Goal: Information Seeking & Learning: Learn about a topic

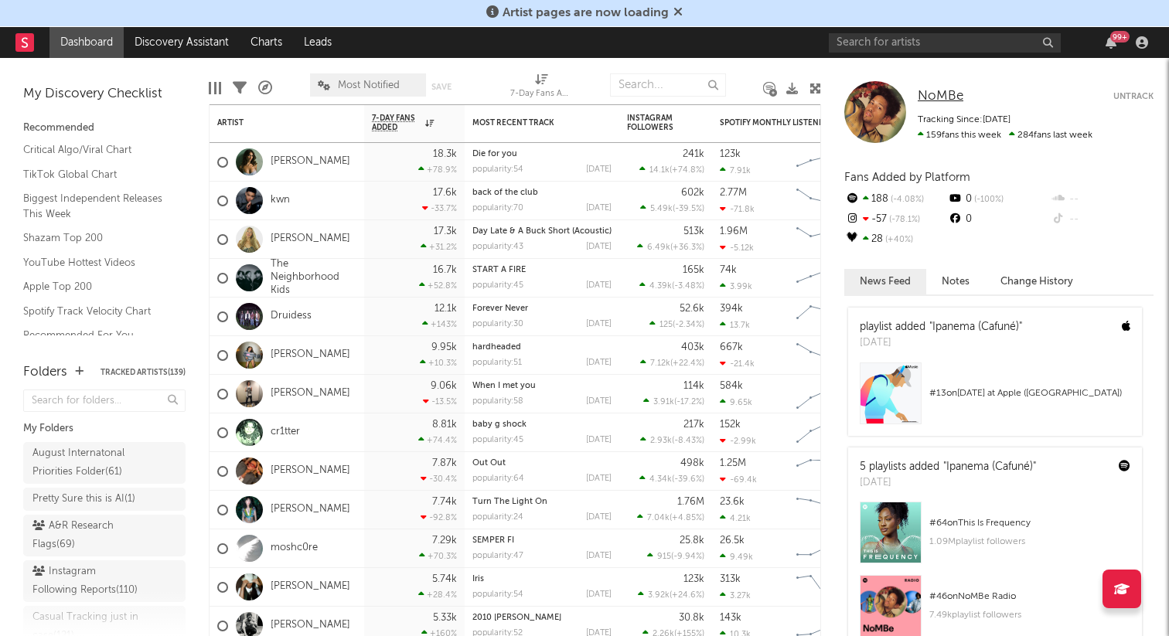
click at [927, 94] on span "NoMBe" at bounding box center [941, 96] width 46 height 13
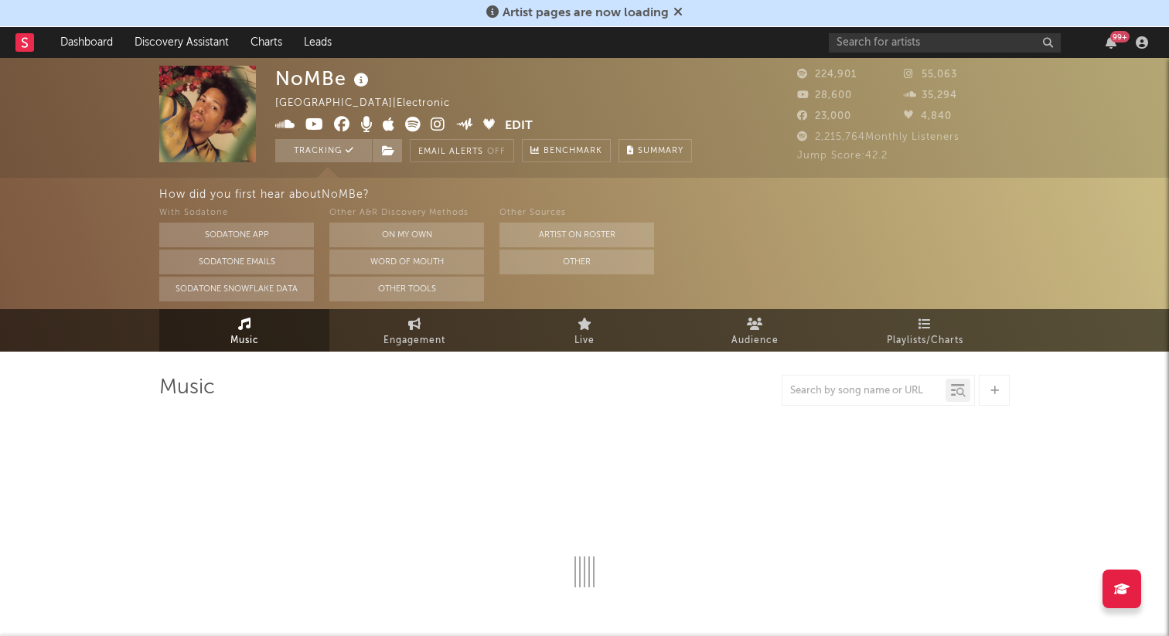
select select "6m"
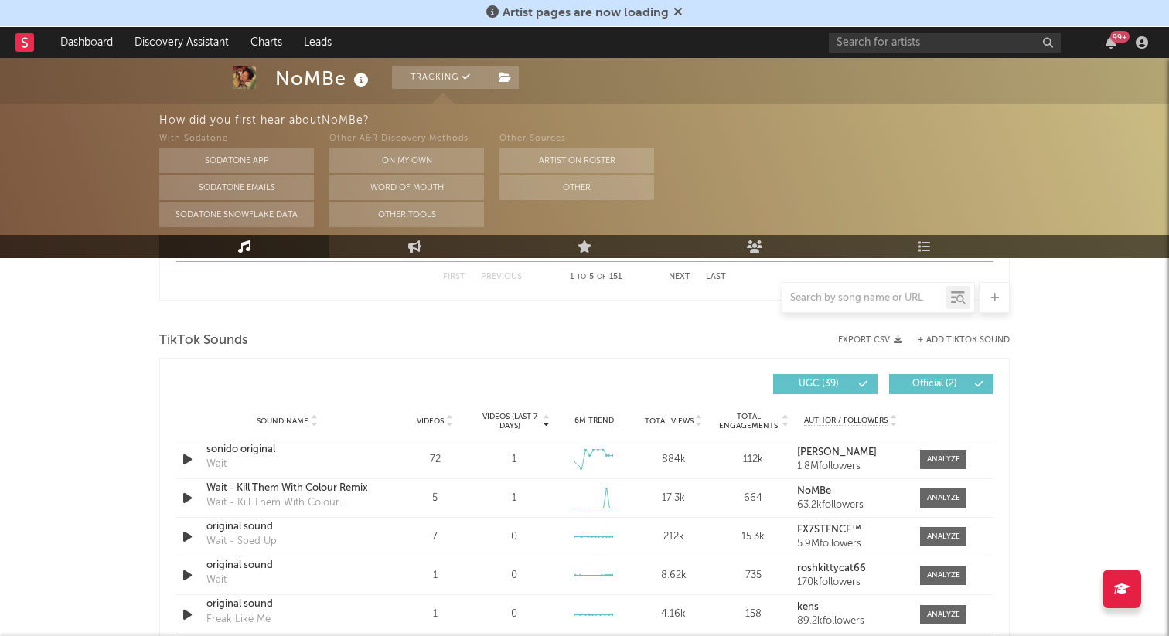
scroll to position [989, 0]
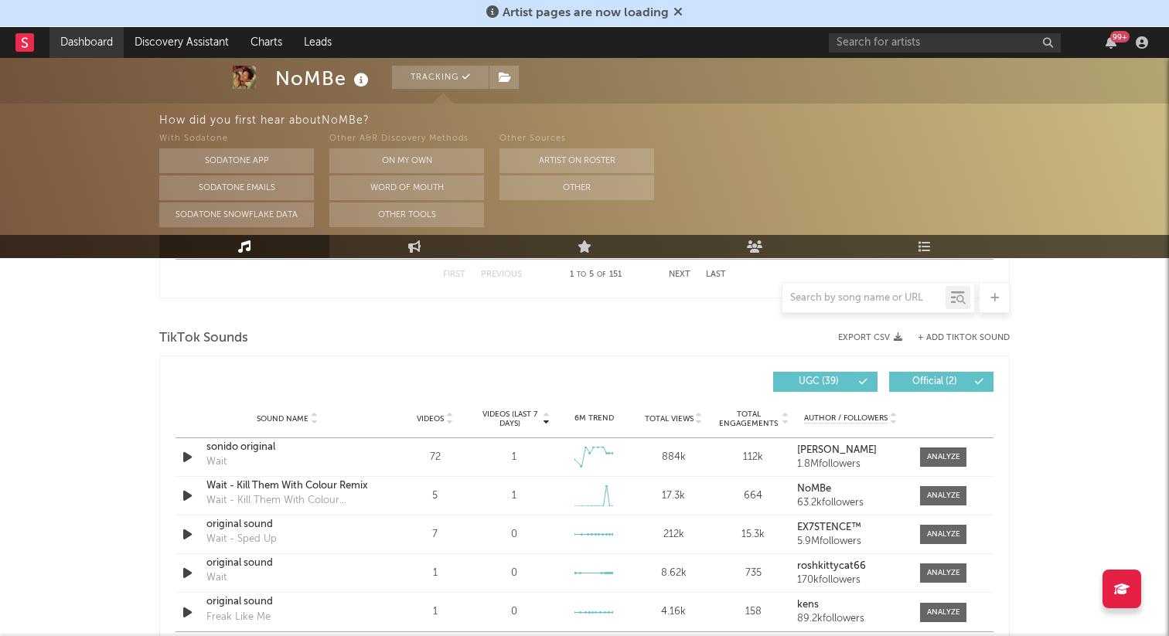
click at [109, 48] on link "Dashboard" at bounding box center [86, 42] width 74 height 31
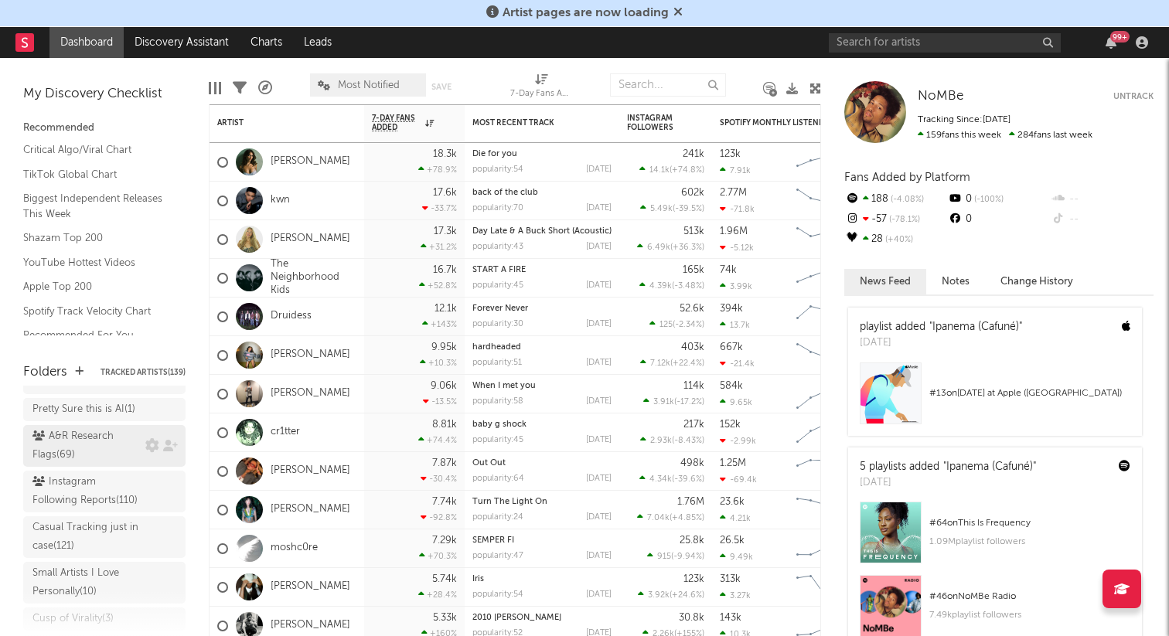
scroll to position [118, 0]
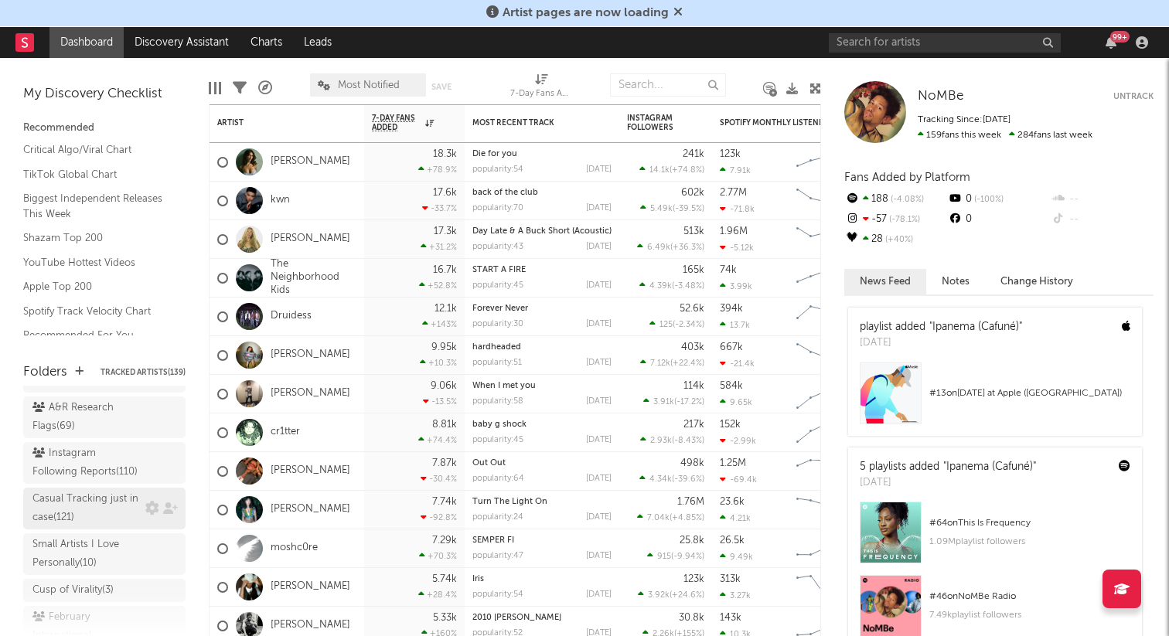
click at [112, 513] on div "Casual Tracking just in case ( 121 )" at bounding box center [86, 508] width 109 height 37
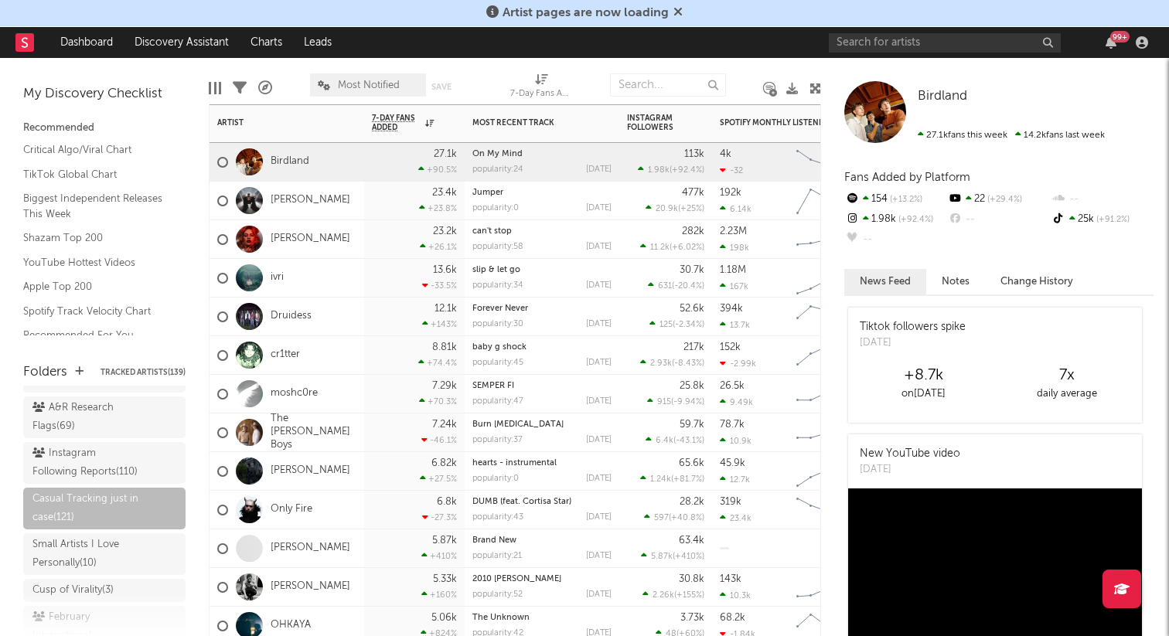
click at [363, 314] on div "Druidess" at bounding box center [287, 317] width 155 height 39
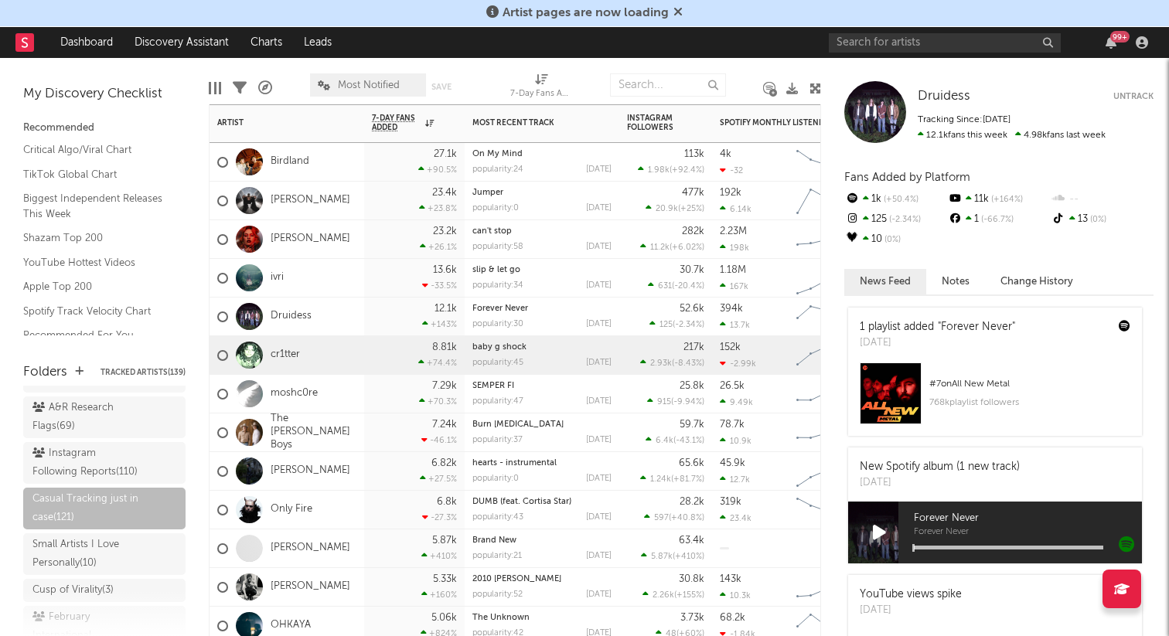
click at [359, 363] on div "cr1tter" at bounding box center [287, 355] width 155 height 39
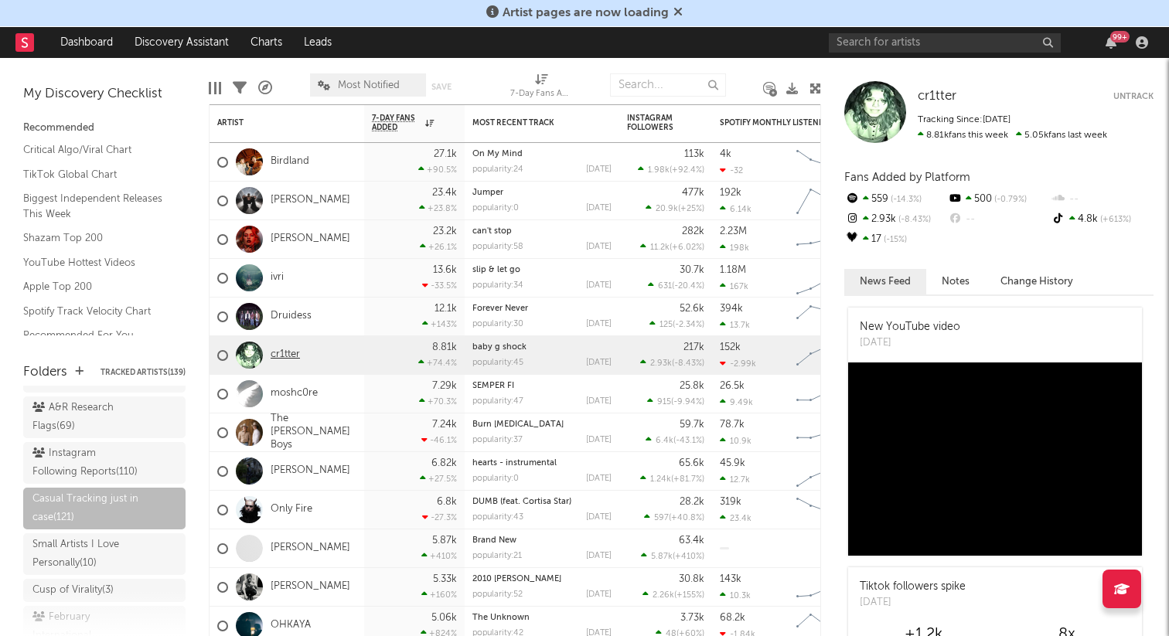
click at [291, 357] on link "cr1tter" at bounding box center [285, 355] width 29 height 13
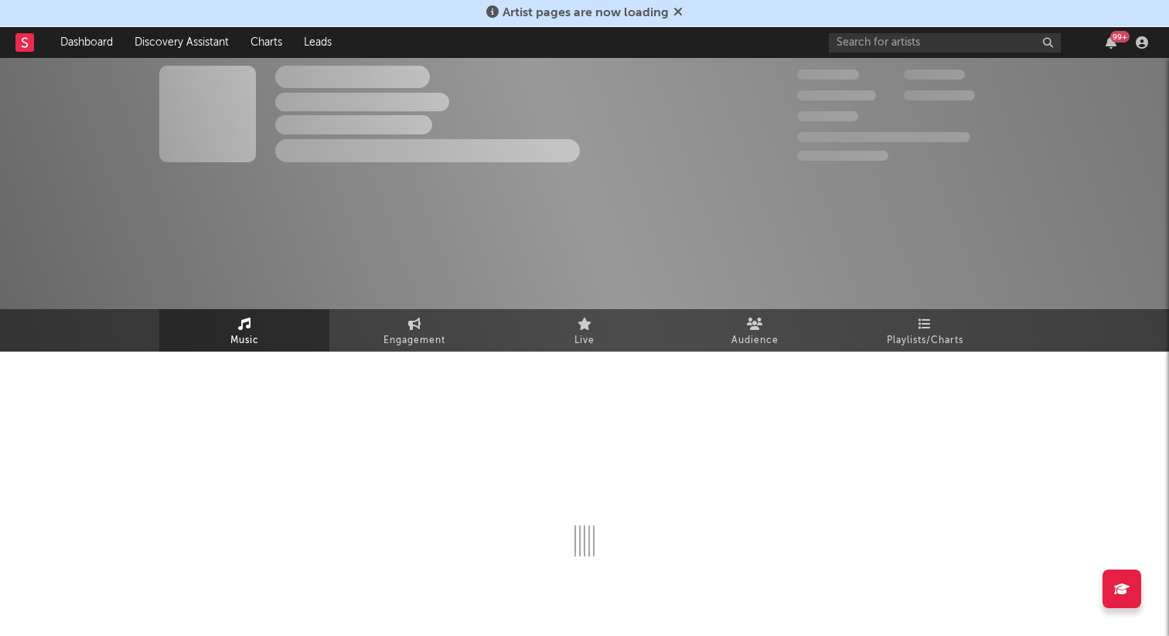
select select "6m"
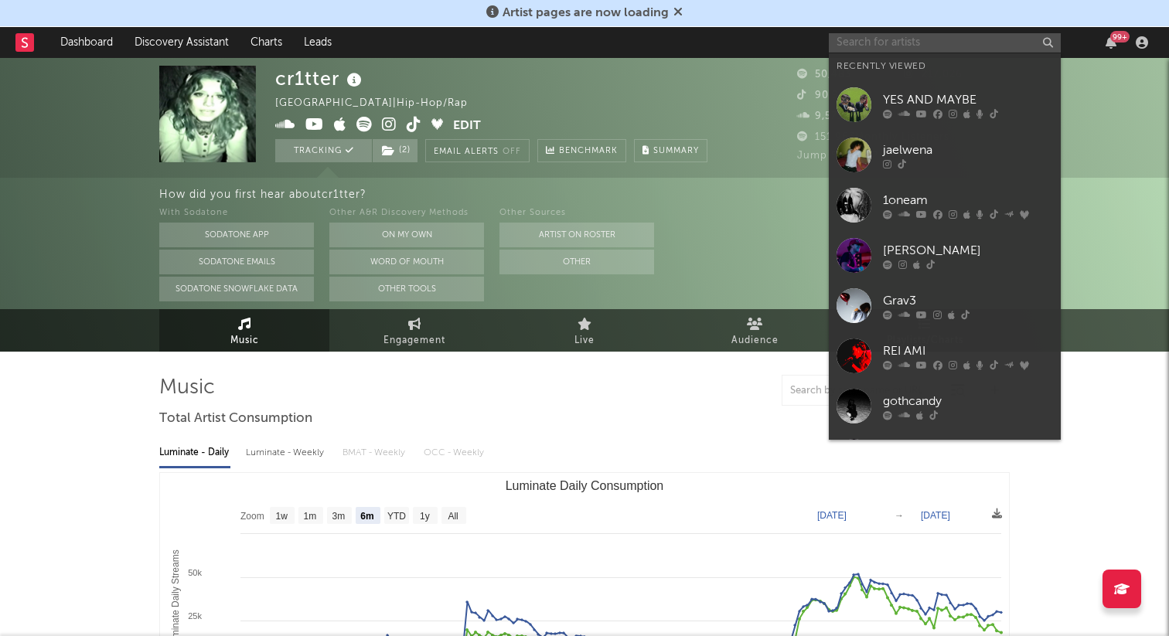
click at [877, 38] on input "text" at bounding box center [945, 42] width 232 height 19
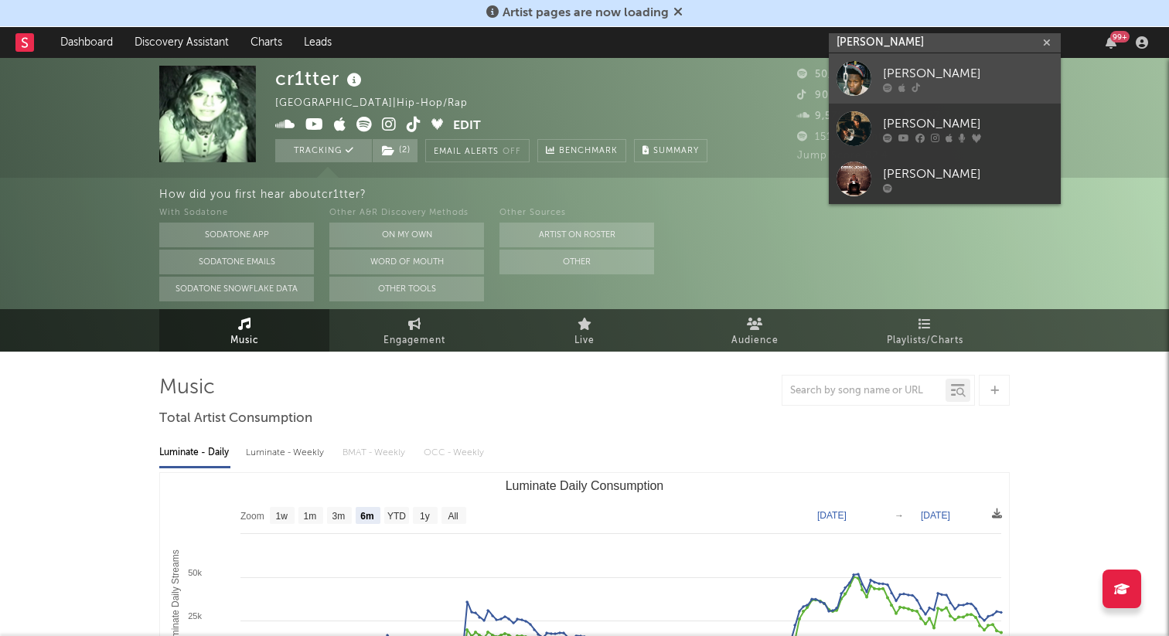
type input "dreek jones"
click at [837, 73] on div at bounding box center [853, 78] width 35 height 35
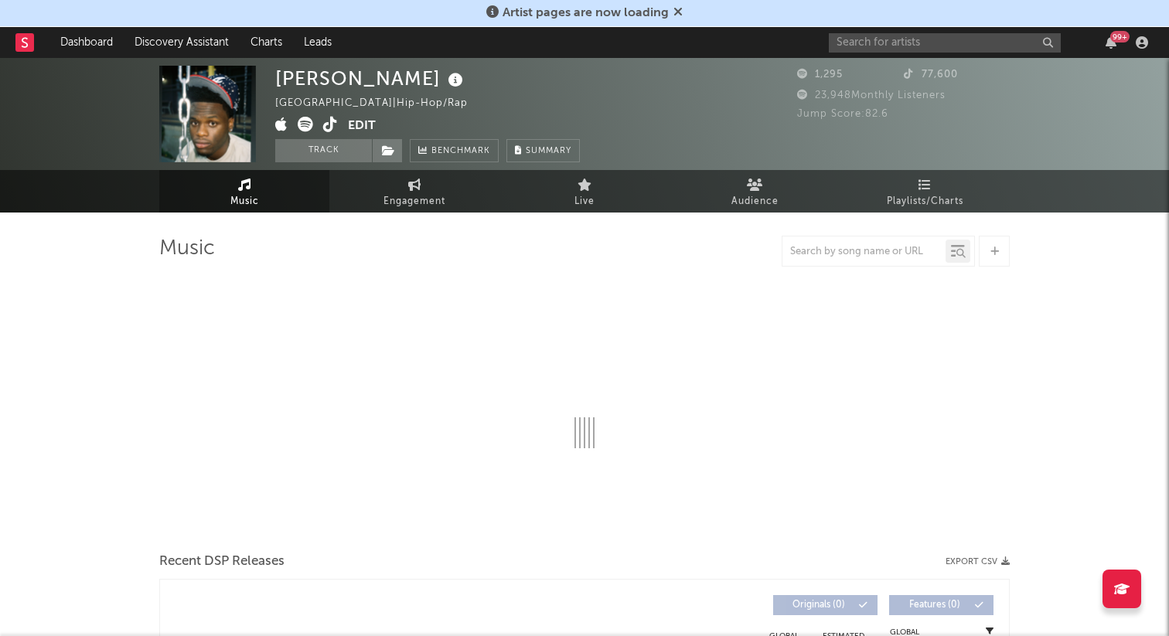
select select "1w"
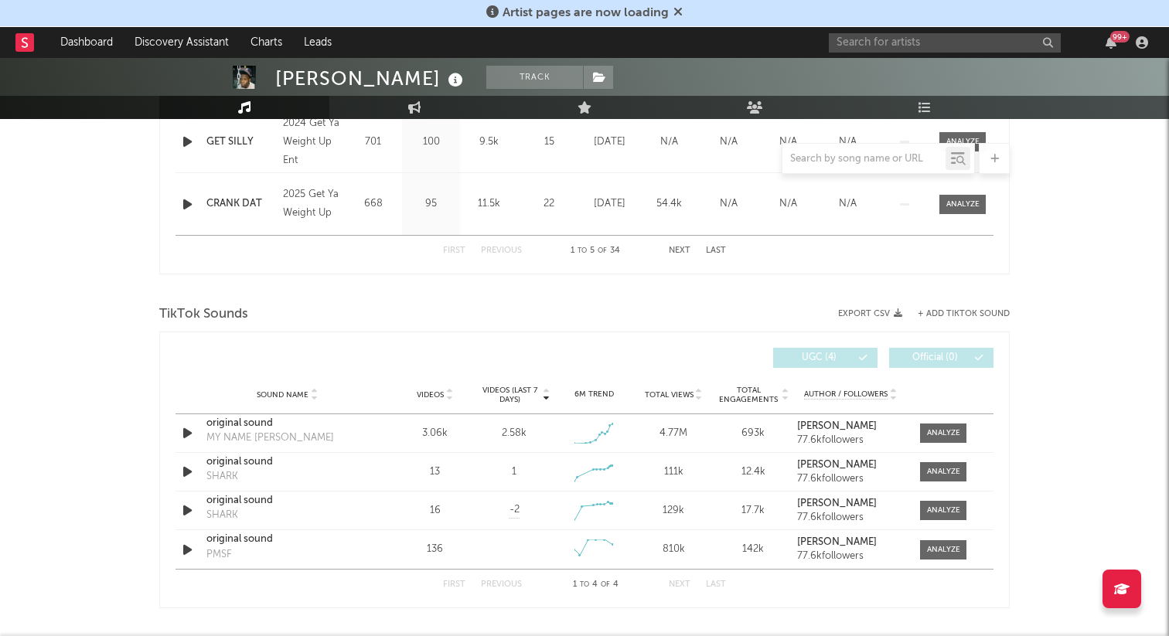
scroll to position [942, 0]
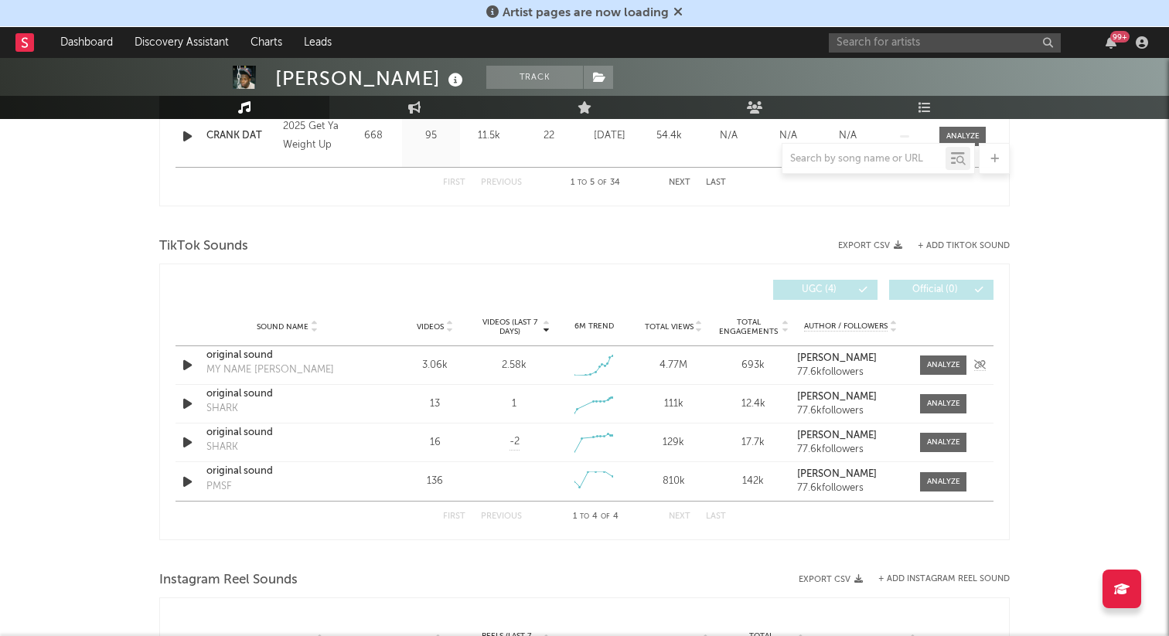
click at [187, 362] on icon "button" at bounding box center [187, 365] width 16 height 19
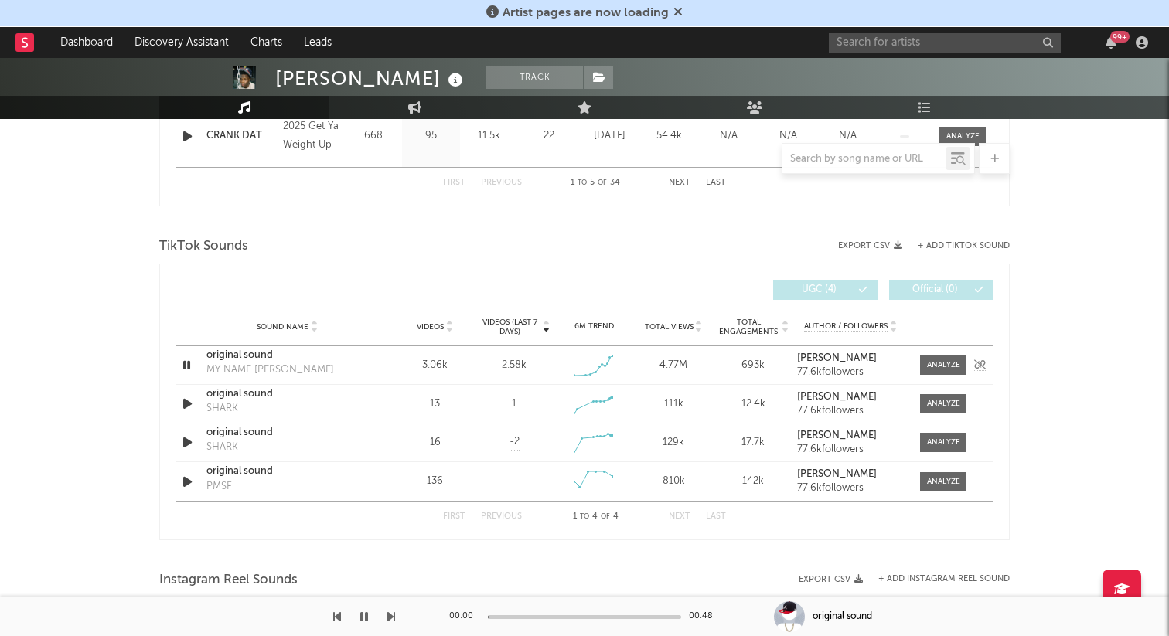
click at [187, 362] on icon "button" at bounding box center [186, 365] width 15 height 19
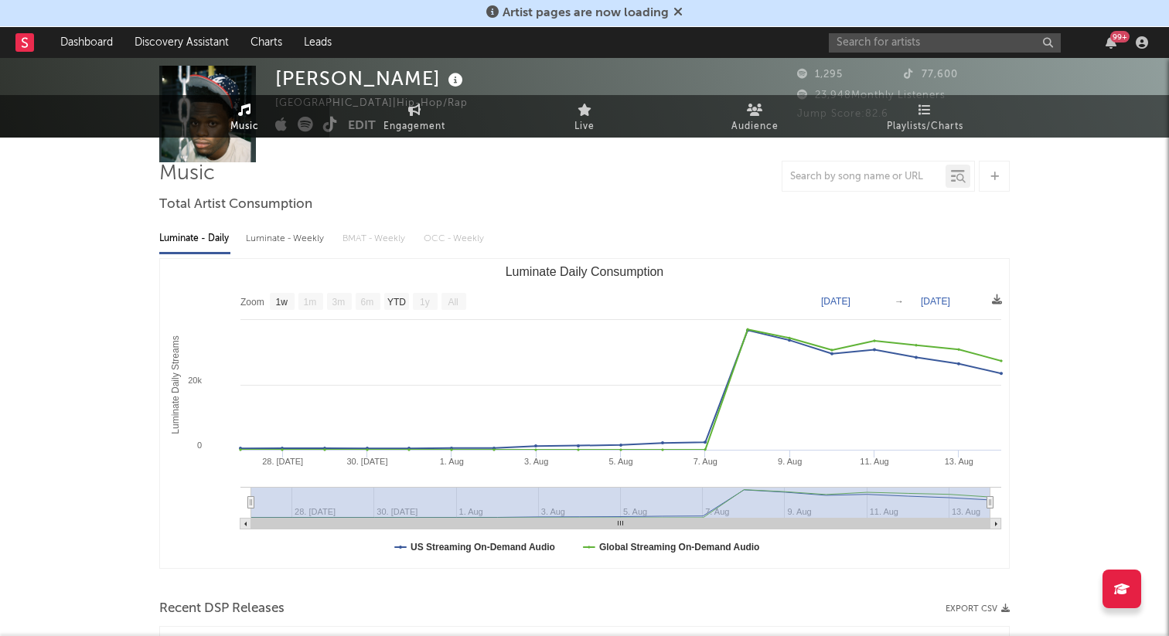
scroll to position [0, 0]
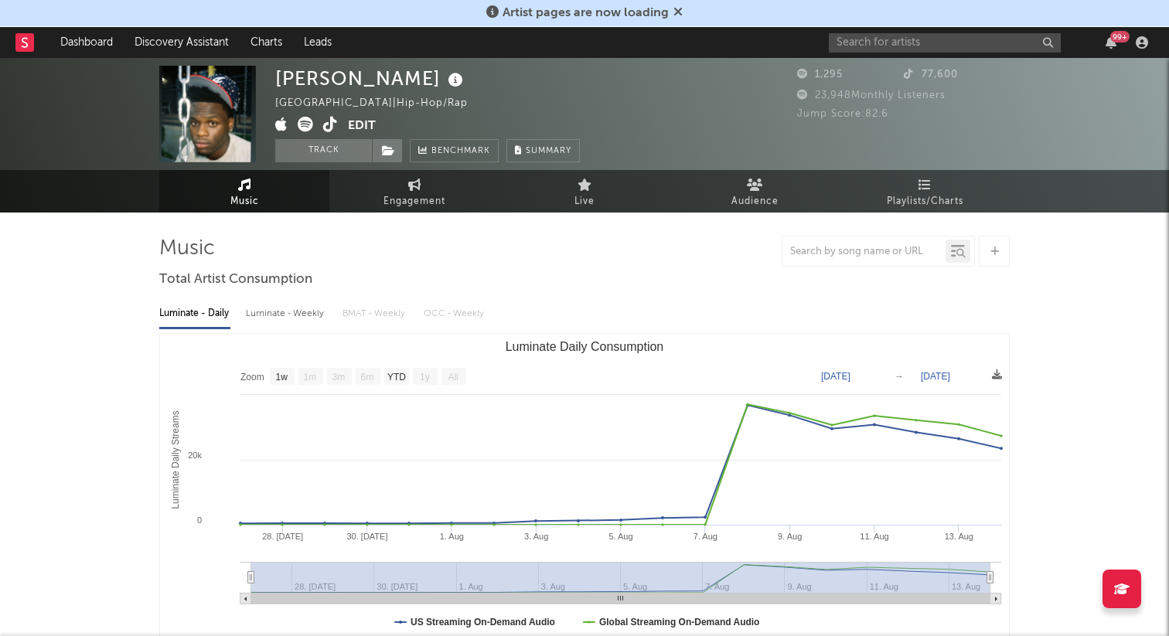
click at [327, 121] on icon at bounding box center [330, 124] width 15 height 15
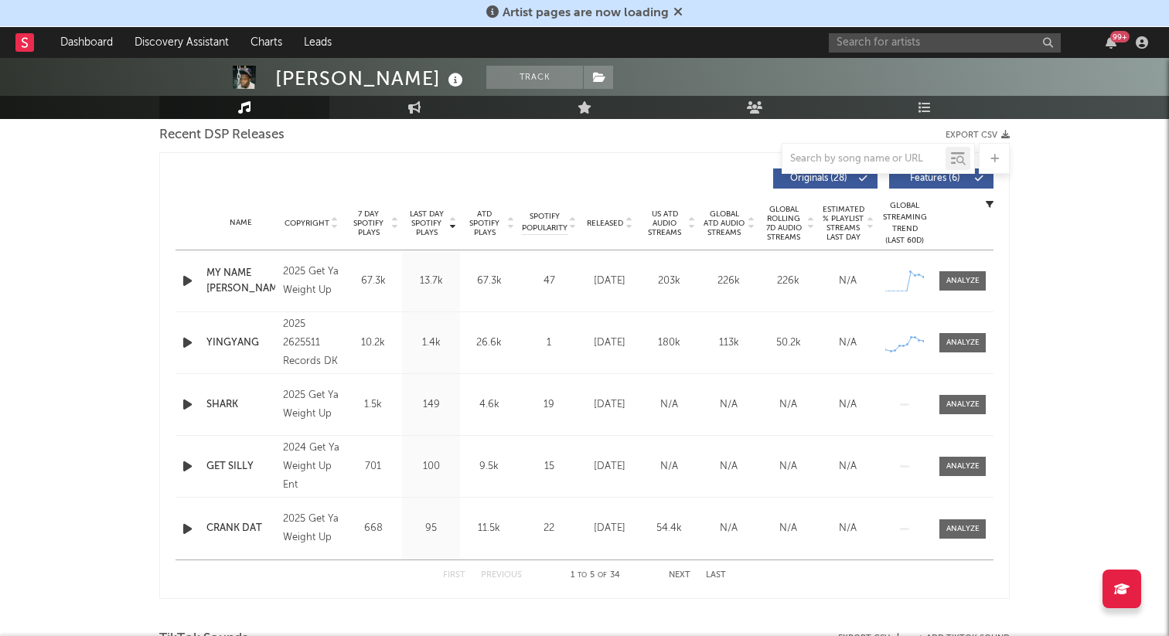
scroll to position [552, 0]
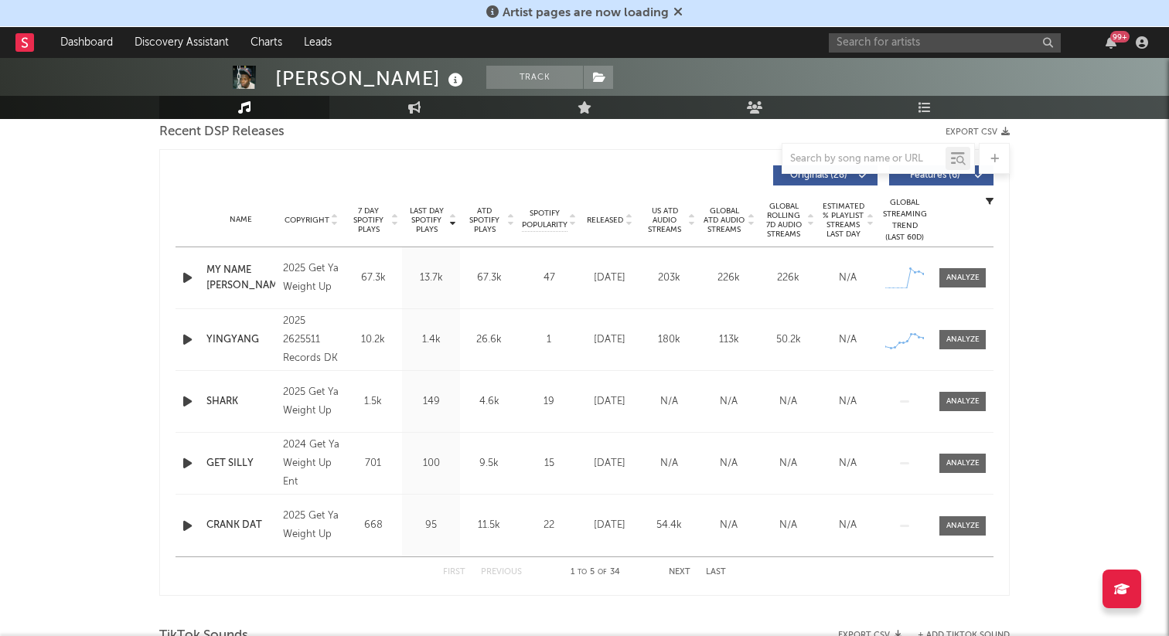
click at [233, 271] on div "MY NAME DREEK" at bounding box center [240, 278] width 69 height 30
click at [192, 60] on span at bounding box center [207, 20] width 97 height 97
click at [192, 42] on link "Discovery Assistant" at bounding box center [182, 42] width 116 height 31
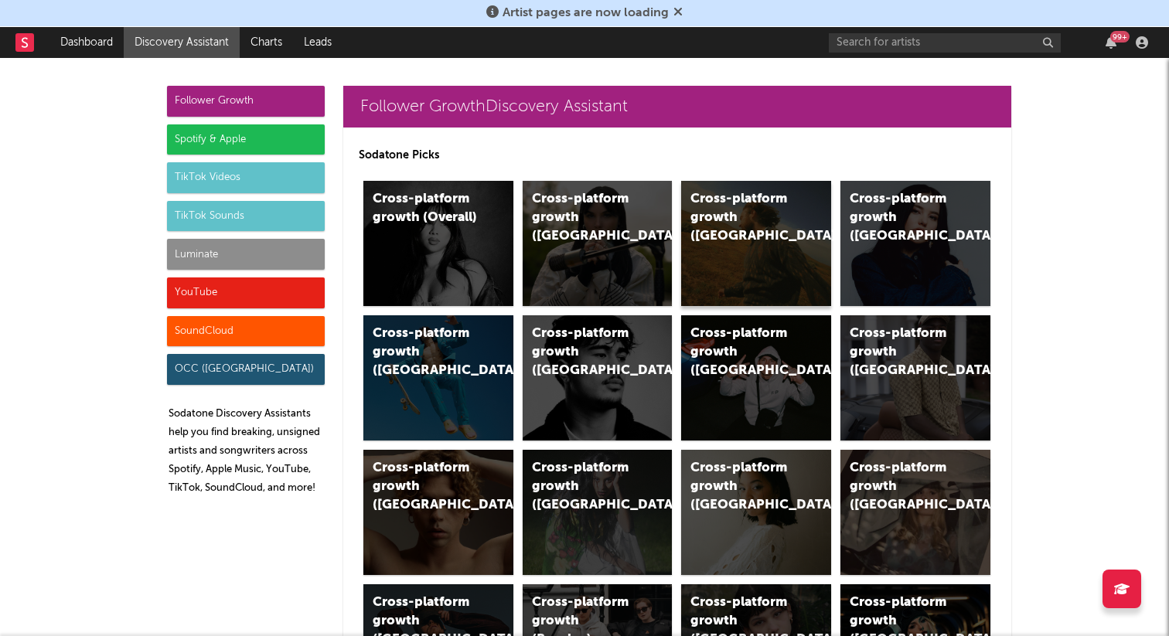
click at [749, 274] on div "Cross-platform growth (US)" at bounding box center [756, 243] width 150 height 125
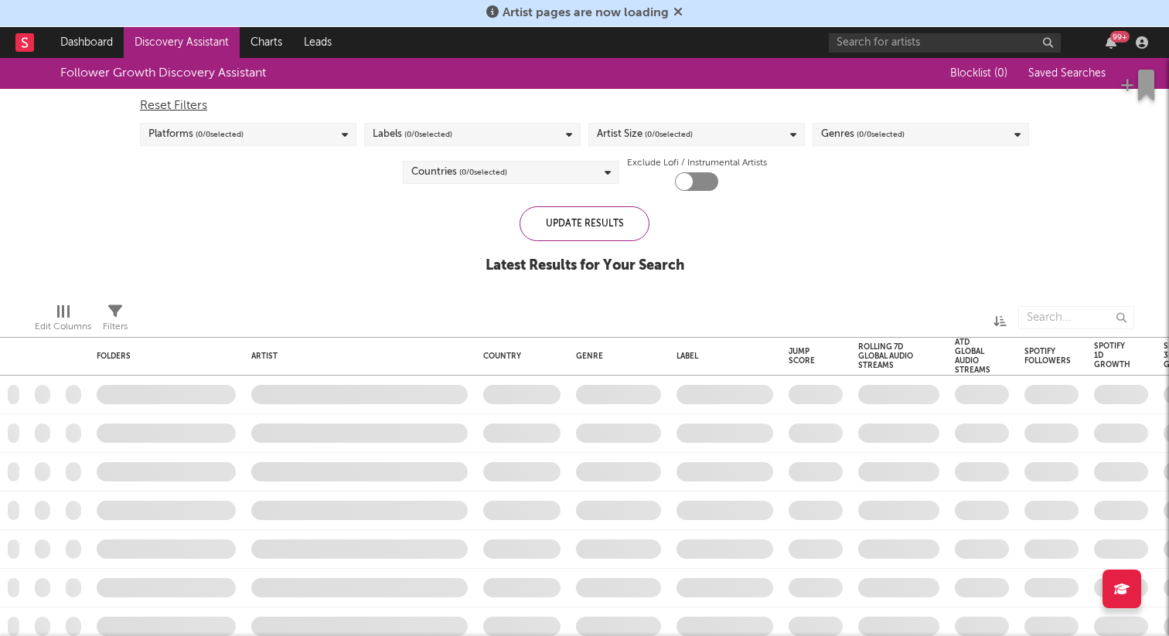
checkbox input "true"
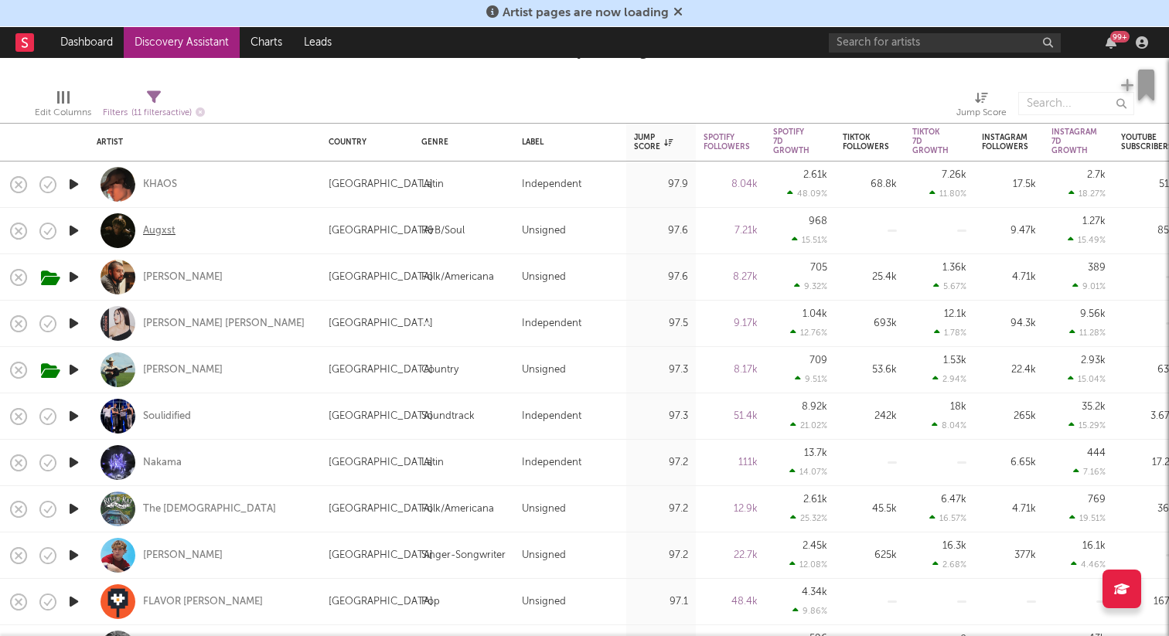
click at [165, 227] on div "Augxst" at bounding box center [159, 231] width 32 height 14
click at [73, 312] on div at bounding box center [73, 324] width 31 height 46
select select "1w"
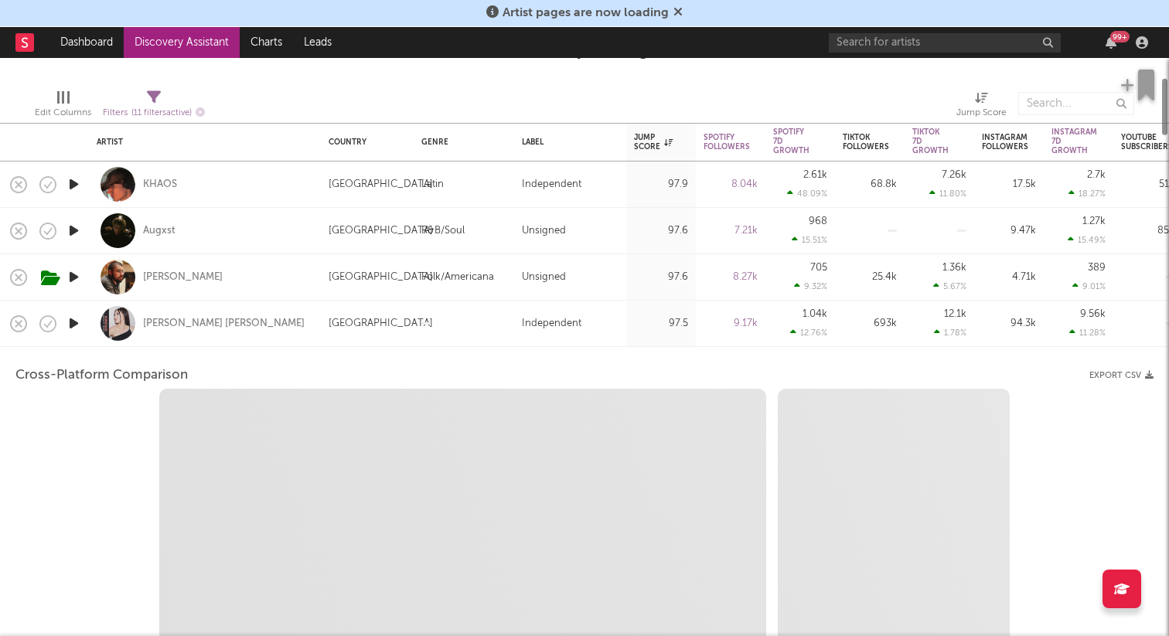
click at [75, 322] on icon "button" at bounding box center [74, 323] width 16 height 19
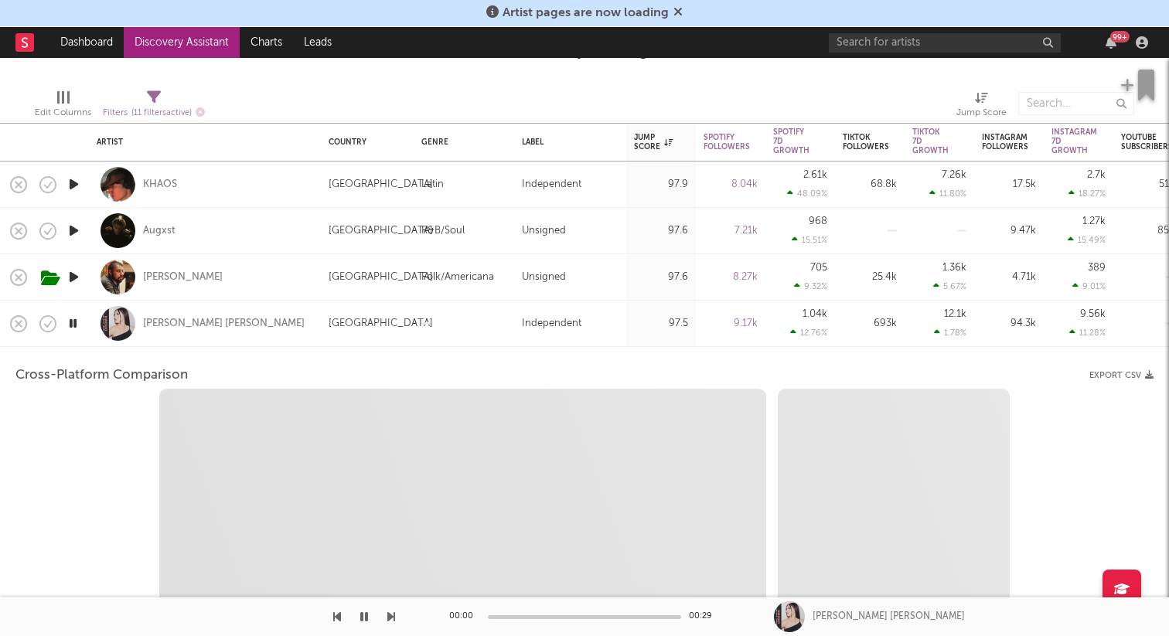
select select "1w"
click at [92, 336] on div "Elise Kristine" at bounding box center [205, 324] width 232 height 46
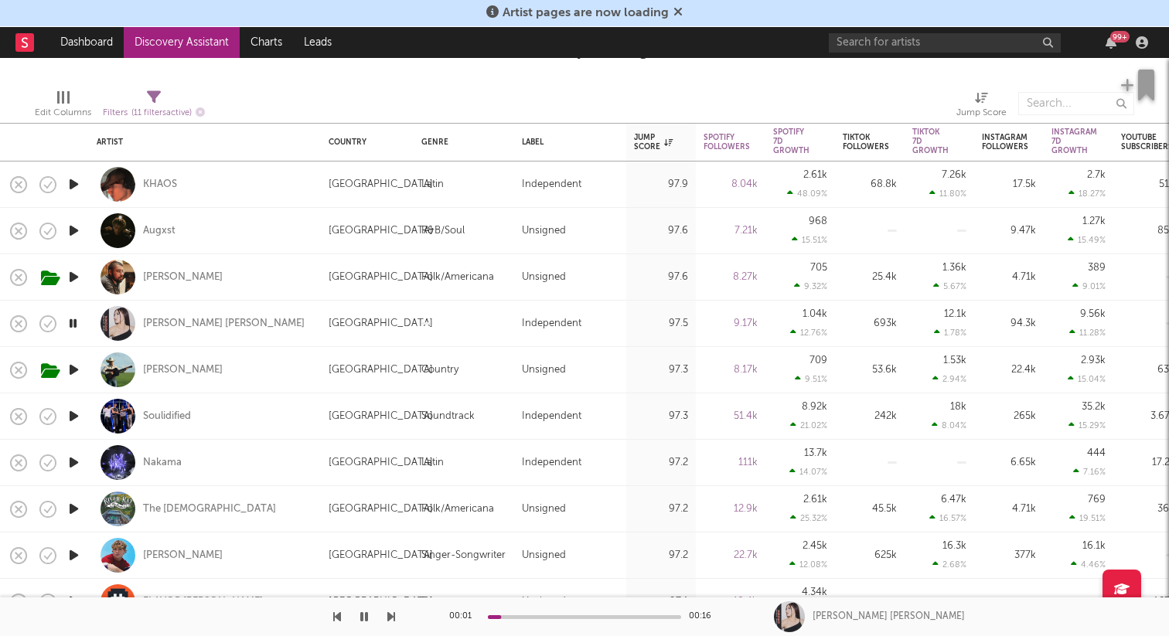
click at [77, 320] on icon "button" at bounding box center [73, 323] width 15 height 19
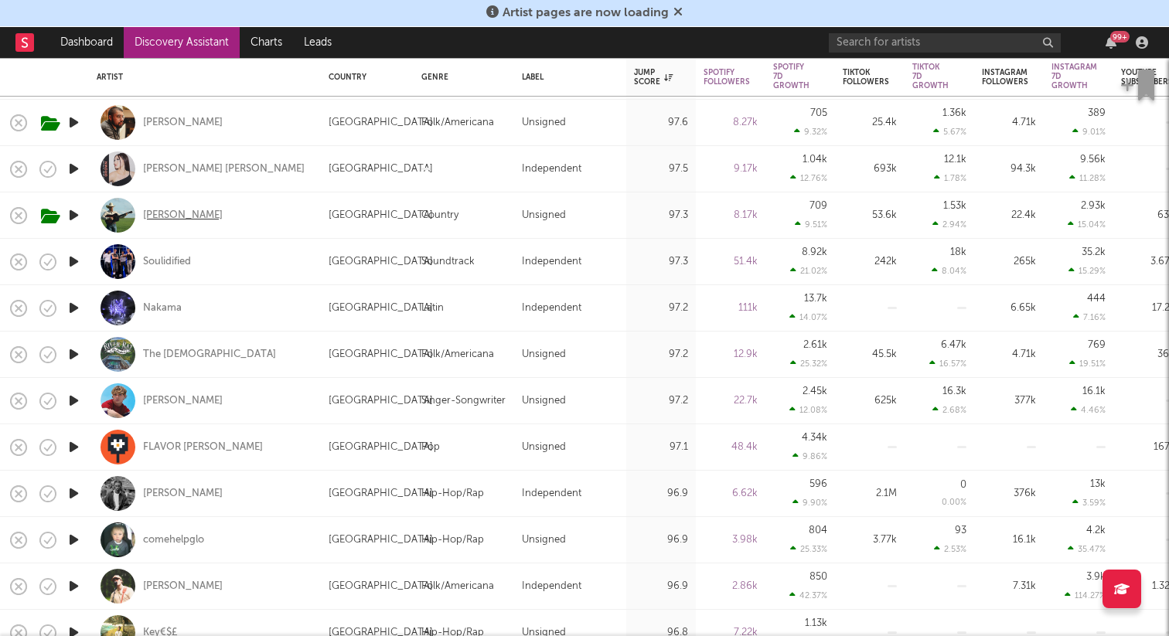
click at [162, 217] on div "Tyce Delk" at bounding box center [183, 216] width 80 height 14
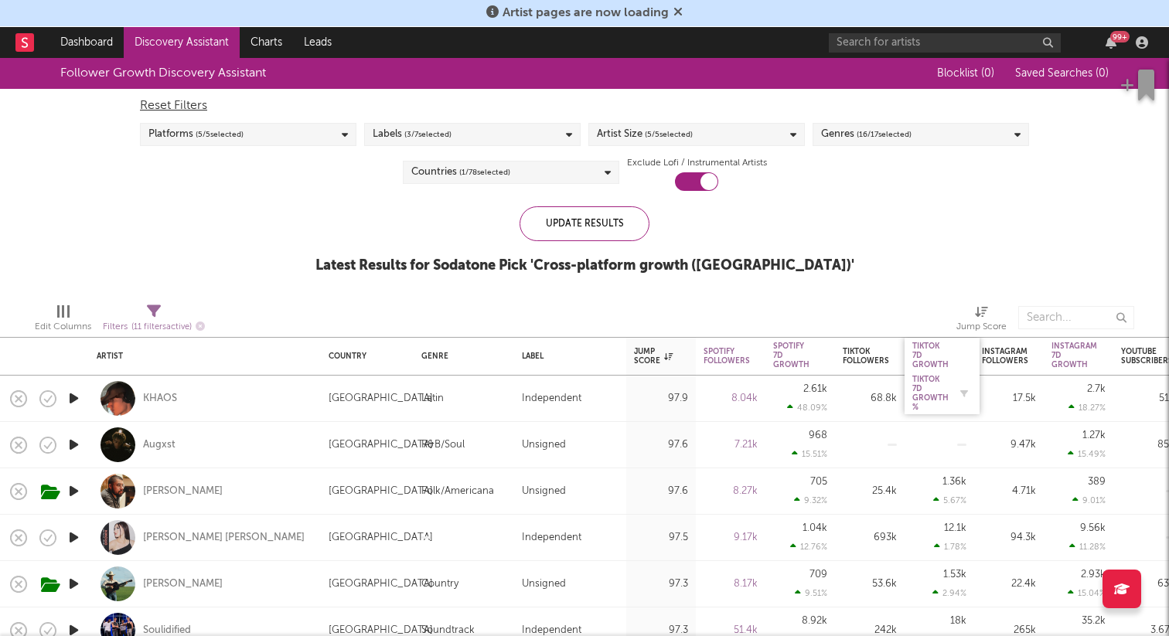
click at [927, 388] on div "Tiktok 7D Growth %" at bounding box center [930, 393] width 36 height 37
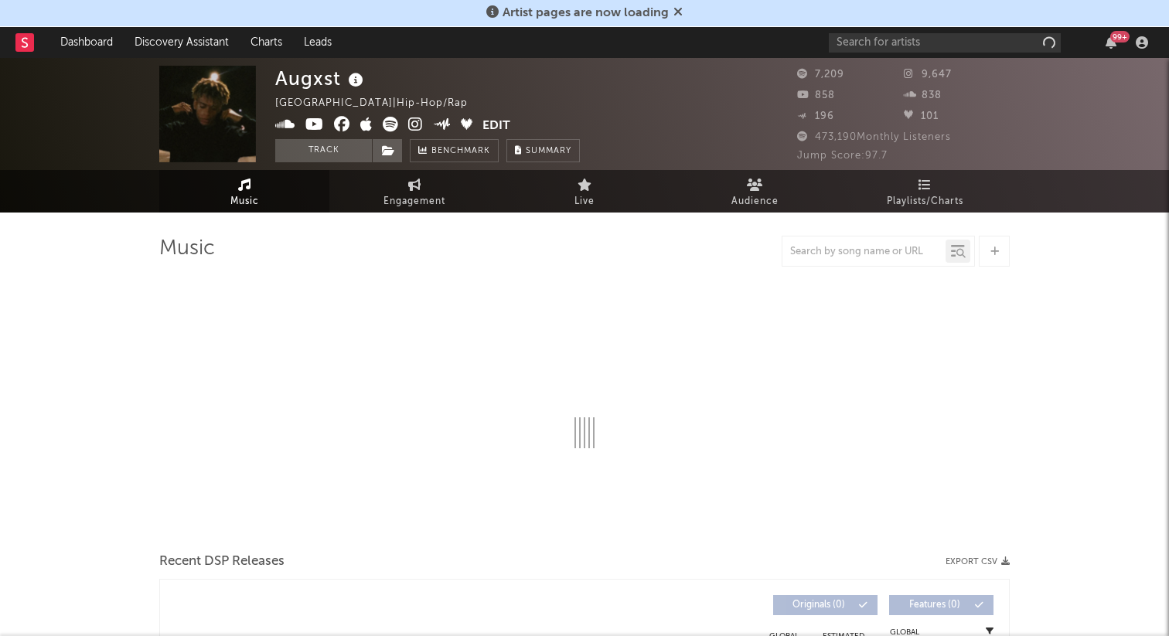
select select "6m"
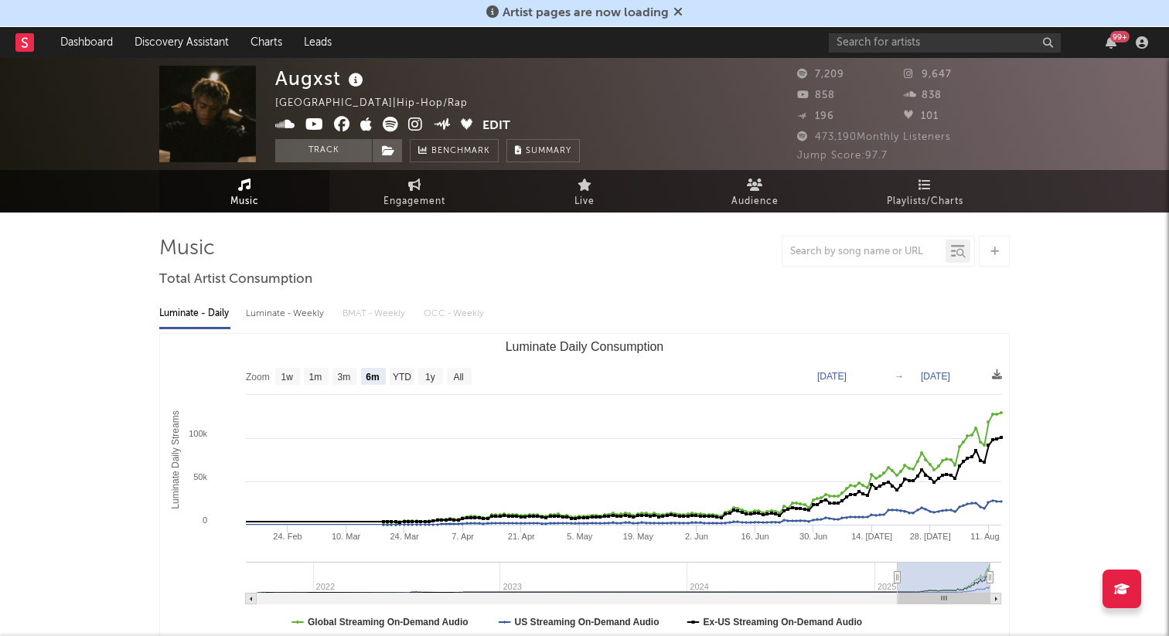
click at [411, 123] on icon at bounding box center [415, 124] width 15 height 15
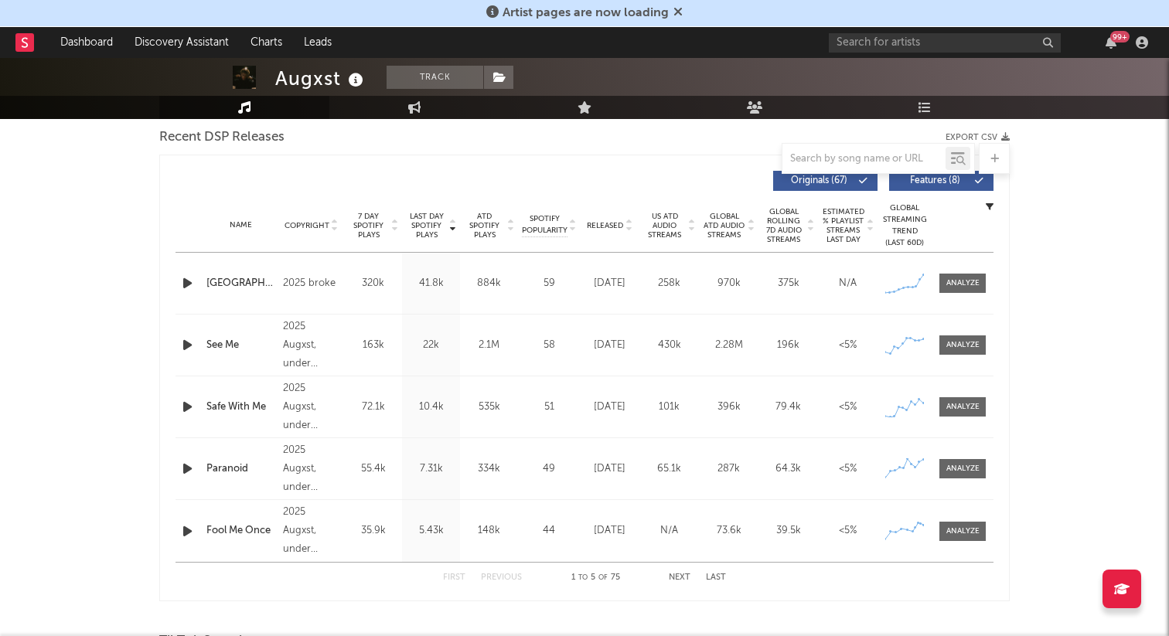
scroll to position [553, 0]
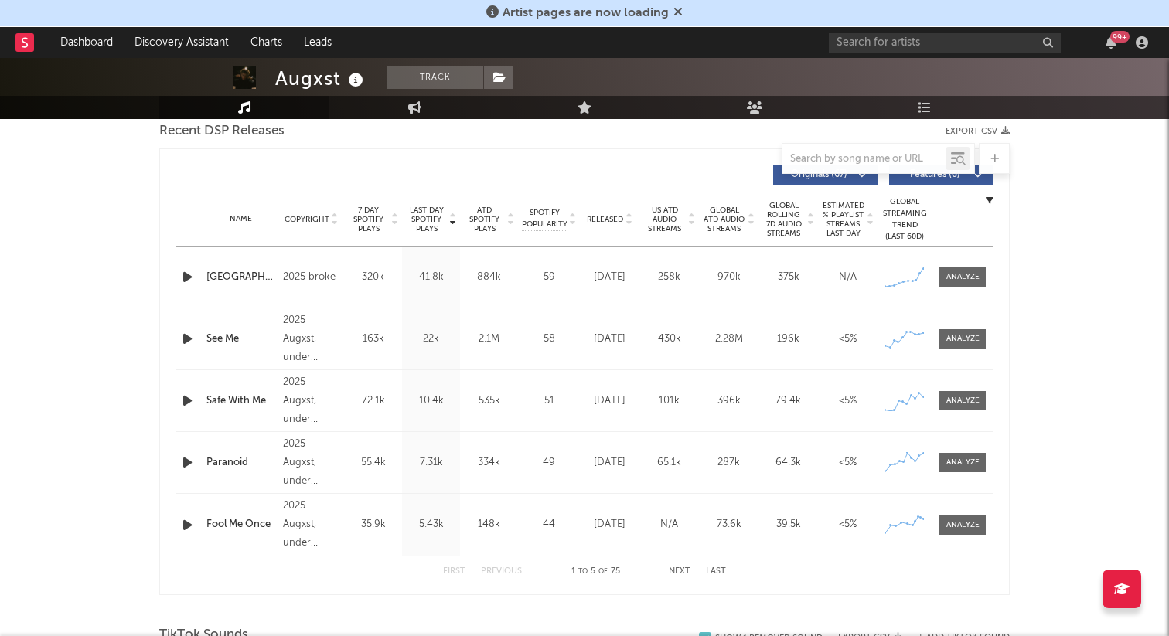
click at [611, 220] on span "Released" at bounding box center [605, 219] width 36 height 9
click at [370, 217] on span "7 Day Spotify Plays" at bounding box center [368, 220] width 41 height 28
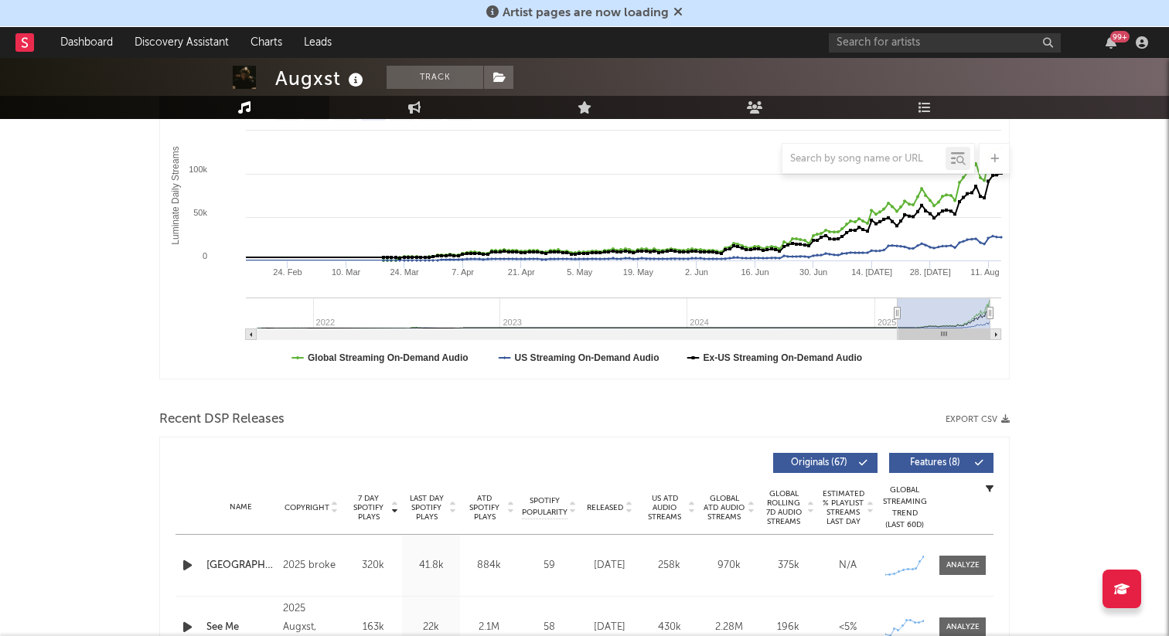
scroll to position [0, 0]
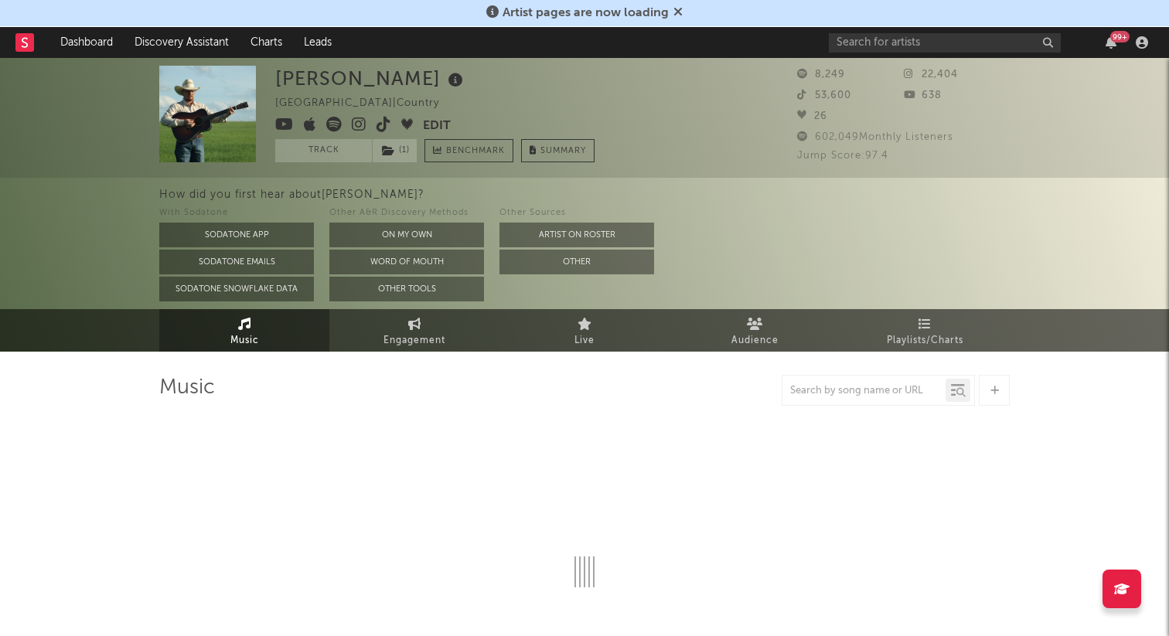
select select "1w"
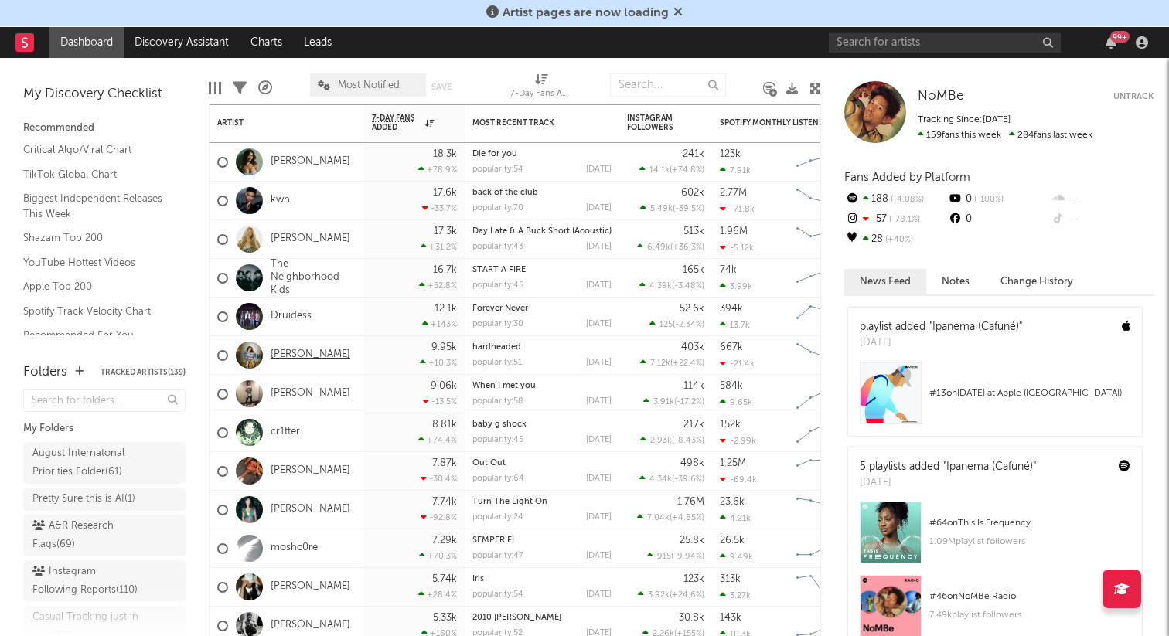
click at [303, 355] on link "Samara Cyn" at bounding box center [311, 355] width 80 height 13
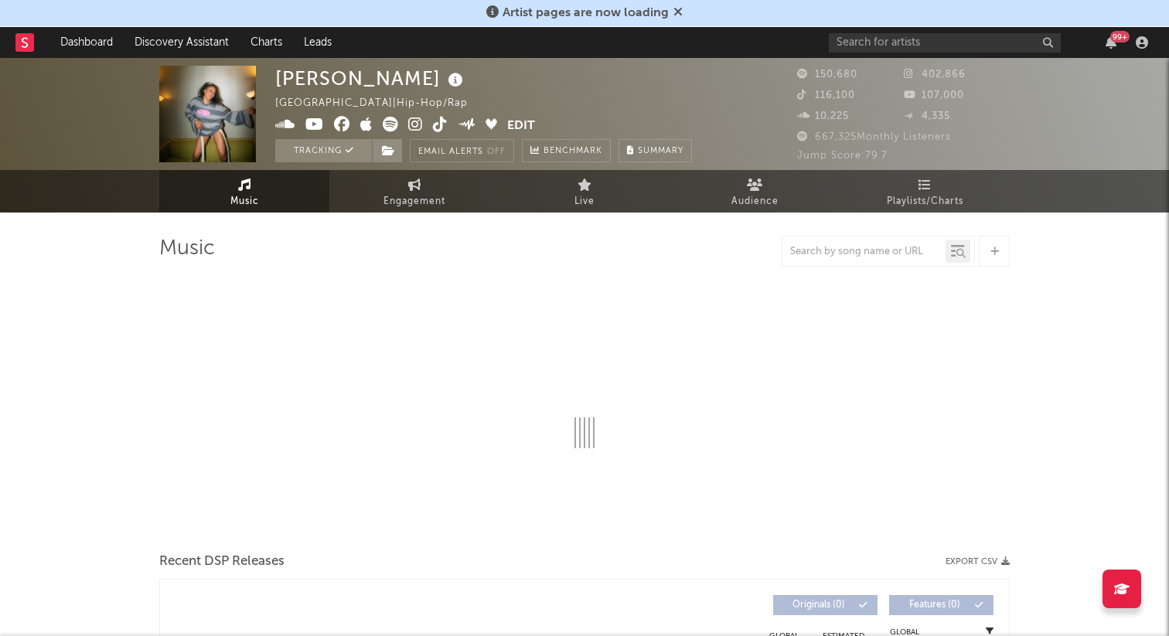
select select "6m"
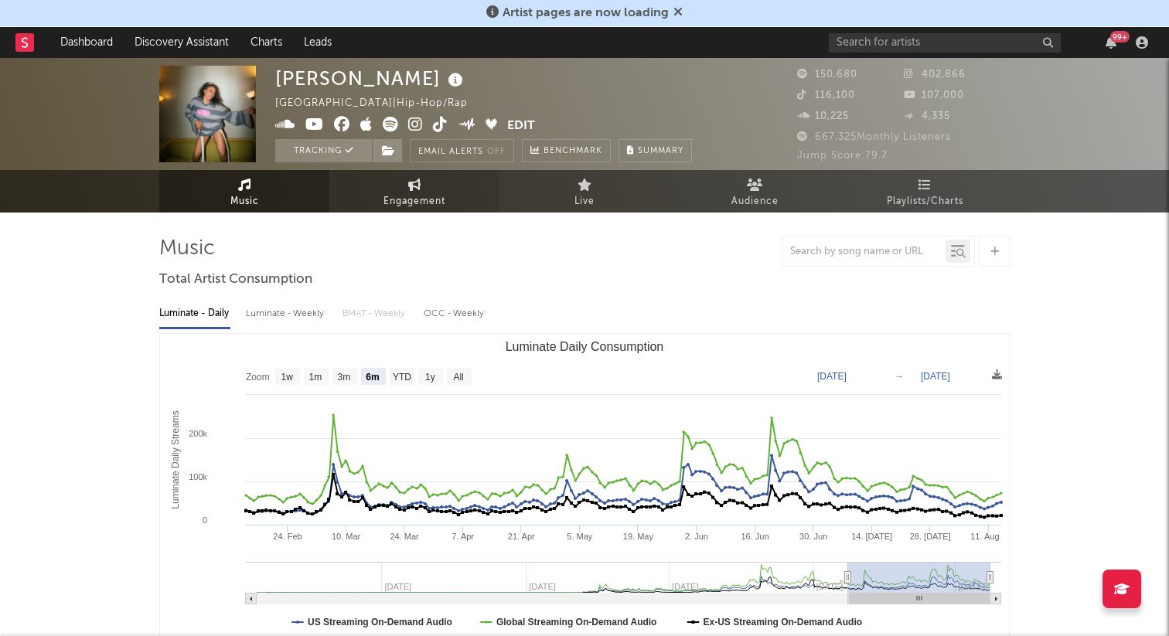
click at [372, 189] on link "Engagement" at bounding box center [414, 191] width 170 height 43
select select "1w"
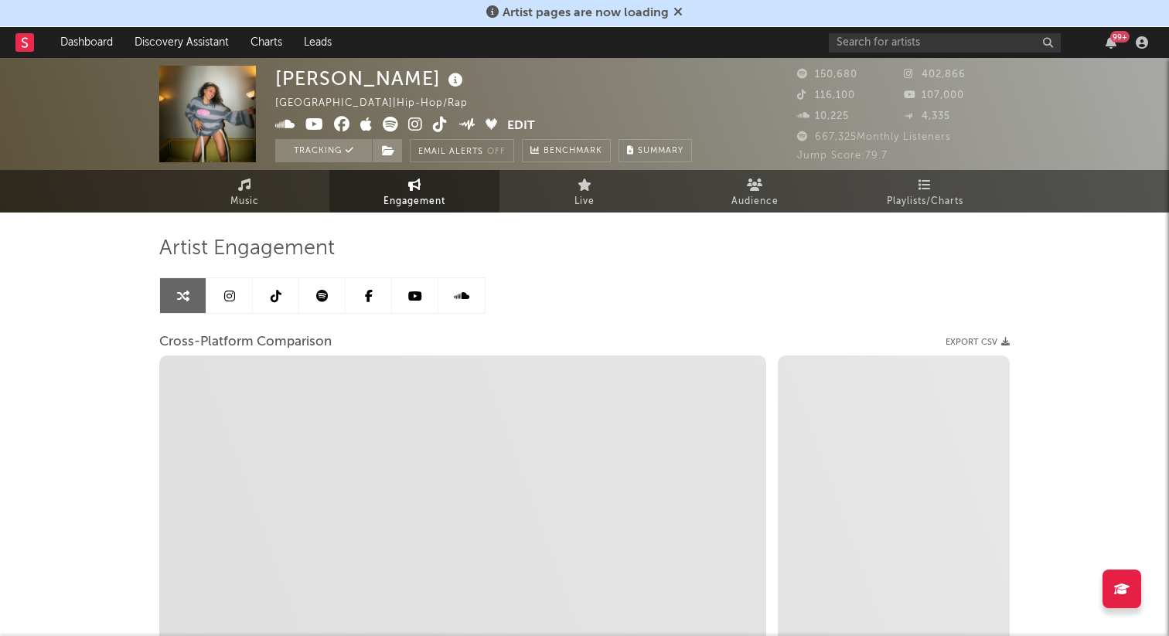
click at [227, 315] on div "Artist Engagement Cross-Platform Comparison Export CSV Zoom 1w 1m 3m 6m YTD 1y …" at bounding box center [584, 499] width 850 height 526
click at [230, 301] on icon at bounding box center [229, 296] width 11 height 12
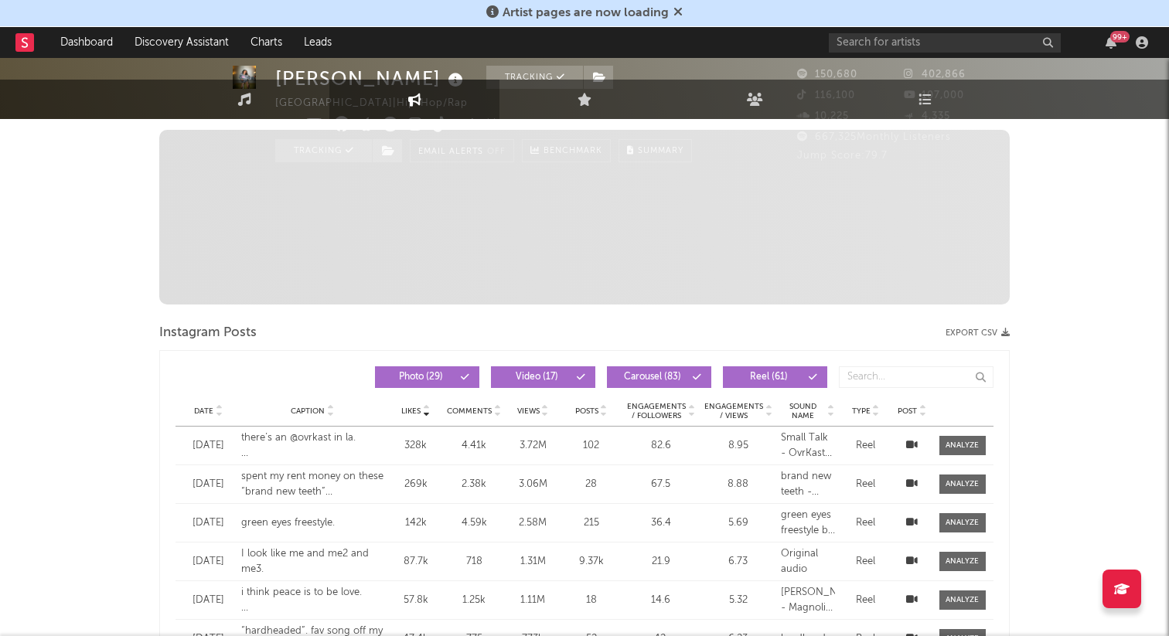
select select "6m"
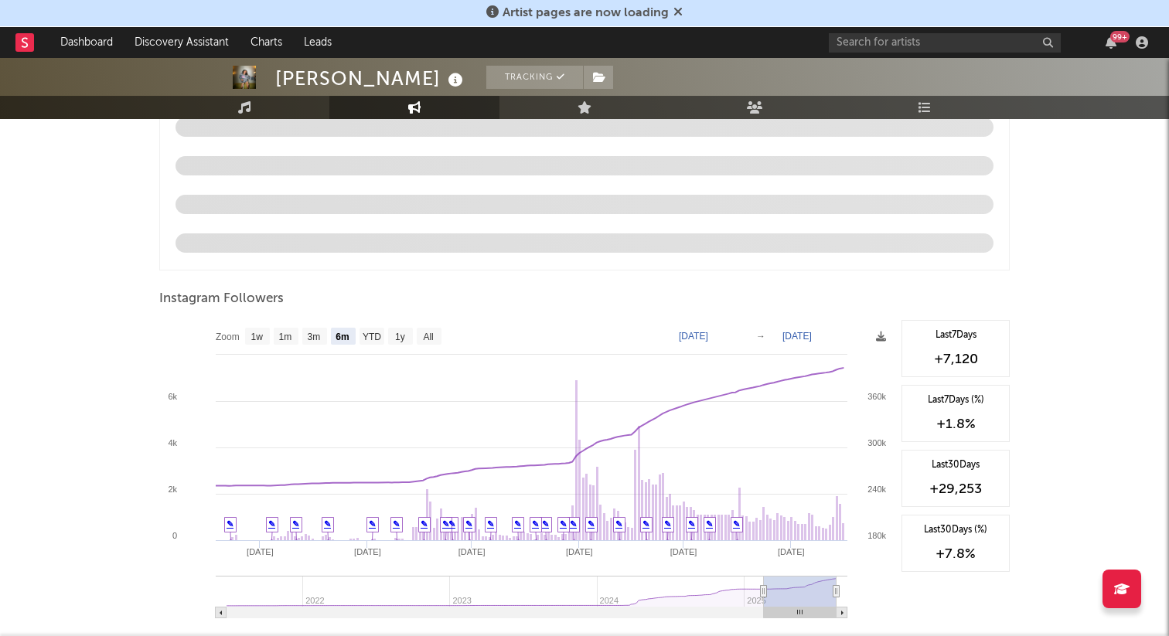
scroll to position [1643, 0]
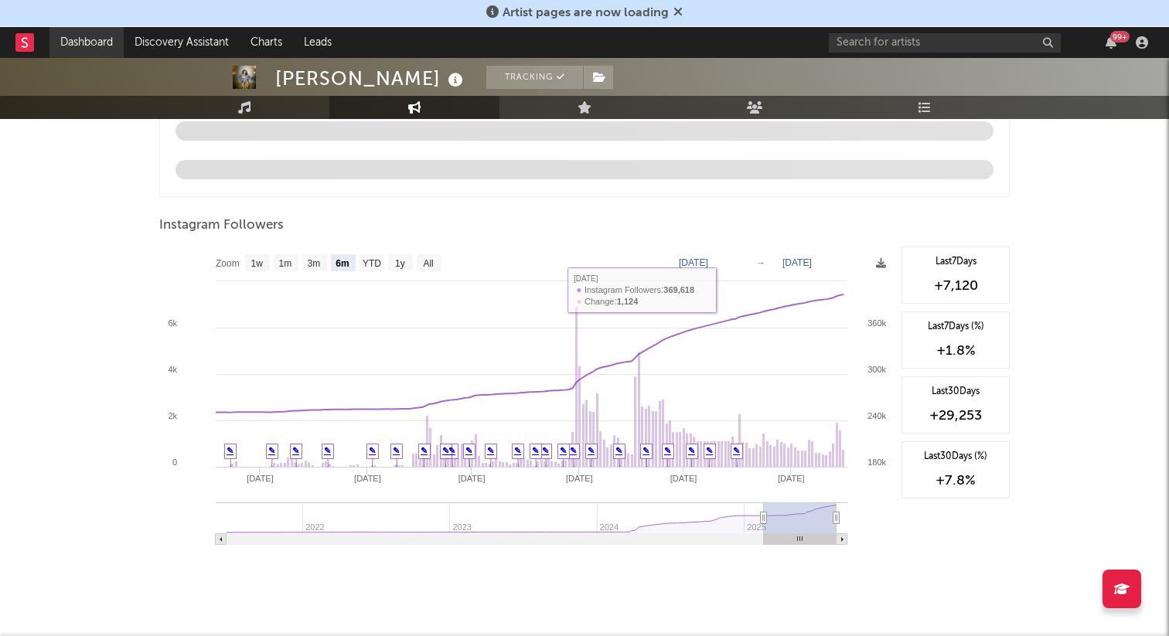
click at [92, 43] on link "Dashboard" at bounding box center [86, 42] width 74 height 31
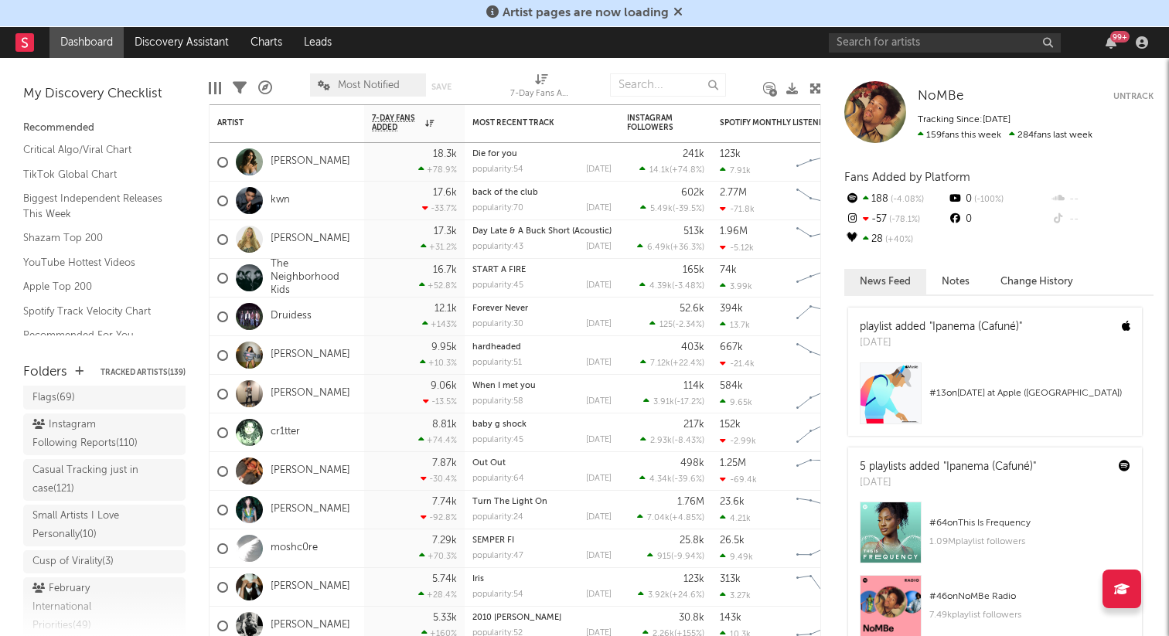
scroll to position [126, 0]
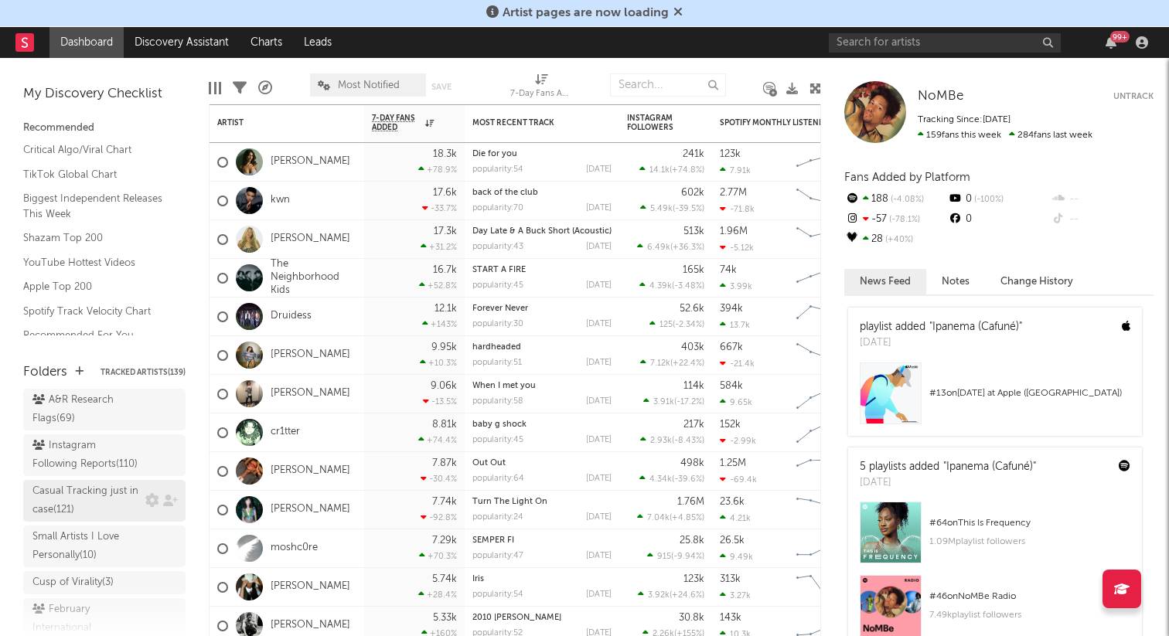
click at [100, 487] on div "Casual Tracking just in case ( 121 )" at bounding box center [86, 500] width 109 height 37
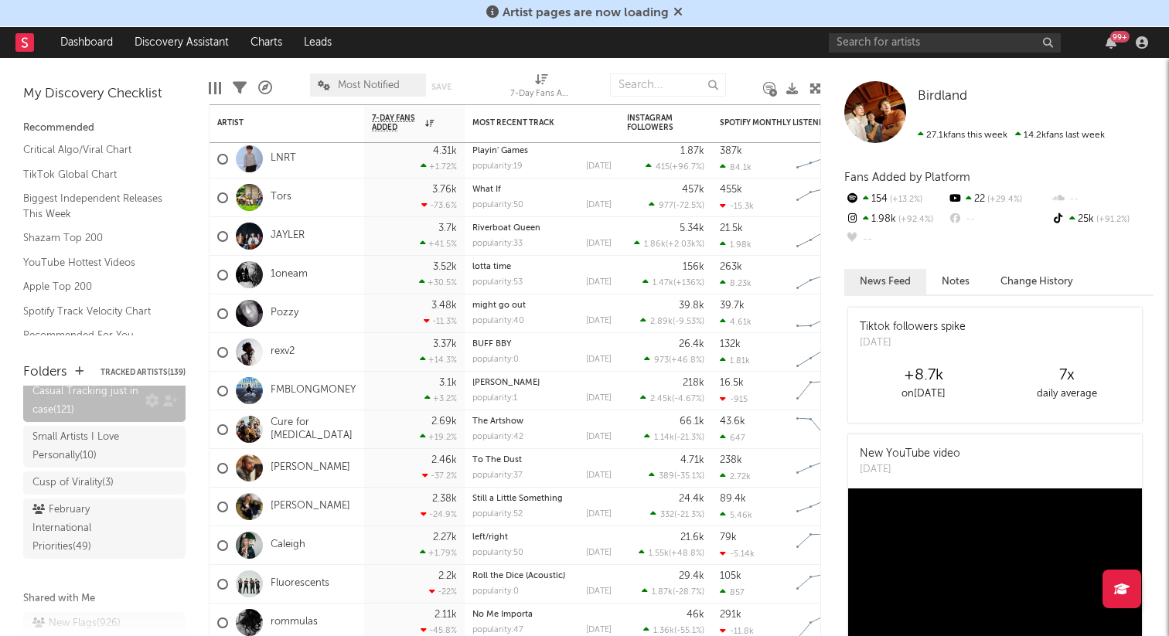
scroll to position [290, 0]
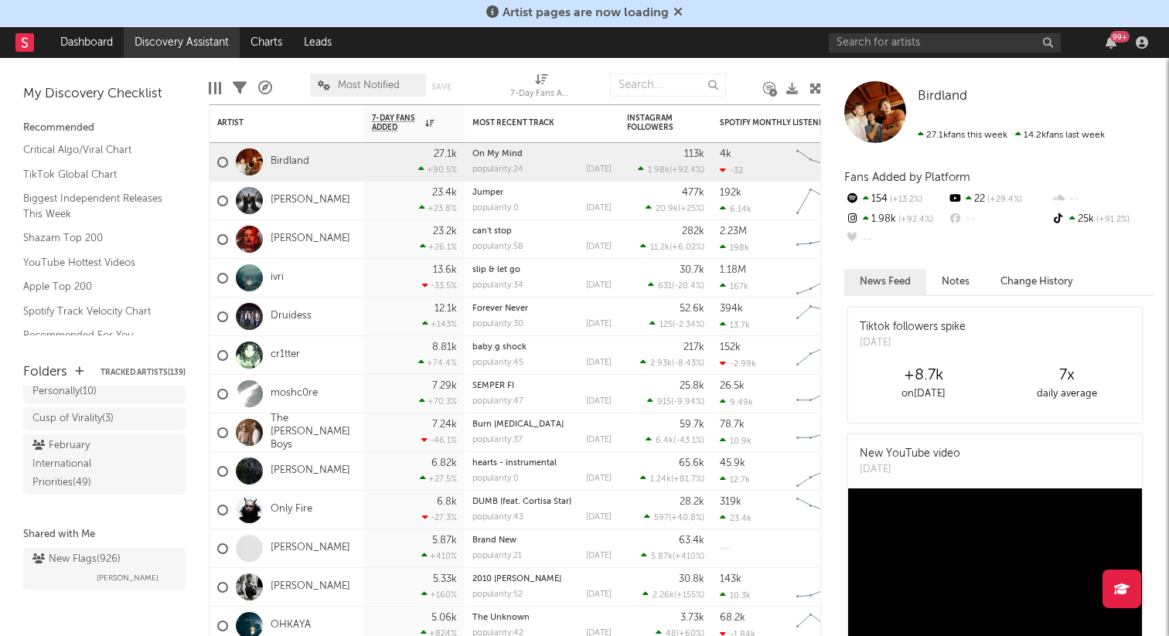
click at [197, 36] on link "Discovery Assistant" at bounding box center [182, 42] width 116 height 31
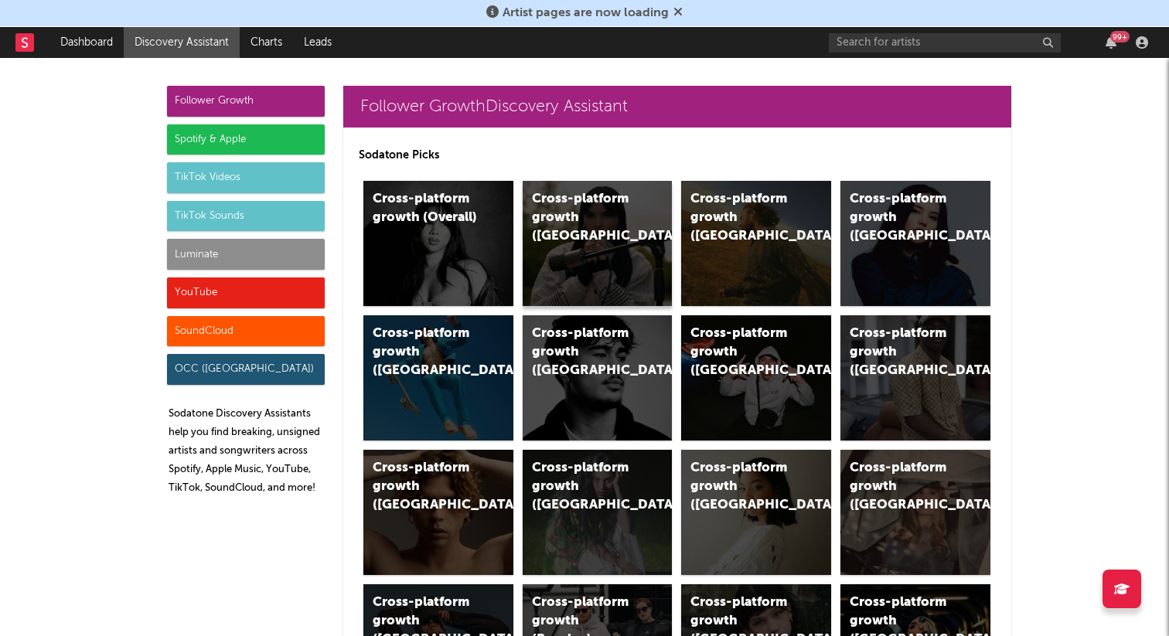
click at [670, 227] on div "Cross-platform growth (UK)" at bounding box center [598, 243] width 150 height 125
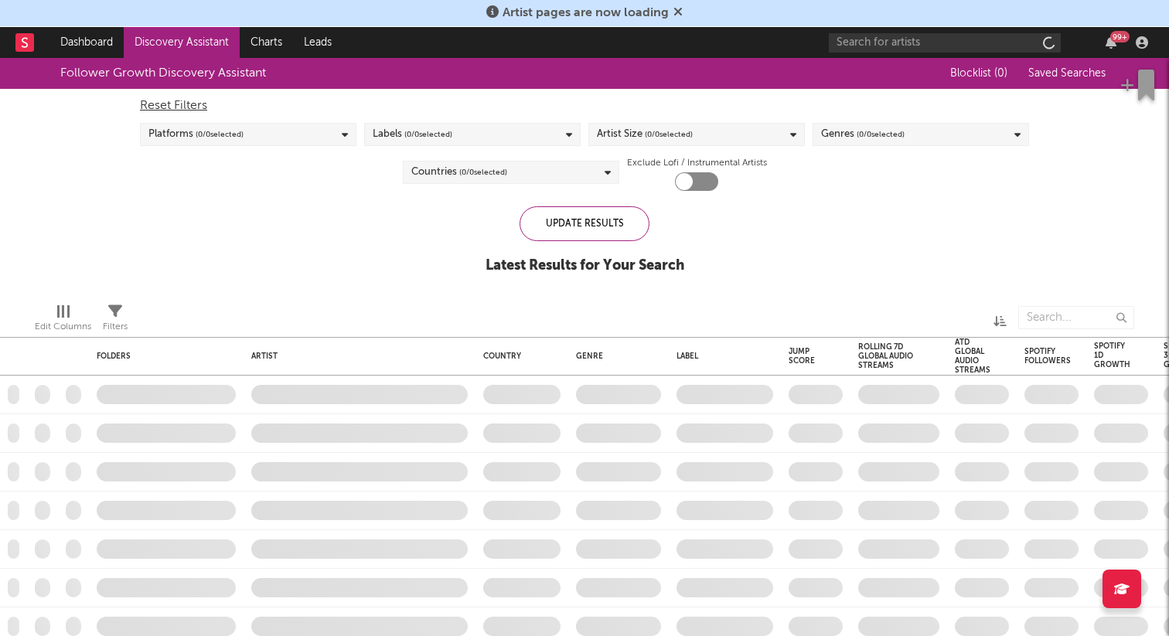
checkbox input "true"
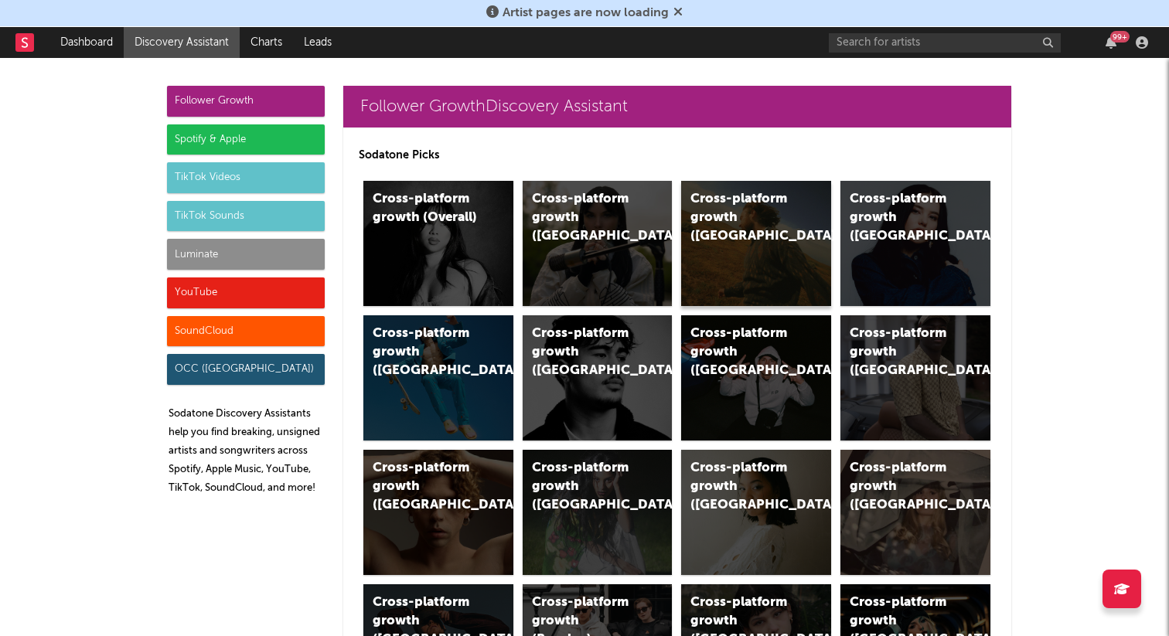
click at [734, 281] on div "Cross-platform growth (US)" at bounding box center [756, 243] width 150 height 125
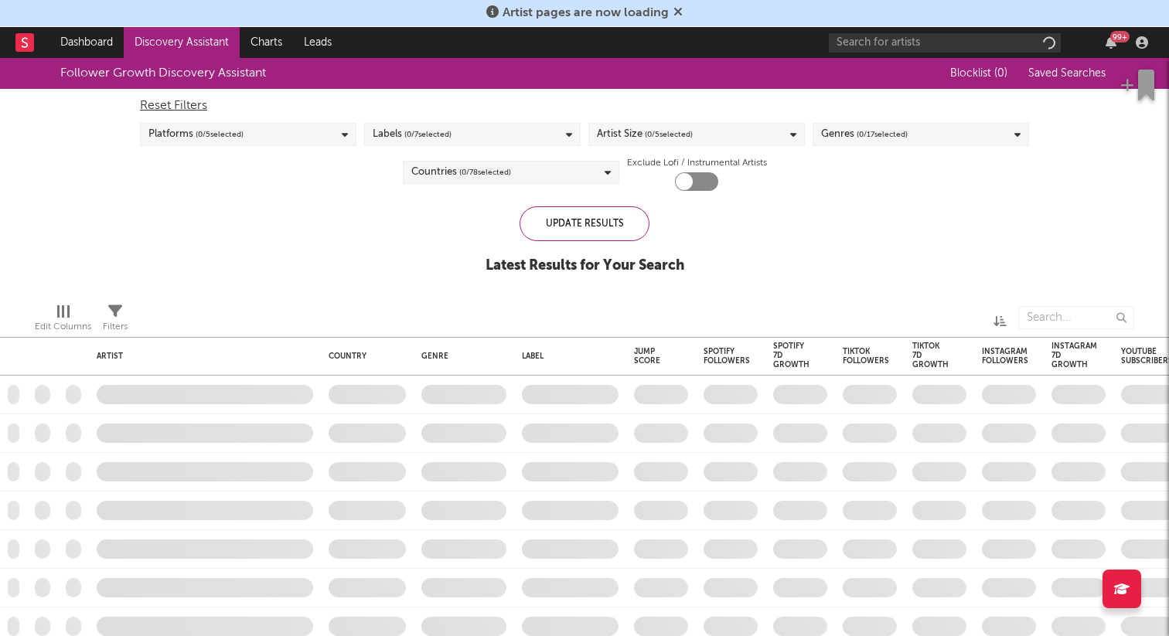
checkbox input "true"
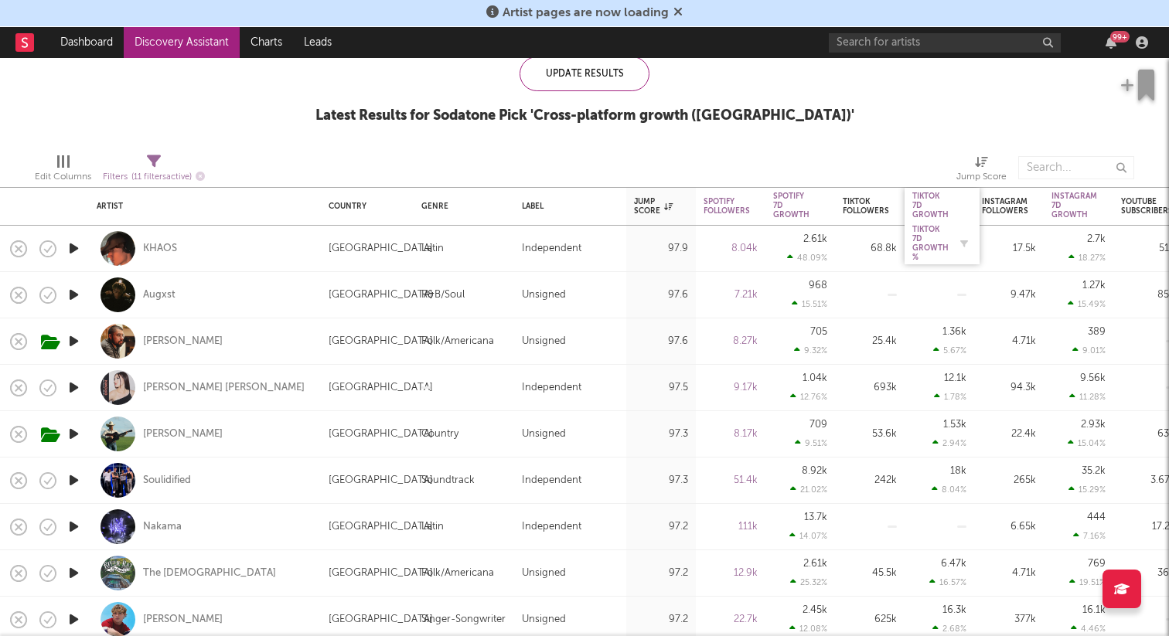
click at [935, 246] on div "Tiktok 7D Growth %" at bounding box center [930, 243] width 36 height 37
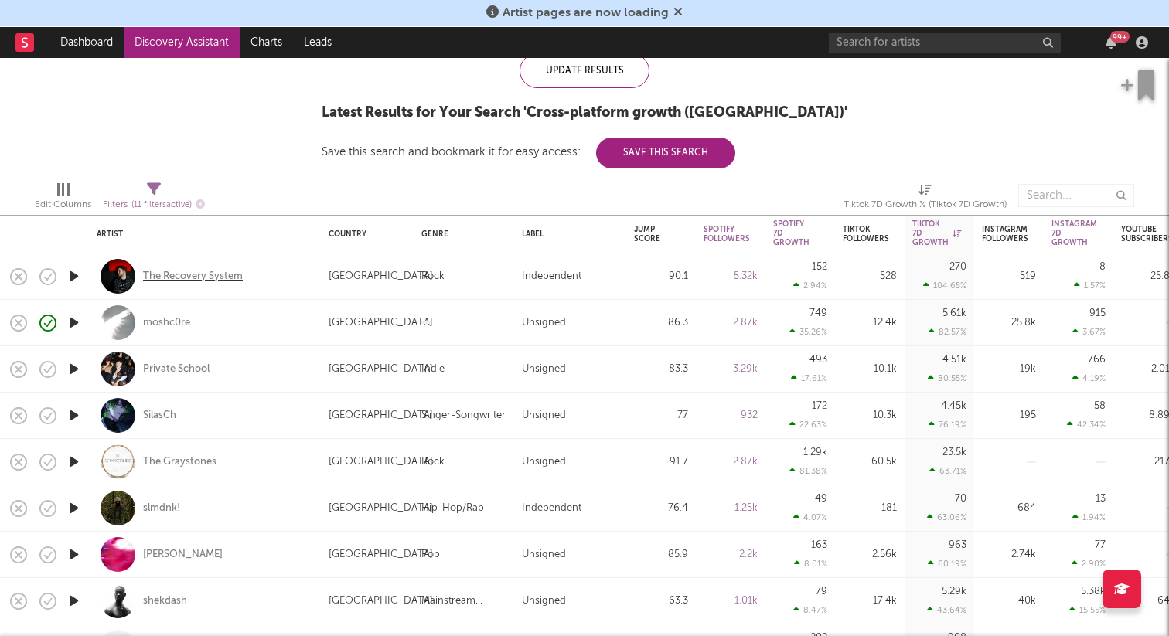
click at [202, 272] on div "The Recovery System" at bounding box center [193, 277] width 100 height 14
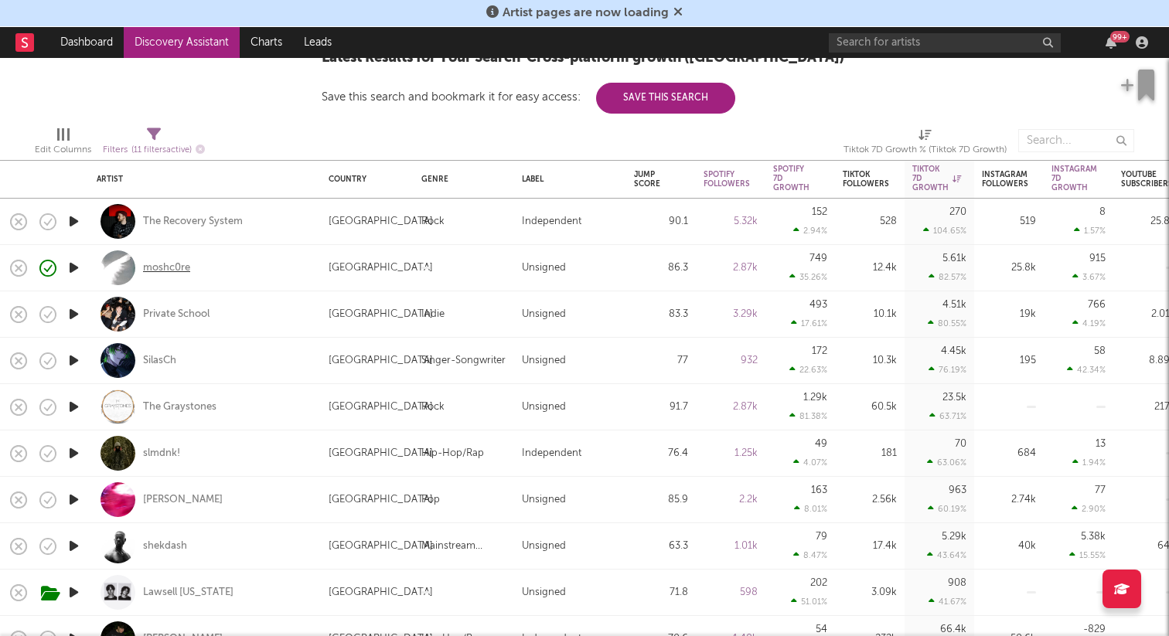
click at [169, 270] on div "moshc0re" at bounding box center [166, 268] width 47 height 14
click at [184, 312] on div "Private School" at bounding box center [176, 315] width 66 height 14
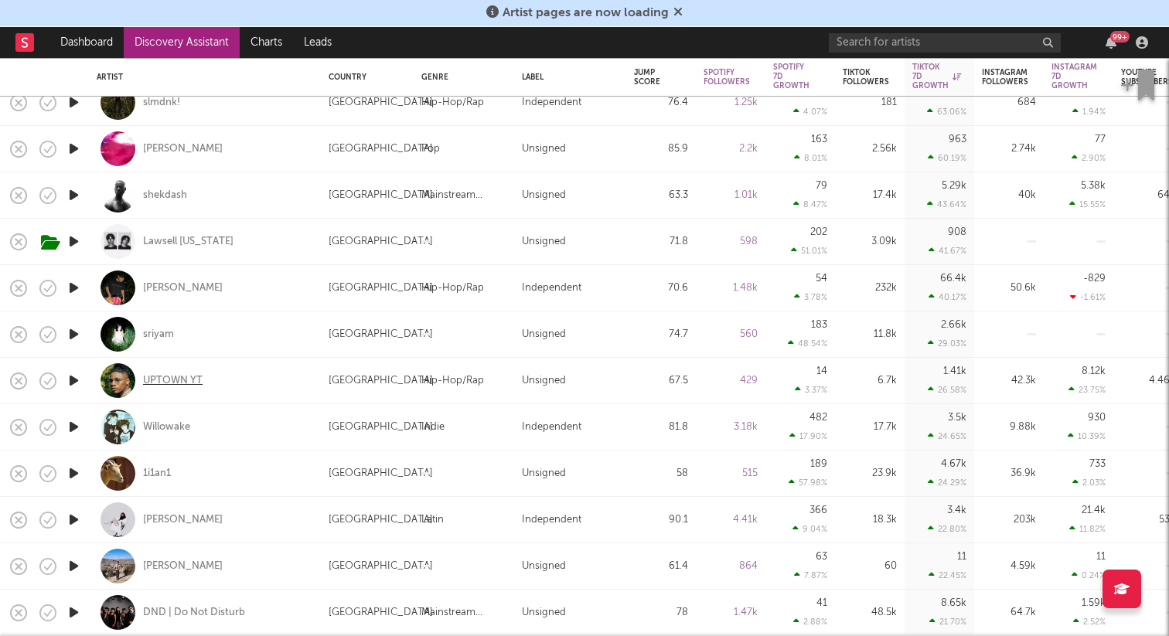
click at [161, 377] on div "UPTOWN YT" at bounding box center [173, 381] width 60 height 14
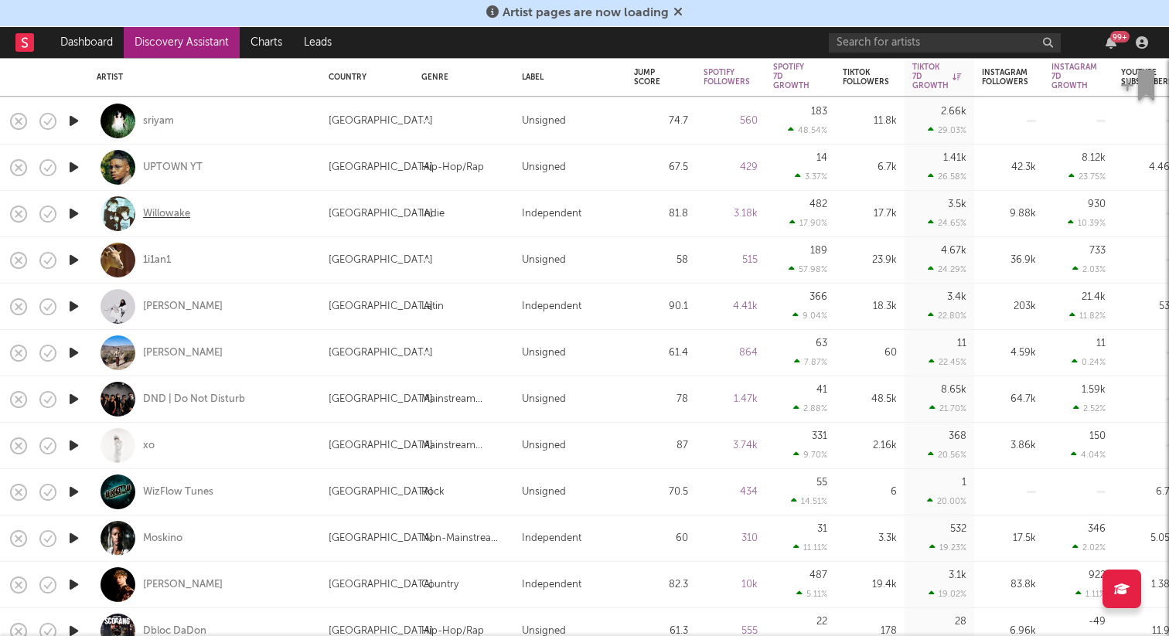
click at [180, 216] on div "Willowake" at bounding box center [166, 214] width 47 height 14
click at [71, 261] on icon "button" at bounding box center [74, 259] width 16 height 19
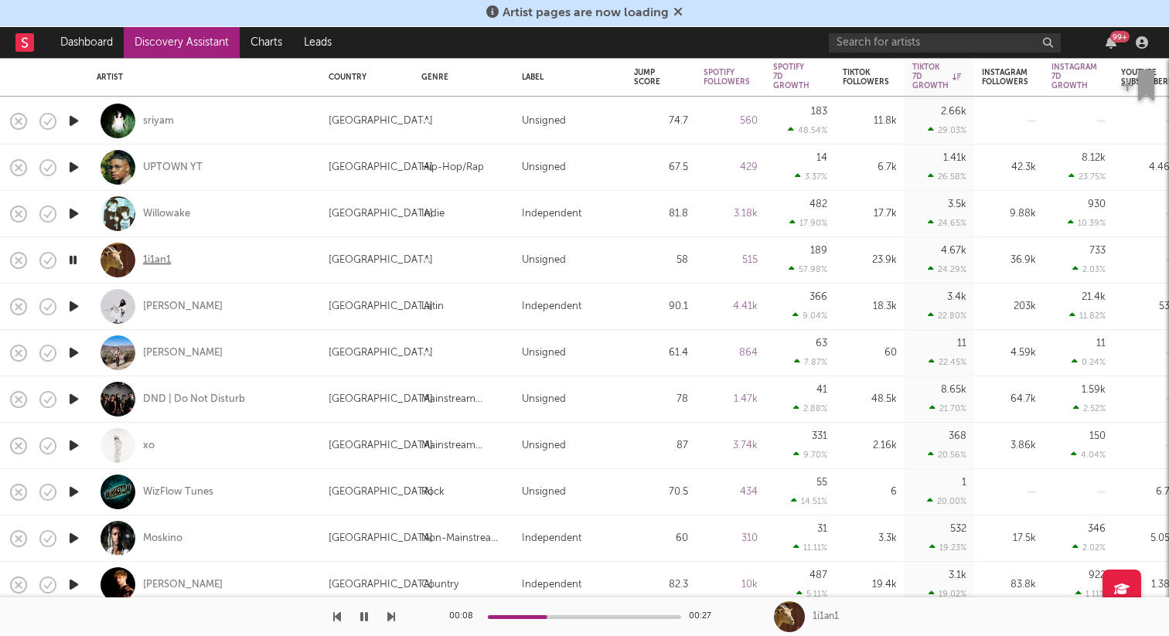
click at [149, 260] on div "1i1an1" at bounding box center [157, 261] width 28 height 14
click at [158, 306] on div "Melanie Santiler" at bounding box center [183, 307] width 80 height 14
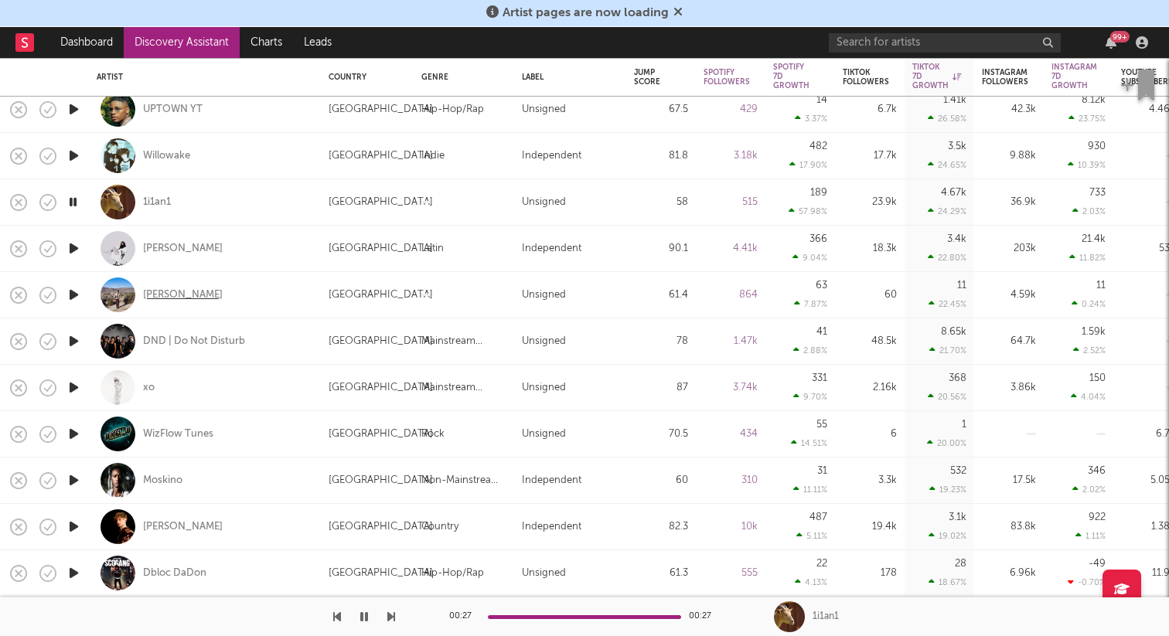
click at [162, 291] on div "Kamran Khan" at bounding box center [183, 295] width 80 height 14
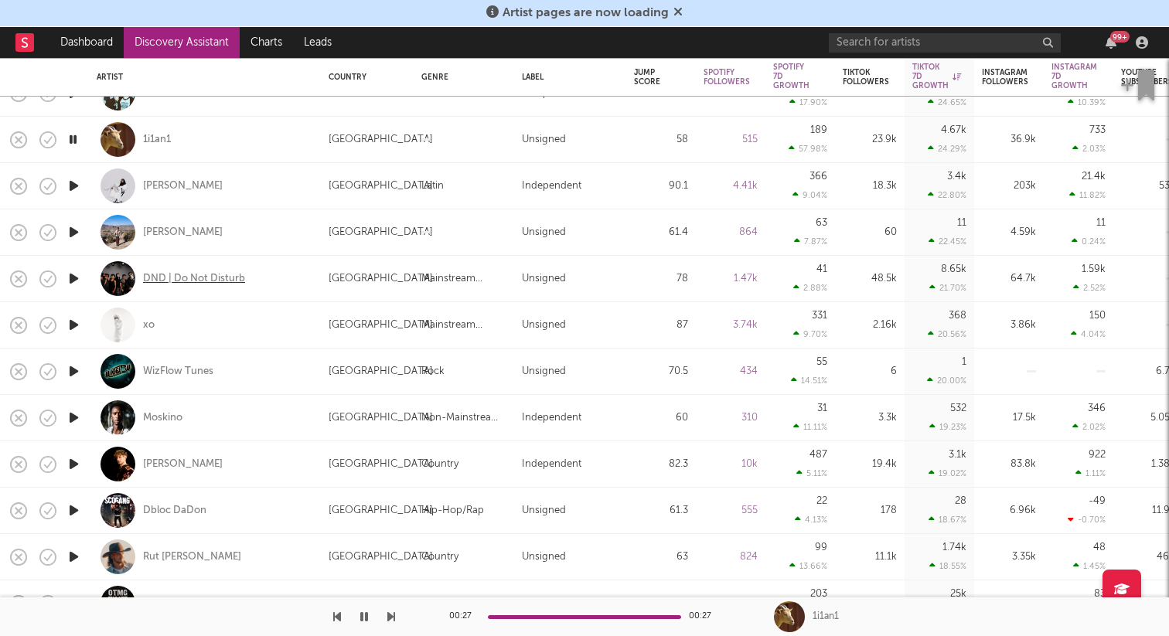
click at [159, 278] on div "DND | Do Not Disturb" at bounding box center [194, 279] width 102 height 14
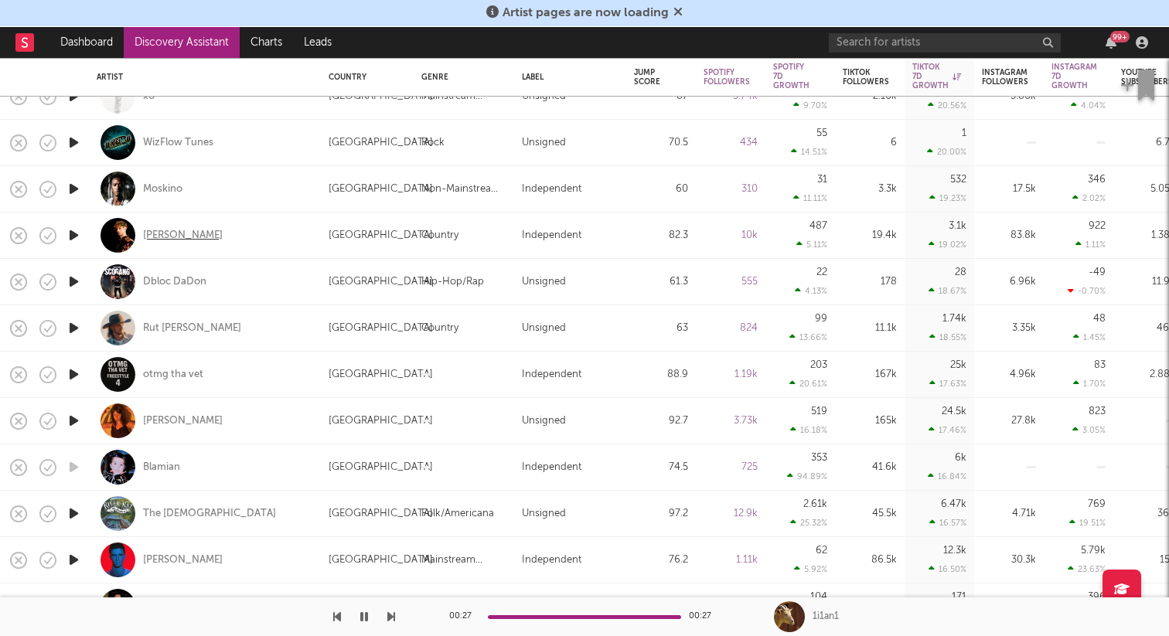
click at [168, 234] on div "Elias Alexander" at bounding box center [183, 236] width 80 height 14
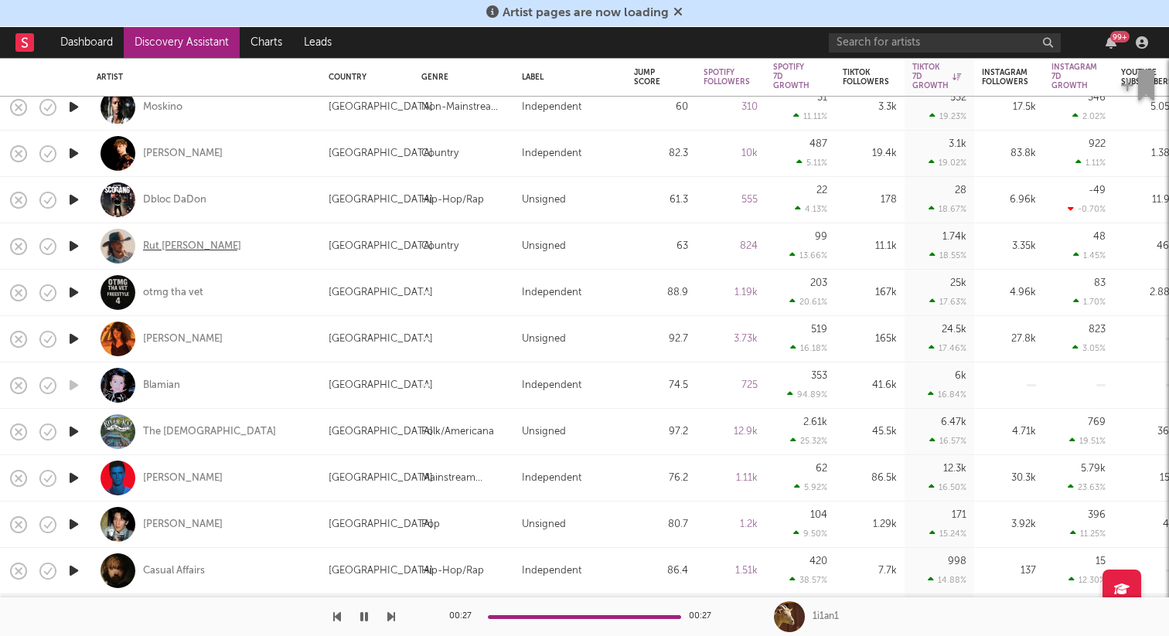
click at [170, 248] on div "Rut Spence" at bounding box center [192, 247] width 98 height 14
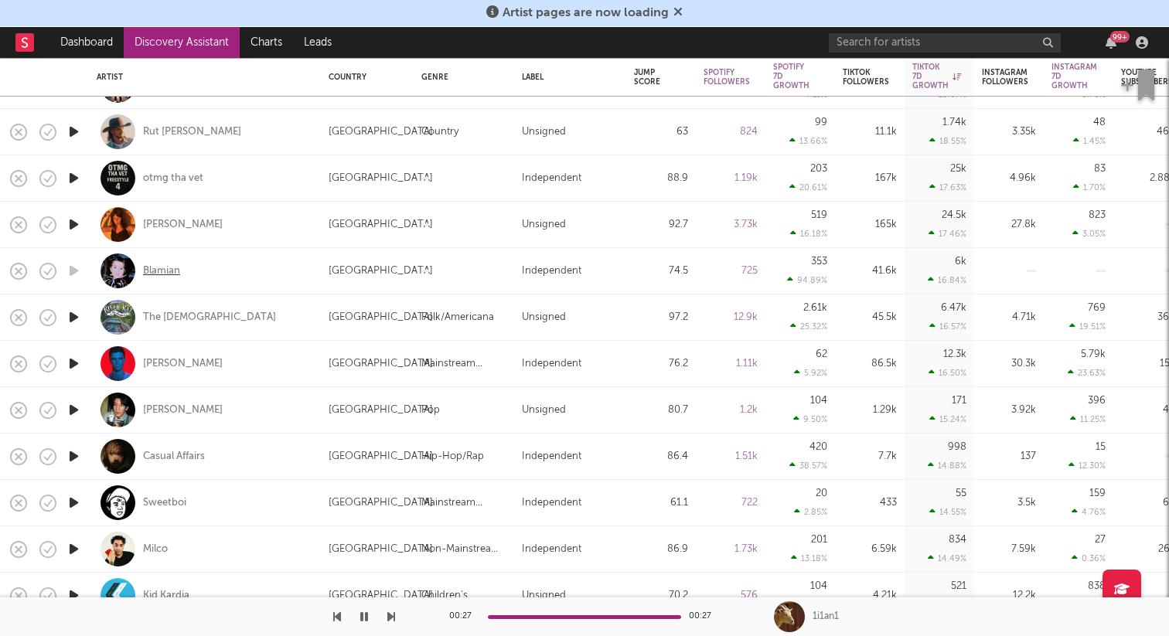
click at [166, 272] on div "Blamian" at bounding box center [161, 271] width 37 height 14
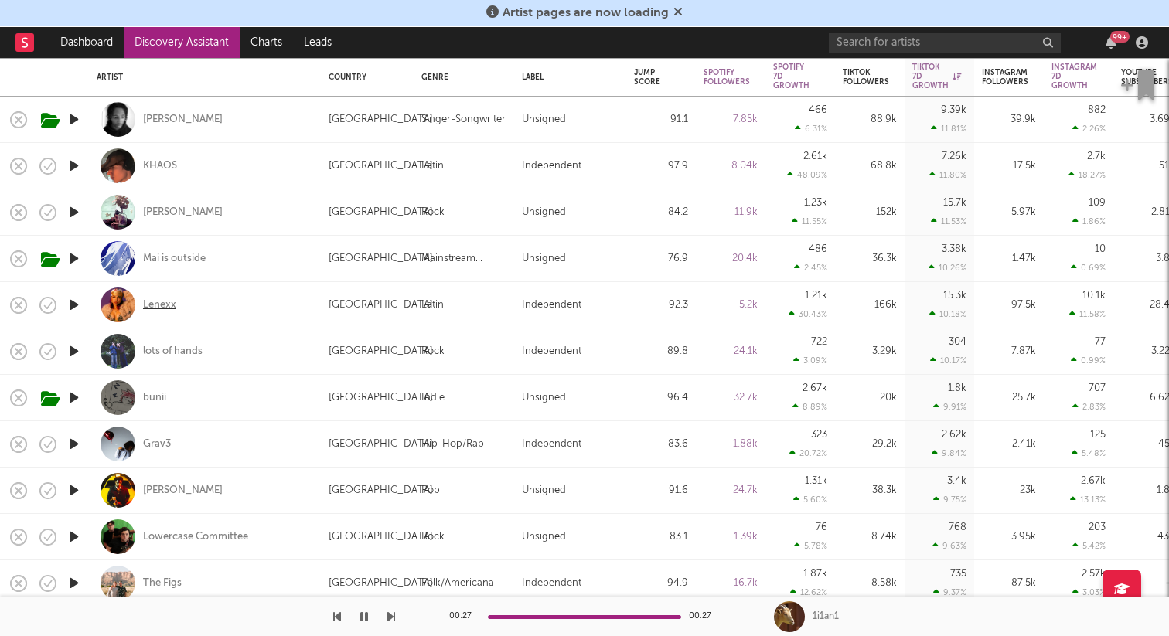
click at [162, 304] on div "Lenexx" at bounding box center [159, 305] width 33 height 14
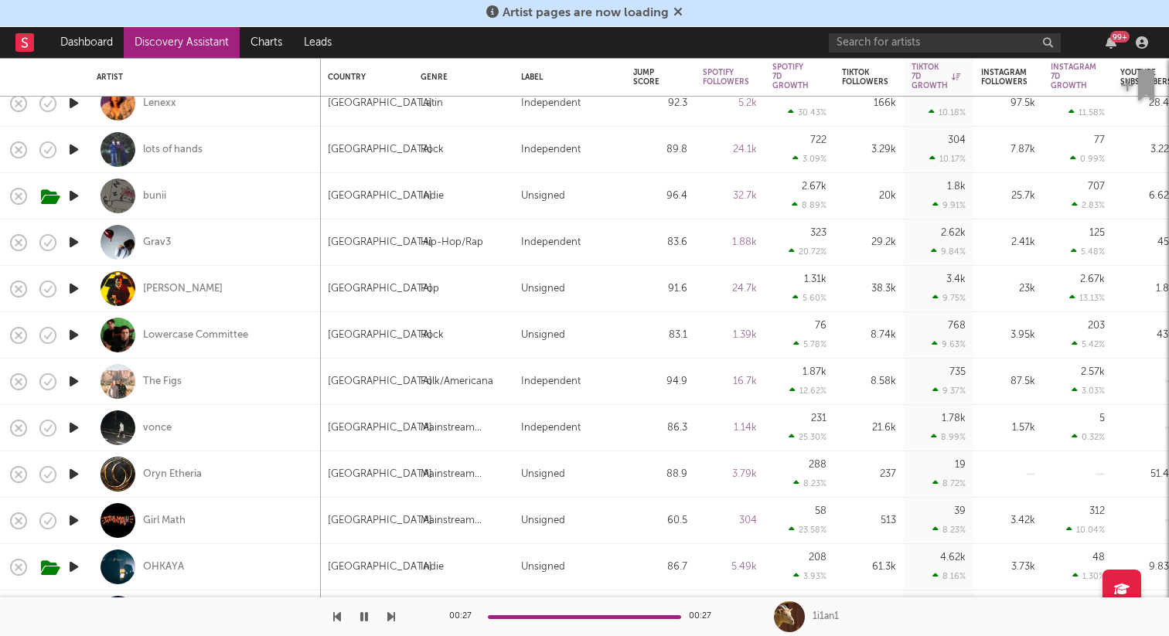
click at [73, 148] on icon "button" at bounding box center [74, 149] width 16 height 19
click at [74, 148] on icon "button" at bounding box center [73, 149] width 15 height 19
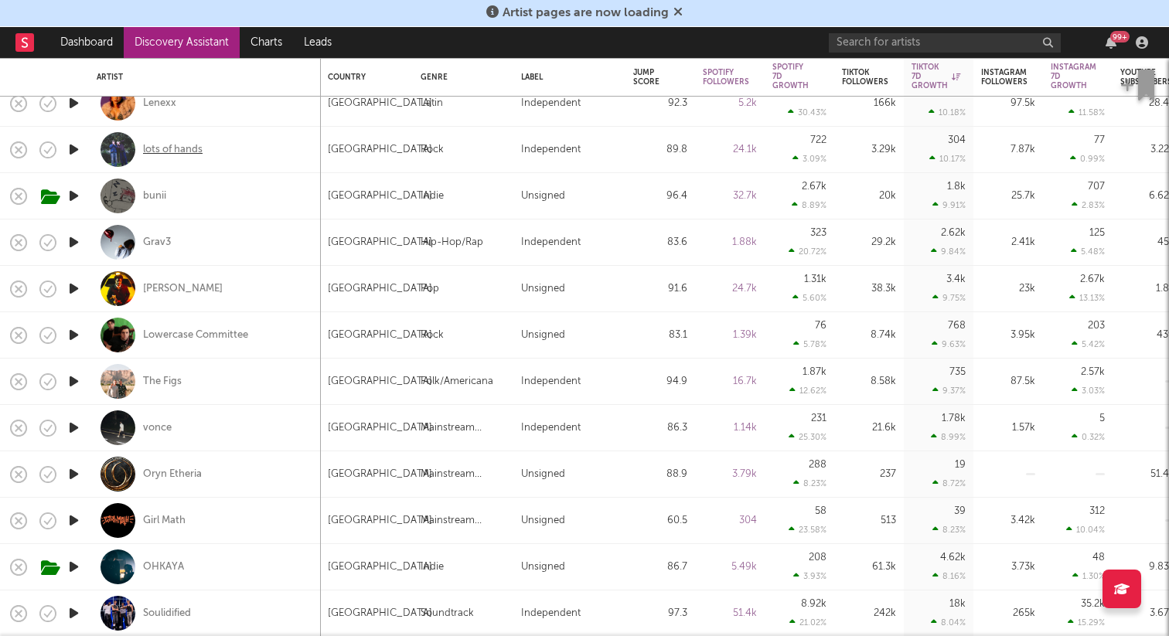
click at [155, 147] on div "lots of hands" at bounding box center [173, 150] width 60 height 14
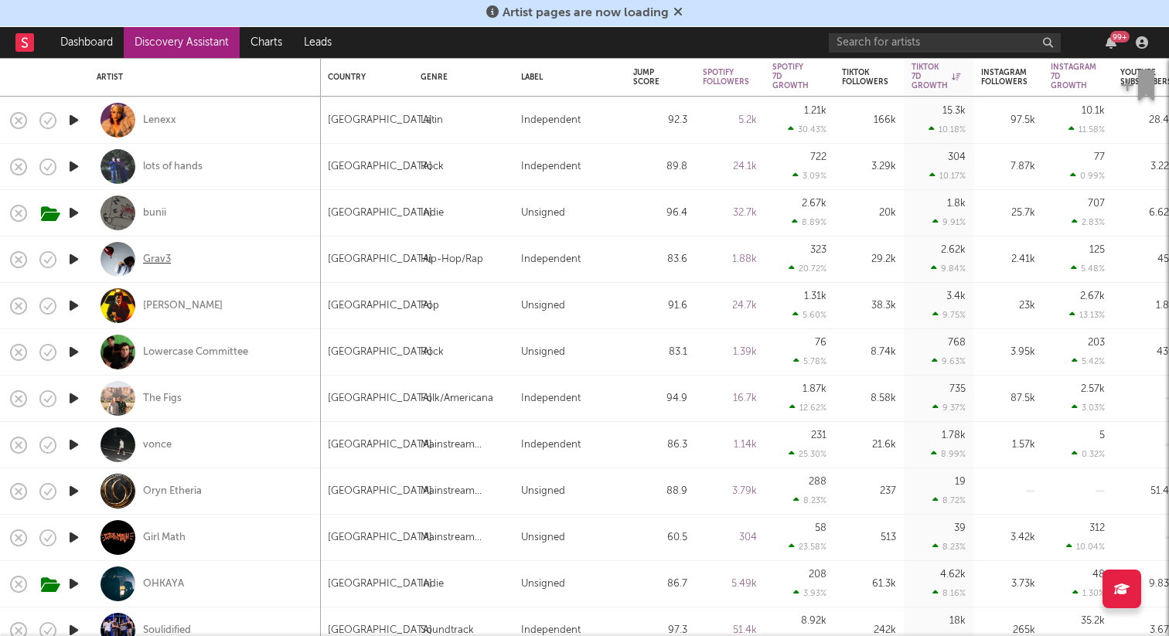
click at [155, 254] on div "Grav3" at bounding box center [157, 260] width 28 height 14
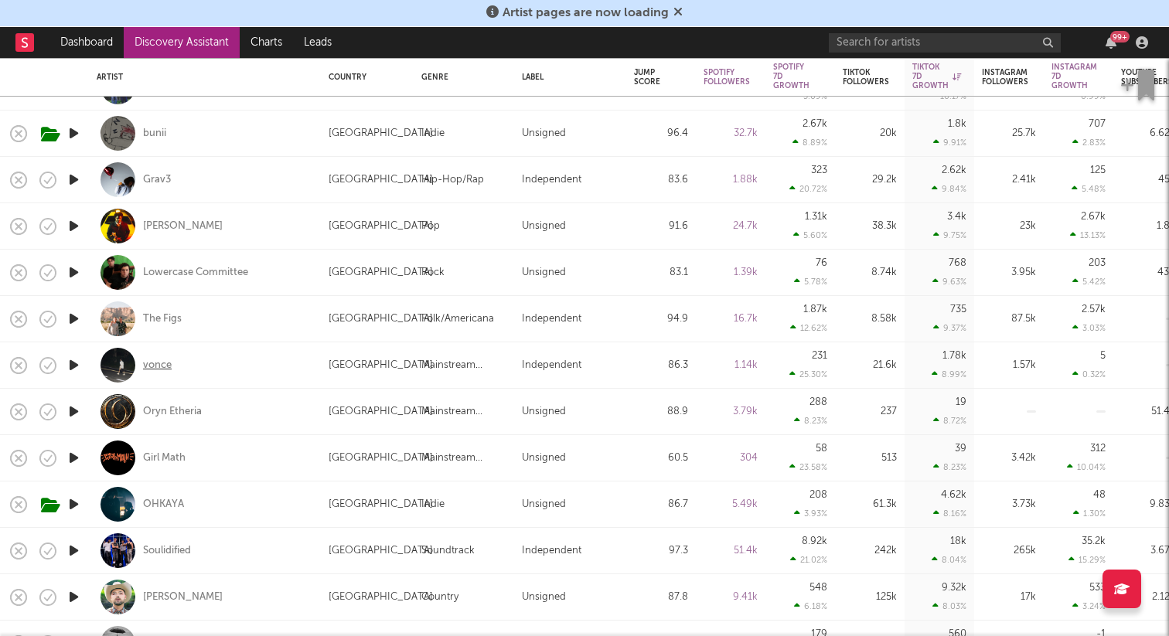
click at [161, 359] on div "vonce" at bounding box center [157, 366] width 29 height 14
click at [186, 275] on div "Lowercase Committee" at bounding box center [195, 273] width 105 height 14
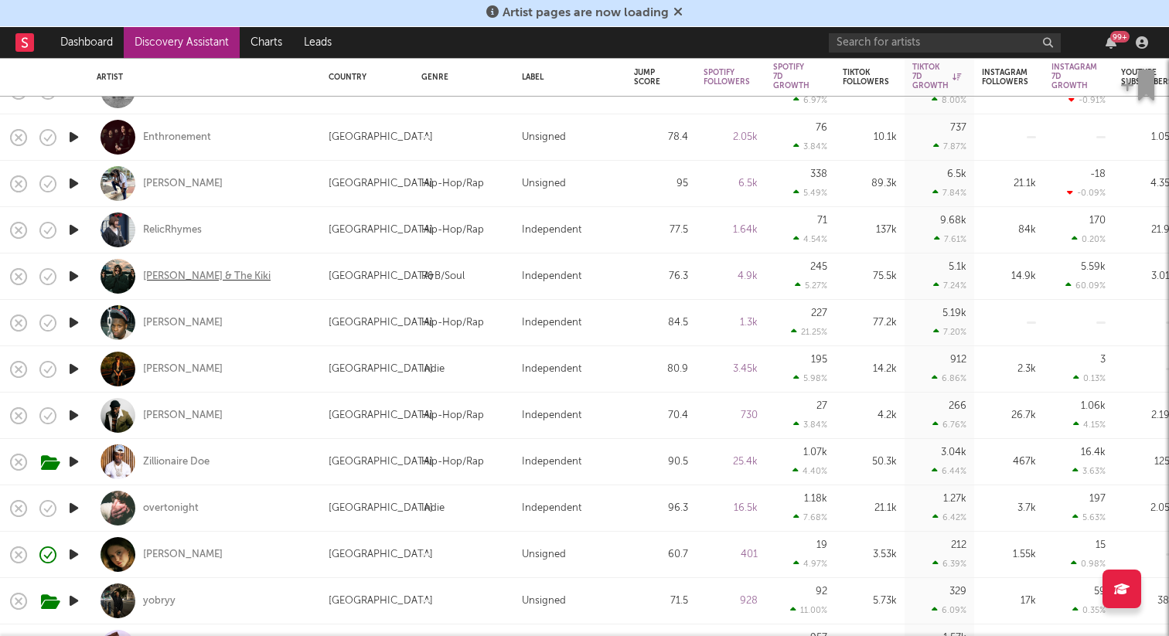
click at [169, 277] on div "Tony & The Kiki" at bounding box center [207, 277] width 128 height 14
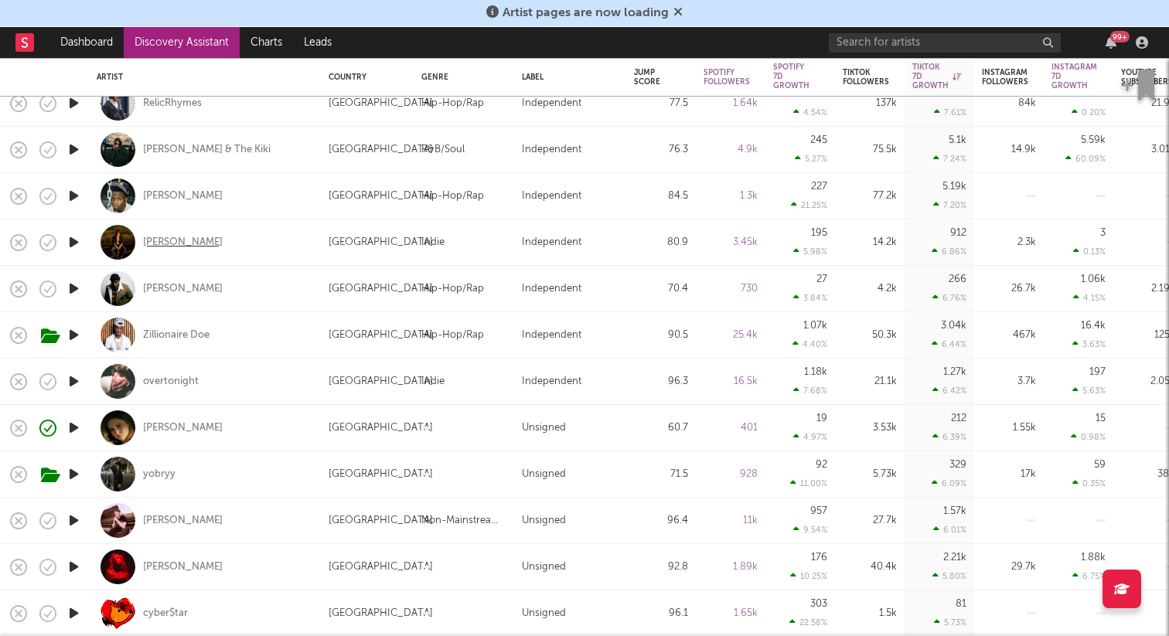
click at [176, 244] on div "Collin Salcido" at bounding box center [183, 243] width 80 height 14
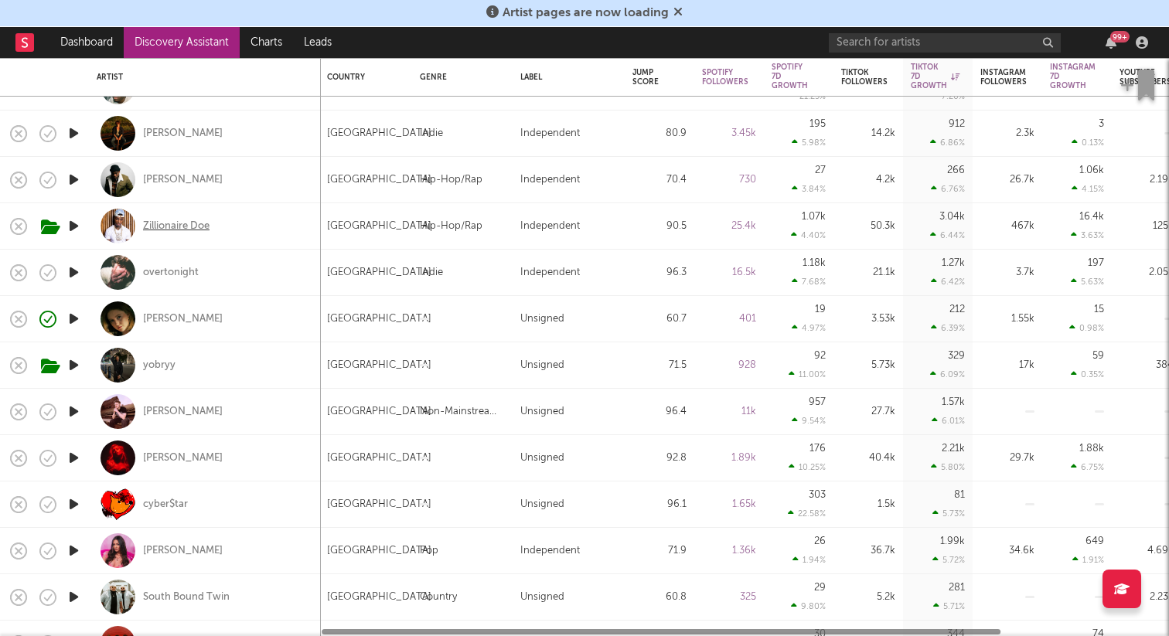
click at [163, 223] on div "Zillionaire Doe" at bounding box center [176, 227] width 66 height 14
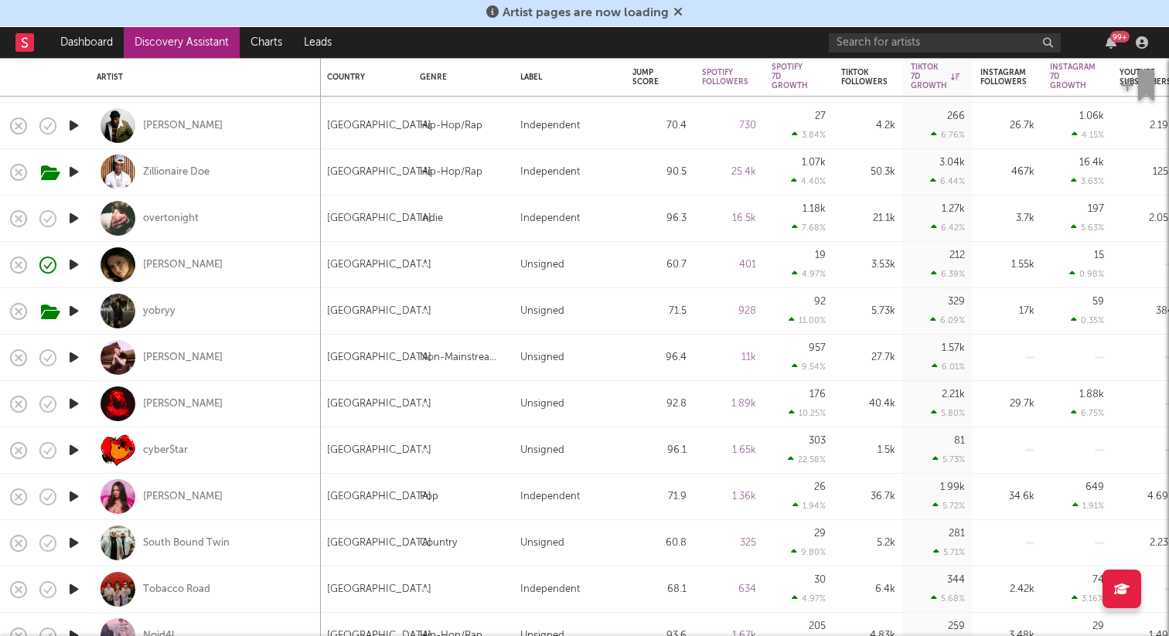
drag, startPoint x: 56, startPoint y: 172, endPoint x: 108, endPoint y: 182, distance: 53.4
click at [91, 180] on icon "button" at bounding box center [84, 173] width 19 height 17
click at [226, 167] on div "Zillionaire Doe" at bounding box center [205, 172] width 216 height 46
select select "1w"
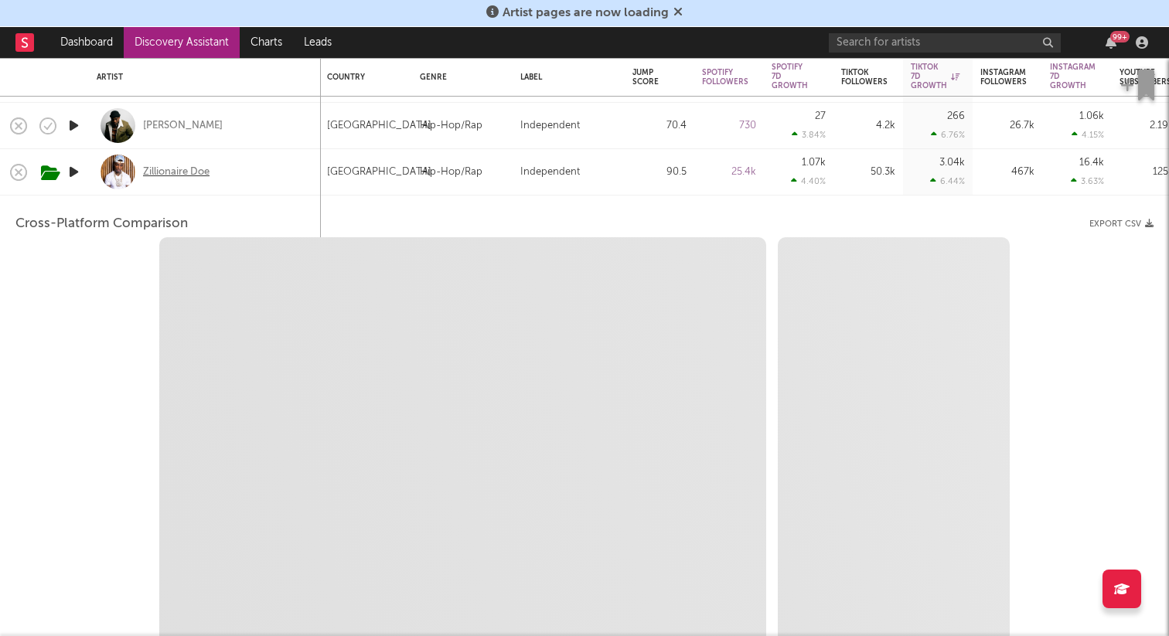
select select "6m"
click at [250, 183] on div "Zillionaire Doe" at bounding box center [205, 172] width 216 height 46
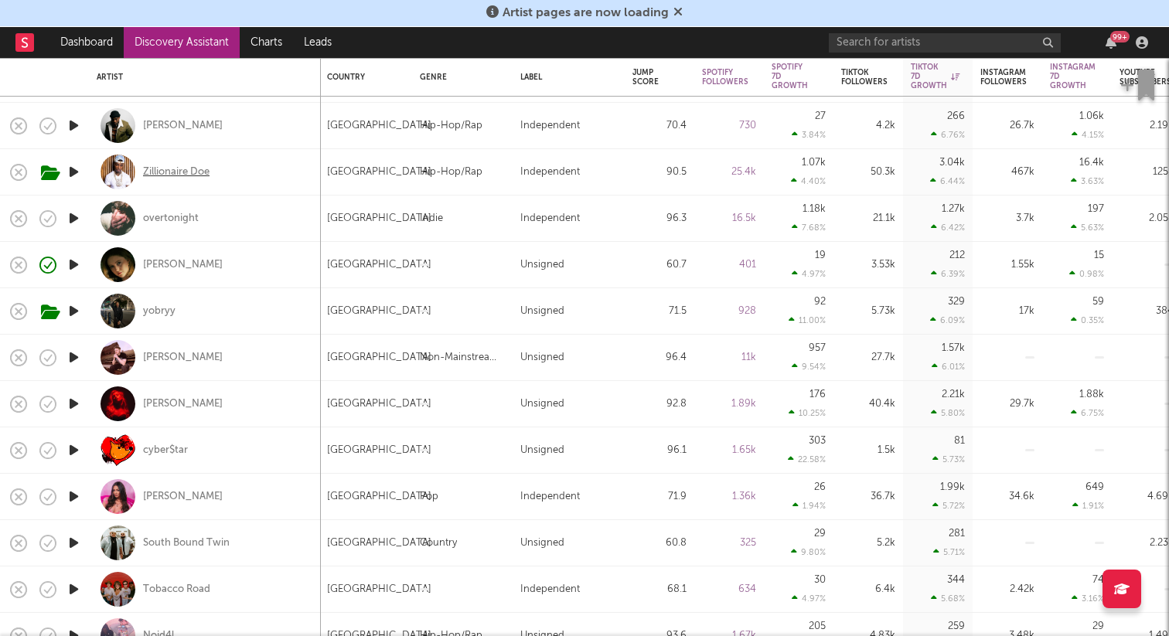
click at [165, 174] on div "Zillionaire Doe" at bounding box center [176, 172] width 66 height 14
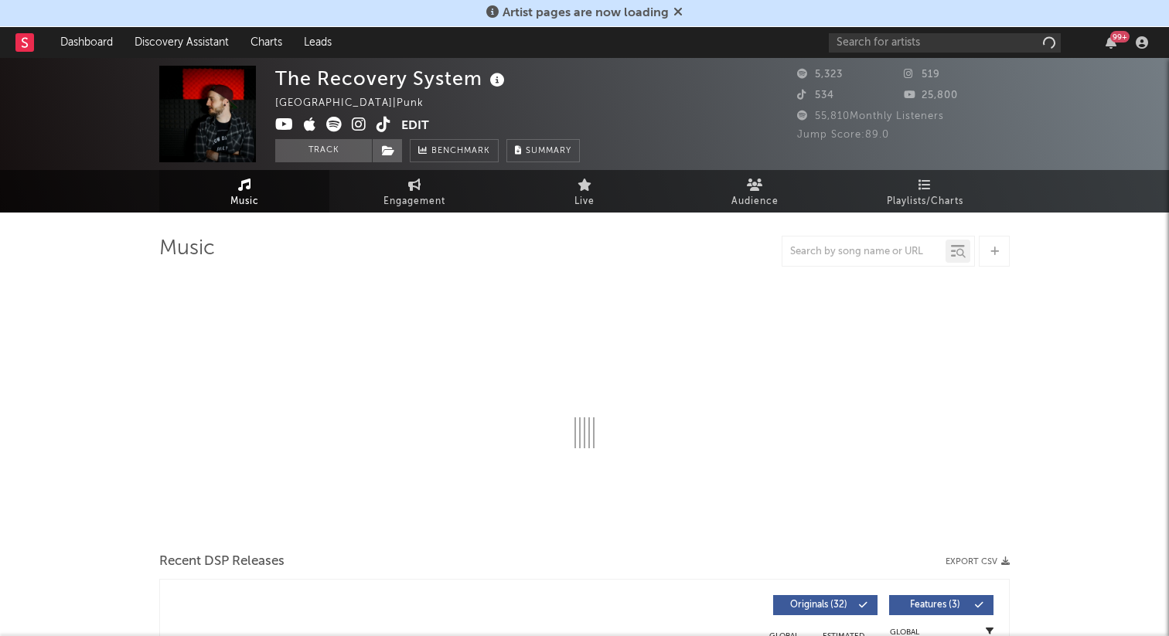
select select "1w"
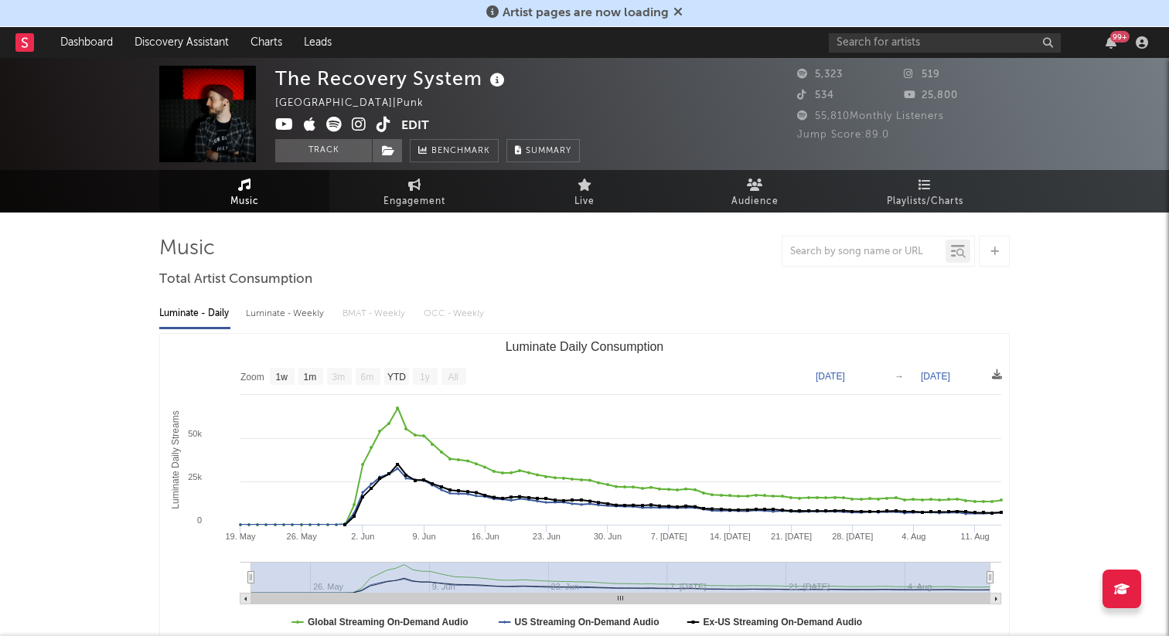
click at [389, 131] on icon at bounding box center [383, 124] width 15 height 15
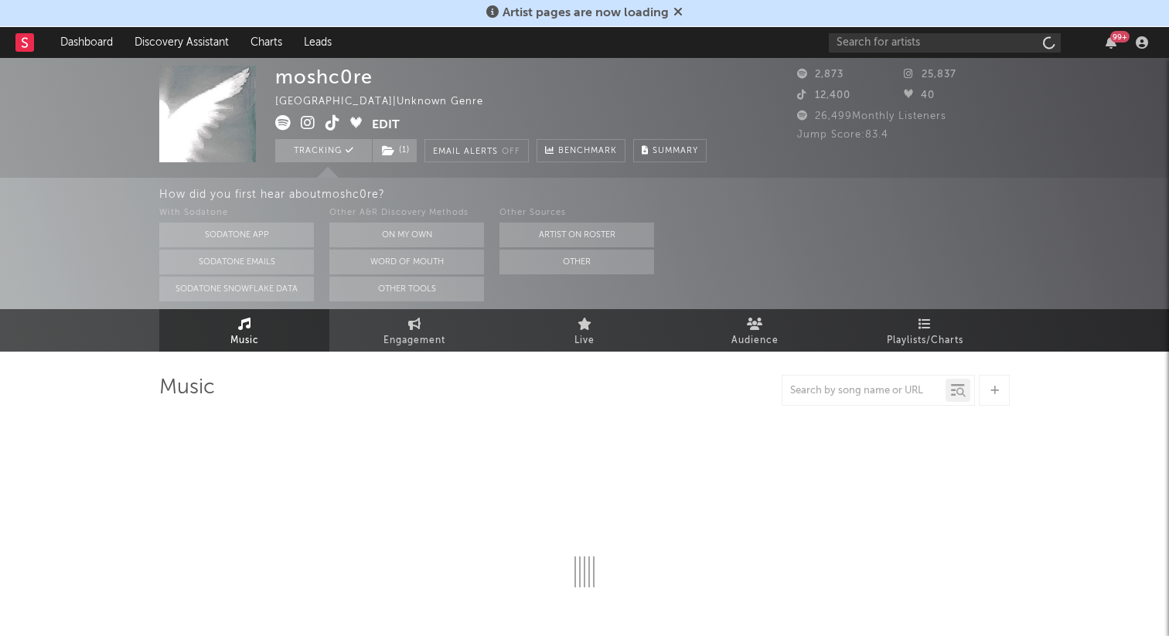
select select "1w"
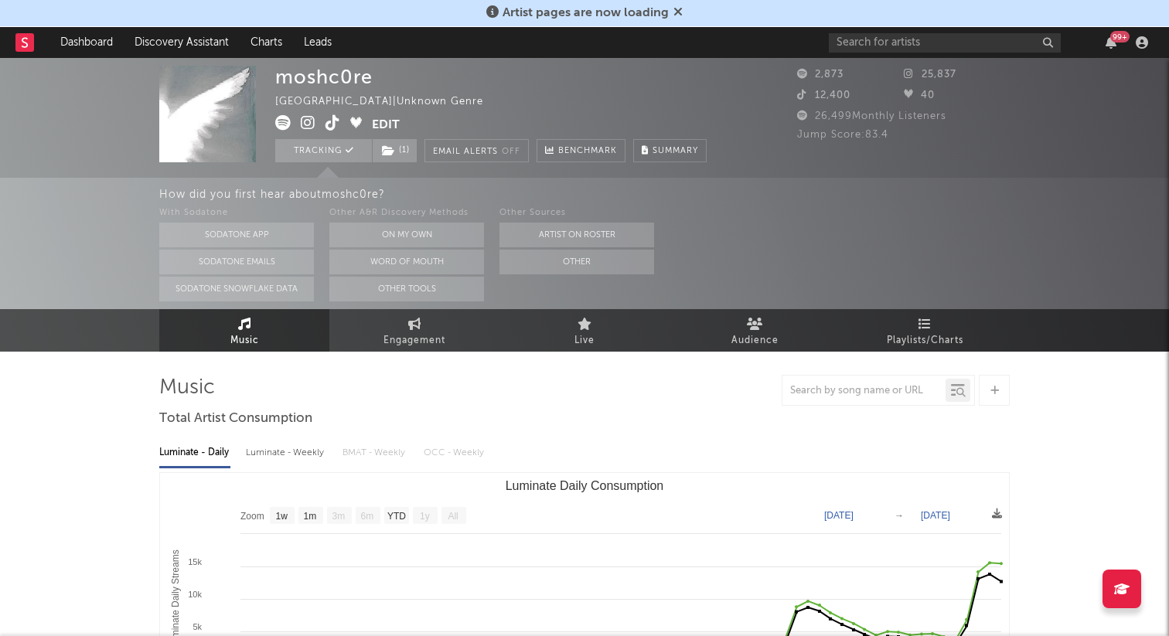
click at [271, 124] on div "moshc0re United States | Unknown Genre Edit Tracking ( 1 ) Email Alerts Off Ben…" at bounding box center [584, 118] width 1169 height 120
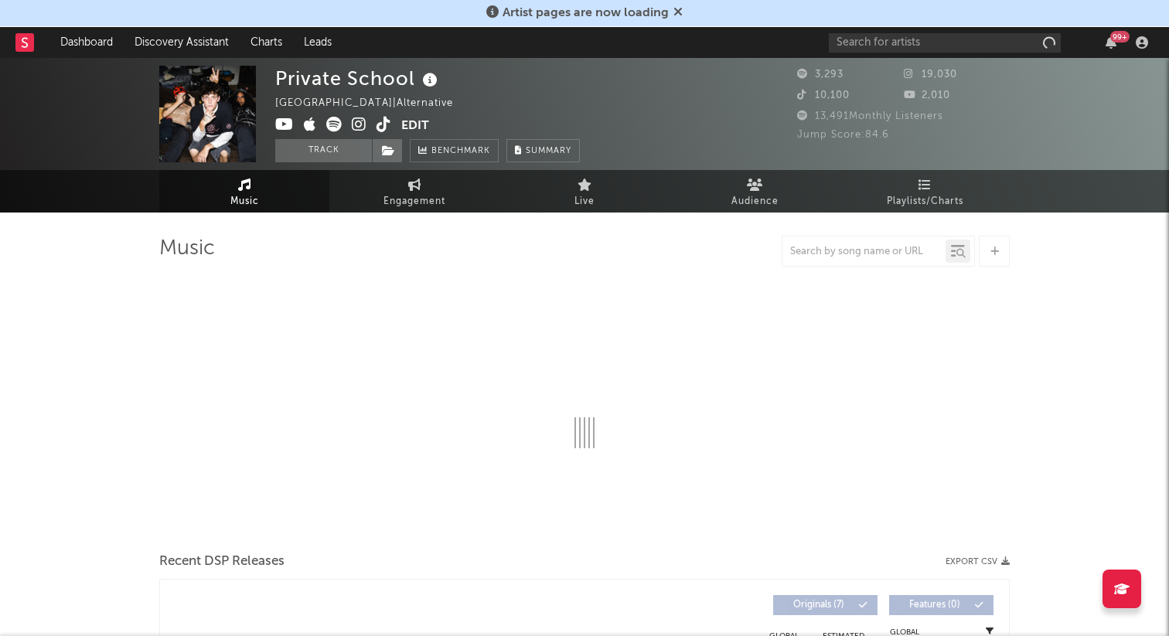
click at [387, 130] on icon at bounding box center [383, 124] width 15 height 15
select select "1w"
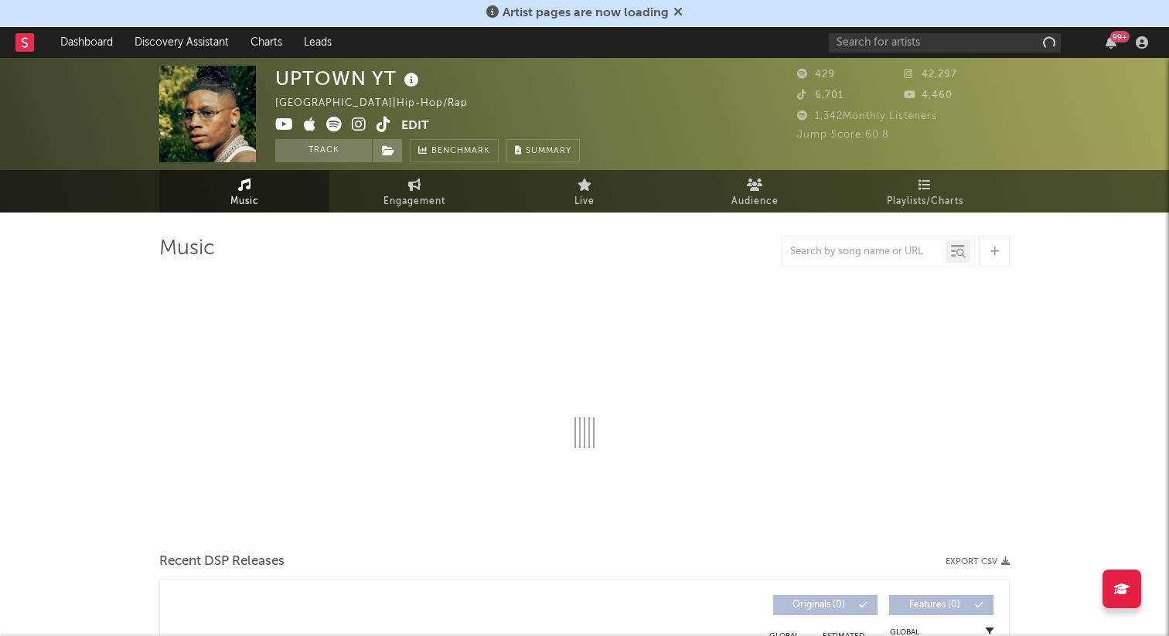
select select "6m"
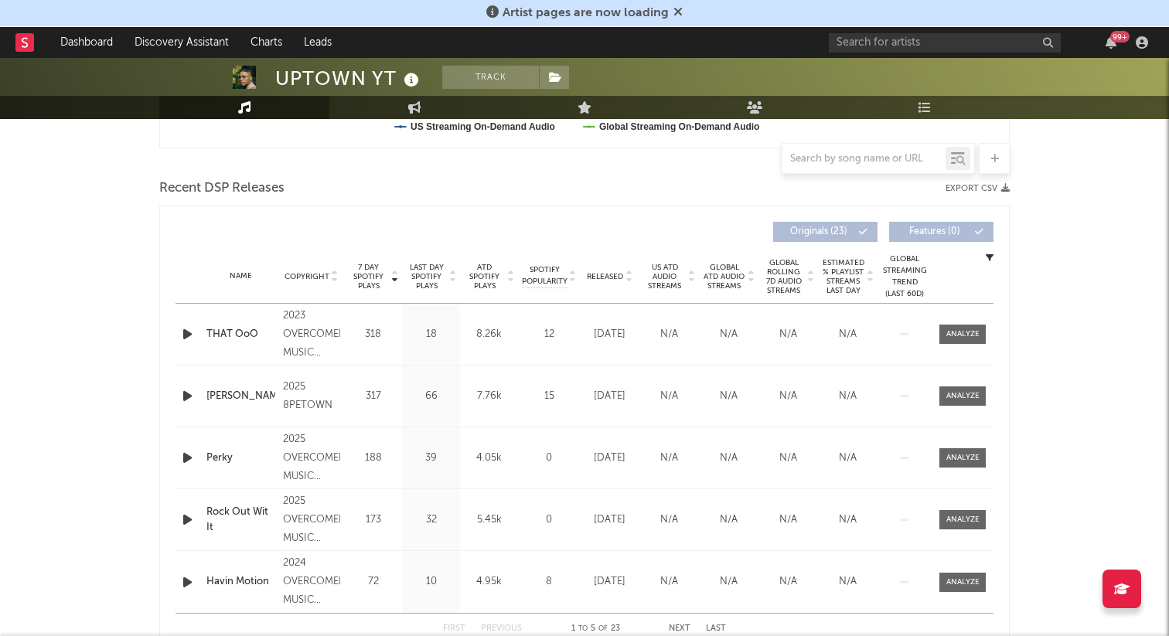
scroll to position [512, 0]
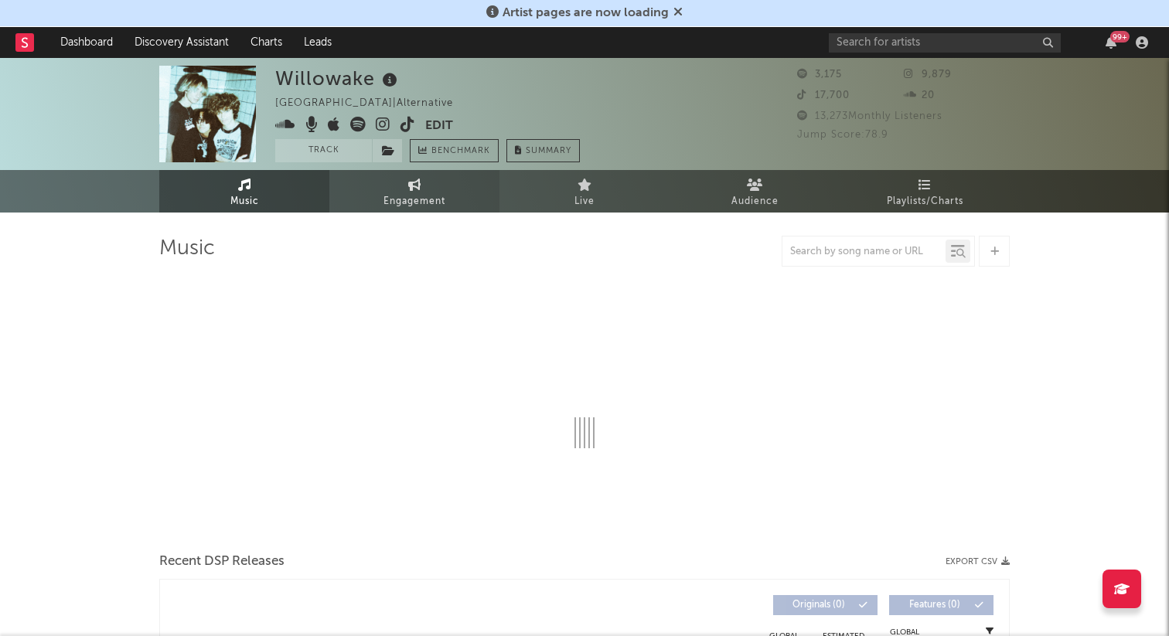
click at [421, 203] on span "Engagement" at bounding box center [414, 201] width 62 height 19
select select "1w"
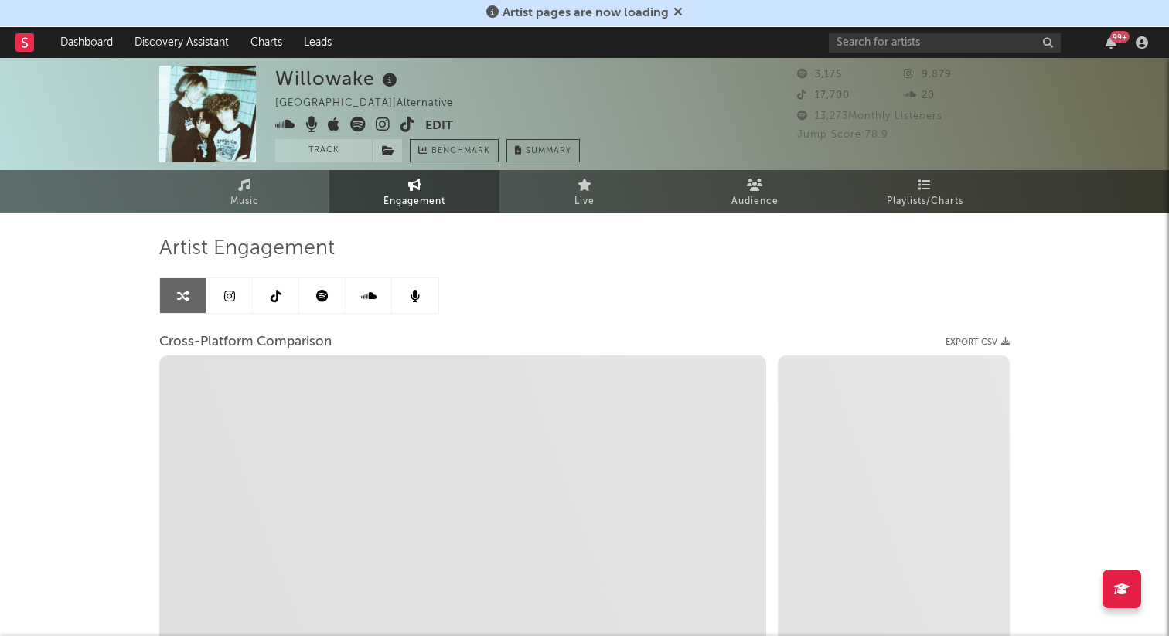
click at [277, 304] on link at bounding box center [276, 295] width 46 height 35
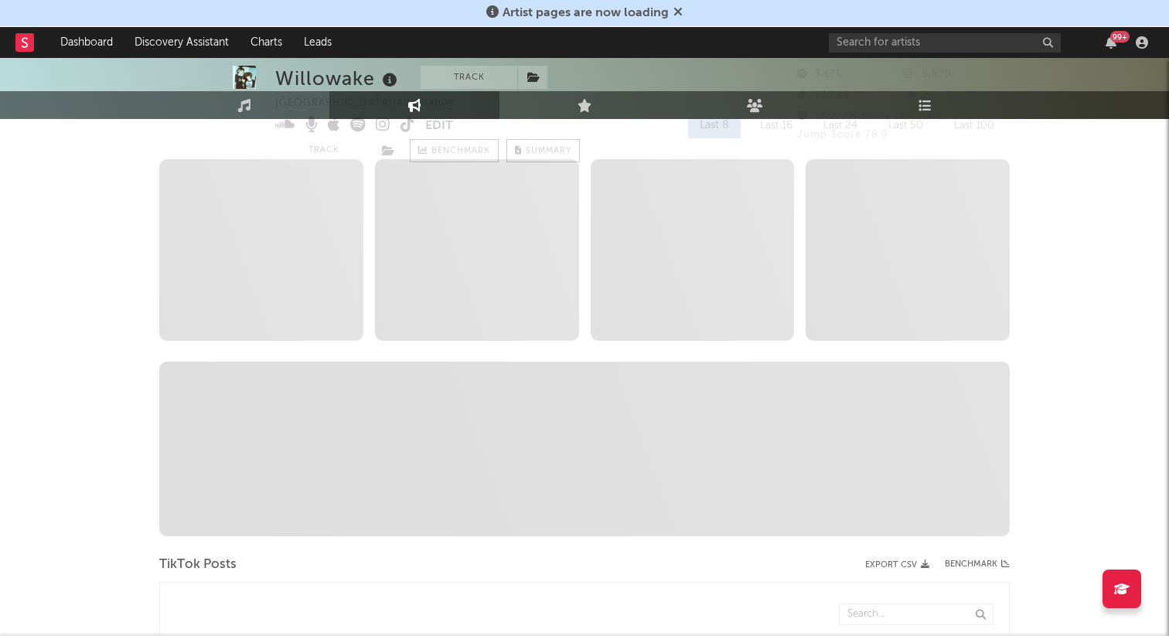
select select "1w"
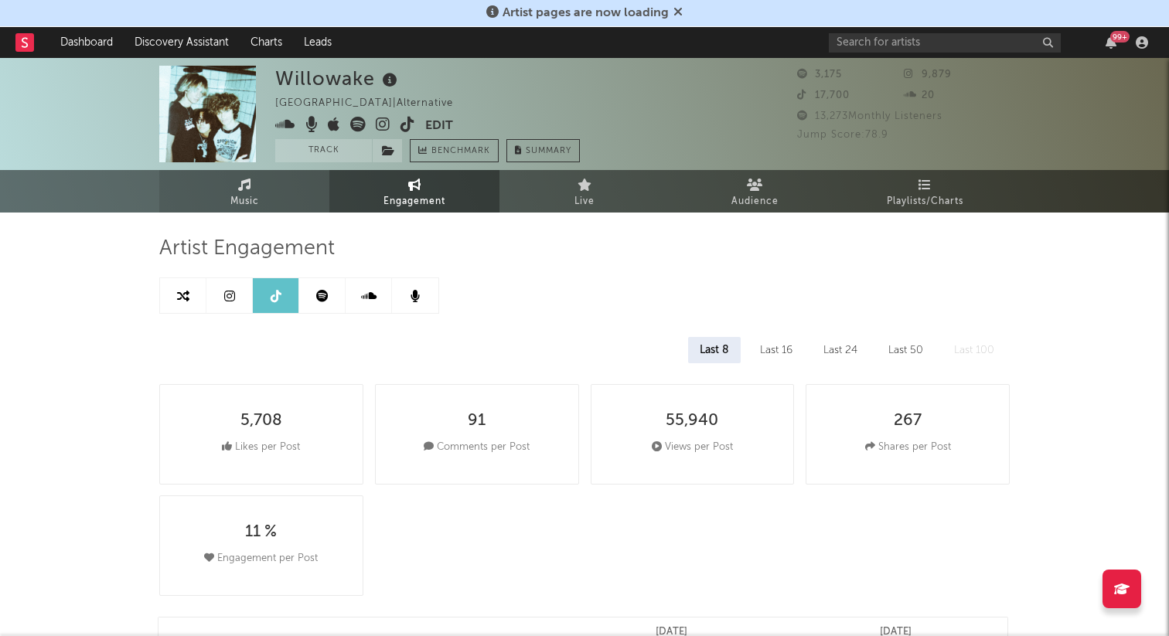
click at [265, 190] on link "Music" at bounding box center [244, 191] width 170 height 43
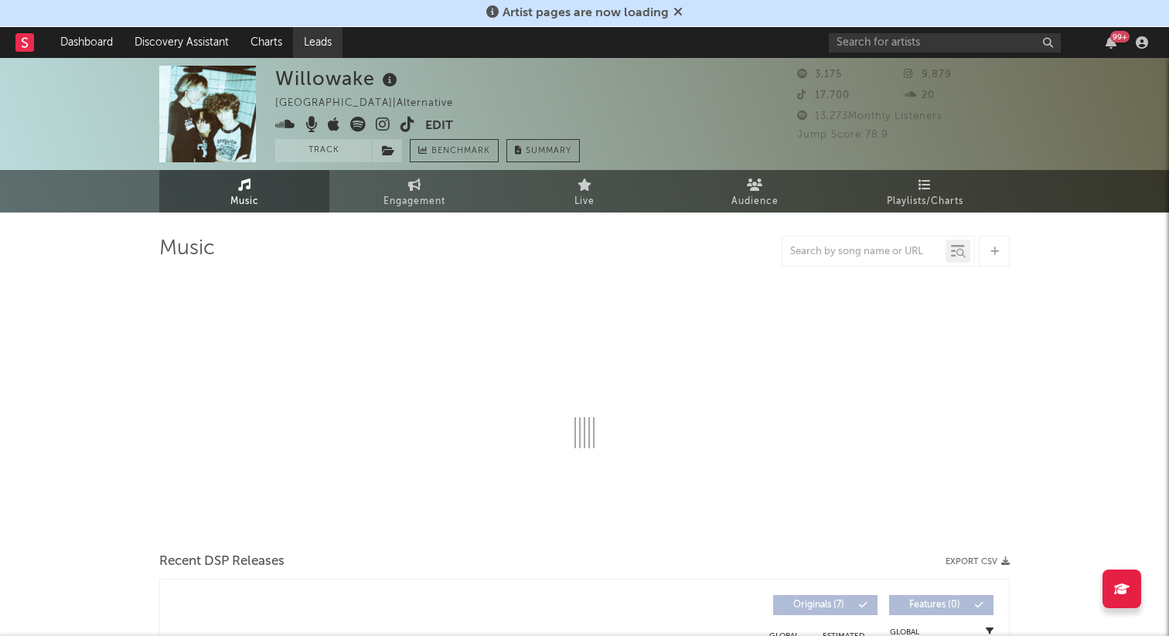
select select "1w"
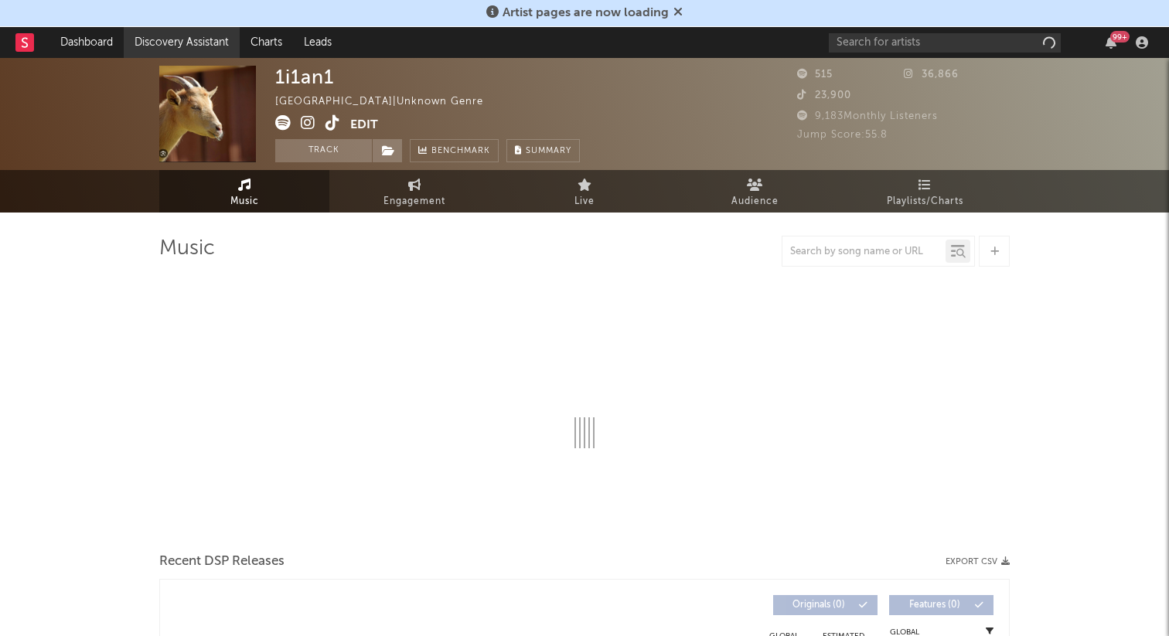
select select "1w"
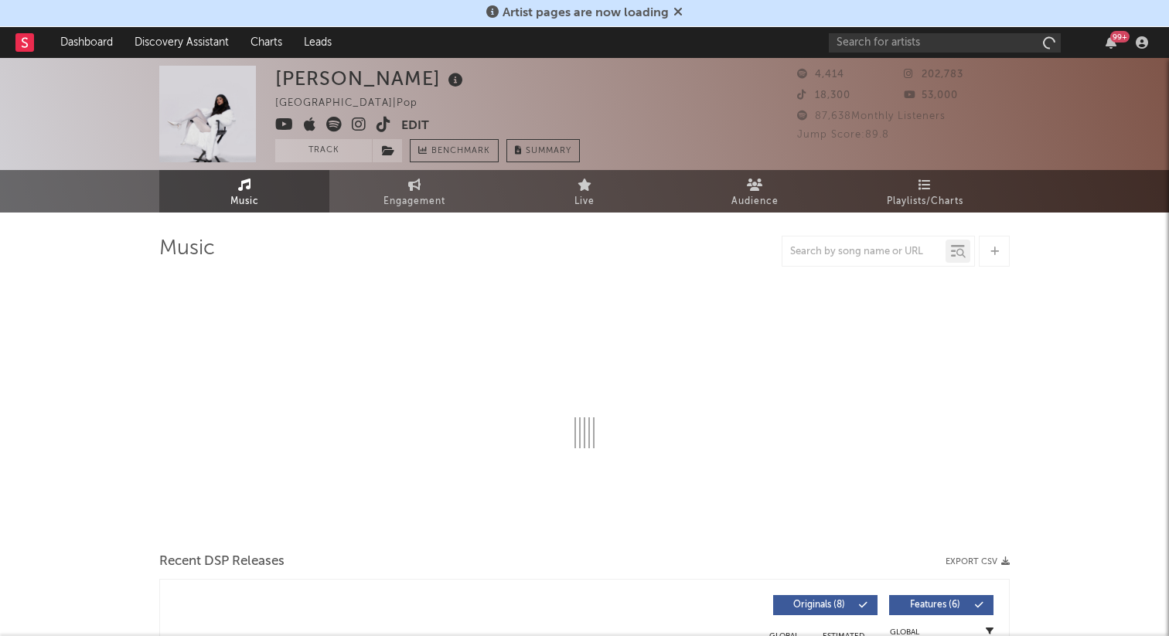
select select "1w"
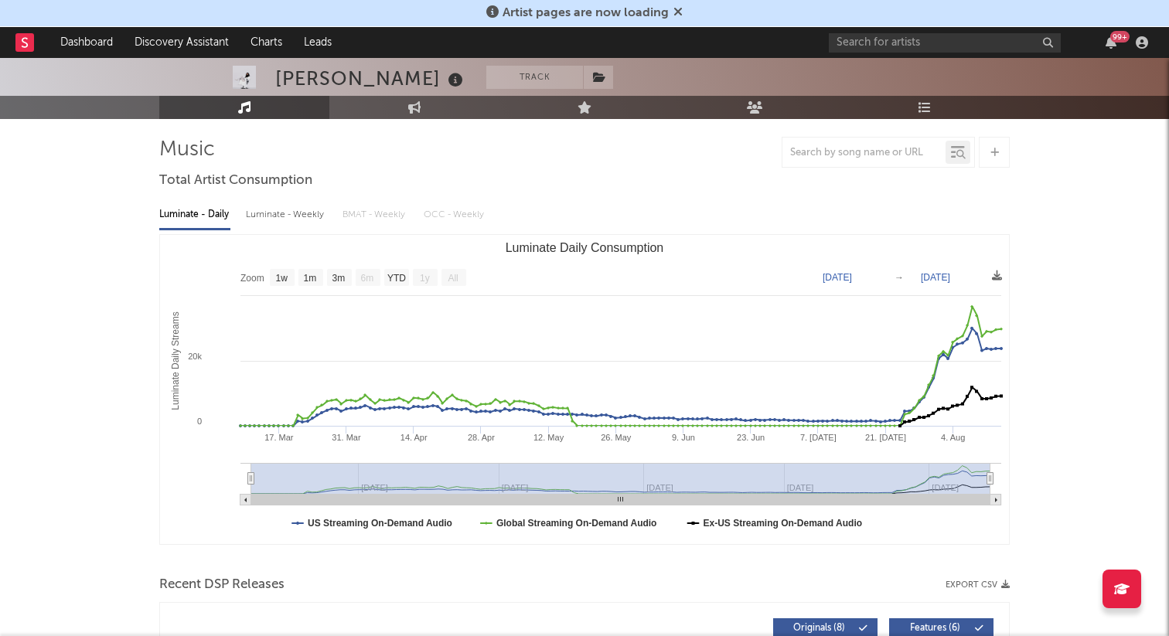
scroll to position [87, 0]
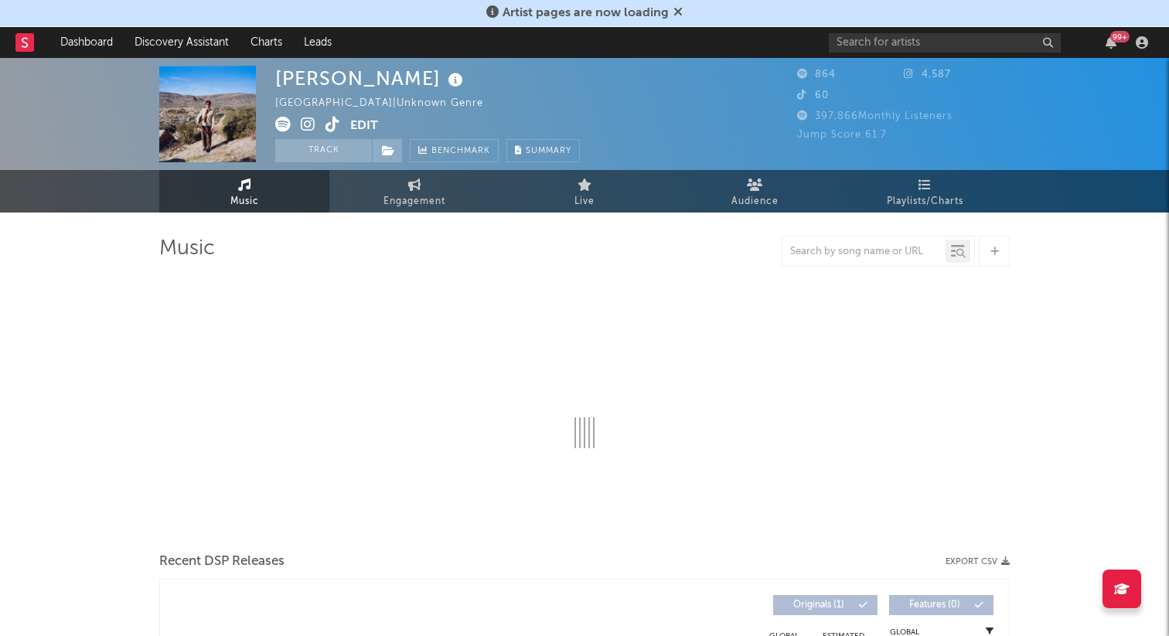
select select "1w"
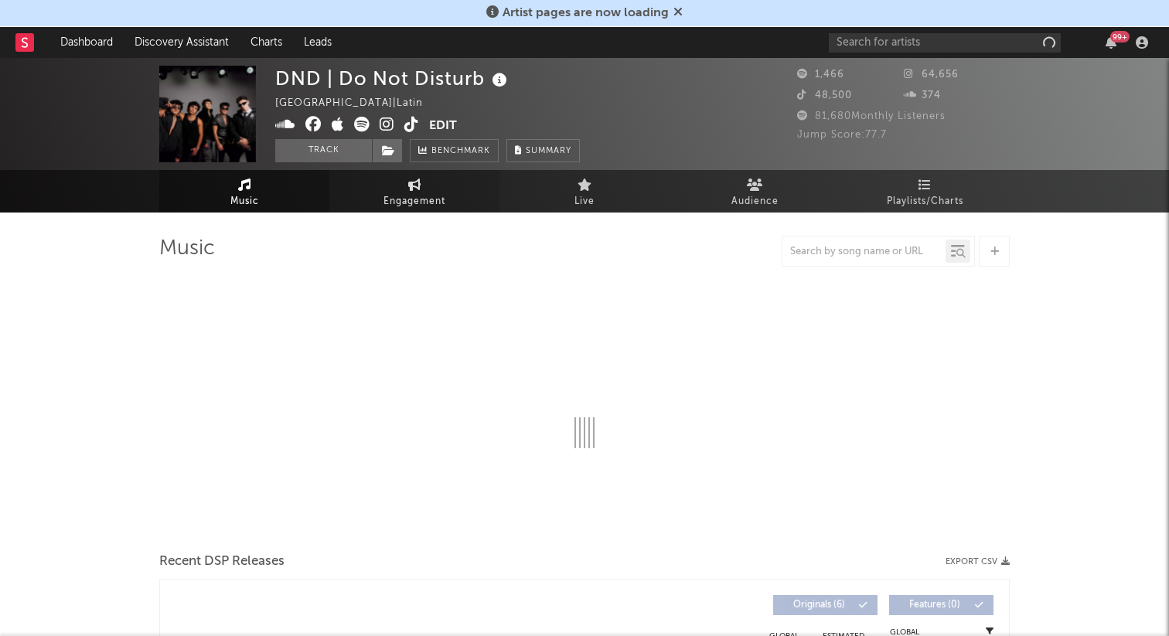
select select "6m"
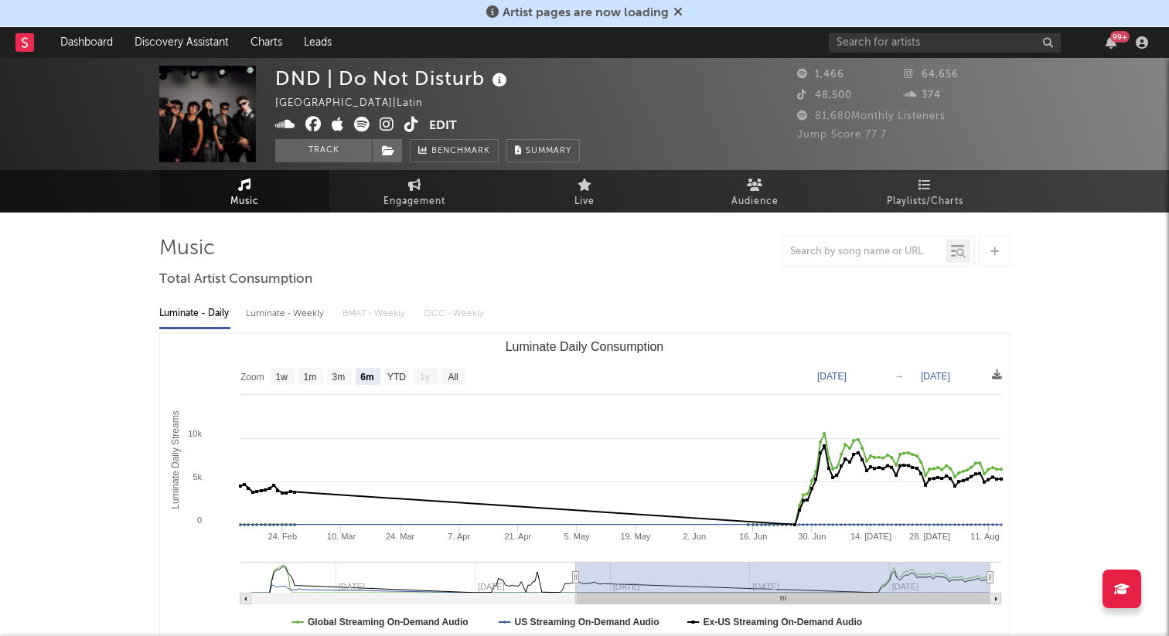
click at [413, 126] on icon at bounding box center [411, 124] width 15 height 15
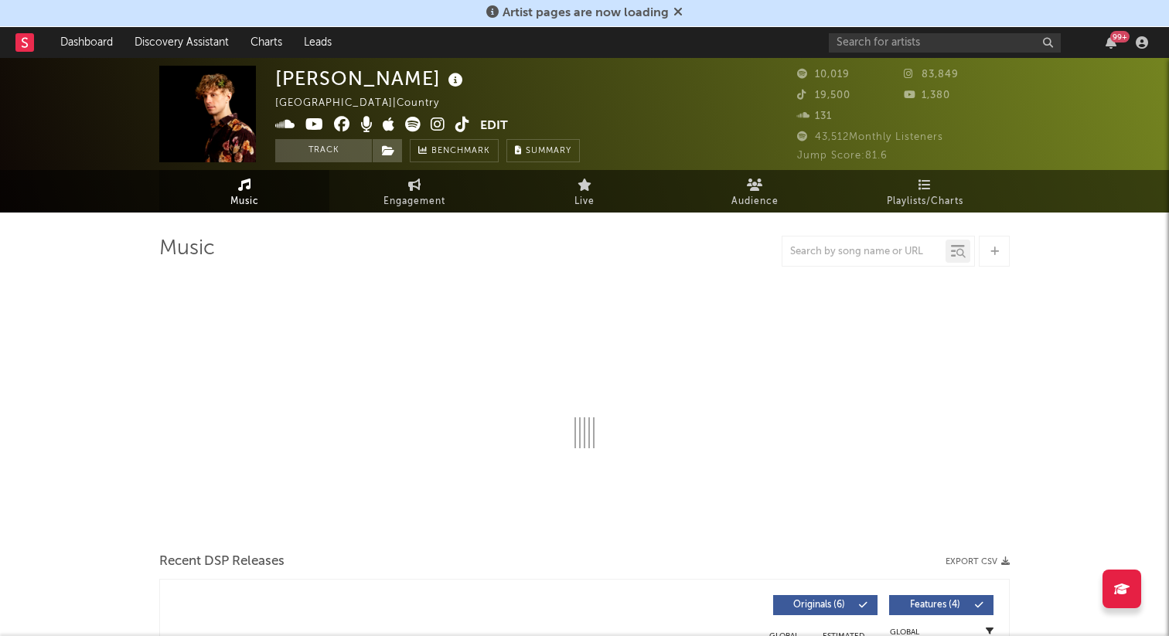
select select "6m"
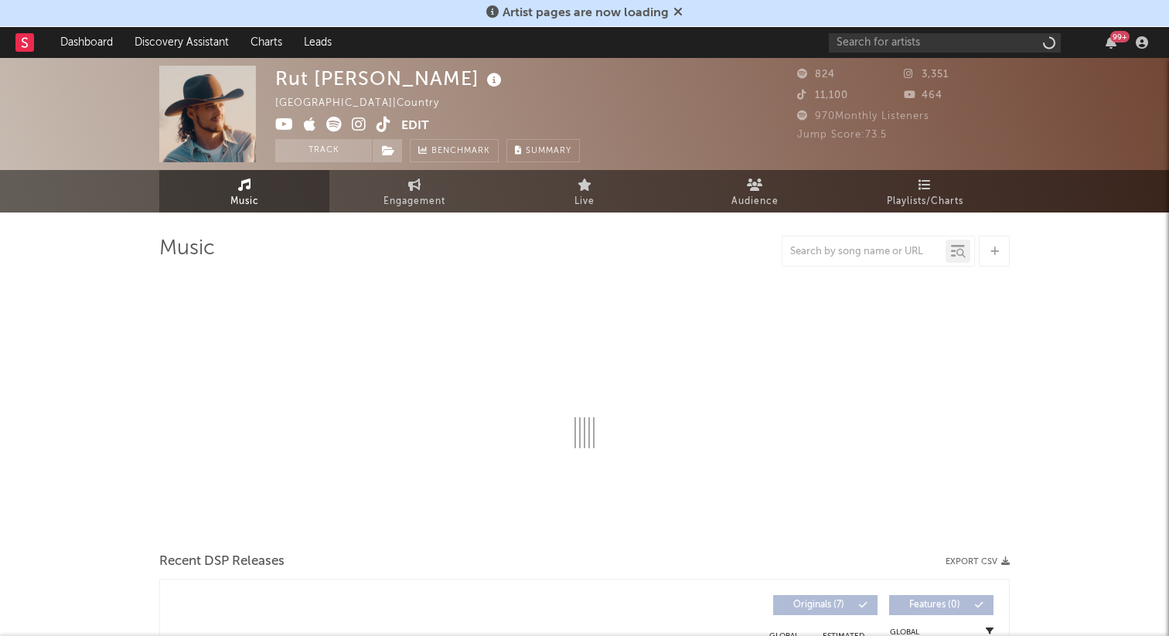
select select "1w"
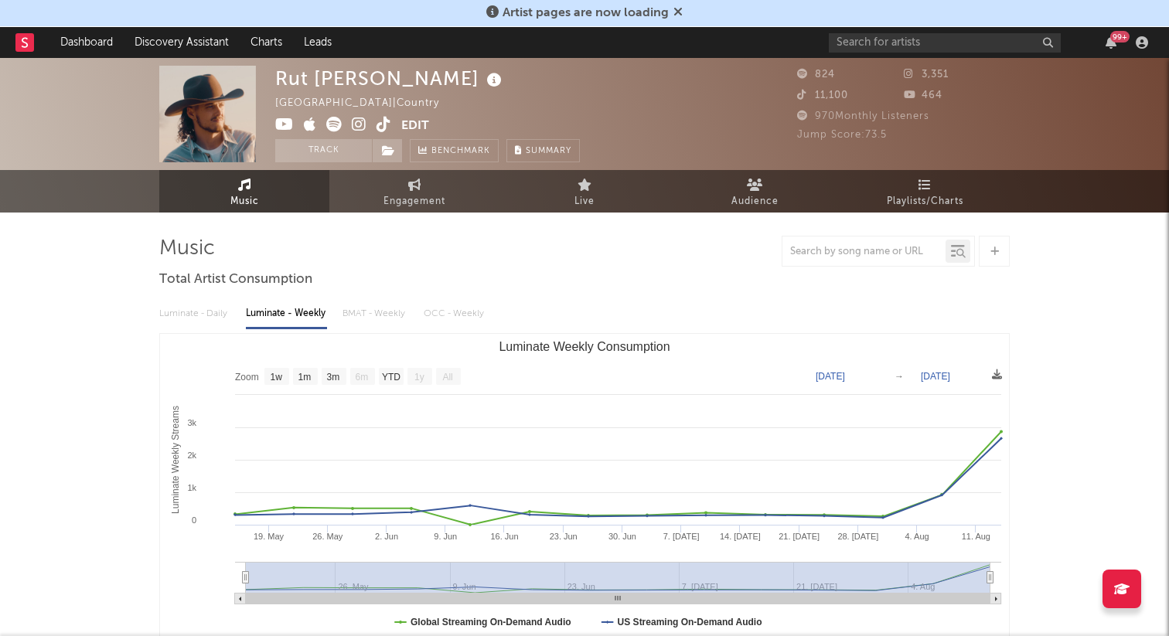
click at [382, 128] on icon at bounding box center [383, 124] width 15 height 15
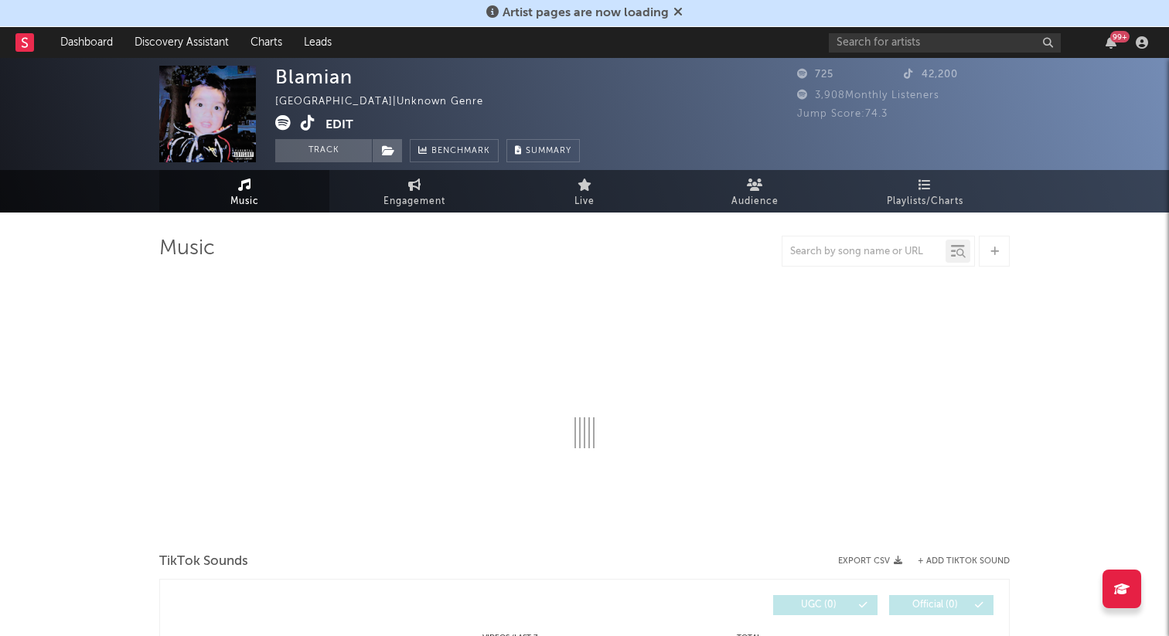
select select "1w"
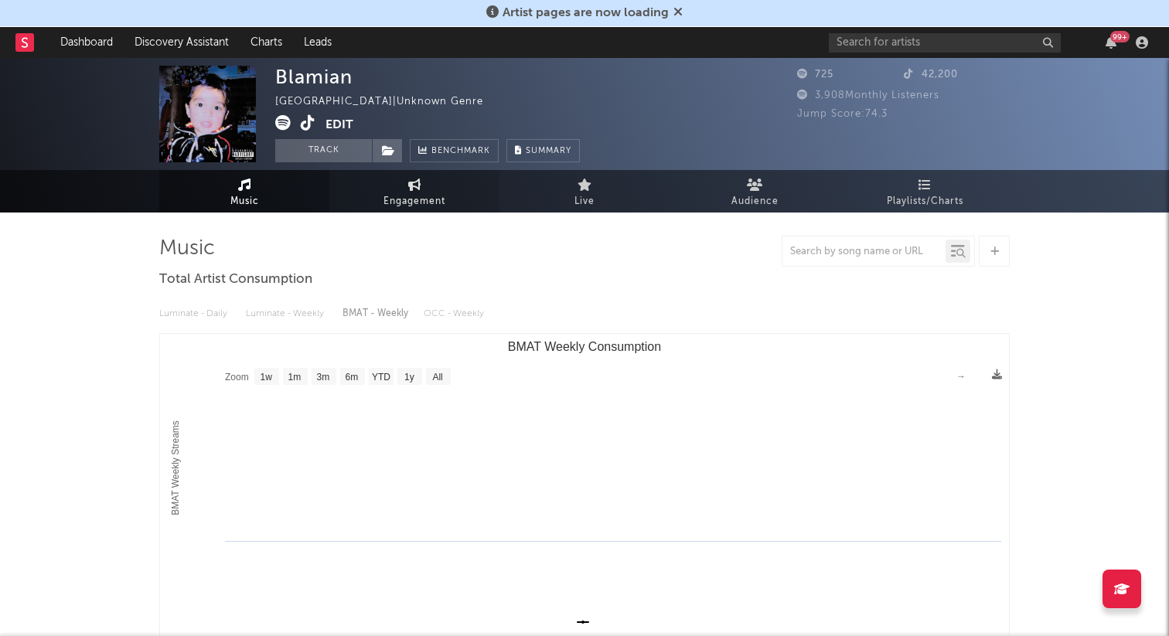
click at [393, 180] on link "Engagement" at bounding box center [414, 191] width 170 height 43
select select "1w"
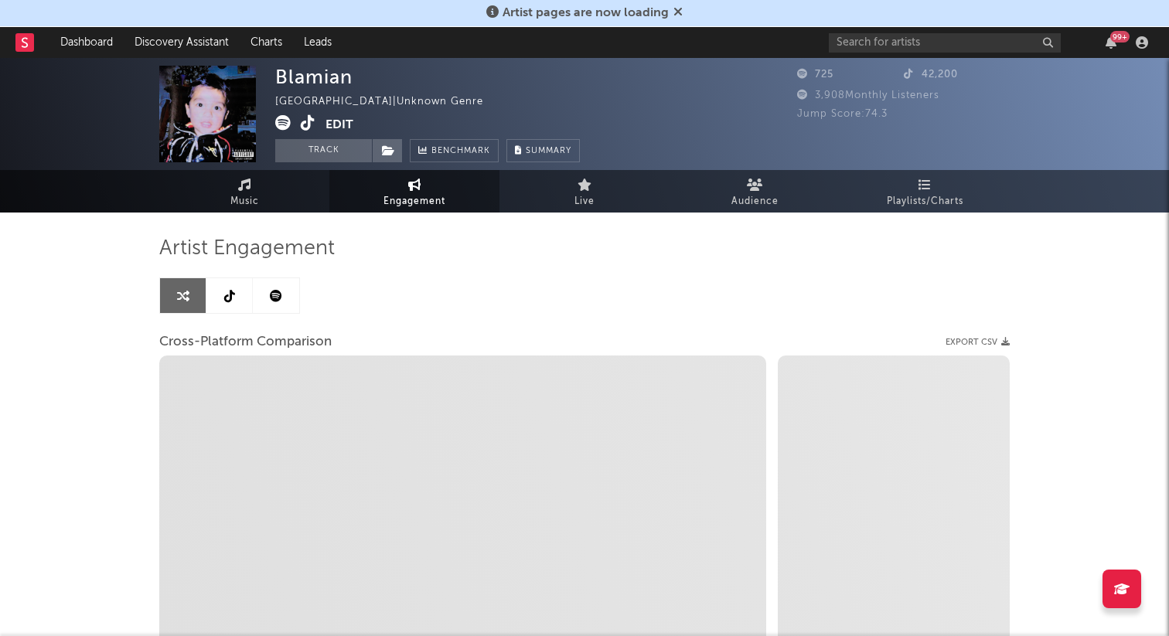
select select "1m"
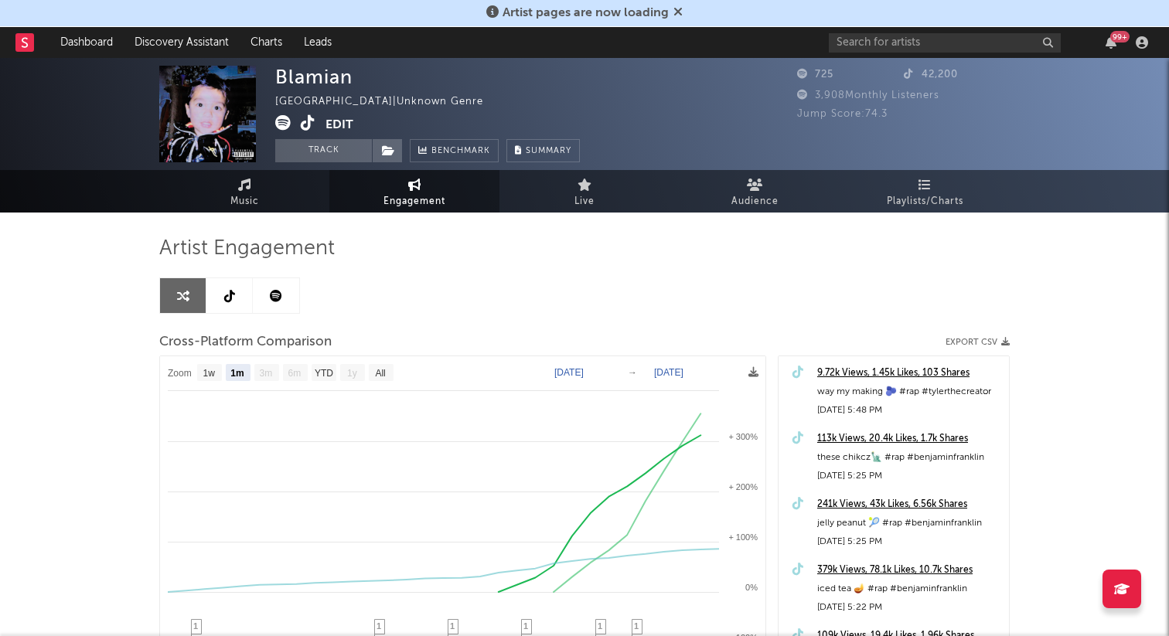
click at [248, 297] on link at bounding box center [229, 295] width 46 height 35
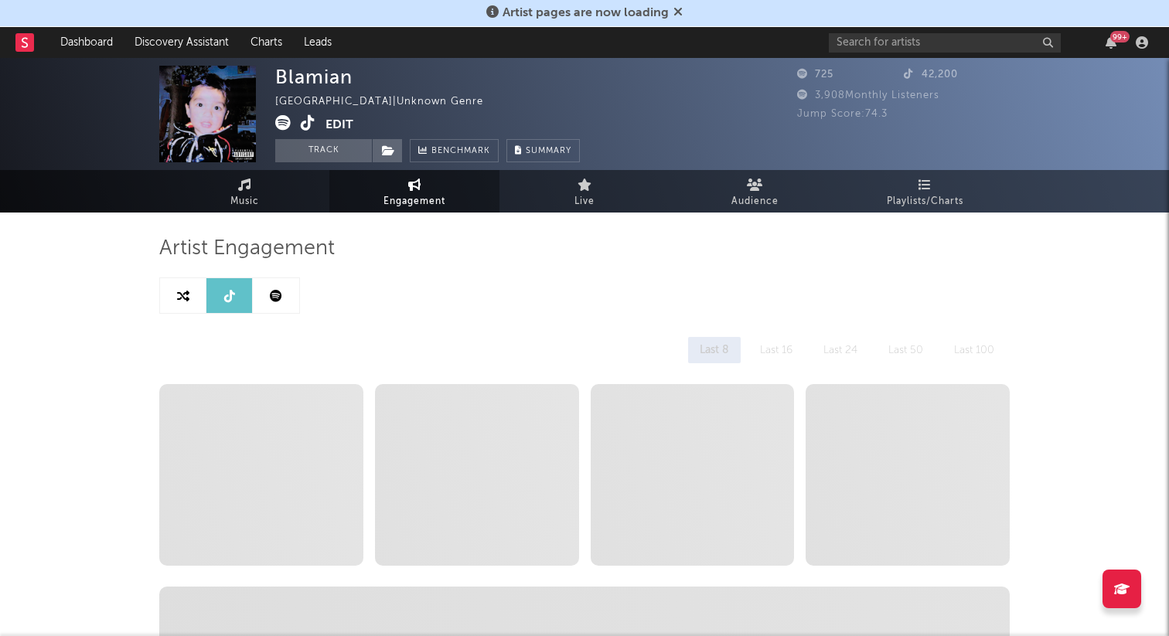
select select "1w"
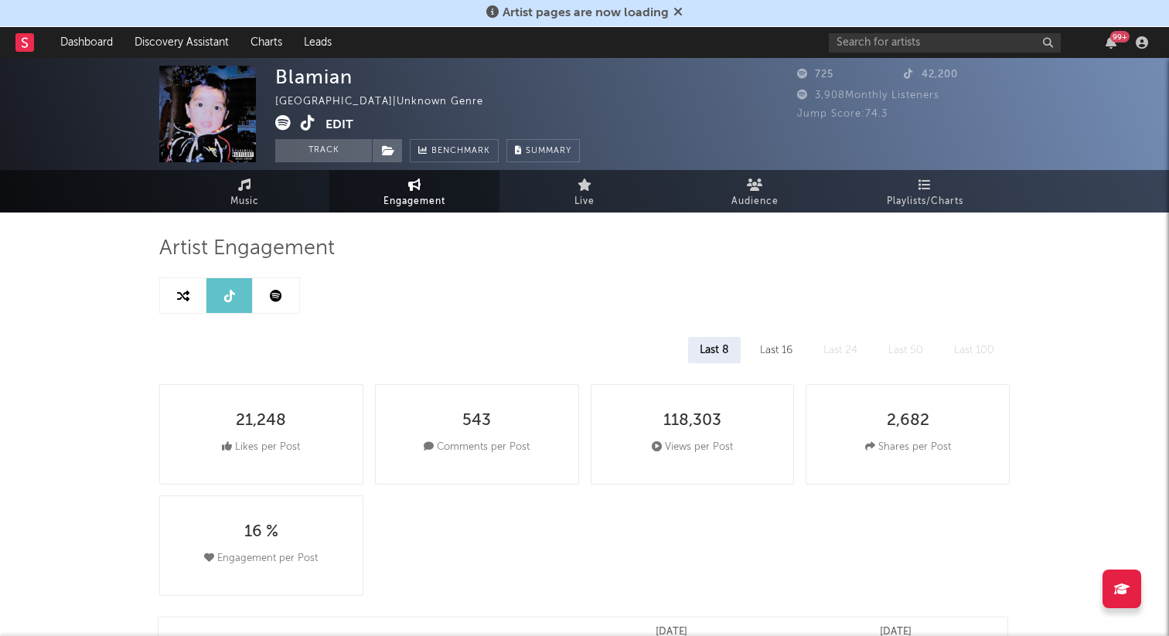
click at [309, 131] on icon at bounding box center [308, 122] width 15 height 15
click at [305, 121] on icon at bounding box center [308, 122] width 15 height 15
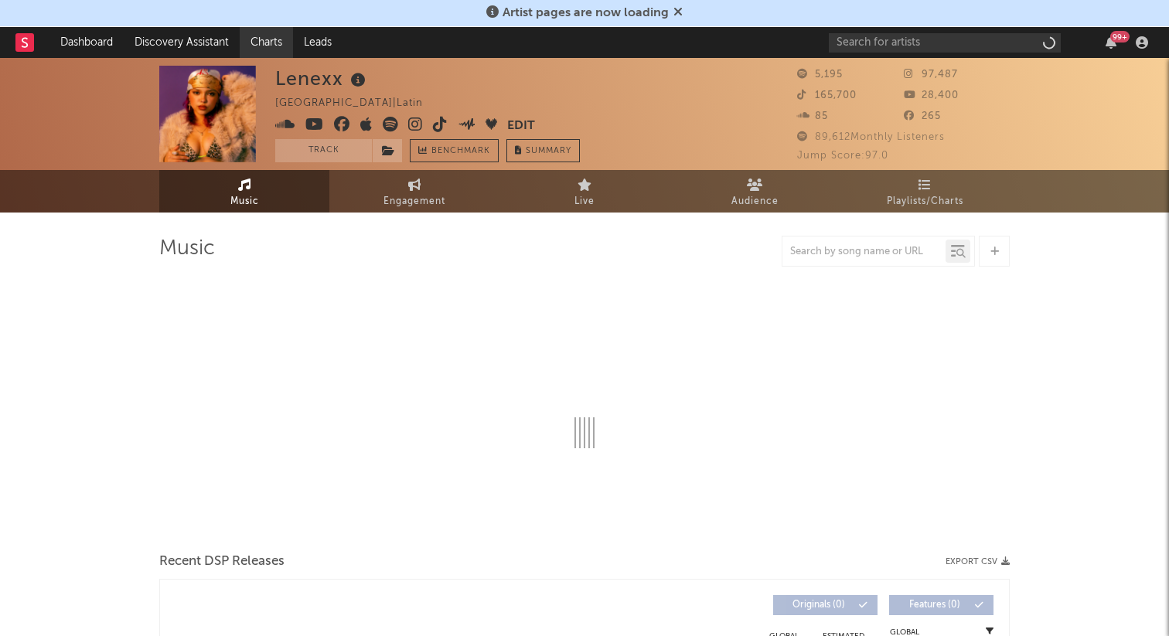
select select "1w"
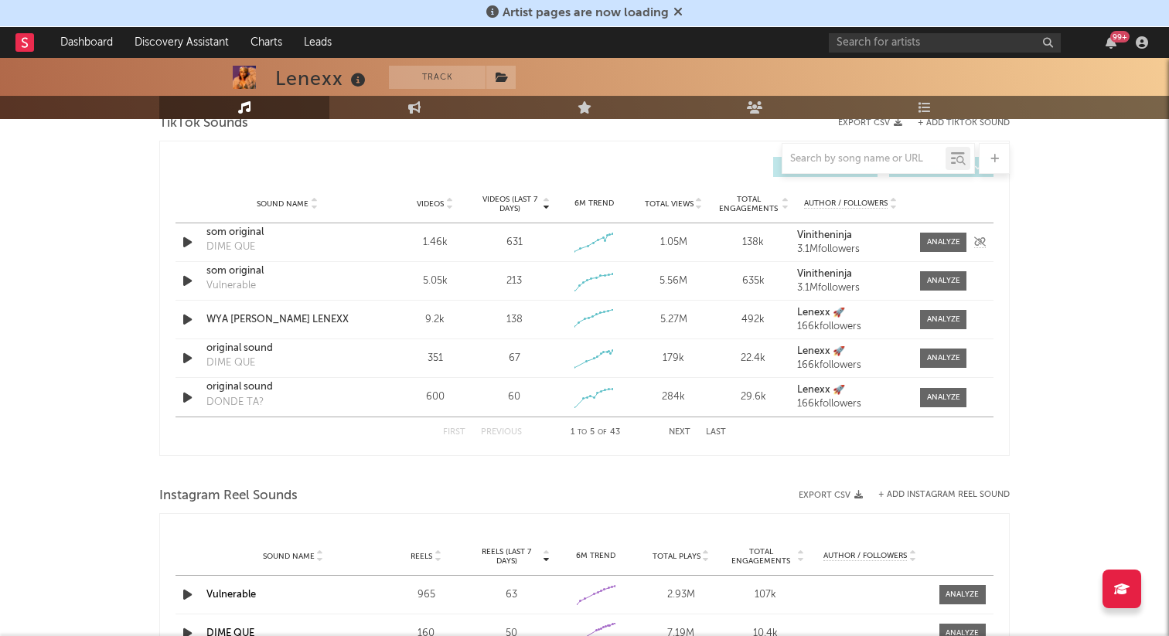
scroll to position [1074, 0]
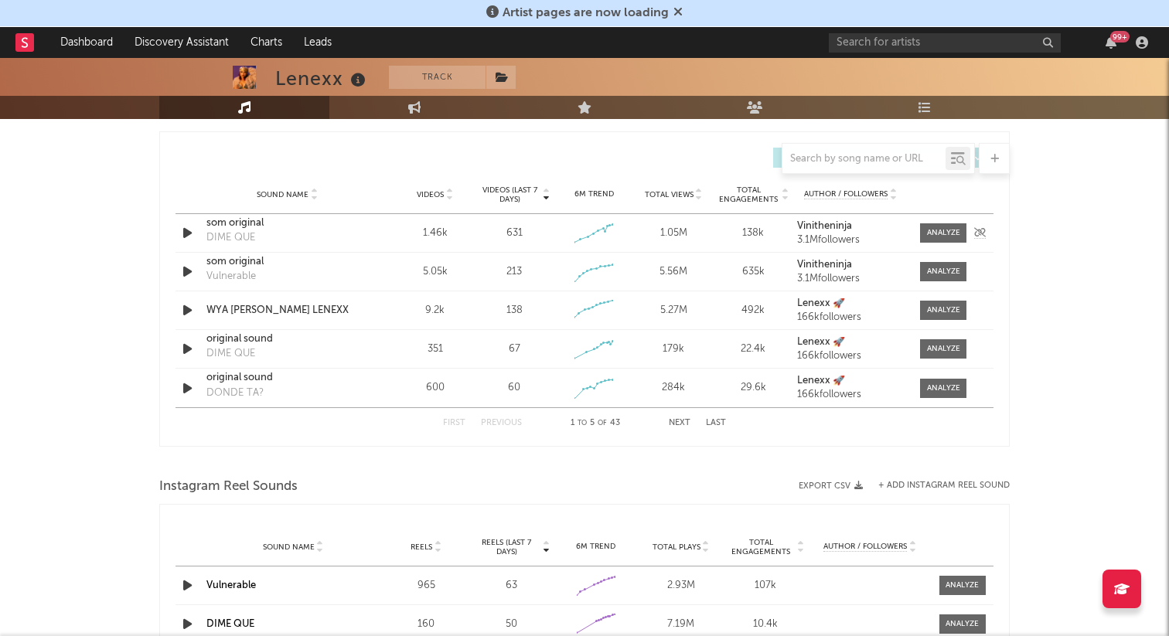
click at [189, 234] on icon "button" at bounding box center [187, 232] width 16 height 19
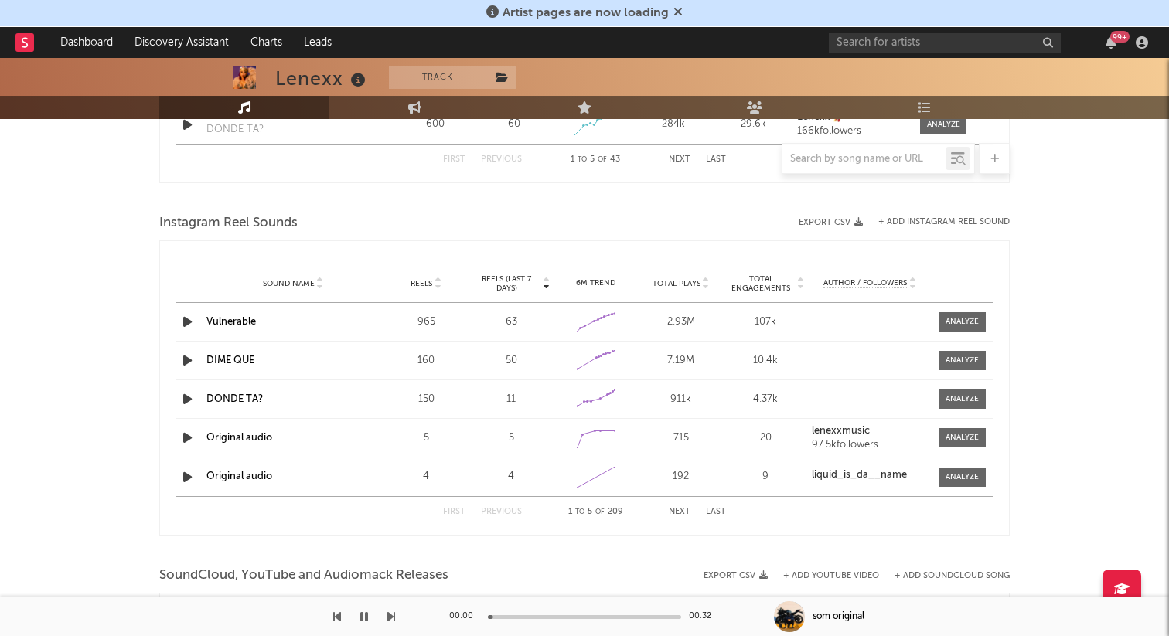
scroll to position [1017, 0]
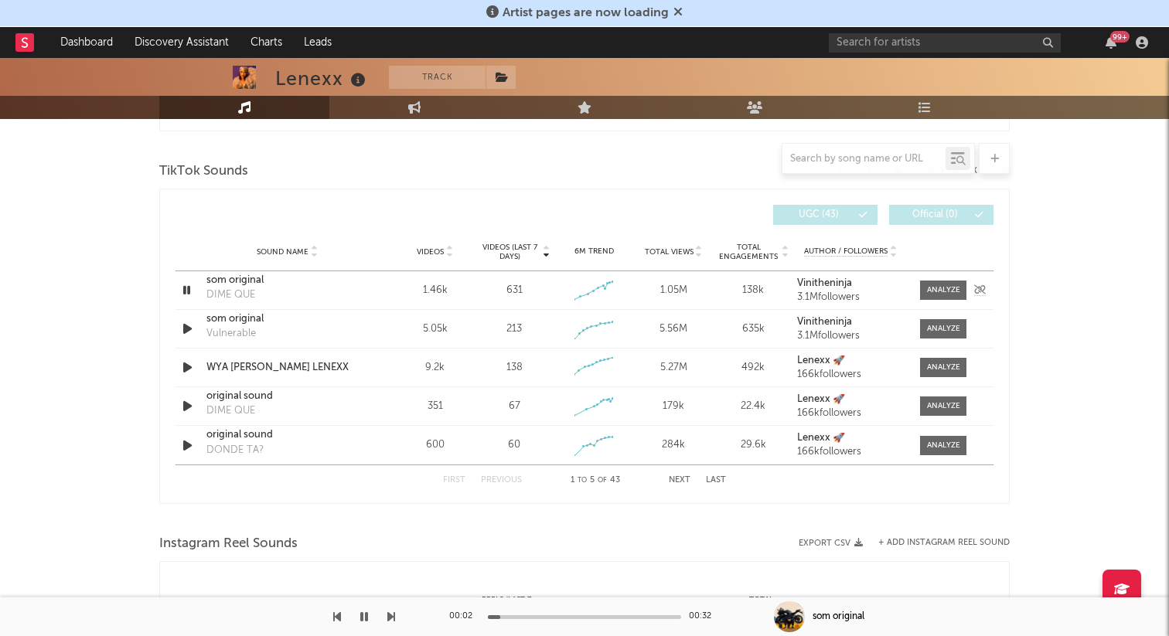
click at [189, 281] on icon "button" at bounding box center [186, 290] width 15 height 19
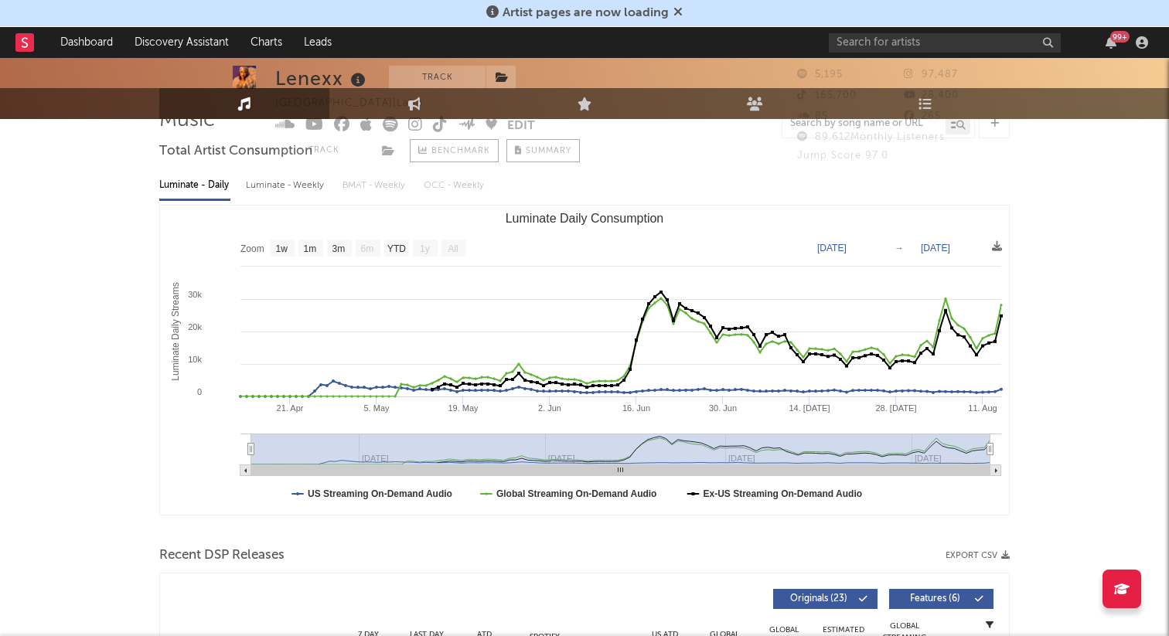
scroll to position [0, 0]
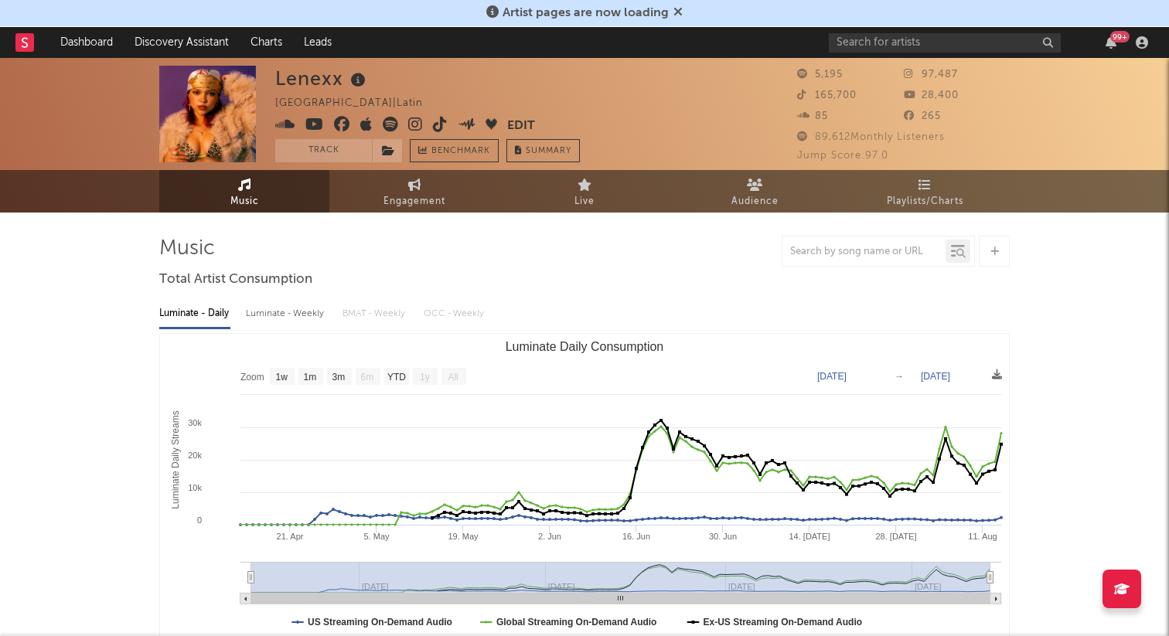
click at [441, 121] on icon at bounding box center [440, 124] width 15 height 15
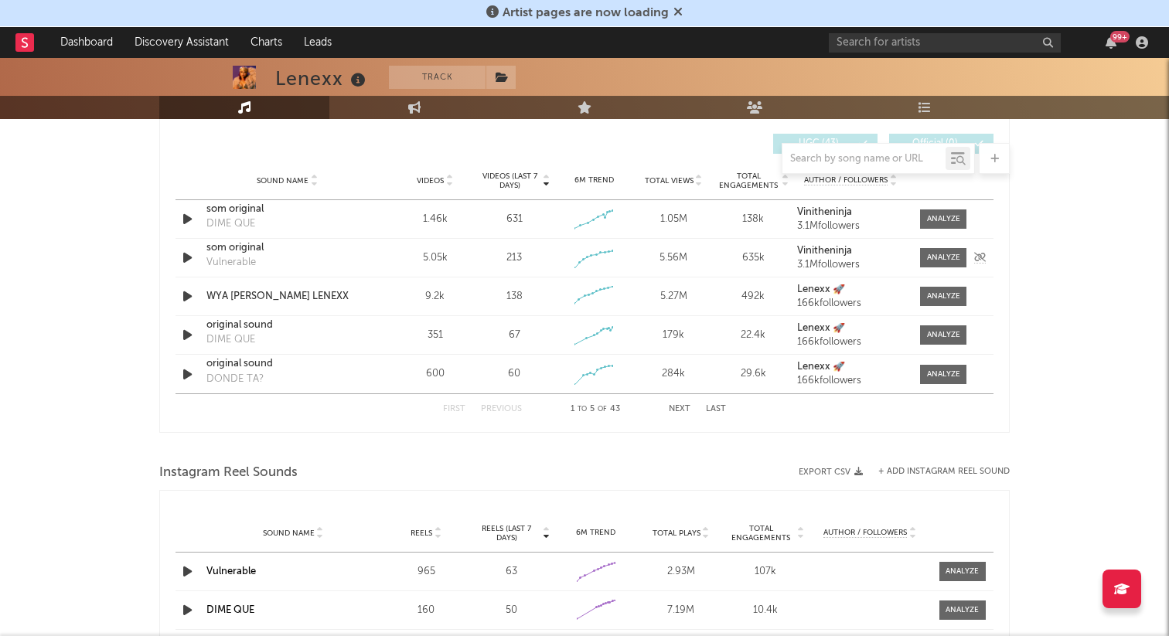
scroll to position [1006, 0]
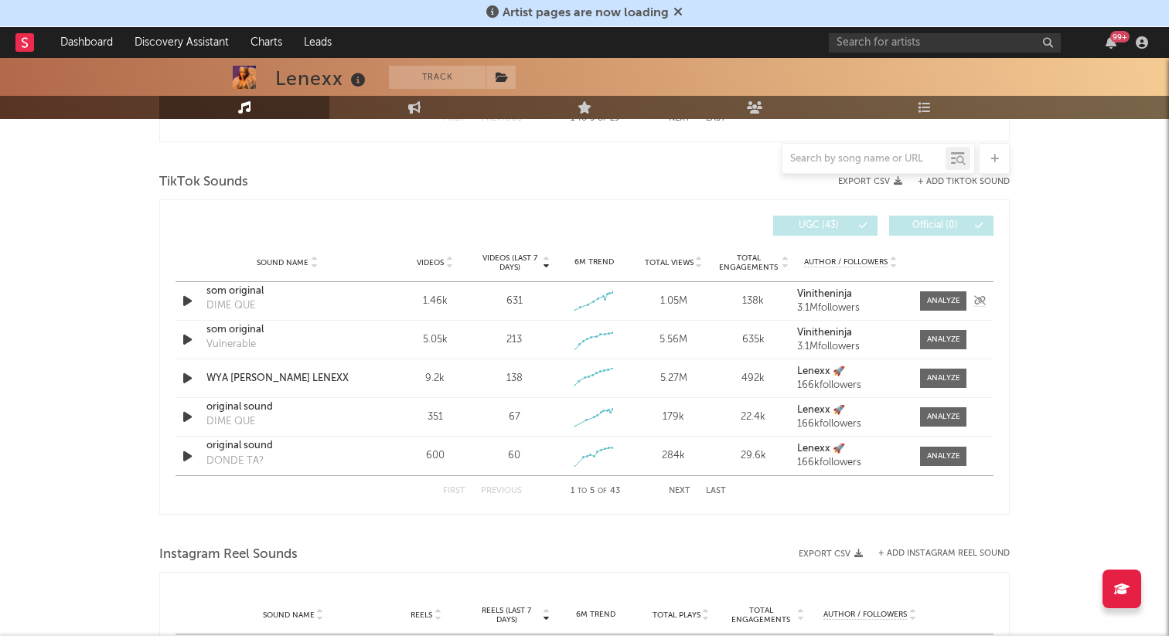
click at [234, 291] on div "som original" at bounding box center [287, 291] width 162 height 15
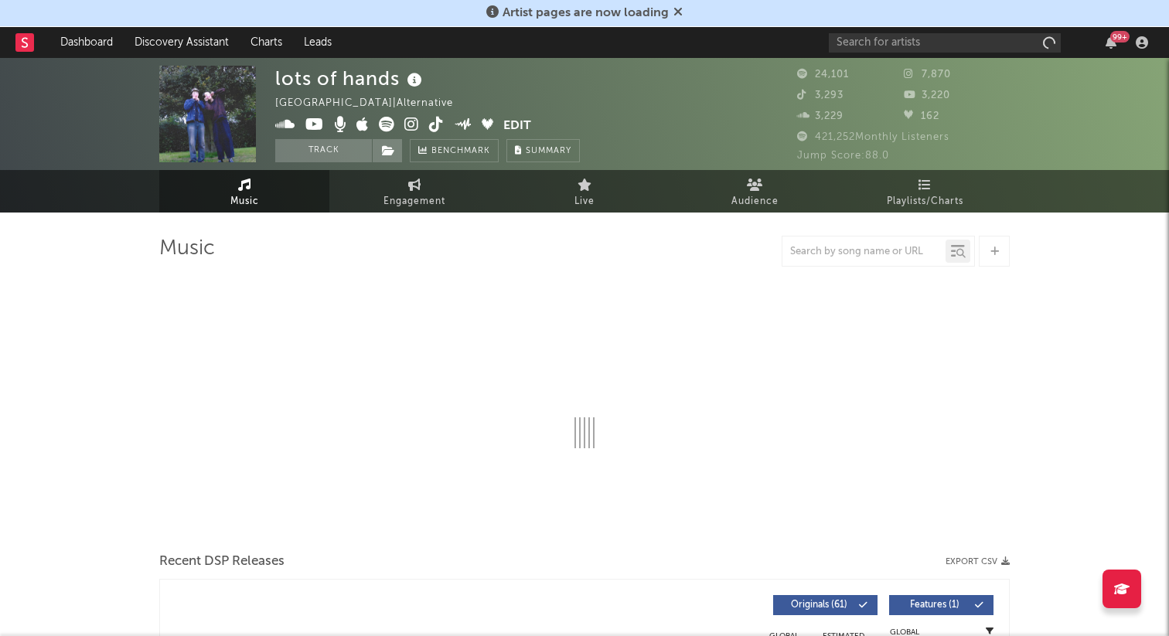
select select "6m"
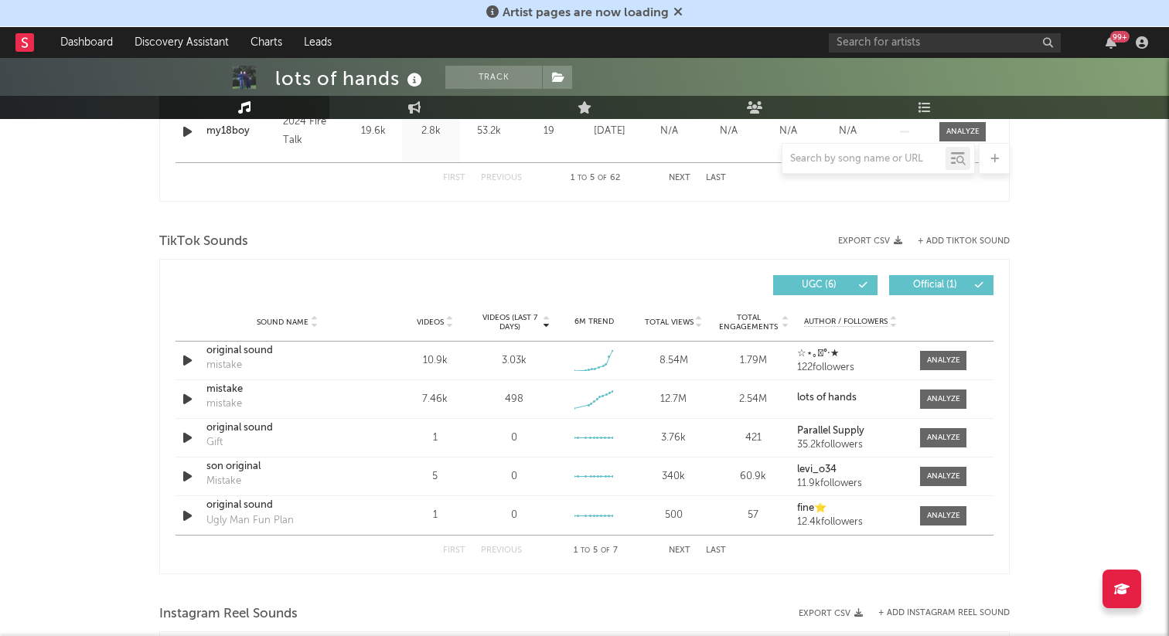
scroll to position [965, 0]
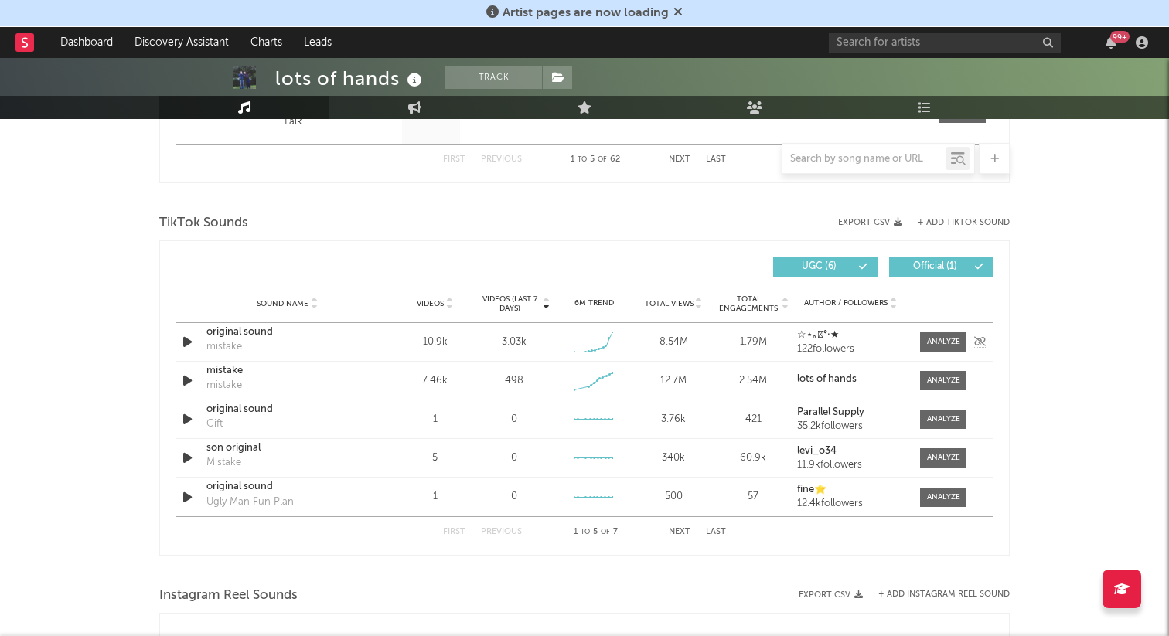
click at [179, 336] on div at bounding box center [188, 341] width 27 height 19
click at [183, 339] on icon "button" at bounding box center [187, 341] width 16 height 19
click at [184, 339] on icon "button" at bounding box center [186, 341] width 15 height 19
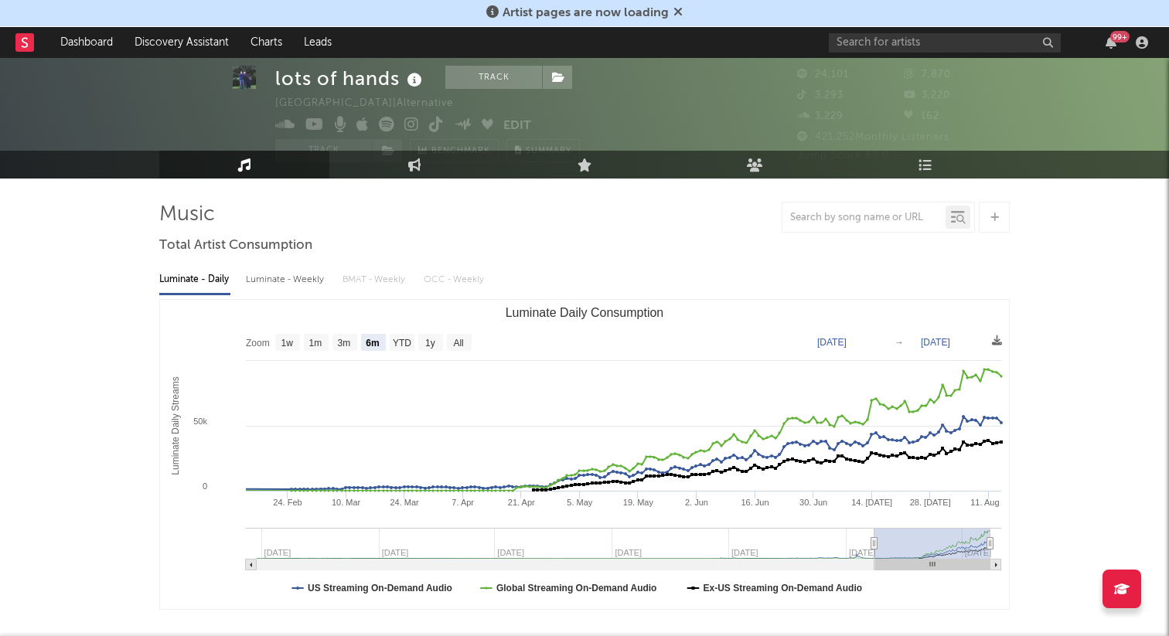
scroll to position [0, 0]
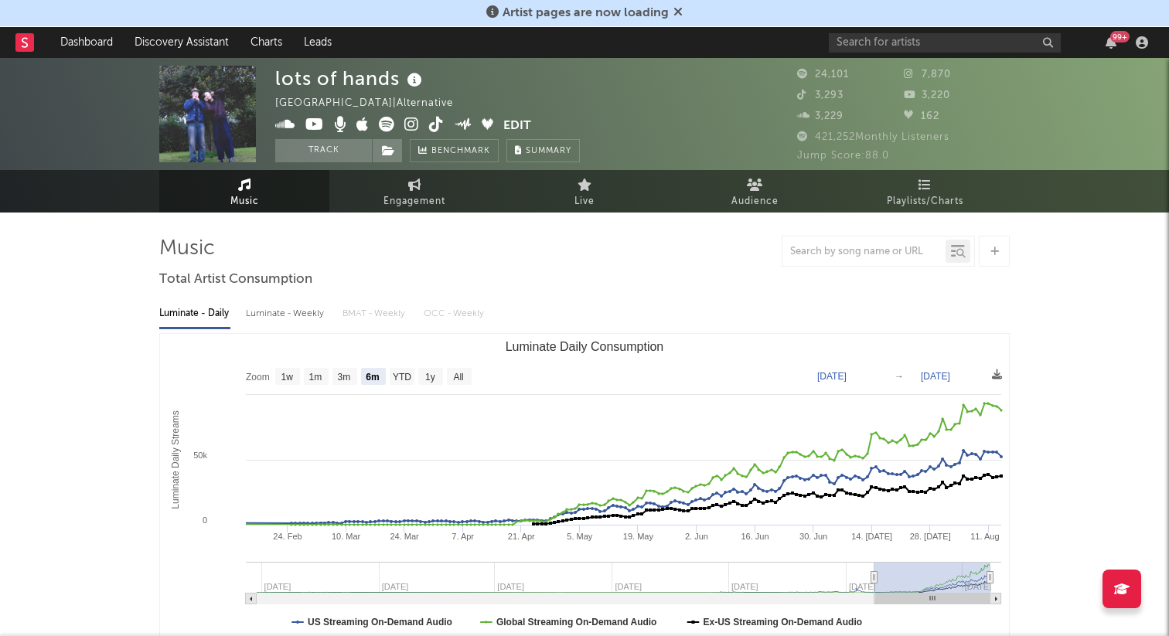
click at [406, 128] on icon at bounding box center [411, 124] width 15 height 15
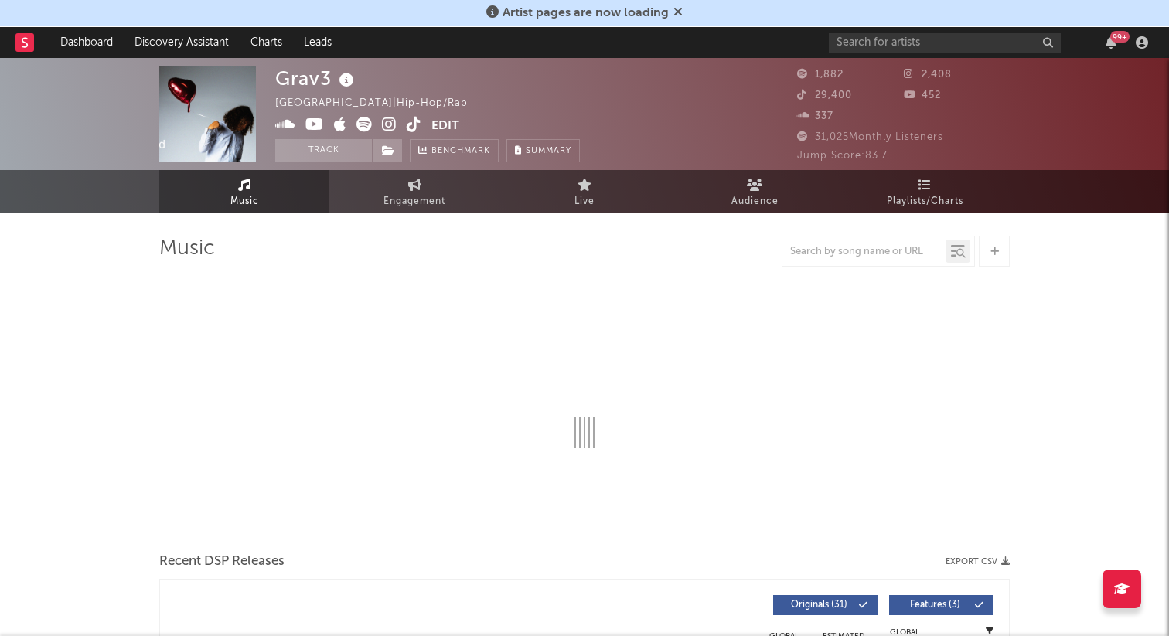
select select "6m"
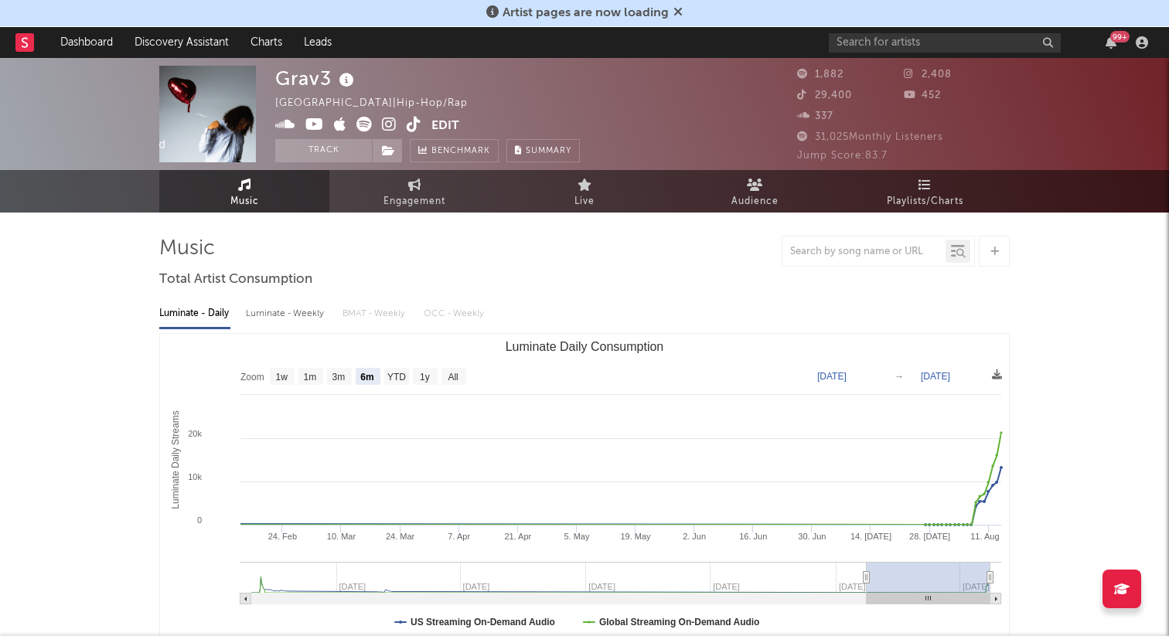
click at [417, 124] on icon at bounding box center [414, 124] width 15 height 15
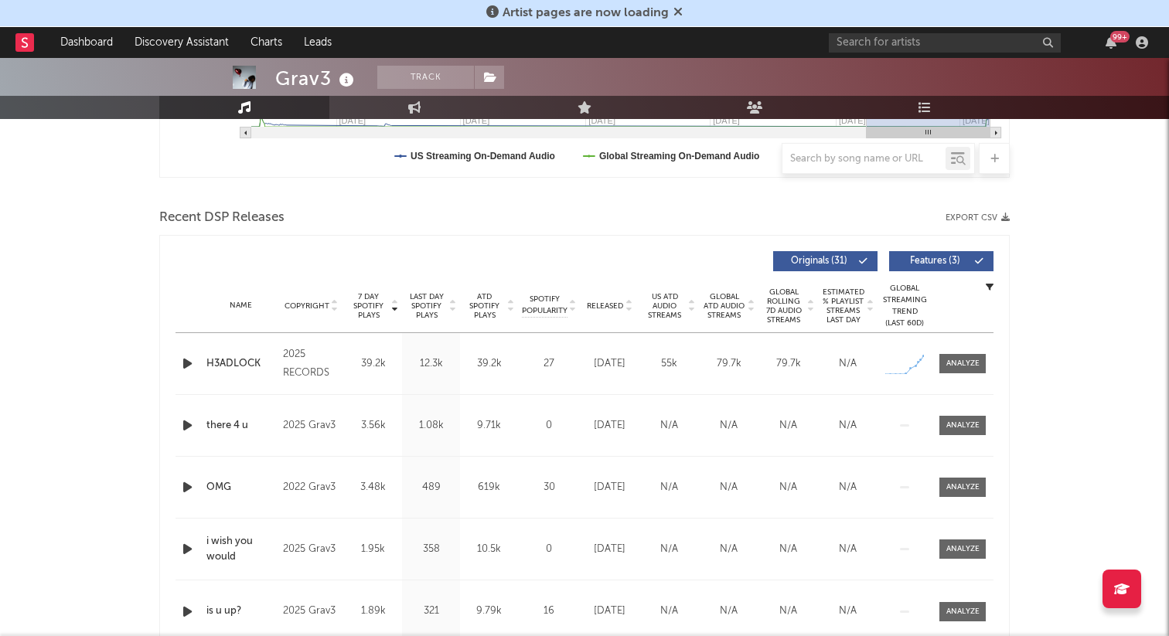
scroll to position [512, 0]
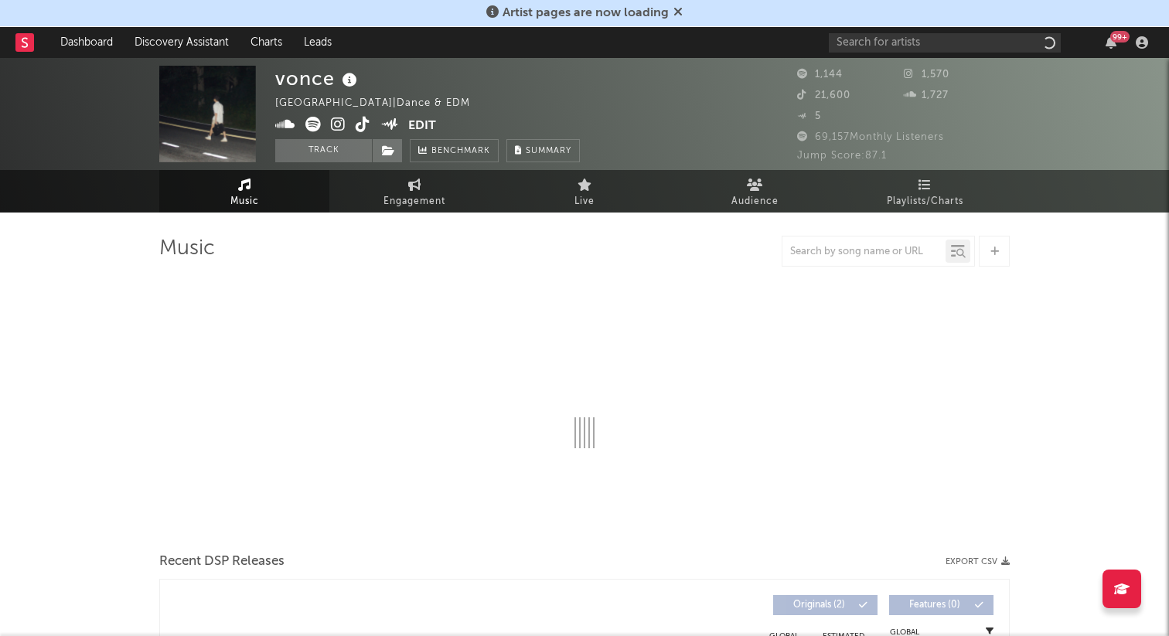
select select "1w"
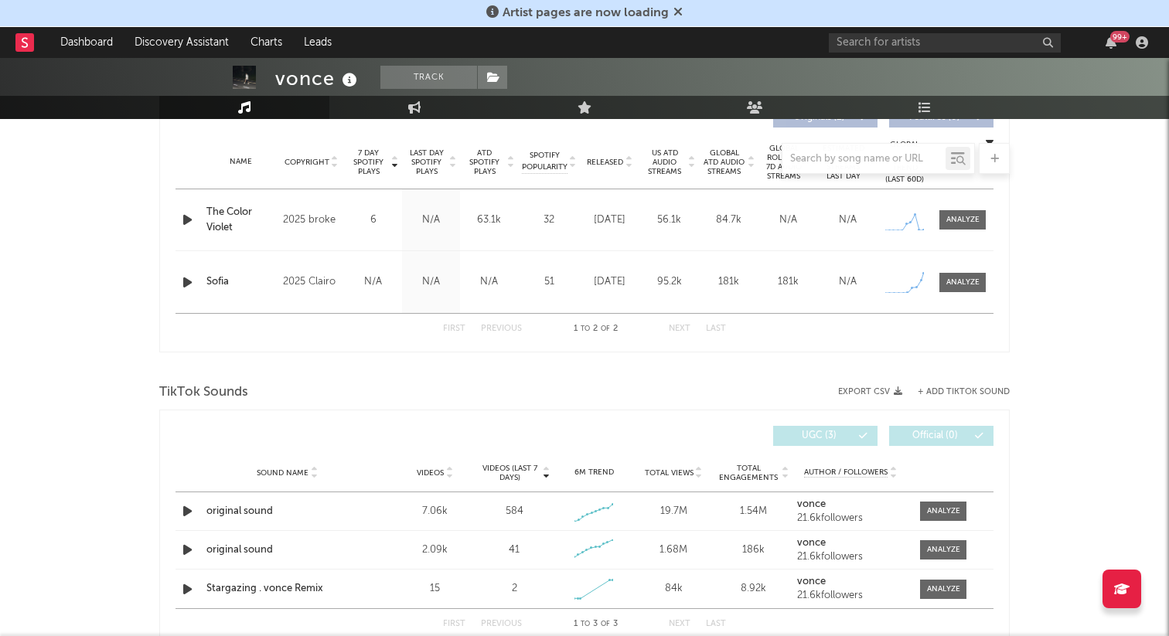
scroll to position [589, 0]
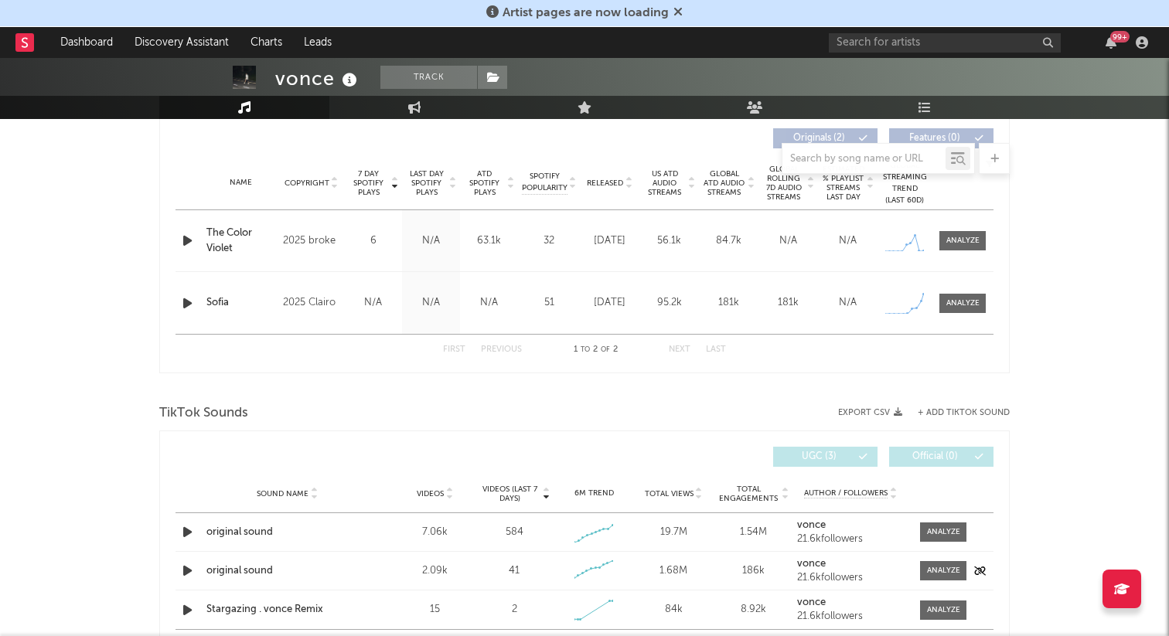
click at [187, 567] on icon "button" at bounding box center [187, 570] width 16 height 19
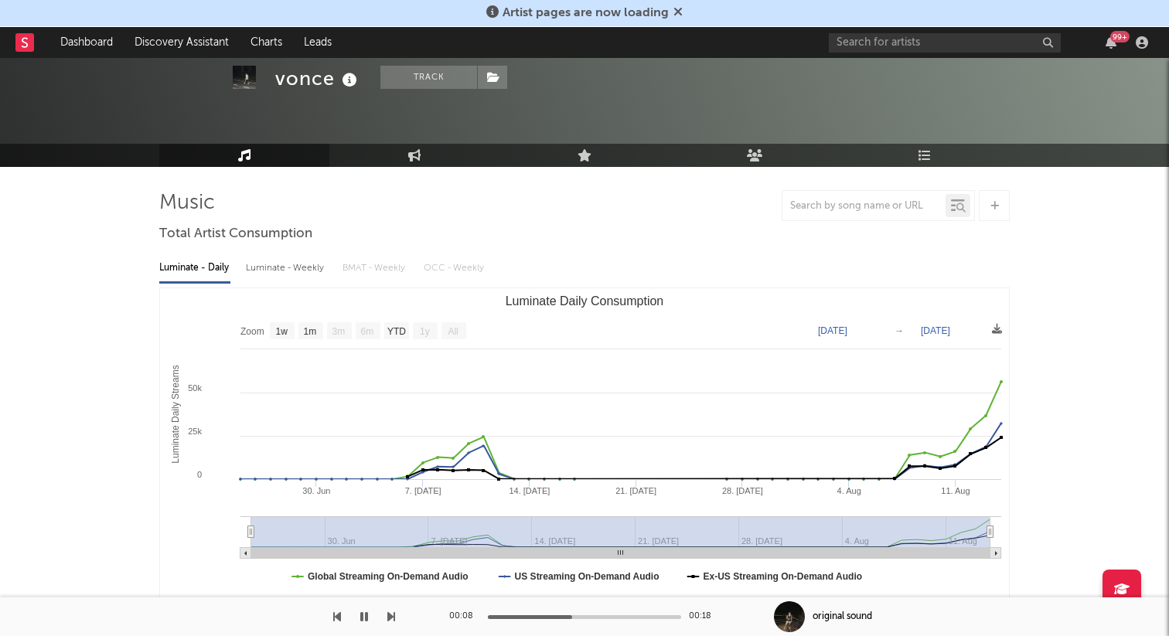
scroll to position [0, 0]
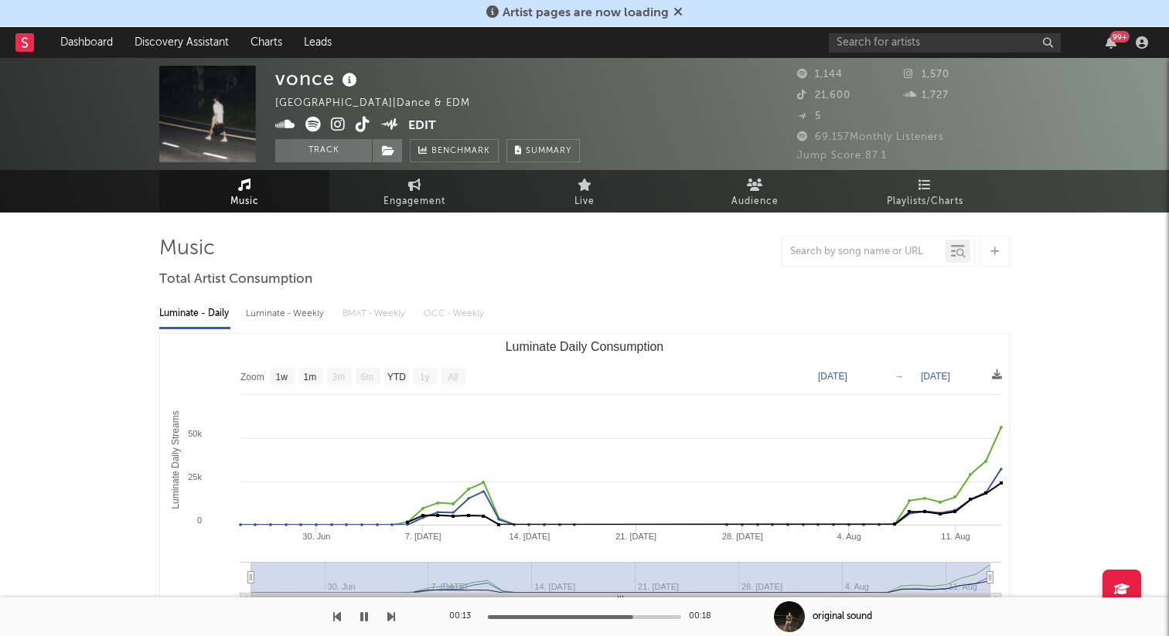
click at [363, 128] on icon at bounding box center [363, 124] width 15 height 15
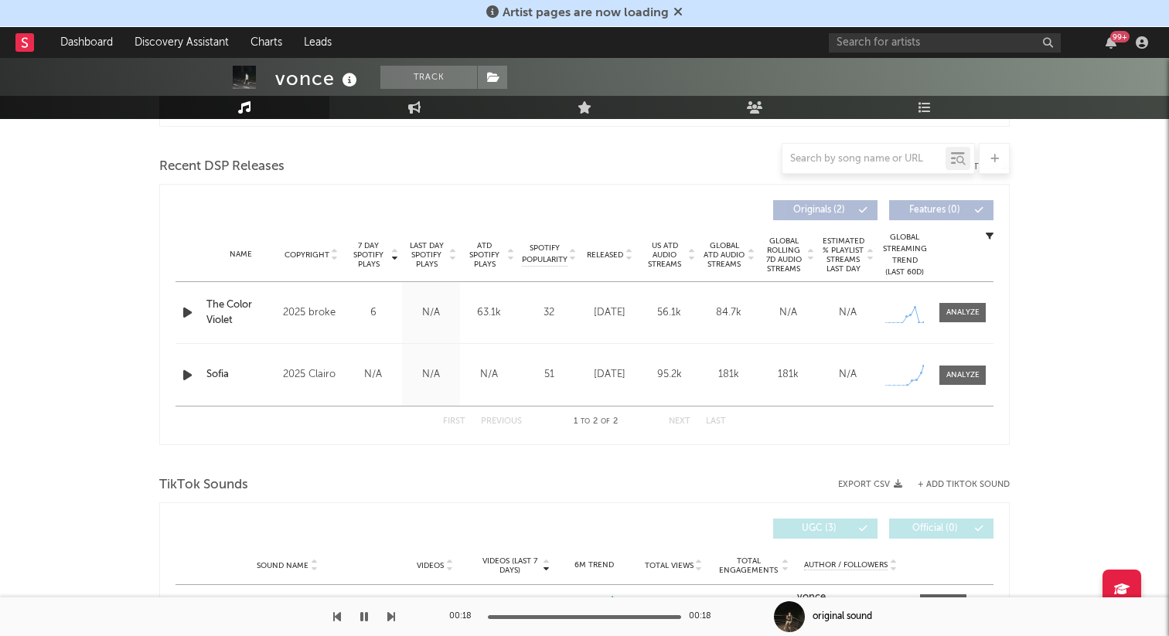
scroll to position [506, 0]
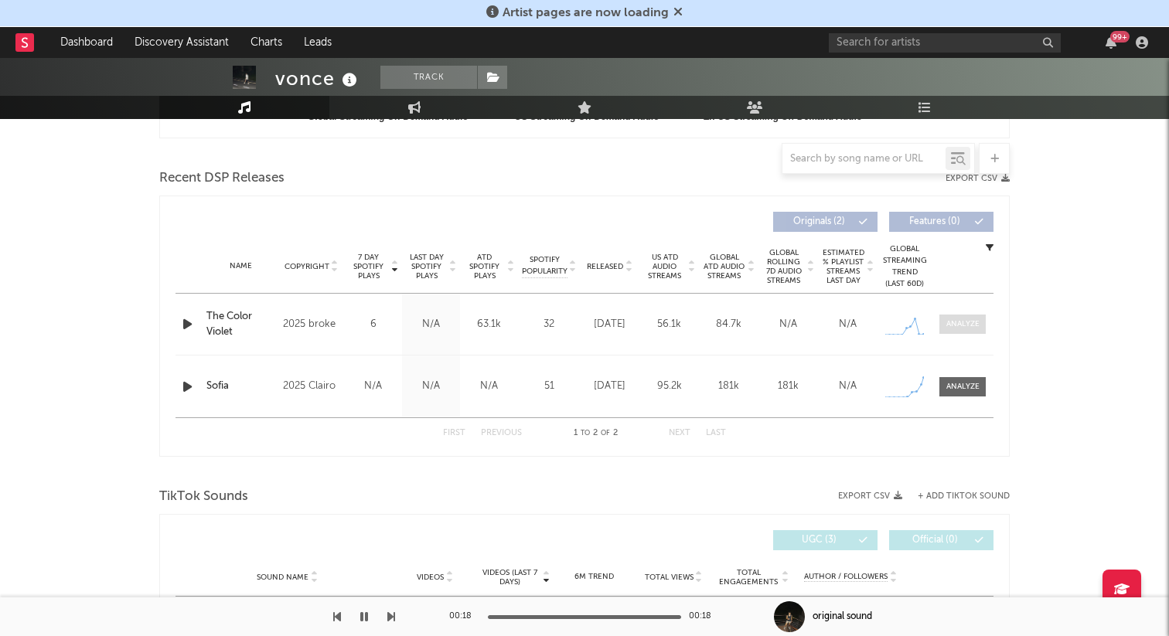
click at [951, 316] on span at bounding box center [962, 324] width 46 height 19
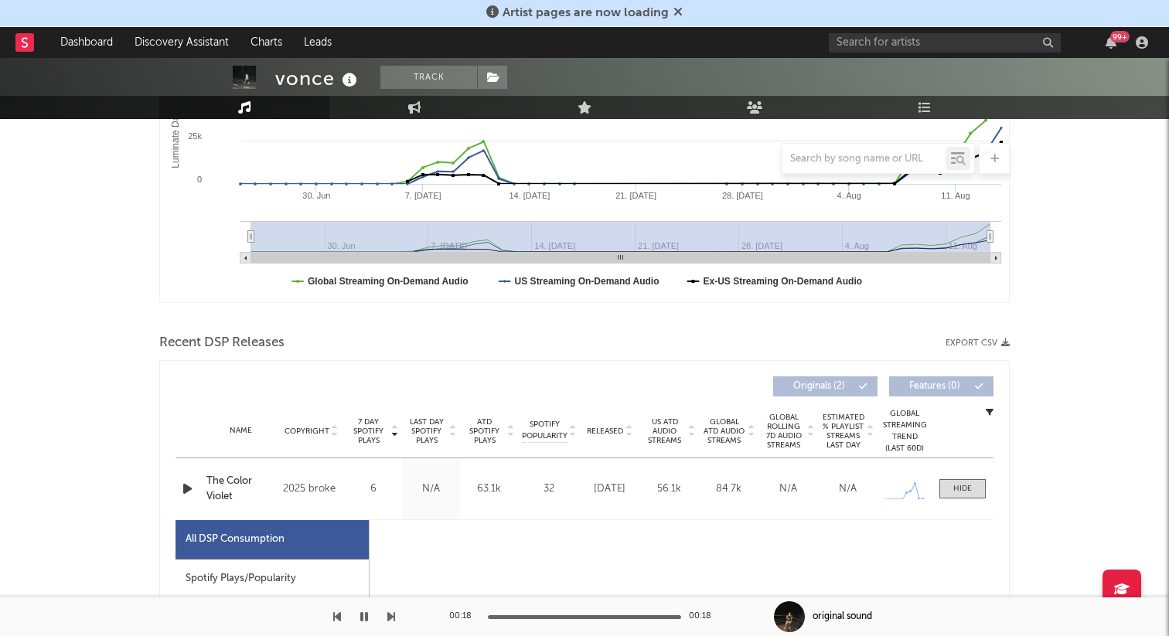
select select "1w"
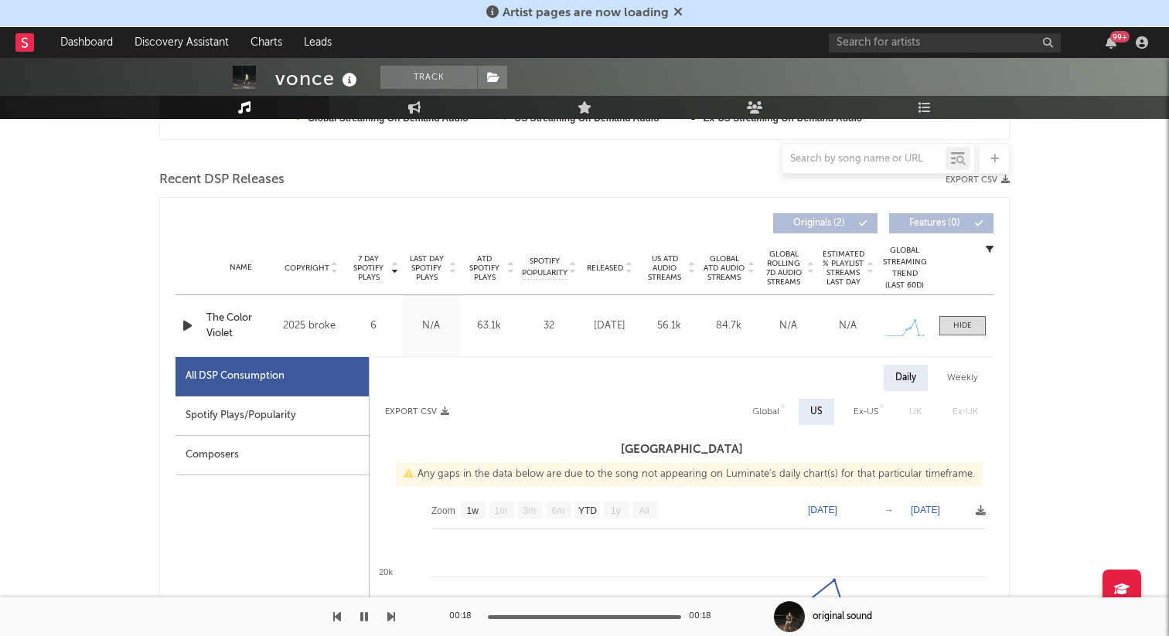
scroll to position [510, 0]
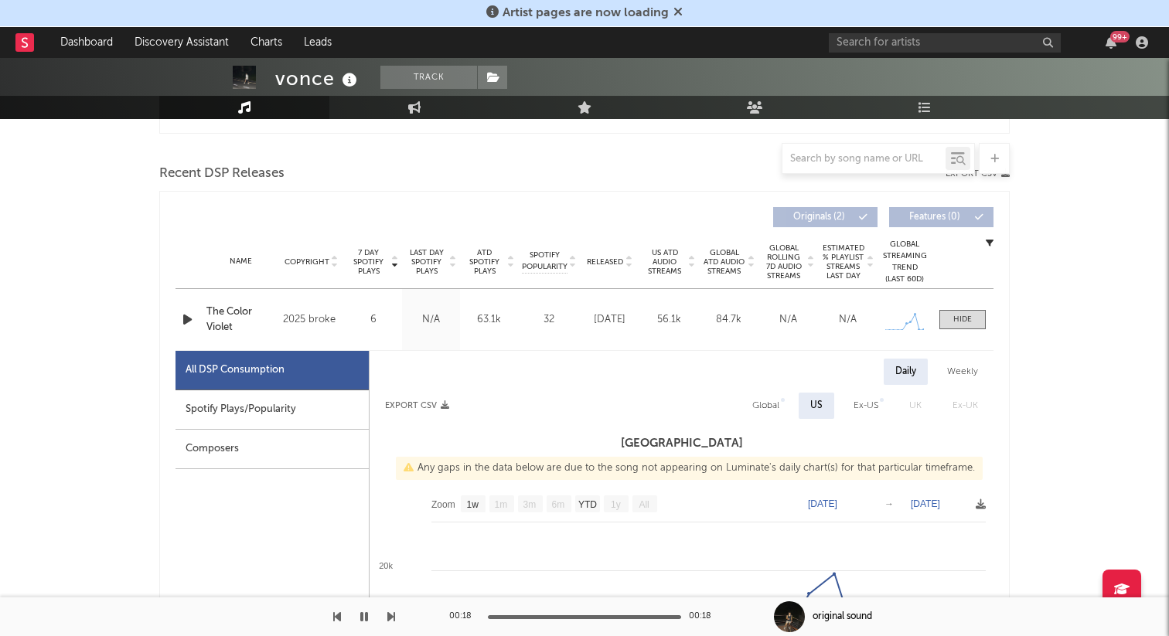
click at [184, 319] on icon "button" at bounding box center [187, 319] width 16 height 19
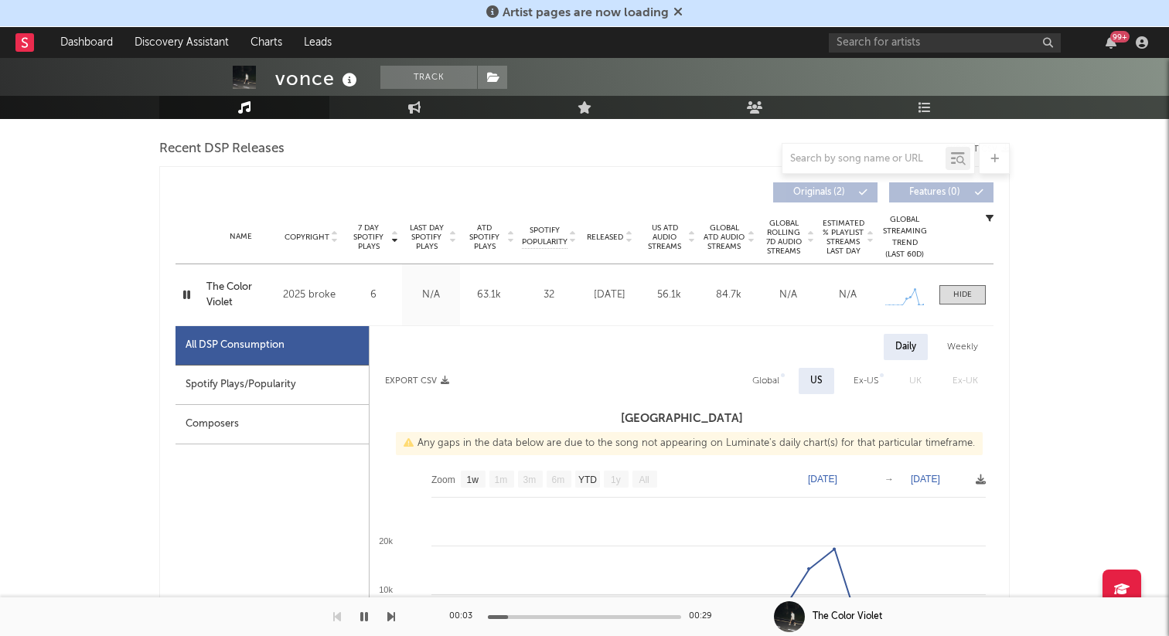
scroll to position [477, 0]
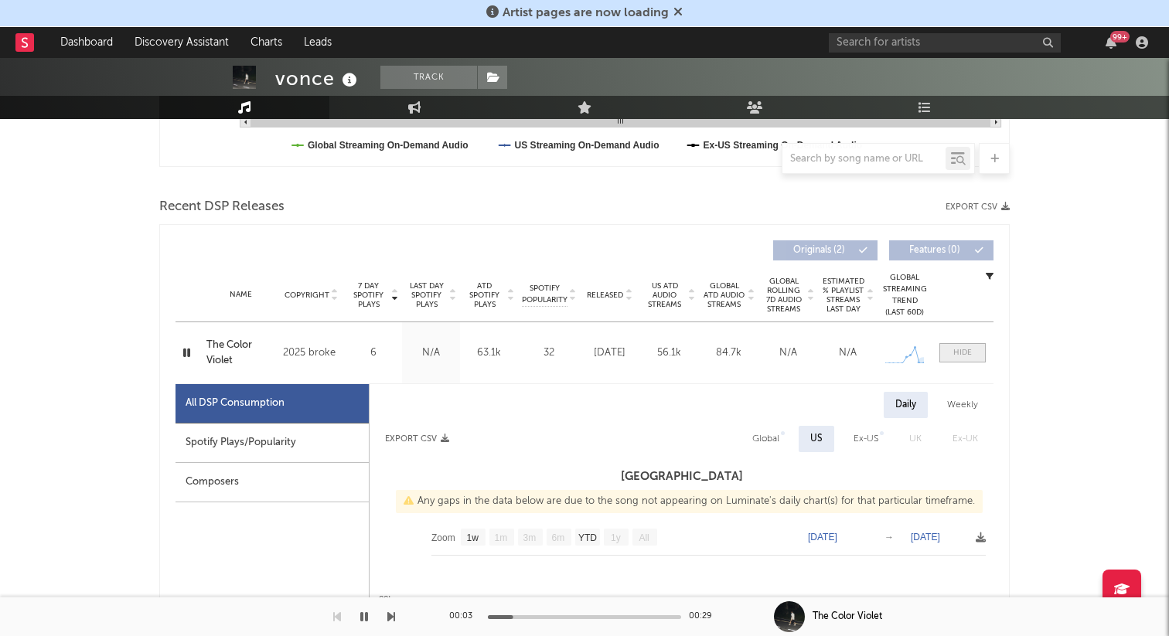
click at [979, 349] on span at bounding box center [962, 352] width 46 height 19
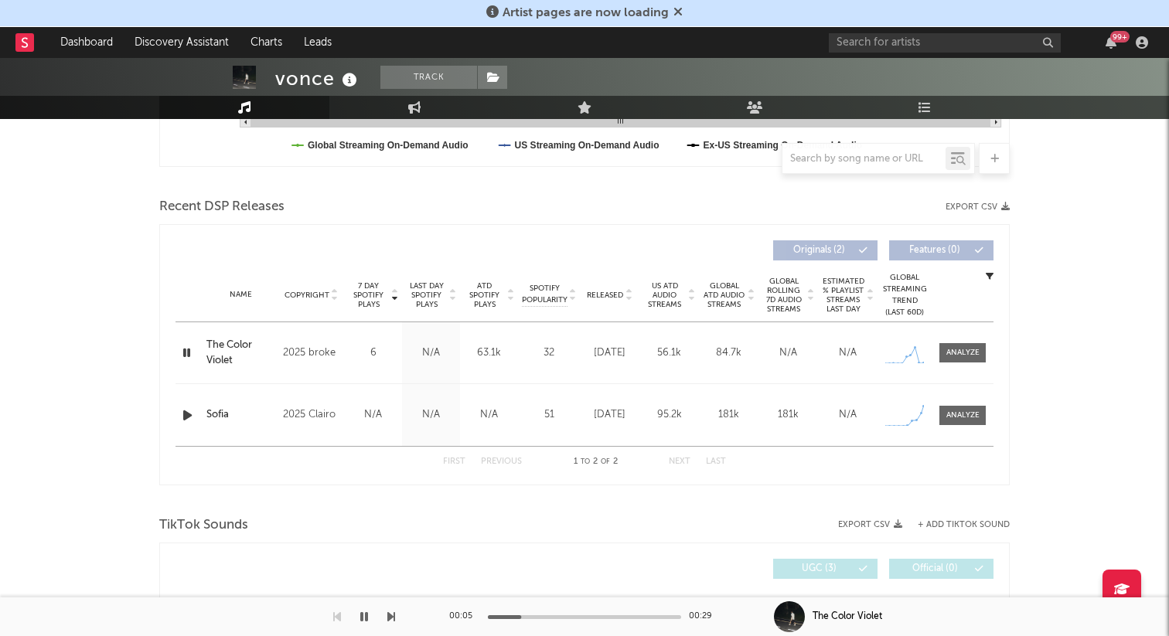
click at [181, 413] on icon "button" at bounding box center [187, 415] width 16 height 19
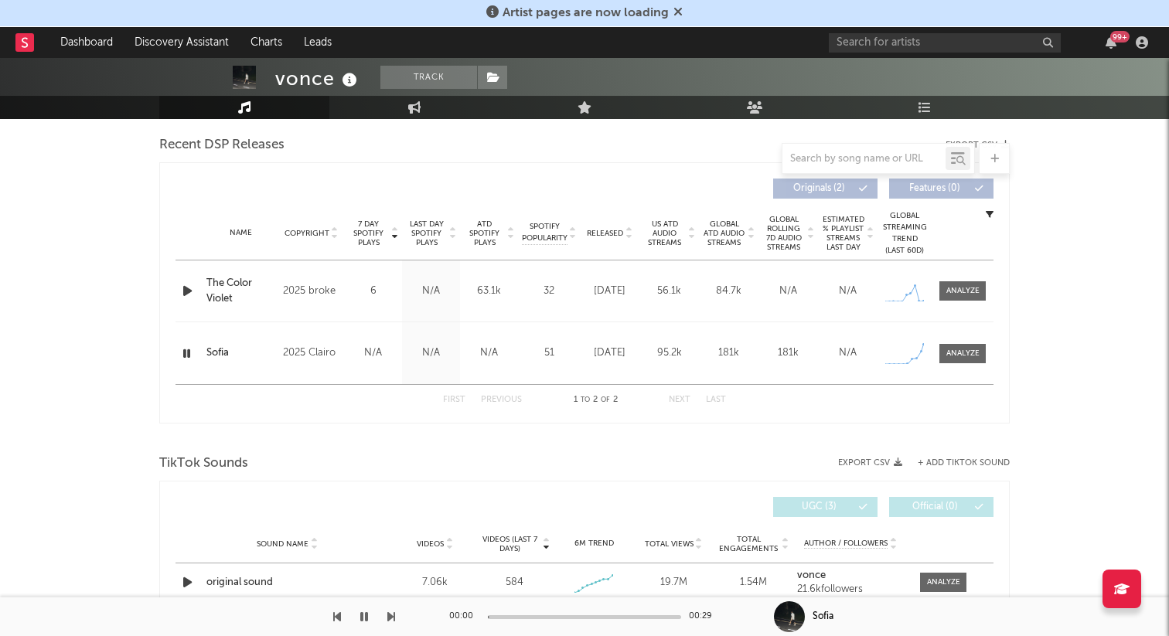
scroll to position [540, 0]
click at [966, 351] on div at bounding box center [962, 352] width 33 height 12
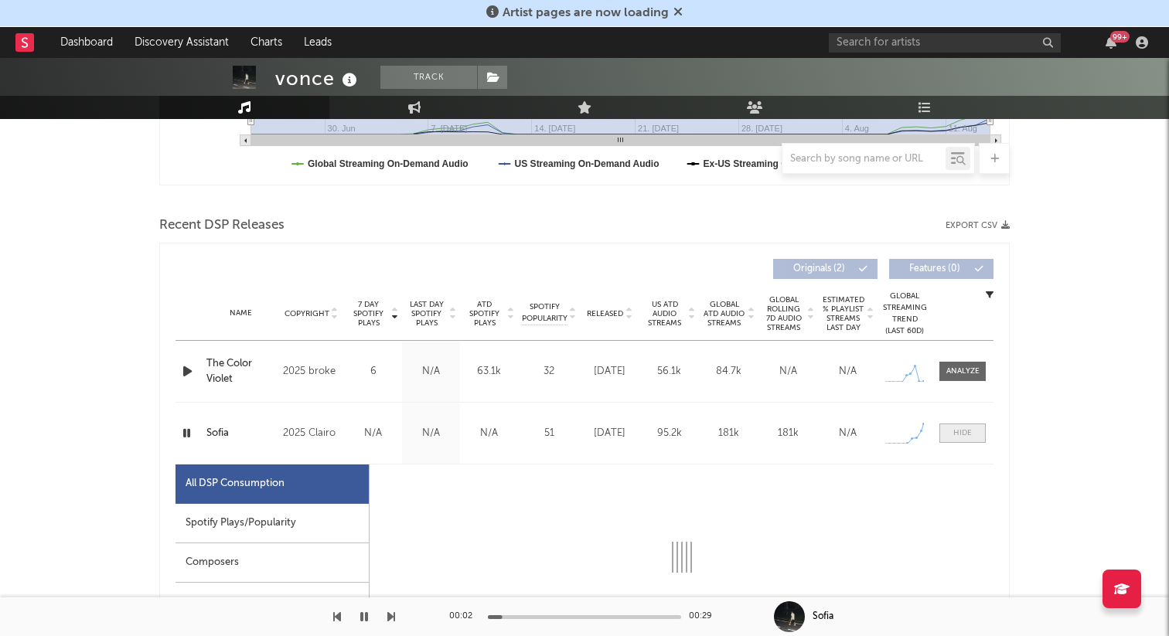
select select "1w"
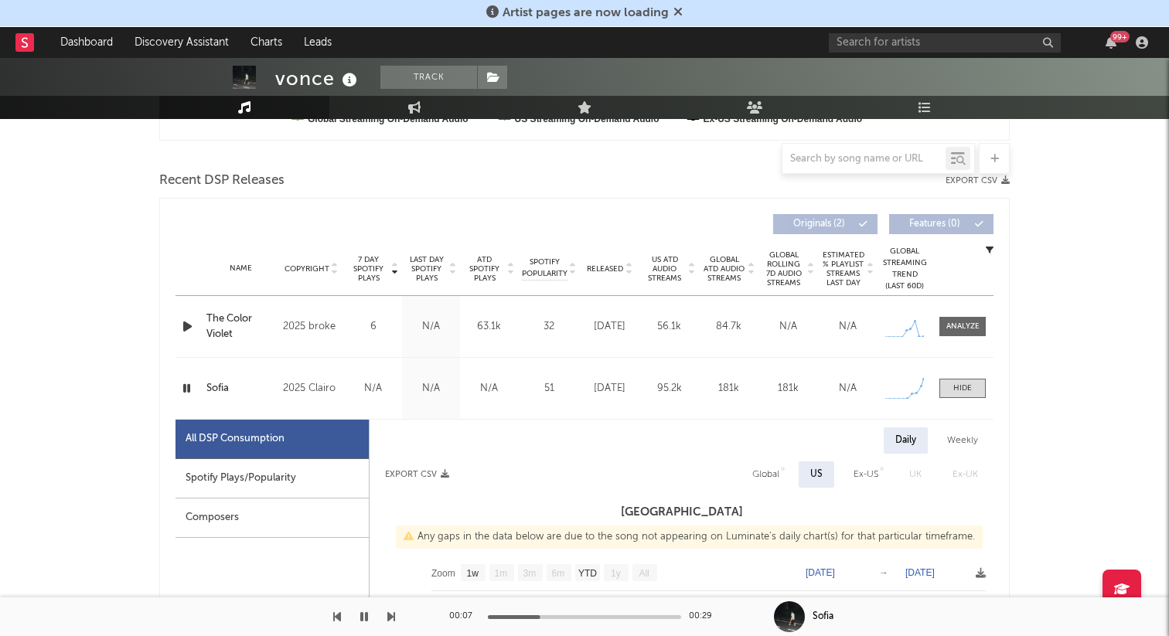
scroll to position [424, 0]
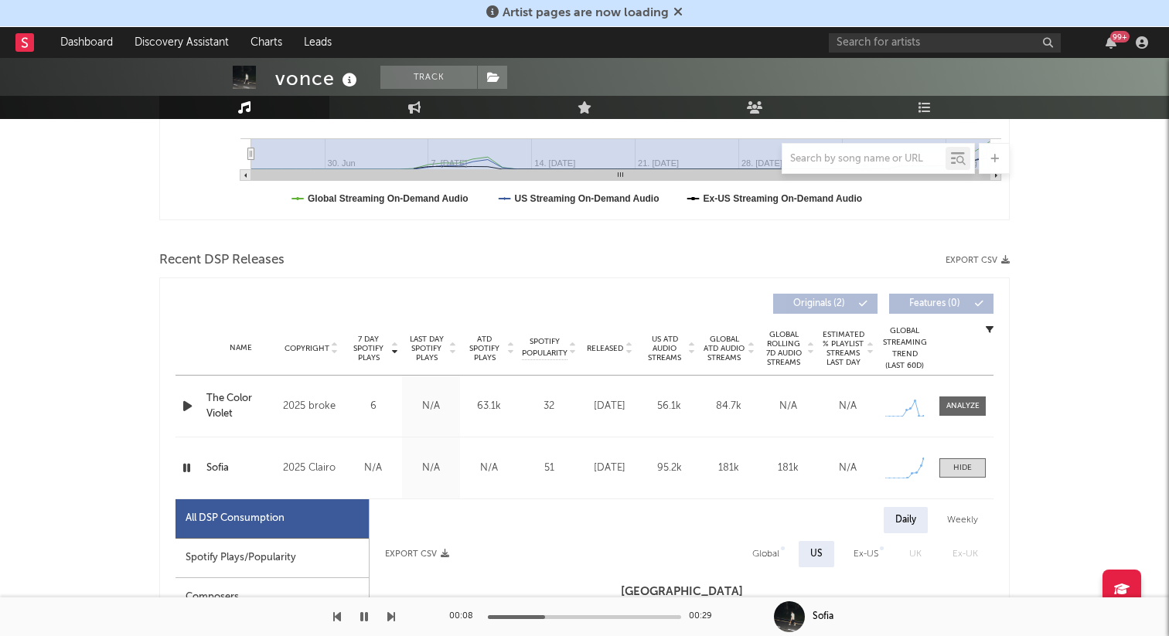
click at [970, 479] on div "Name [PERSON_NAME] Copyright 2025 Clairo Label RECORDS Album Names [PERSON_NAME…" at bounding box center [584, 468] width 818 height 61
click at [970, 475] on span at bounding box center [962, 467] width 46 height 19
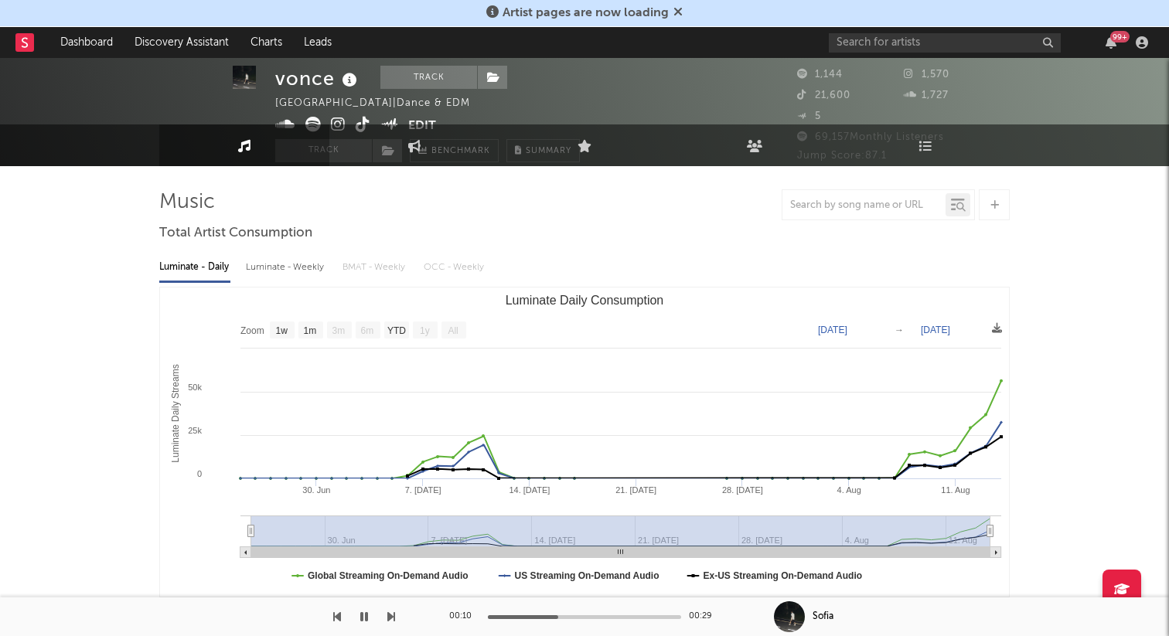
scroll to position [0, 0]
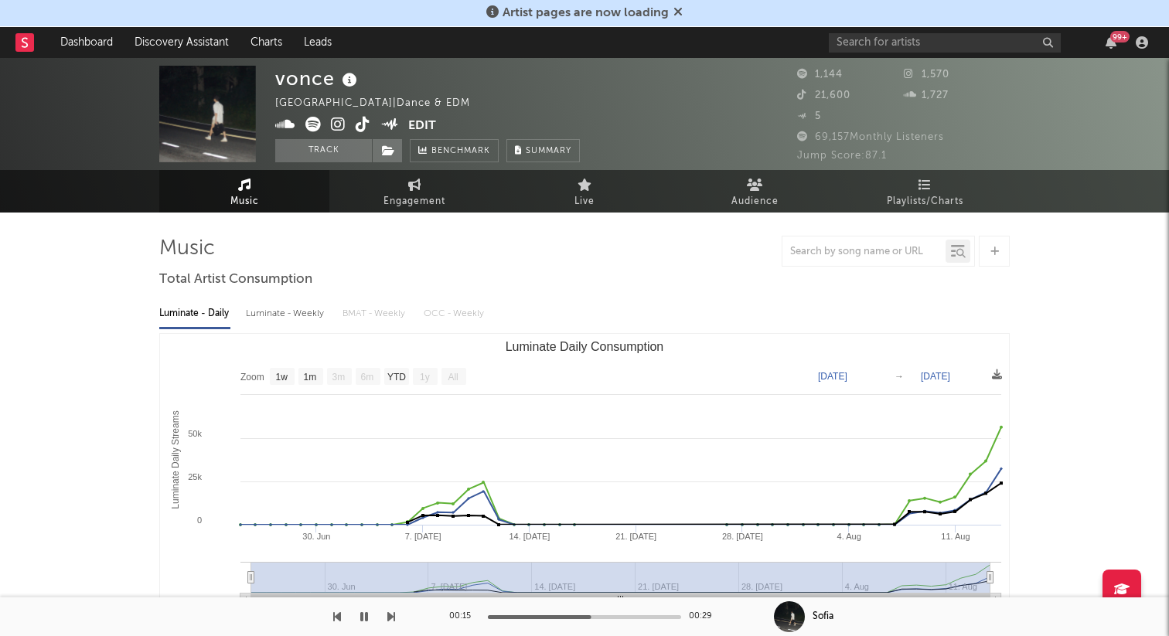
click at [362, 125] on icon at bounding box center [363, 124] width 15 height 15
click at [312, 119] on icon at bounding box center [312, 124] width 15 height 15
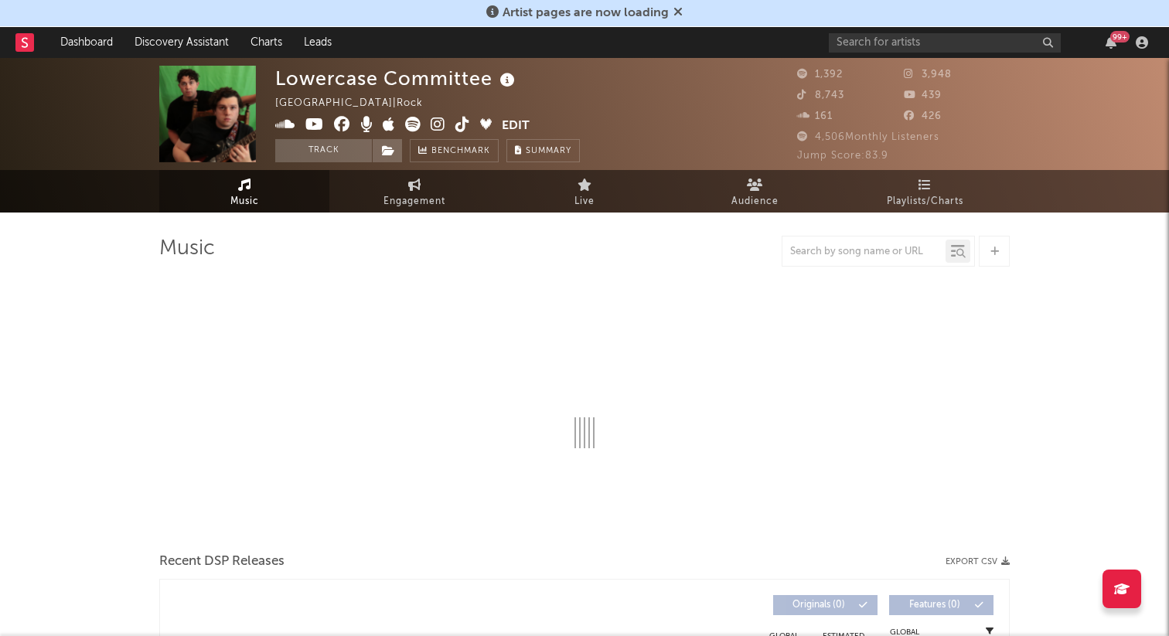
select select "1w"
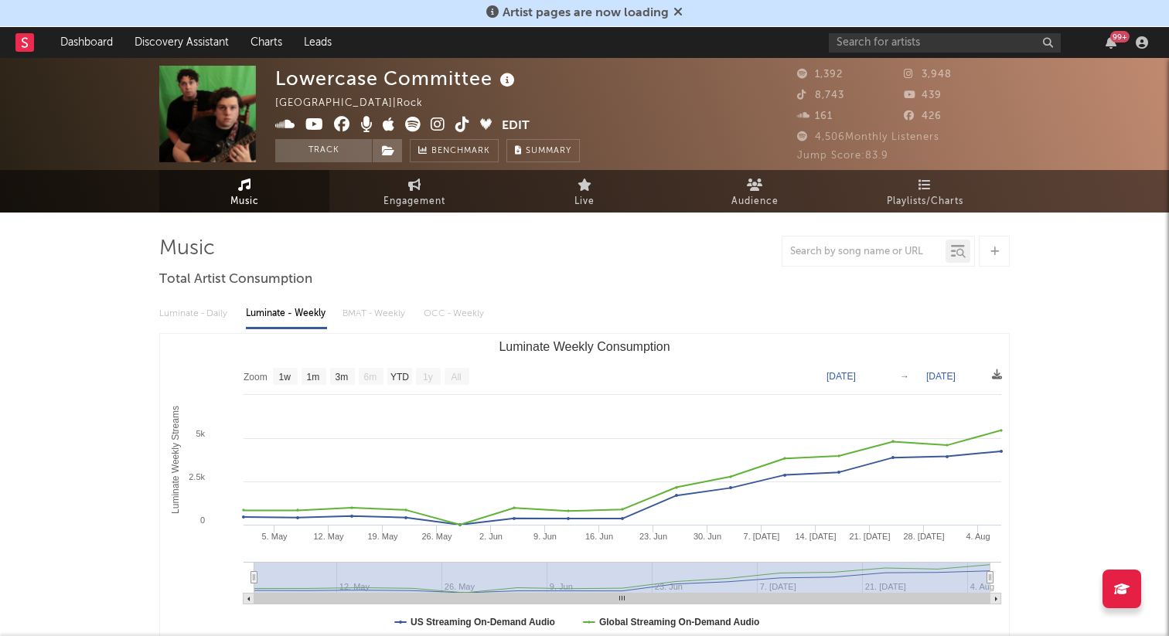
click at [465, 129] on icon at bounding box center [462, 124] width 15 height 15
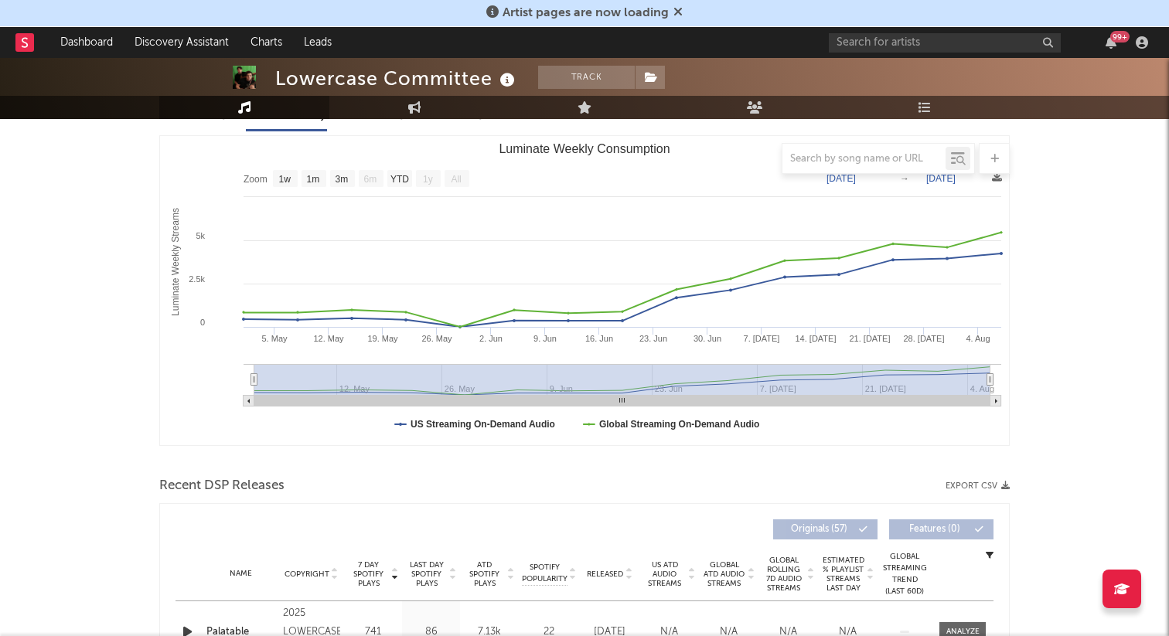
scroll to position [132, 0]
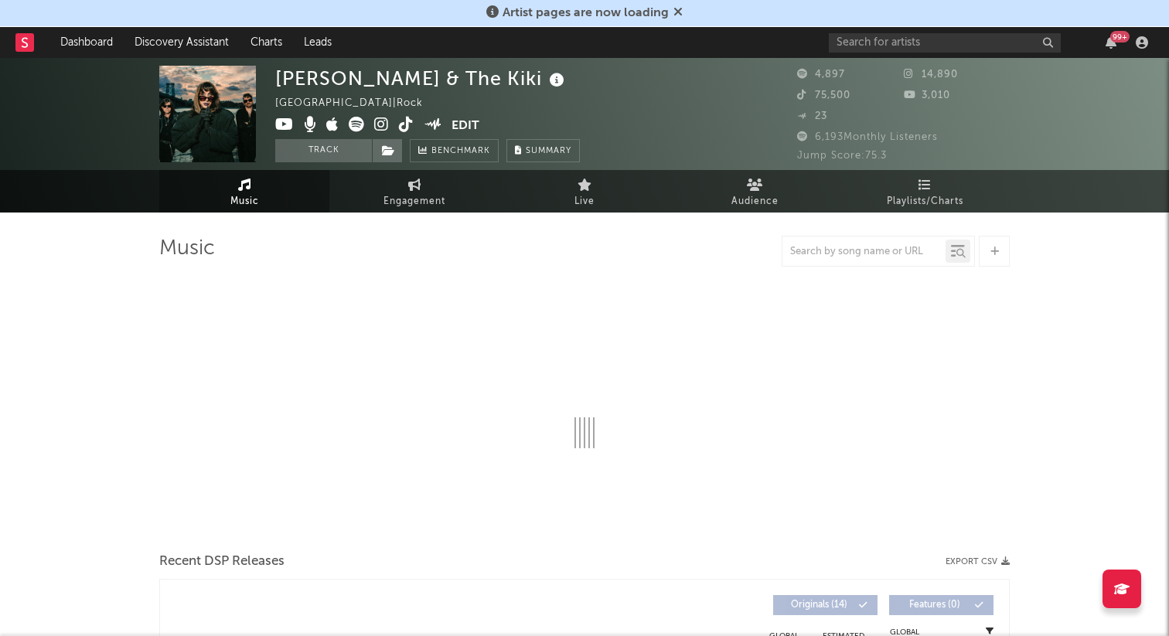
select select "6m"
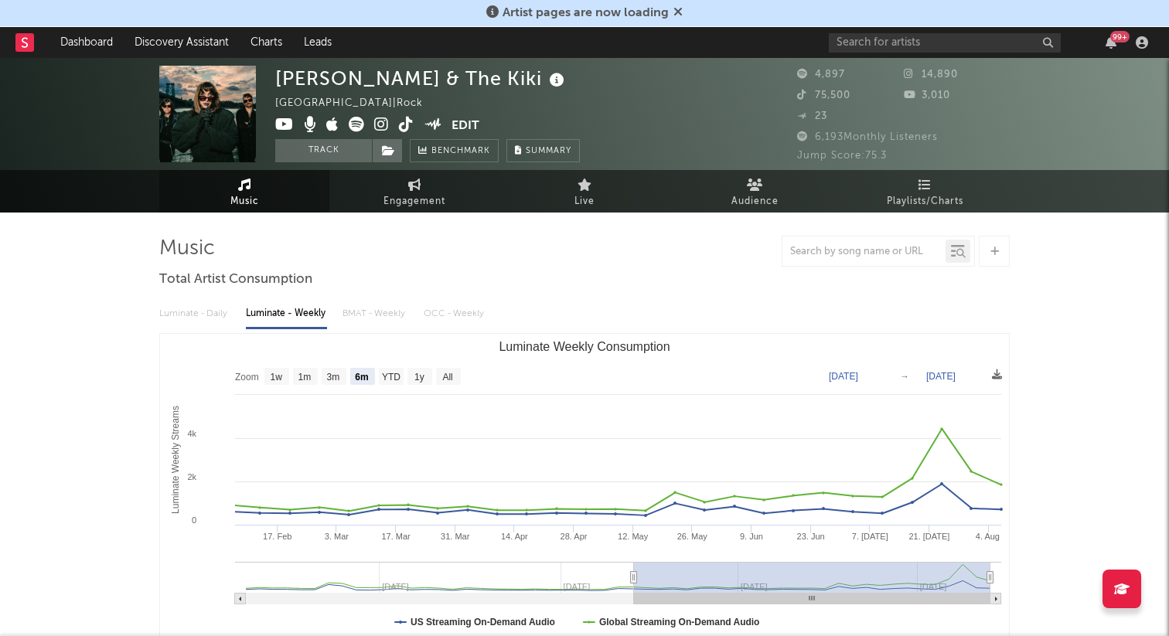
click at [404, 128] on icon at bounding box center [406, 124] width 15 height 15
click at [401, 129] on icon at bounding box center [406, 124] width 15 height 15
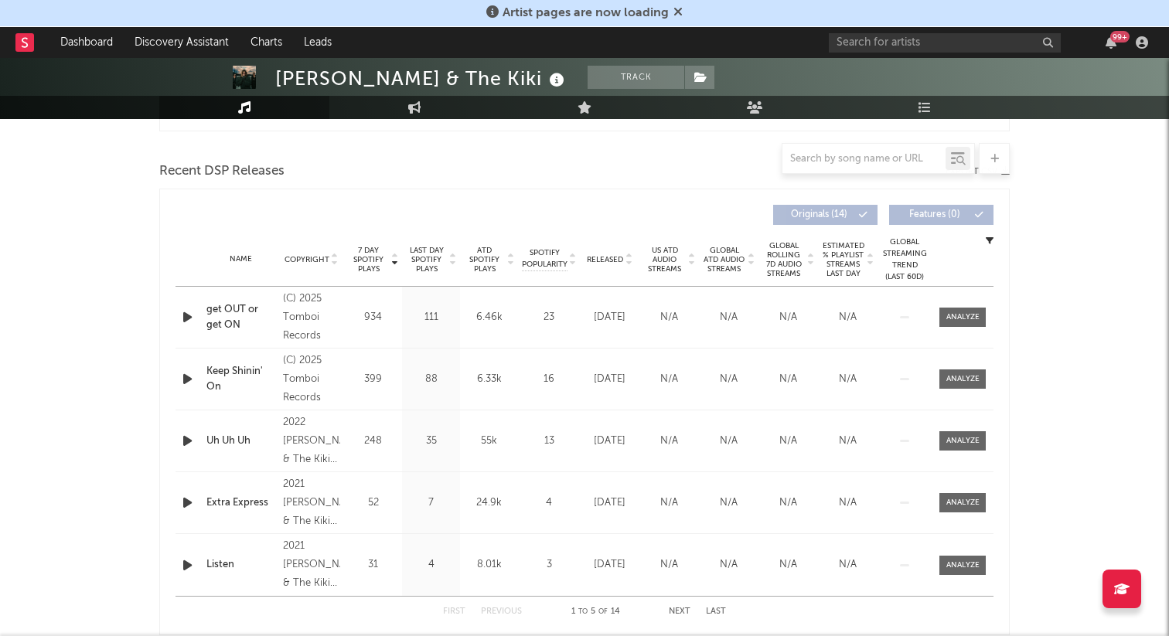
scroll to position [507, 0]
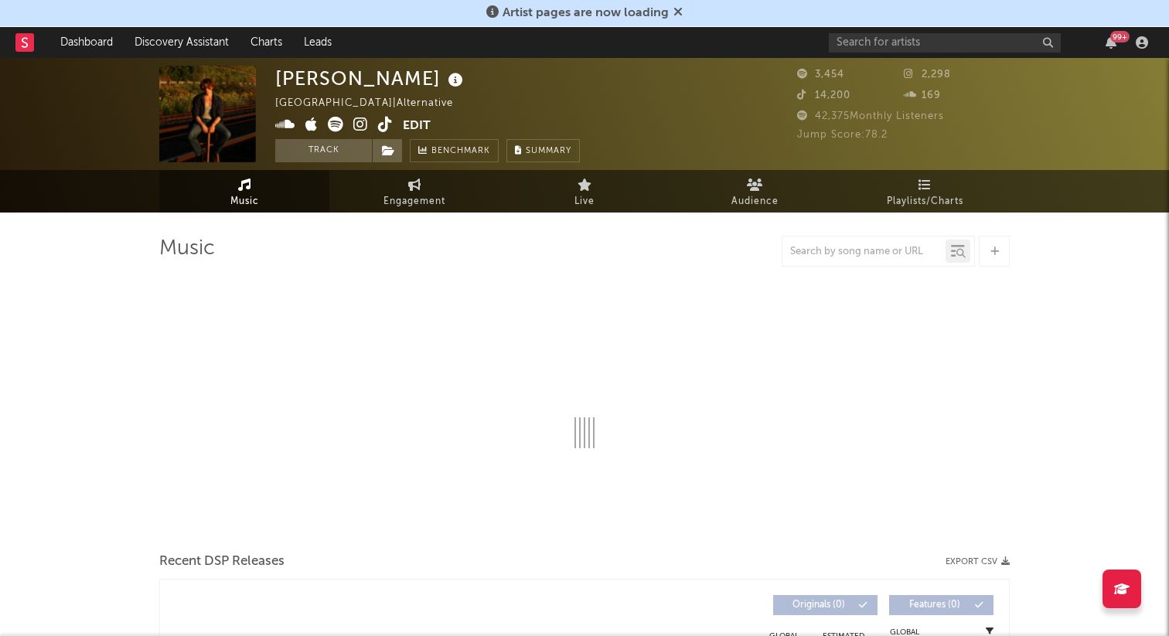
click at [390, 120] on icon at bounding box center [385, 124] width 15 height 15
select select "6m"
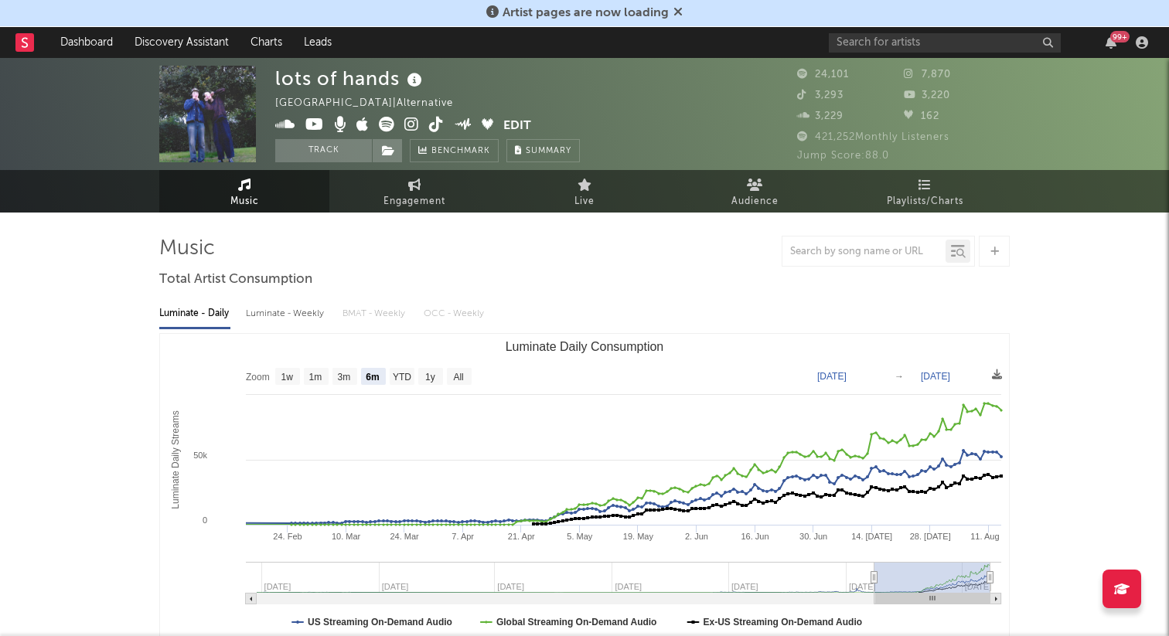
select select "6m"
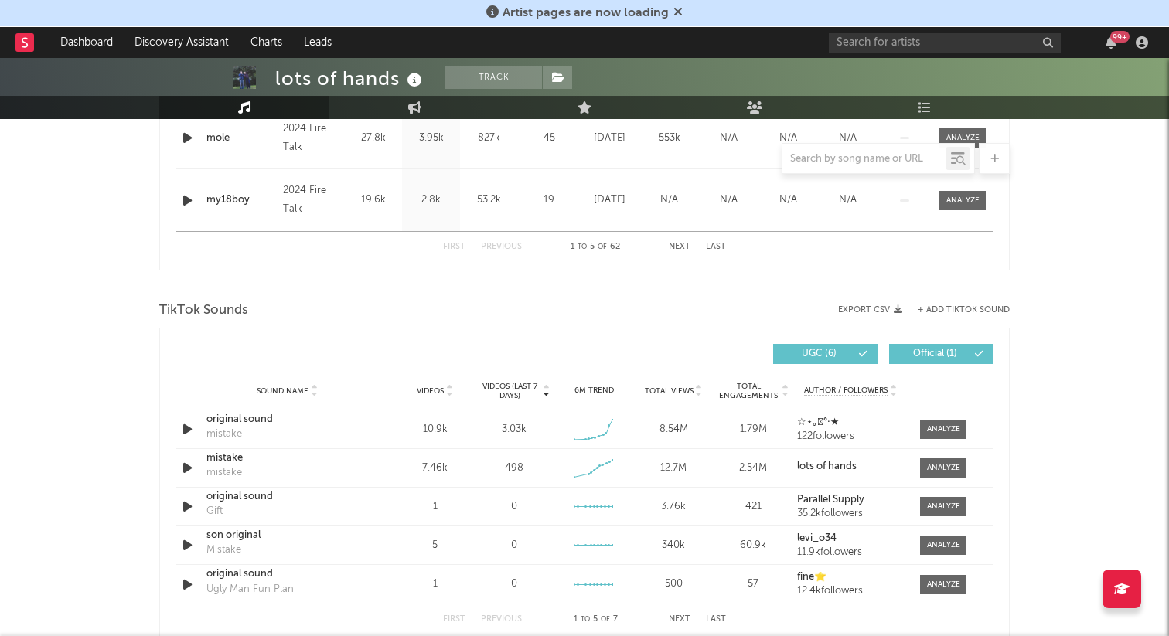
scroll to position [885, 0]
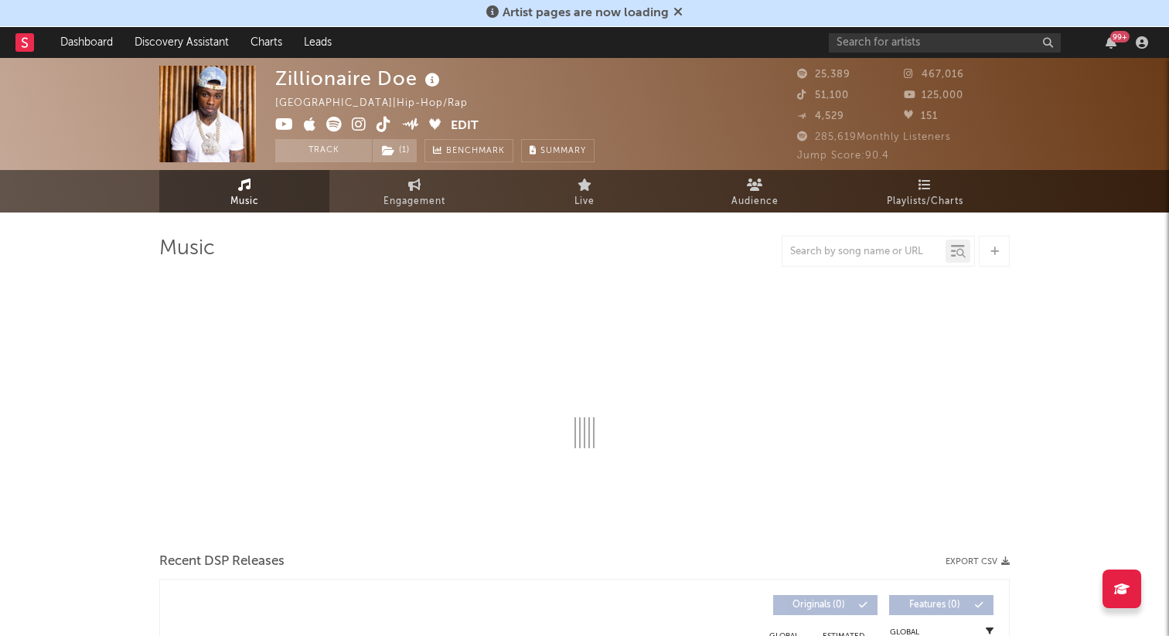
select select "6m"
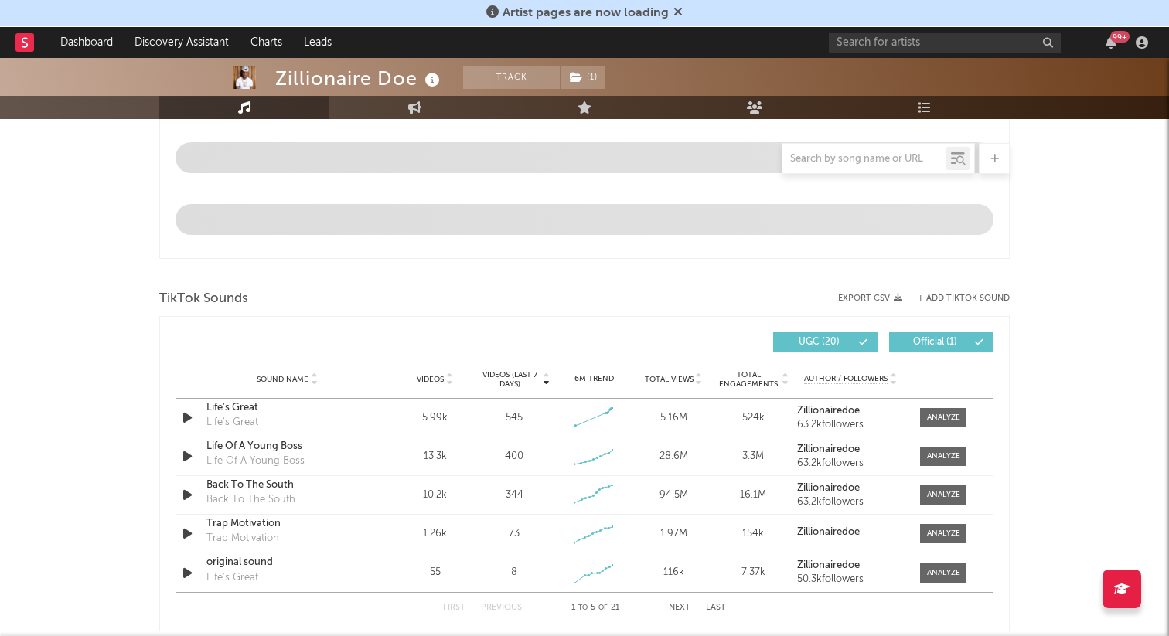
scroll to position [870, 0]
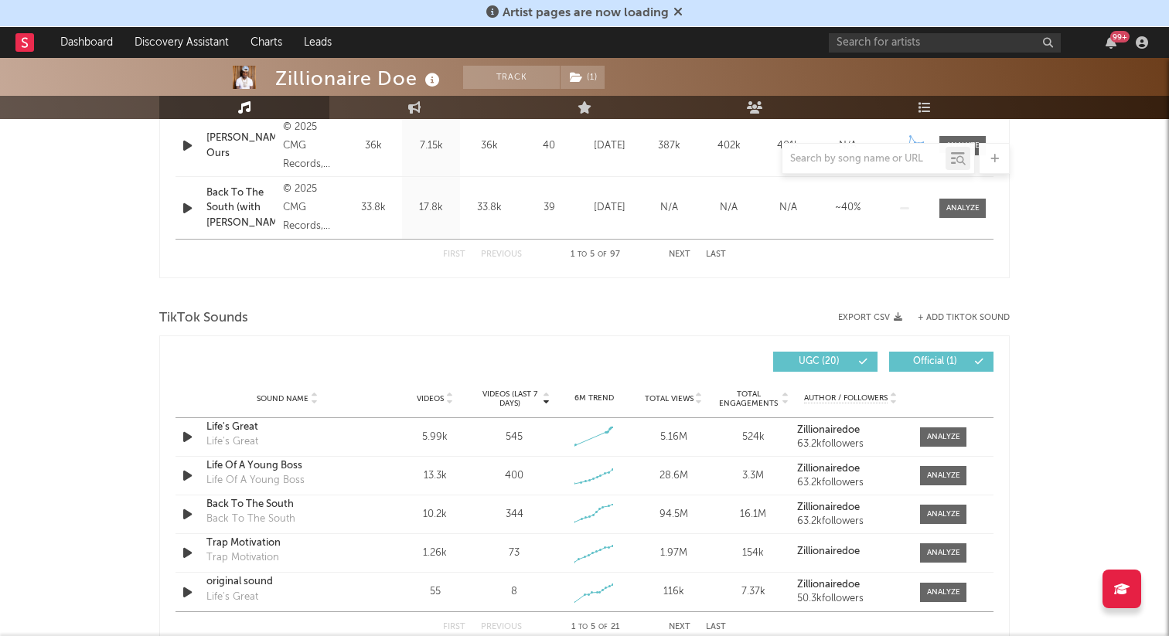
click at [185, 404] on div "Sound Name Videos Videos (last 7 days) Weekly Growth % 6M Trend Total Views Tot…" at bounding box center [584, 399] width 818 height 39
click at [180, 438] on icon "button" at bounding box center [187, 437] width 16 height 19
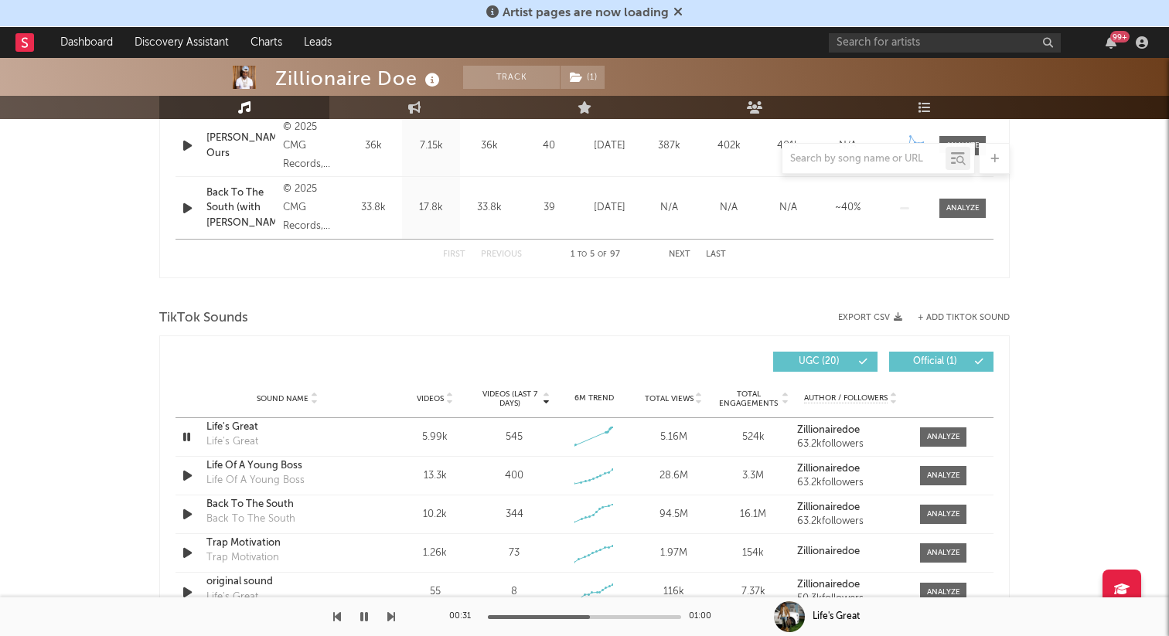
click at [590, 616] on div at bounding box center [584, 617] width 193 height 4
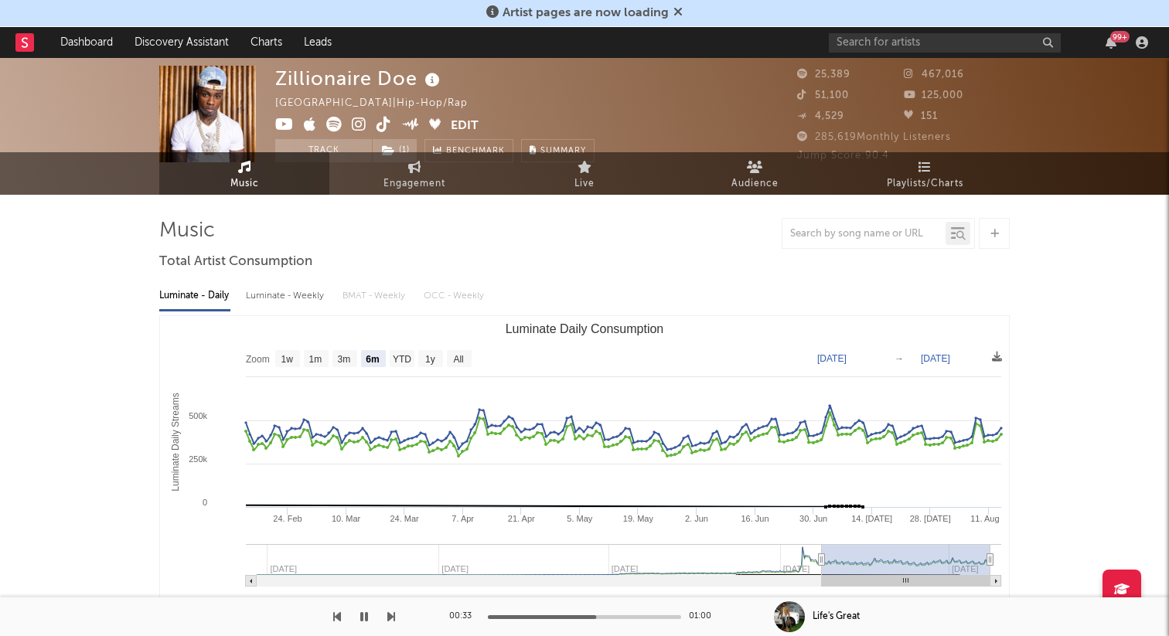
scroll to position [0, 0]
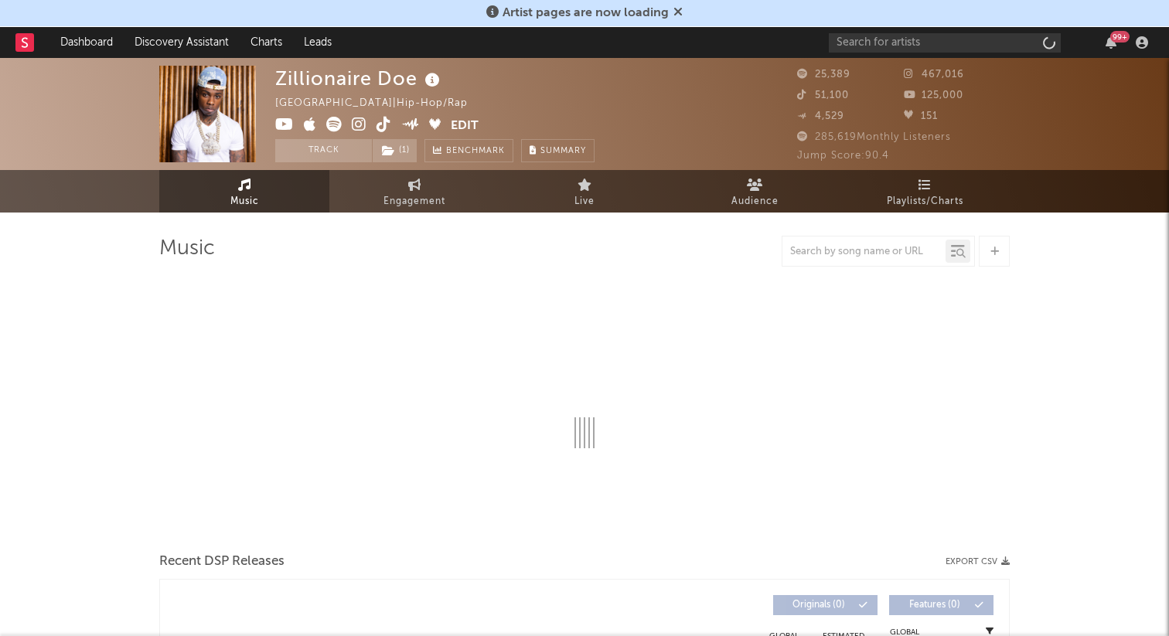
select select "6m"
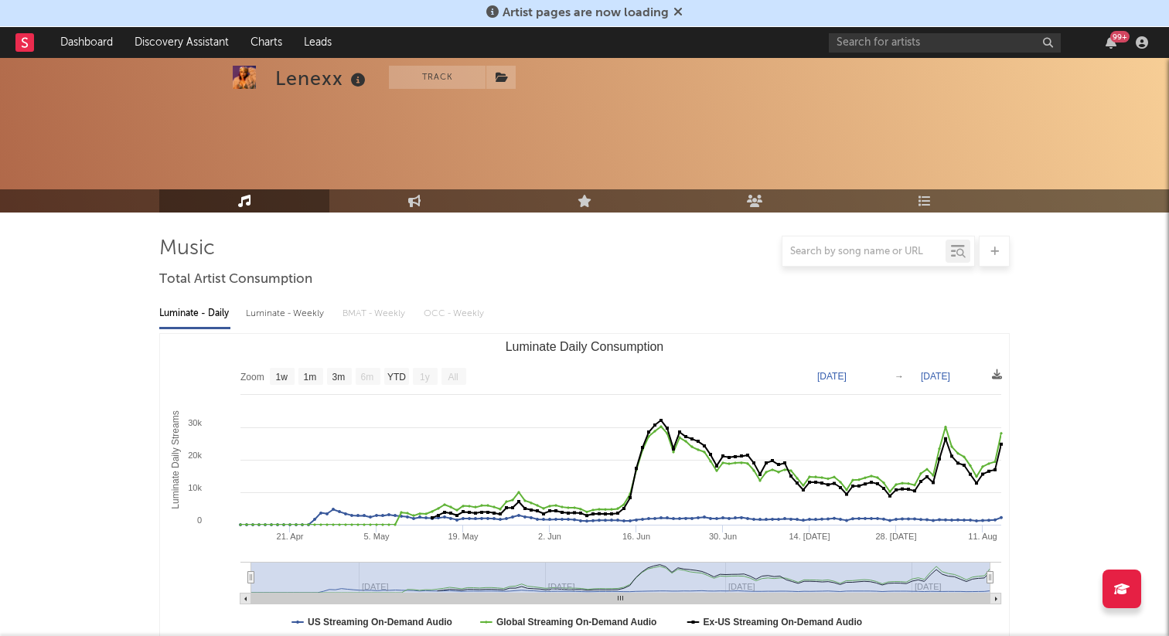
select select "1w"
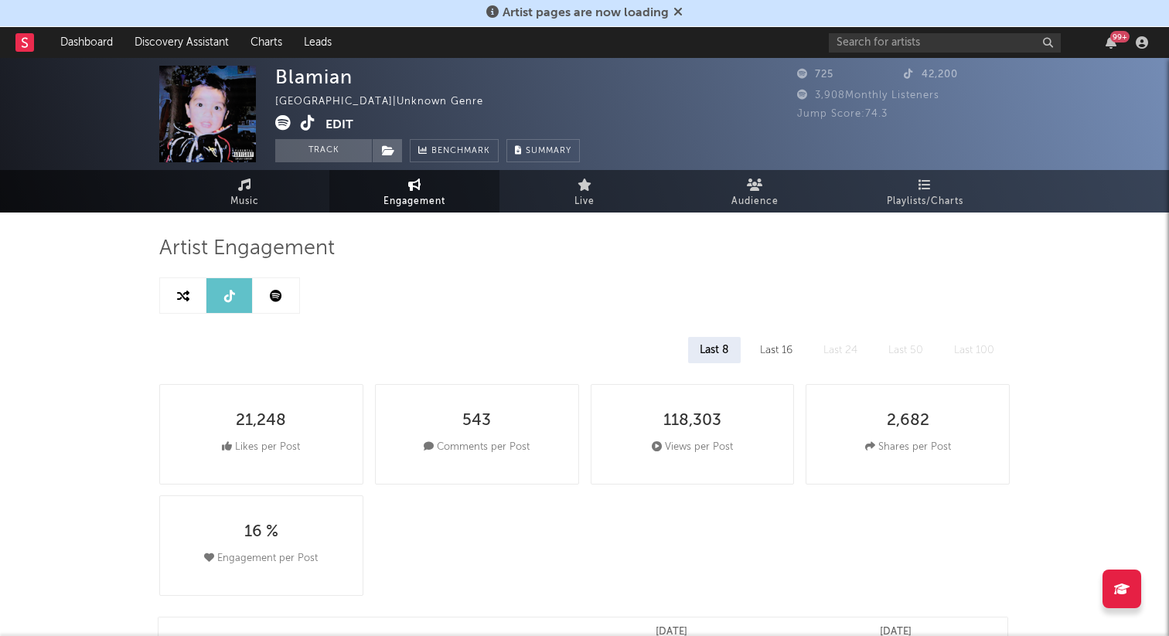
select select "1w"
click at [311, 129] on icon at bounding box center [308, 122] width 15 height 15
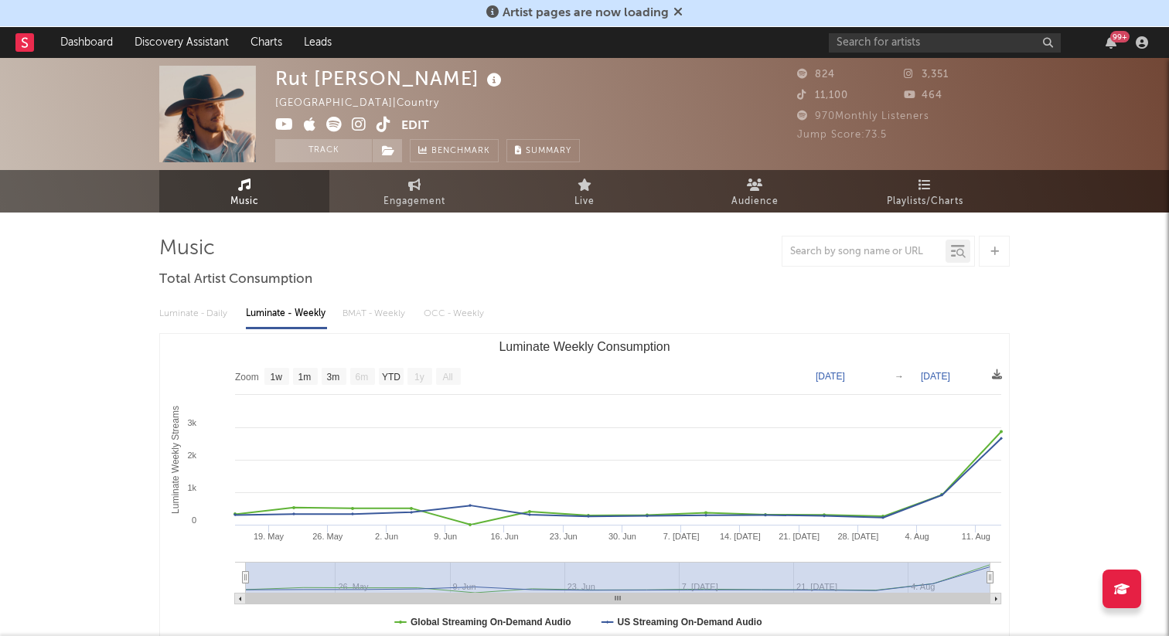
select select "1w"
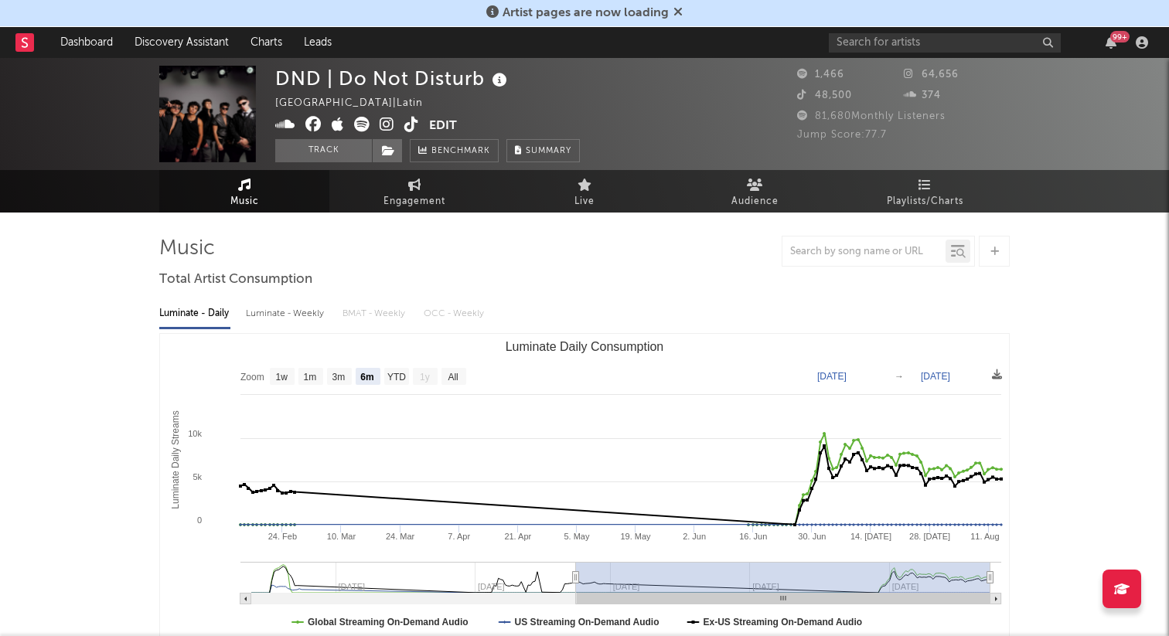
select select "6m"
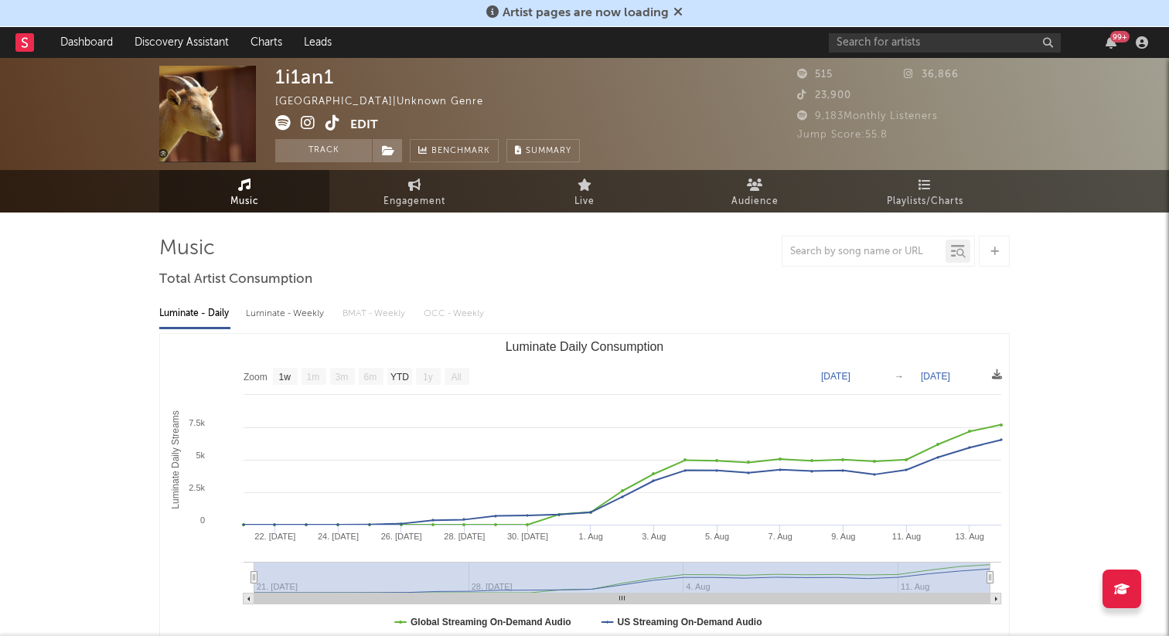
select select "1w"
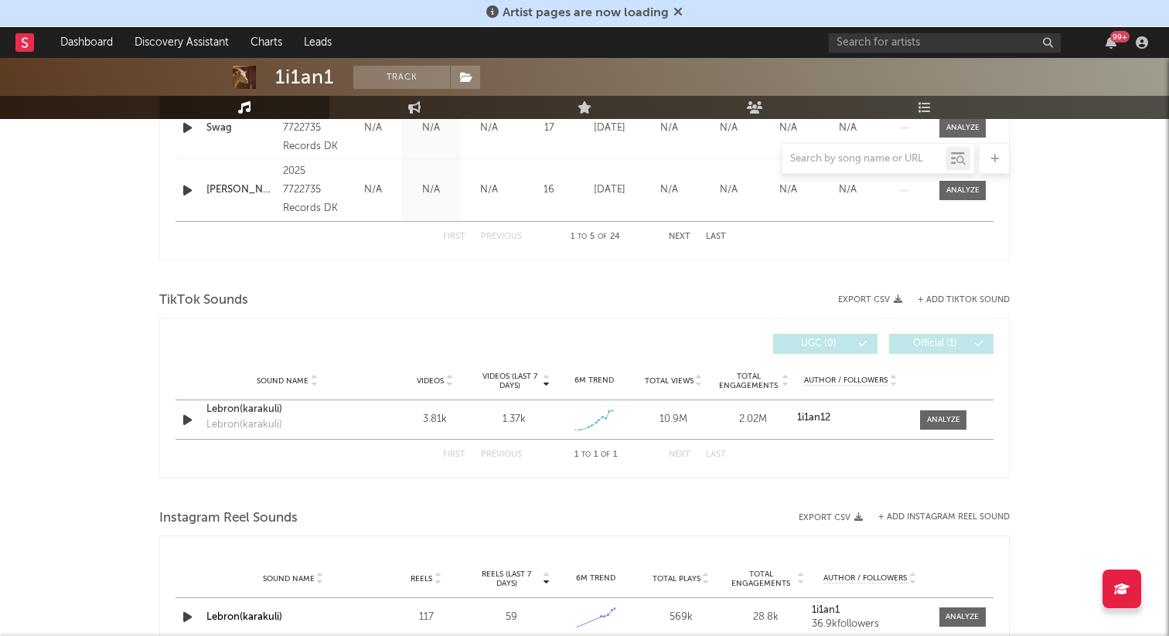
scroll to position [898, 0]
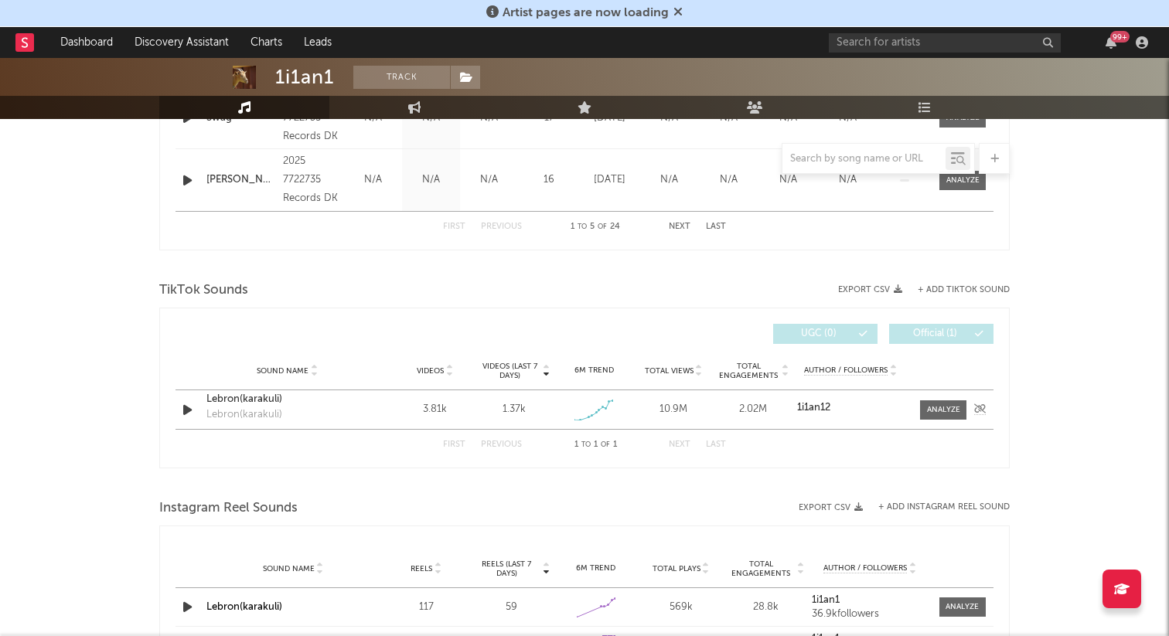
click at [193, 408] on icon "button" at bounding box center [187, 409] width 16 height 19
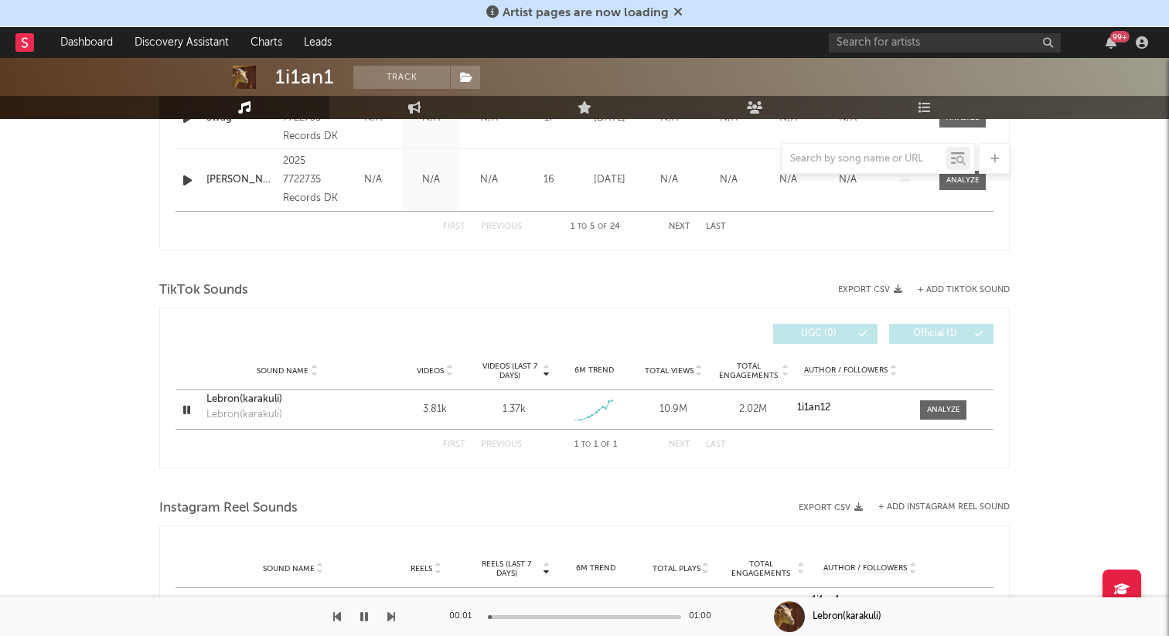
click at [574, 617] on div at bounding box center [584, 617] width 193 height 4
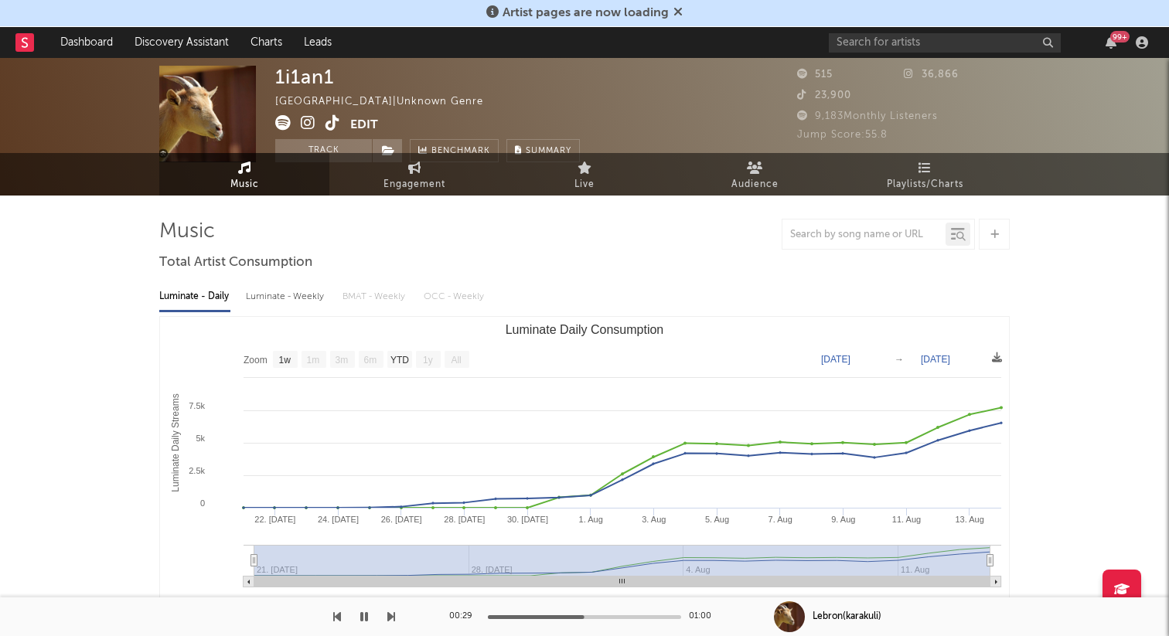
scroll to position [0, 0]
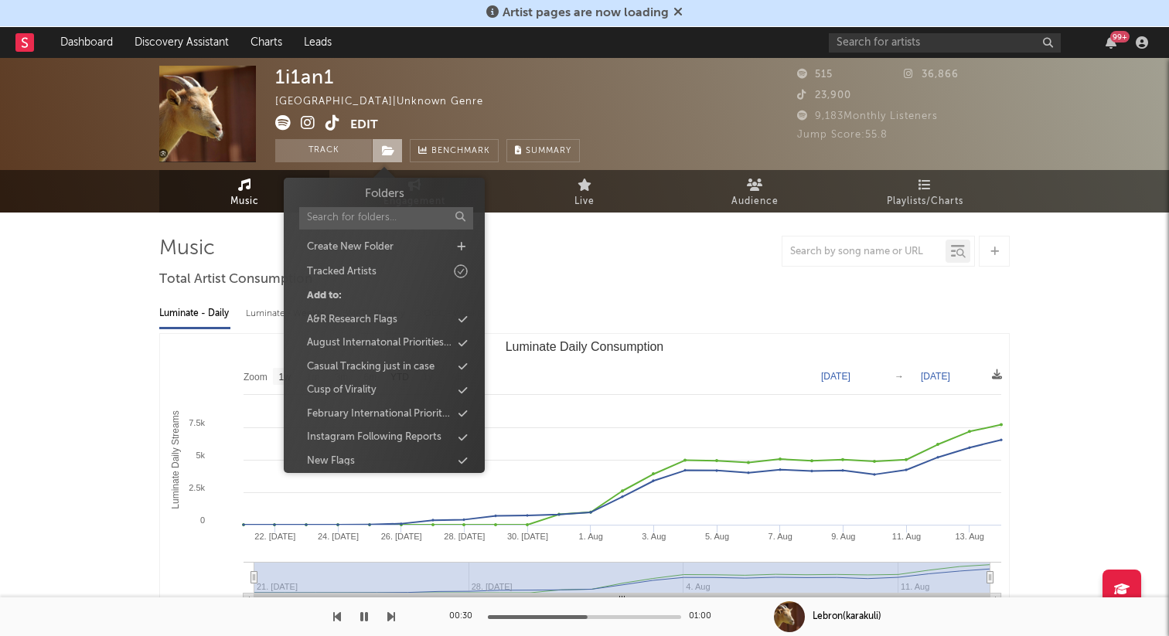
click at [390, 148] on icon at bounding box center [388, 150] width 13 height 11
click at [402, 364] on div "Casual Tracking just in case" at bounding box center [371, 366] width 128 height 15
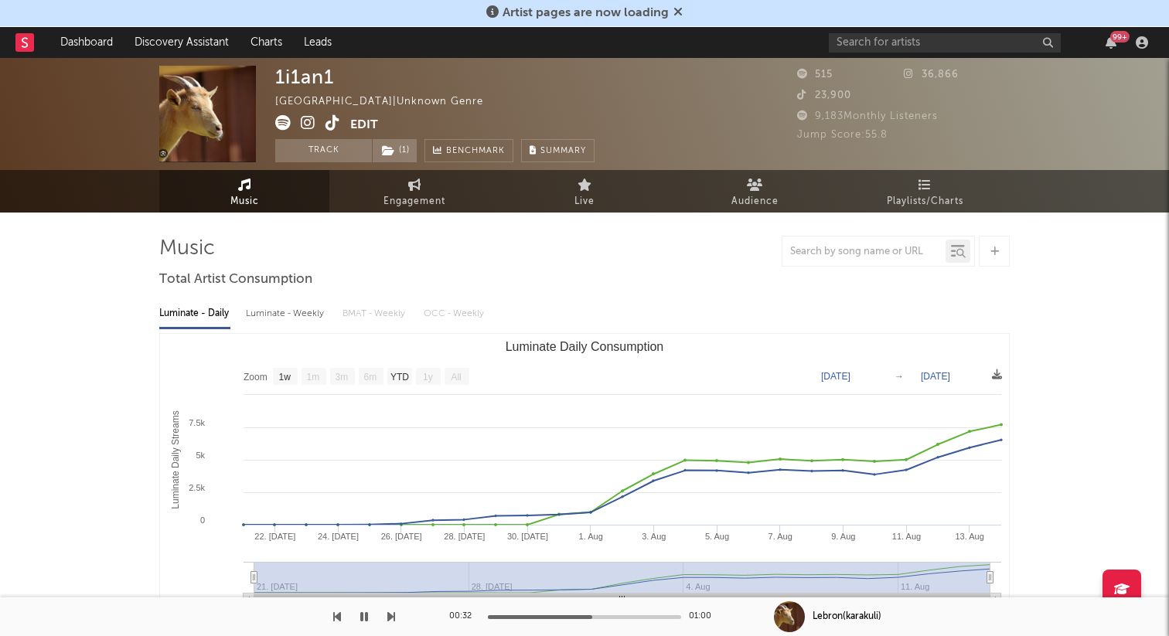
click at [566, 319] on div "Luminate - Daily Luminate - Weekly BMAT - Weekly OCC - Weekly" at bounding box center [584, 314] width 850 height 26
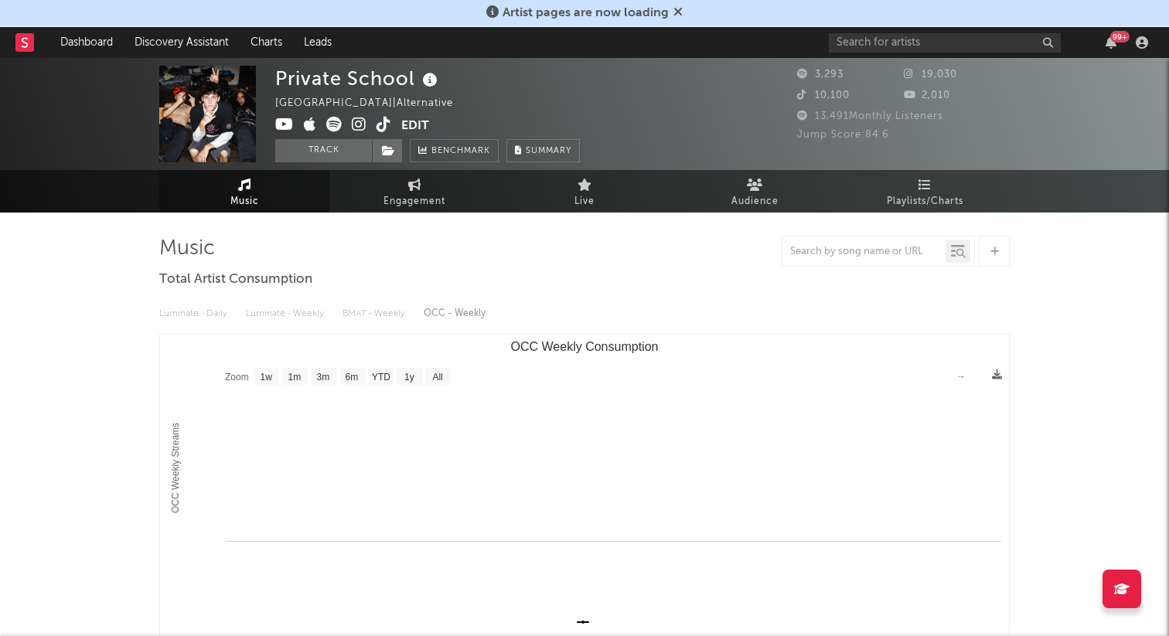
select select "1w"
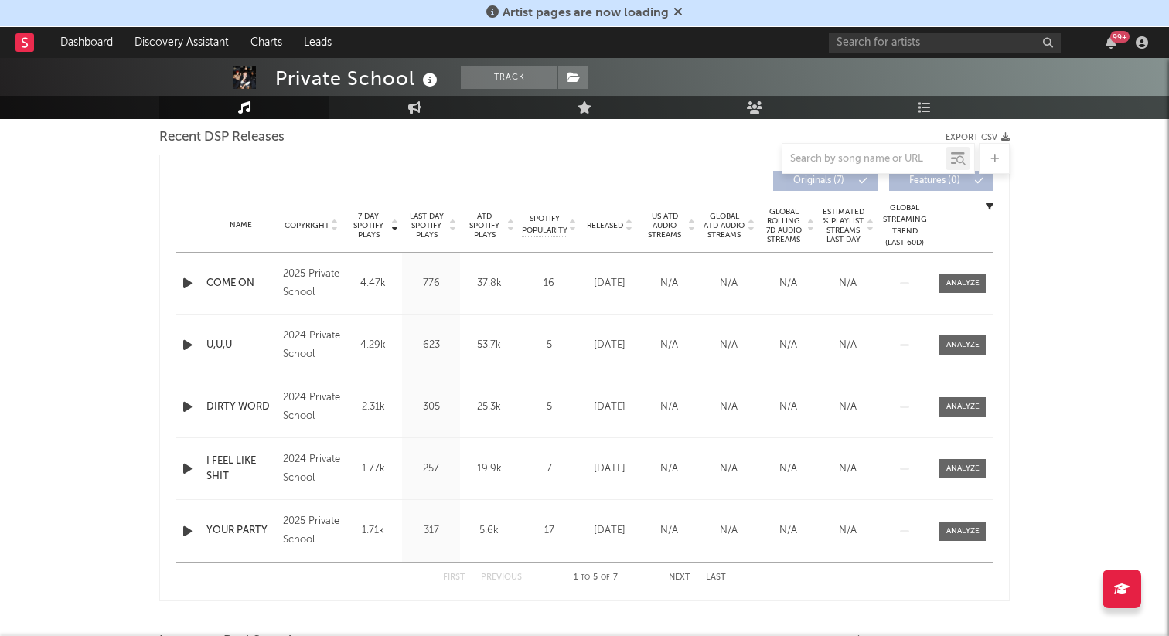
scroll to position [551, 0]
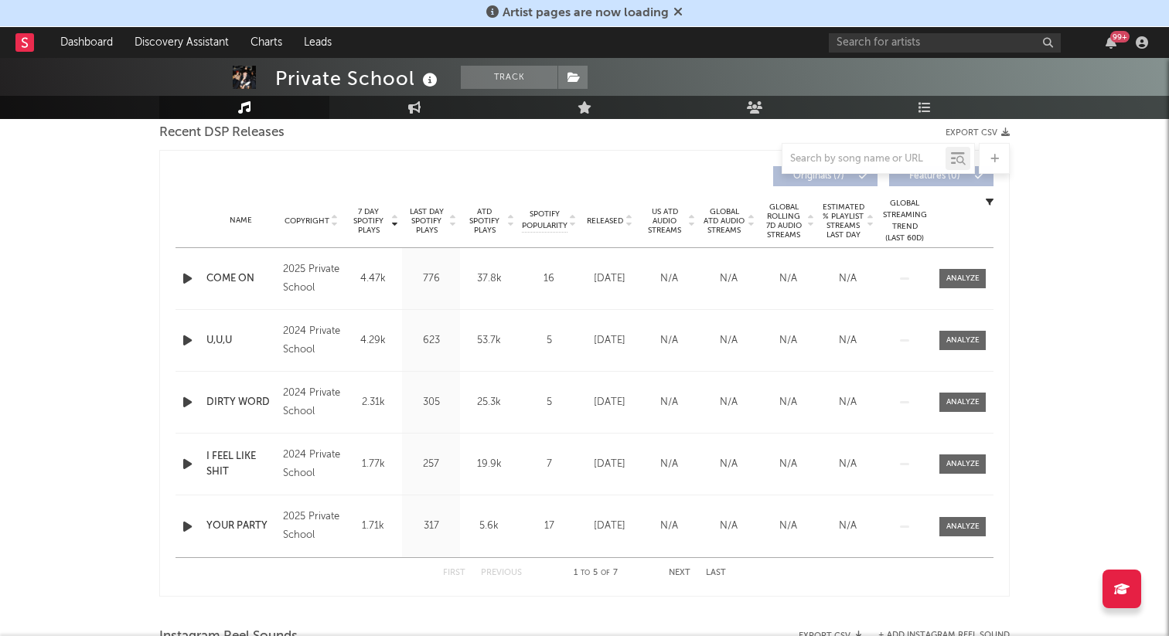
click at [192, 285] on icon "button" at bounding box center [187, 278] width 16 height 19
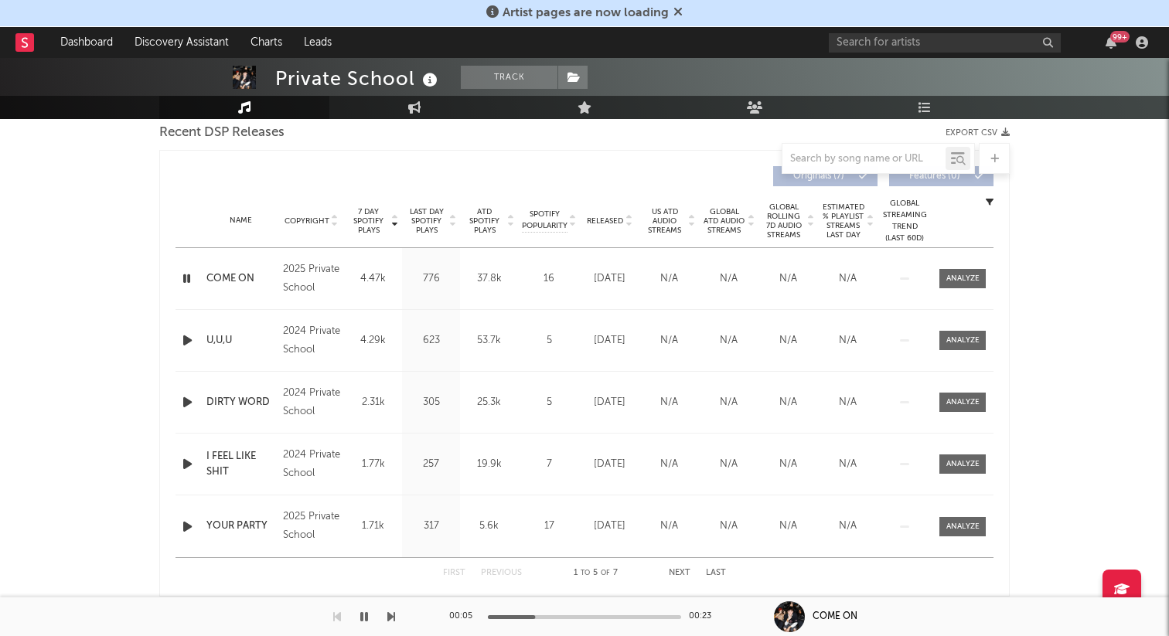
click at [192, 285] on icon "button" at bounding box center [186, 278] width 15 height 19
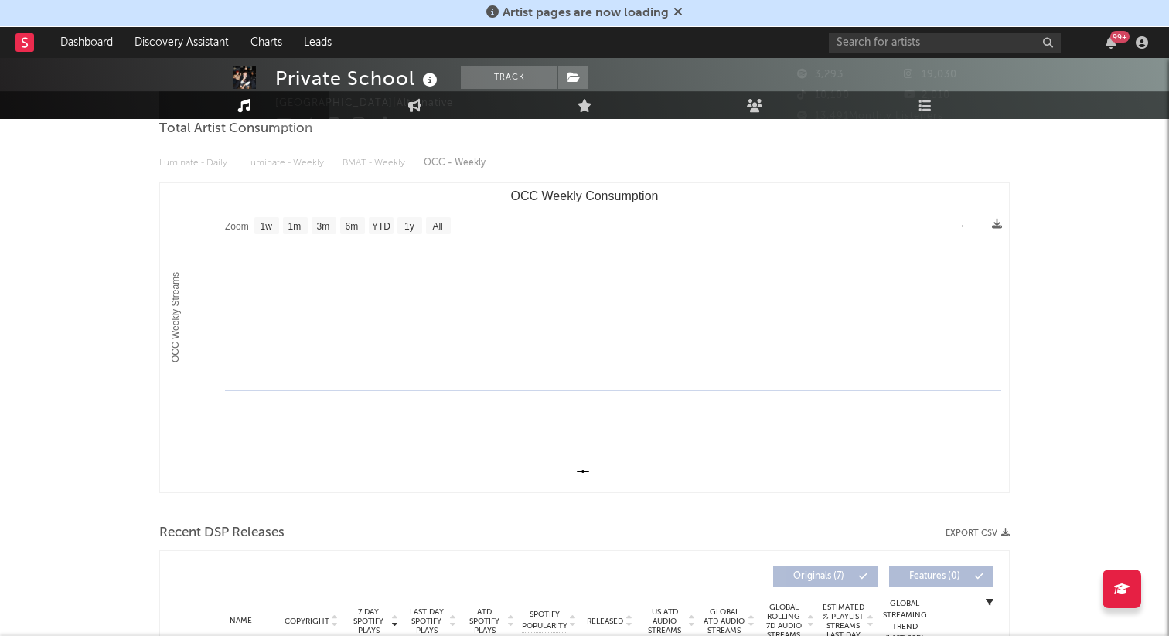
scroll to position [0, 0]
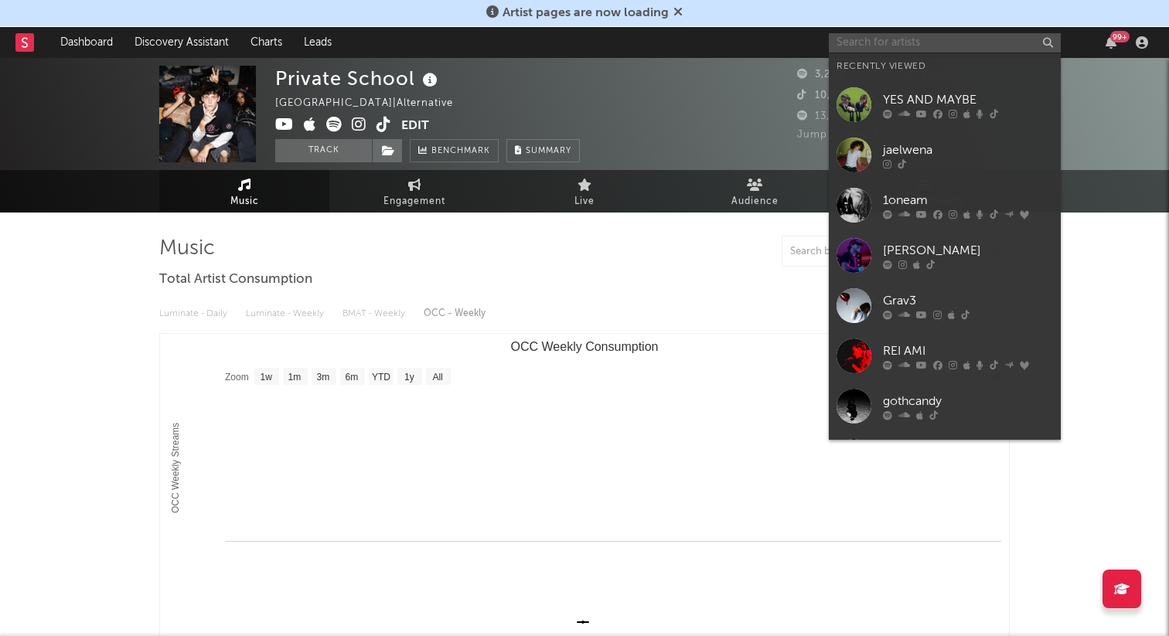
click at [914, 46] on input "text" at bounding box center [945, 42] width 232 height 19
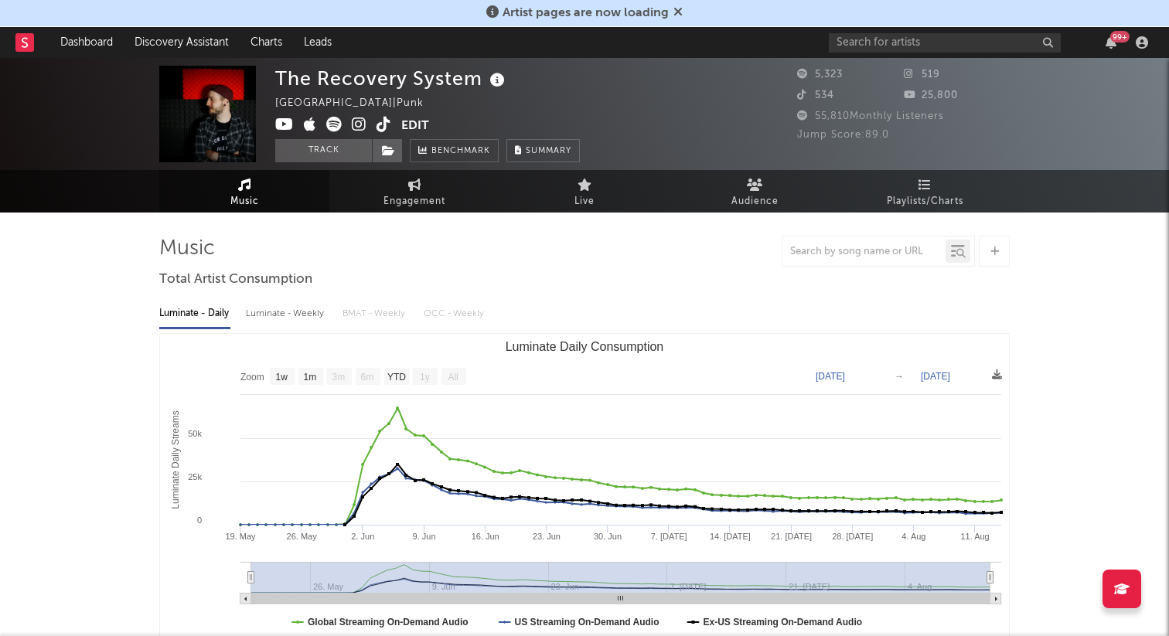
select select "1w"
click at [899, 41] on input "text" at bounding box center [945, 42] width 232 height 19
type input "t"
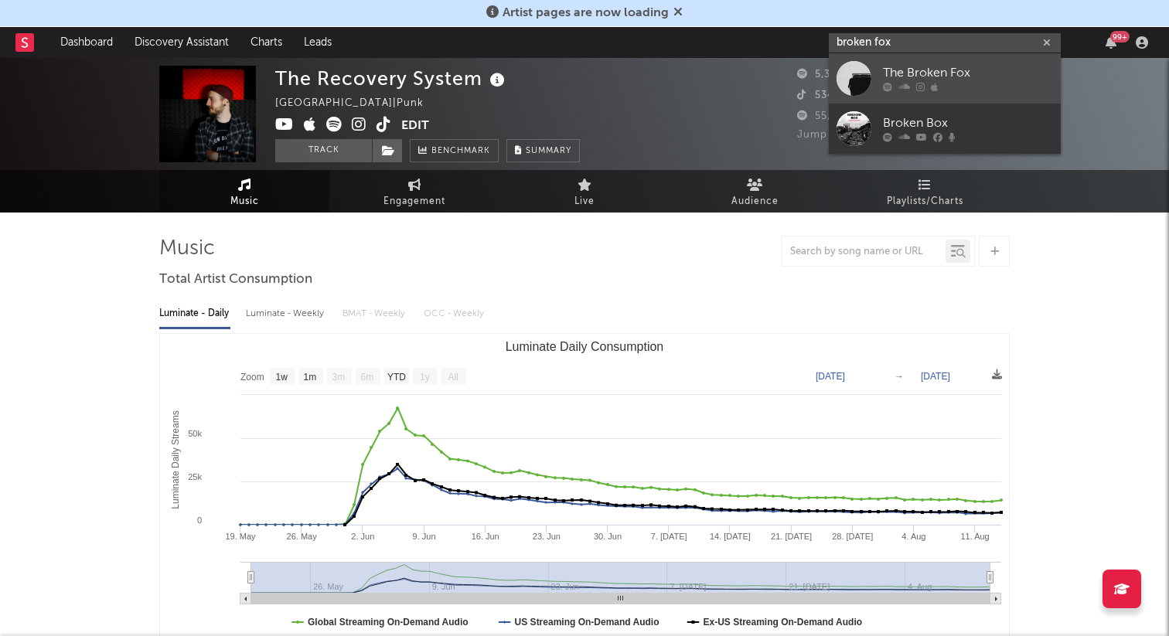
type input "broken fox"
click at [935, 74] on div "The Broken Fox" at bounding box center [968, 73] width 170 height 19
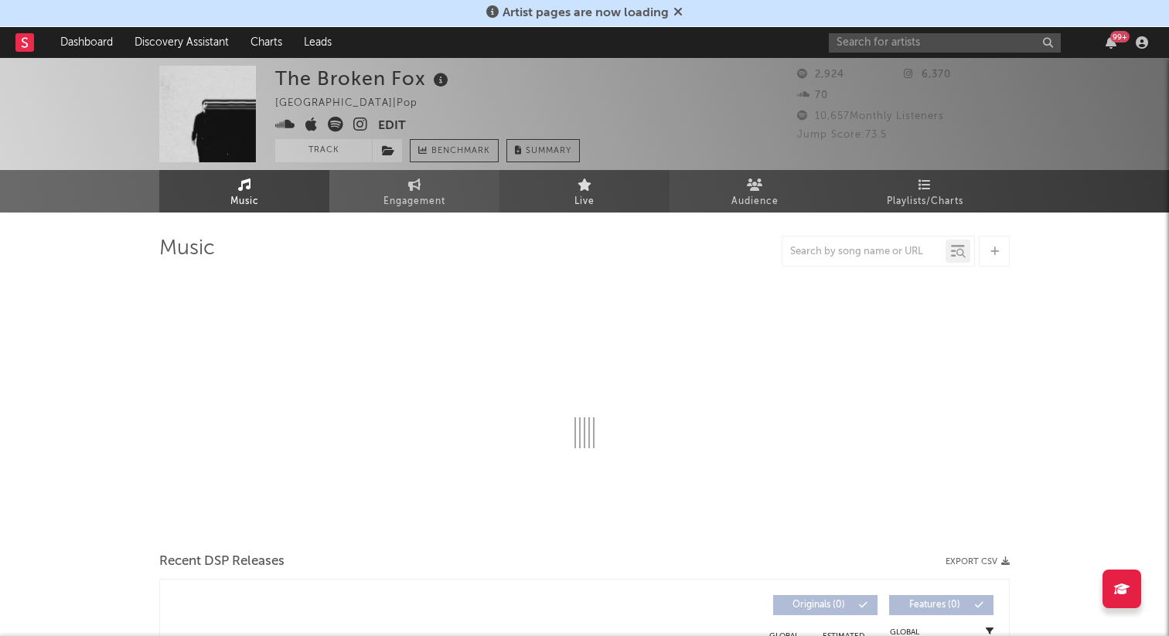
select select "1w"
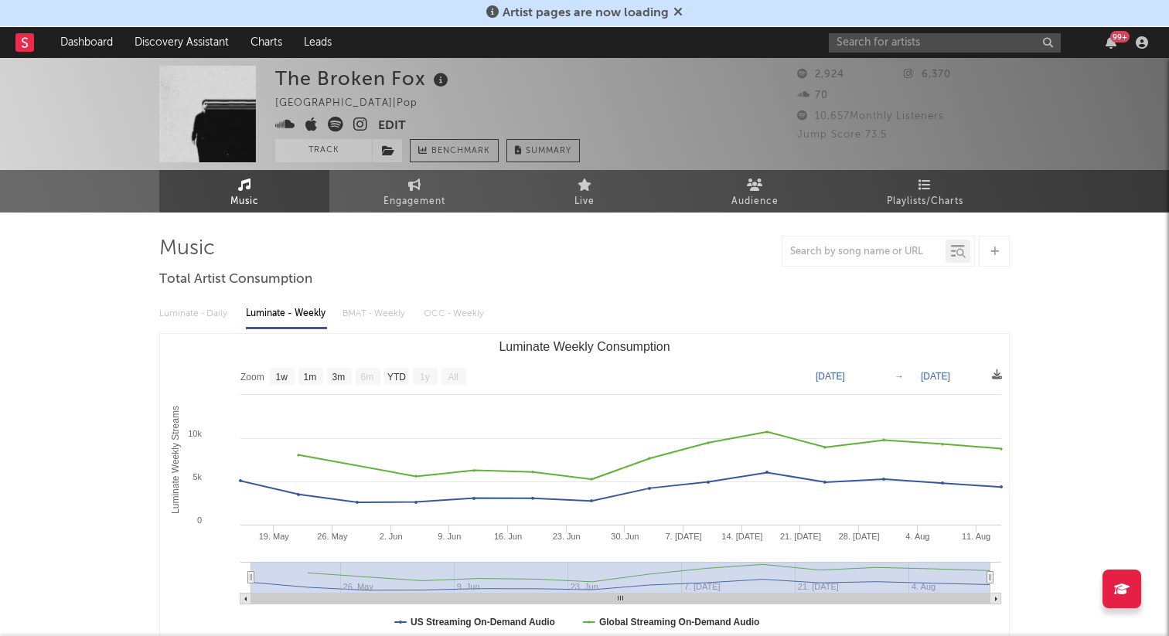
click at [354, 124] on icon at bounding box center [360, 124] width 15 height 15
click at [393, 123] on button "Edit" at bounding box center [392, 126] width 28 height 19
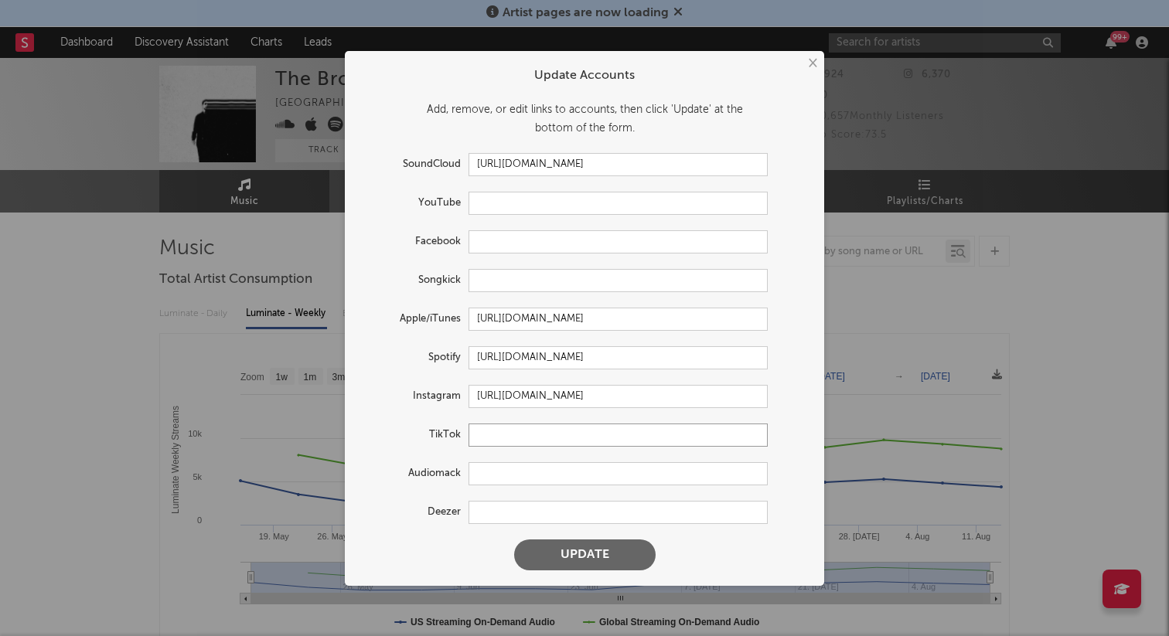
click at [498, 433] on input "text" at bounding box center [617, 435] width 299 height 23
paste input "https://www.tiktok.com/@thebrokenfox?_t=ZT-8yzHCWqequk&_r=1"
type input "https://www.tiktok.com/@thebrokenfox?_t=ZT-8yzHCWqequk&_r=1"
click at [514, 540] on button "Update" at bounding box center [584, 555] width 141 height 31
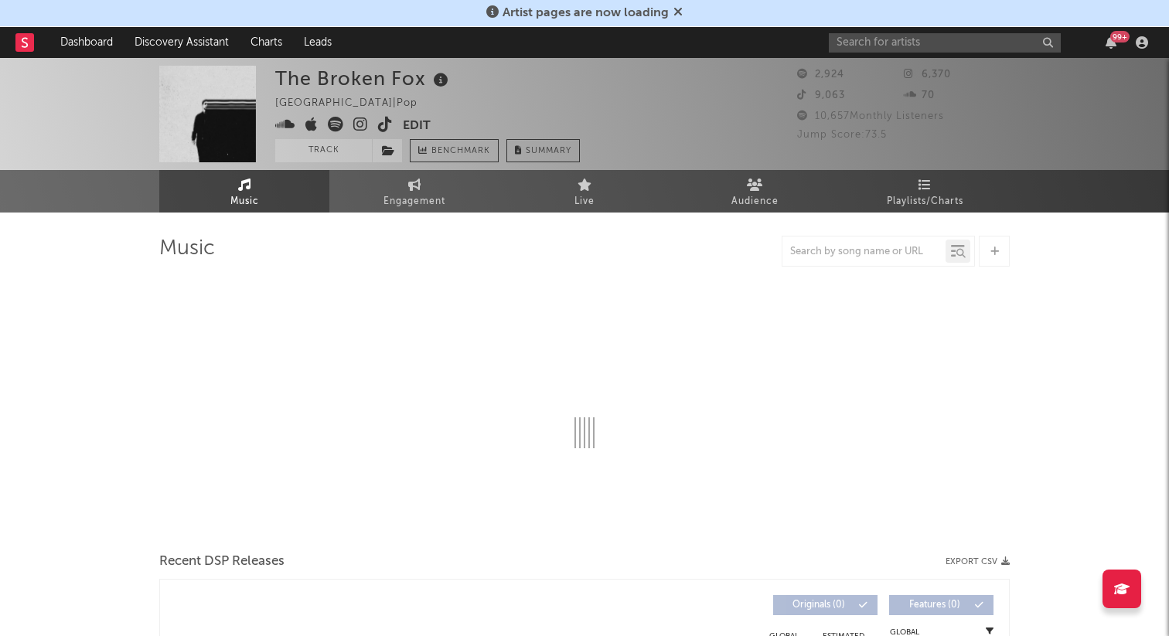
select select "1w"
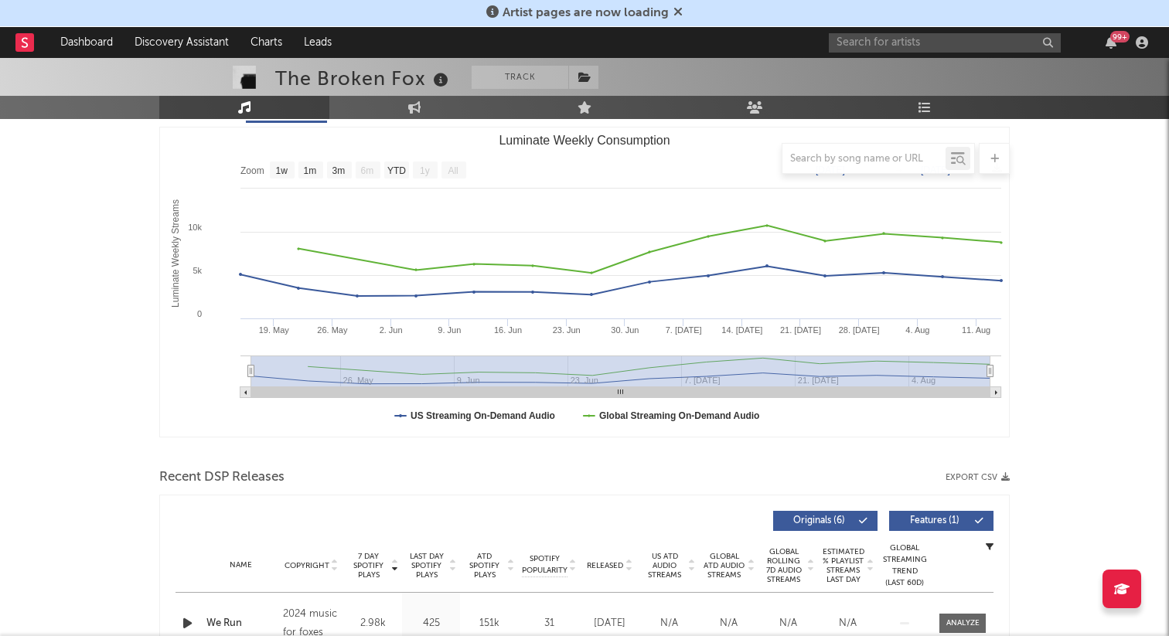
scroll to position [56, 0]
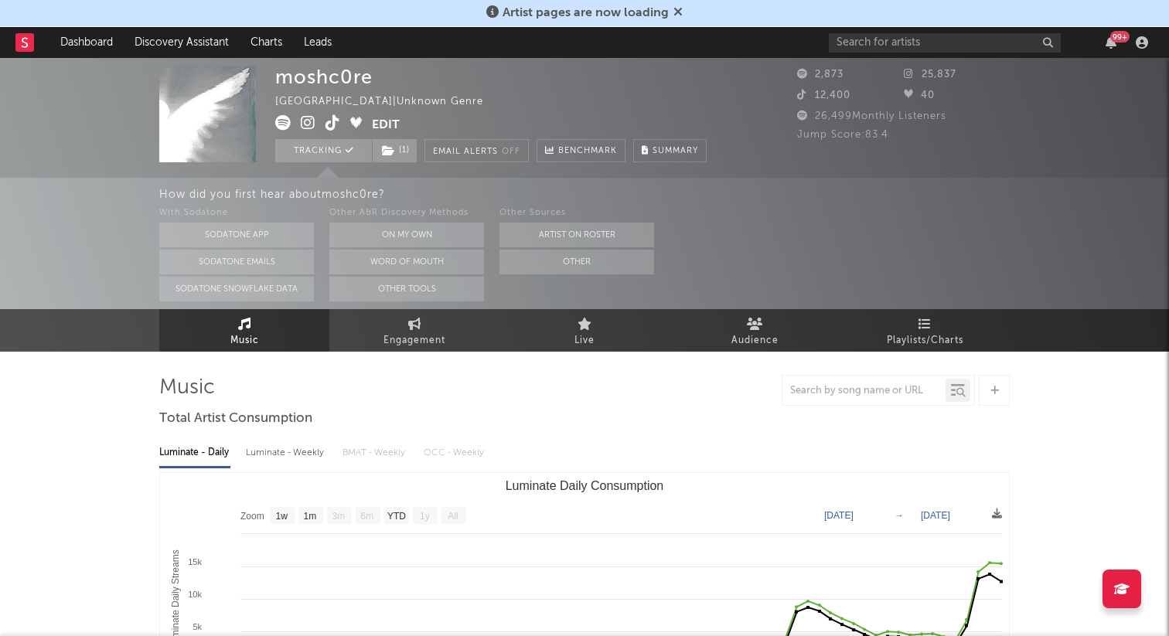
select select "1w"
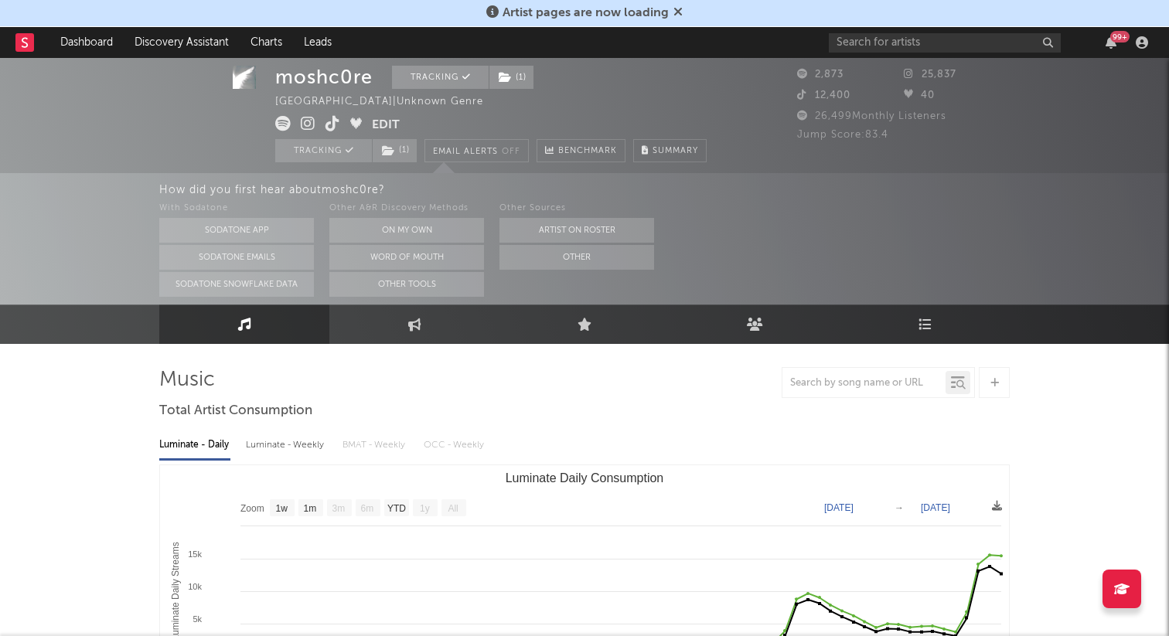
scroll to position [9, 0]
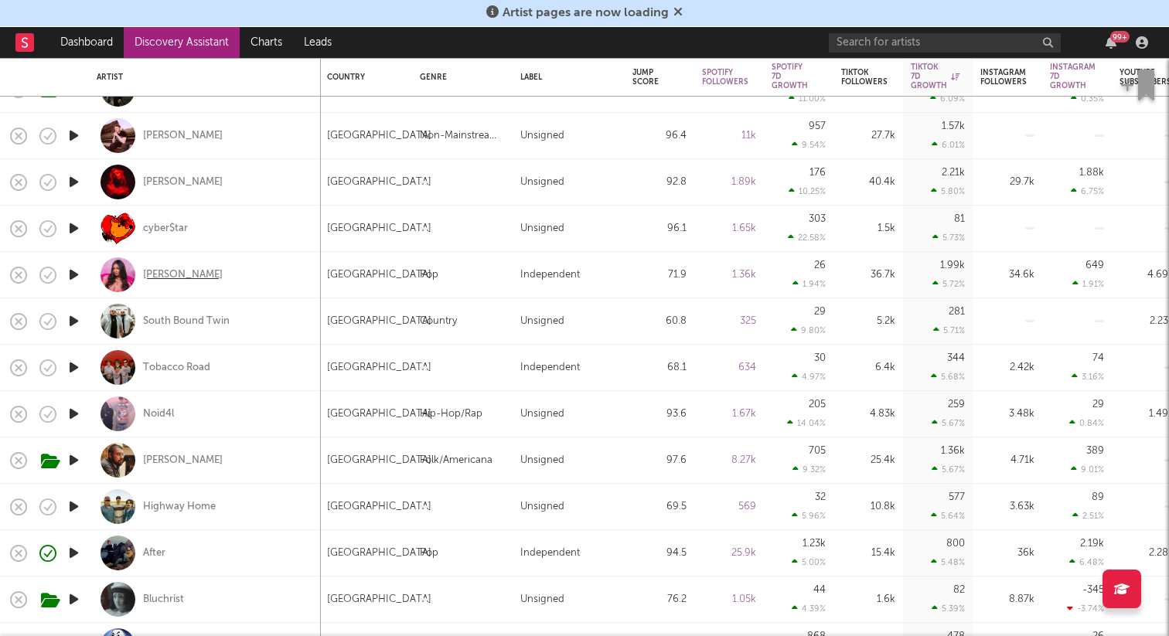
click at [165, 278] on div "[PERSON_NAME]" at bounding box center [183, 275] width 80 height 14
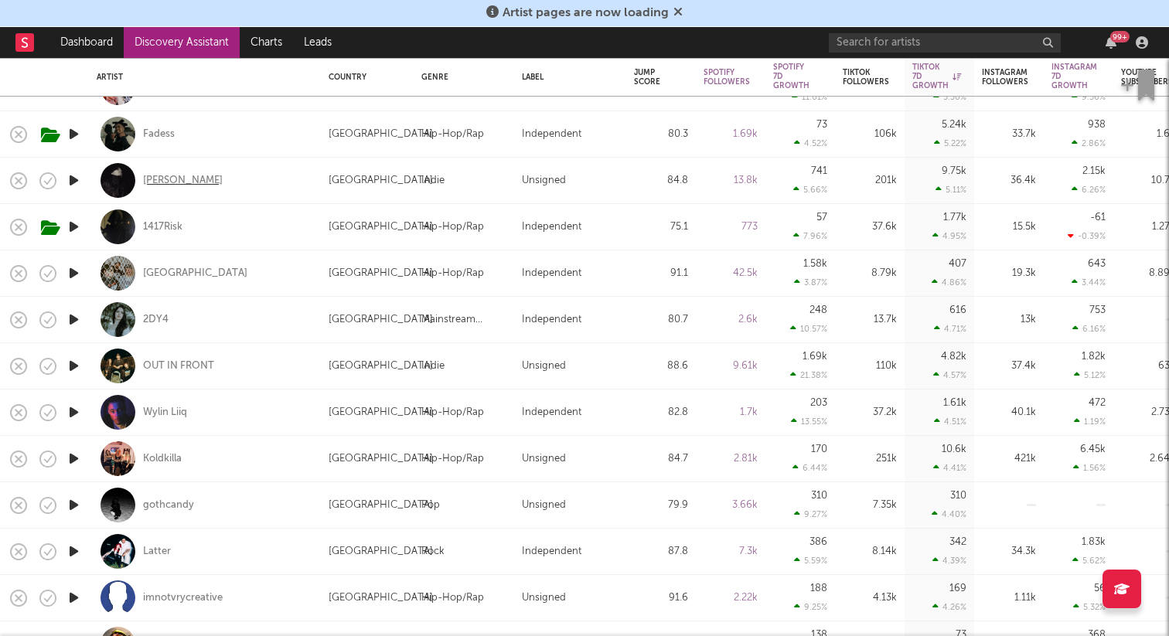
click at [179, 179] on div "[PERSON_NAME]" at bounding box center [183, 181] width 80 height 14
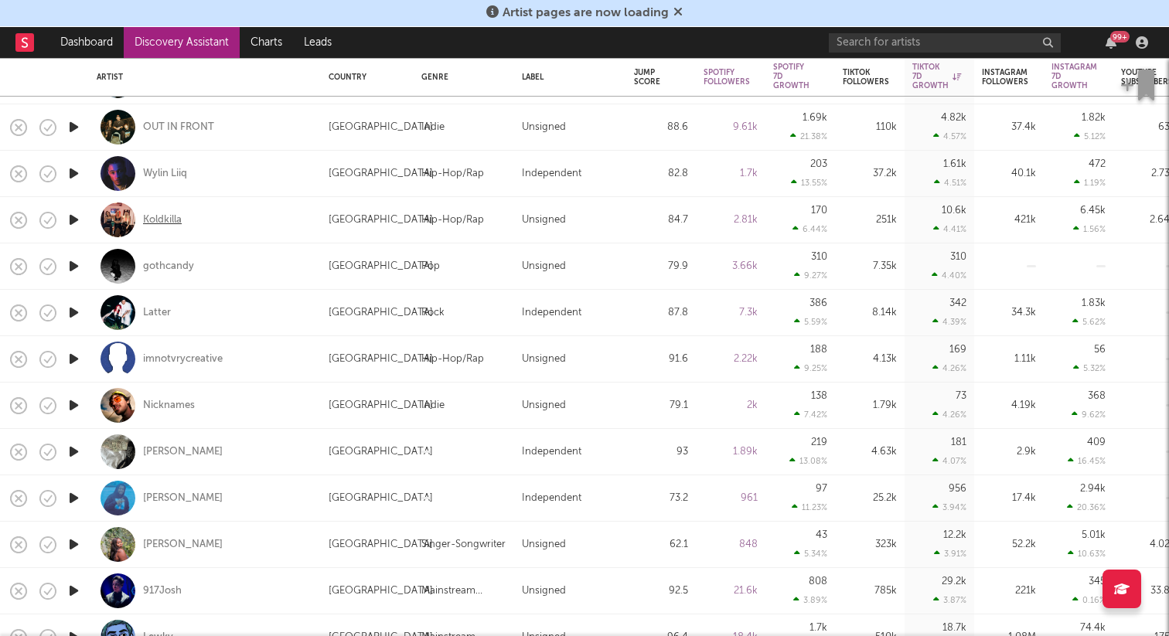
click at [164, 222] on div "Koldkilla" at bounding box center [162, 220] width 39 height 14
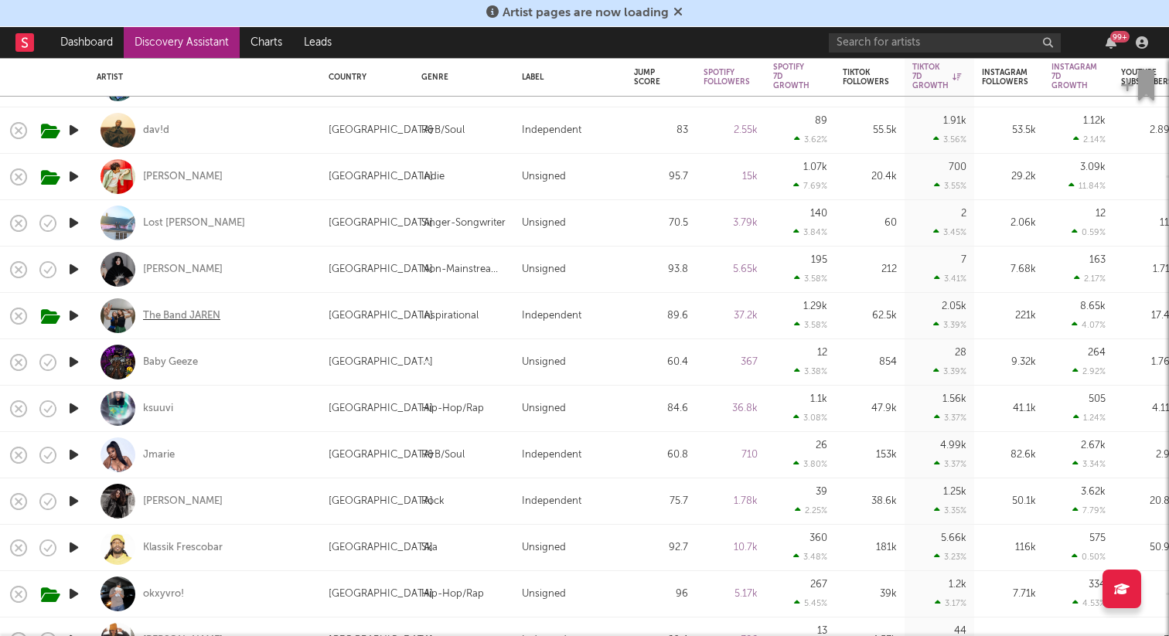
click at [164, 316] on div "The Band JAREN" at bounding box center [181, 316] width 77 height 14
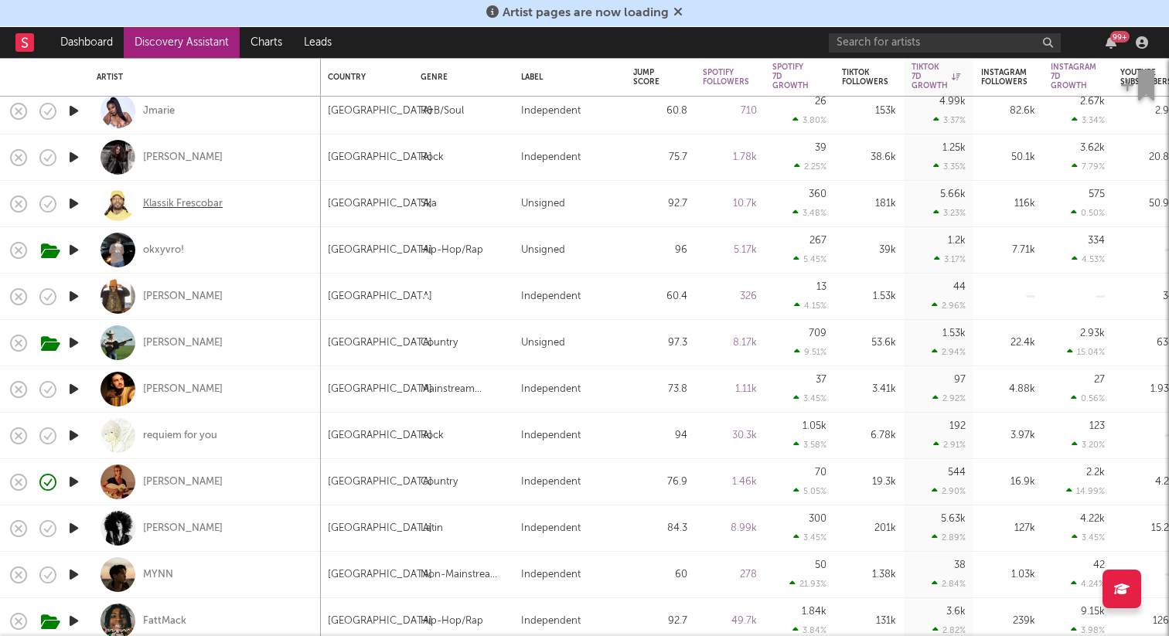
click at [181, 208] on div "Klassik Frescobar" at bounding box center [183, 204] width 80 height 14
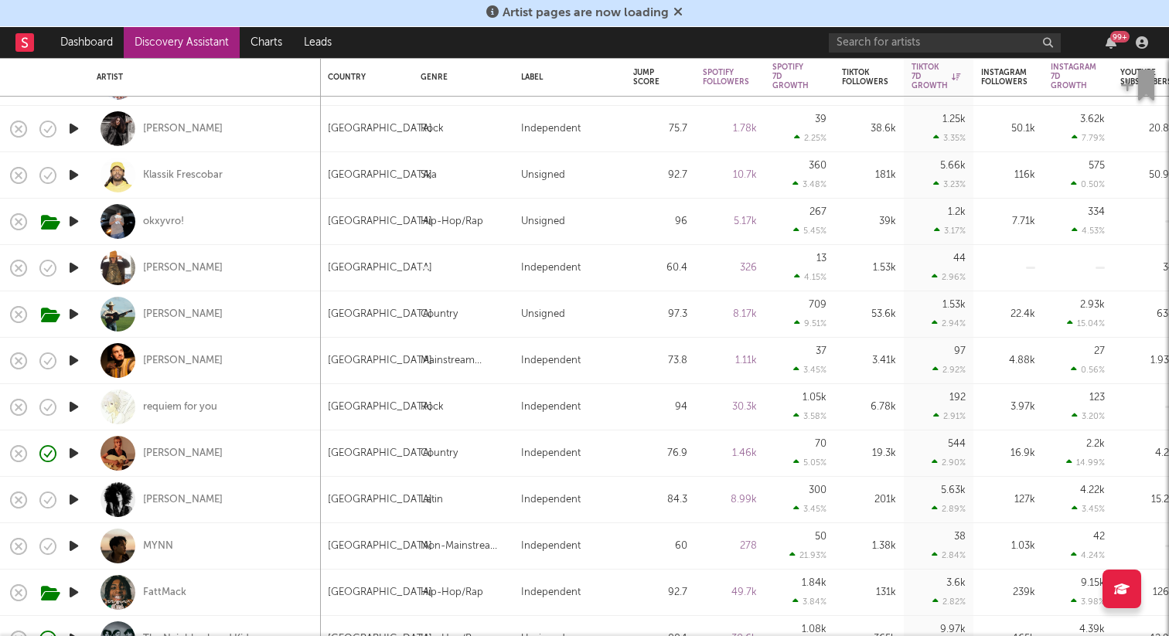
click at [76, 220] on icon "button" at bounding box center [74, 221] width 16 height 19
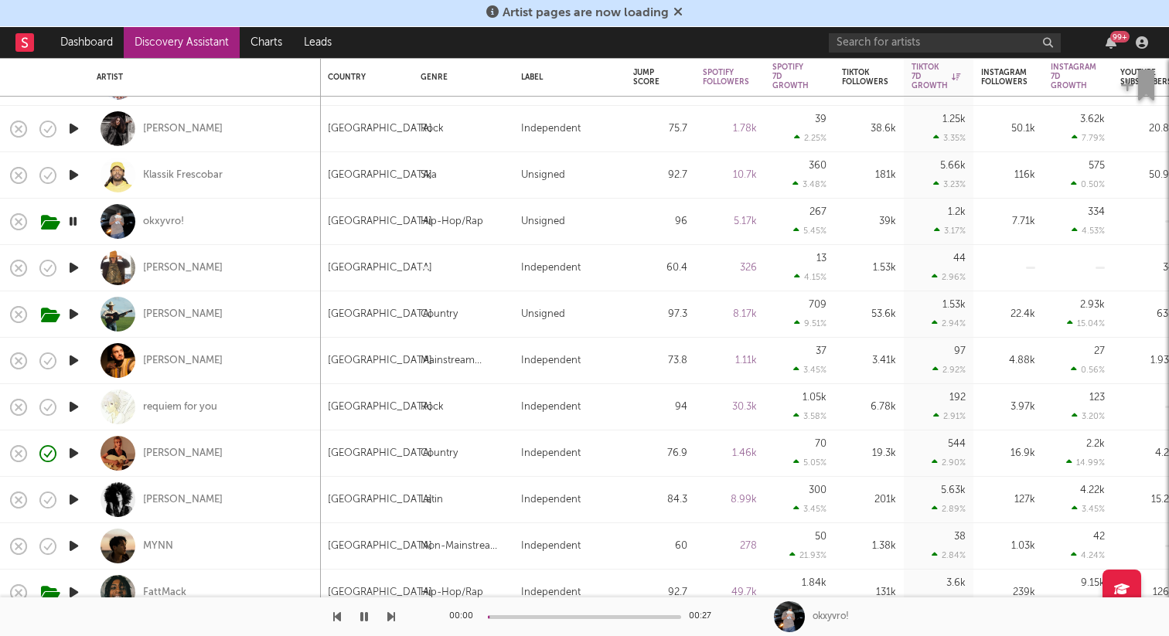
click at [76, 220] on icon "button" at bounding box center [73, 221] width 15 height 19
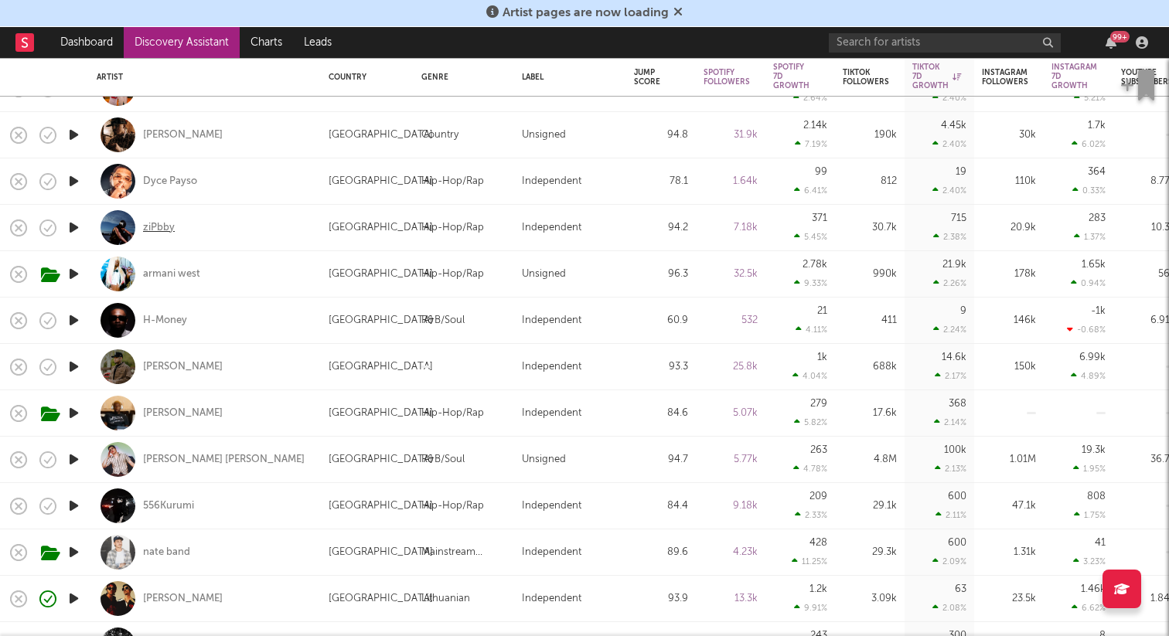
click at [161, 231] on div "ziPbby" at bounding box center [159, 228] width 32 height 14
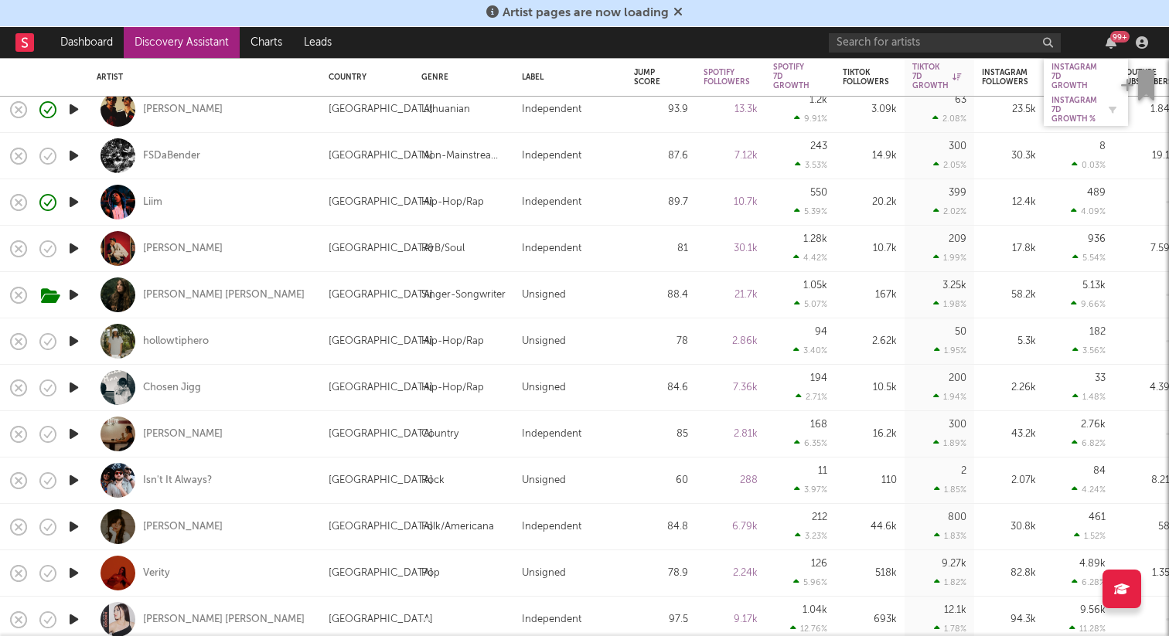
click at [1075, 105] on div "Instagram 7D Growth %" at bounding box center [1074, 110] width 46 height 28
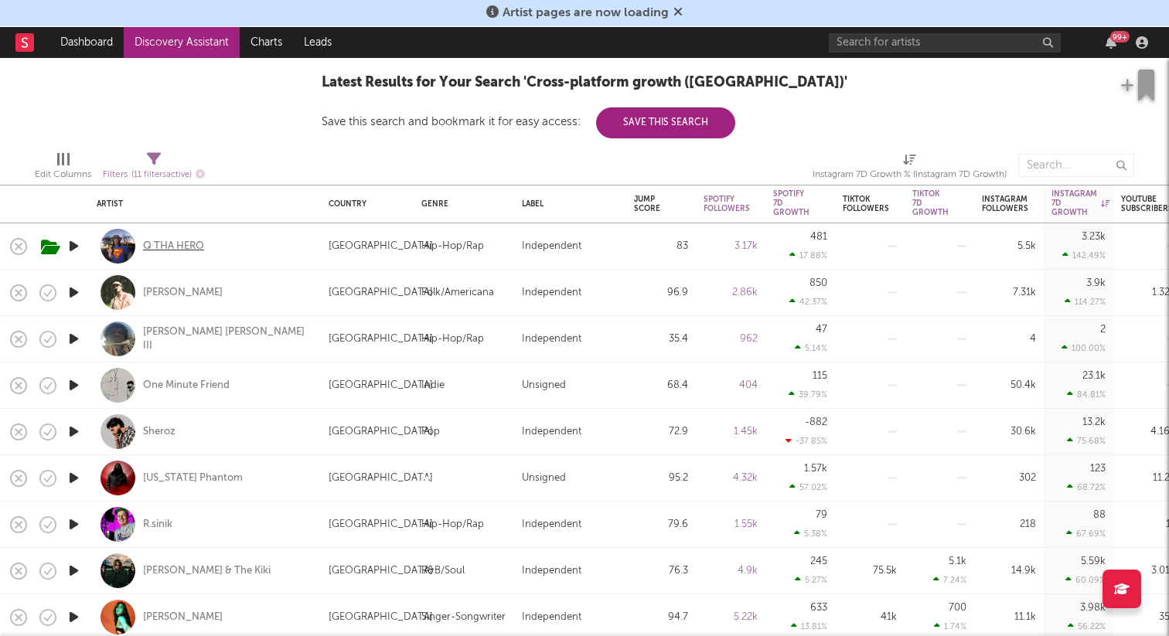
click at [162, 246] on div "Q THA HERO" at bounding box center [173, 247] width 61 height 14
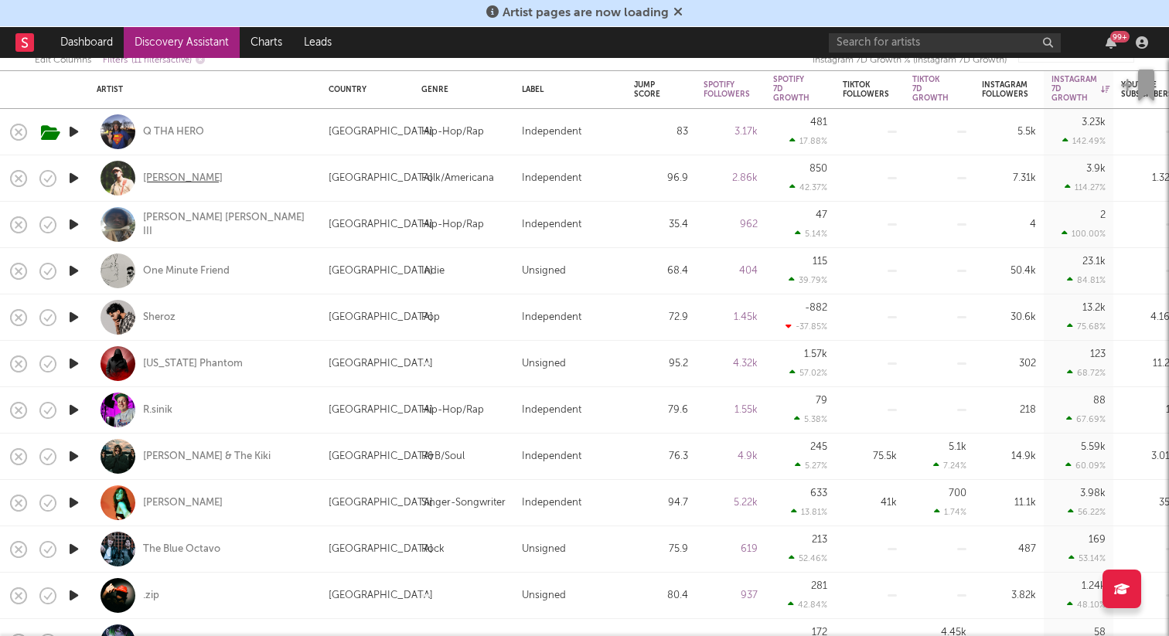
click at [175, 178] on div "William Toll" at bounding box center [183, 179] width 80 height 14
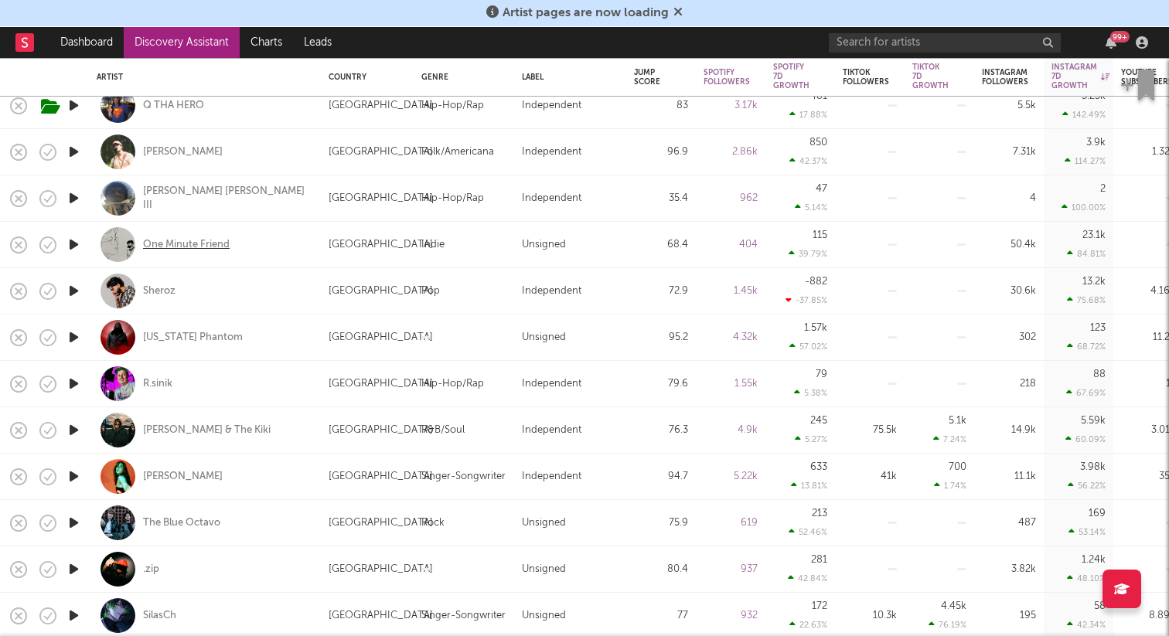
click at [176, 245] on div "One Minute Friend" at bounding box center [186, 245] width 87 height 14
click at [161, 291] on div "Sheroz" at bounding box center [159, 291] width 32 height 14
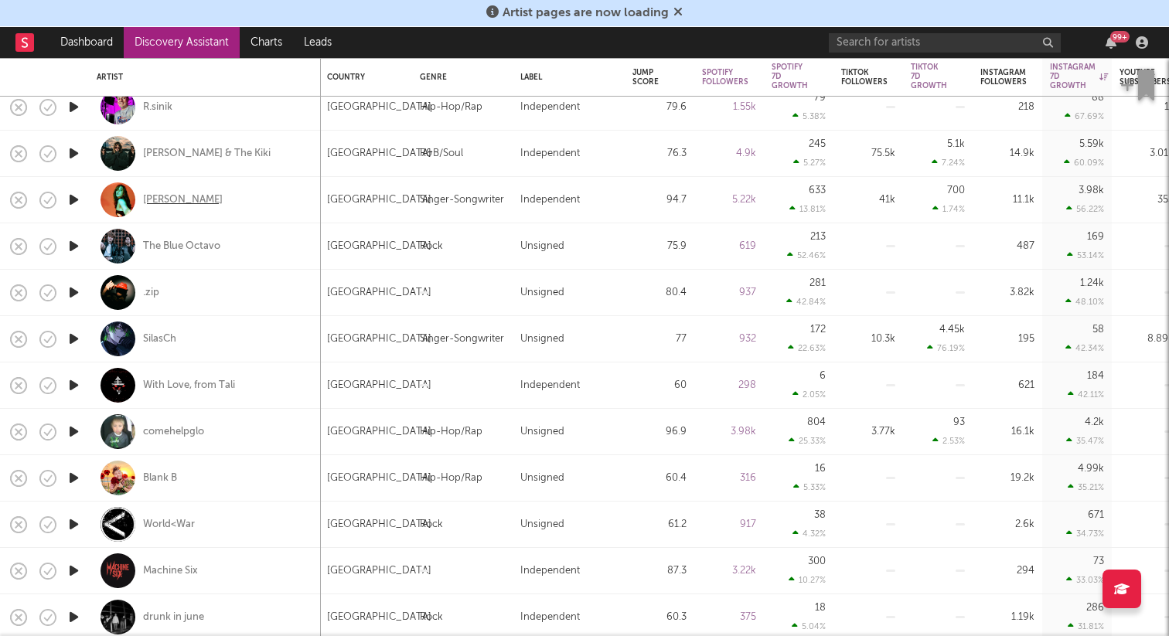
click at [168, 203] on div "Lydia von Hof" at bounding box center [183, 200] width 80 height 14
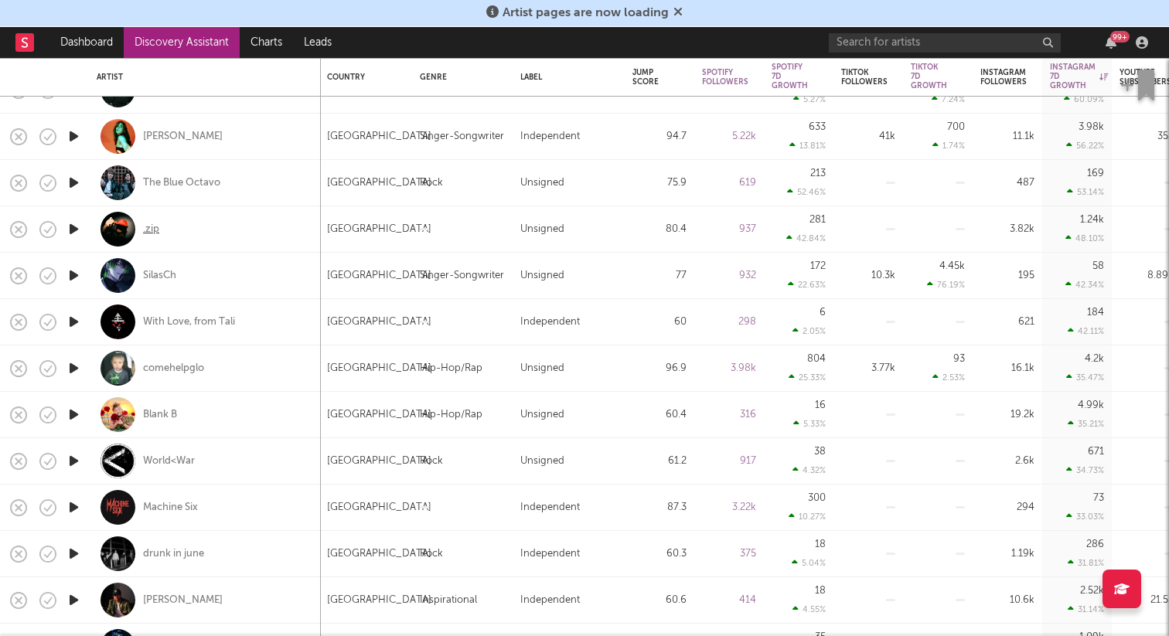
click at [143, 227] on div ".zip" at bounding box center [151, 230] width 16 height 14
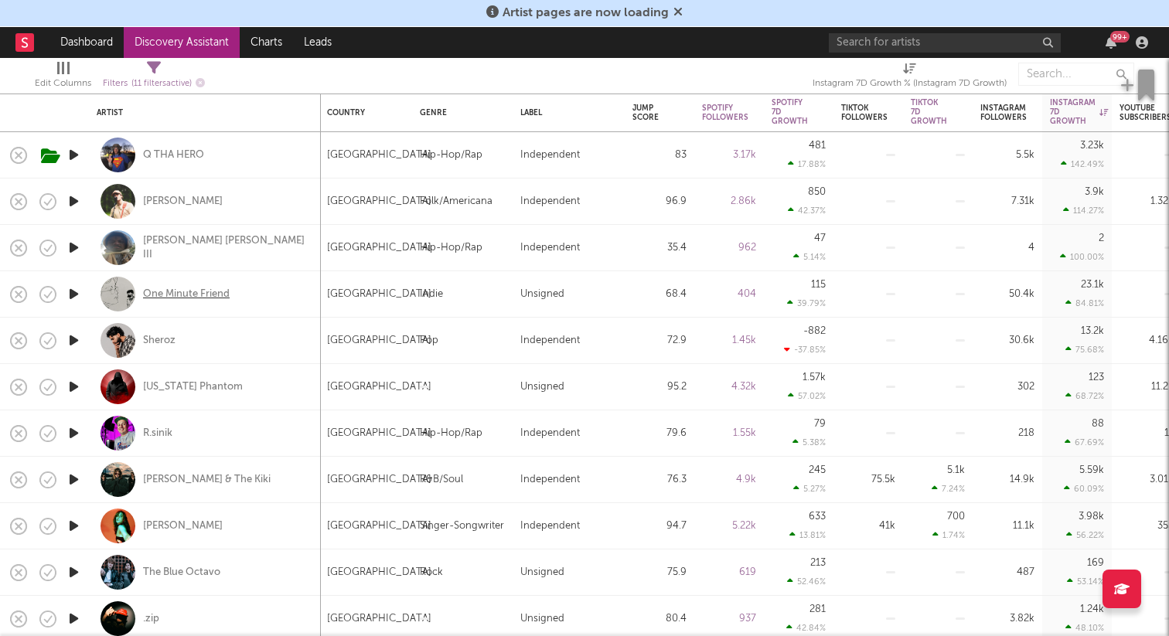
click at [175, 295] on div "One Minute Friend" at bounding box center [186, 295] width 87 height 14
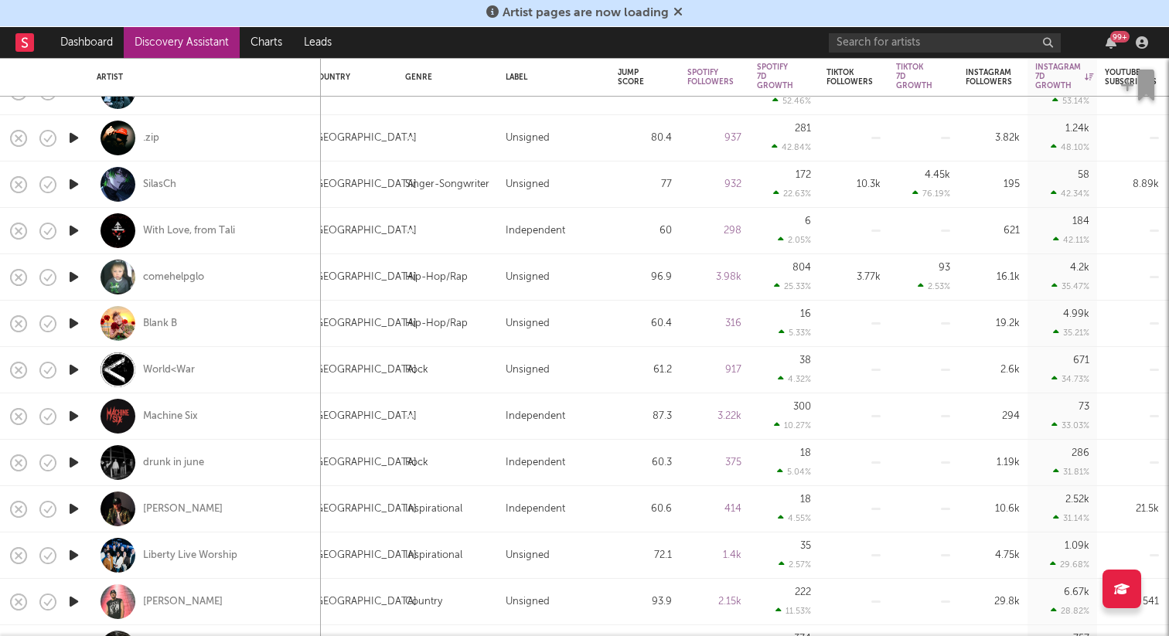
click at [75, 319] on icon "button" at bounding box center [74, 323] width 16 height 19
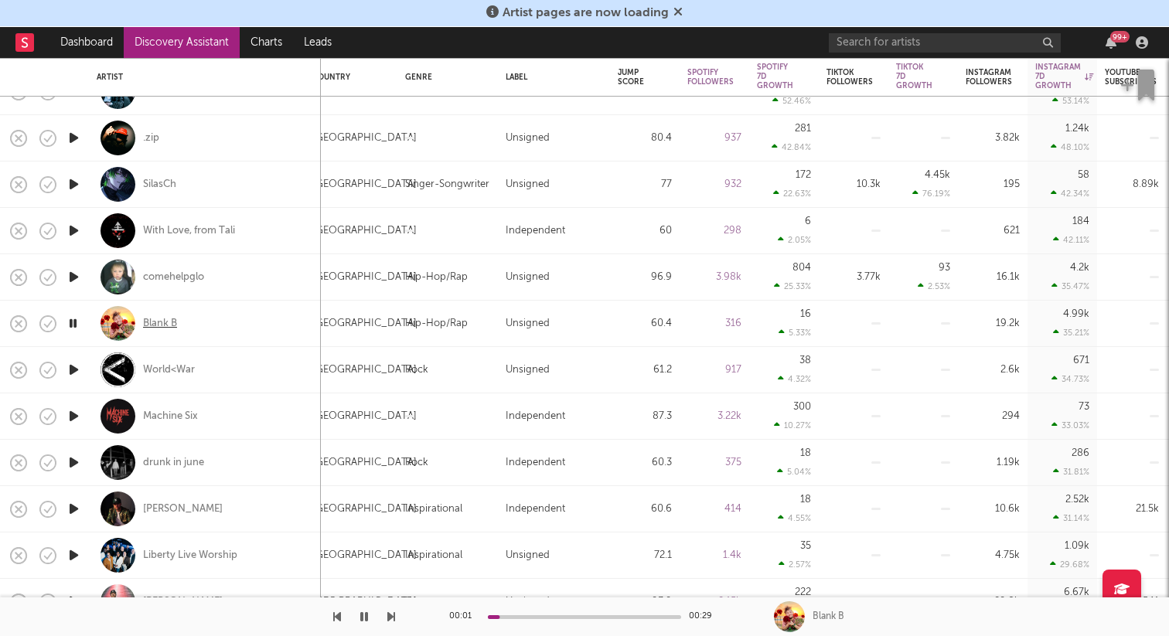
click at [161, 319] on div "Blank B" at bounding box center [160, 324] width 34 height 14
click at [75, 322] on icon "button" at bounding box center [73, 323] width 15 height 19
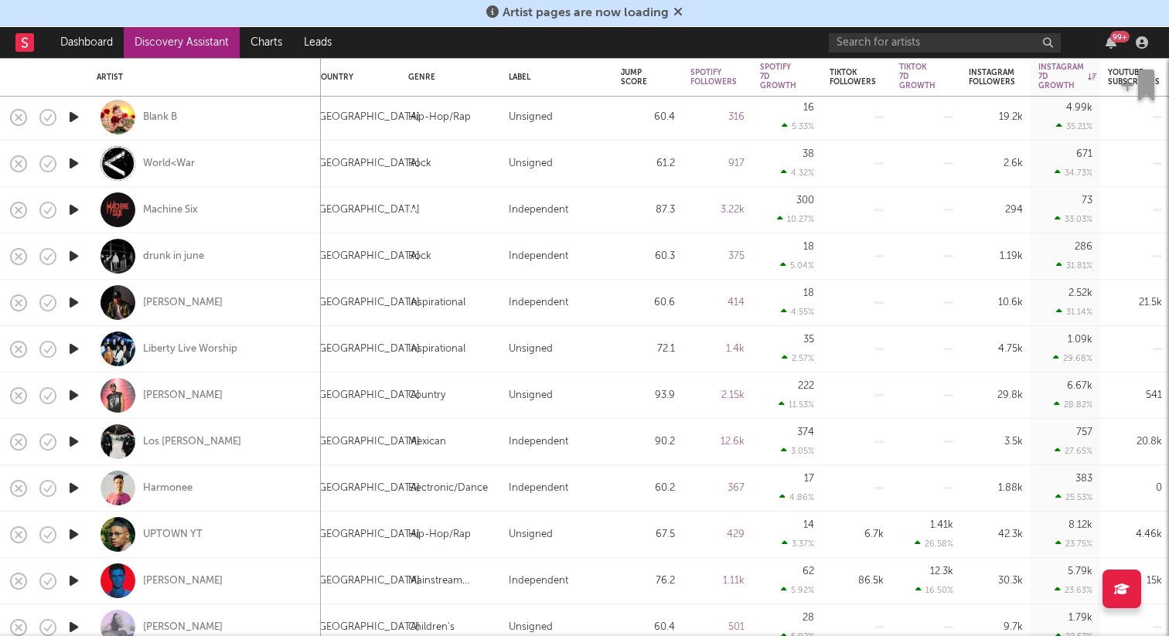
click at [70, 256] on icon "button" at bounding box center [74, 256] width 16 height 19
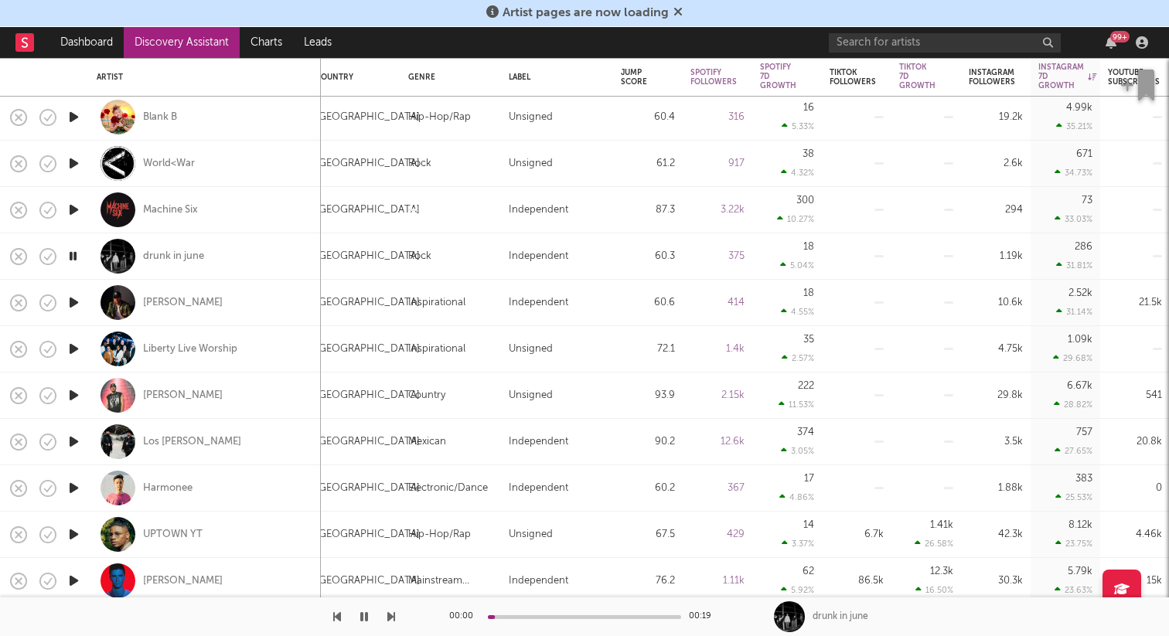
click at [70, 256] on icon "button" at bounding box center [73, 256] width 15 height 19
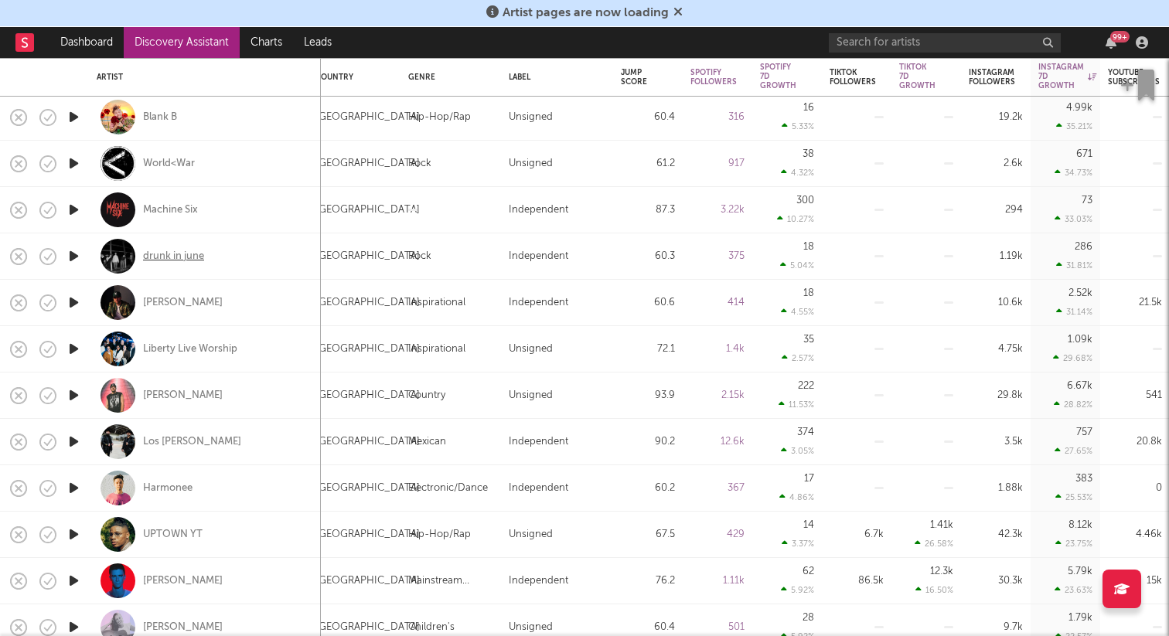
click at [167, 257] on div "drunk in june" at bounding box center [173, 257] width 61 height 14
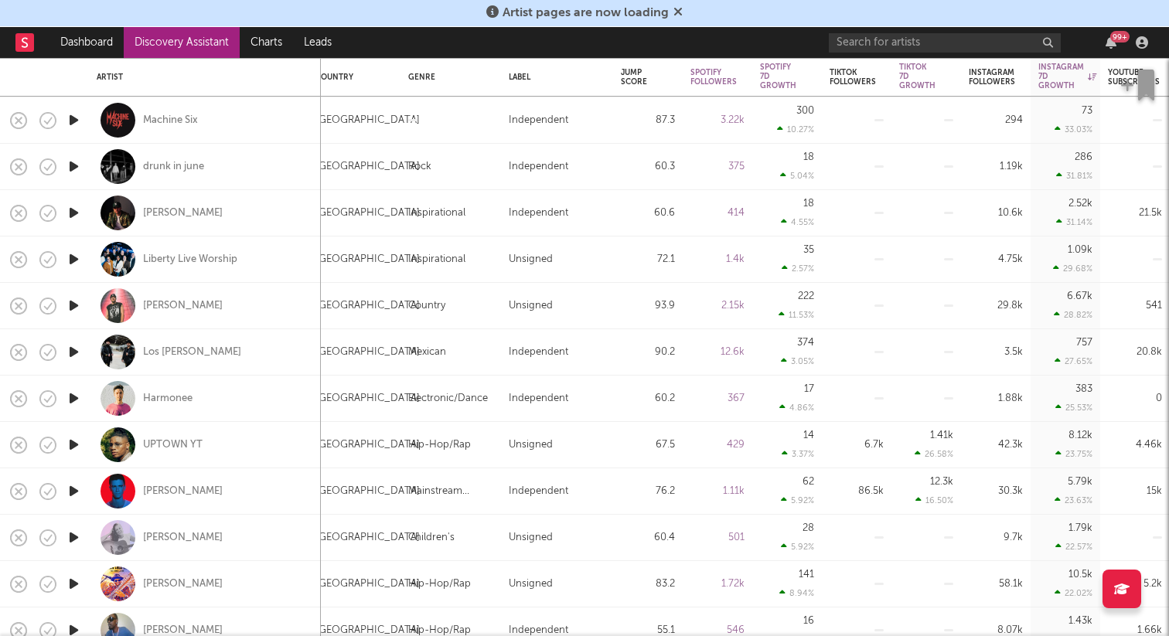
click at [70, 215] on icon "button" at bounding box center [74, 212] width 16 height 19
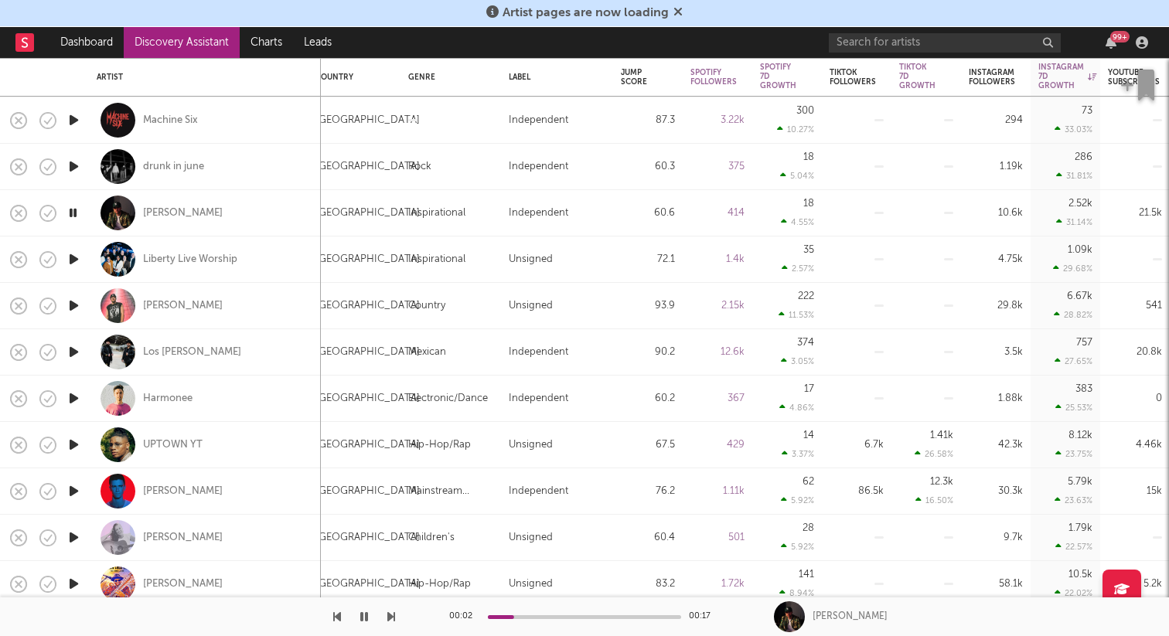
click at [72, 262] on icon "button" at bounding box center [74, 259] width 16 height 19
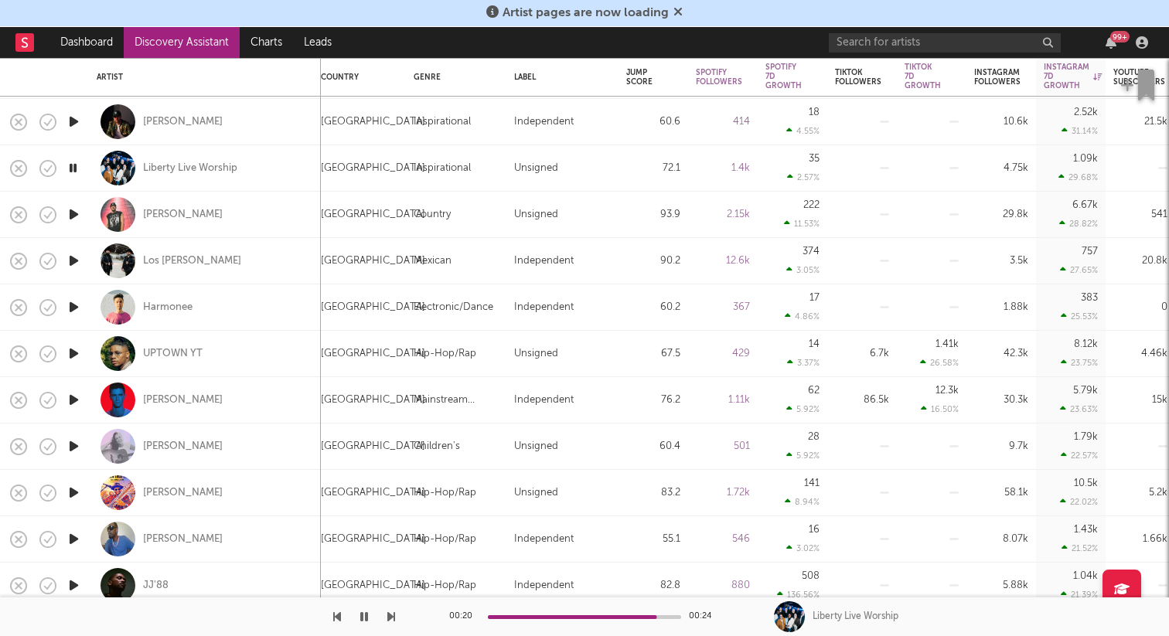
click at [68, 207] on icon "button" at bounding box center [74, 214] width 16 height 19
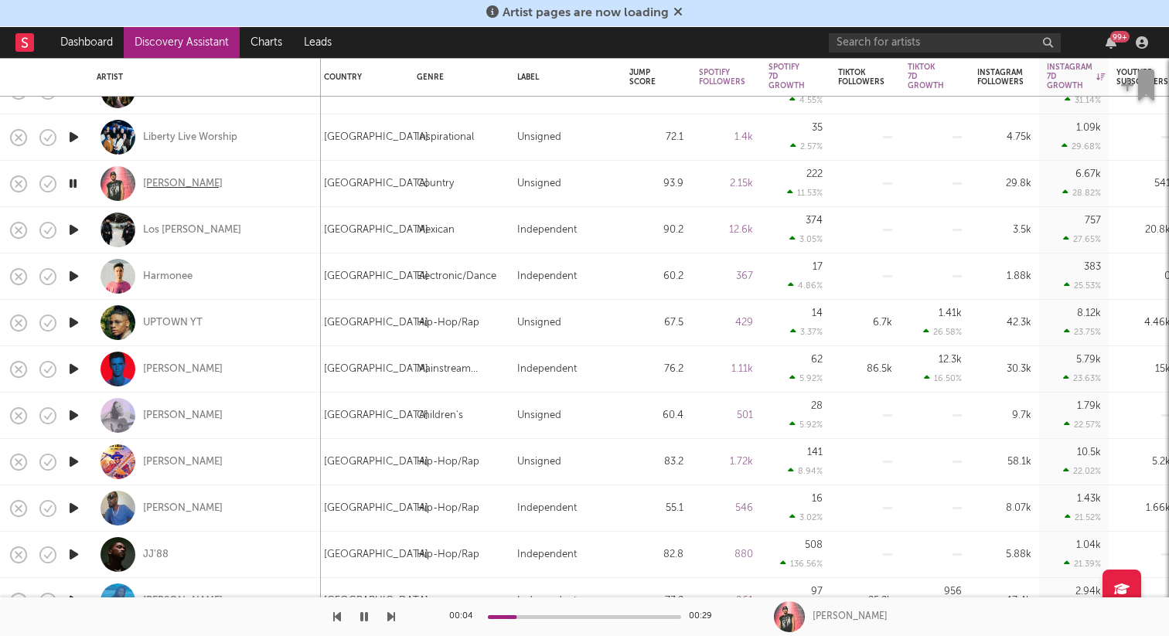
click at [158, 177] on div "[PERSON_NAME]" at bounding box center [183, 184] width 80 height 14
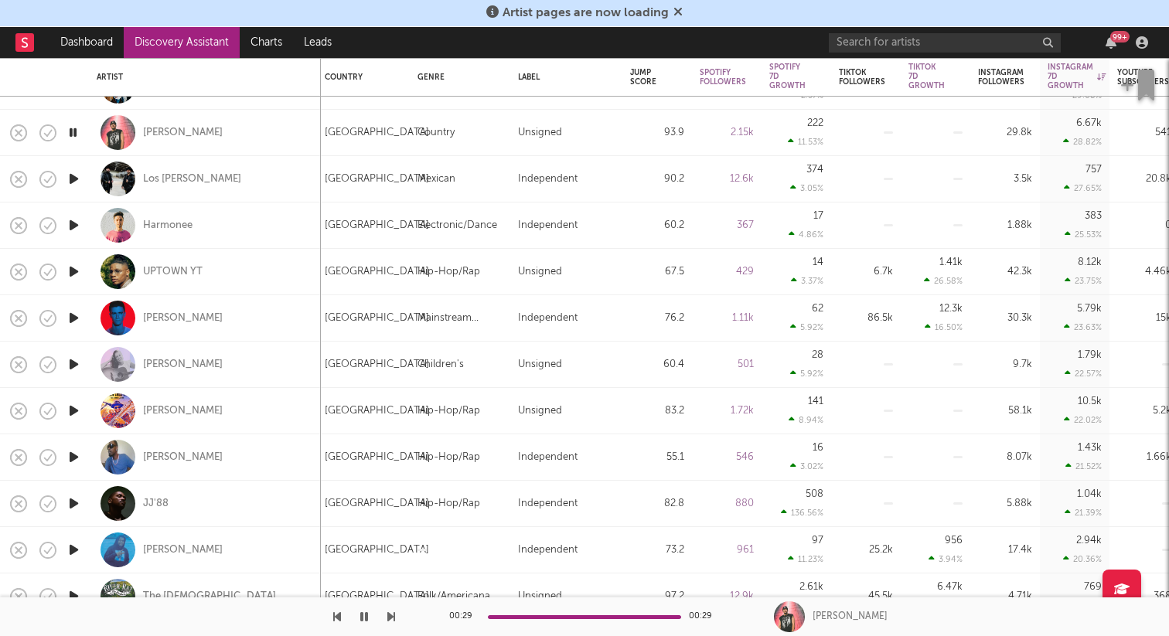
click at [71, 272] on icon "button" at bounding box center [74, 271] width 16 height 19
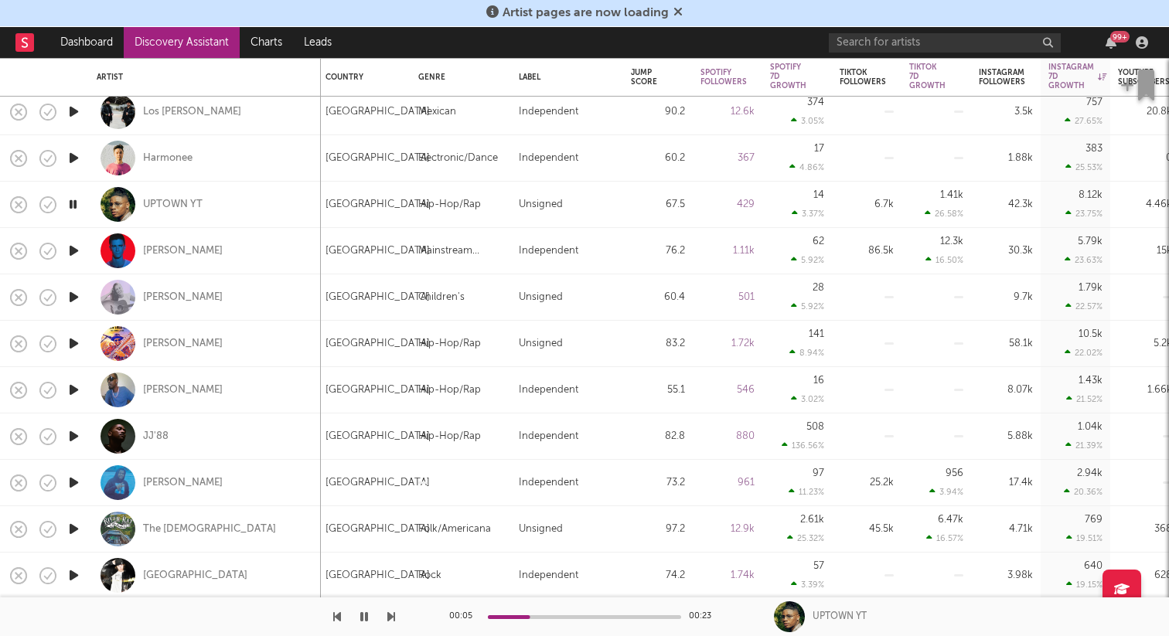
click at [172, 196] on div "UPTOWN YT" at bounding box center [205, 205] width 216 height 46
select select "1w"
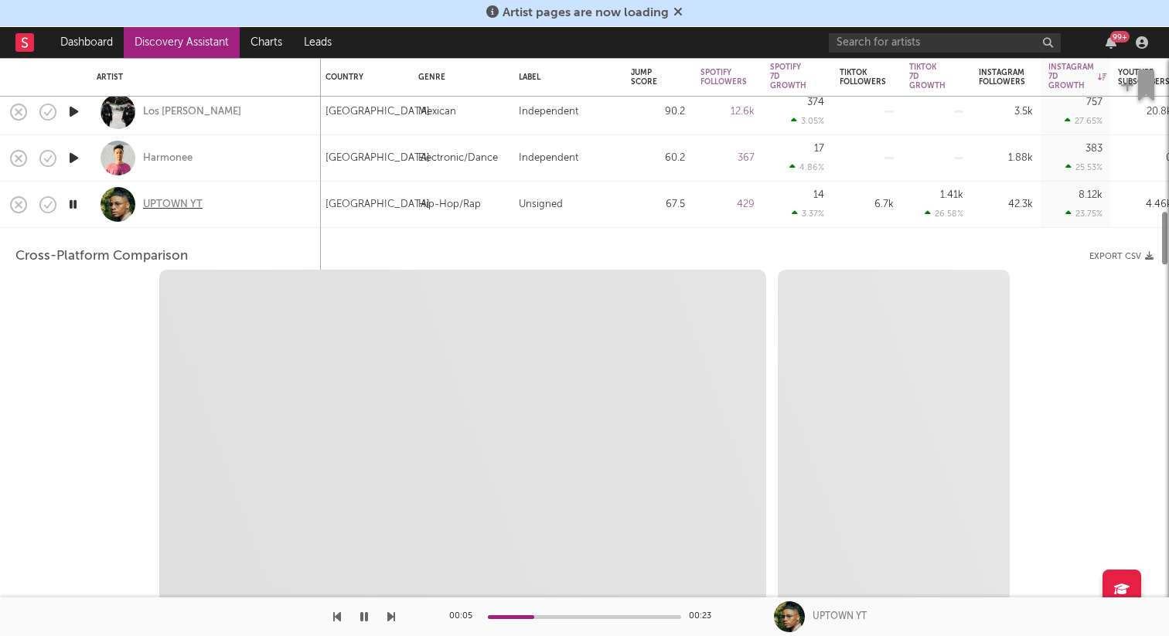
click at [172, 201] on div "UPTOWN YT" at bounding box center [173, 205] width 60 height 14
select select "6m"
click at [257, 198] on div "UPTOWN YT" at bounding box center [205, 205] width 216 height 46
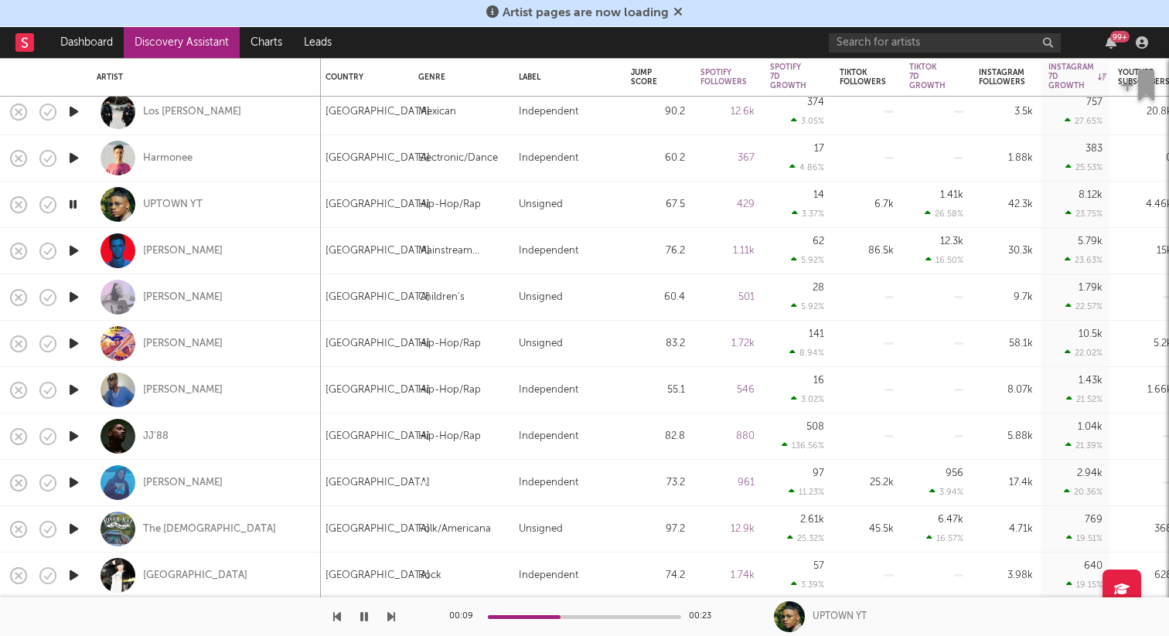
click at [74, 155] on icon "button" at bounding box center [74, 157] width 16 height 19
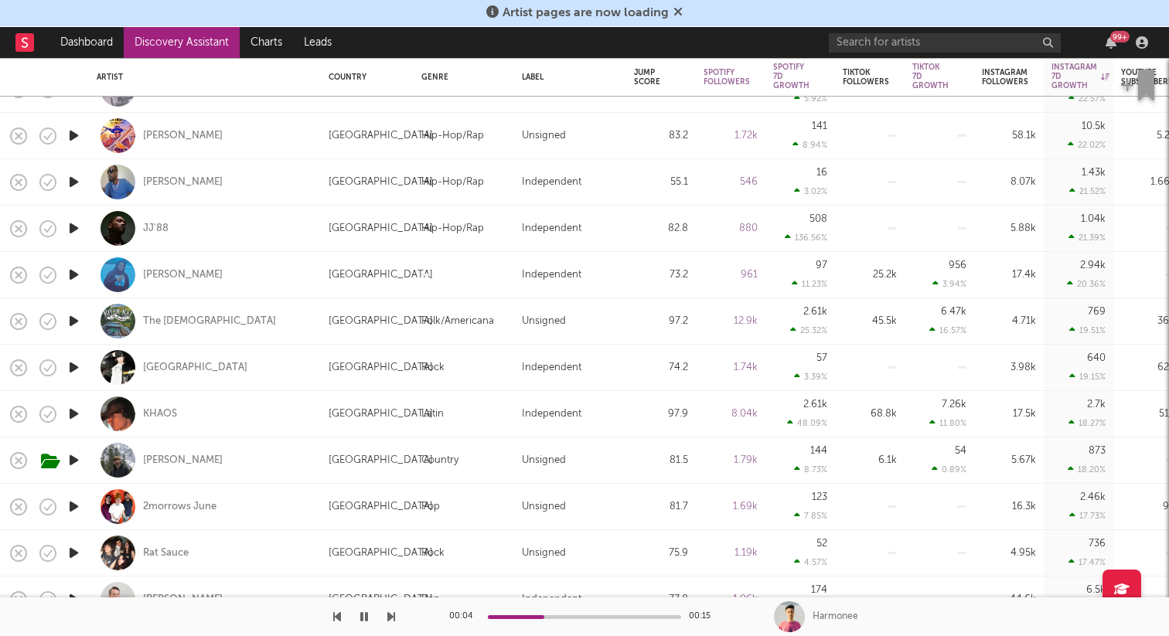
click at [77, 181] on icon "button" at bounding box center [74, 181] width 16 height 19
click at [151, 179] on div "[PERSON_NAME]" at bounding box center [183, 182] width 80 height 14
click at [73, 226] on icon "button" at bounding box center [74, 228] width 16 height 19
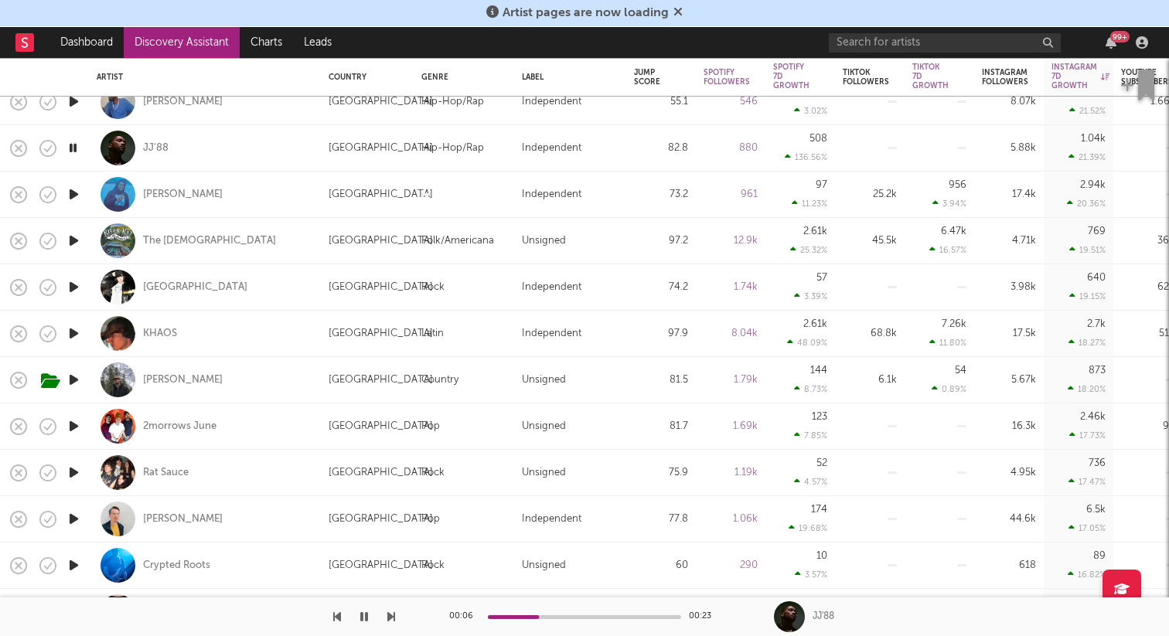
click at [77, 284] on icon "button" at bounding box center [74, 287] width 16 height 19
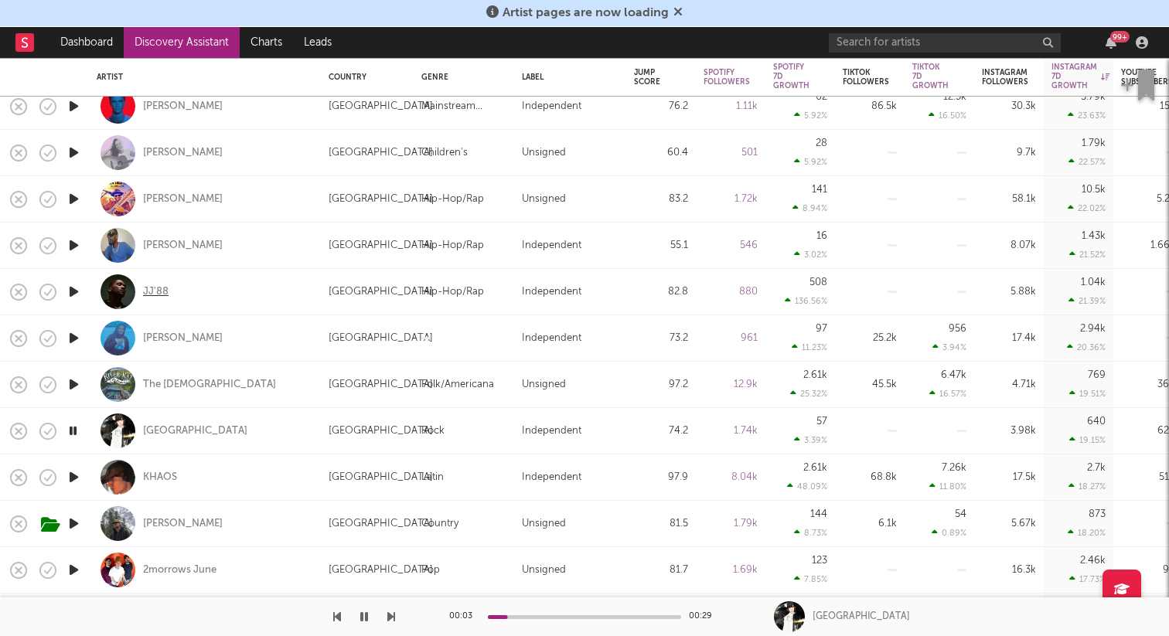
click at [152, 288] on div "JJ'88" at bounding box center [156, 292] width 26 height 14
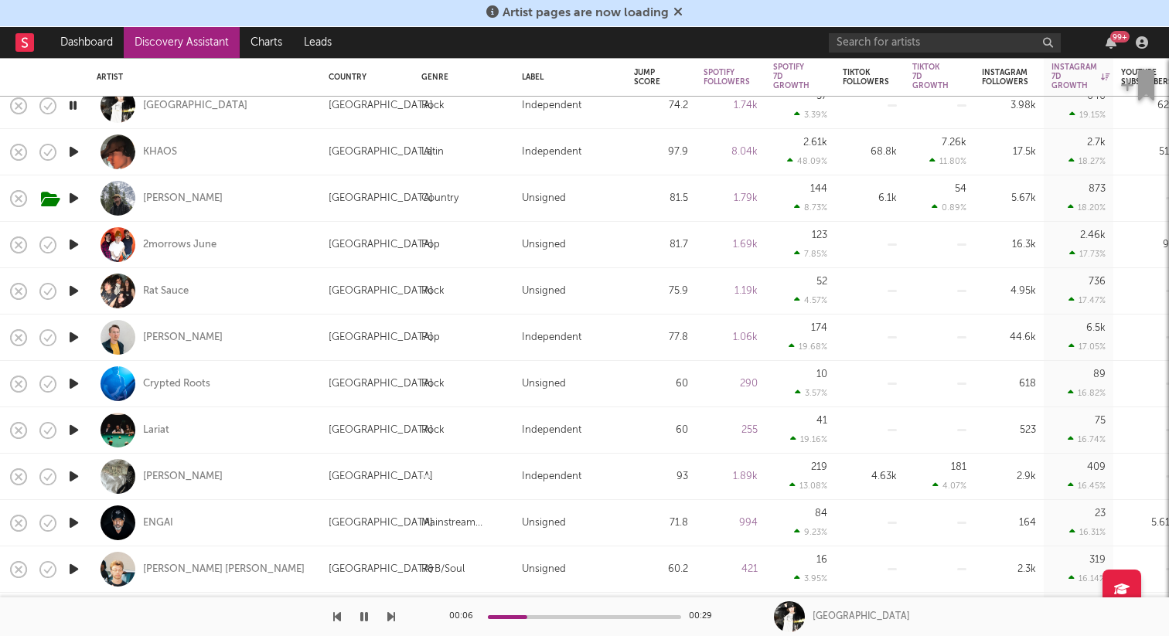
click at [78, 255] on div at bounding box center [73, 245] width 31 height 46
select select "1w"
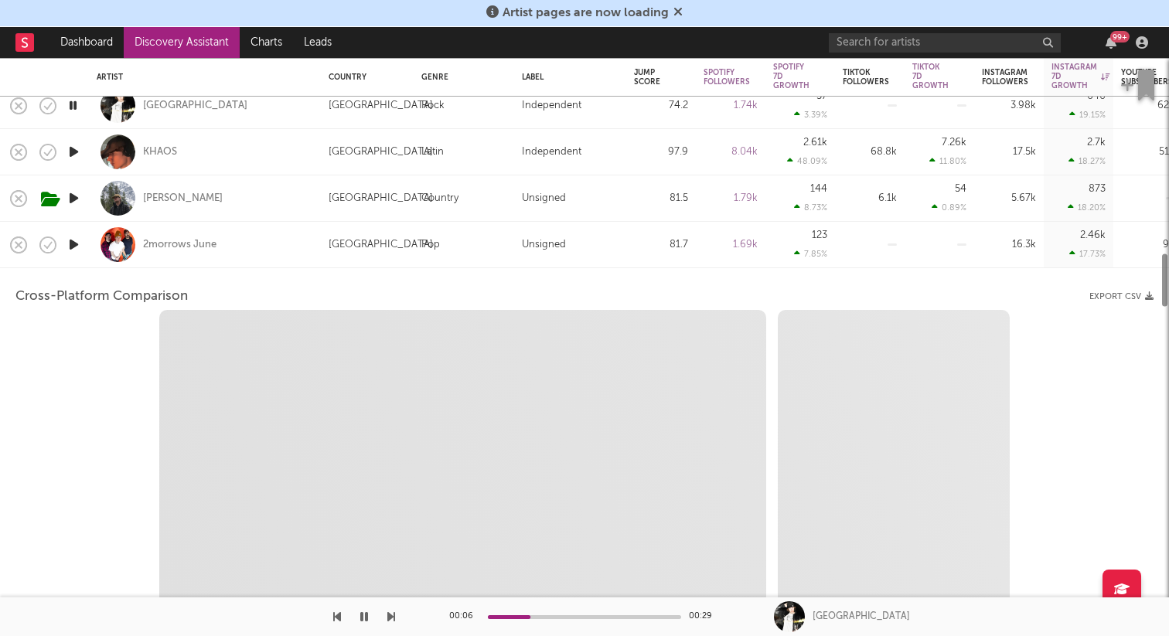
click at [73, 241] on icon "button" at bounding box center [74, 244] width 16 height 19
select select "1w"
click at [97, 259] on div "2morrows June" at bounding box center [205, 245] width 216 height 46
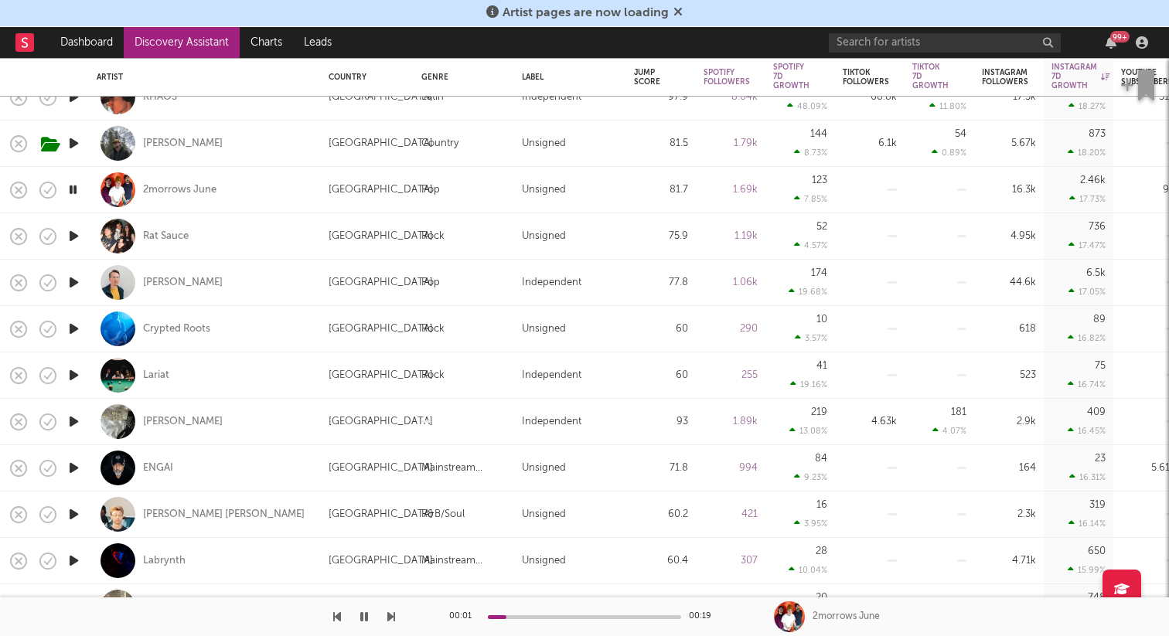
click at [71, 240] on icon "button" at bounding box center [74, 236] width 16 height 19
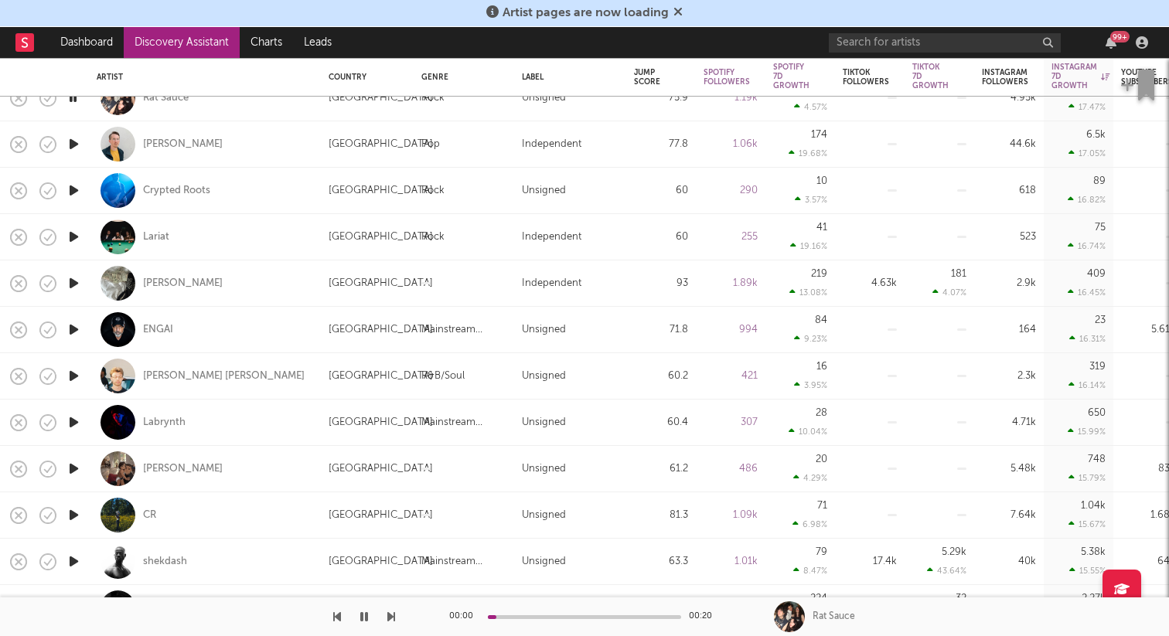
click at [71, 240] on icon "button" at bounding box center [74, 236] width 16 height 19
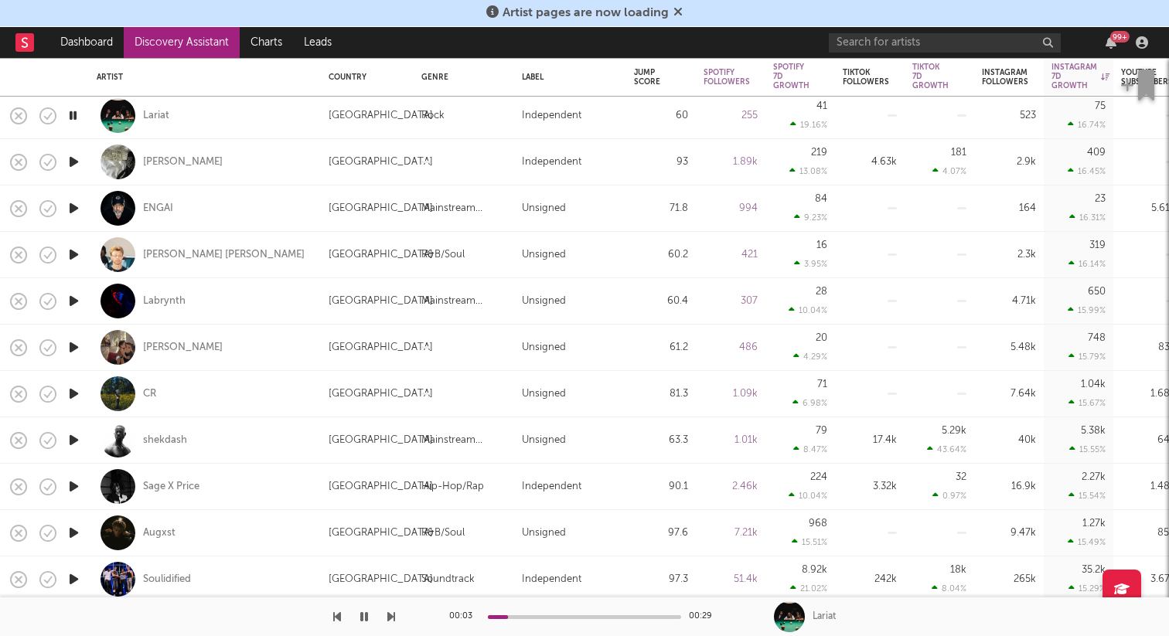
click at [73, 214] on icon "button" at bounding box center [74, 208] width 16 height 19
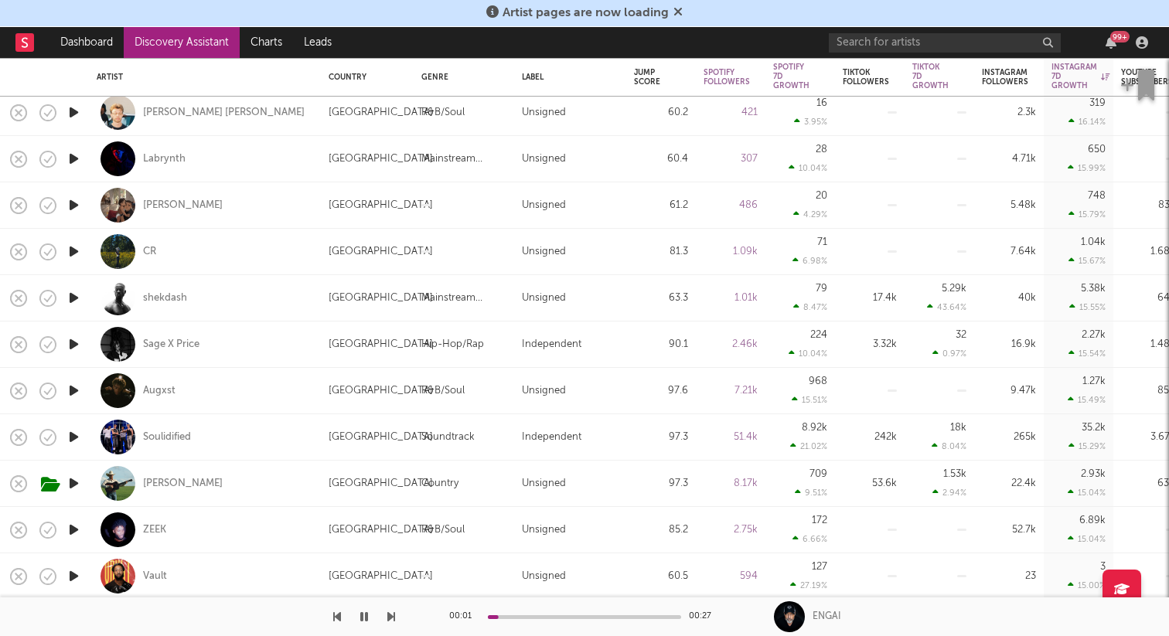
click at [74, 245] on icon "button" at bounding box center [74, 251] width 16 height 19
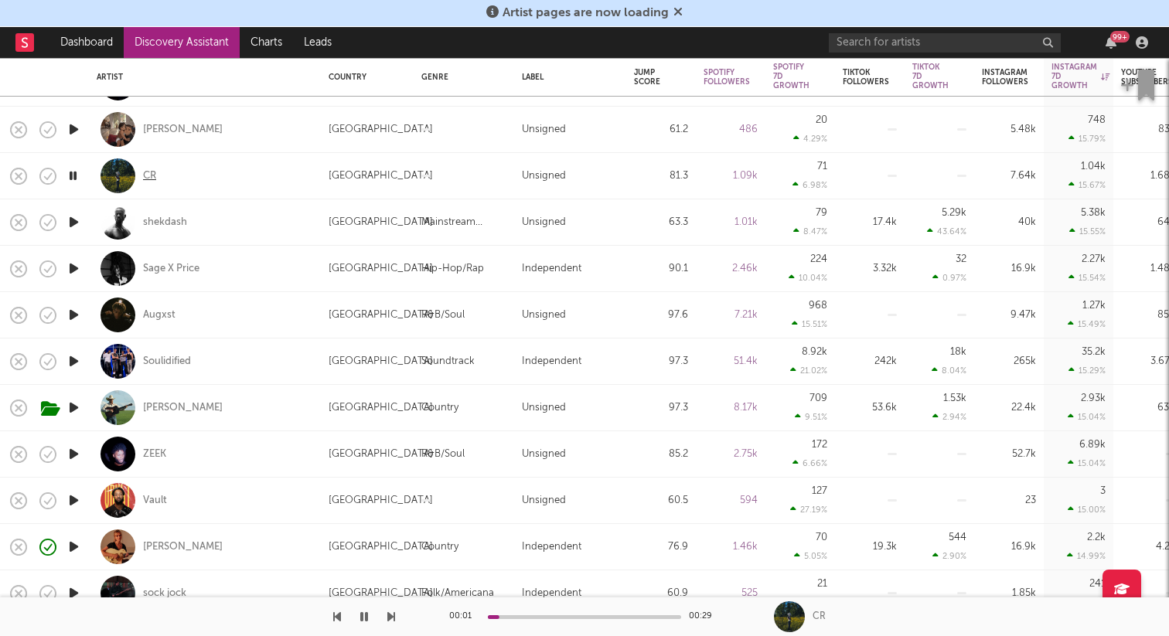
click at [149, 171] on div "CR" at bounding box center [149, 176] width 13 height 14
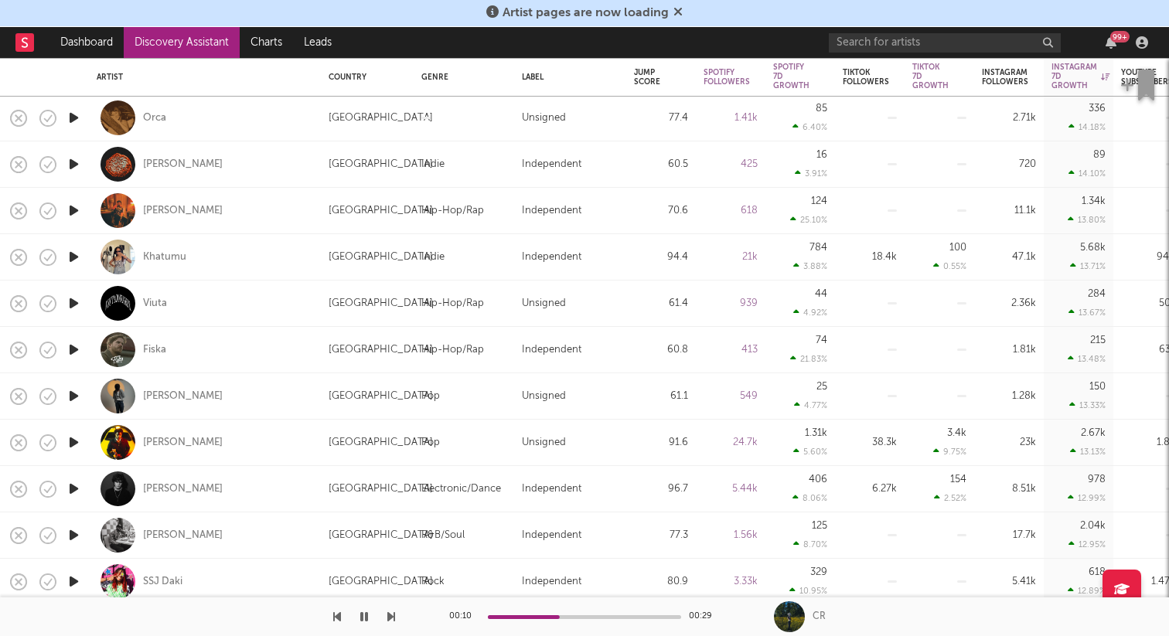
click at [77, 218] on icon "button" at bounding box center [74, 210] width 16 height 19
click at [156, 209] on div "Sunny Lou" at bounding box center [183, 211] width 80 height 14
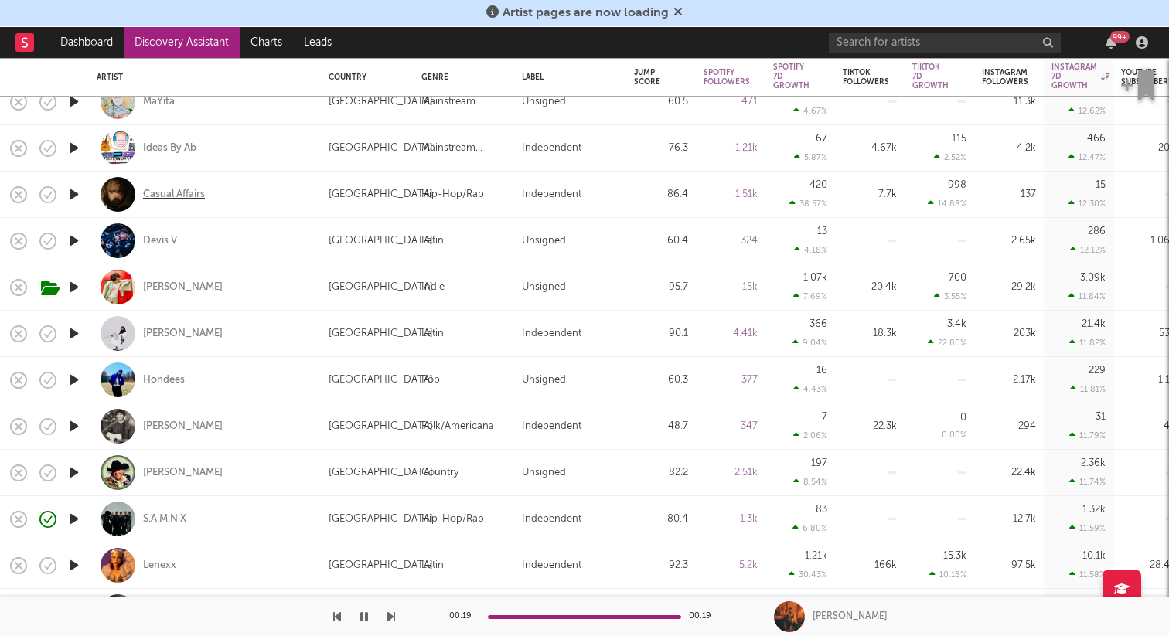
click at [170, 190] on div "Casual Affairs" at bounding box center [174, 195] width 62 height 14
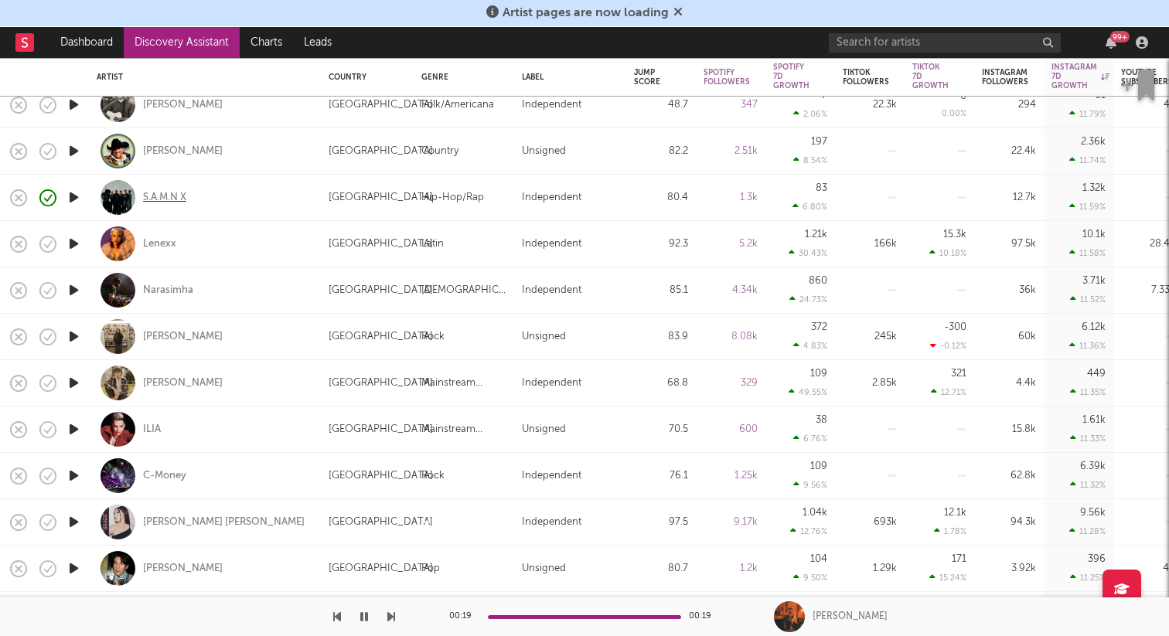
click at [165, 199] on div "S.A.M.N X" at bounding box center [164, 198] width 43 height 14
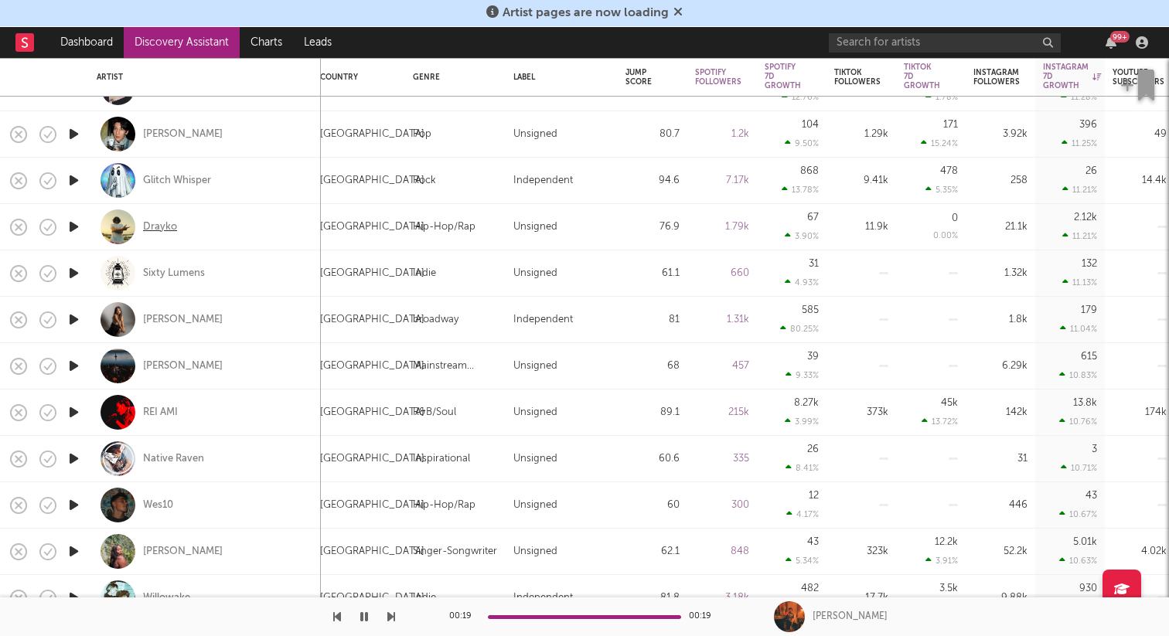
click at [160, 226] on div "Drayko" at bounding box center [160, 227] width 34 height 14
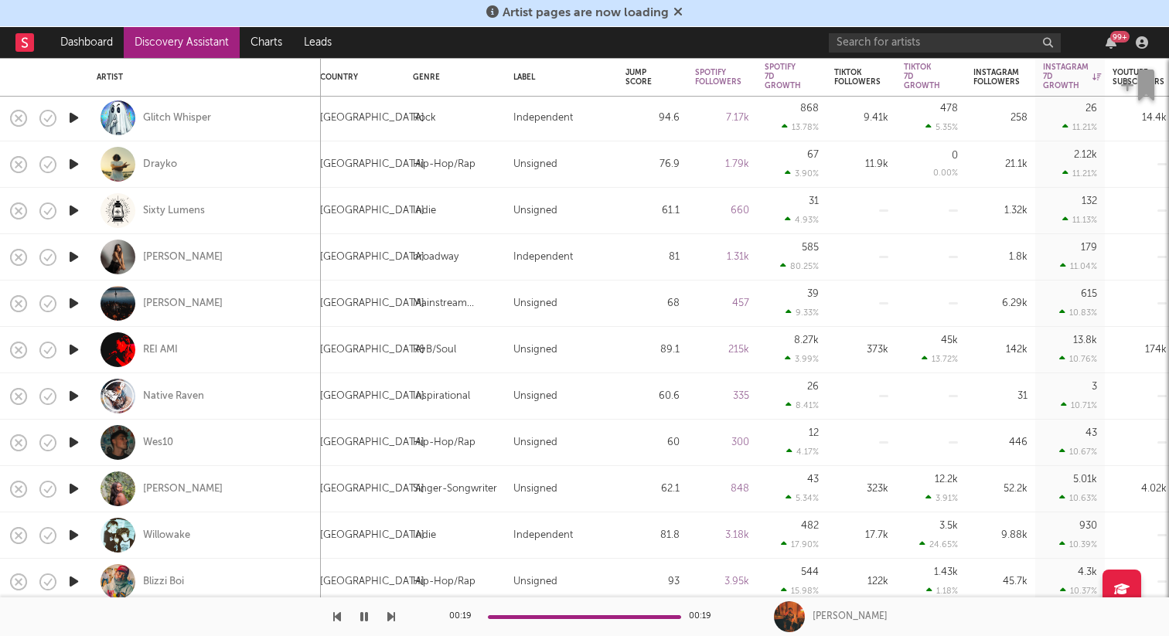
click at [69, 209] on icon "button" at bounding box center [74, 210] width 16 height 19
click at [71, 212] on icon "button" at bounding box center [73, 210] width 15 height 19
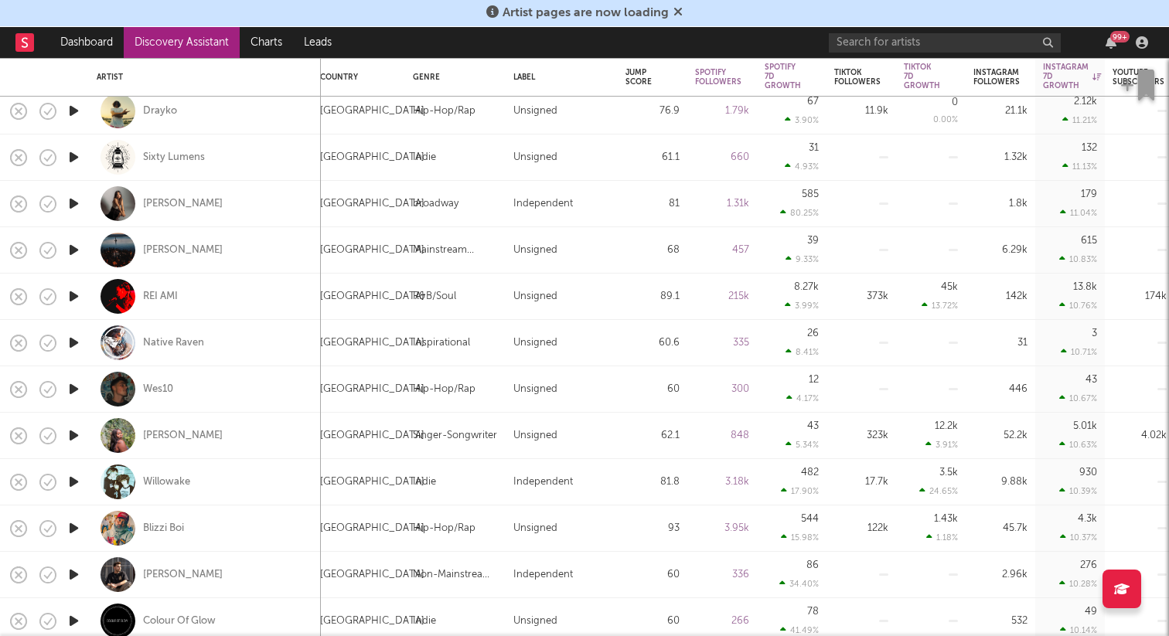
click at [73, 293] on icon "button" at bounding box center [74, 296] width 16 height 19
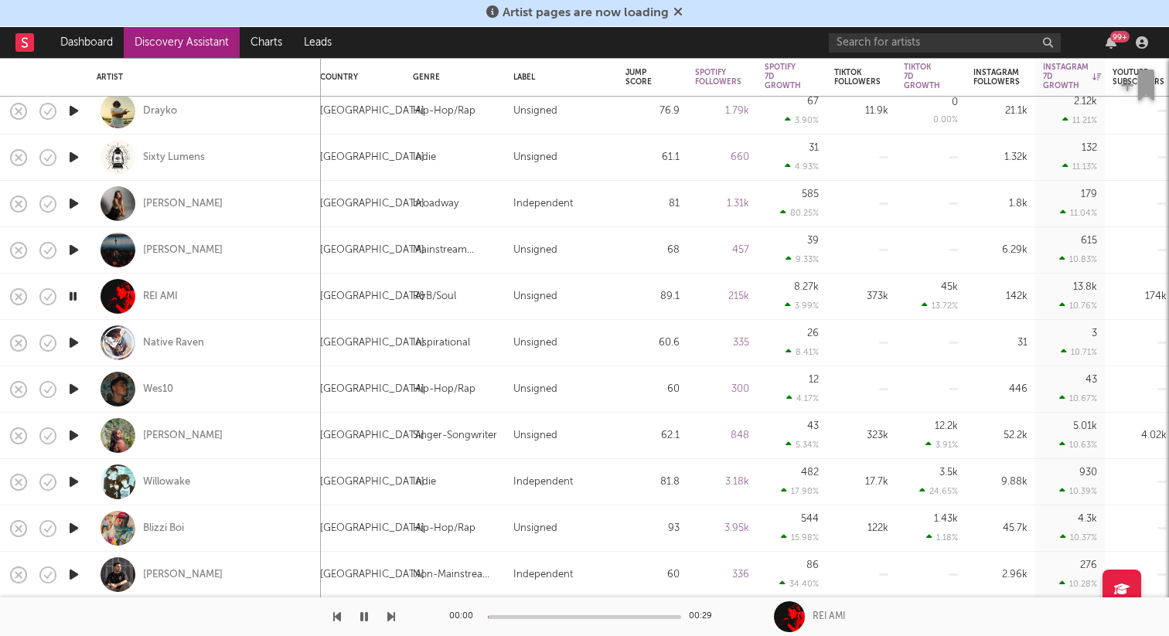
click at [73, 293] on icon "button" at bounding box center [73, 296] width 15 height 19
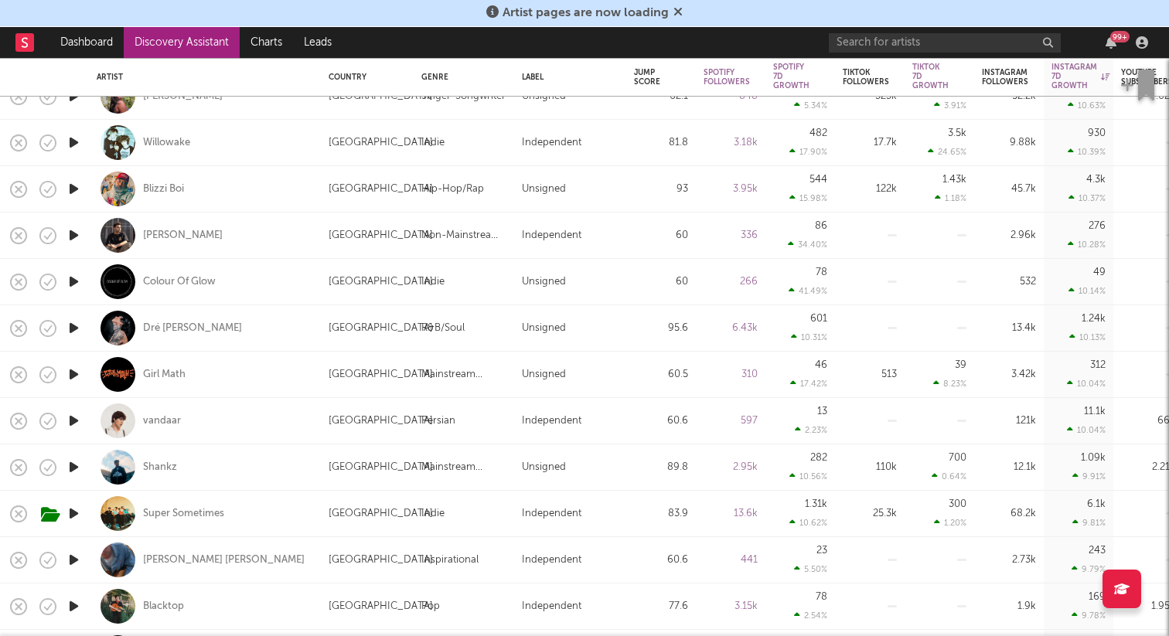
click at [78, 192] on icon "button" at bounding box center [74, 188] width 16 height 19
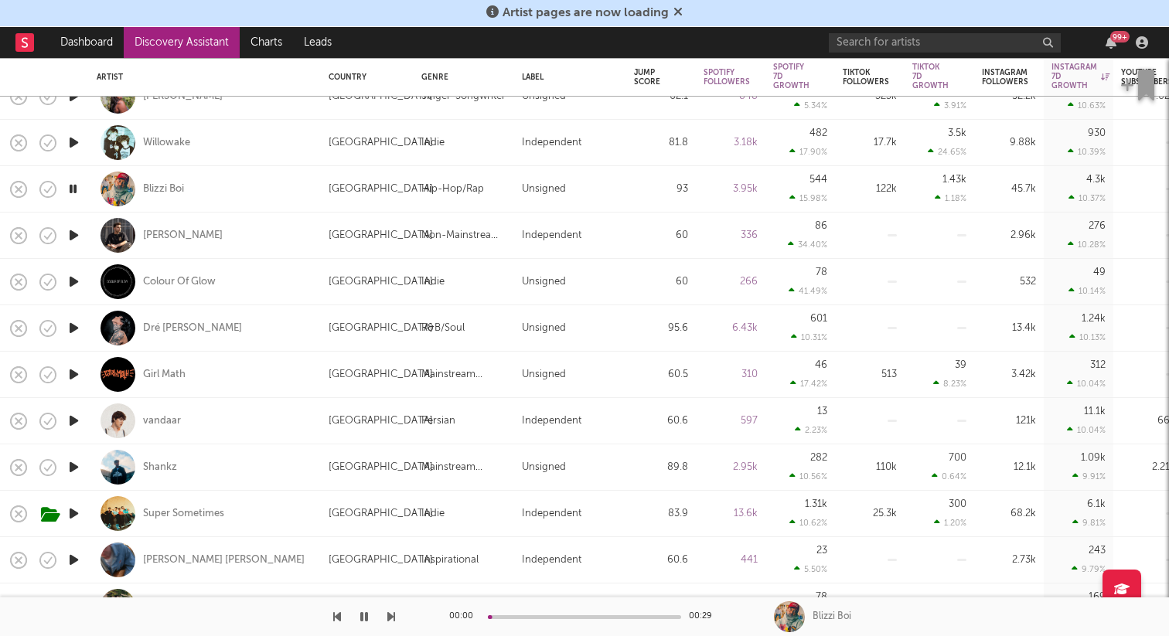
click at [78, 192] on icon "button" at bounding box center [73, 188] width 15 height 19
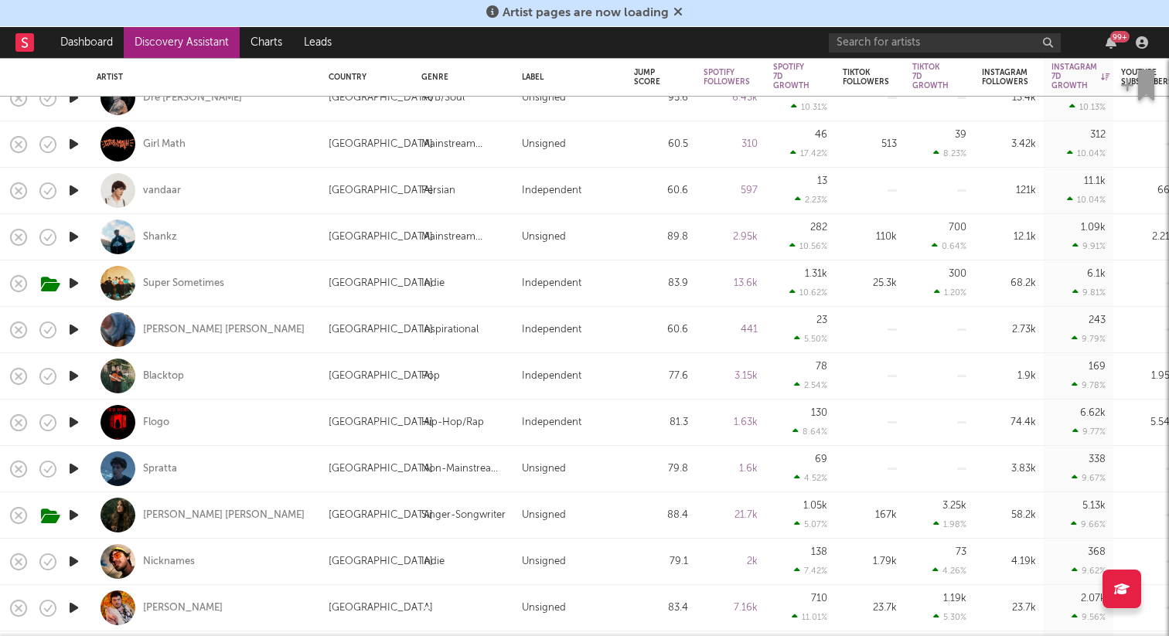
click at [77, 239] on icon "button" at bounding box center [74, 236] width 16 height 19
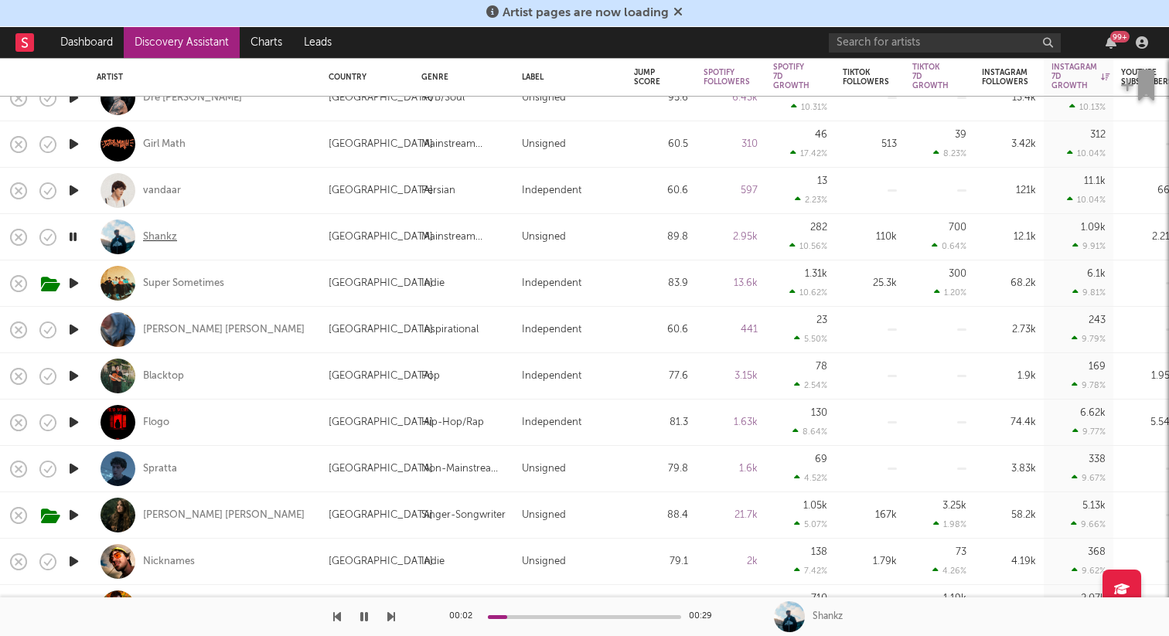
click at [153, 237] on div "Shankz" at bounding box center [160, 237] width 34 height 14
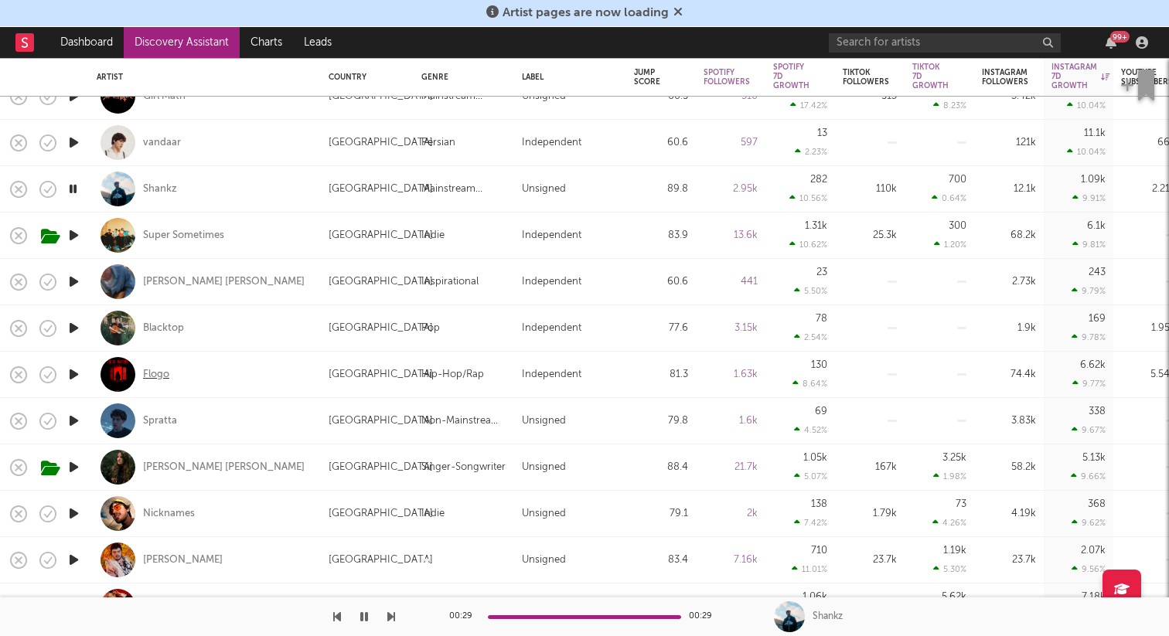
click at [163, 373] on div "Flogo" at bounding box center [156, 375] width 26 height 14
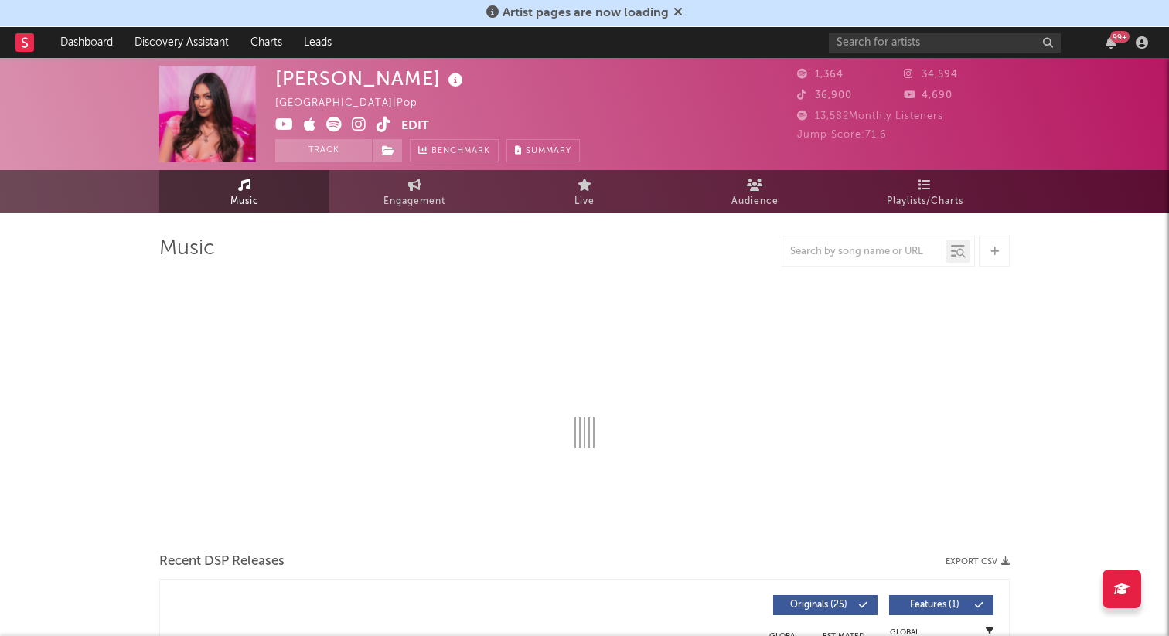
select select "6m"
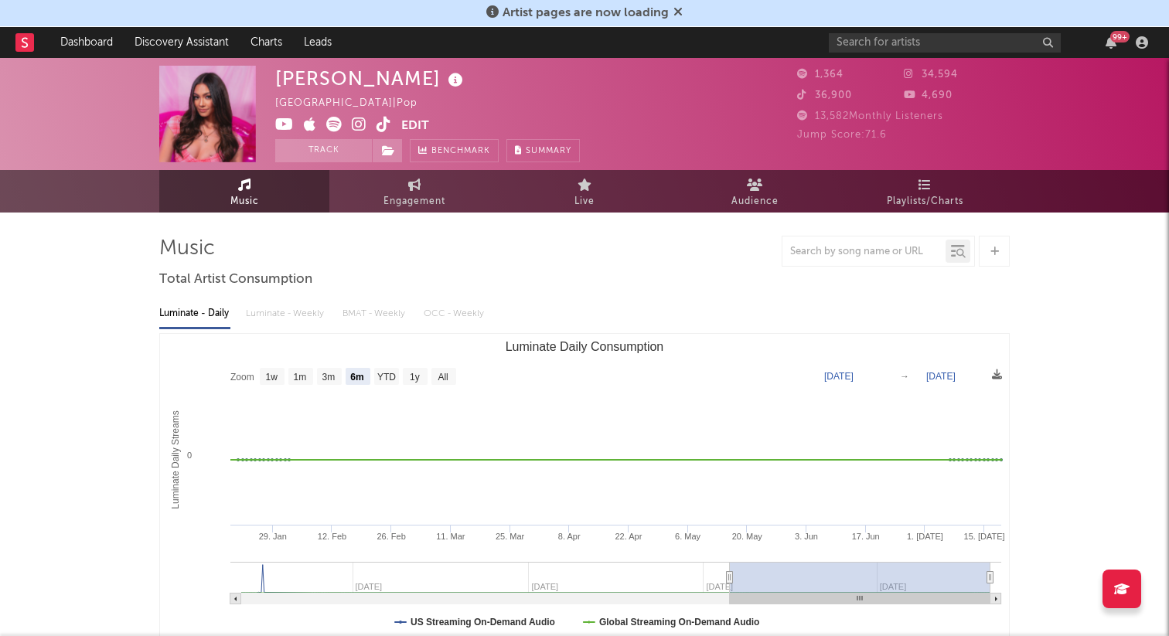
click at [377, 122] on icon at bounding box center [383, 124] width 15 height 15
click at [362, 126] on icon at bounding box center [359, 124] width 15 height 15
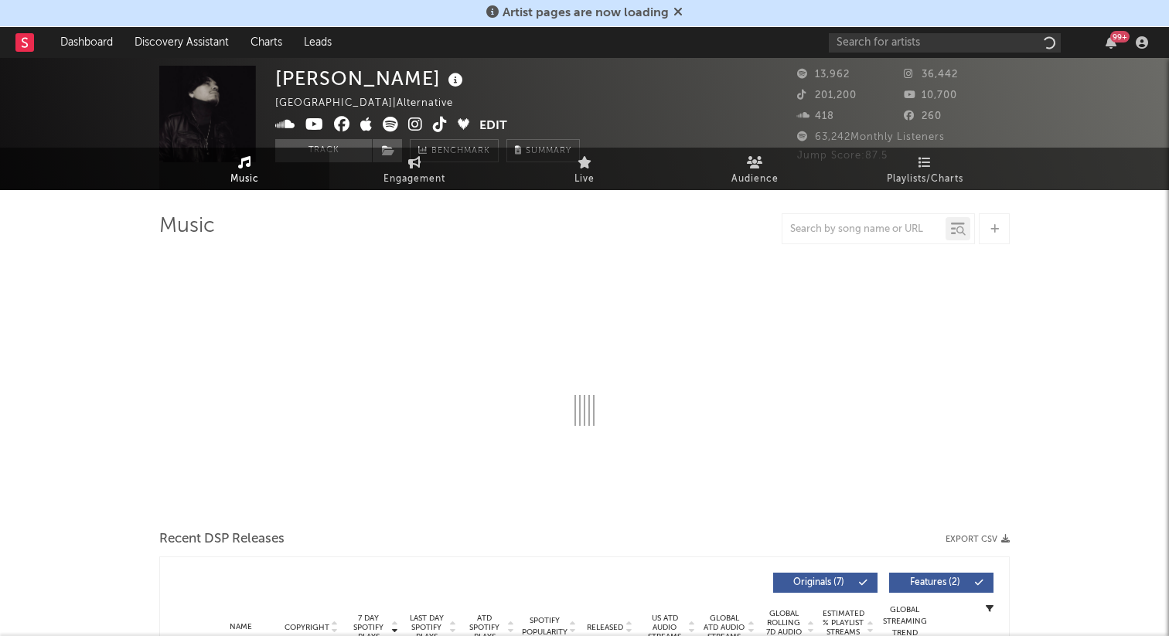
select select "6m"
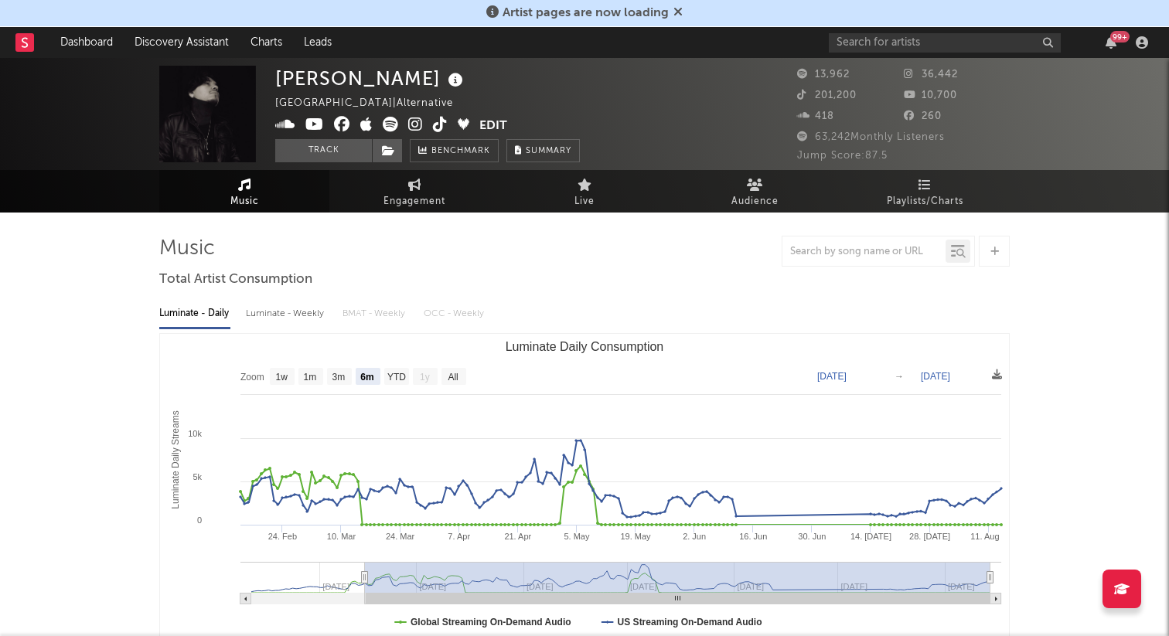
click at [442, 128] on icon at bounding box center [440, 124] width 15 height 15
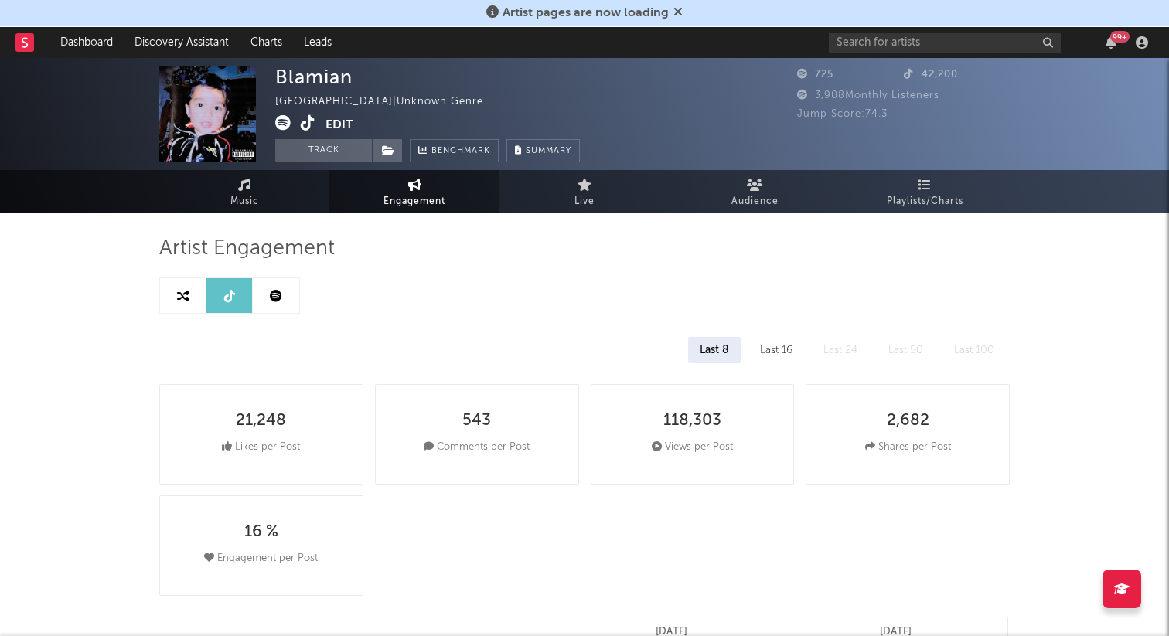
select select "1w"
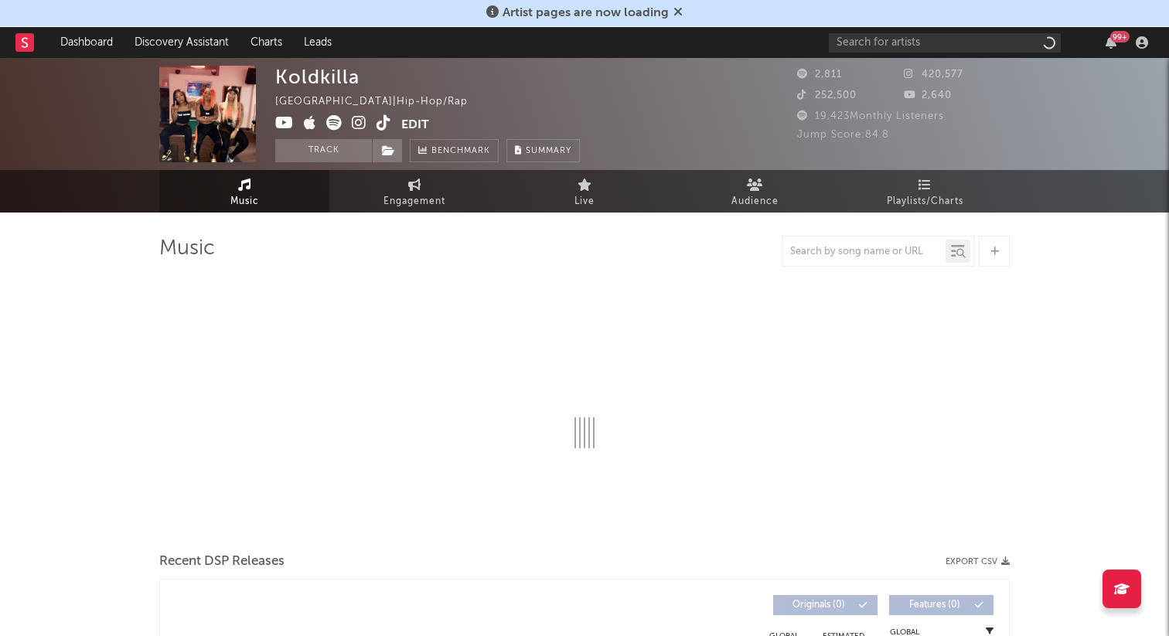
select select "1w"
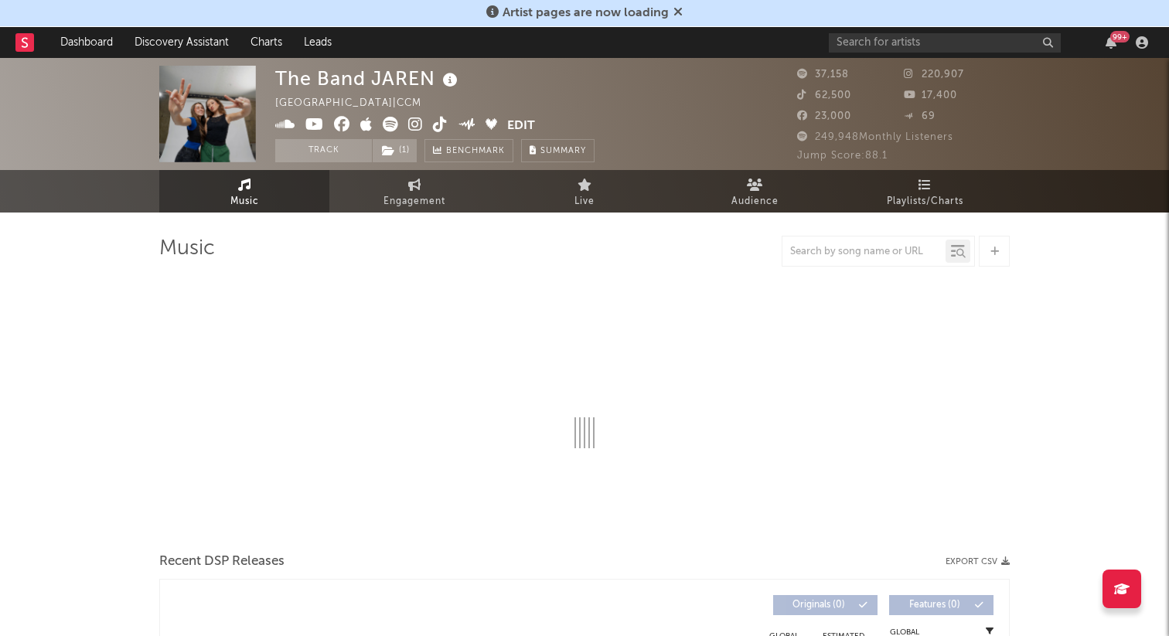
select select "6m"
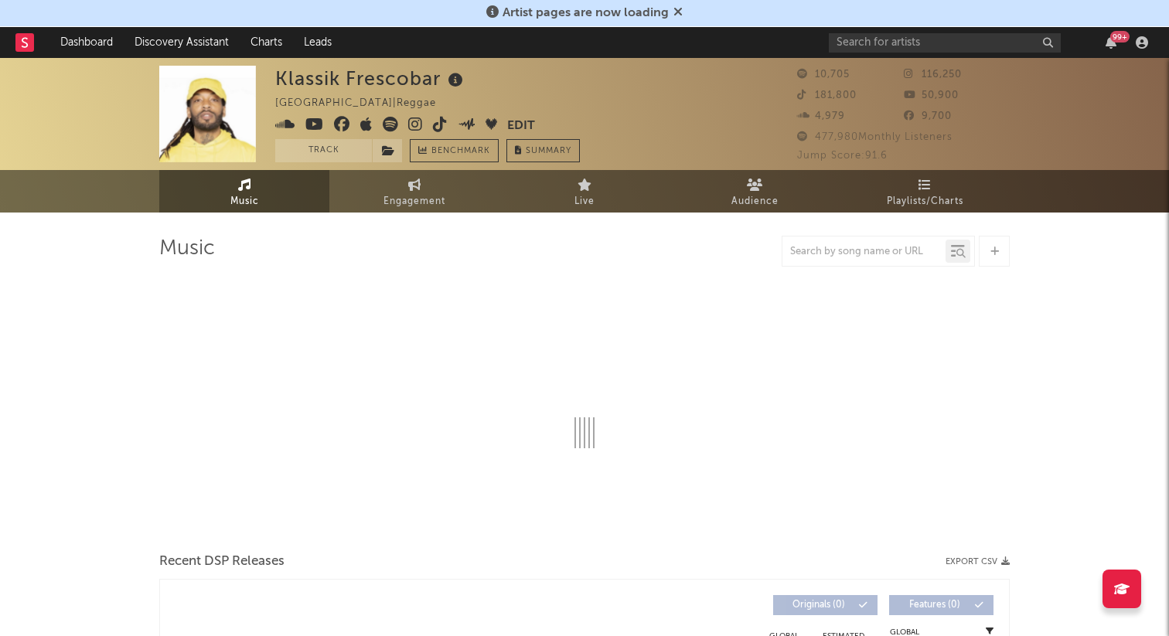
select select "6m"
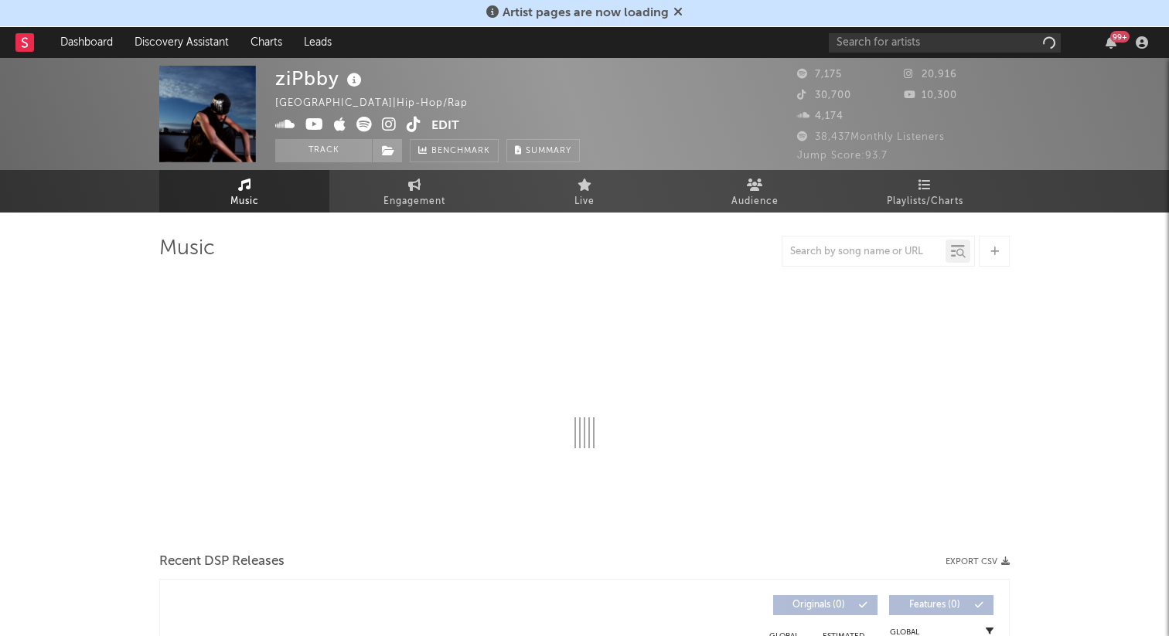
select select "6m"
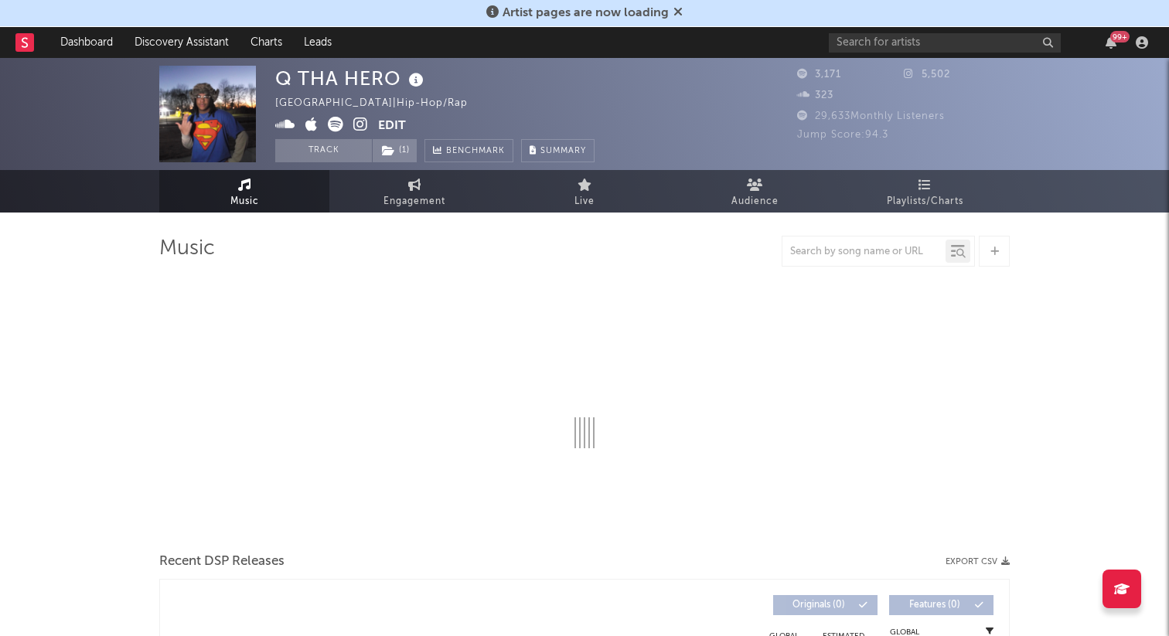
select select "1w"
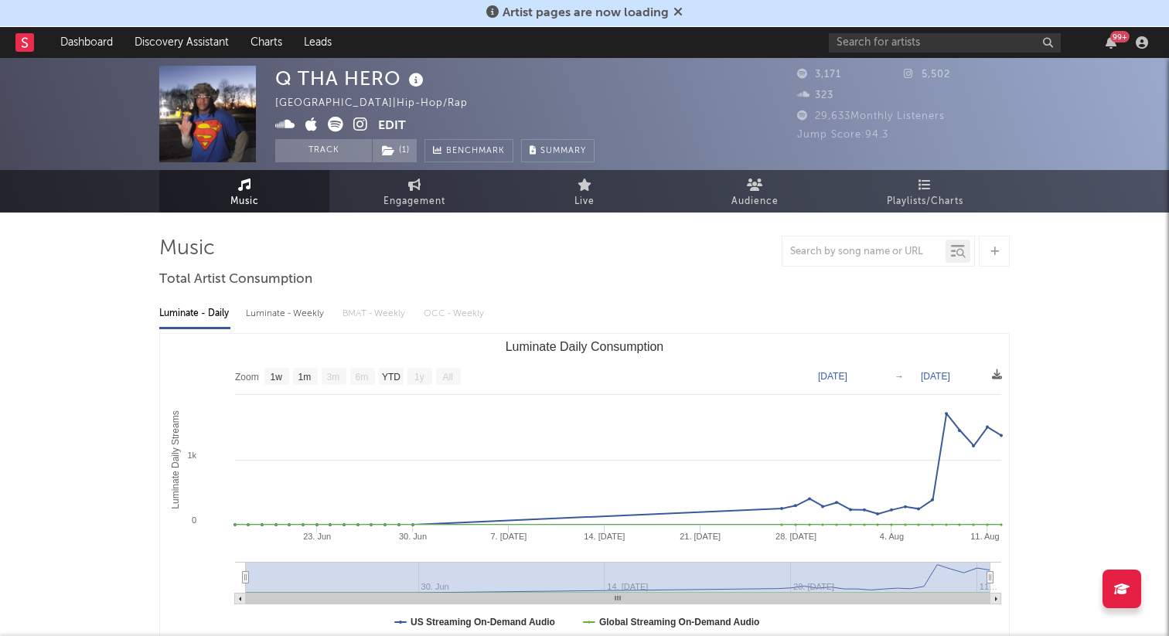
click at [363, 124] on icon at bounding box center [360, 124] width 15 height 15
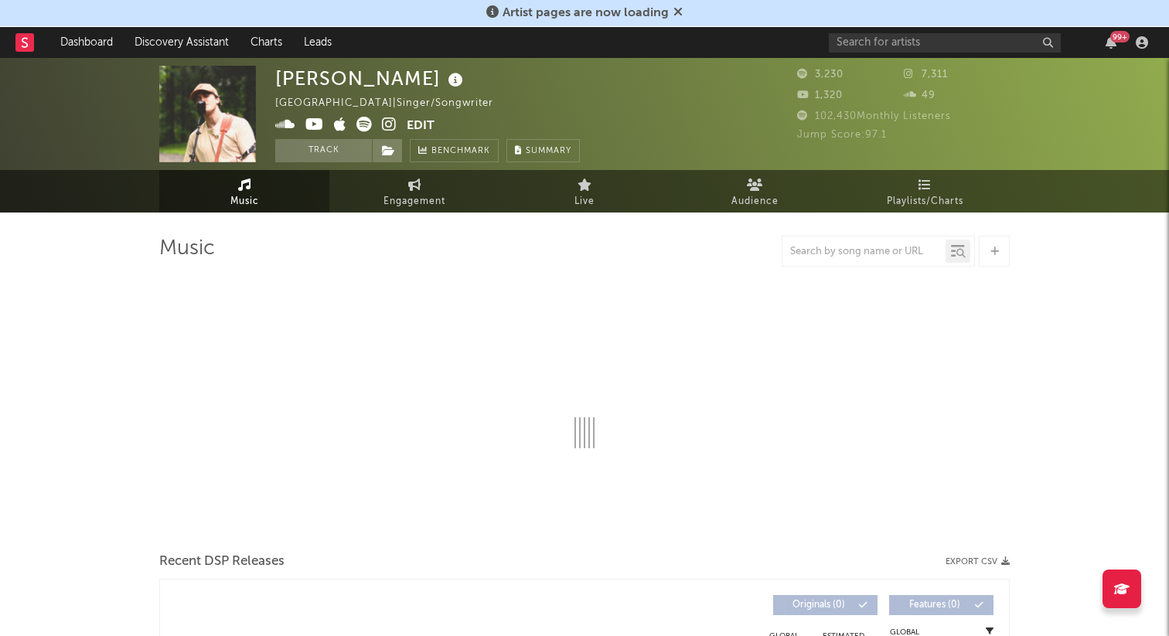
select select "1w"
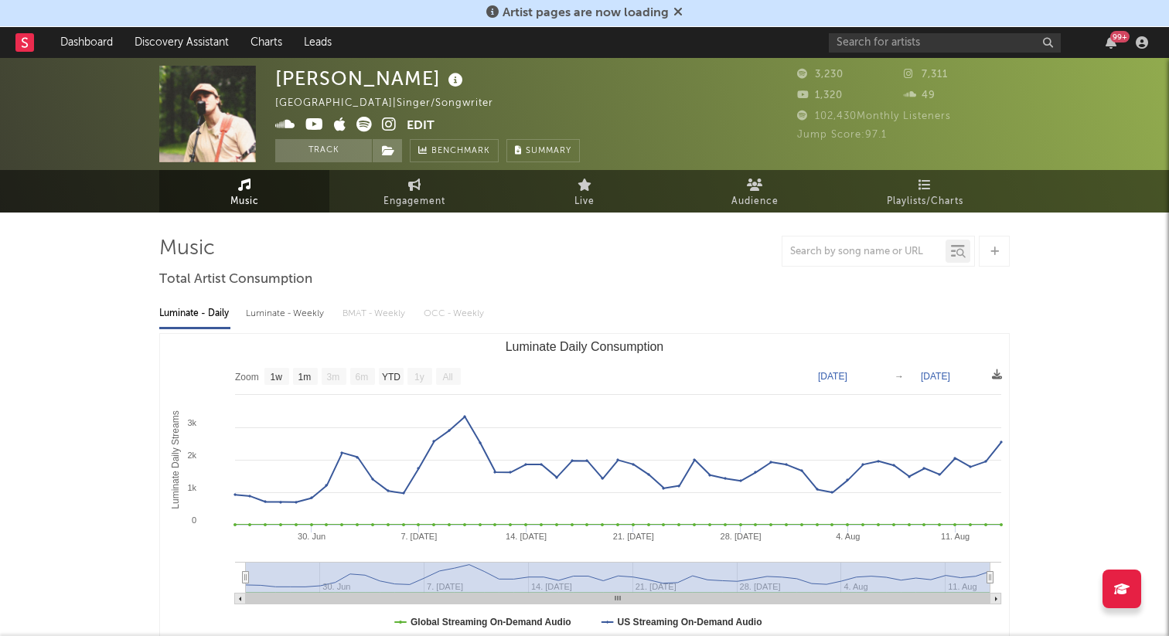
click at [385, 119] on icon at bounding box center [389, 124] width 15 height 15
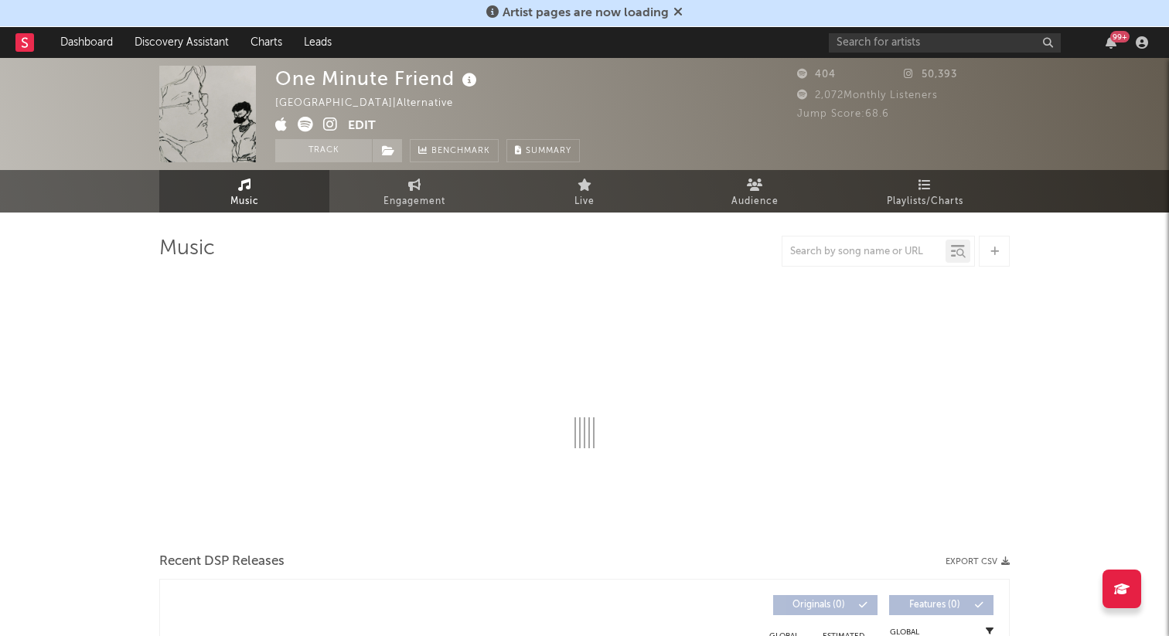
select select "1w"
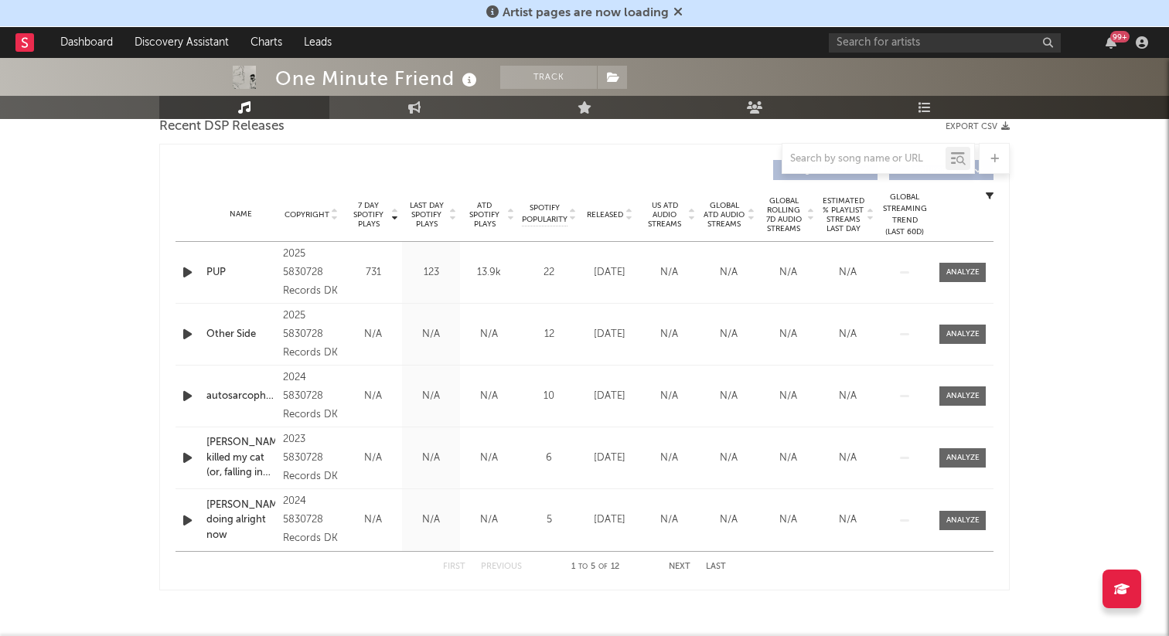
scroll to position [585, 0]
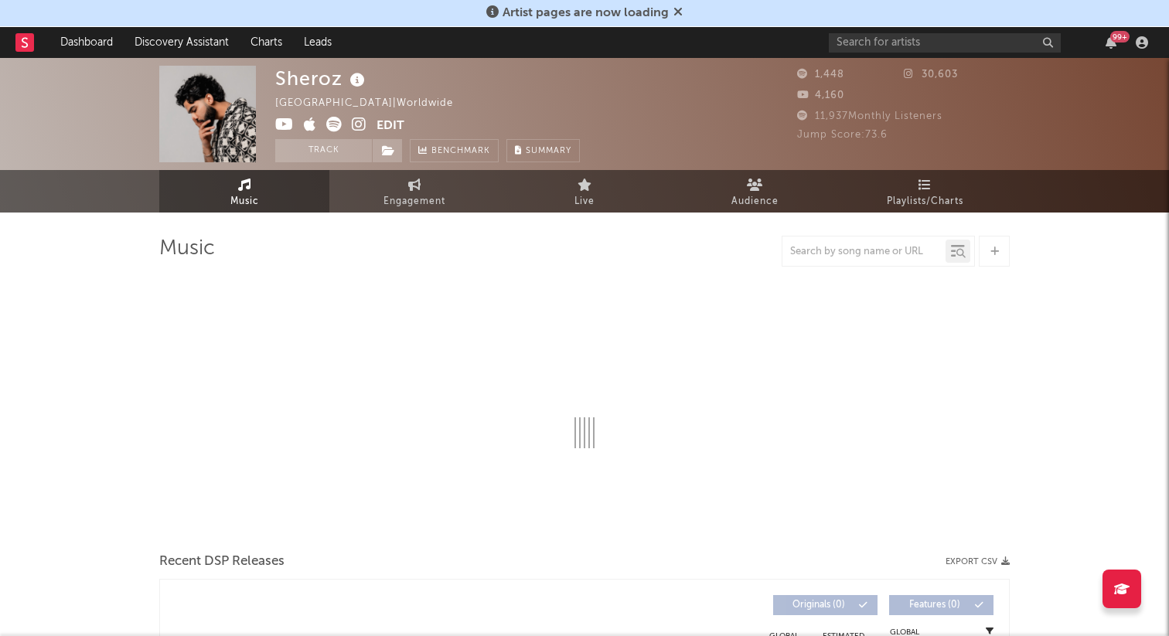
select select "1w"
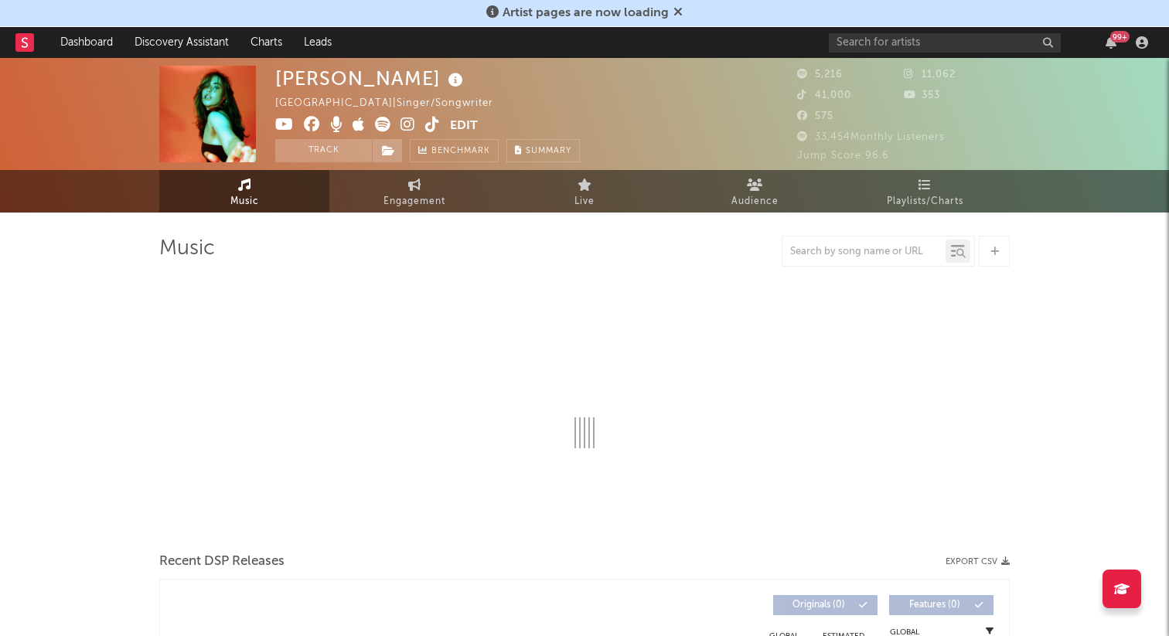
select select "1w"
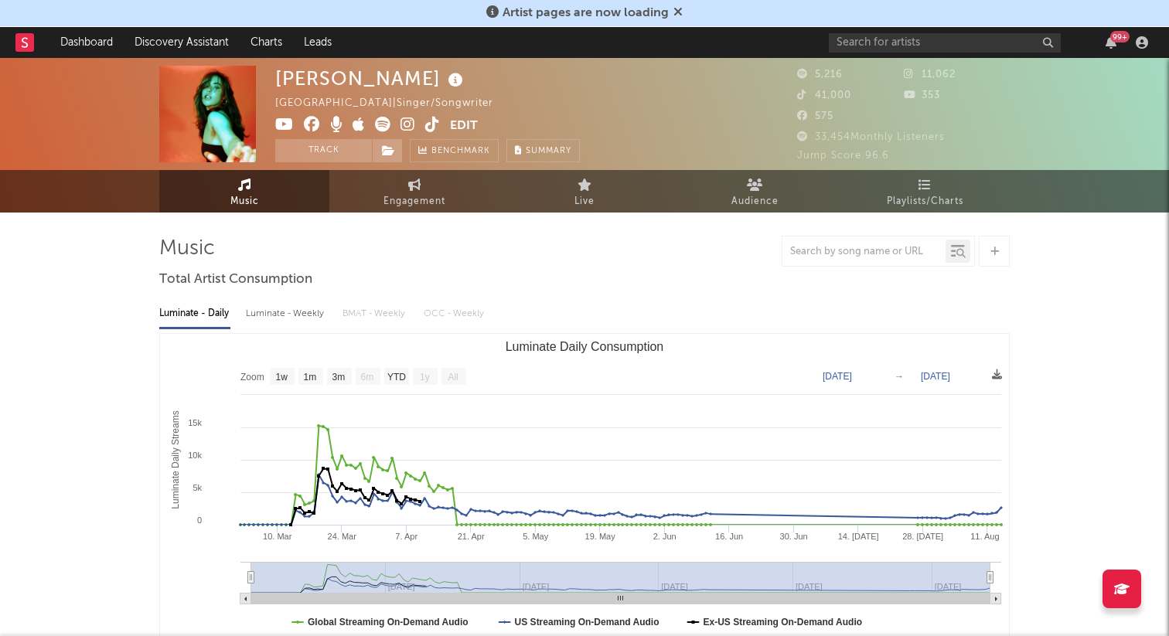
click at [404, 124] on icon at bounding box center [407, 124] width 15 height 15
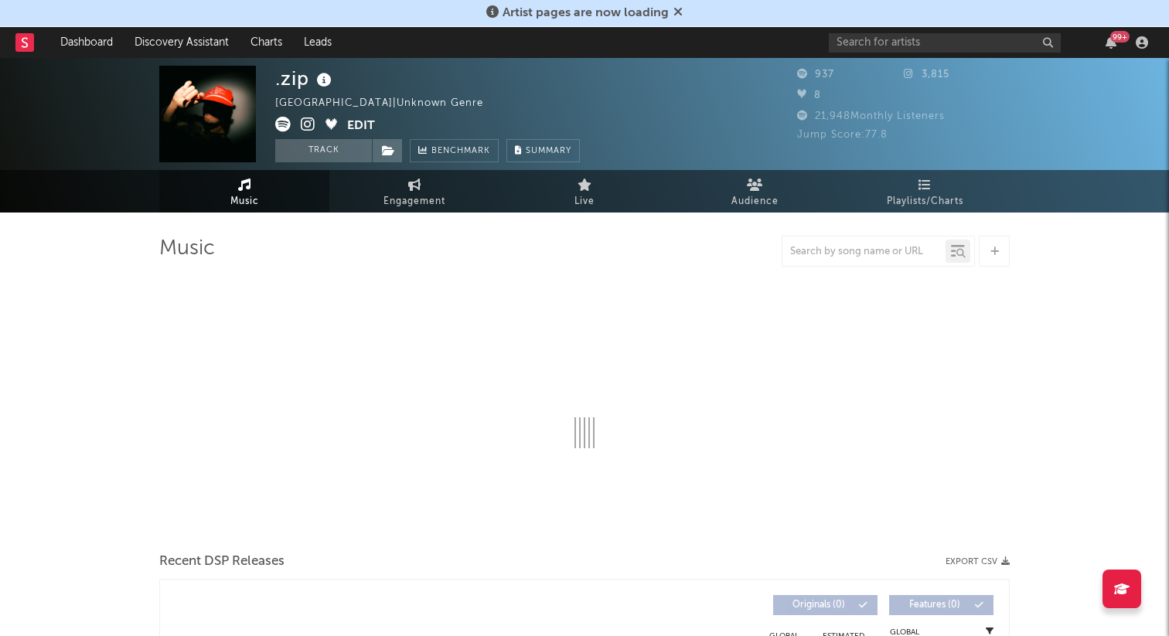
select select "1w"
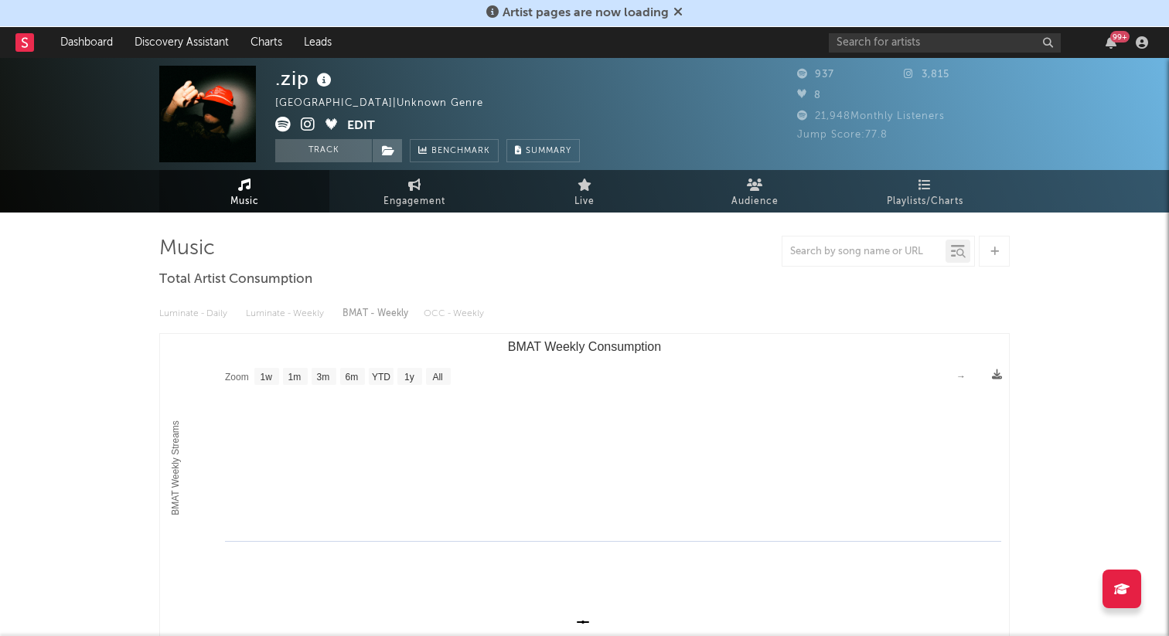
click at [304, 125] on icon at bounding box center [308, 124] width 15 height 15
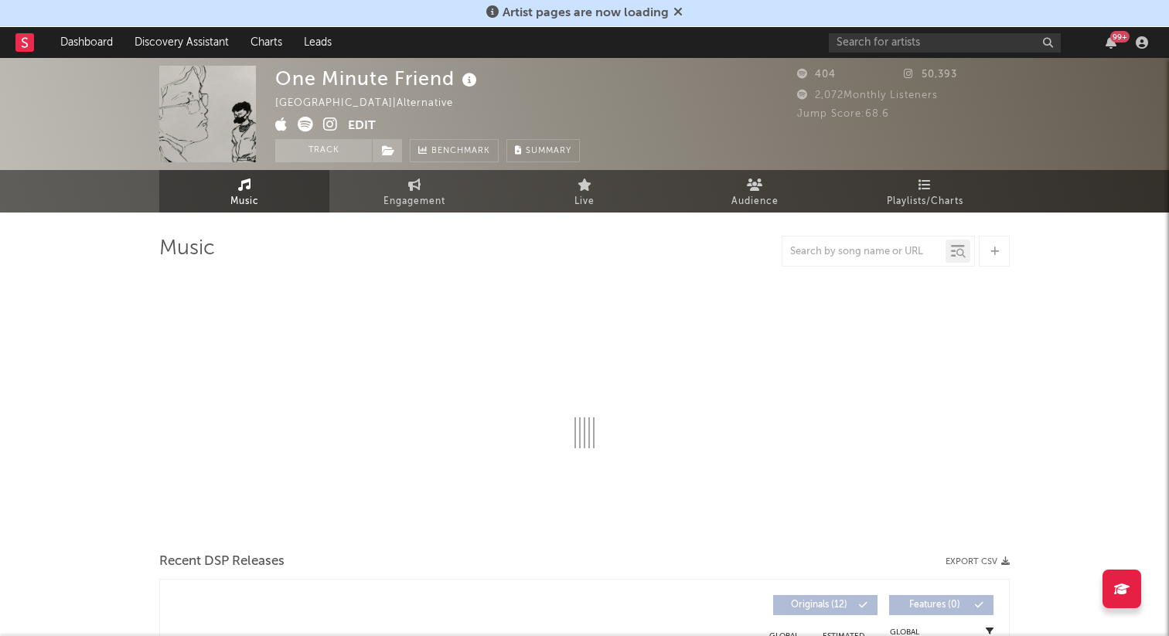
click at [336, 126] on icon at bounding box center [330, 124] width 15 height 15
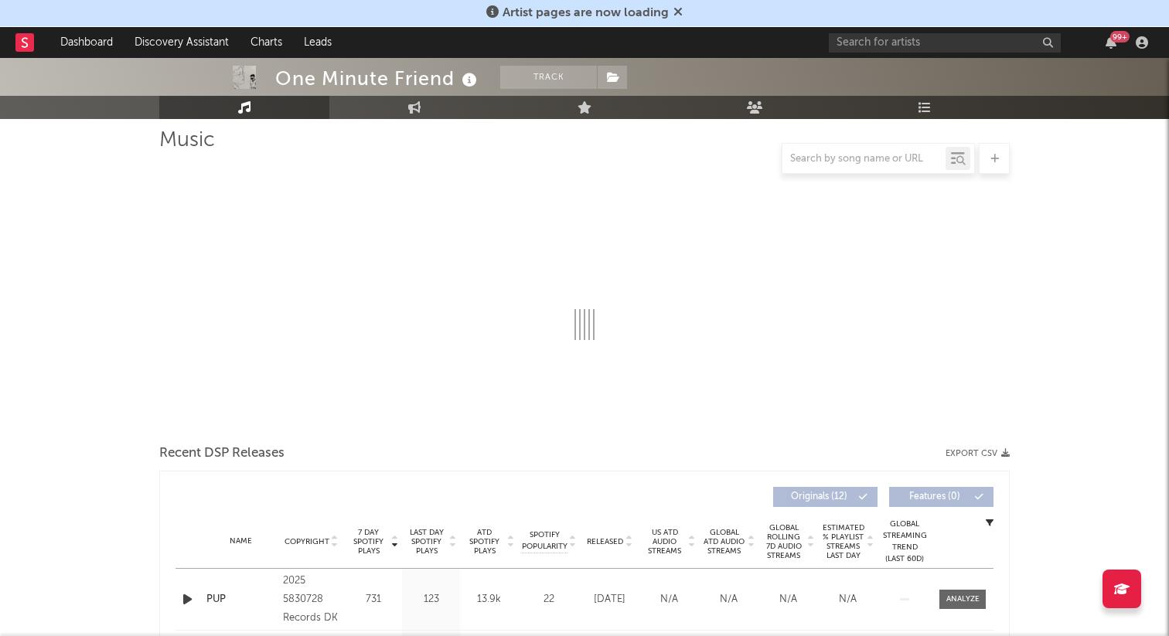
scroll to position [47, 0]
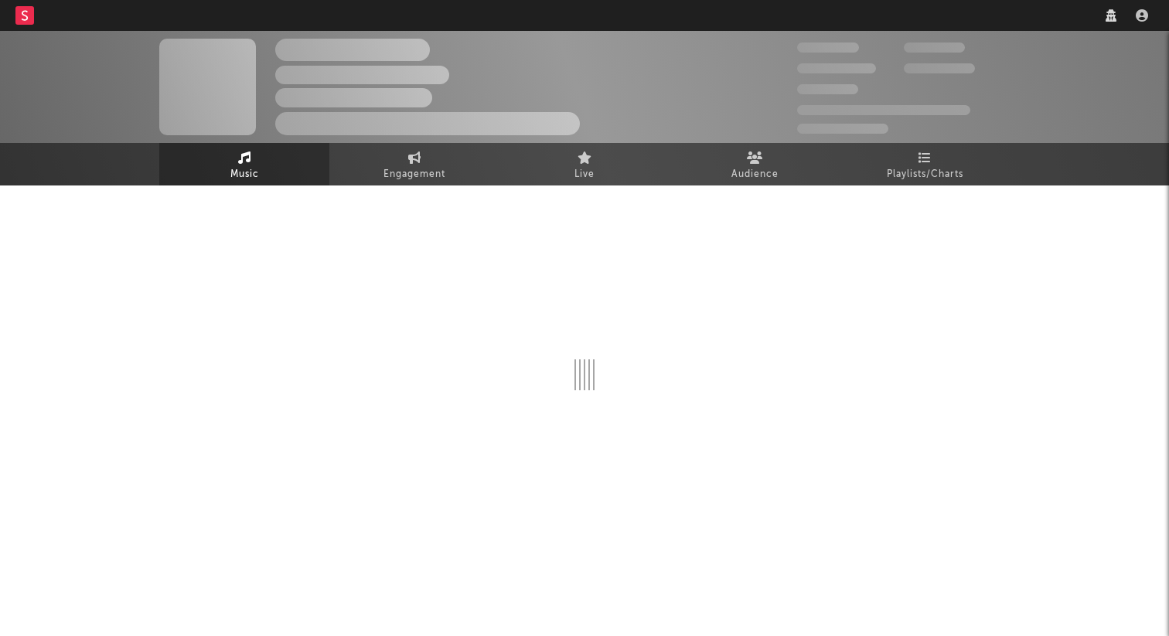
select select "1w"
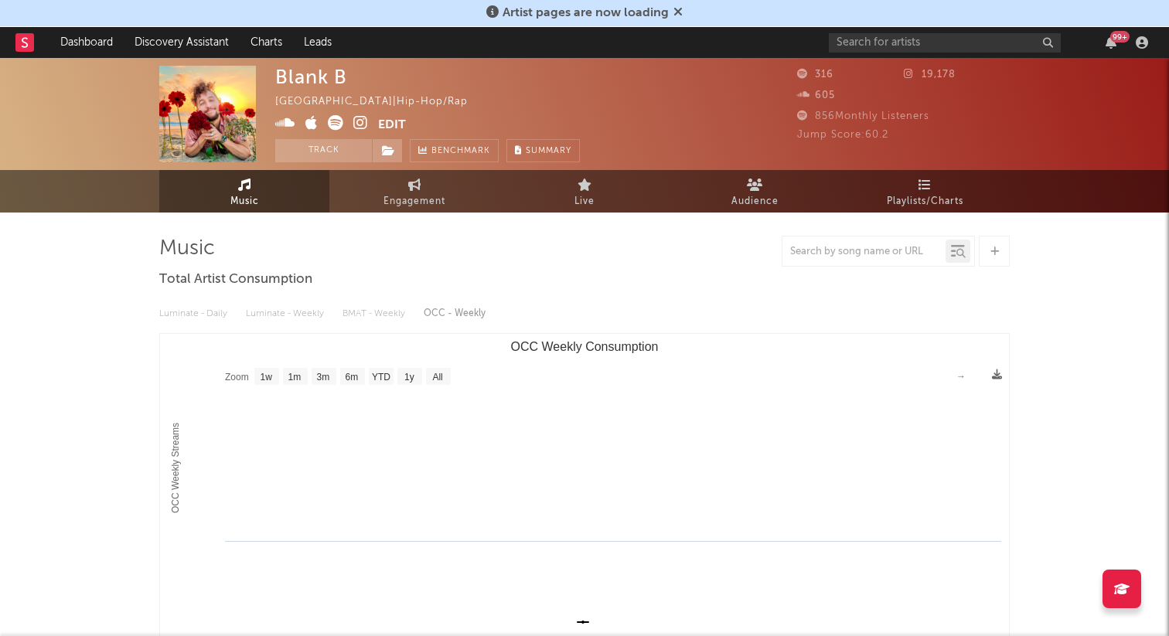
click at [364, 125] on icon at bounding box center [360, 122] width 15 height 15
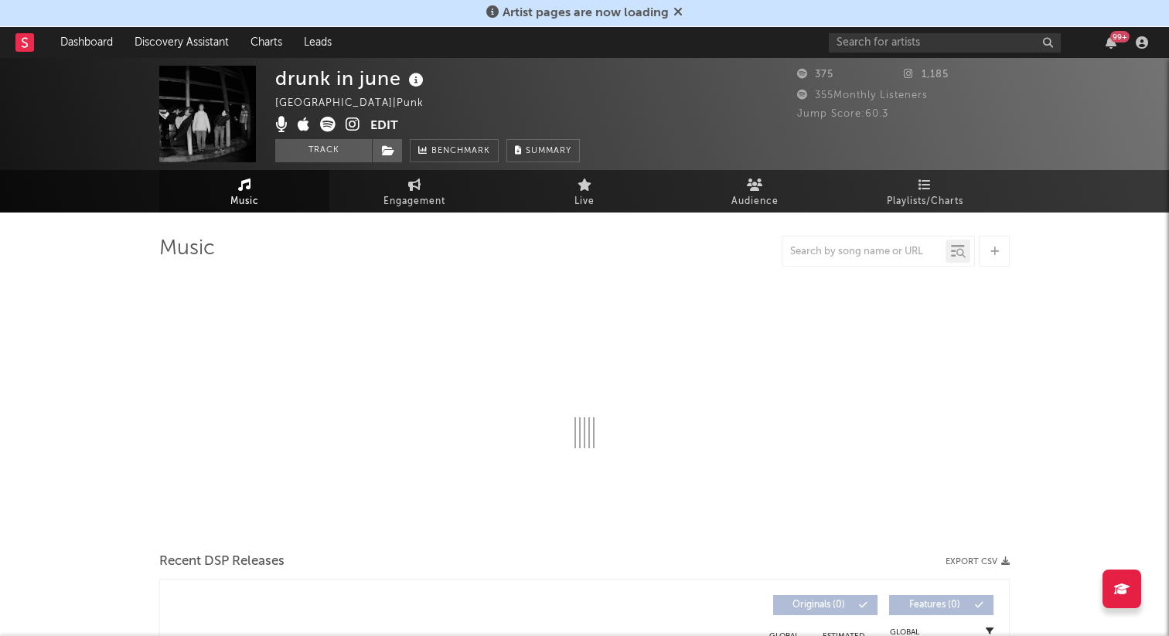
select select "1w"
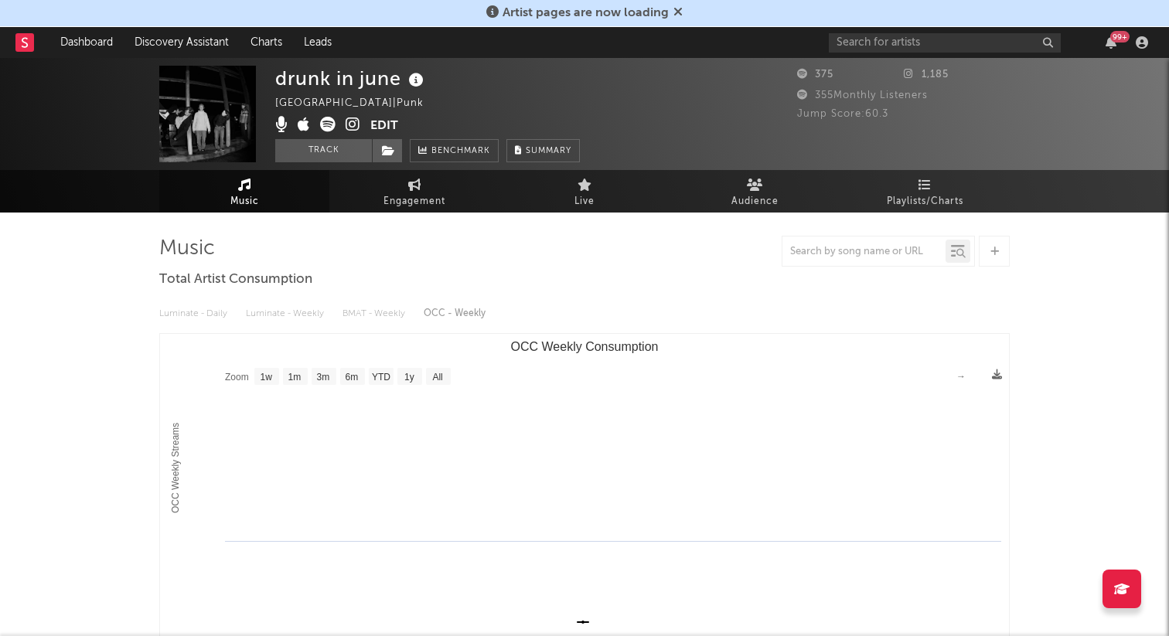
click at [355, 119] on icon at bounding box center [353, 124] width 15 height 15
click at [356, 125] on icon at bounding box center [353, 124] width 15 height 15
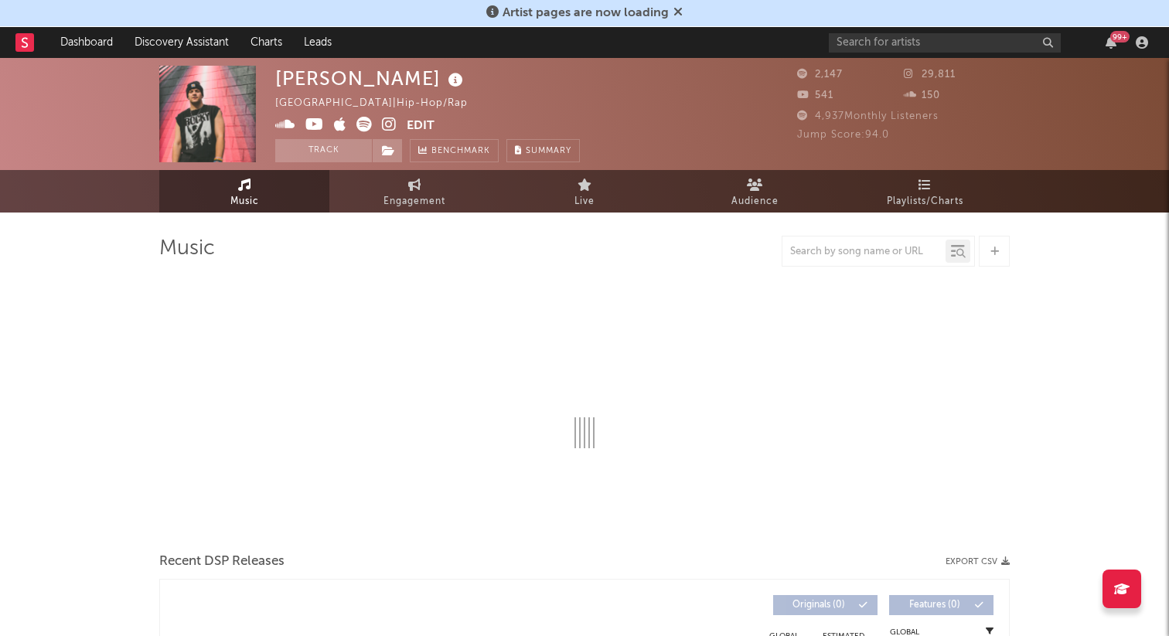
select select "1w"
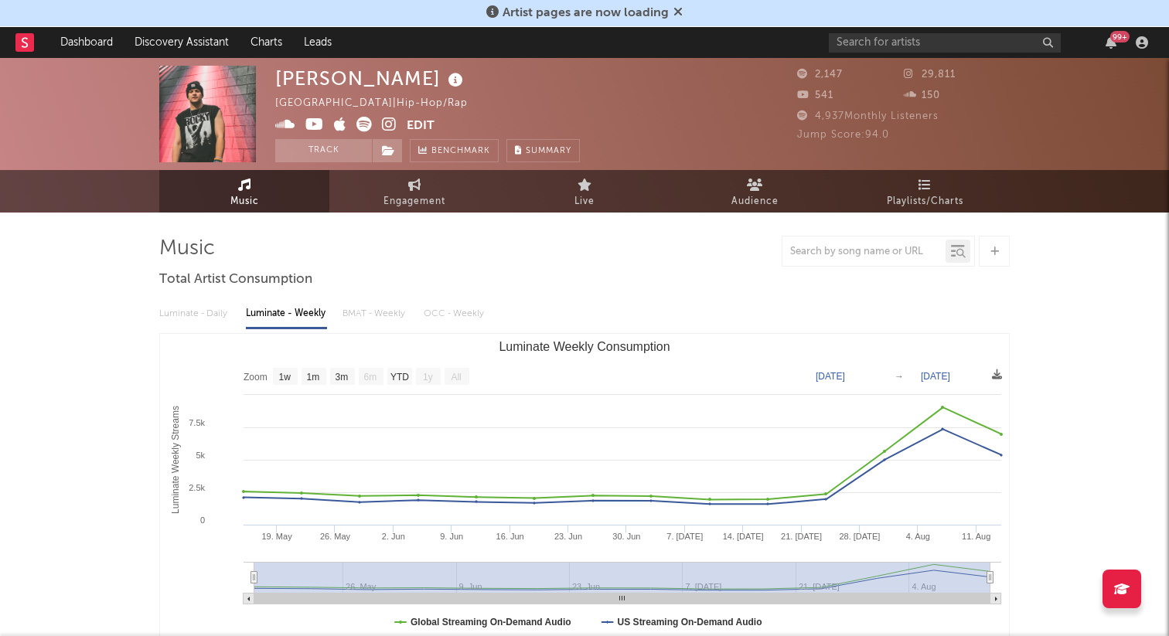
click at [386, 117] on icon at bounding box center [389, 124] width 15 height 15
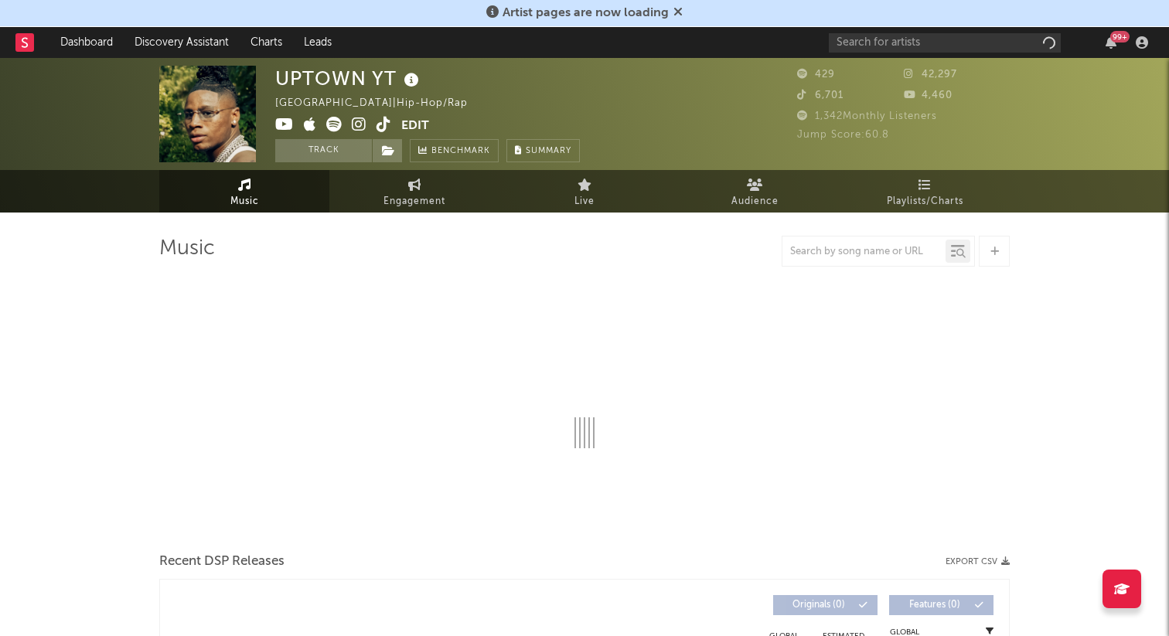
select select "6m"
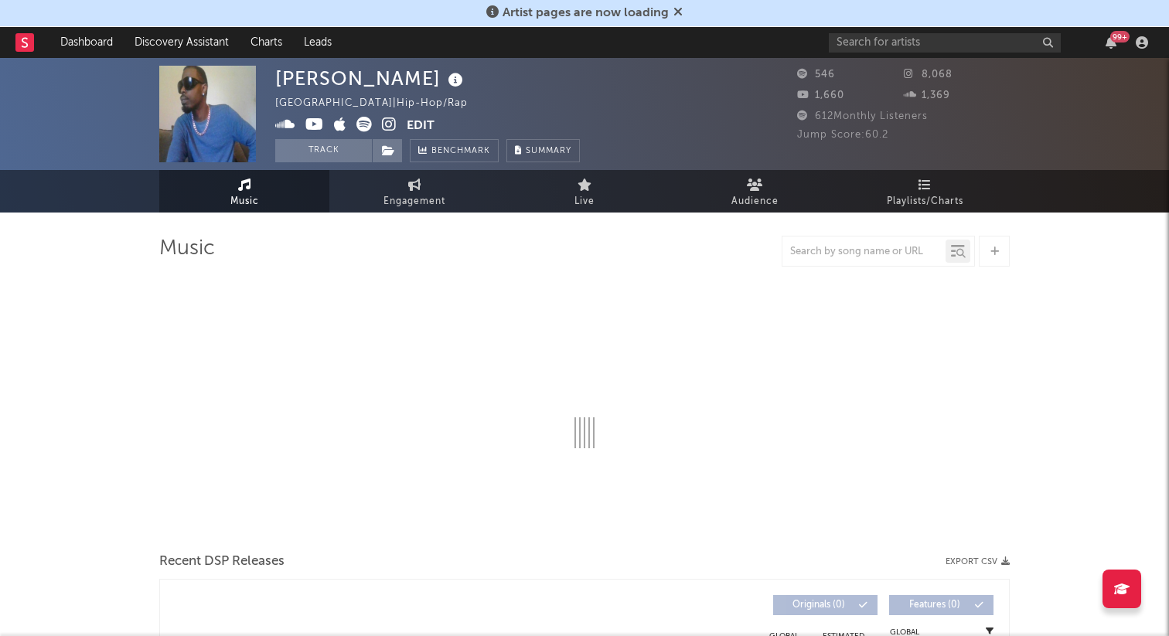
select select "1w"
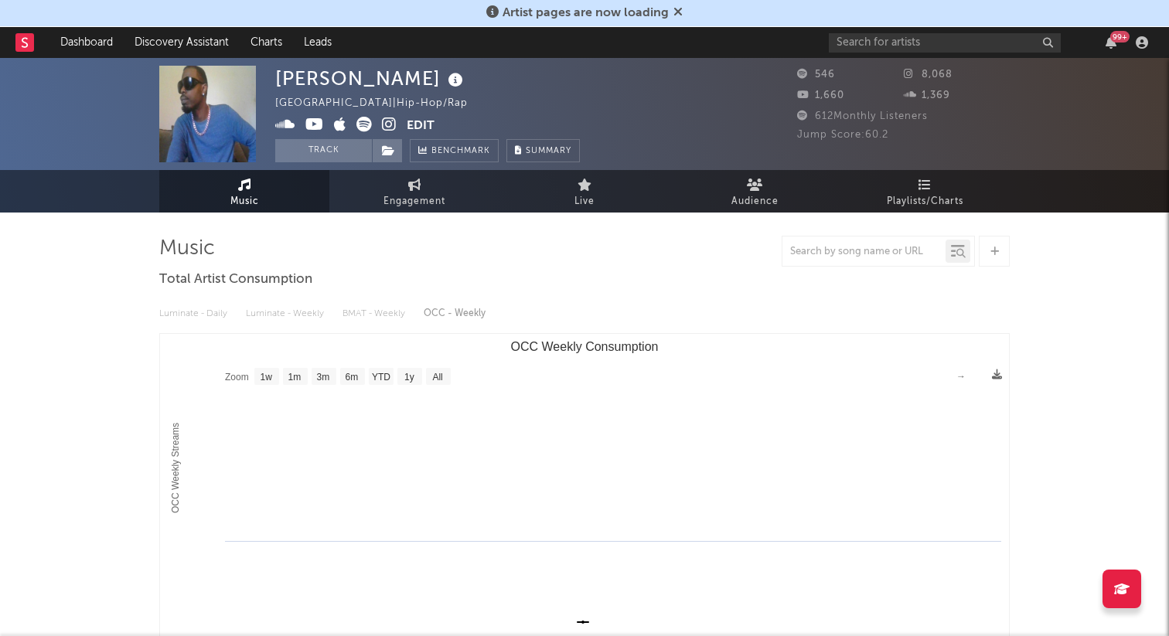
click at [384, 124] on icon at bounding box center [389, 124] width 15 height 15
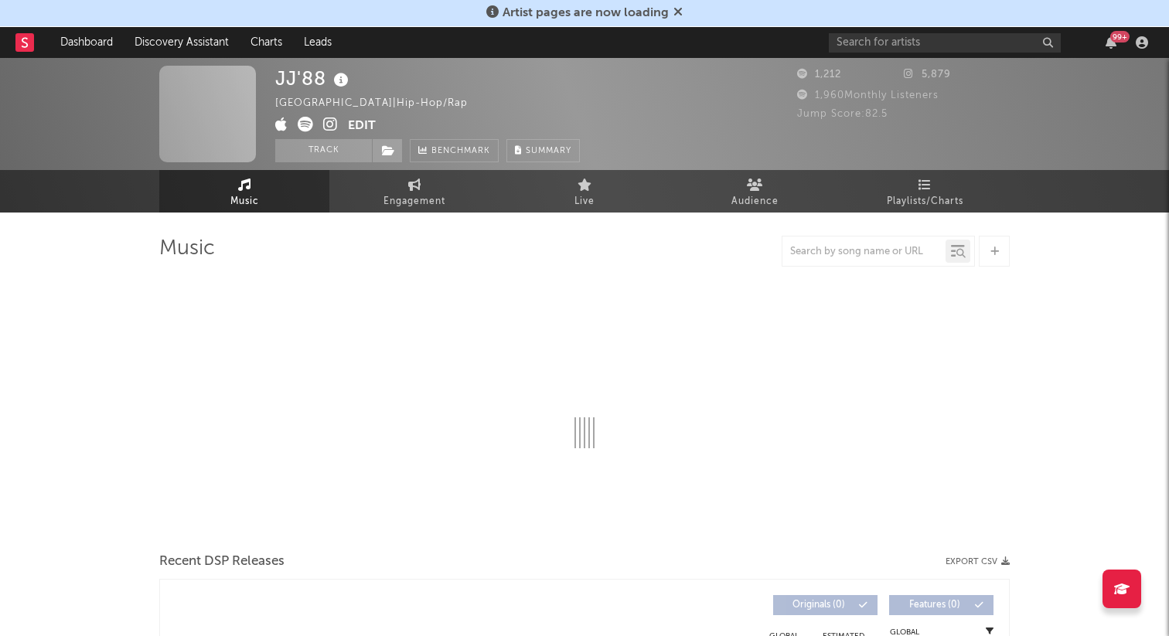
select select "1w"
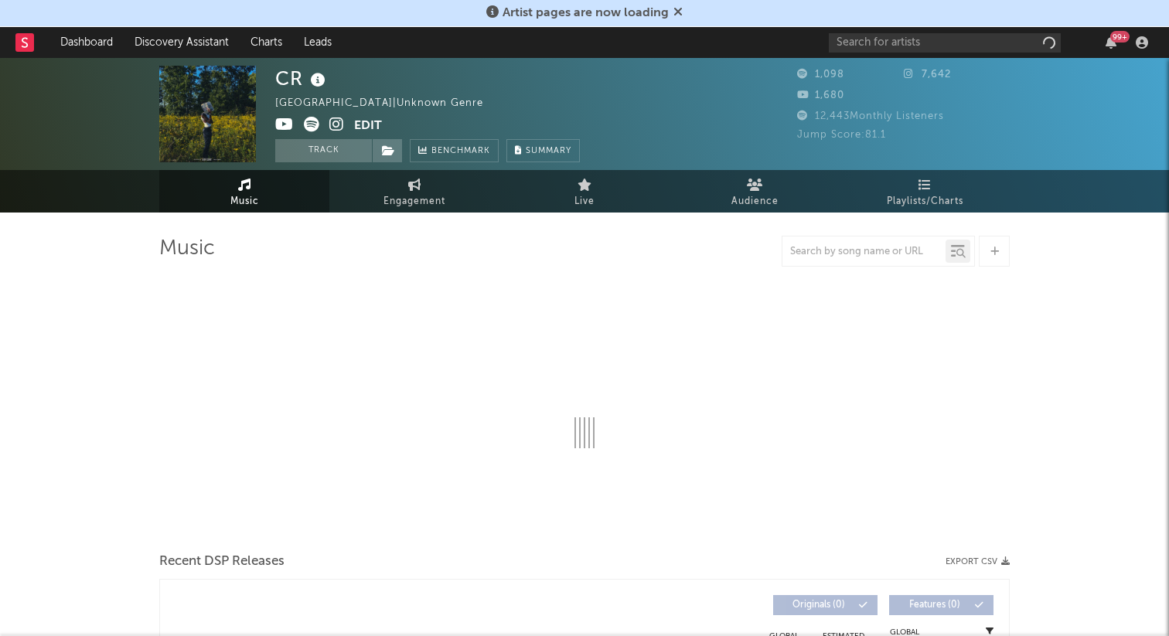
select select "6m"
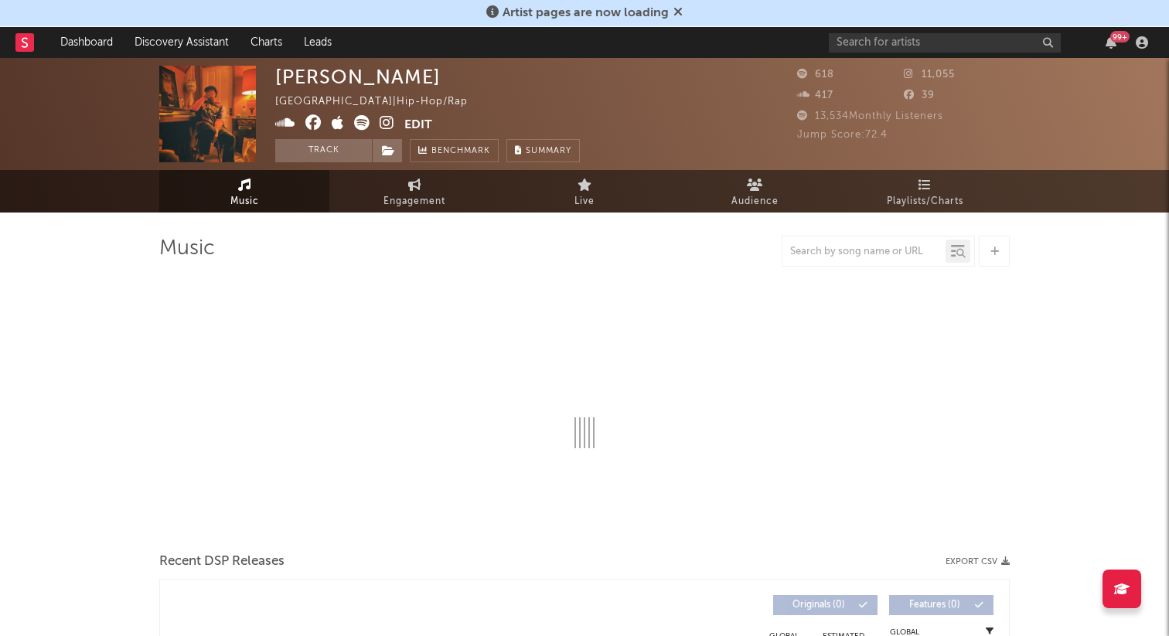
select select "1w"
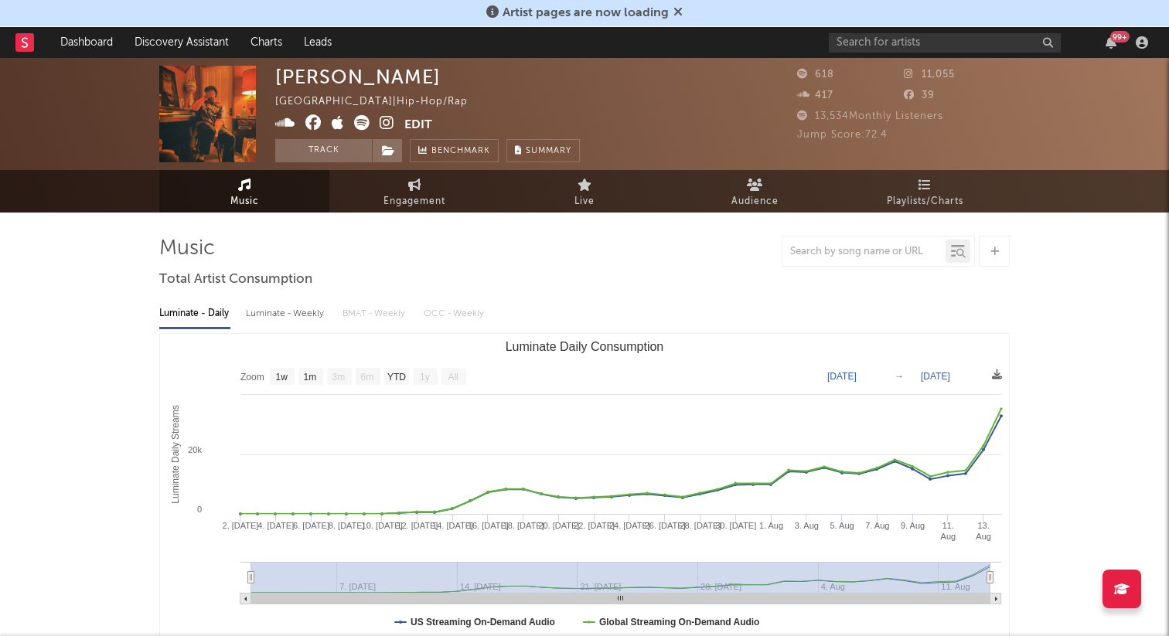
click at [389, 121] on icon at bounding box center [387, 122] width 15 height 15
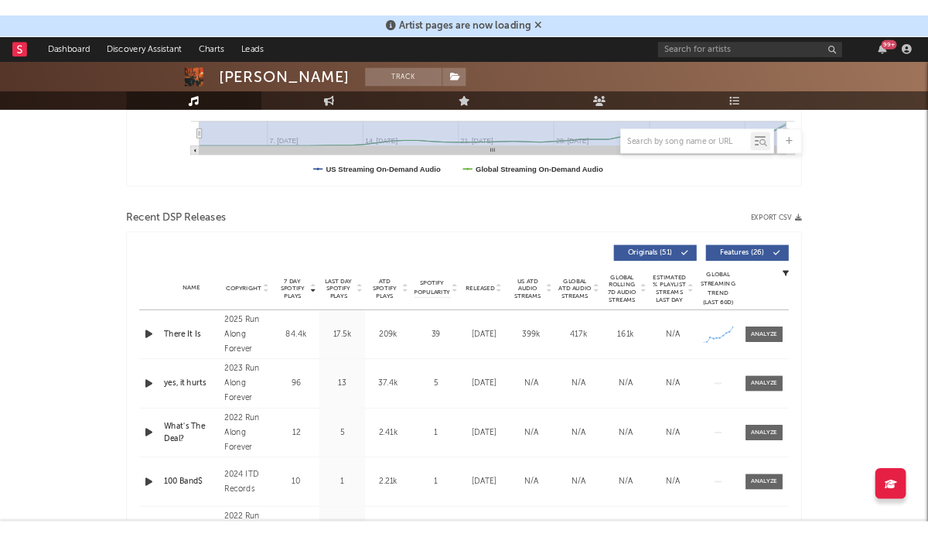
scroll to position [453, 0]
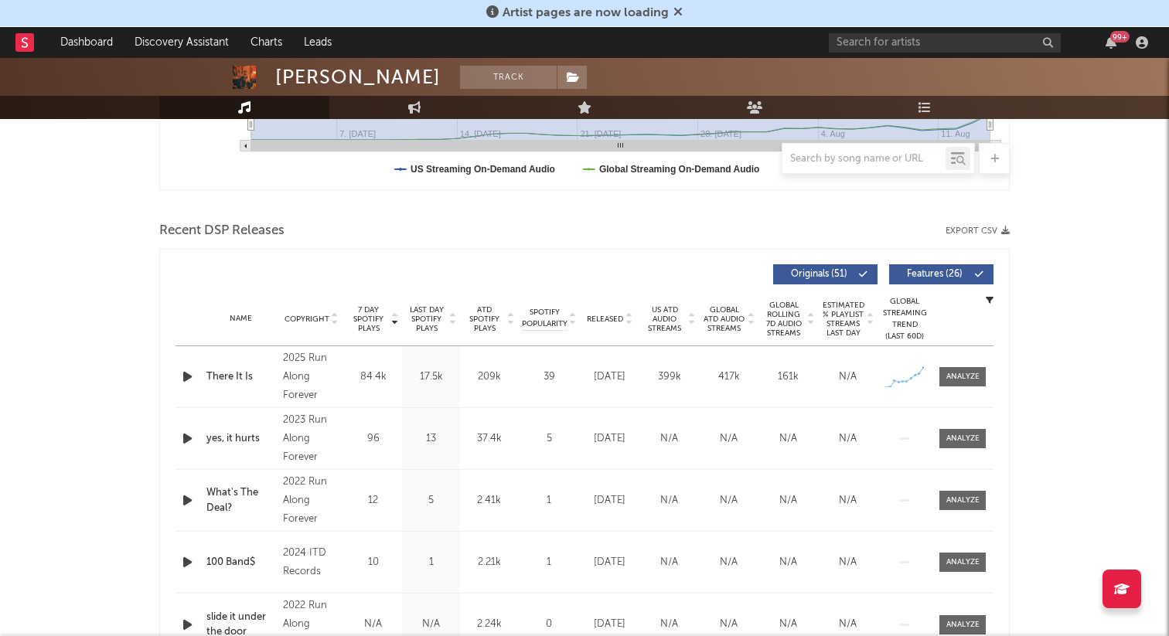
click at [188, 376] on icon "button" at bounding box center [187, 376] width 16 height 19
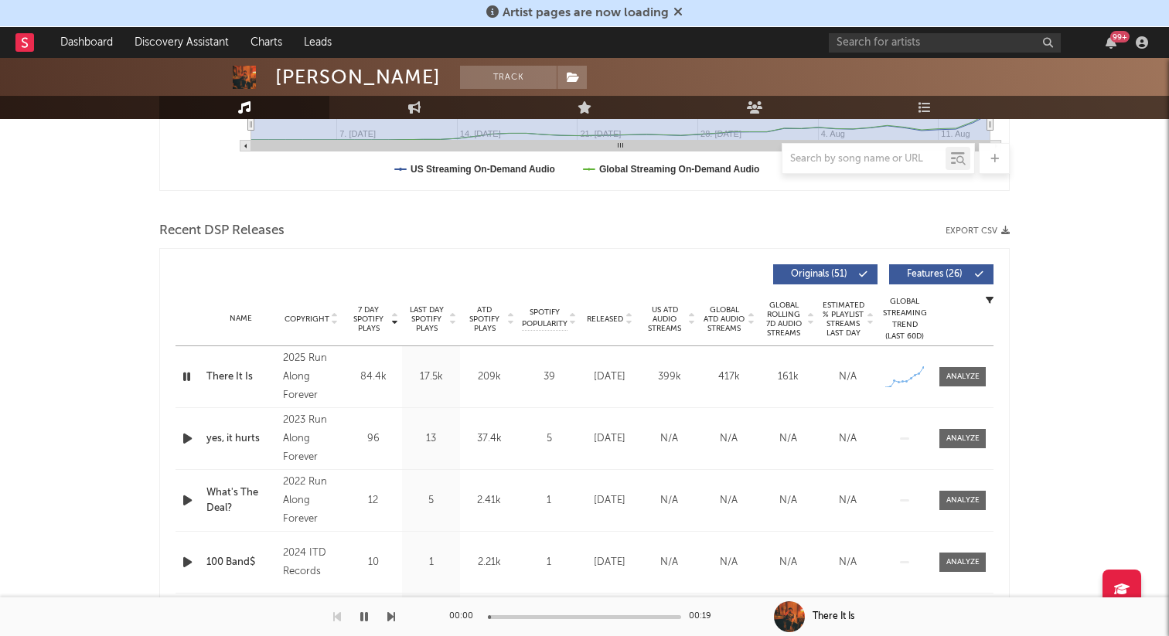
click at [252, 375] on div "There It Is" at bounding box center [240, 377] width 69 height 15
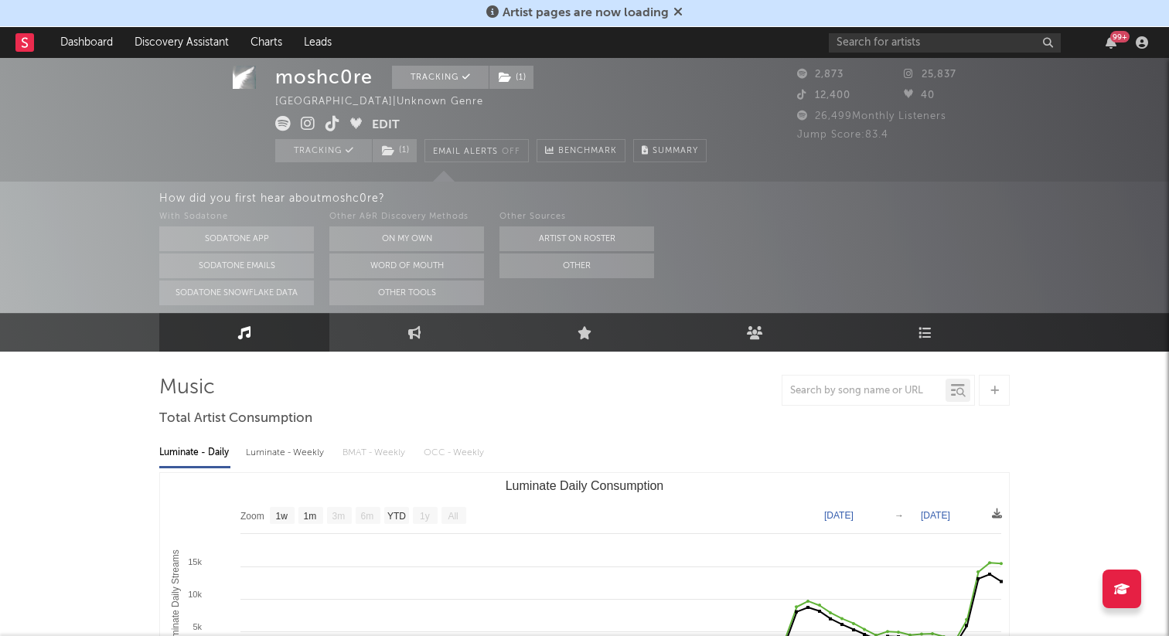
select select "1w"
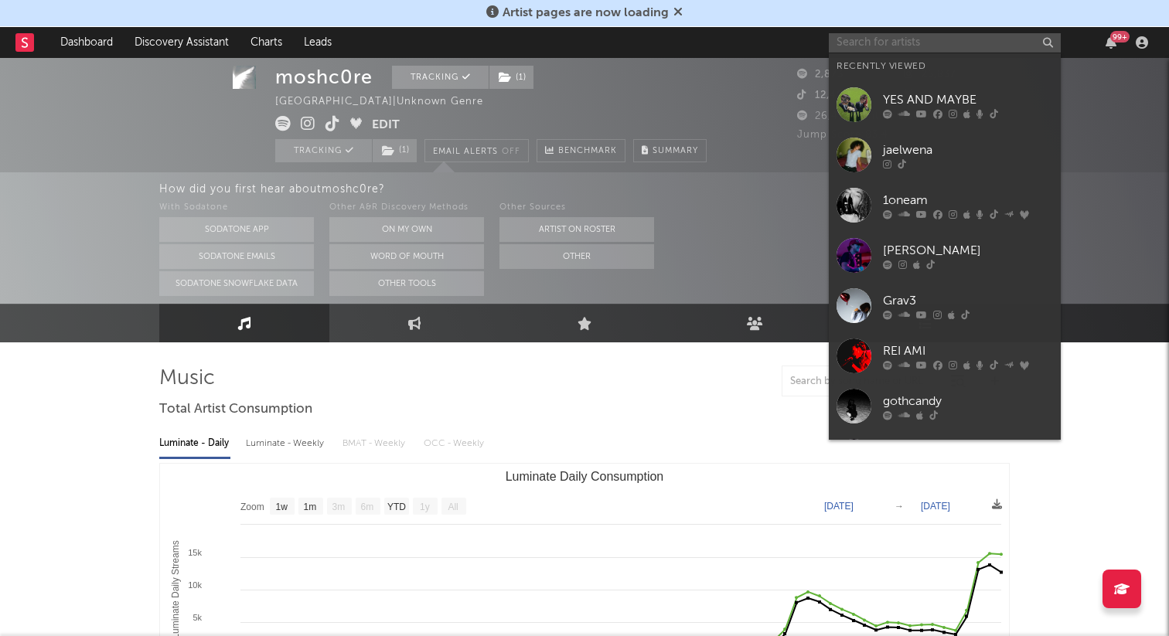
click at [868, 37] on input "text" at bounding box center [945, 42] width 232 height 19
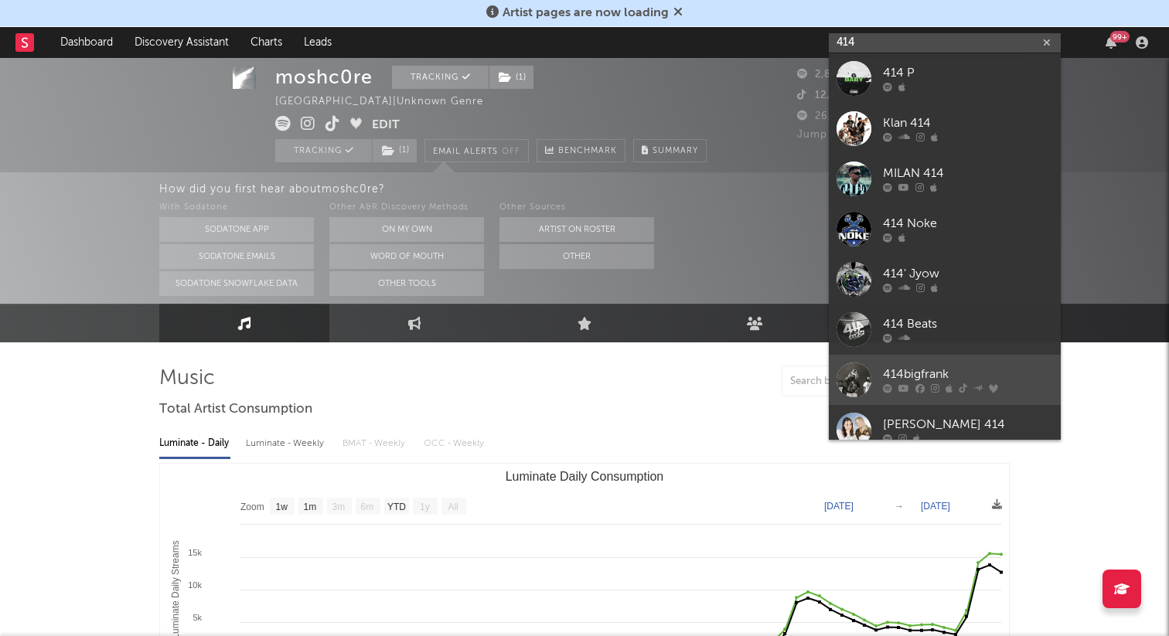
type input "414"
click at [923, 362] on link "414bigfrank" at bounding box center [945, 380] width 232 height 50
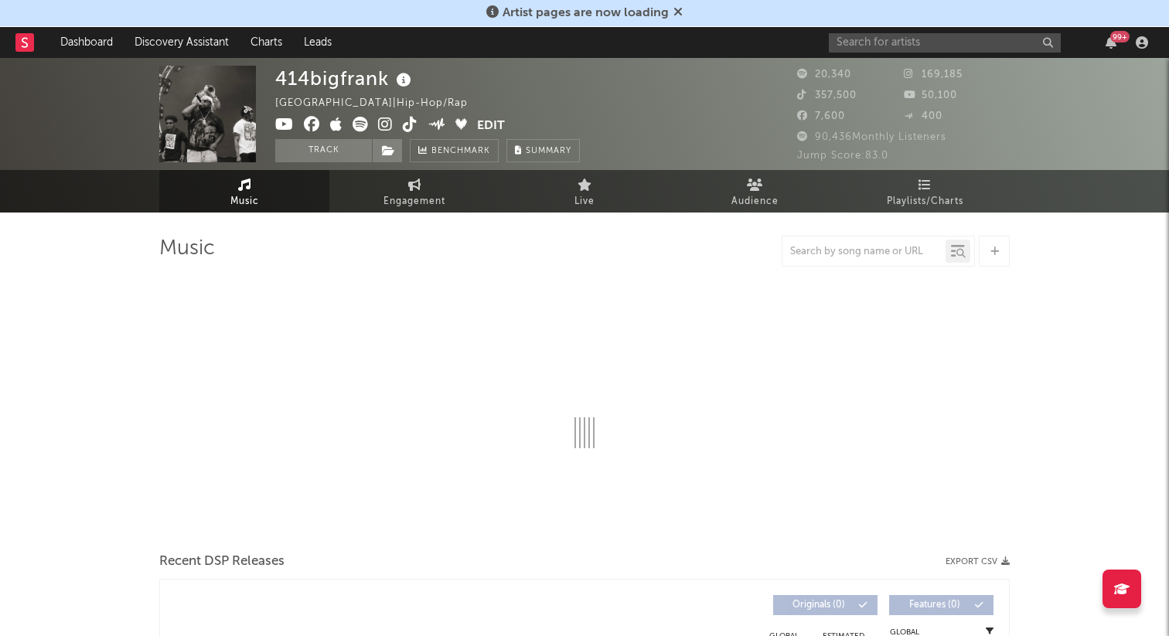
select select "6m"
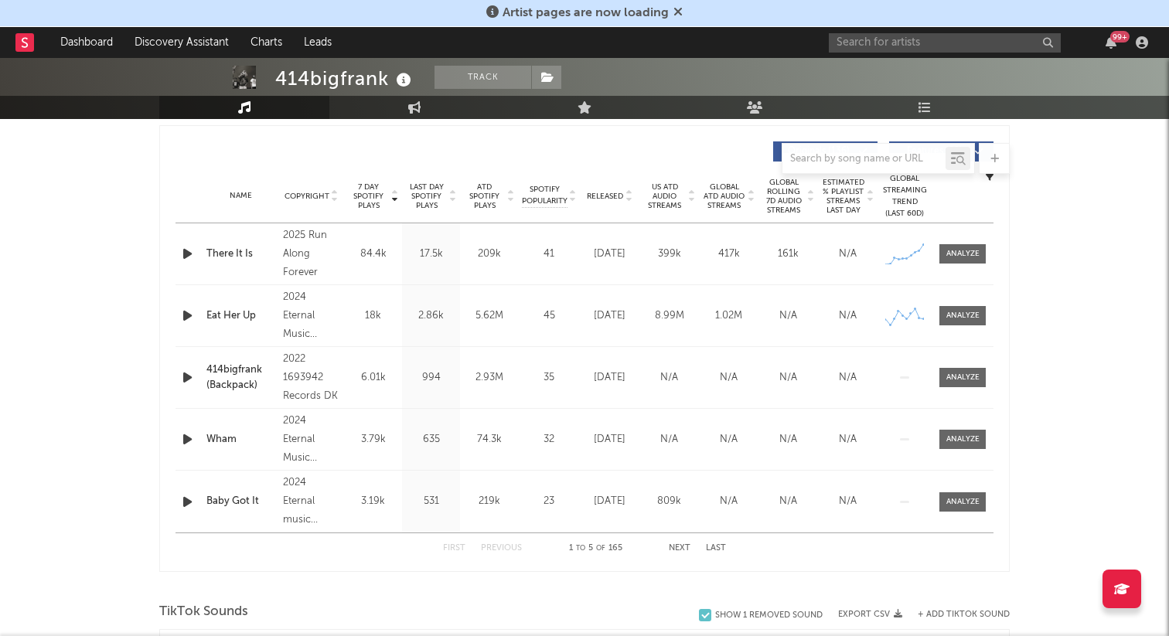
scroll to position [424, 0]
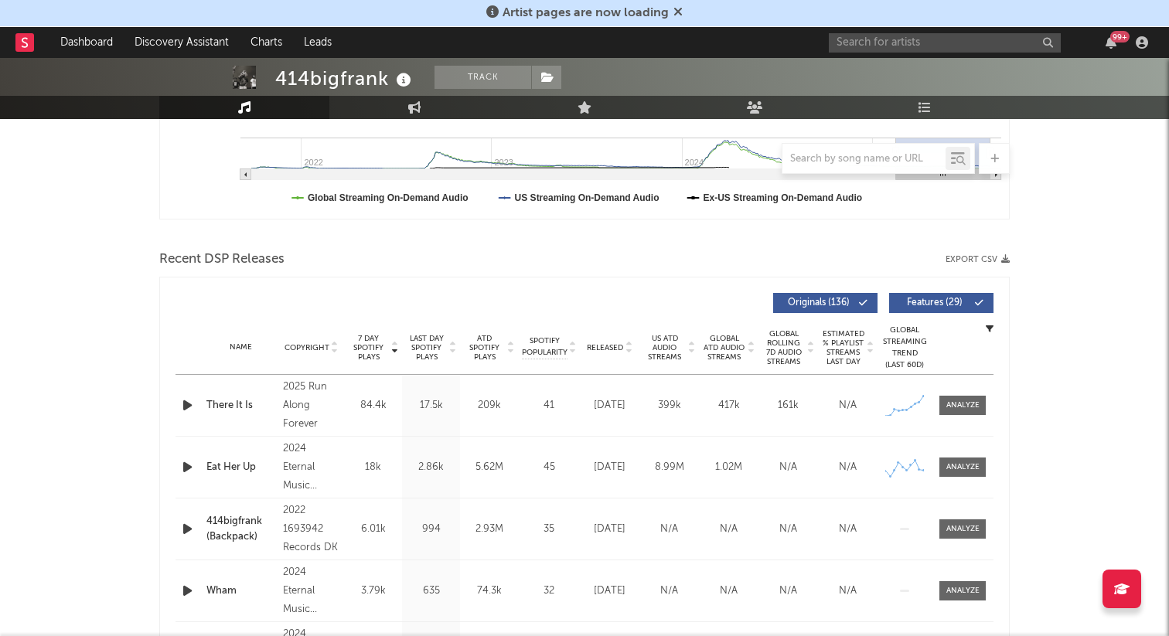
click at [956, 386] on div "Name There It Is Copyright 2025 Run Along Forever Label Run Along Forever Album…" at bounding box center [584, 405] width 818 height 61
click at [962, 409] on div at bounding box center [962, 406] width 33 height 12
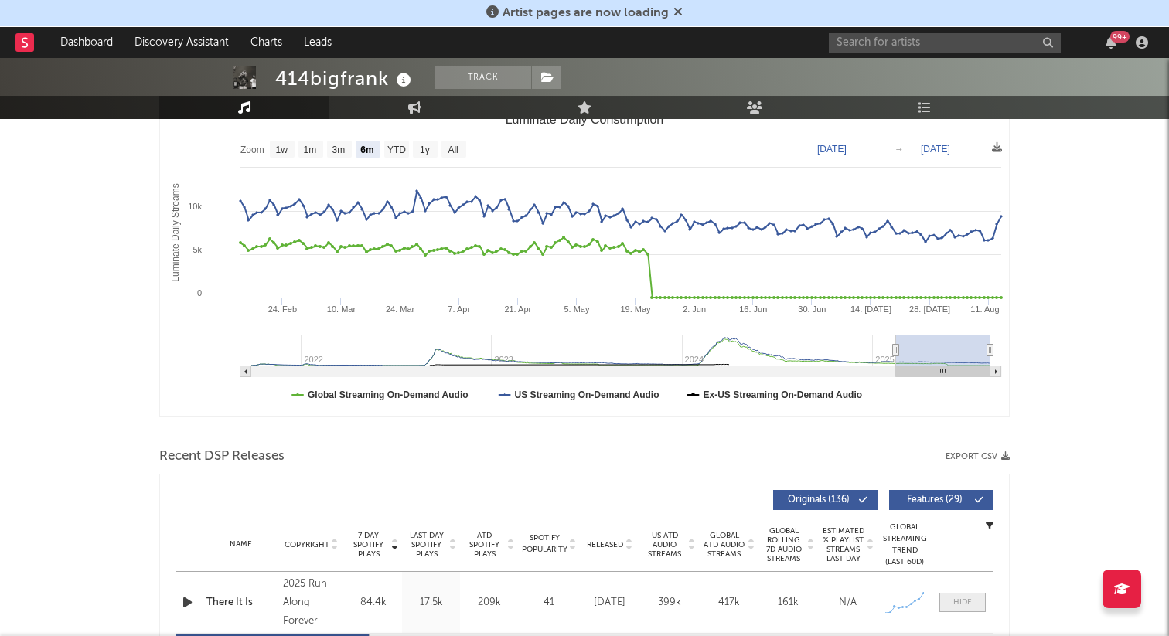
select select "1w"
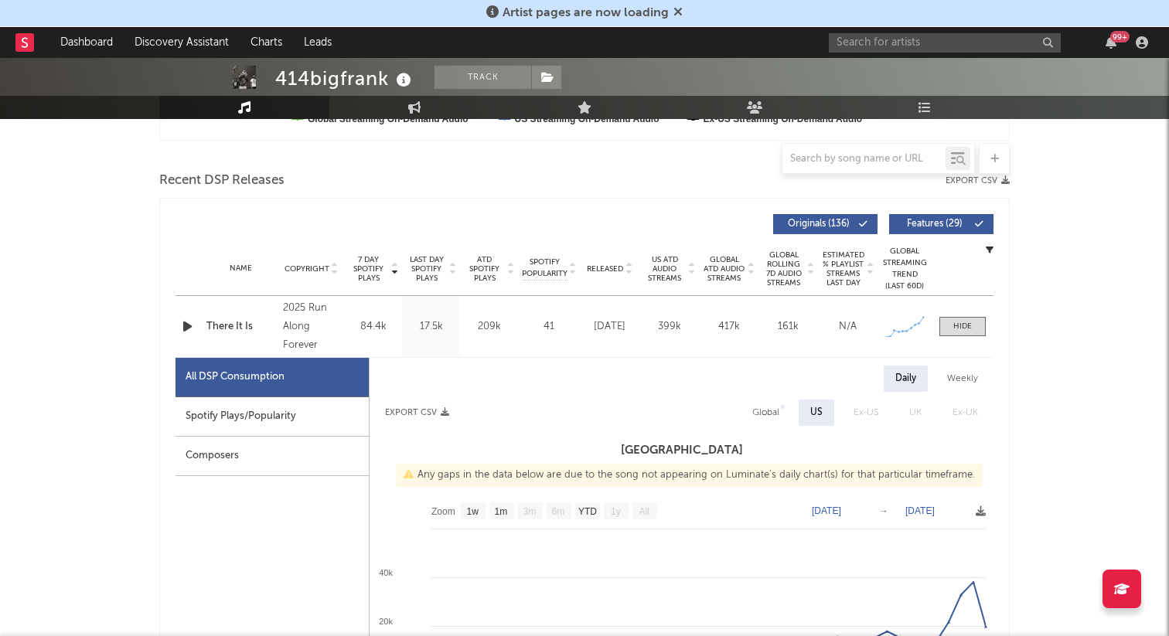
scroll to position [413, 0]
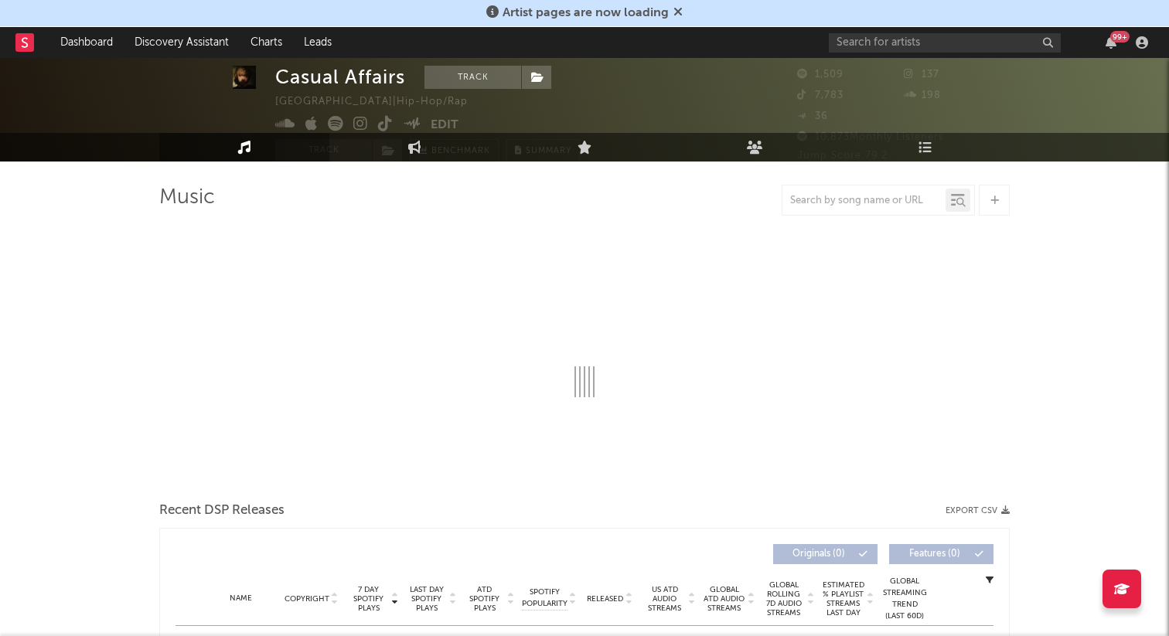
select select "1w"
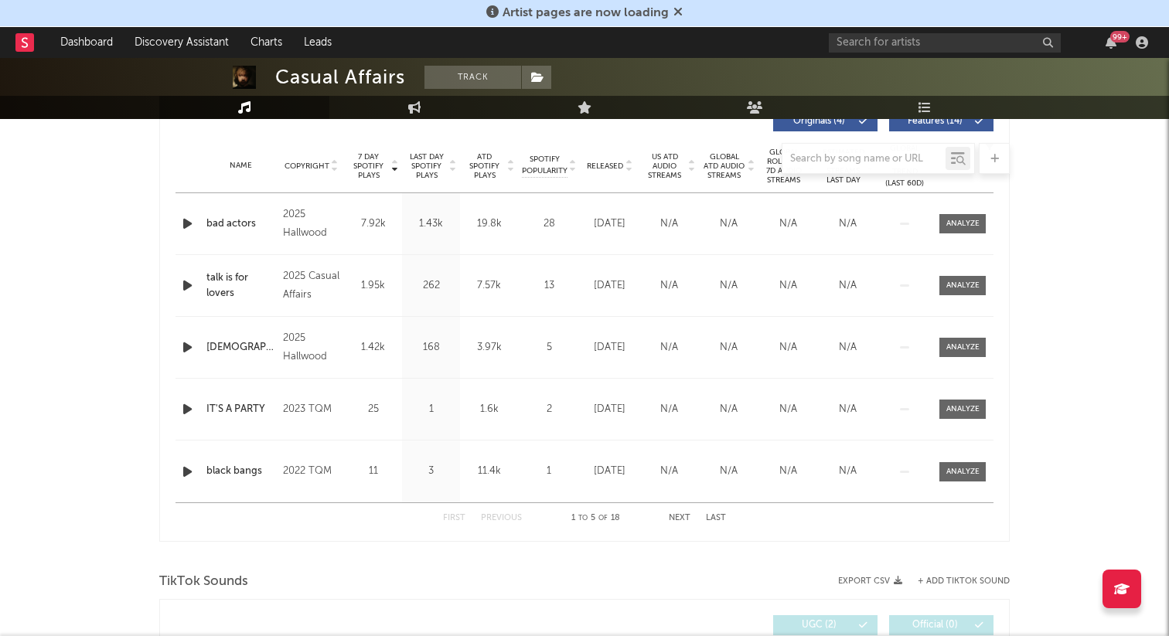
scroll to position [599, 0]
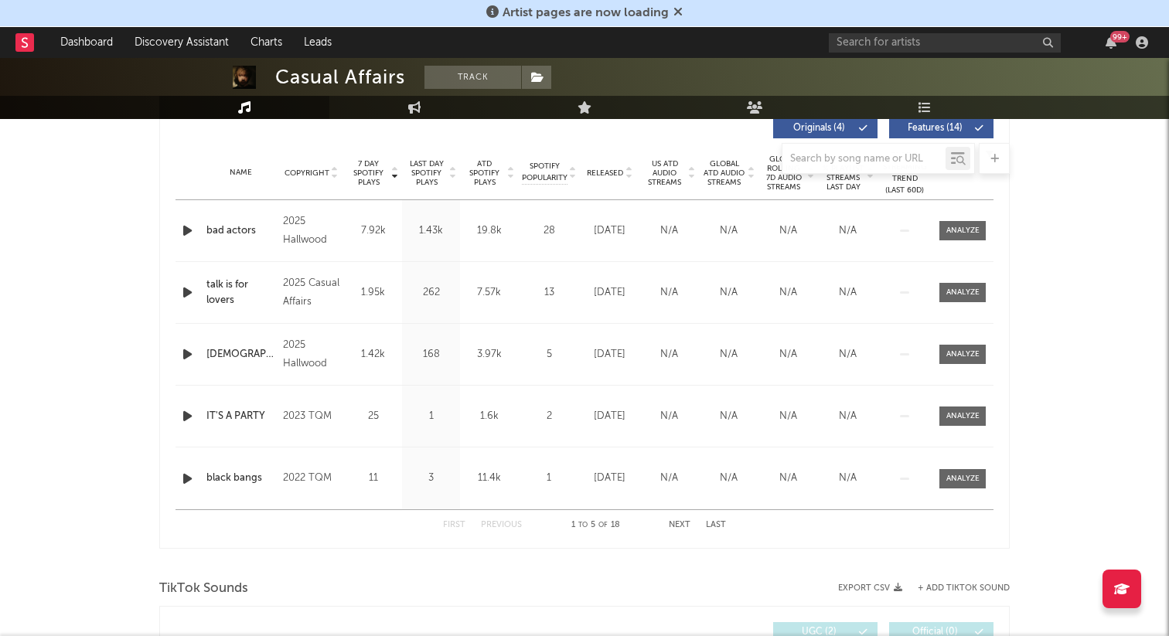
click at [622, 175] on span "Released" at bounding box center [605, 173] width 36 height 9
click at [379, 172] on div at bounding box center [584, 158] width 850 height 31
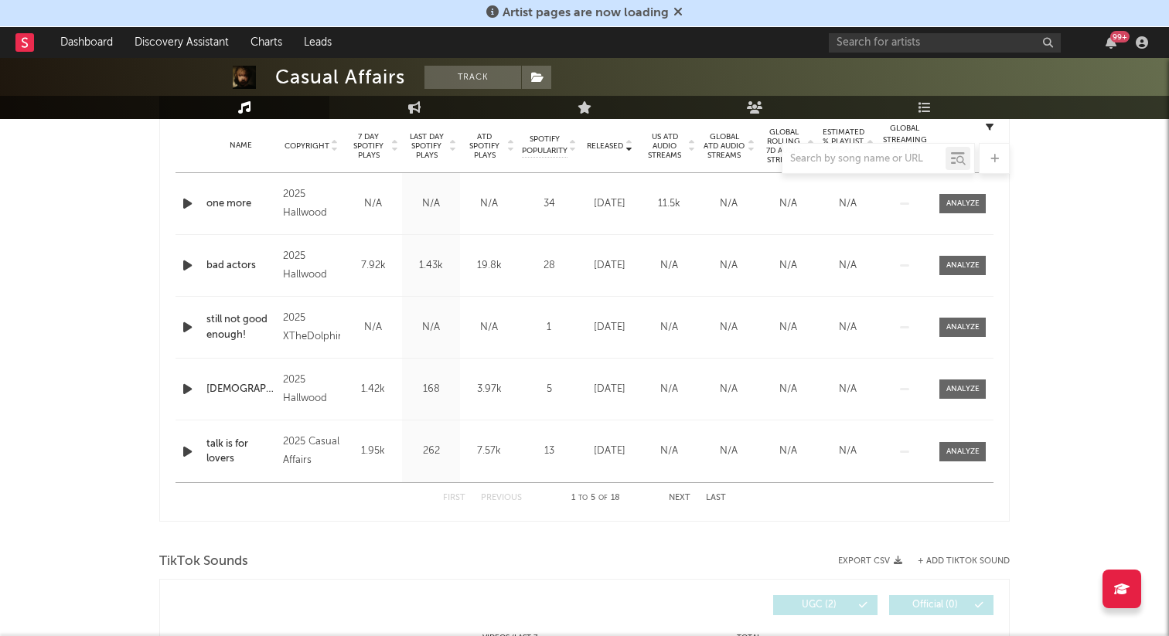
scroll to position [579, 0]
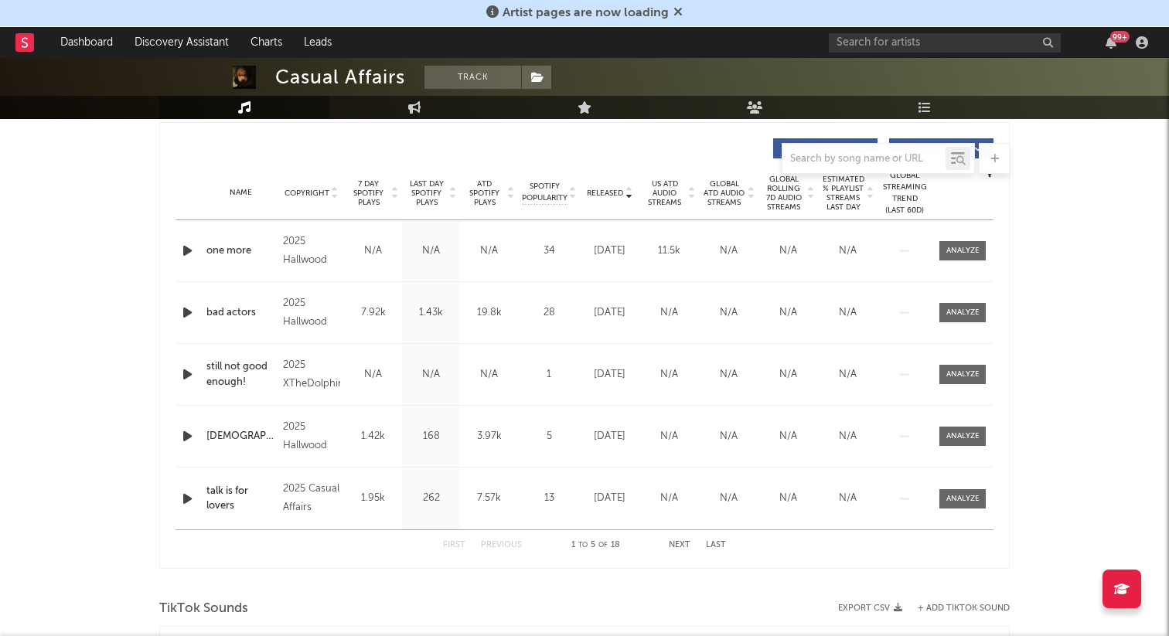
click at [179, 250] on icon "button" at bounding box center [187, 250] width 16 height 19
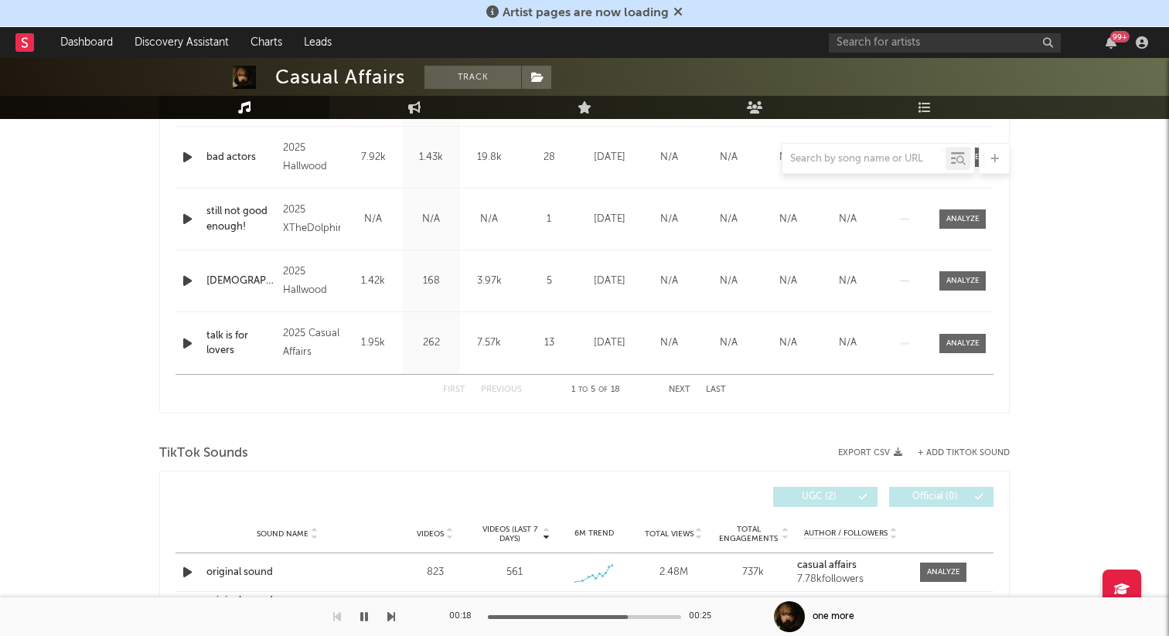
scroll to position [812, 0]
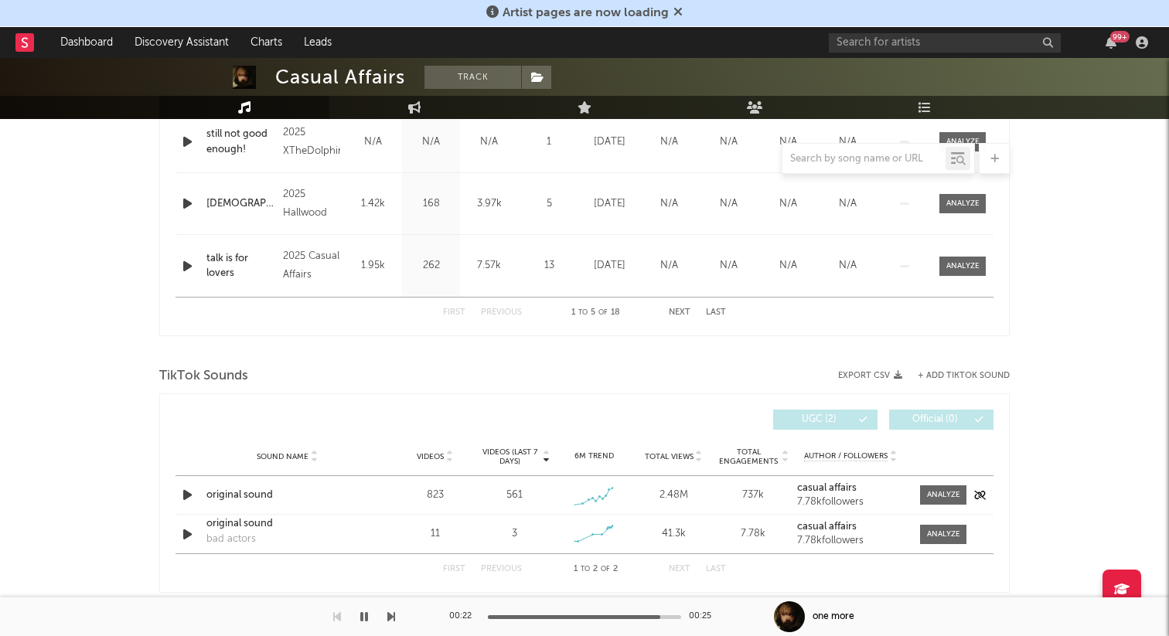
click at [185, 502] on icon "button" at bounding box center [187, 494] width 16 height 19
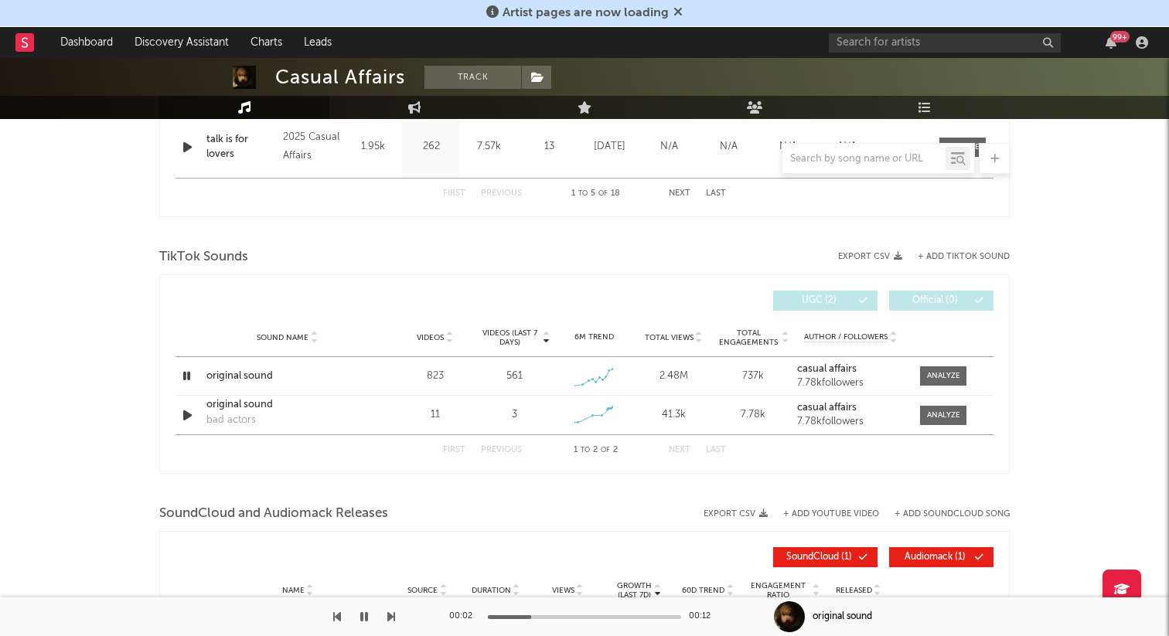
scroll to position [940, 0]
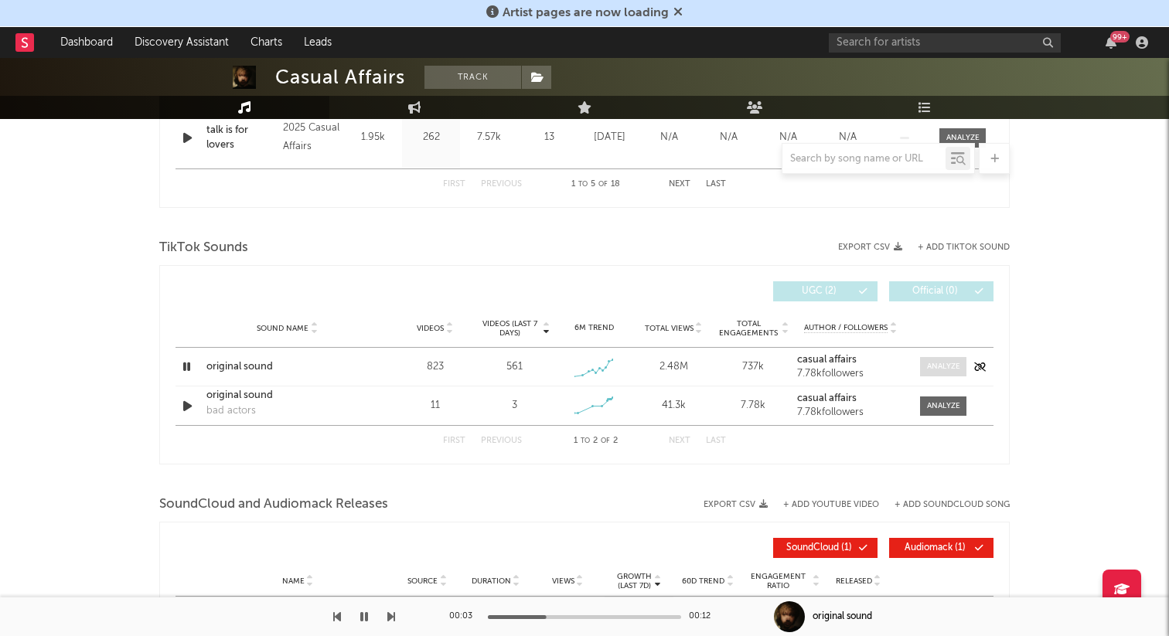
click at [935, 359] on span at bounding box center [943, 366] width 46 height 19
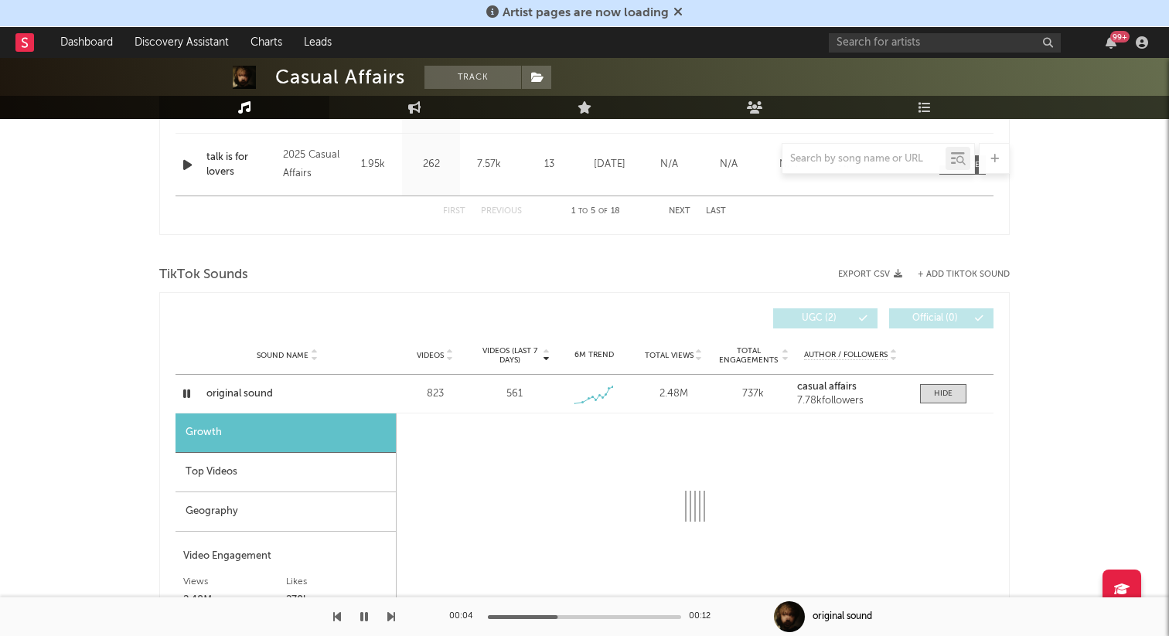
select select "1w"
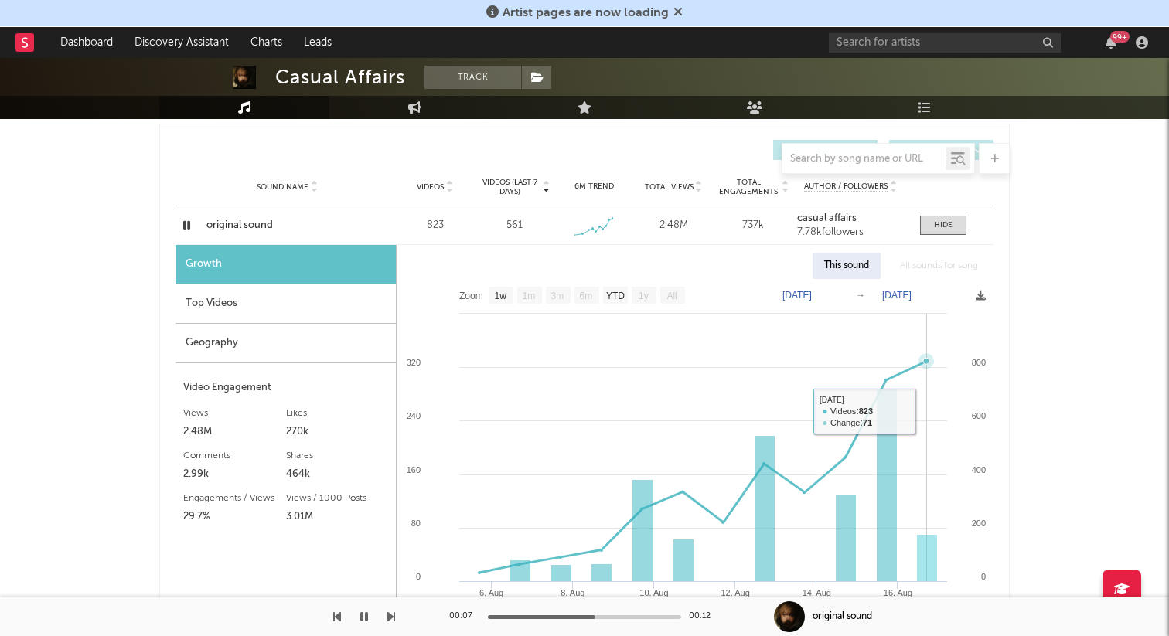
scroll to position [1054, 0]
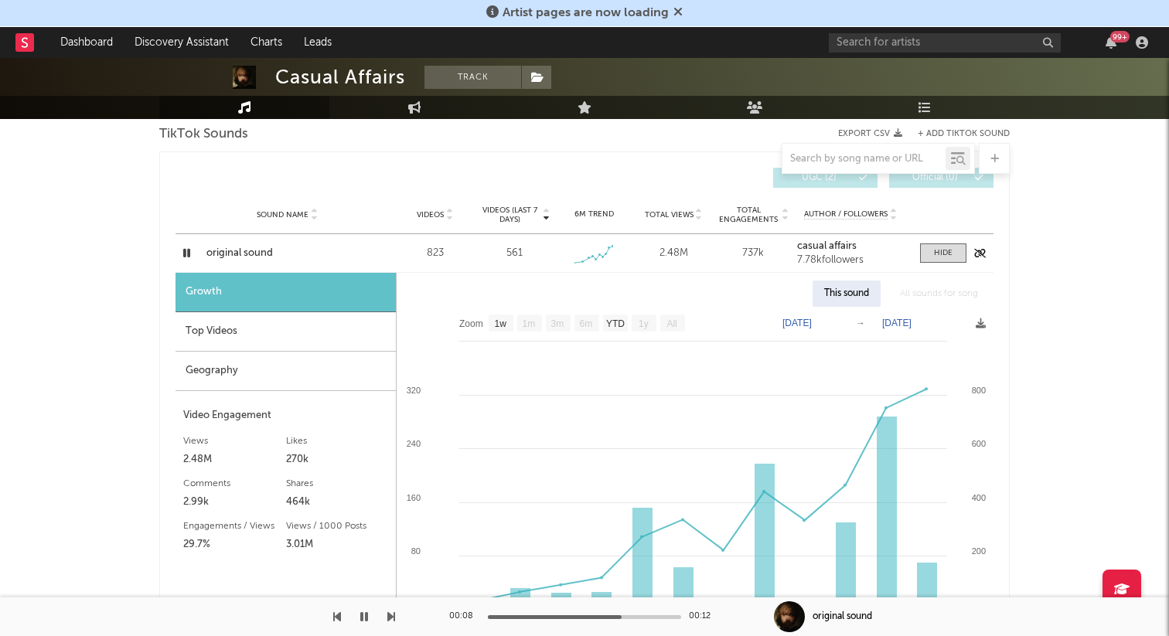
click at [267, 247] on div "original sound" at bounding box center [287, 253] width 162 height 15
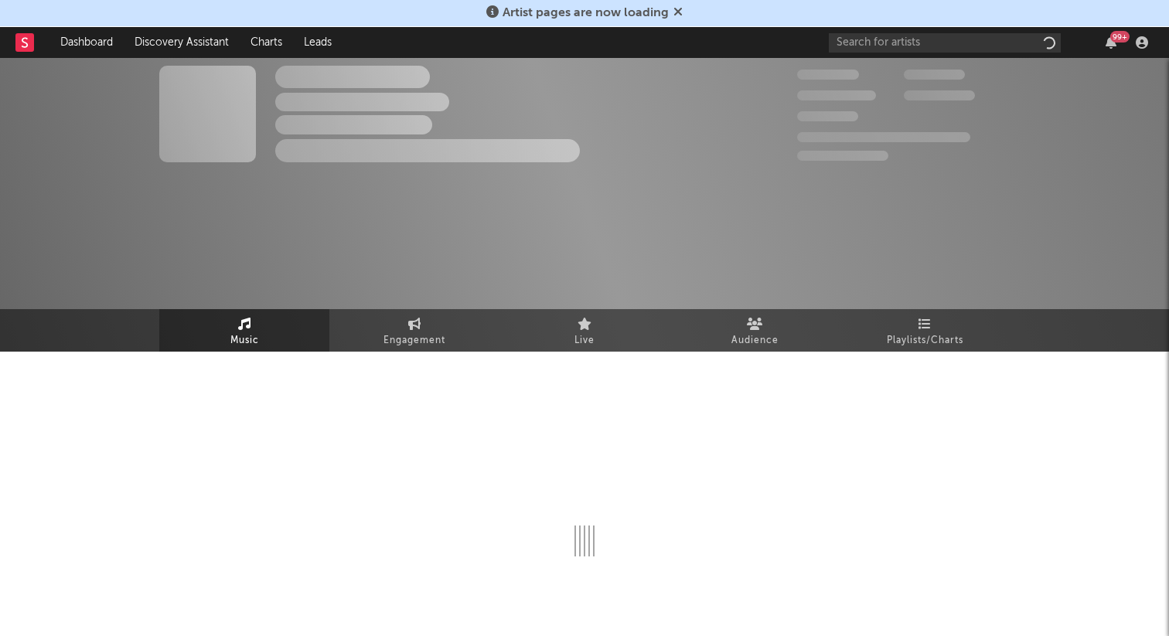
select select "6m"
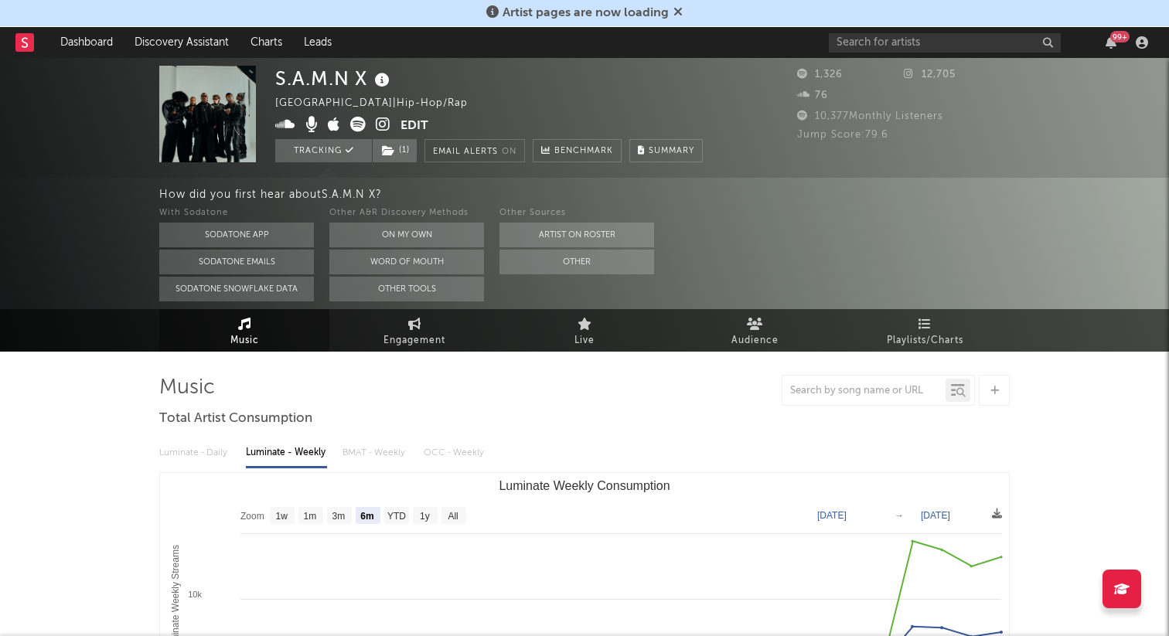
click at [382, 124] on icon at bounding box center [383, 124] width 15 height 15
click at [414, 121] on button "Edit" at bounding box center [414, 126] width 28 height 19
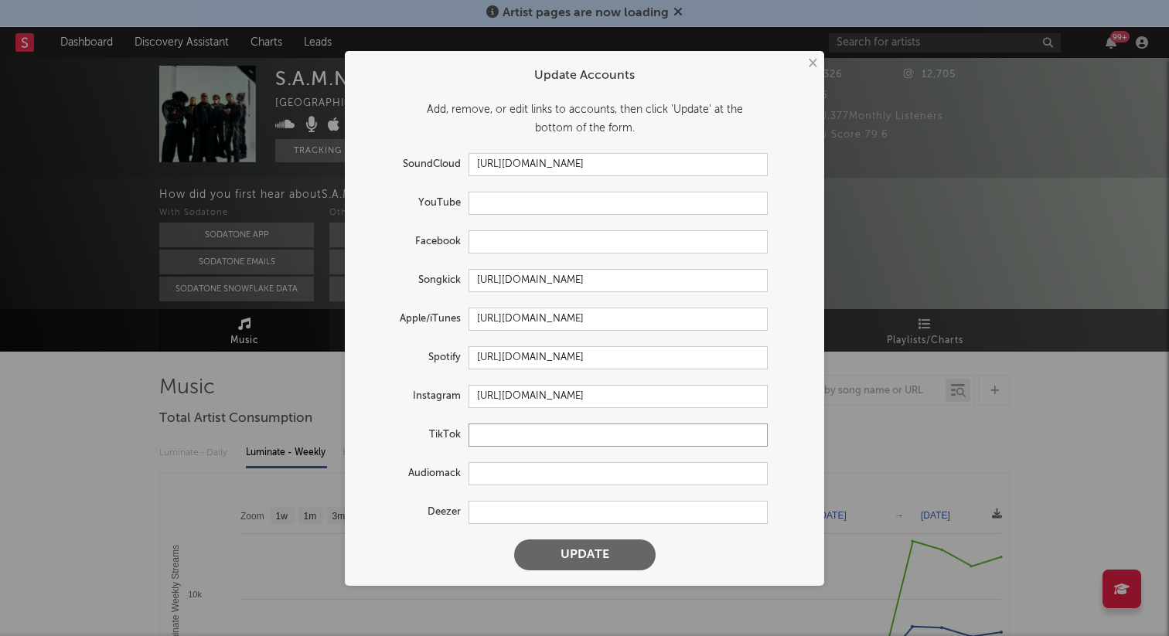
click at [501, 432] on input "text" at bounding box center [617, 435] width 299 height 23
paste input "[URL][DOMAIN_NAME]"
type input "[URL][DOMAIN_NAME]"
click at [574, 555] on button "Update" at bounding box center [584, 555] width 141 height 31
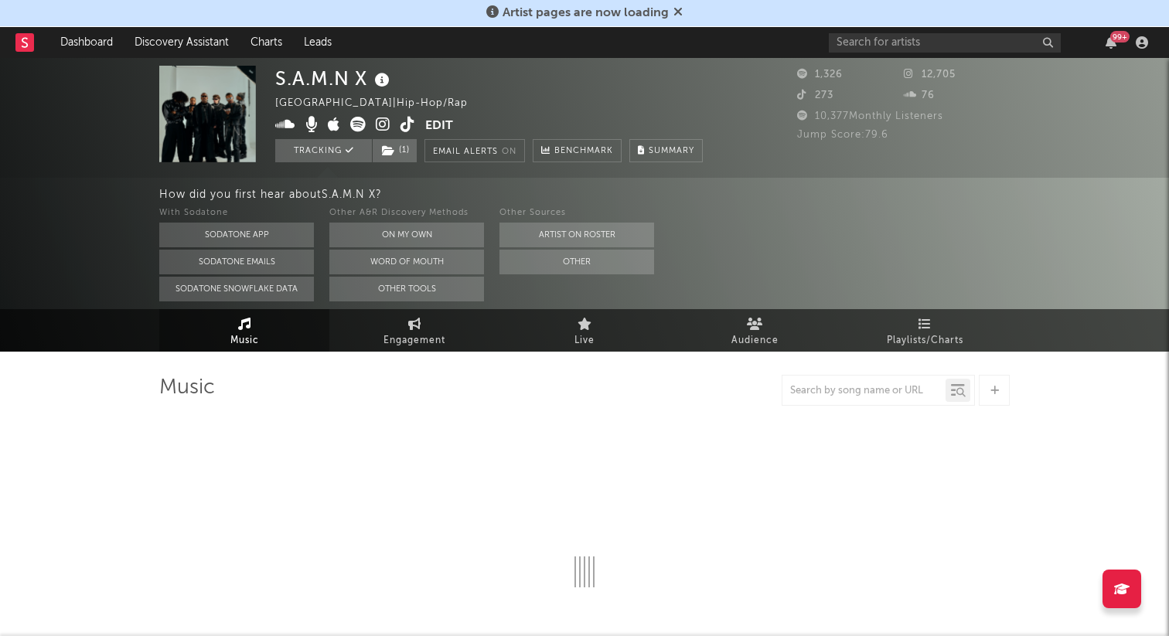
select select "6m"
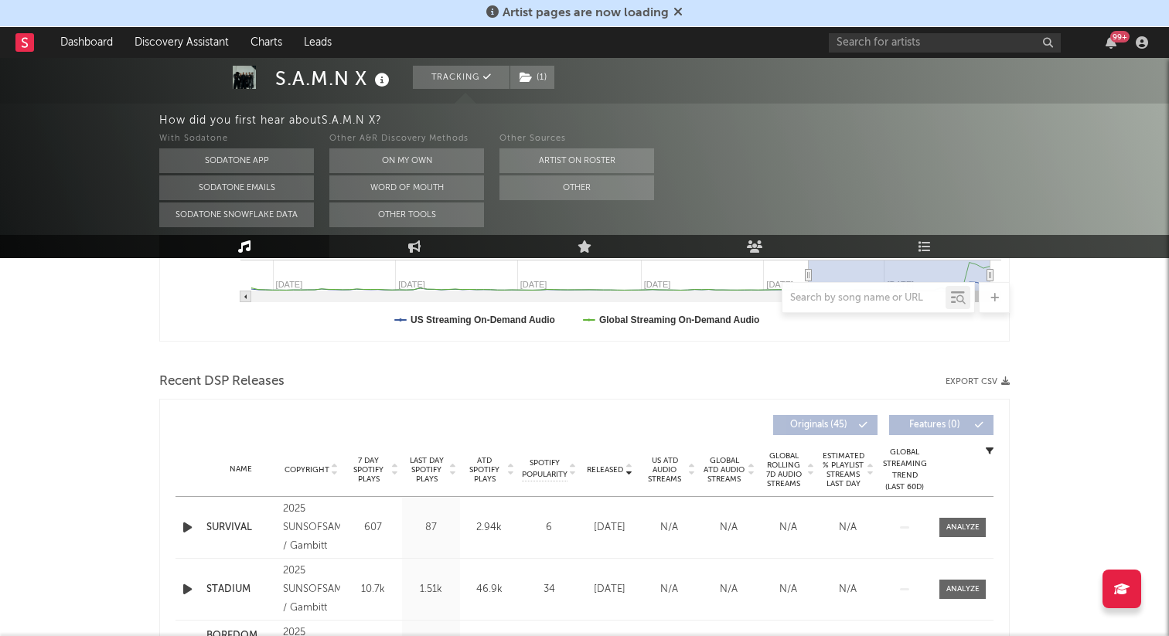
scroll to position [582, 0]
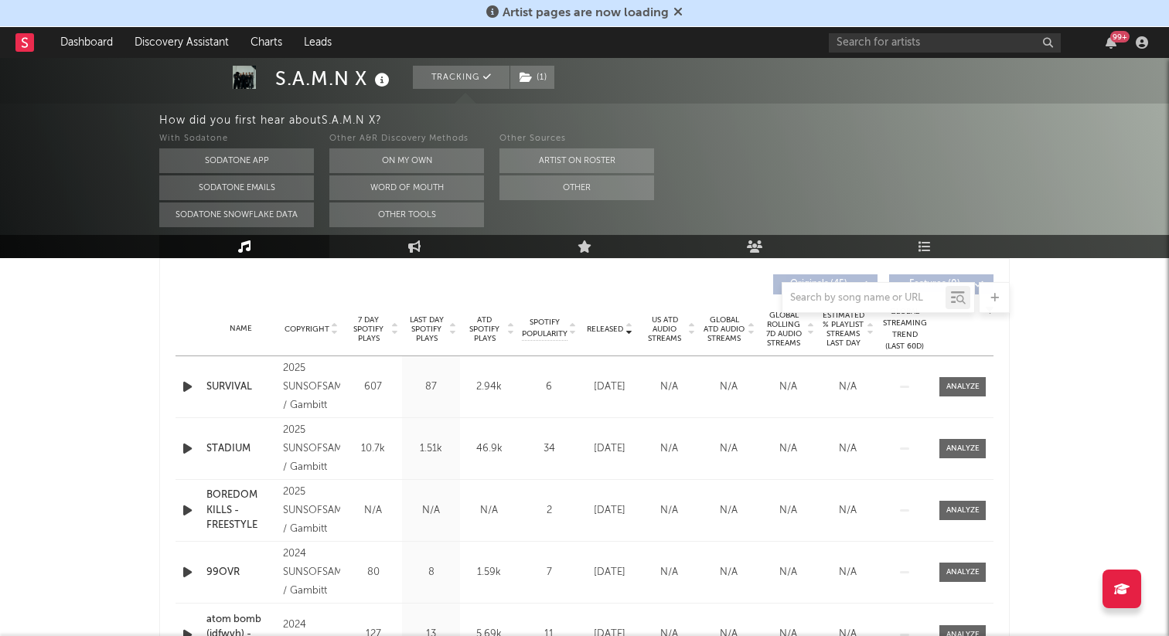
click at [370, 322] on span "7 Day Spotify Plays" at bounding box center [368, 329] width 41 height 28
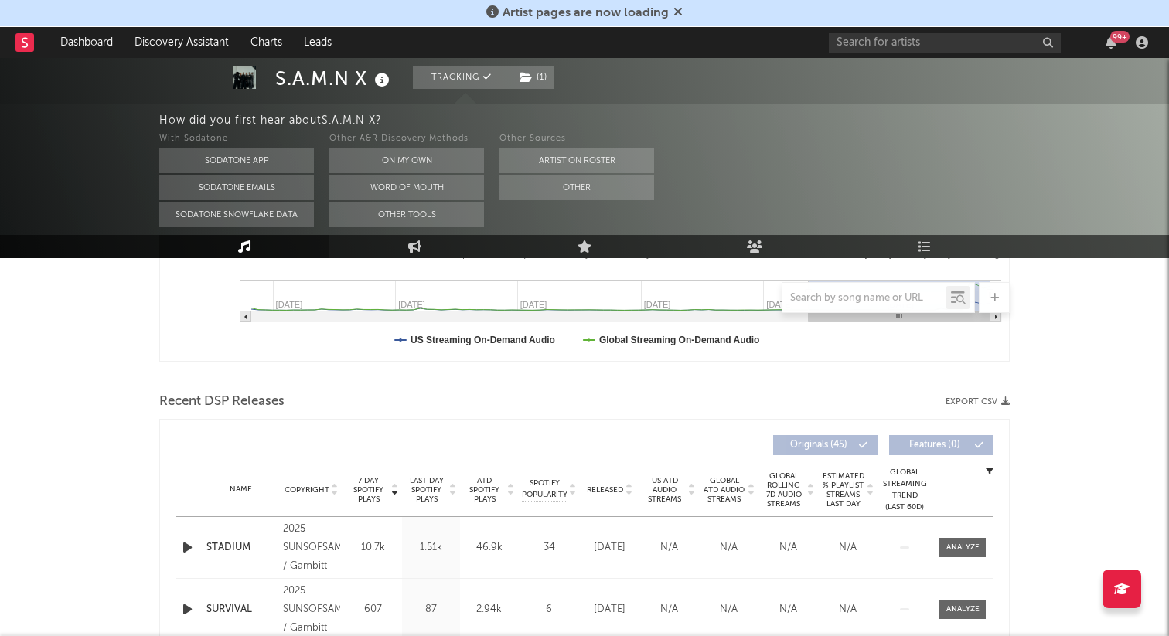
scroll to position [0, 0]
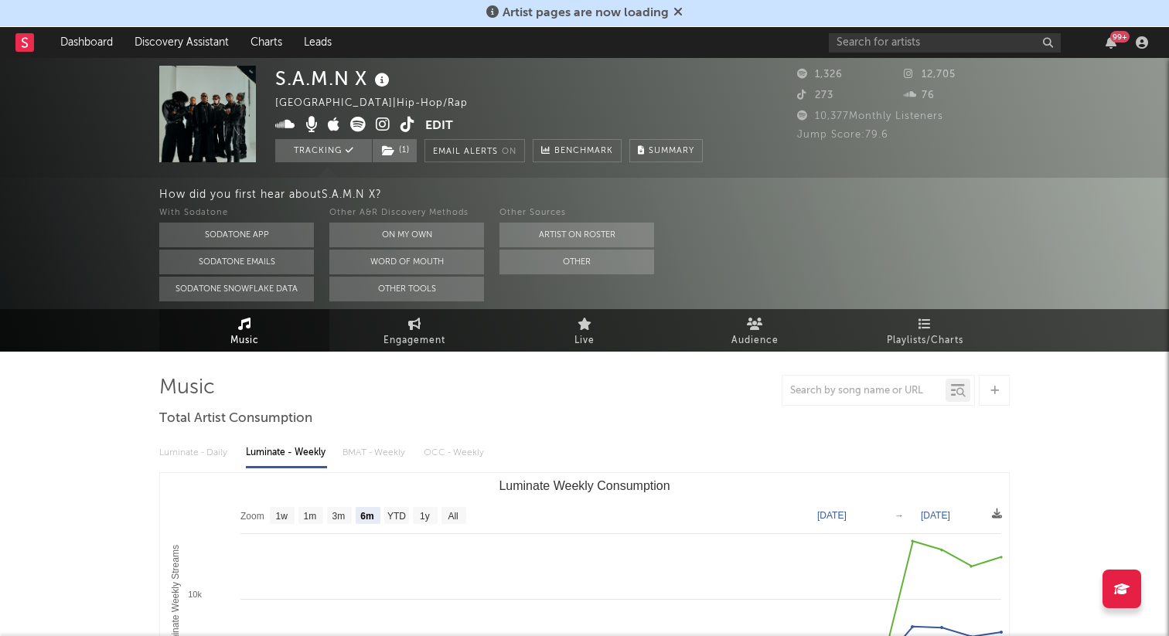
click at [382, 124] on icon at bounding box center [383, 124] width 15 height 15
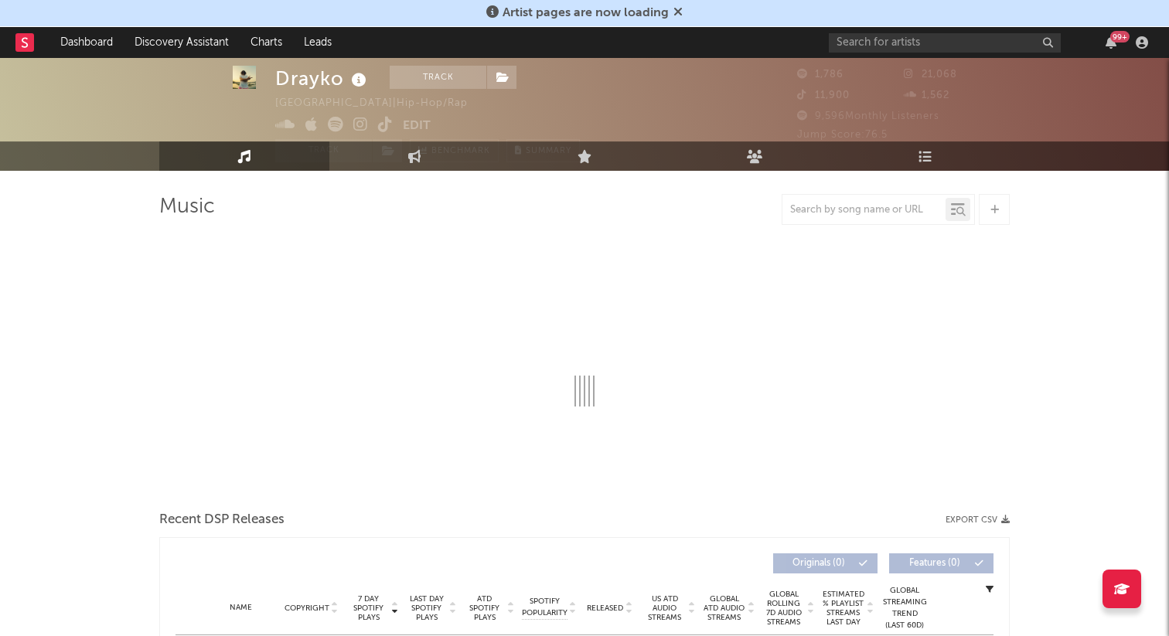
scroll to position [56, 0]
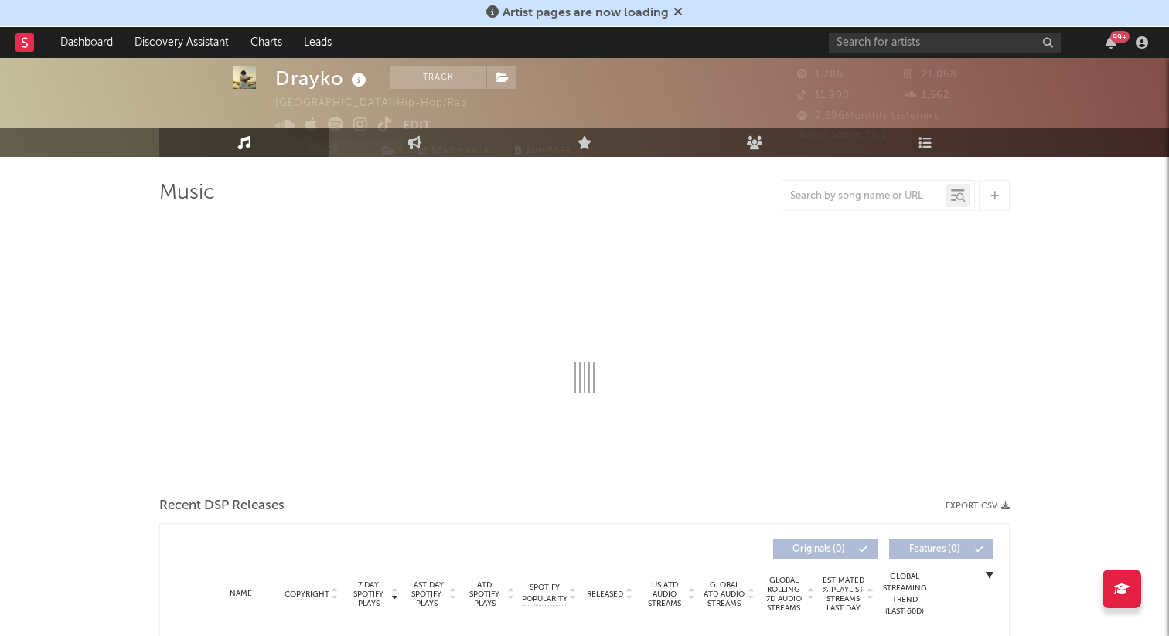
select select "6m"
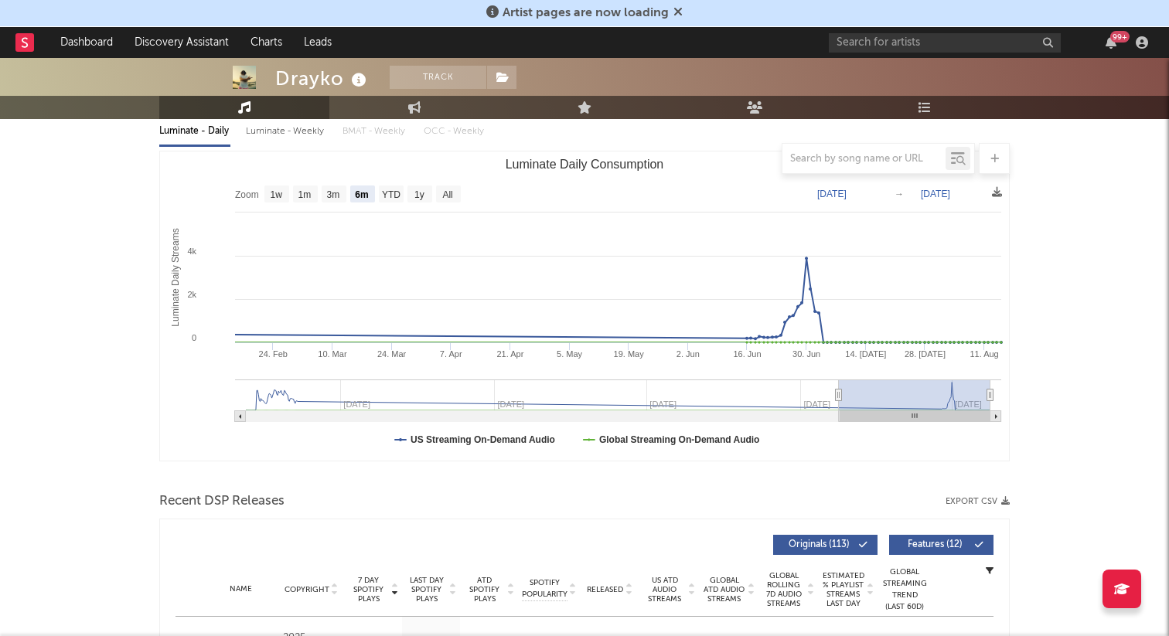
scroll to position [0, 0]
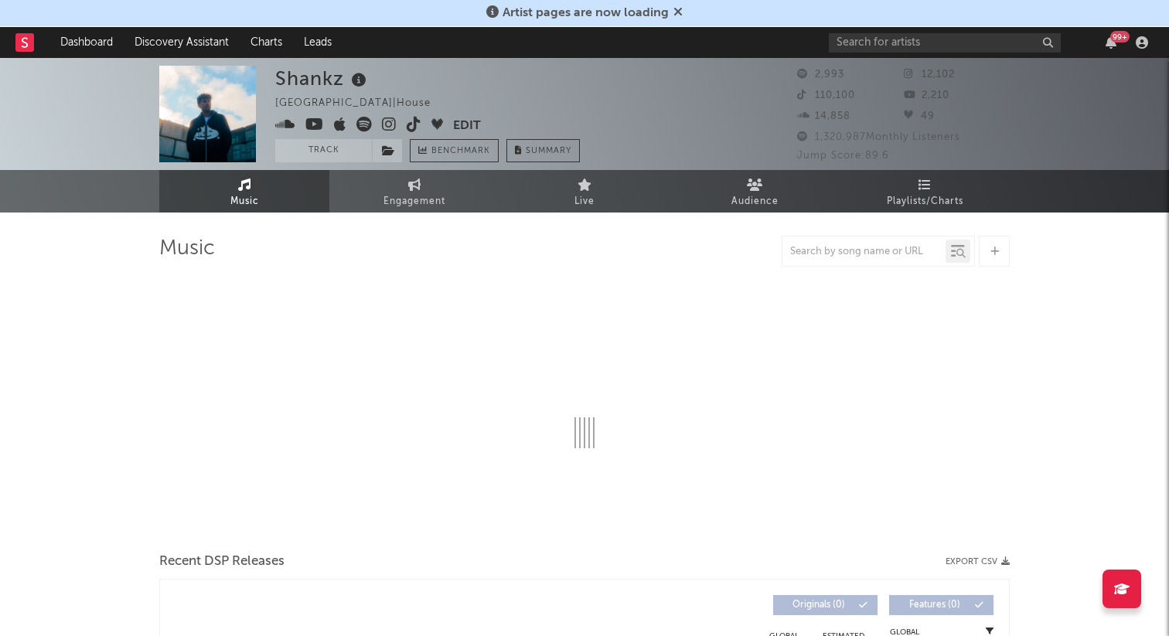
select select "1w"
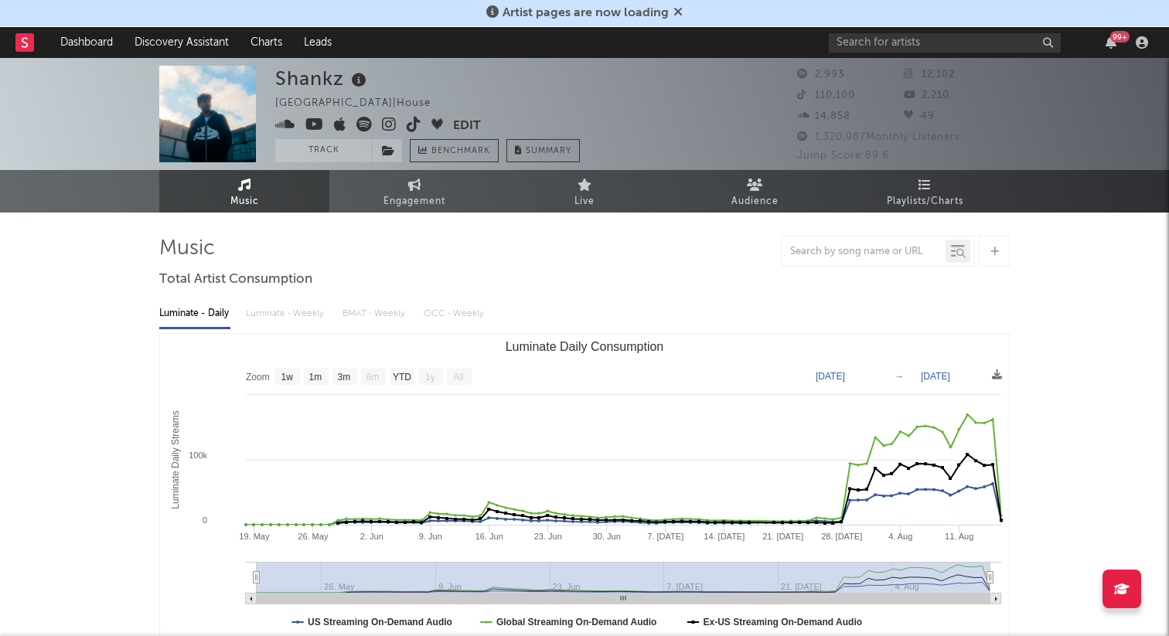
click at [363, 128] on icon at bounding box center [363, 124] width 15 height 15
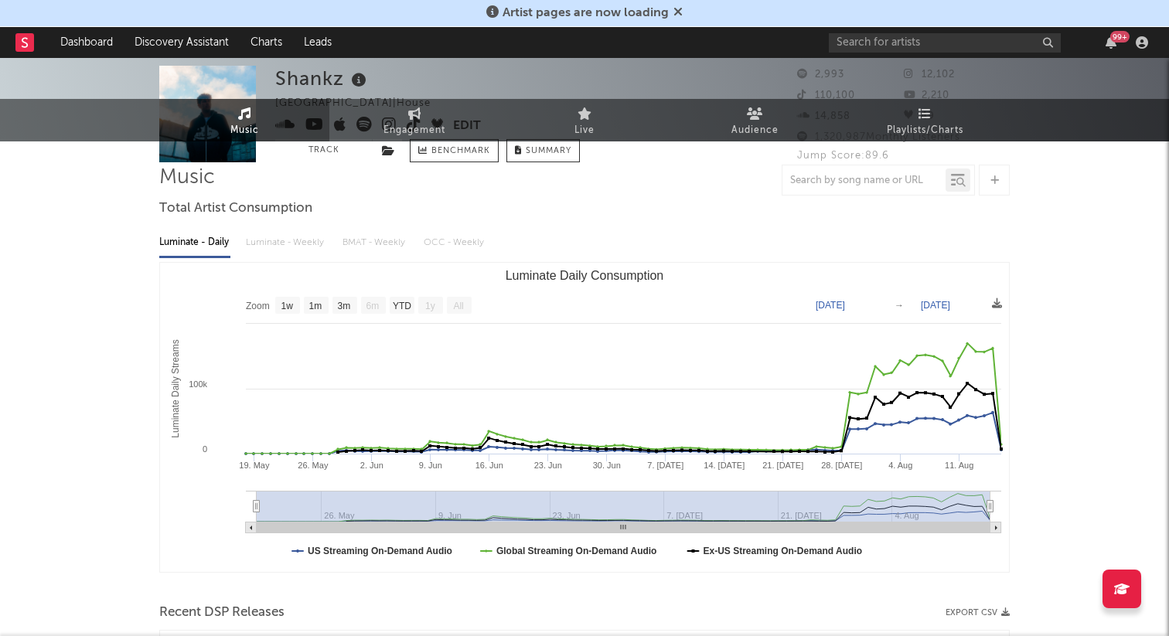
scroll to position [502, 0]
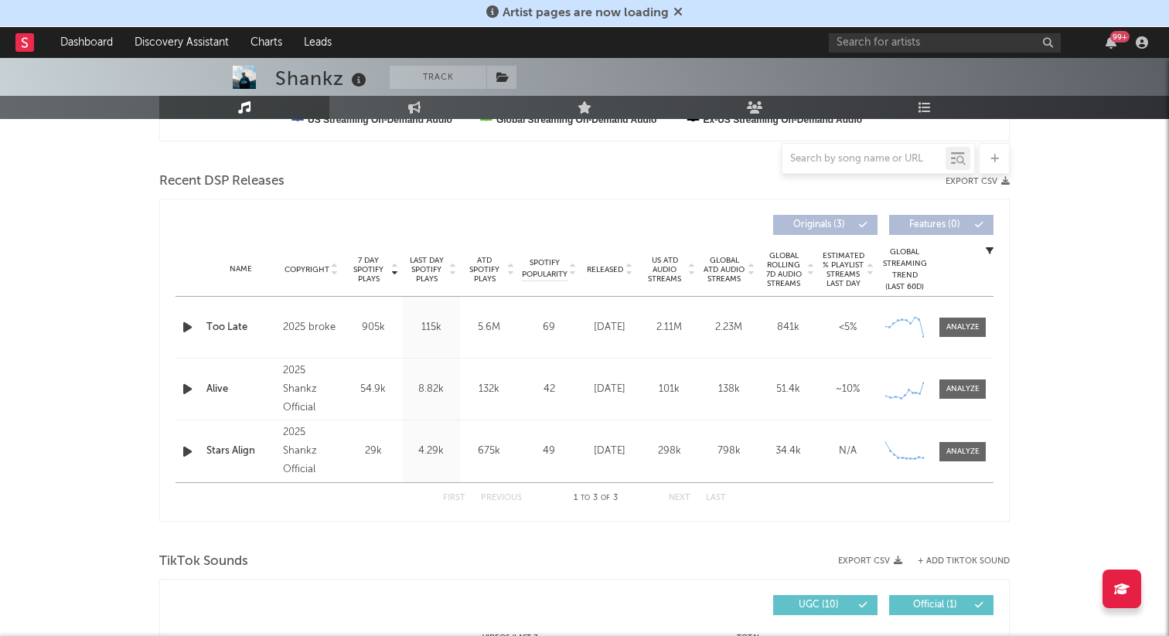
click at [184, 452] on icon "button" at bounding box center [187, 451] width 16 height 19
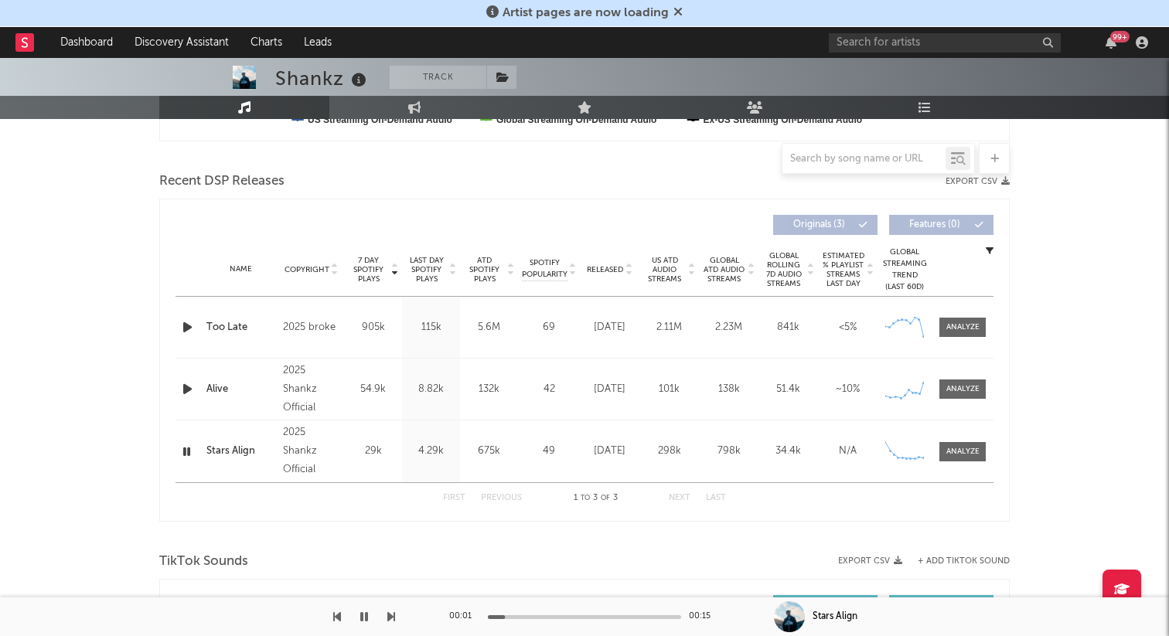
click at [187, 387] on icon "button" at bounding box center [187, 389] width 16 height 19
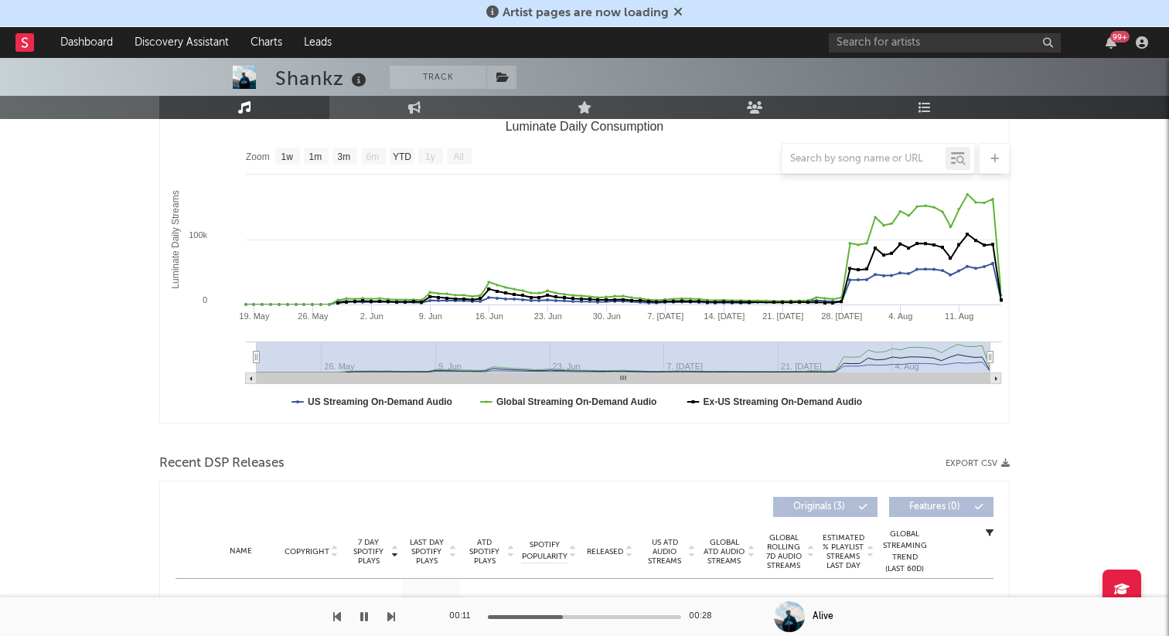
scroll to position [0, 0]
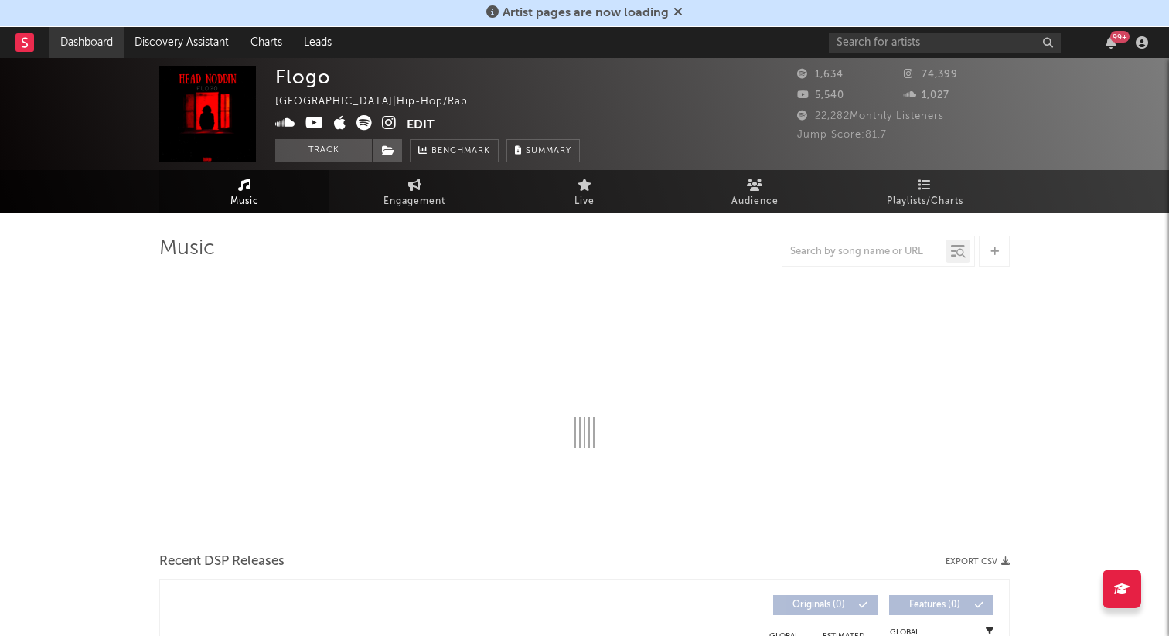
select select "1w"
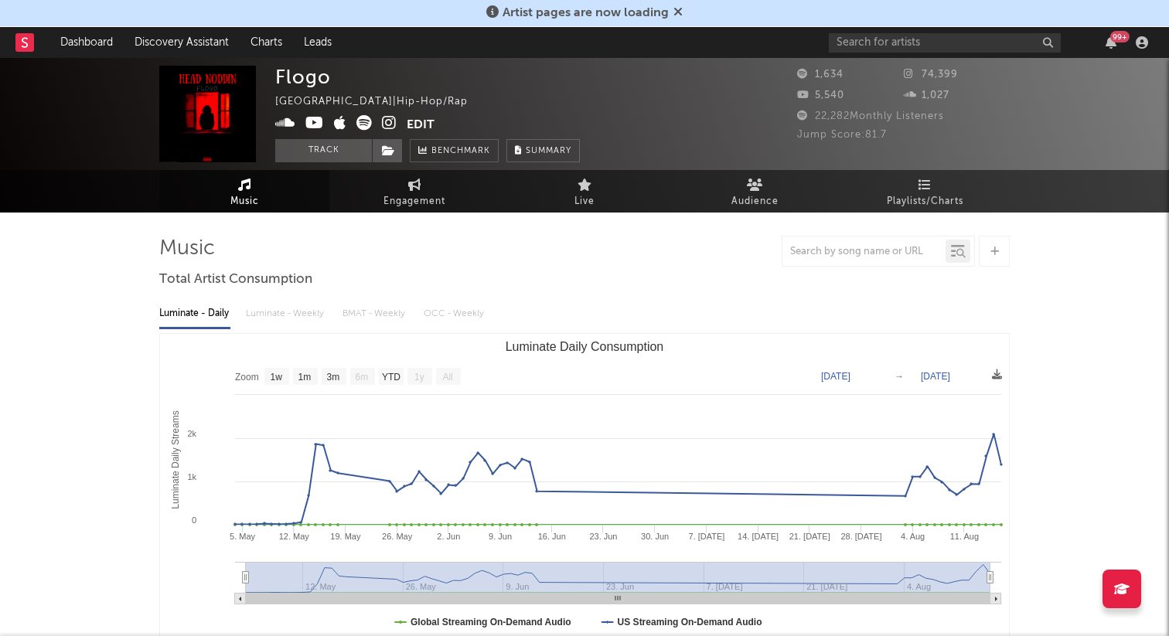
click at [388, 127] on icon at bounding box center [389, 122] width 15 height 15
click at [417, 123] on button "Edit" at bounding box center [421, 124] width 28 height 19
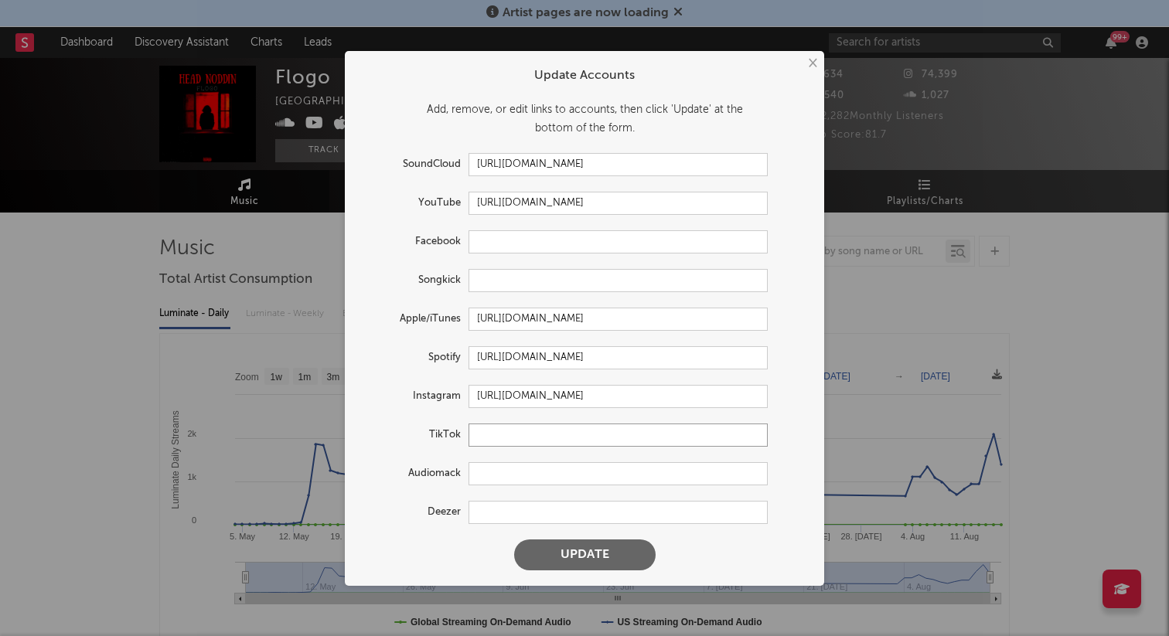
click at [489, 443] on input "text" at bounding box center [617, 435] width 299 height 23
paste input "https://www.tiktok.com/@bayflogo"
type input "https://www.tiktok.com/@bayflogo"
click at [575, 553] on button "Update" at bounding box center [584, 555] width 141 height 31
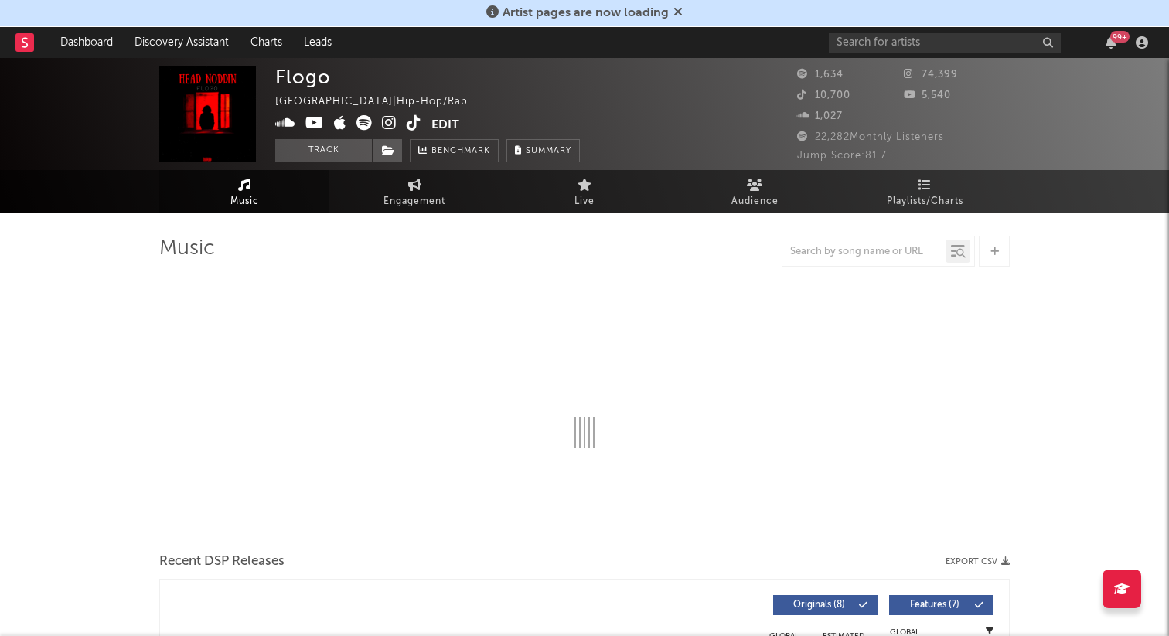
select select "1w"
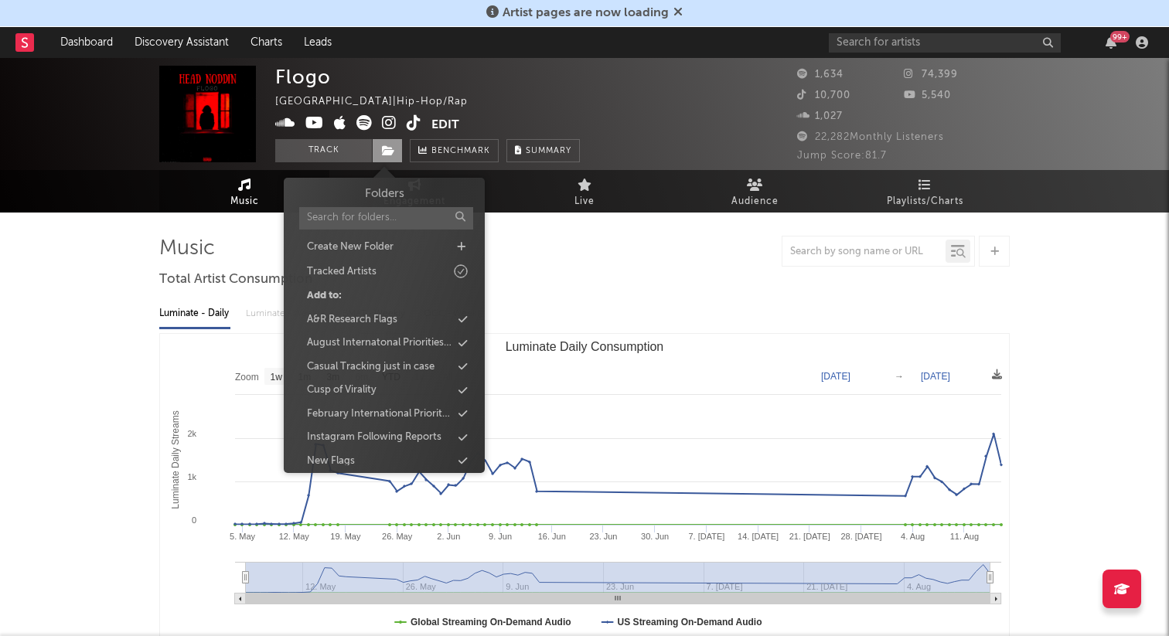
click at [390, 154] on icon at bounding box center [388, 150] width 13 height 11
click at [400, 366] on div "Casual Tracking just in case" at bounding box center [371, 366] width 128 height 15
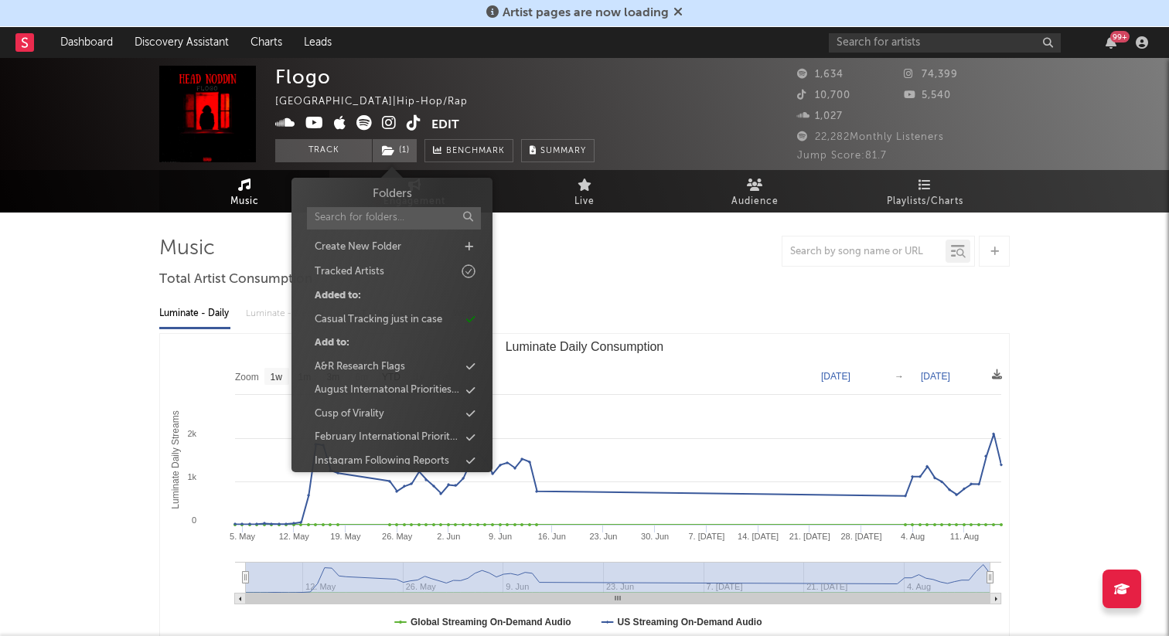
click at [609, 304] on div "Luminate - Daily Luminate - Weekly BMAT - Weekly OCC - Weekly" at bounding box center [584, 314] width 850 height 26
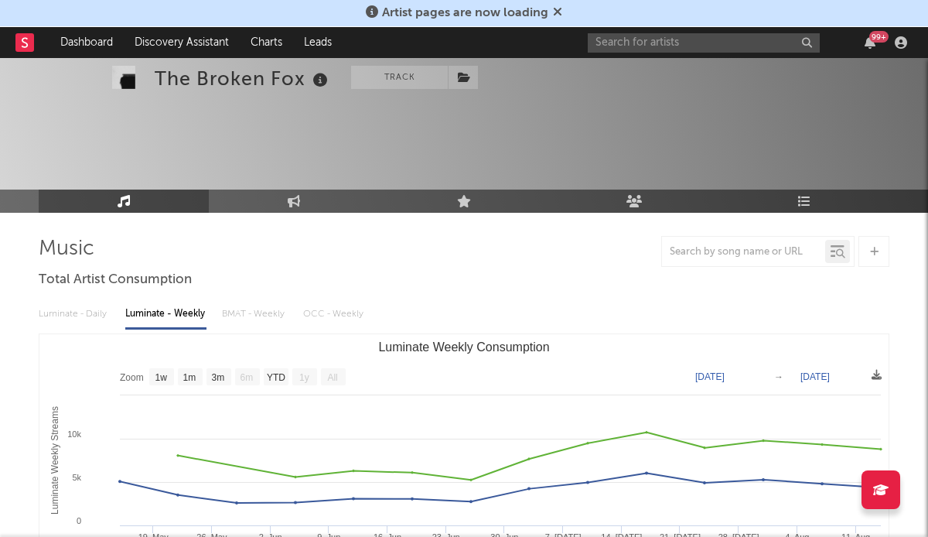
select select "1w"
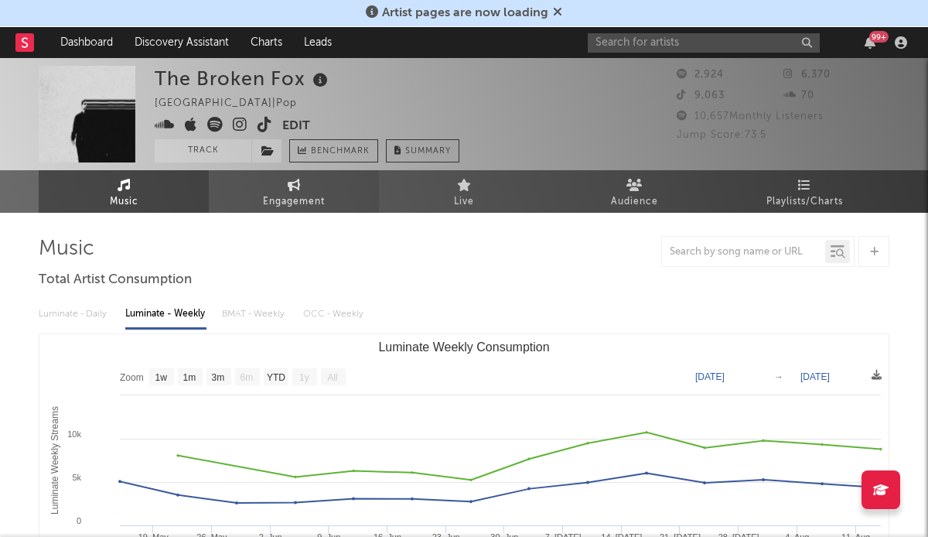
click at [271, 196] on span "Engagement" at bounding box center [294, 201] width 62 height 19
select select "1w"
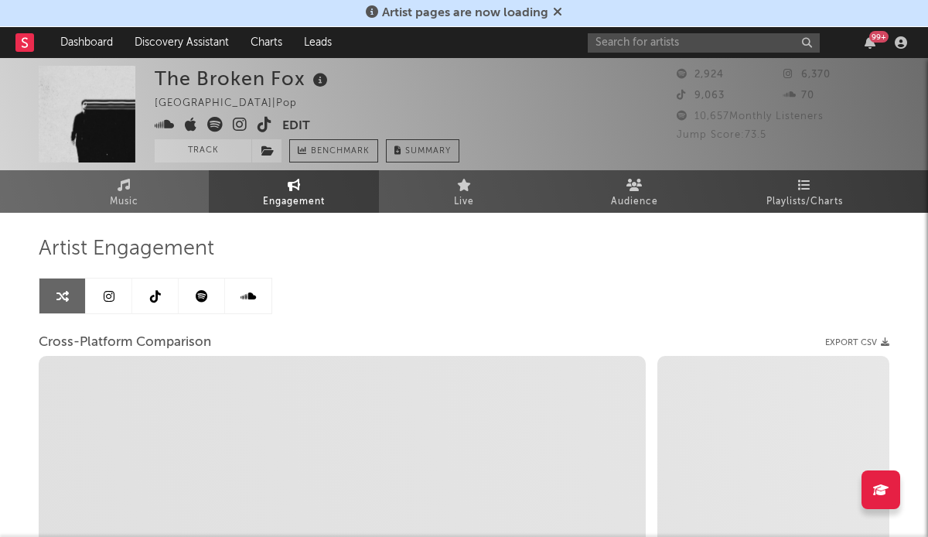
click at [155, 288] on link at bounding box center [155, 295] width 46 height 35
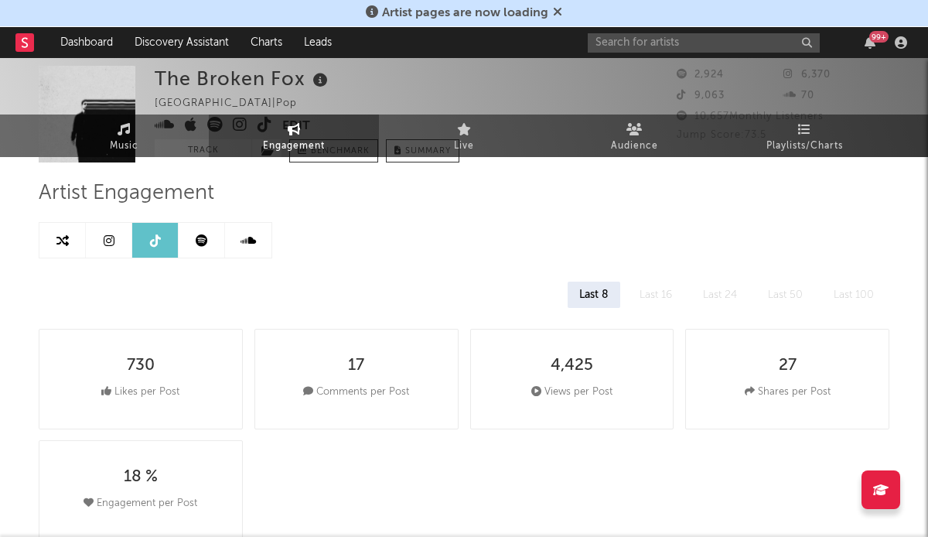
select select "1w"
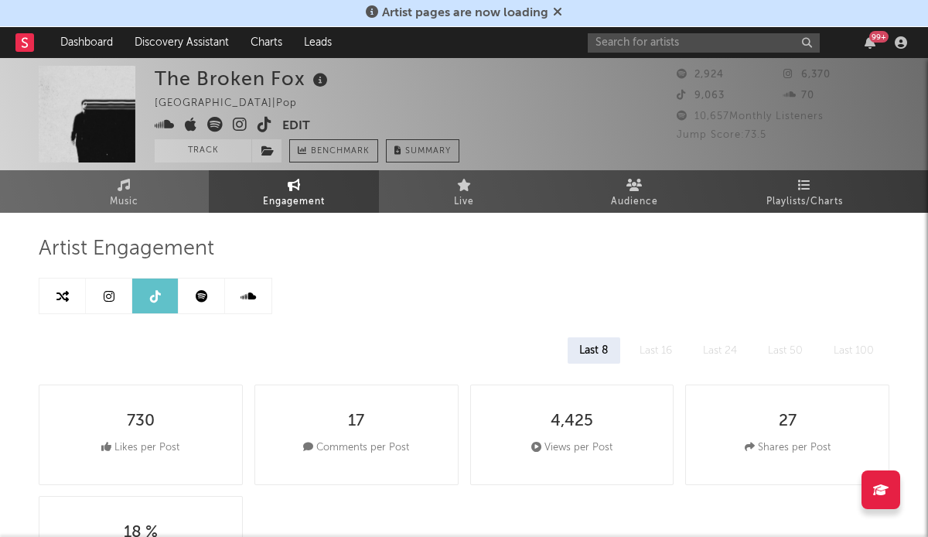
click at [268, 117] on icon at bounding box center [264, 124] width 15 height 15
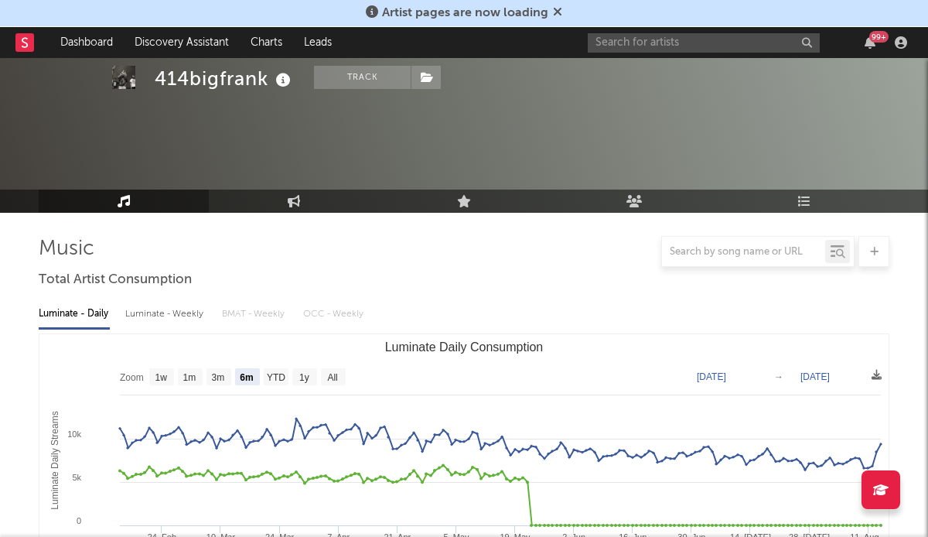
select select "6m"
select select "1w"
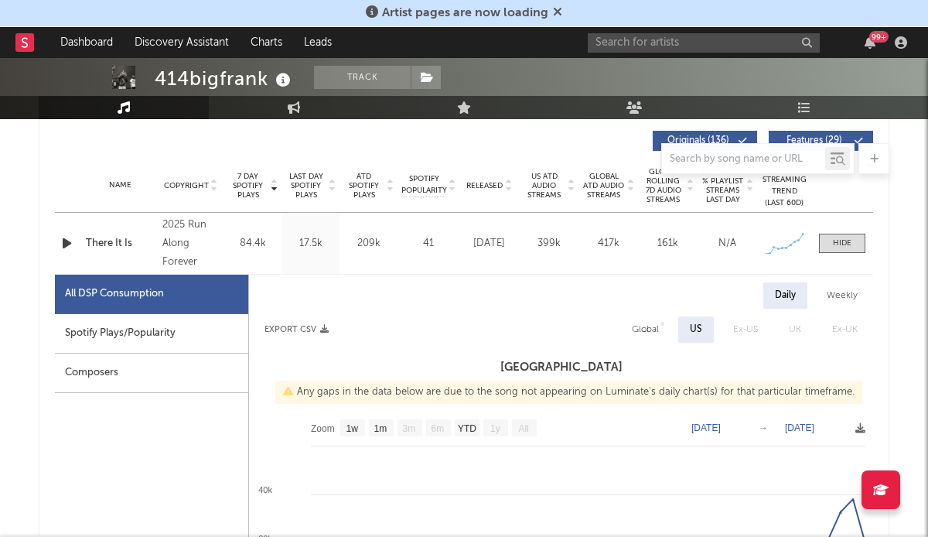
scroll to position [545, 0]
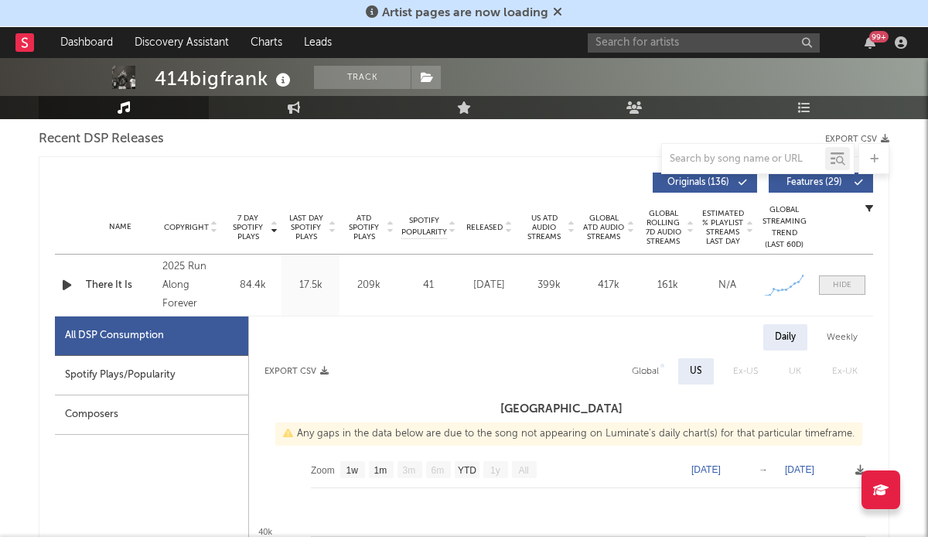
click at [833, 284] on div at bounding box center [842, 285] width 19 height 12
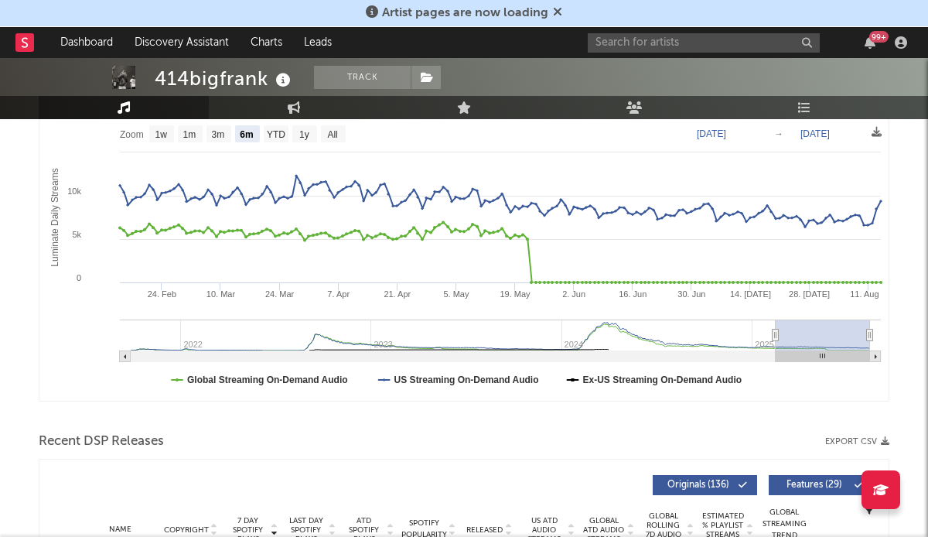
scroll to position [0, 0]
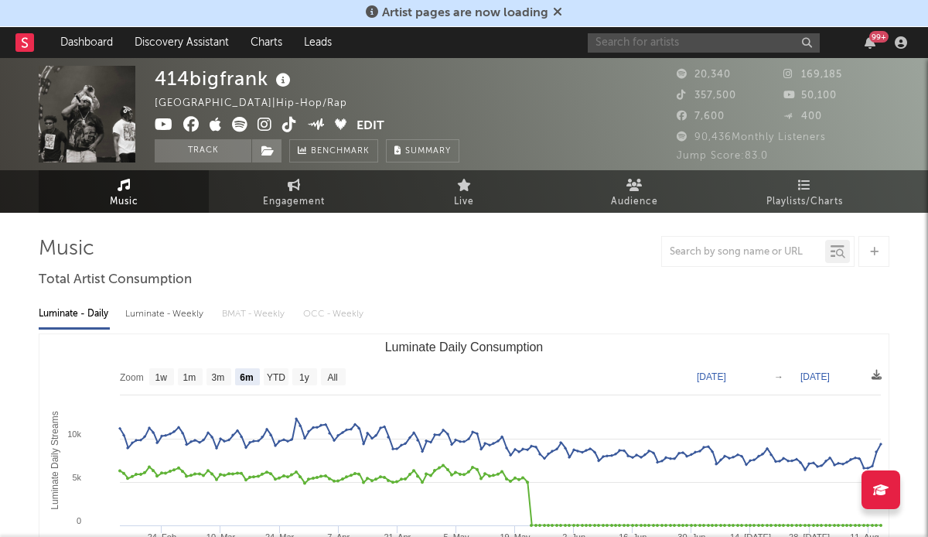
click at [633, 33] on input "text" at bounding box center [704, 42] width 232 height 19
click at [655, 39] on input "text" at bounding box center [704, 42] width 232 height 19
click at [517, 308] on div "Luminate - Daily Luminate - Weekly BMAT - Weekly OCC - Weekly" at bounding box center [464, 314] width 850 height 26
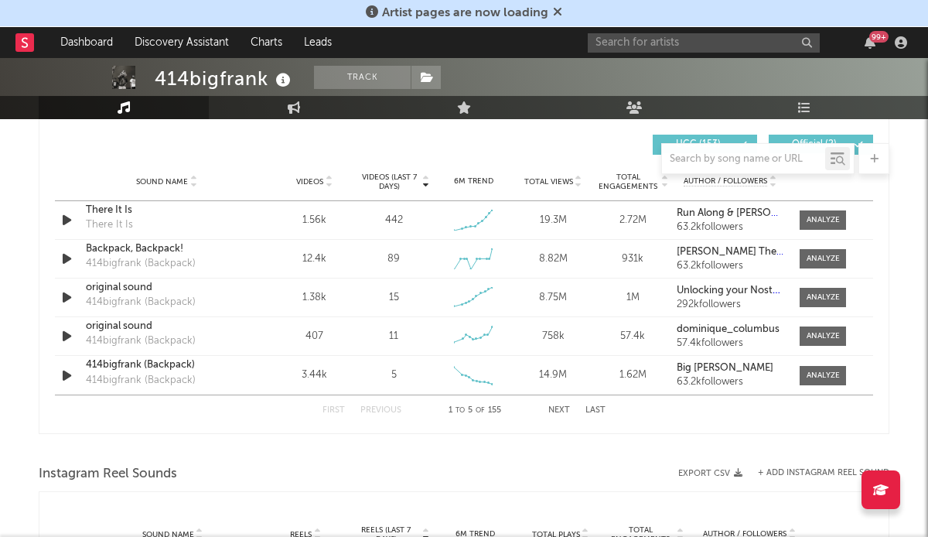
scroll to position [1092, 0]
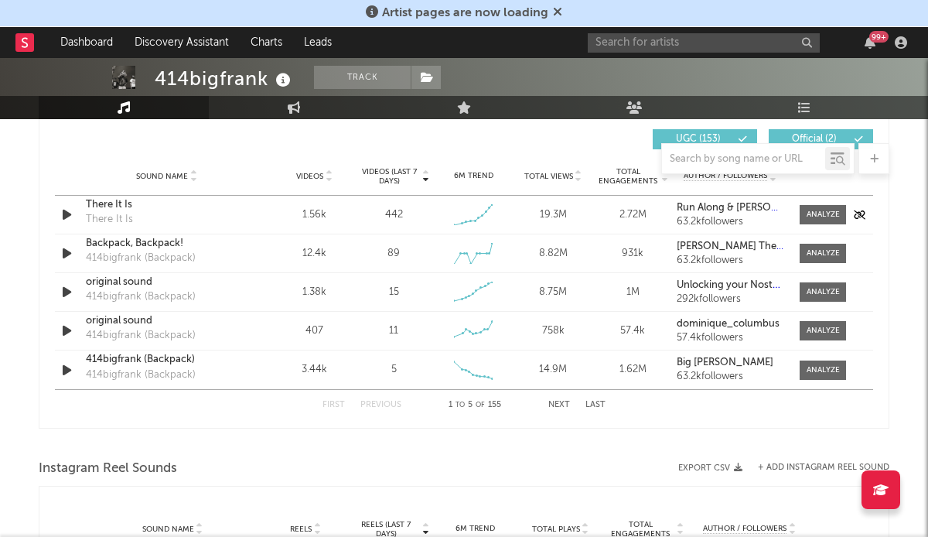
click at [104, 205] on div "There It Is" at bounding box center [167, 204] width 162 height 15
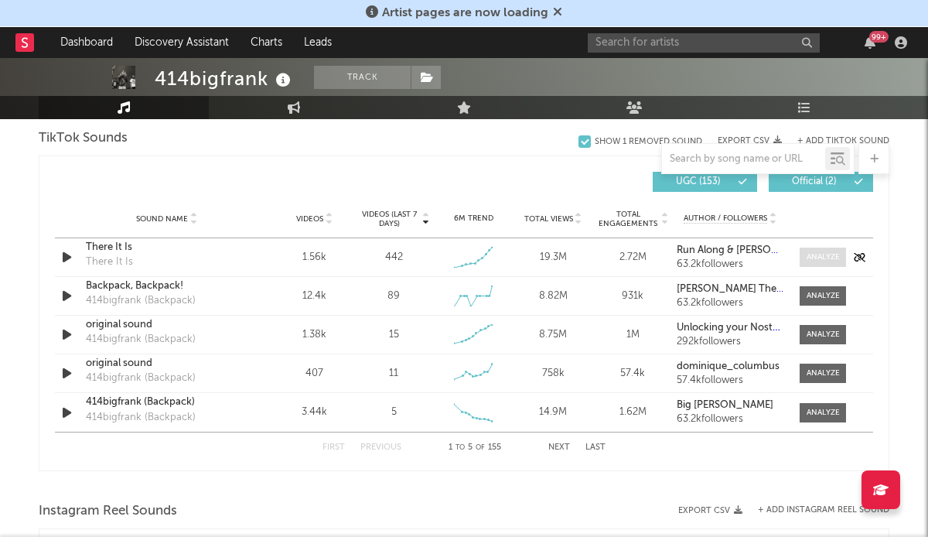
click at [826, 257] on div at bounding box center [822, 257] width 33 height 12
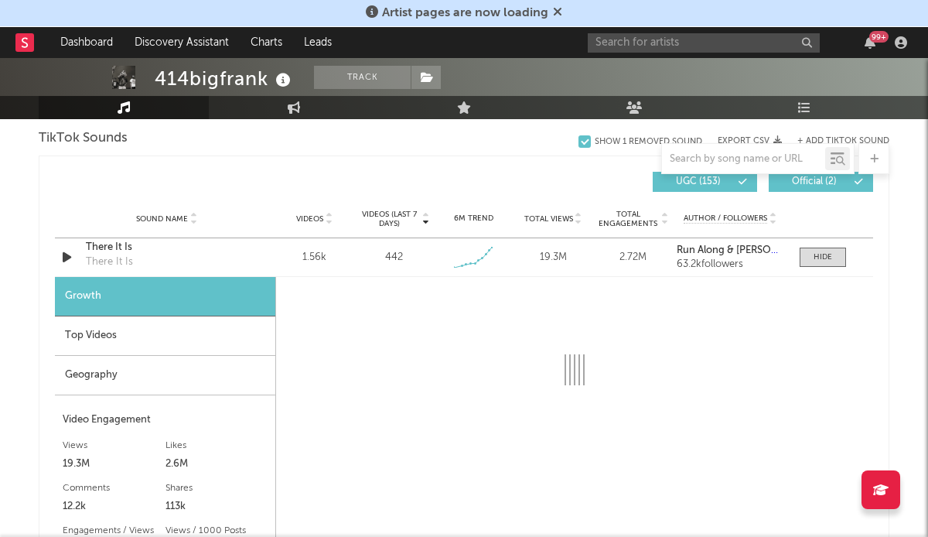
select select "1w"
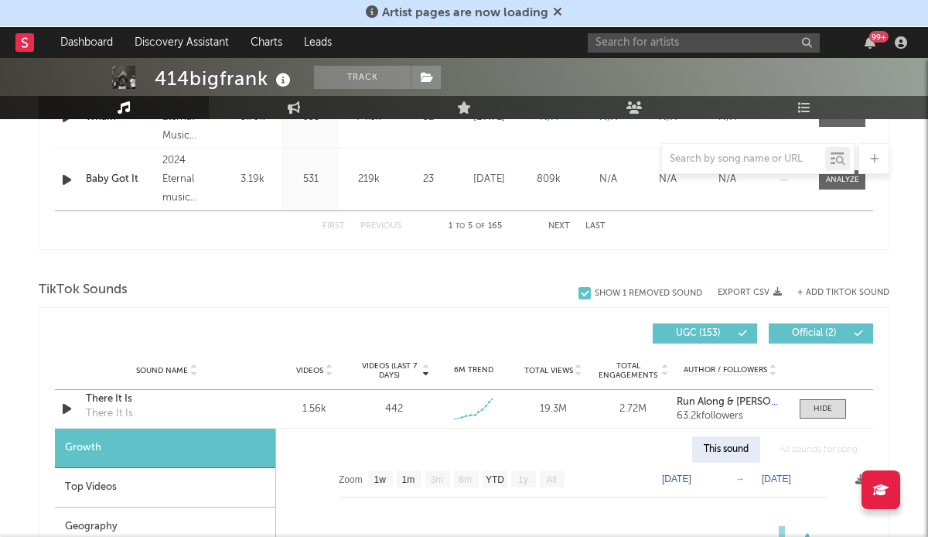
scroll to position [853, 0]
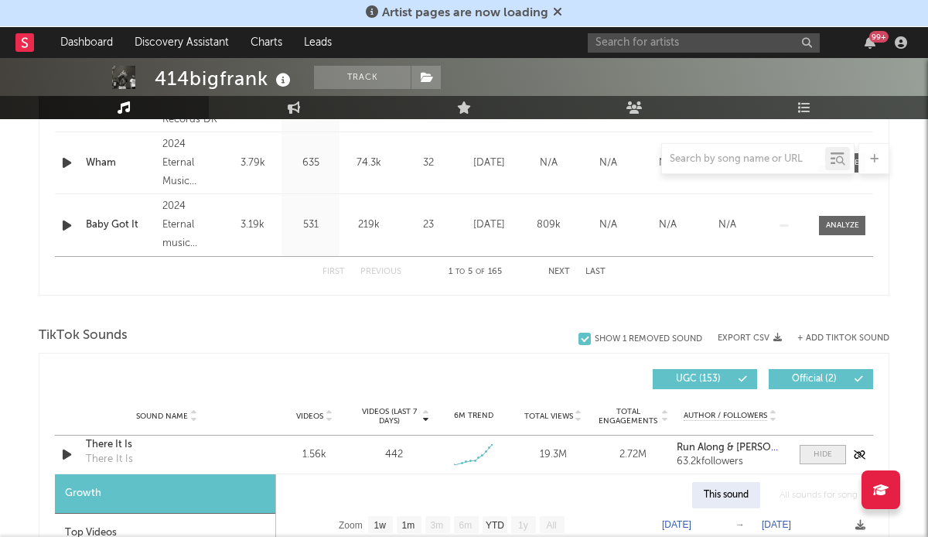
click at [825, 460] on span at bounding box center [822, 454] width 46 height 19
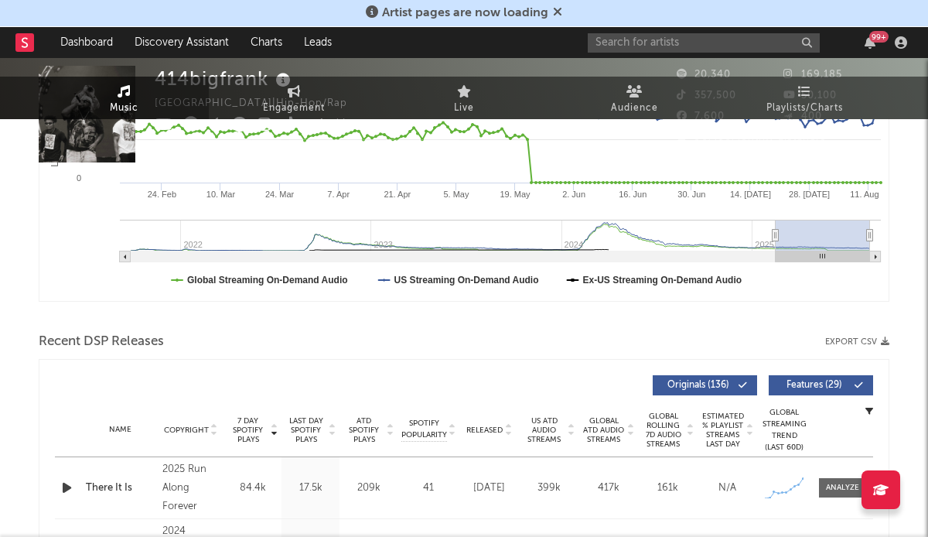
scroll to position [0, 0]
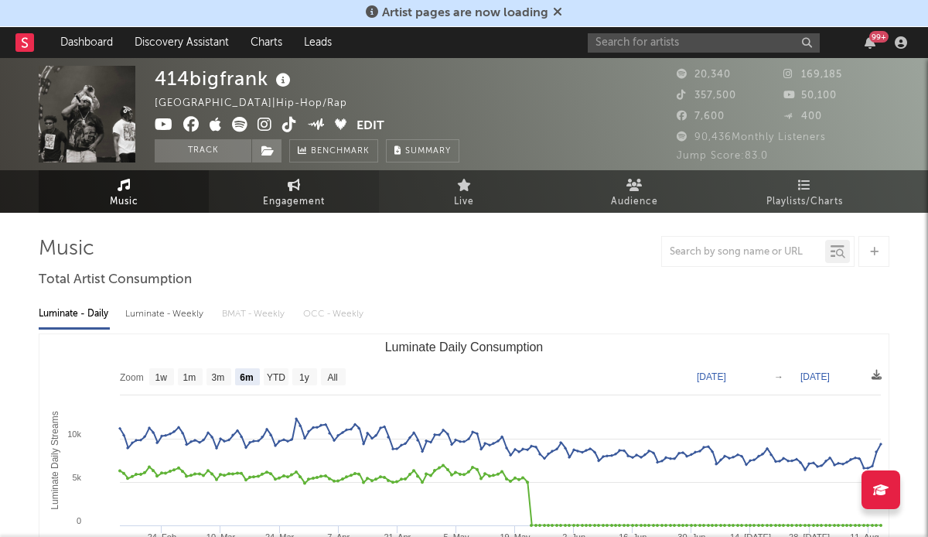
click at [277, 200] on span "Engagement" at bounding box center [294, 201] width 62 height 19
select select "1w"
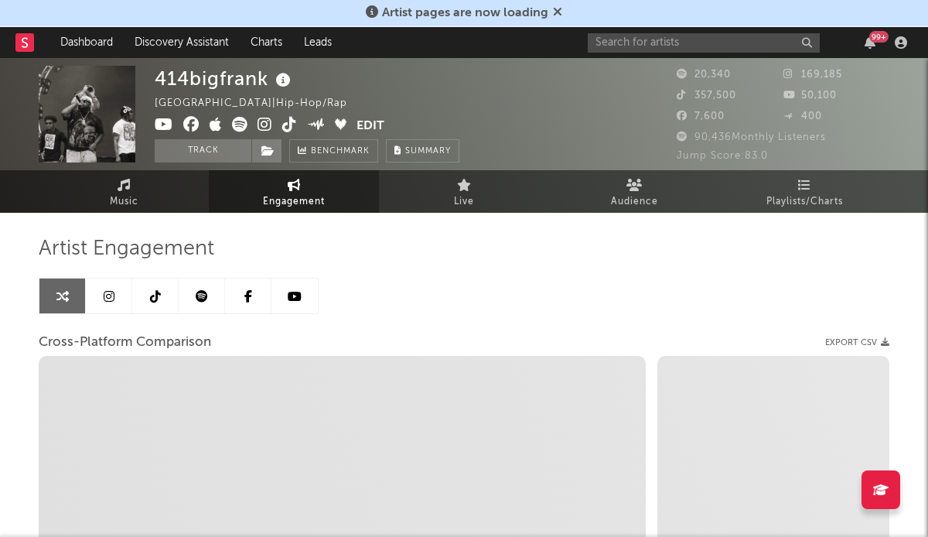
click at [158, 313] on div at bounding box center [179, 296] width 280 height 36
click at [160, 303] on link at bounding box center [155, 295] width 46 height 35
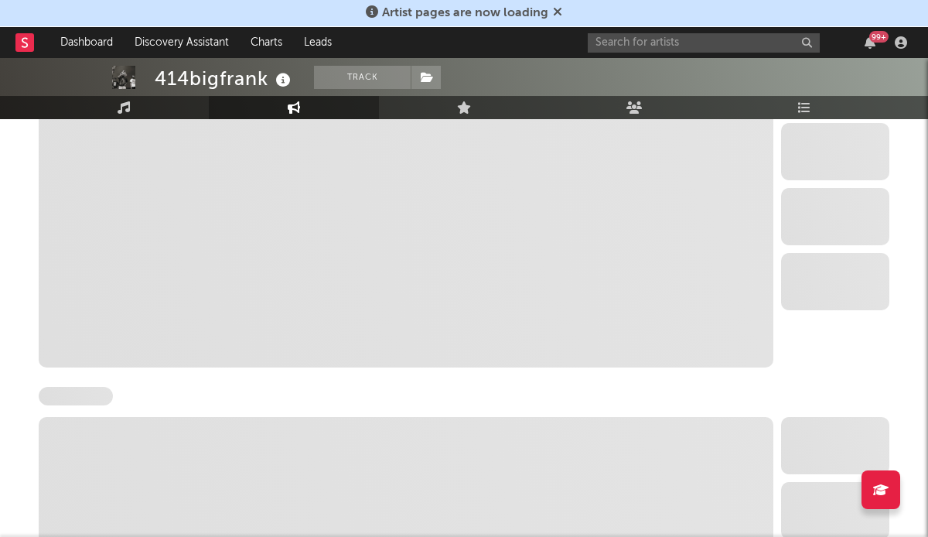
select select "6m"
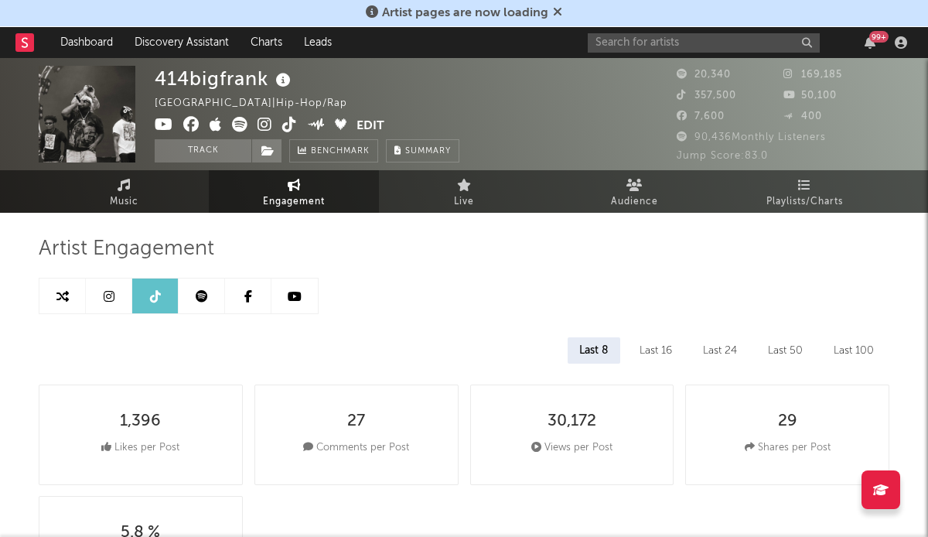
click at [125, 304] on link at bounding box center [109, 295] width 46 height 35
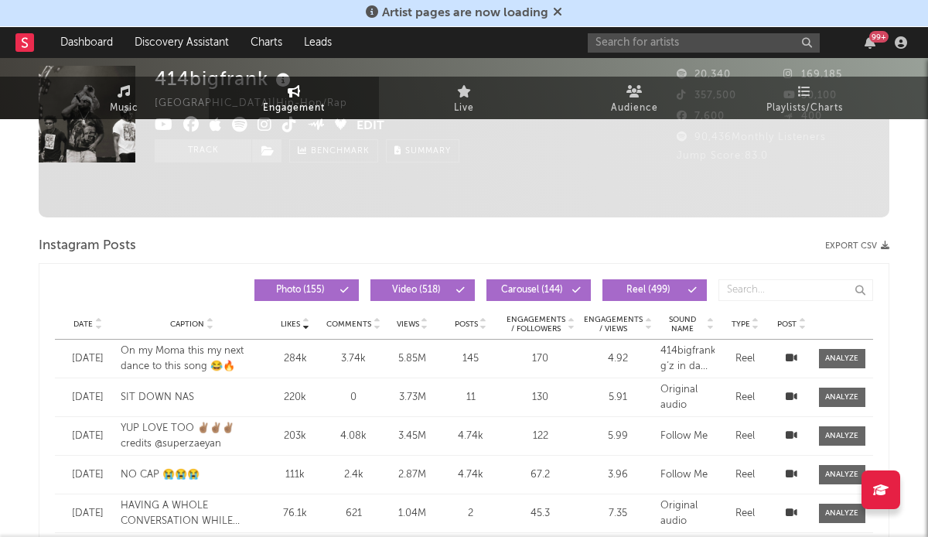
select select "6m"
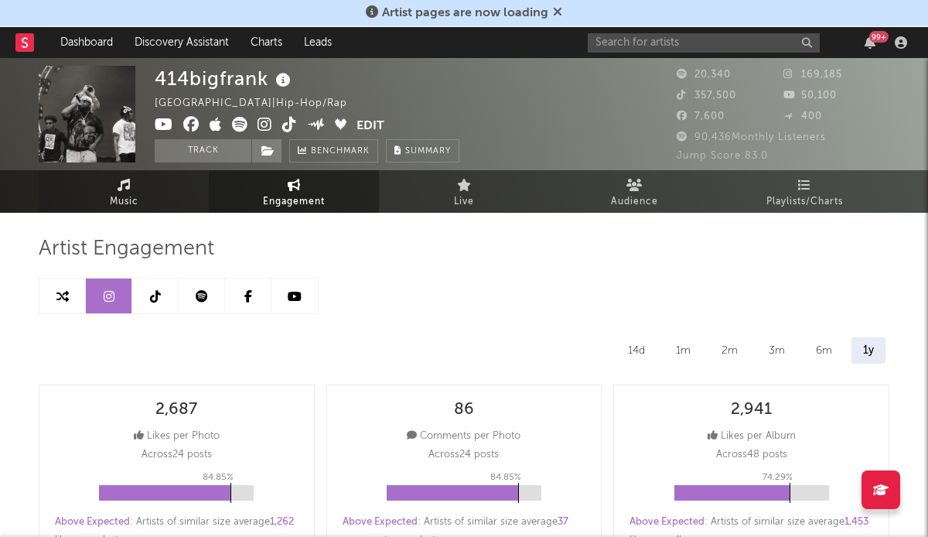
click at [152, 182] on link "Music" at bounding box center [124, 191] width 170 height 43
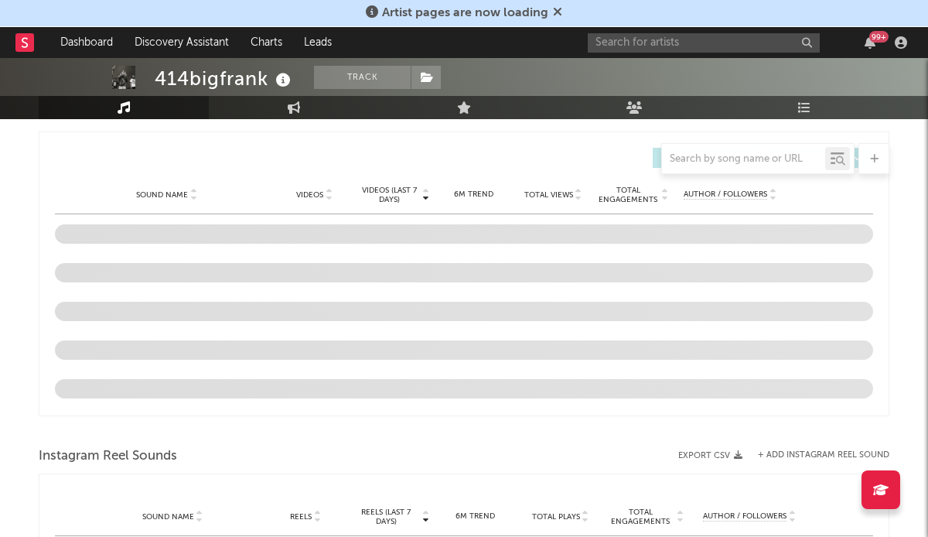
select select "6m"
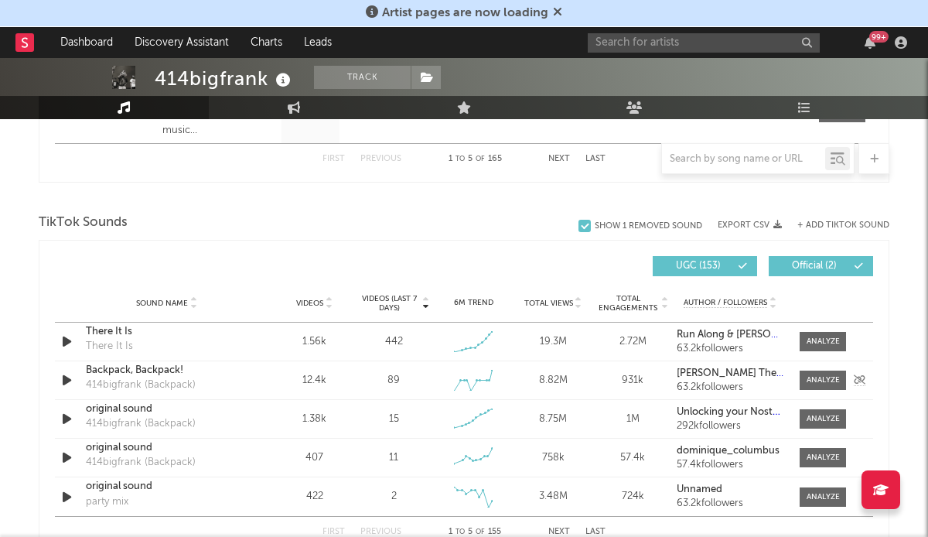
scroll to position [973, 0]
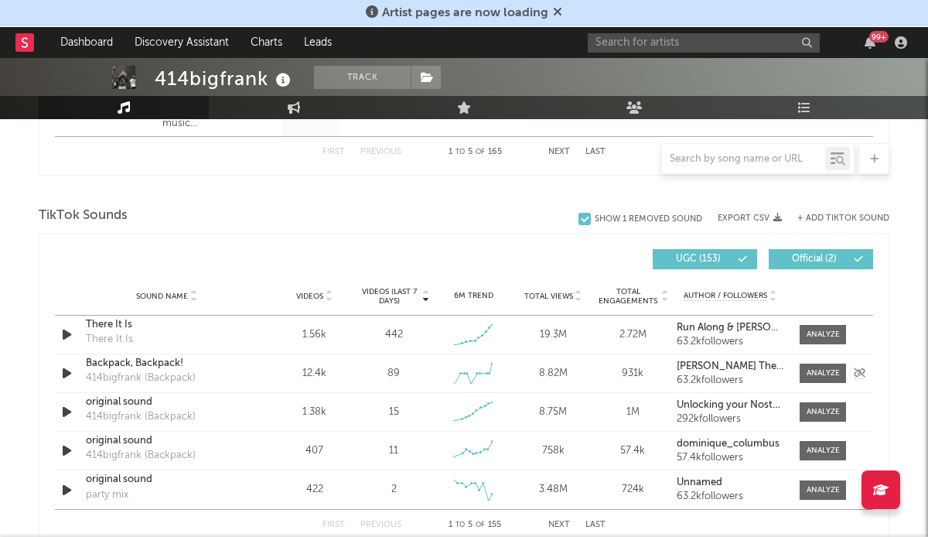
click at [63, 372] on icon "button" at bounding box center [67, 372] width 16 height 19
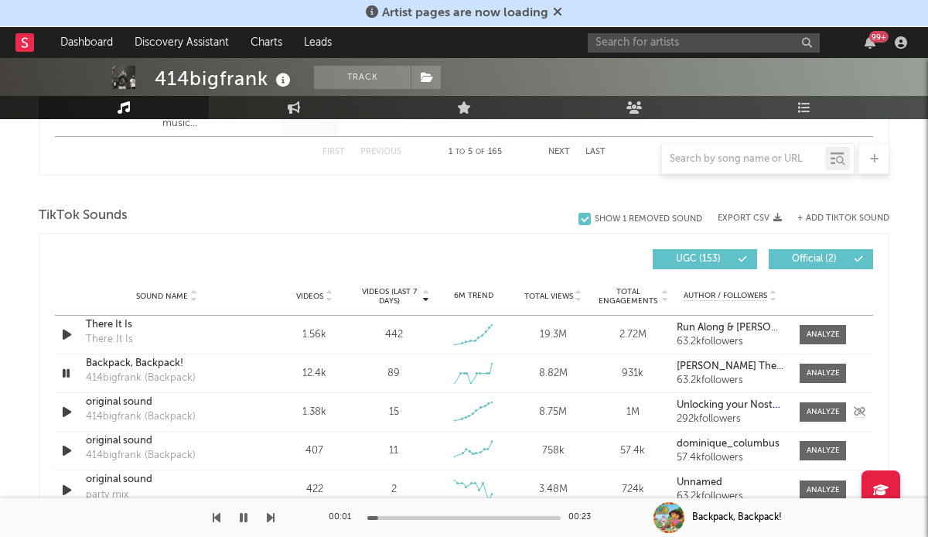
click at [64, 414] on icon "button" at bounding box center [67, 411] width 16 height 19
click at [64, 411] on icon "button" at bounding box center [66, 411] width 15 height 19
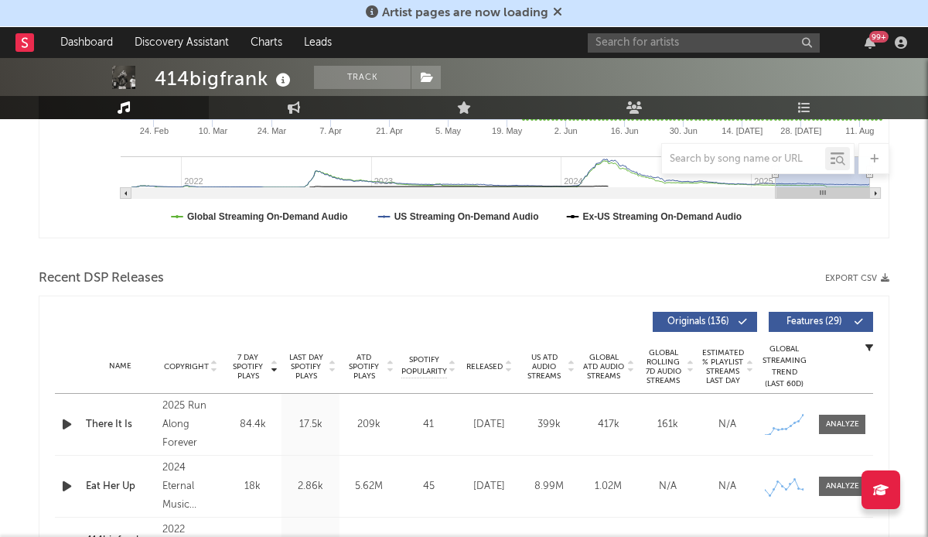
scroll to position [423, 0]
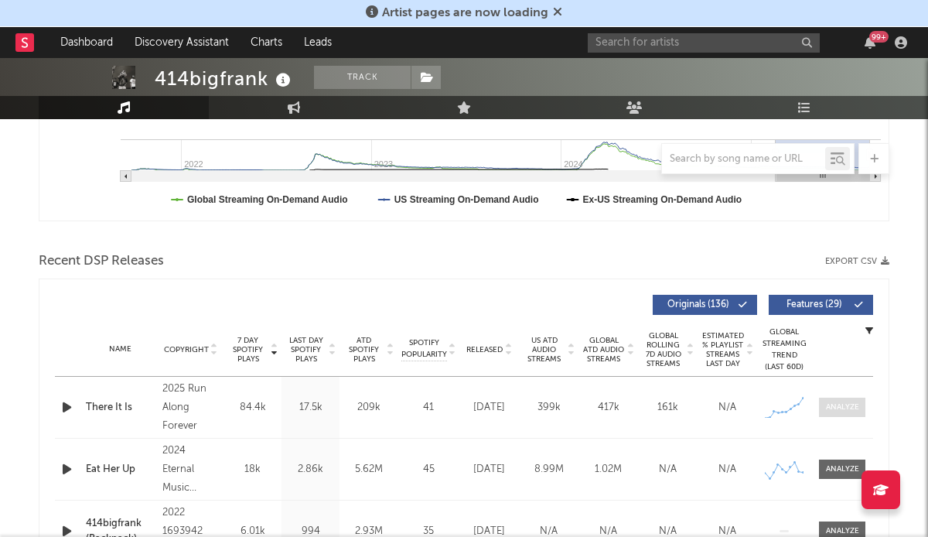
click at [836, 401] on div at bounding box center [842, 407] width 33 height 12
select select "1w"
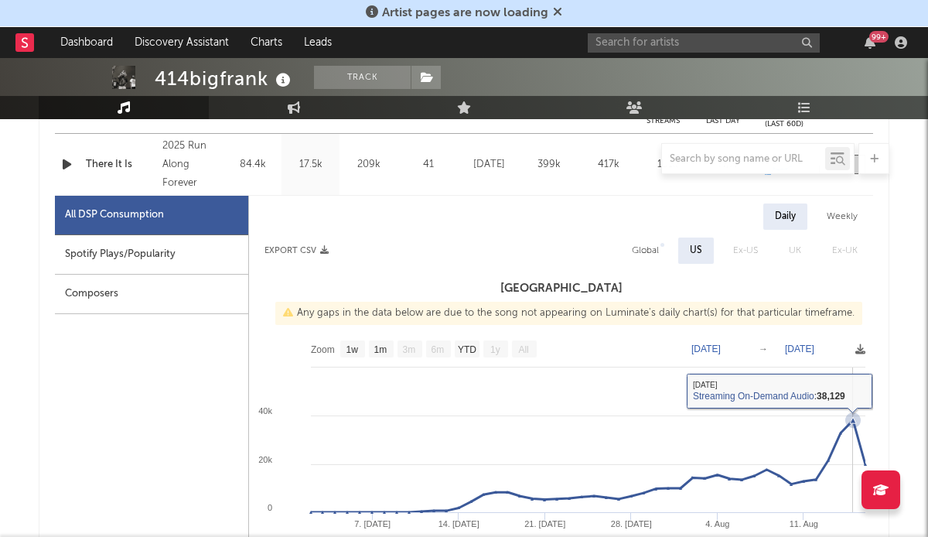
scroll to position [659, 0]
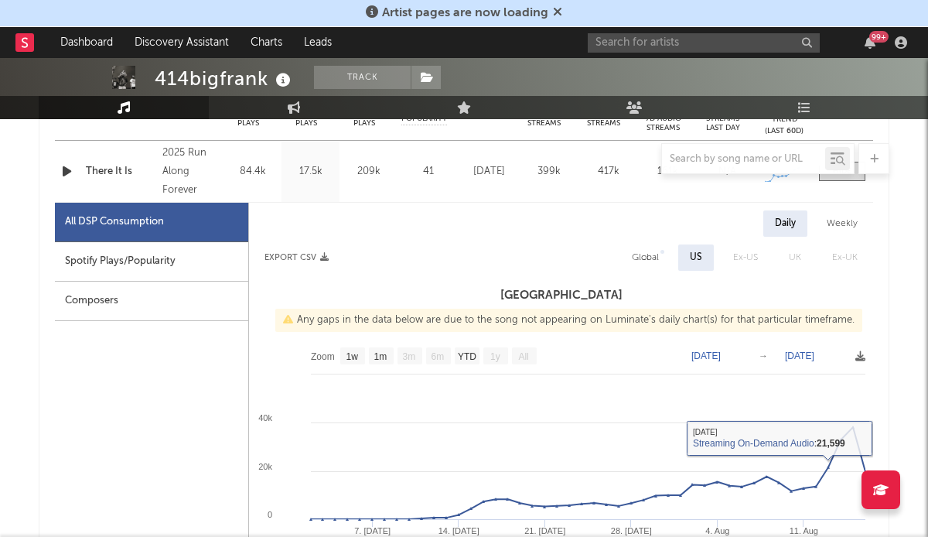
click at [656, 257] on div "Global" at bounding box center [645, 257] width 27 height 19
select select "1w"
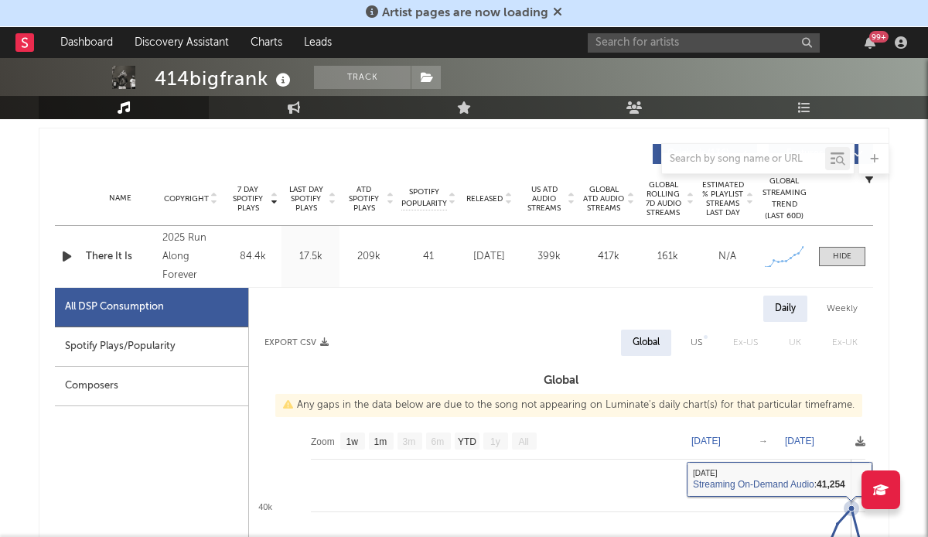
scroll to position [507, 0]
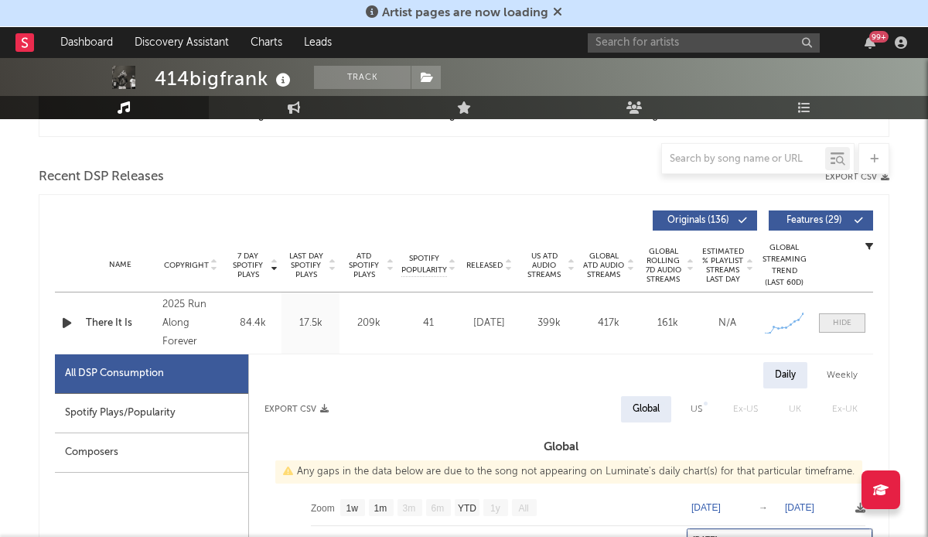
click at [842, 317] on div at bounding box center [842, 323] width 19 height 12
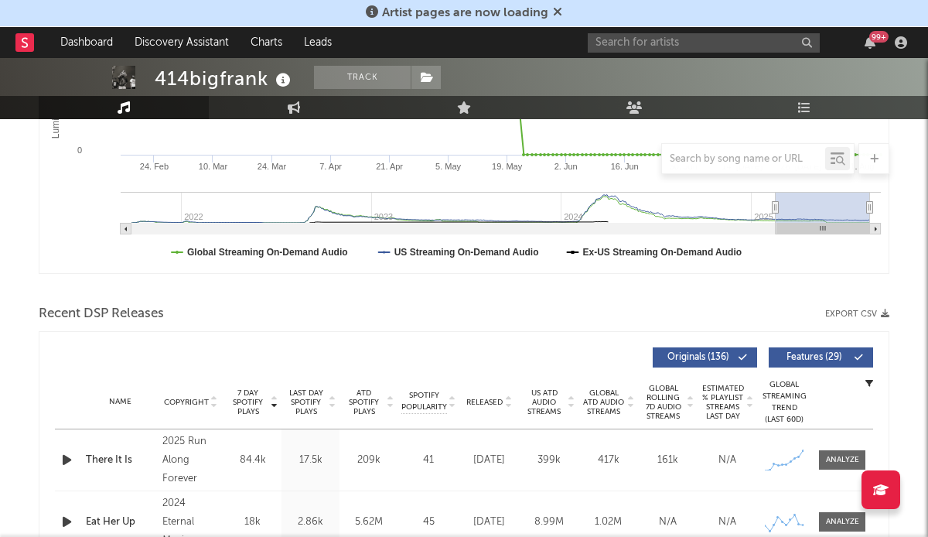
scroll to position [467, 0]
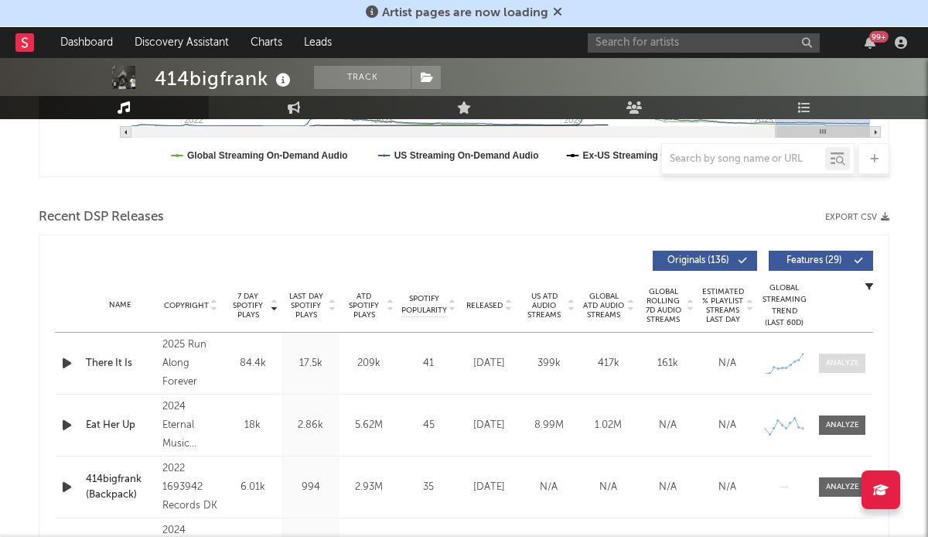
click at [855, 369] on span at bounding box center [842, 362] width 46 height 19
select select "1w"
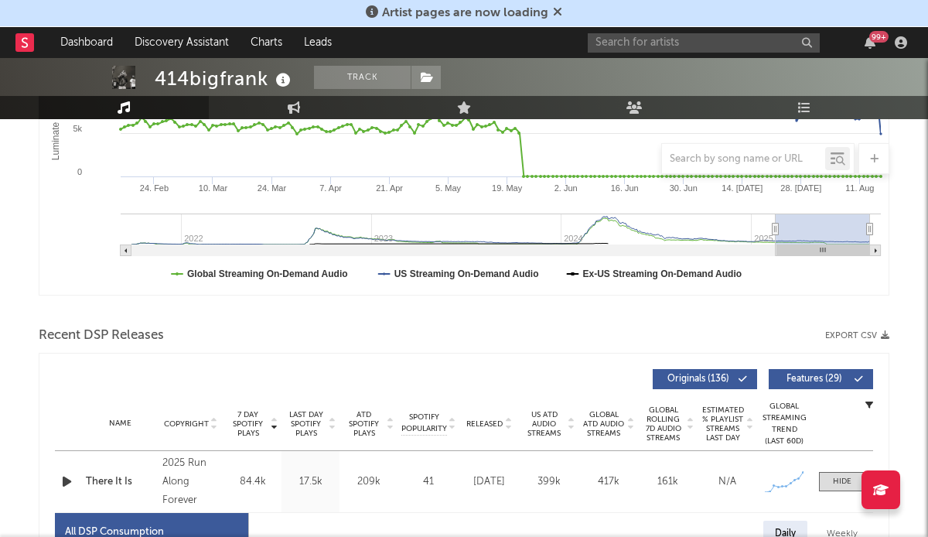
scroll to position [0, 0]
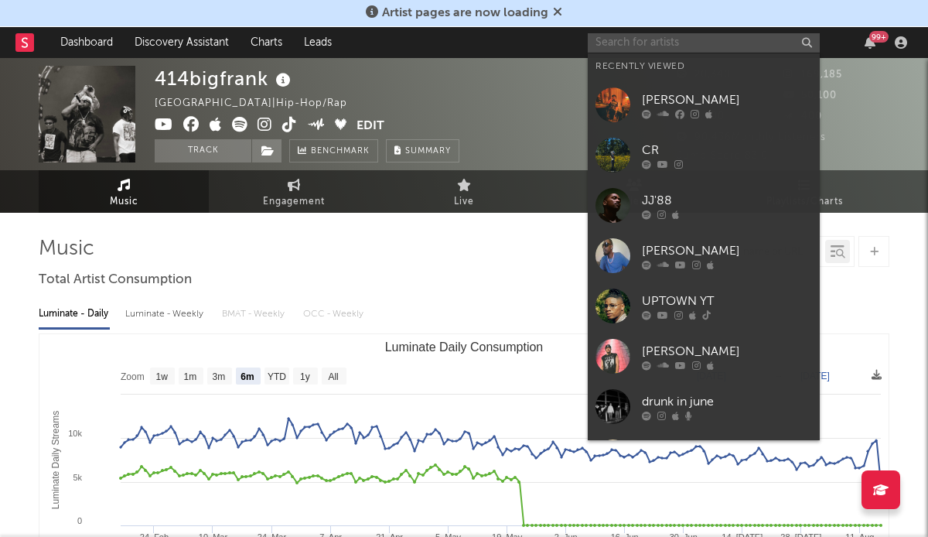
click at [685, 46] on input "text" at bounding box center [704, 42] width 232 height 19
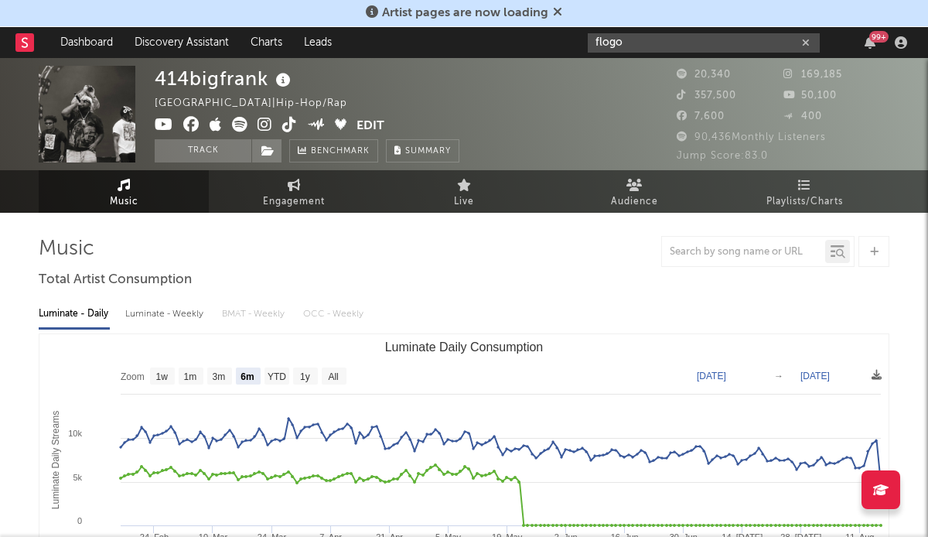
type input "flogo"
click at [288, 120] on icon at bounding box center [289, 124] width 15 height 15
click at [672, 35] on input "flogo" at bounding box center [704, 42] width 232 height 19
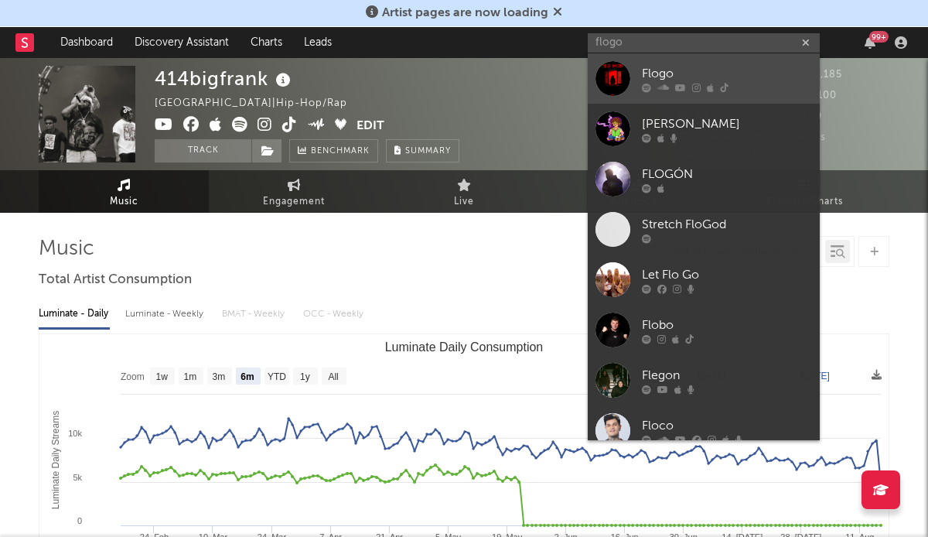
click at [693, 80] on div "Flogo" at bounding box center [727, 73] width 170 height 19
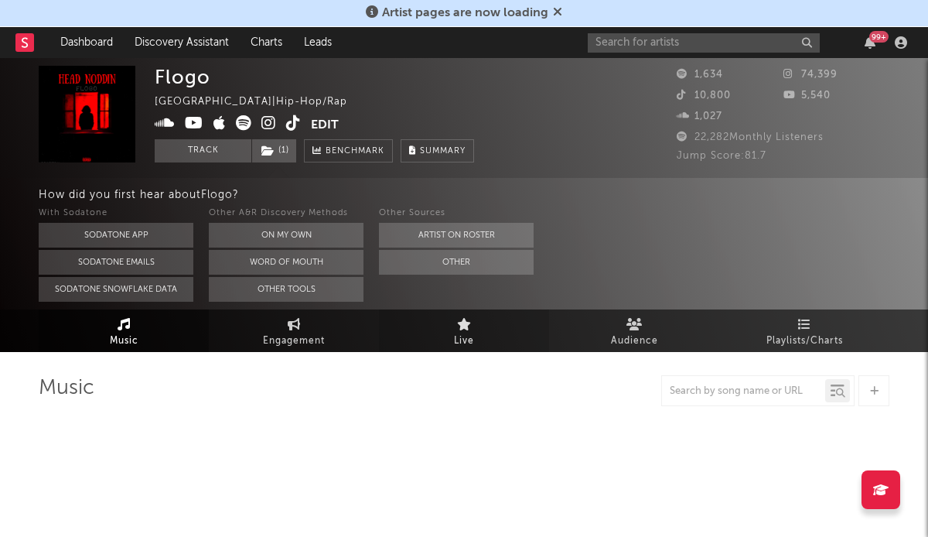
select select "1w"
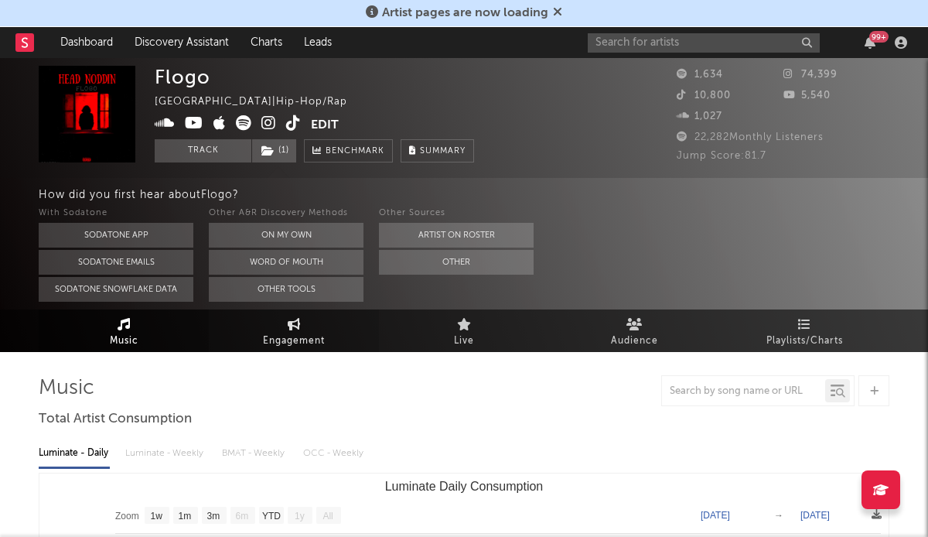
click at [267, 325] on link "Engagement" at bounding box center [294, 330] width 170 height 43
select select "1w"
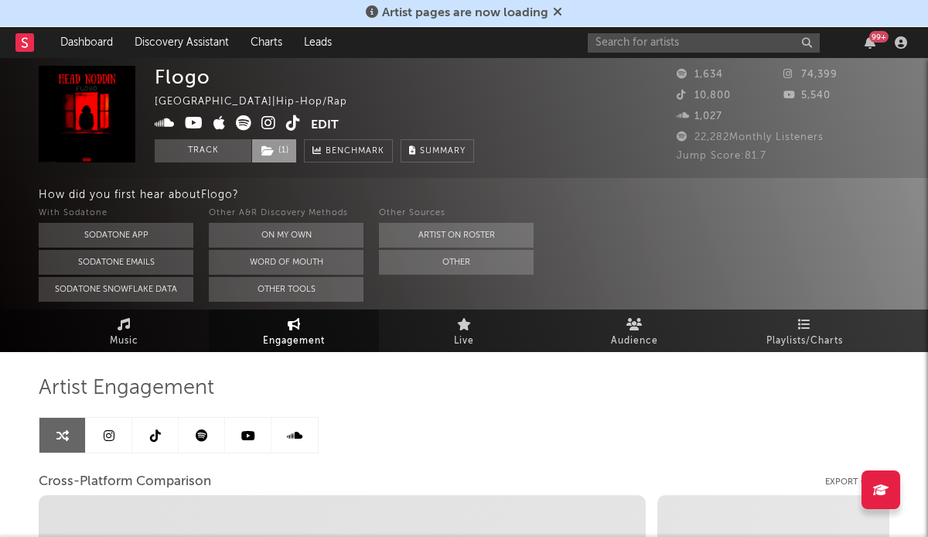
click at [285, 159] on span "( 1 )" at bounding box center [274, 150] width 46 height 23
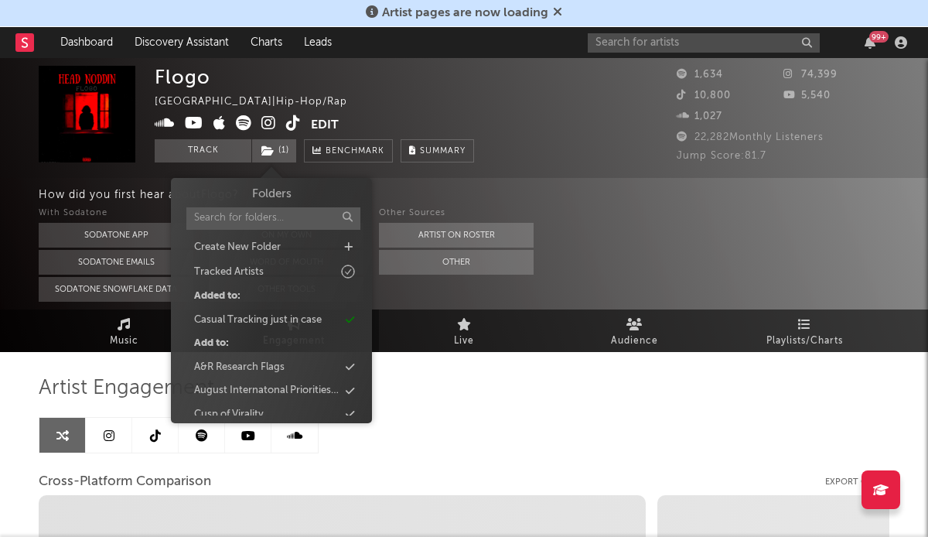
click at [427, 400] on div "Artist Engagement" at bounding box center [464, 388] width 850 height 26
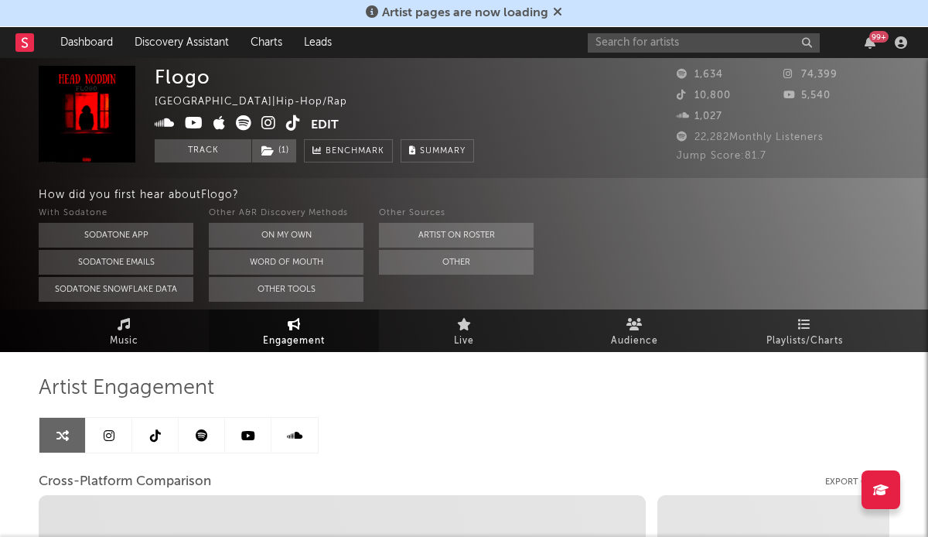
select select "1m"
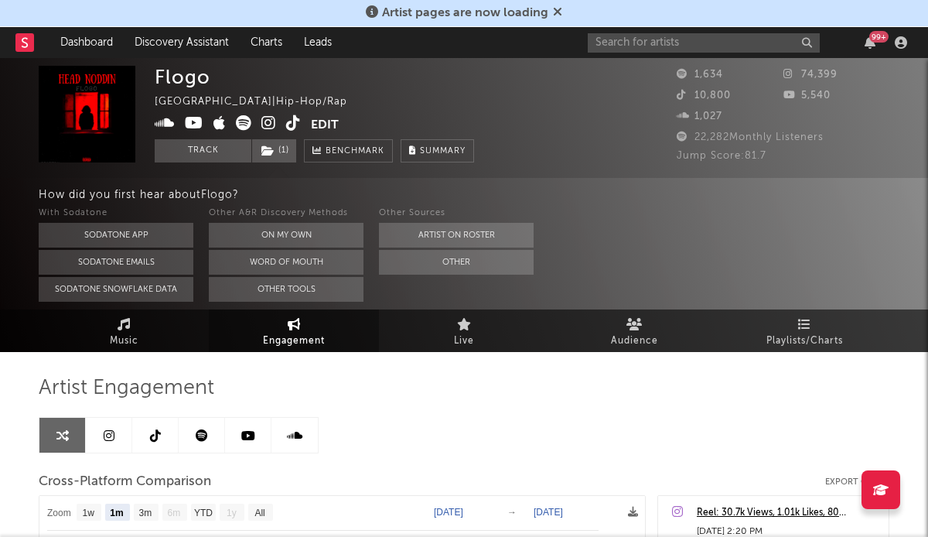
click at [148, 429] on link at bounding box center [155, 434] width 46 height 35
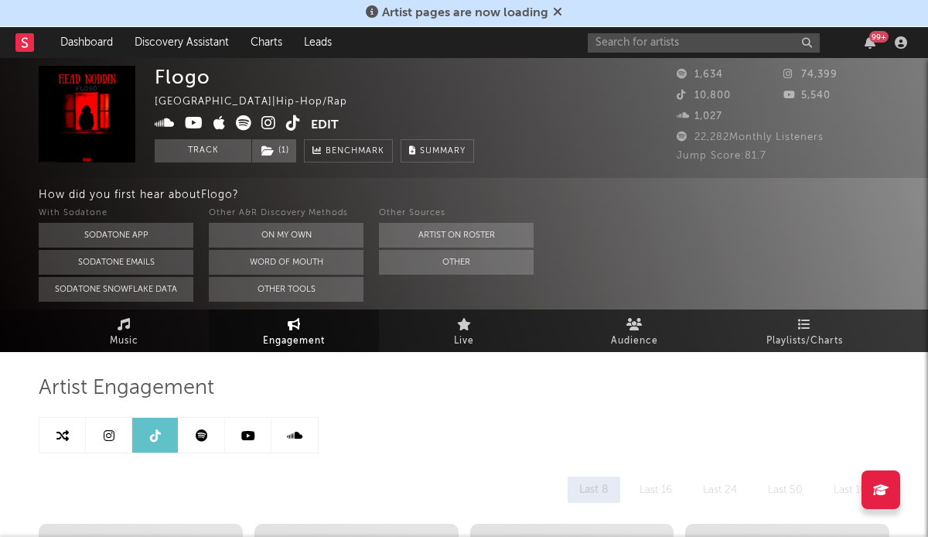
select select "1w"
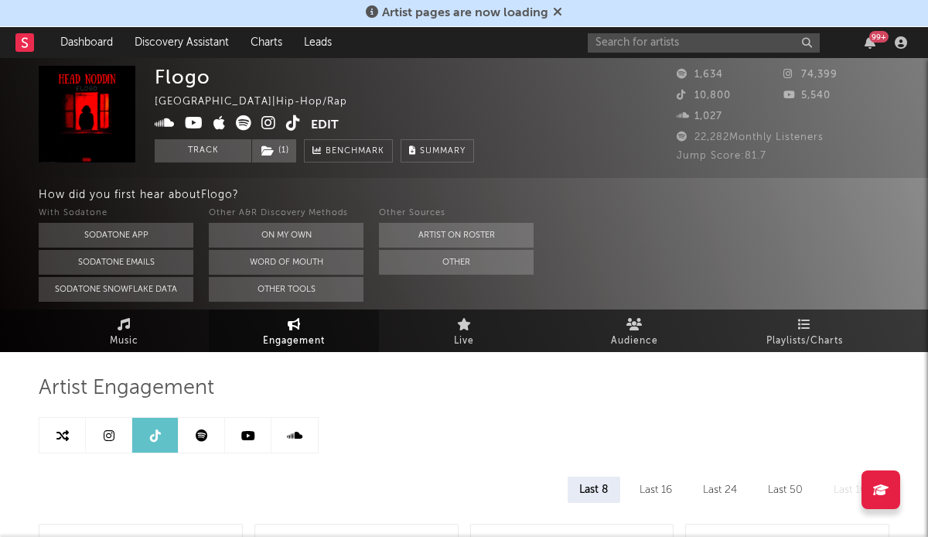
click at [117, 433] on link at bounding box center [109, 434] width 46 height 35
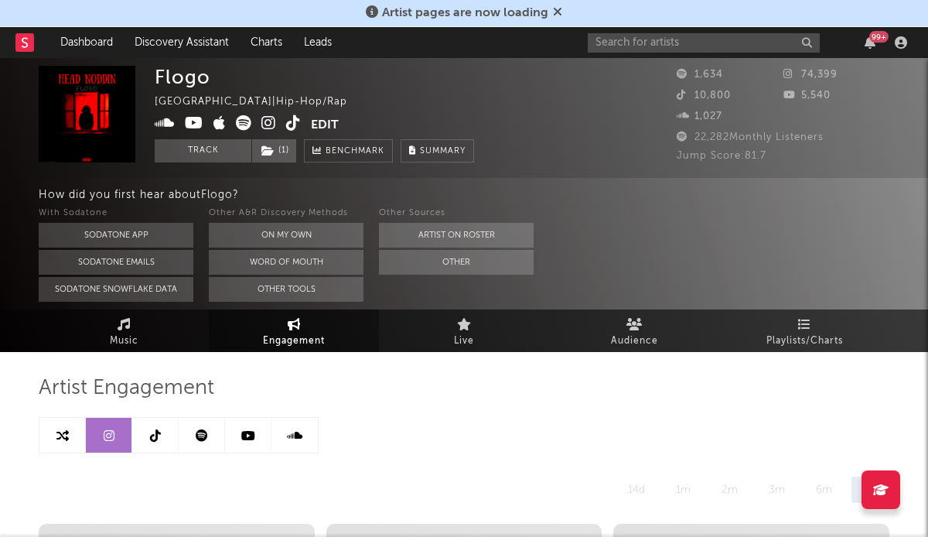
select select "1w"
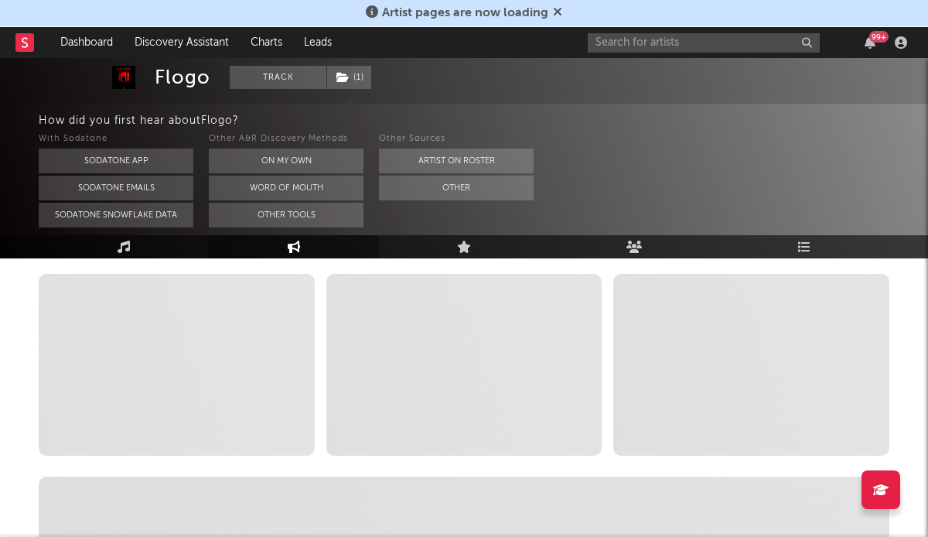
scroll to position [251, 0]
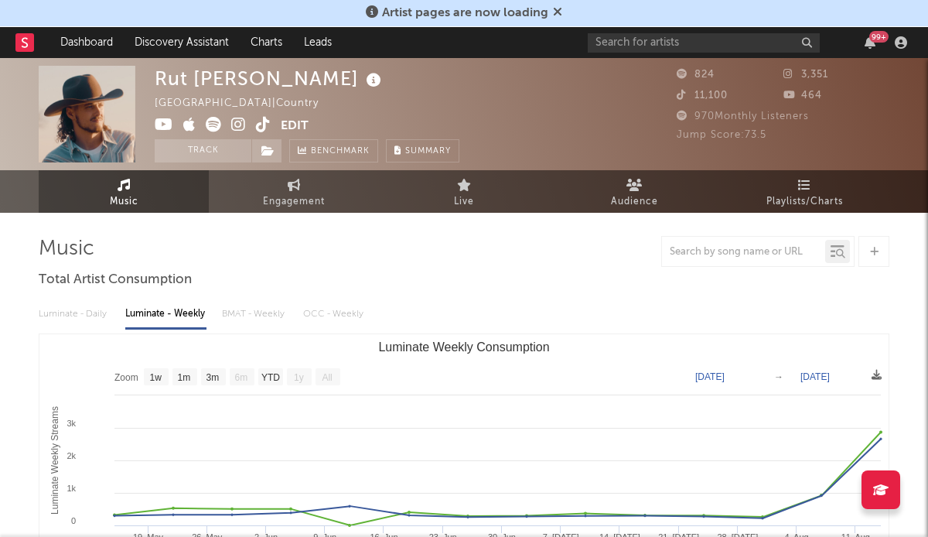
select select "1w"
click at [256, 121] on icon at bounding box center [263, 124] width 15 height 15
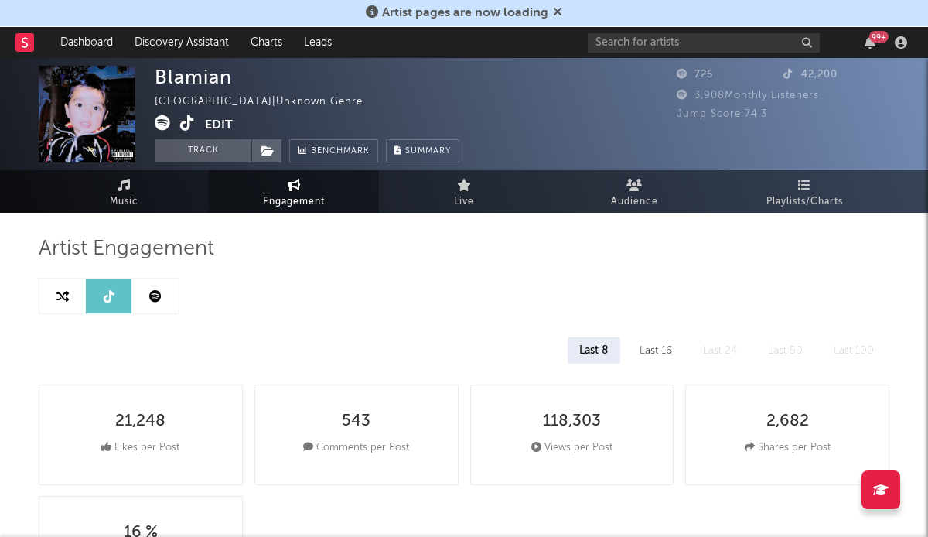
select select "1w"
click at [140, 211] on link "Music" at bounding box center [124, 191] width 170 height 43
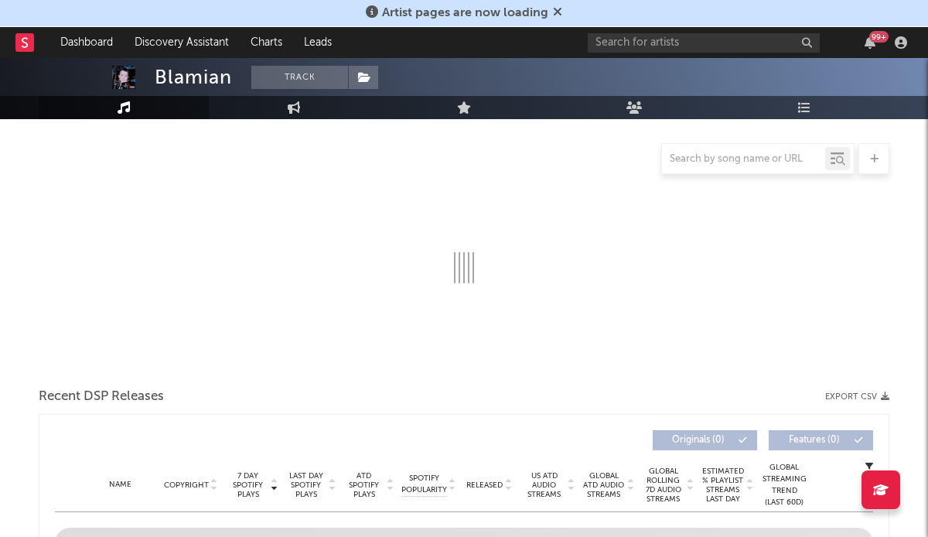
select select "1w"
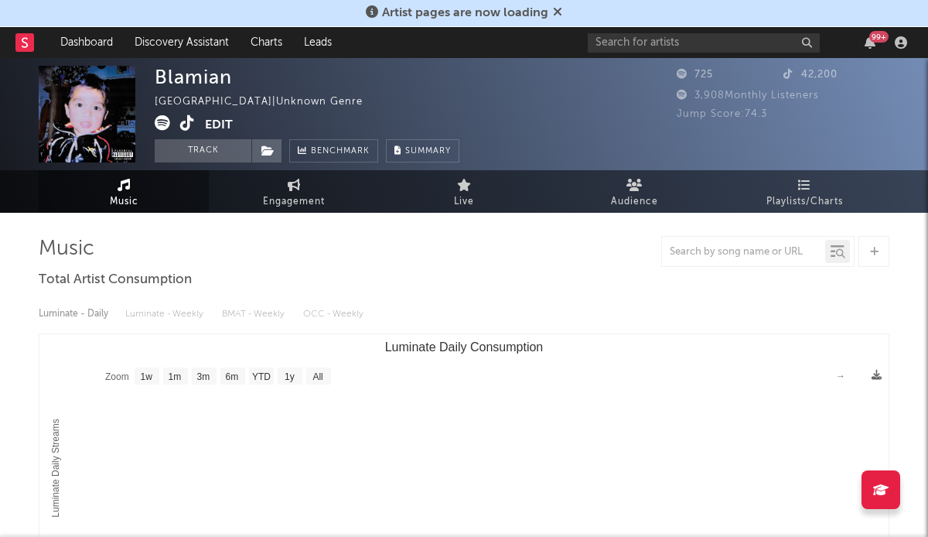
click at [87, 323] on div "Luminate - Daily Luminate - Weekly BMAT - Weekly OCC - Weekly" at bounding box center [464, 314] width 850 height 26
click at [92, 310] on div "Luminate - Daily Luminate - Weekly BMAT - Weekly OCC - Weekly" at bounding box center [464, 314] width 850 height 26
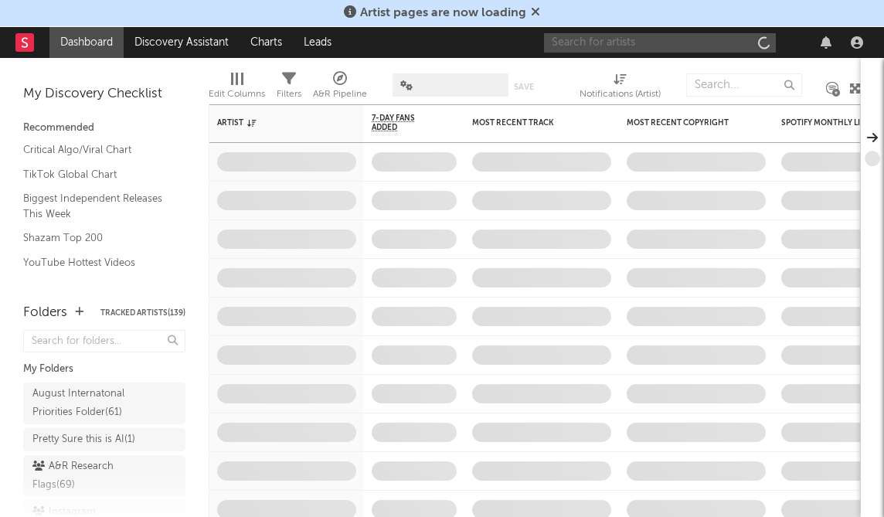
click at [702, 47] on input "text" at bounding box center [660, 42] width 232 height 19
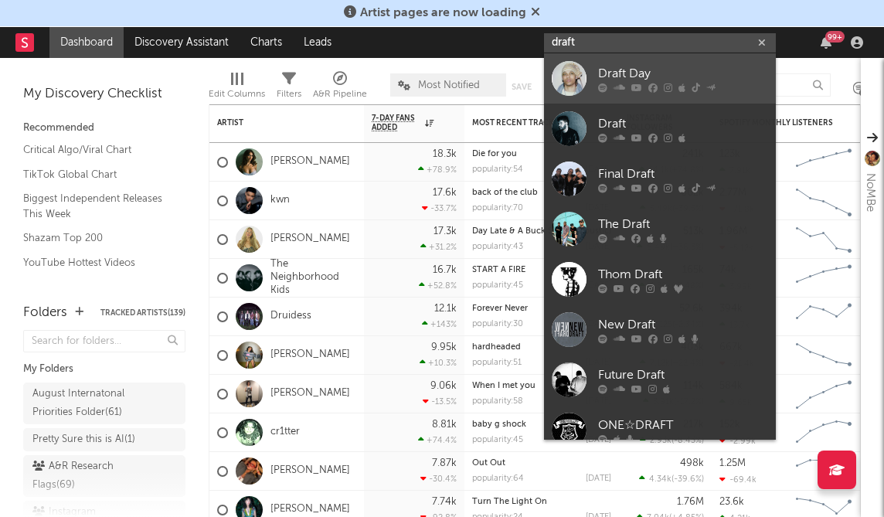
type input "draft"
click at [669, 67] on div "Draft Day" at bounding box center [683, 73] width 170 height 19
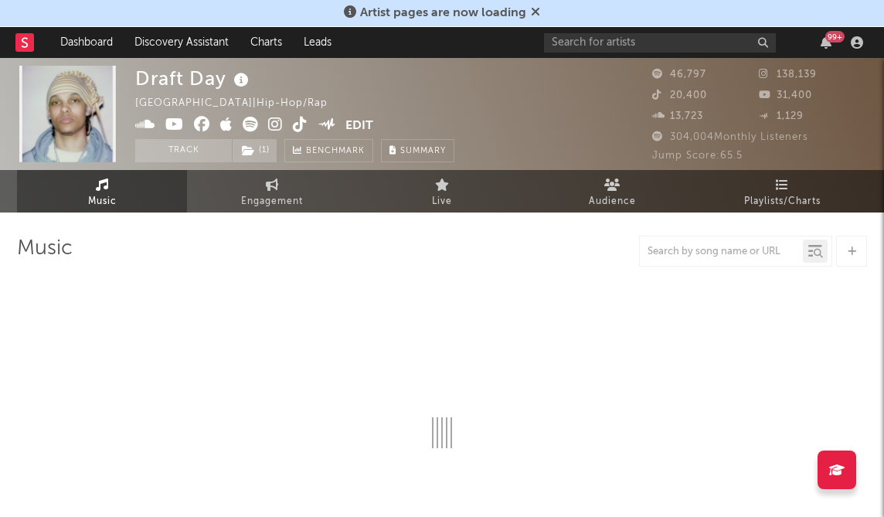
select select "6m"
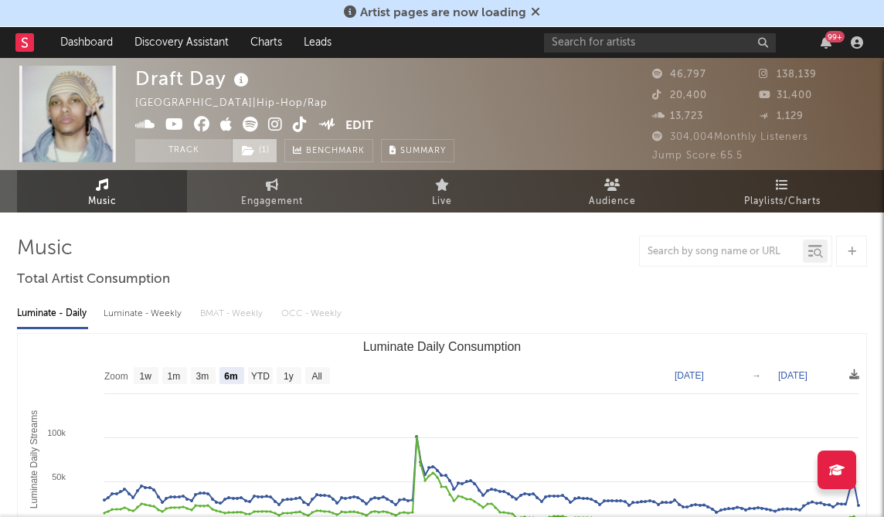
click at [262, 147] on span "( 1 )" at bounding box center [255, 150] width 46 height 23
click at [277, 124] on icon at bounding box center [275, 124] width 15 height 15
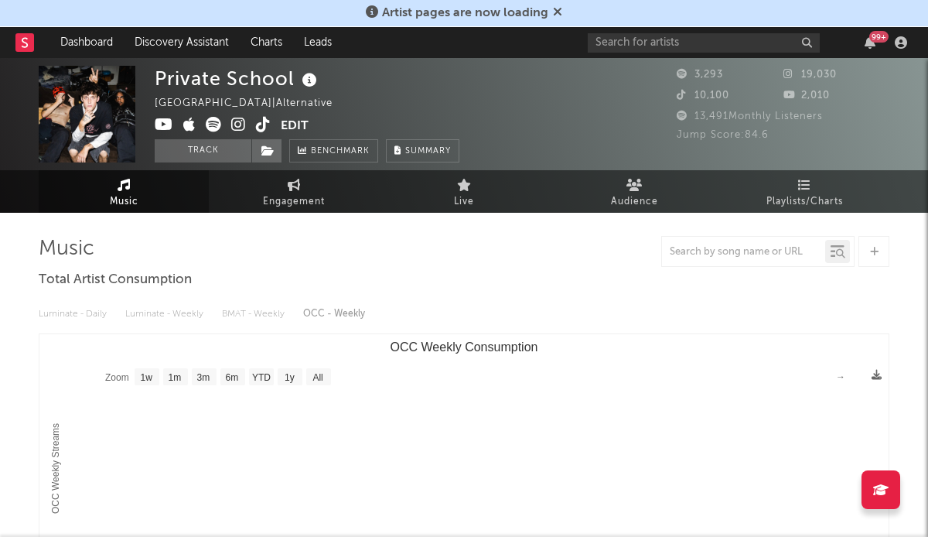
select select "1w"
click at [237, 121] on icon at bounding box center [238, 124] width 15 height 15
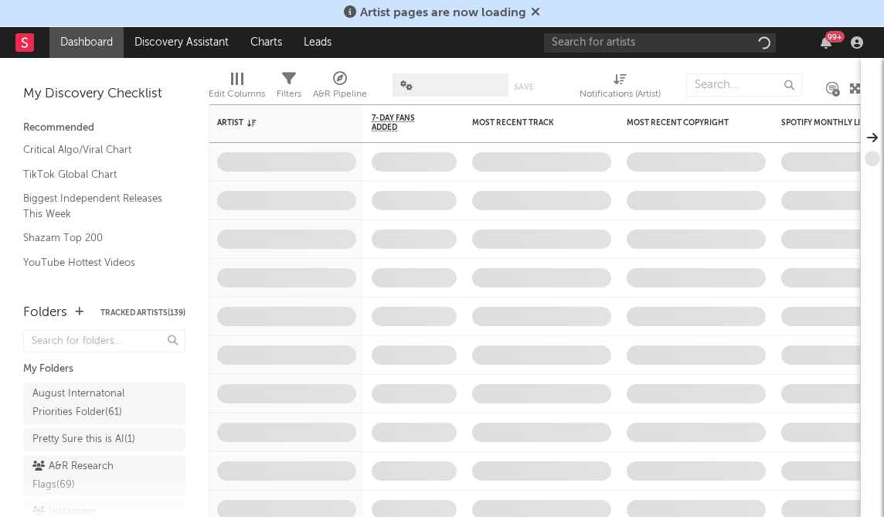
click at [674, 22] on div "Artist pages are now loading" at bounding box center [442, 13] width 884 height 27
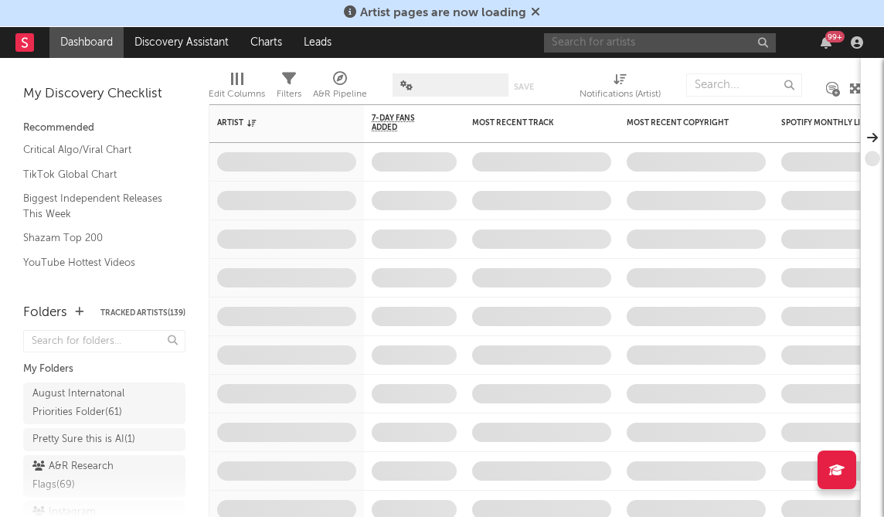
click at [658, 38] on input "text" at bounding box center [660, 42] width 232 height 19
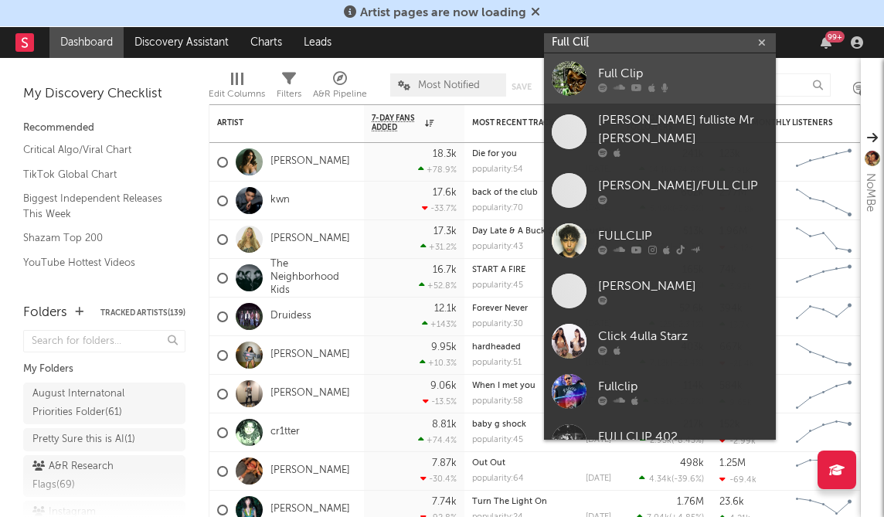
type input "Full Cli["
click at [635, 66] on div "Full Clip" at bounding box center [683, 73] width 170 height 19
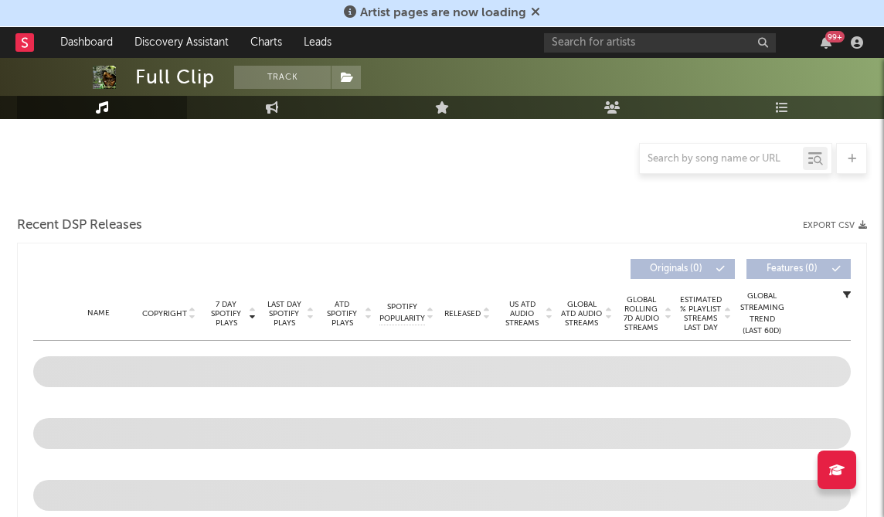
scroll to position [575, 0]
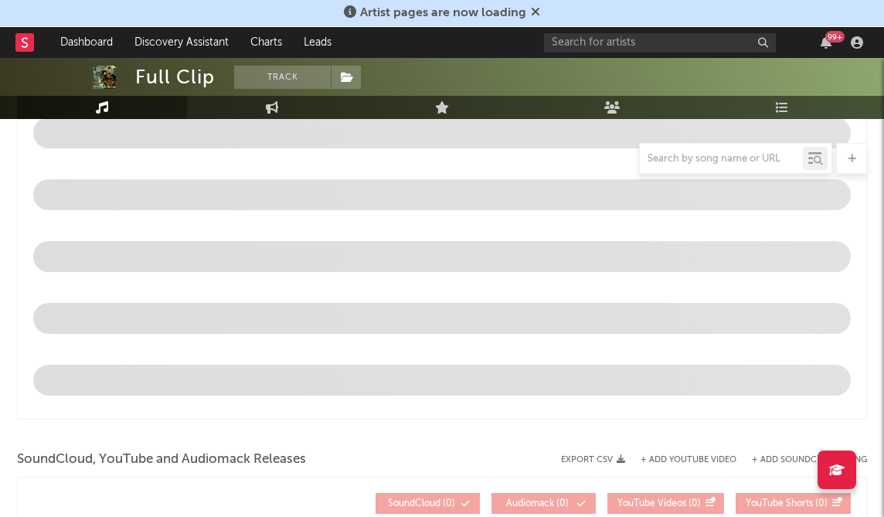
select select "6m"
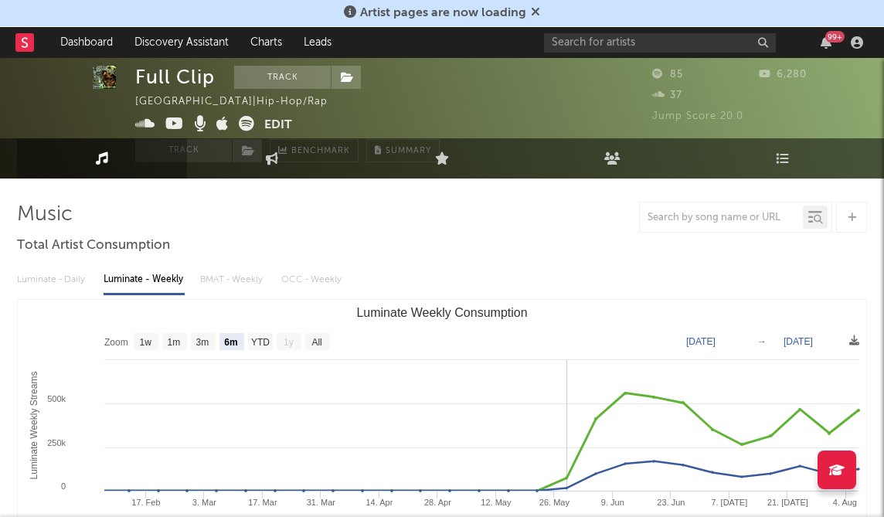
scroll to position [56, 0]
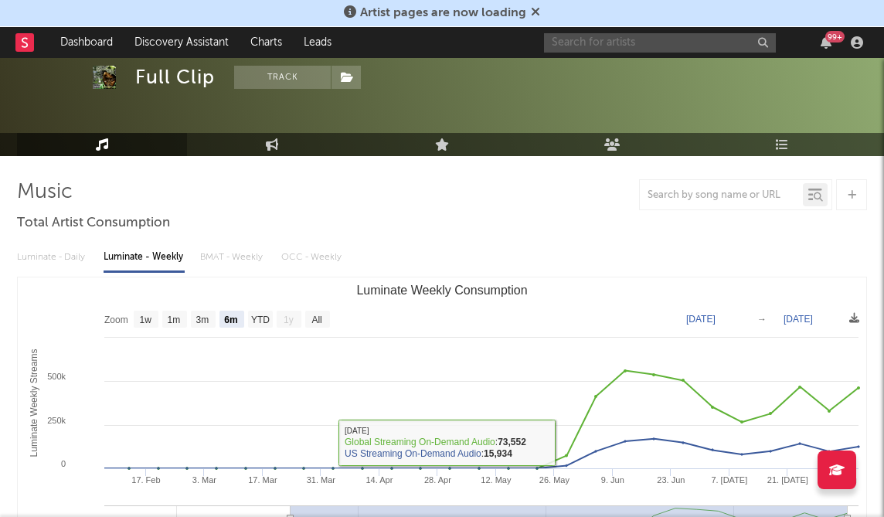
click at [667, 45] on input "text" at bounding box center [660, 42] width 232 height 19
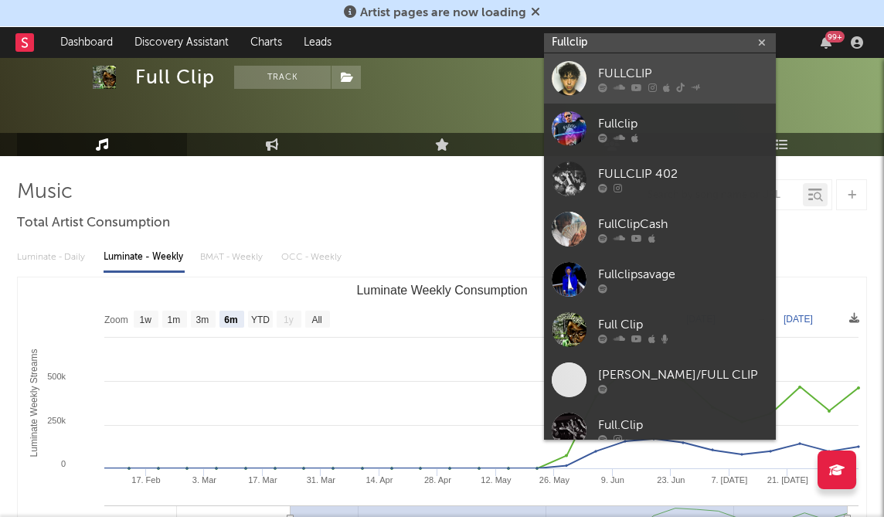
type input "Fullclip"
click at [643, 83] on div at bounding box center [683, 87] width 170 height 9
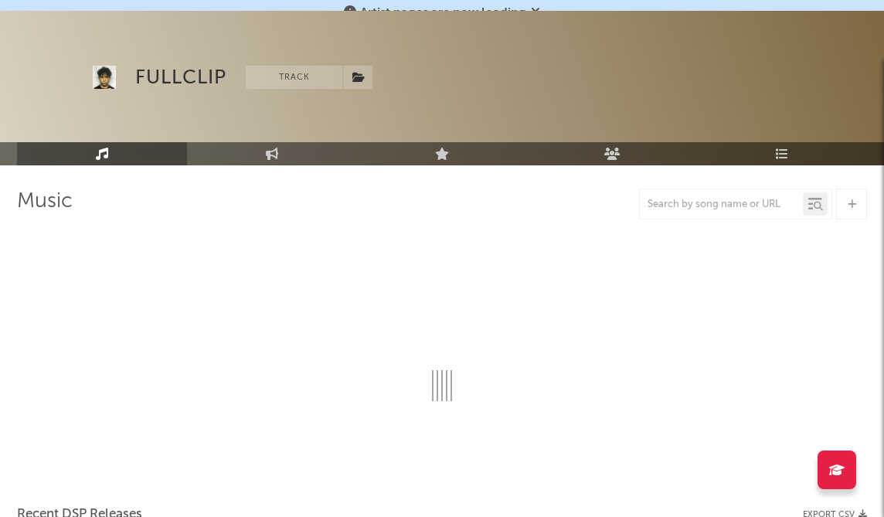
scroll to position [56, 0]
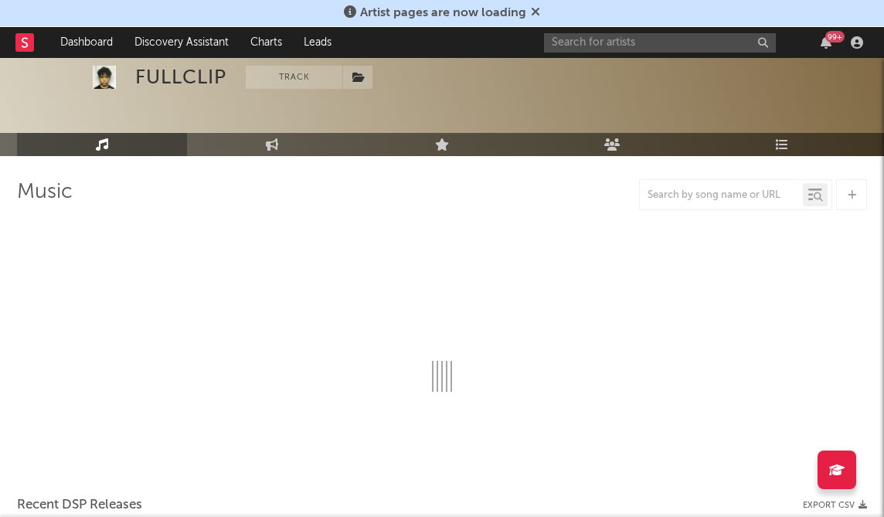
select select "1w"
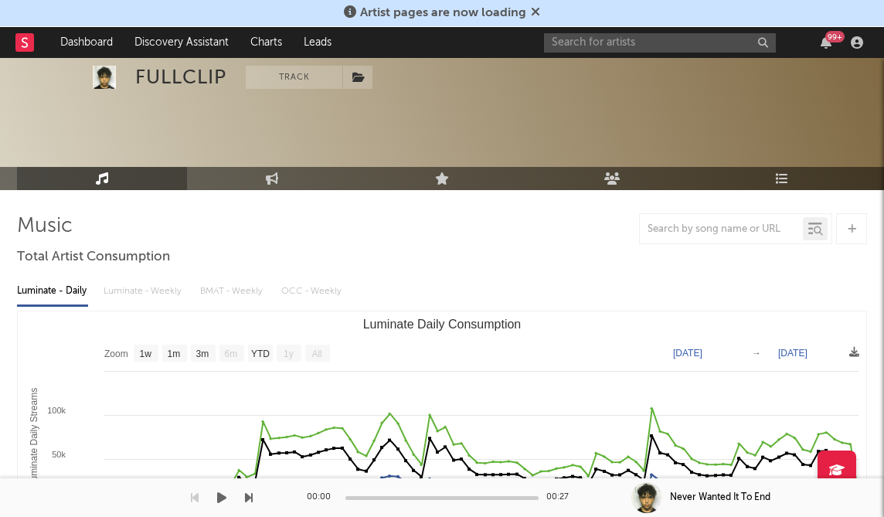
scroll to position [0, 0]
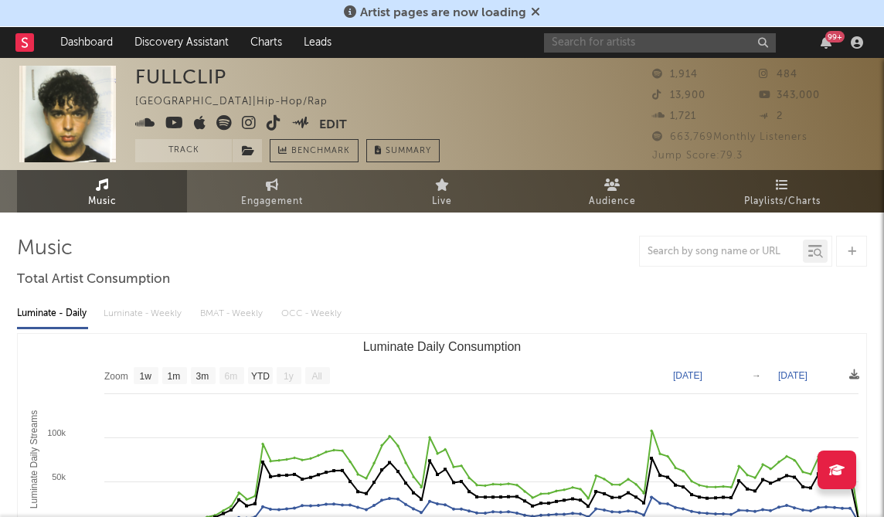
click at [606, 50] on input "text" at bounding box center [660, 42] width 232 height 19
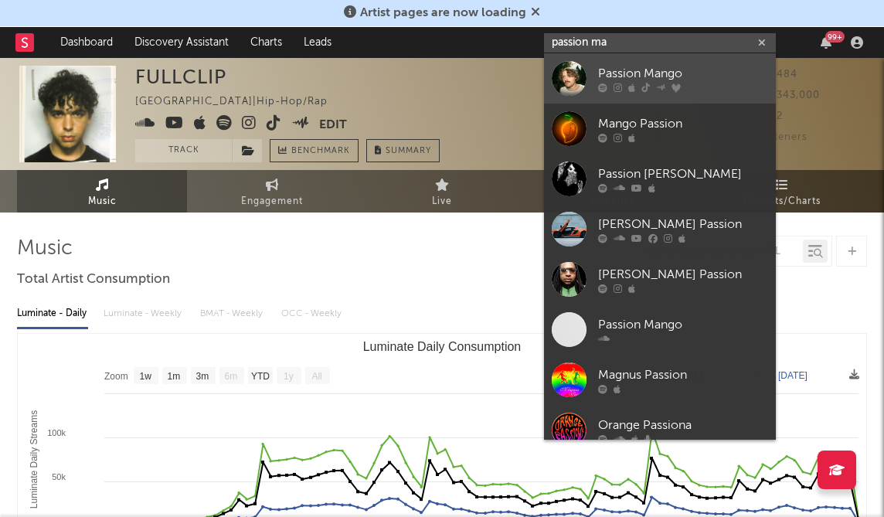
type input "passion ma"
click at [590, 82] on link "Passion Mango" at bounding box center [660, 78] width 232 height 50
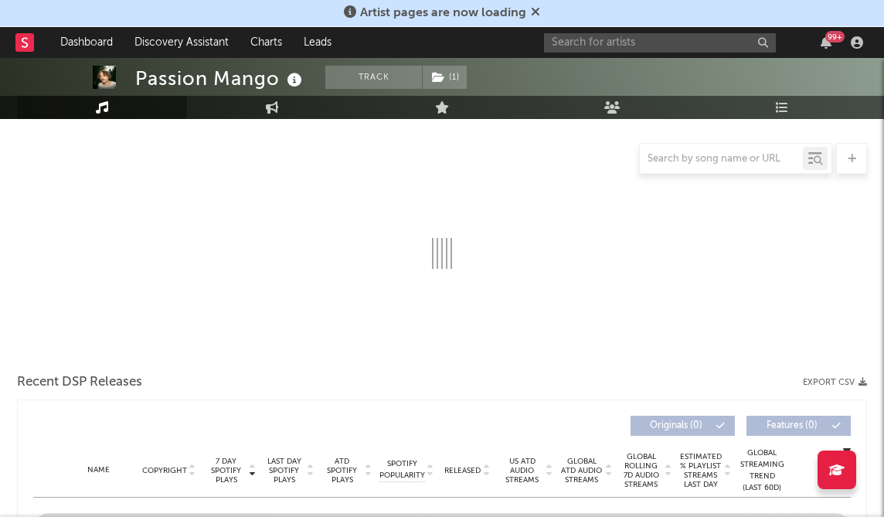
select select "6m"
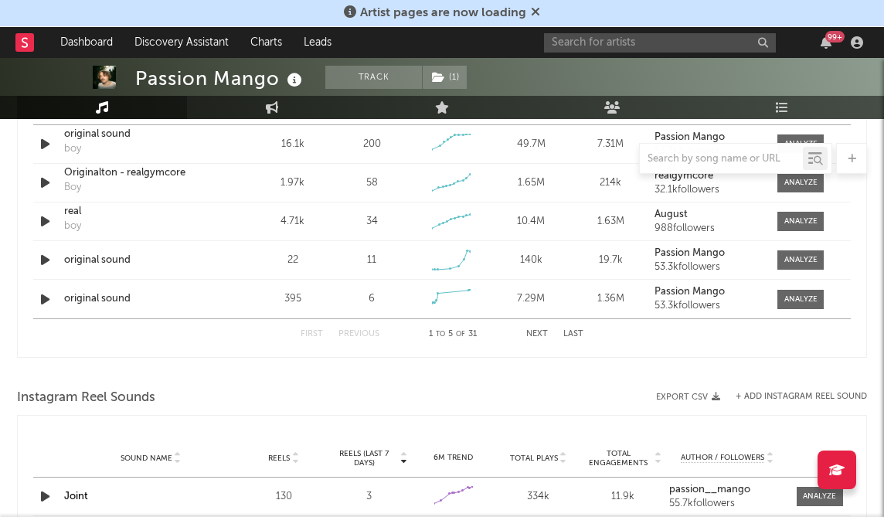
scroll to position [1163, 0]
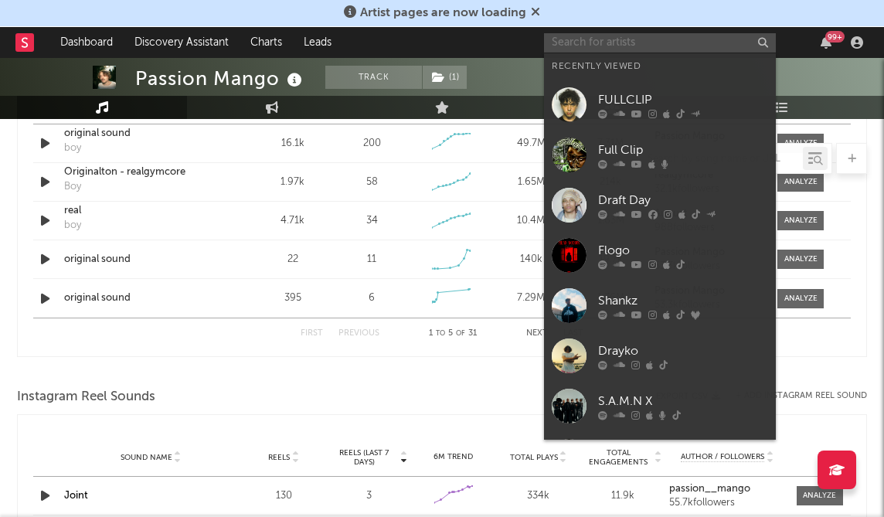
click at [663, 46] on input "text" at bounding box center [660, 42] width 232 height 19
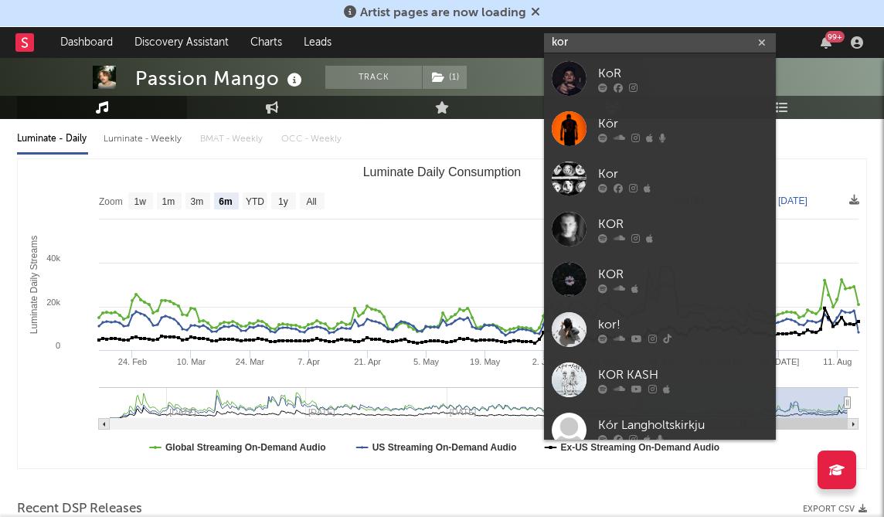
scroll to position [0, 0]
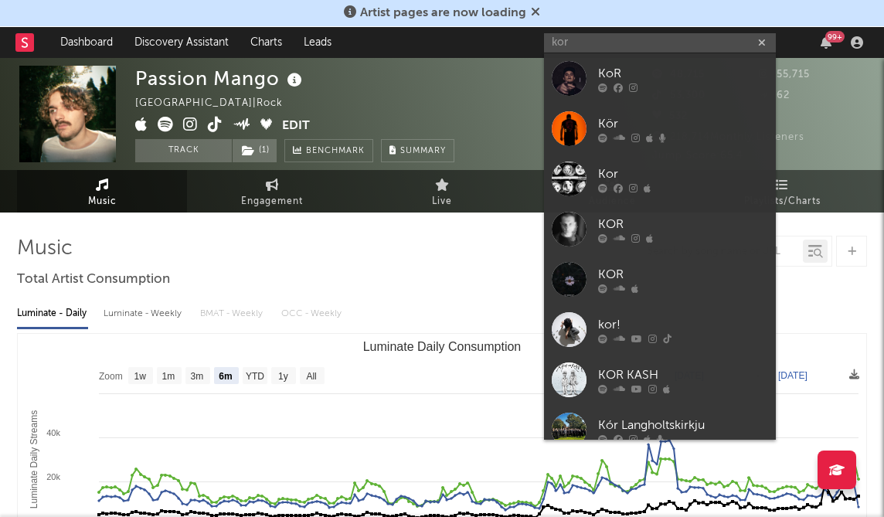
click at [471, 264] on div at bounding box center [442, 251] width 850 height 31
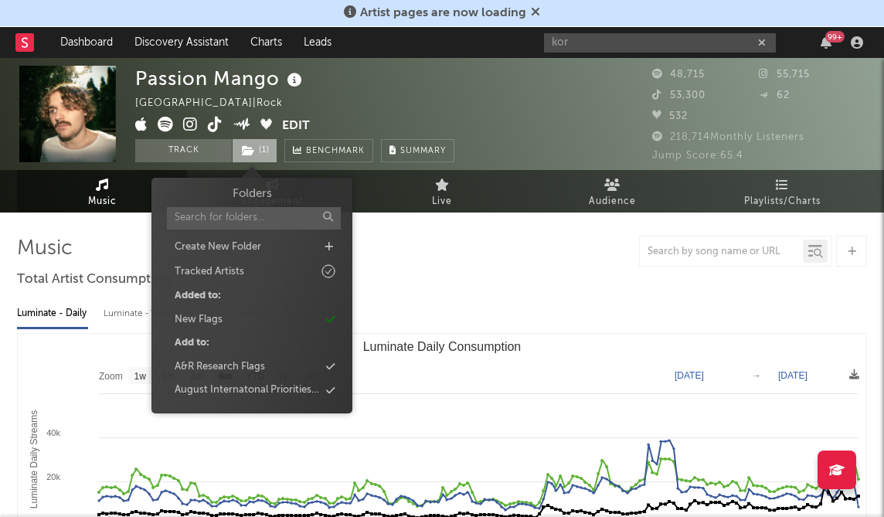
click at [253, 152] on icon at bounding box center [248, 150] width 13 height 11
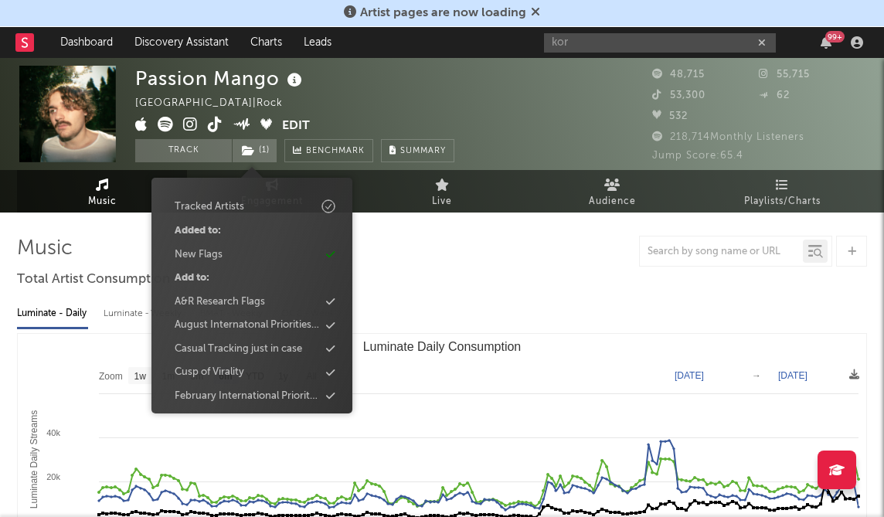
scroll to position [69, 0]
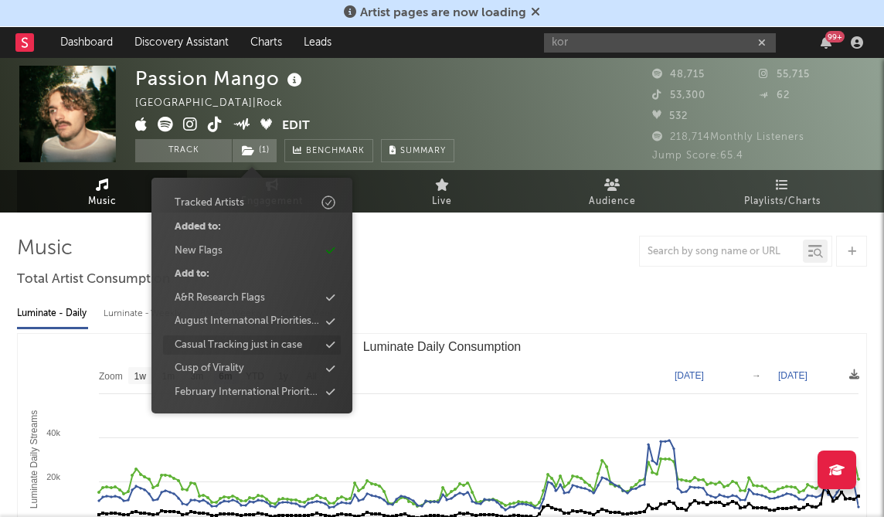
click at [284, 343] on div "Casual Tracking just in case" at bounding box center [239, 345] width 128 height 15
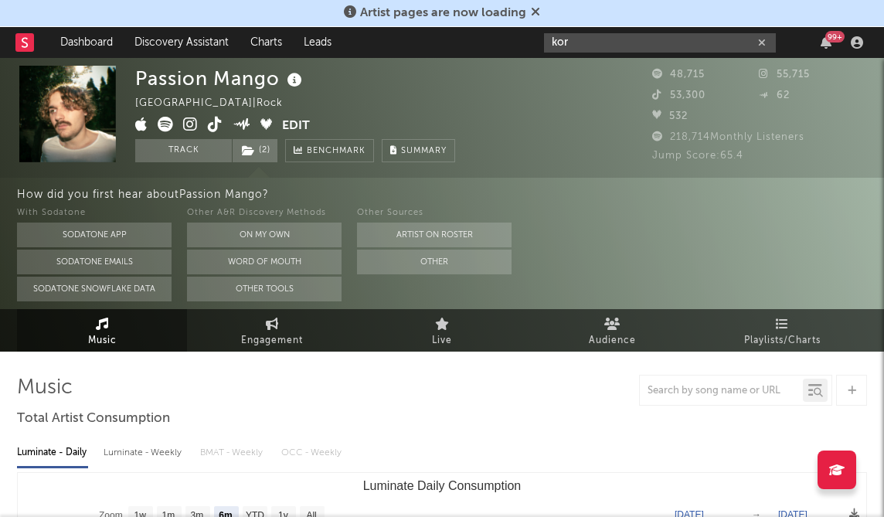
click at [697, 47] on input "kor" at bounding box center [660, 42] width 232 height 19
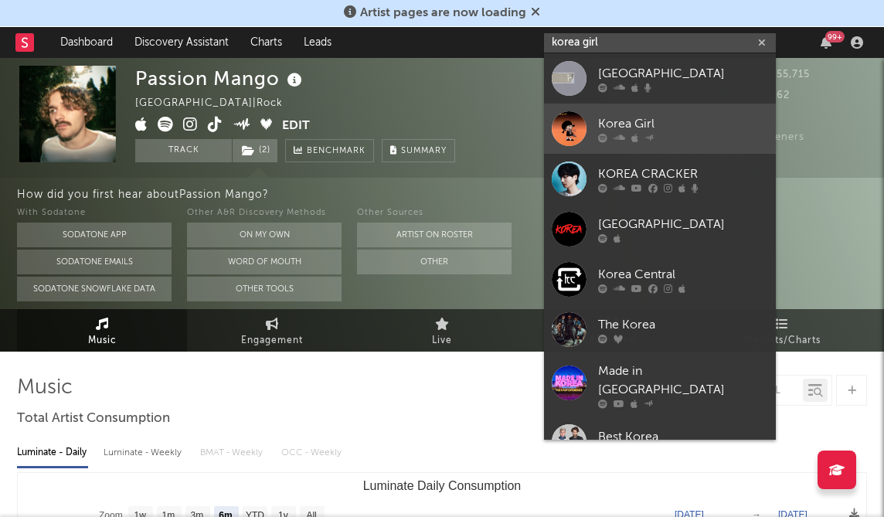
type input "korea girl"
click at [677, 131] on div "Korea Girl" at bounding box center [683, 123] width 170 height 19
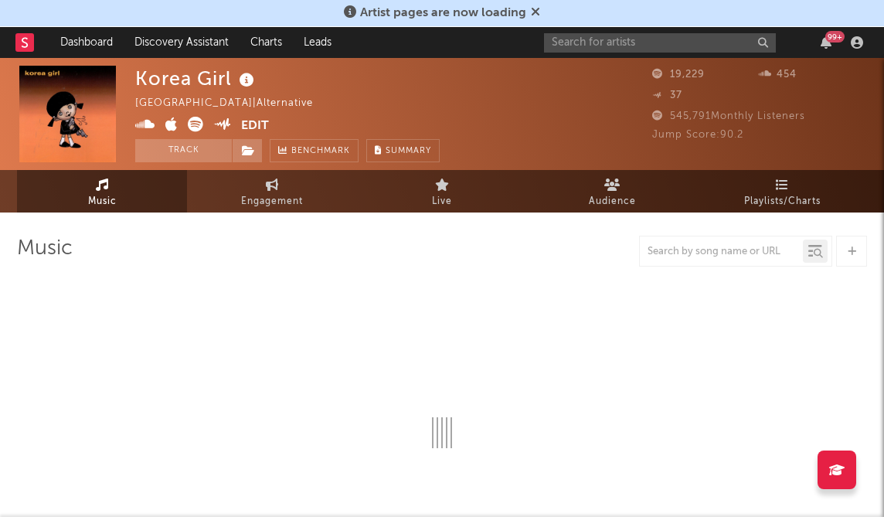
select select "1w"
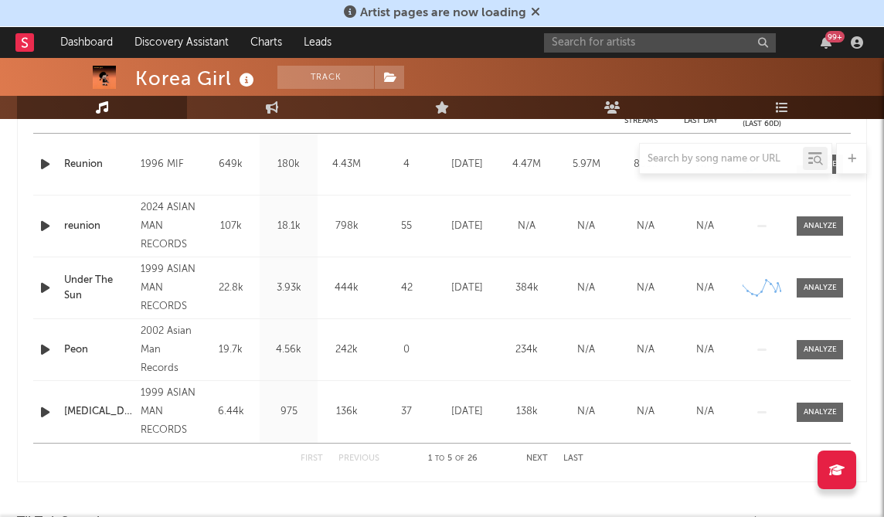
scroll to position [616, 0]
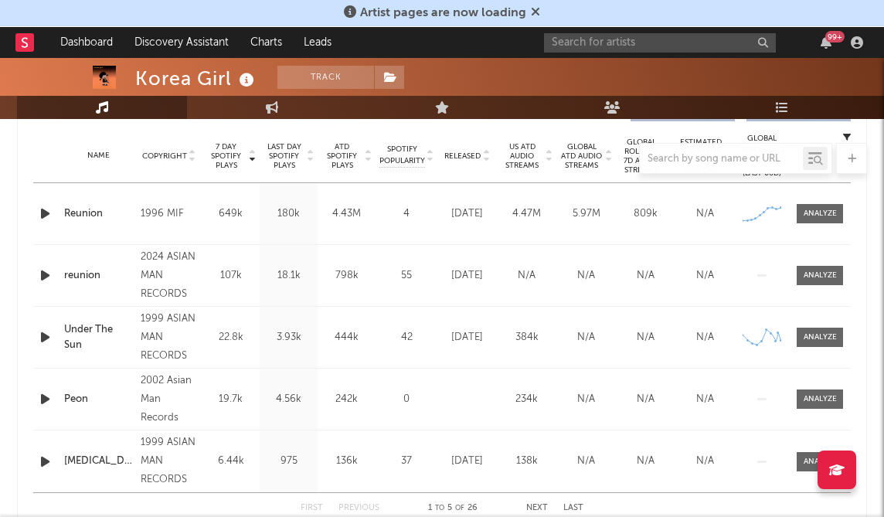
click at [44, 214] on icon "button" at bounding box center [45, 213] width 16 height 19
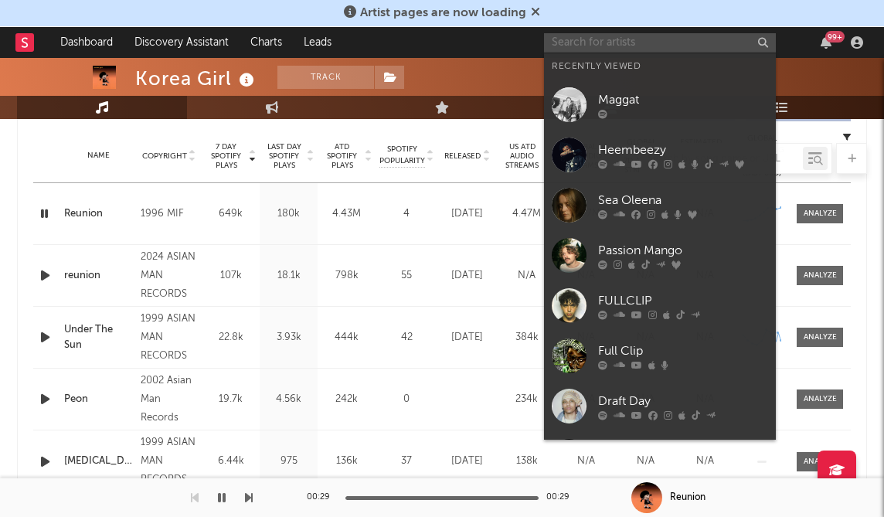
click at [661, 40] on input "text" at bounding box center [660, 42] width 232 height 19
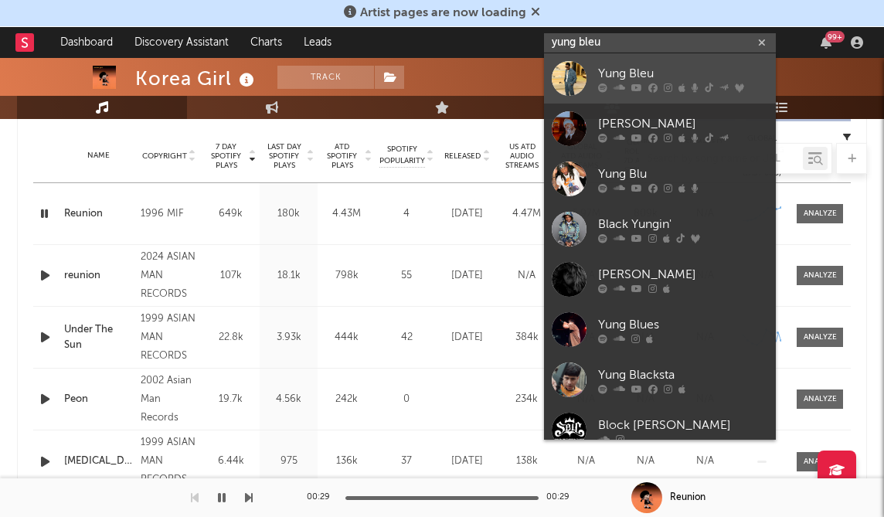
type input "yung bleu"
click at [668, 66] on div "Yung Bleu" at bounding box center [683, 73] width 170 height 19
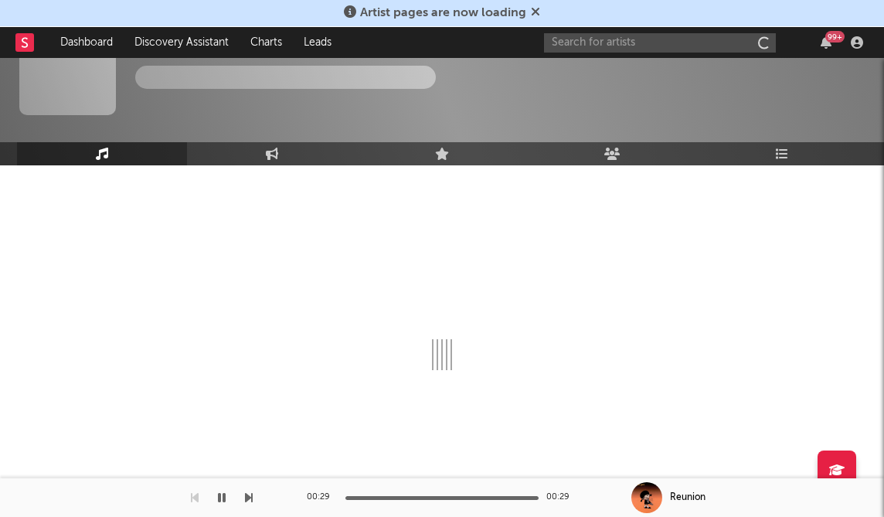
scroll to position [47, 0]
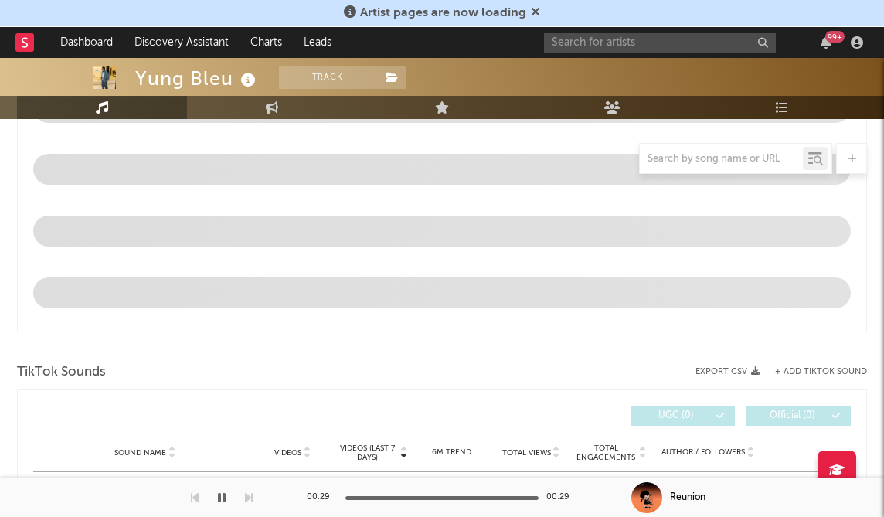
select select "6m"
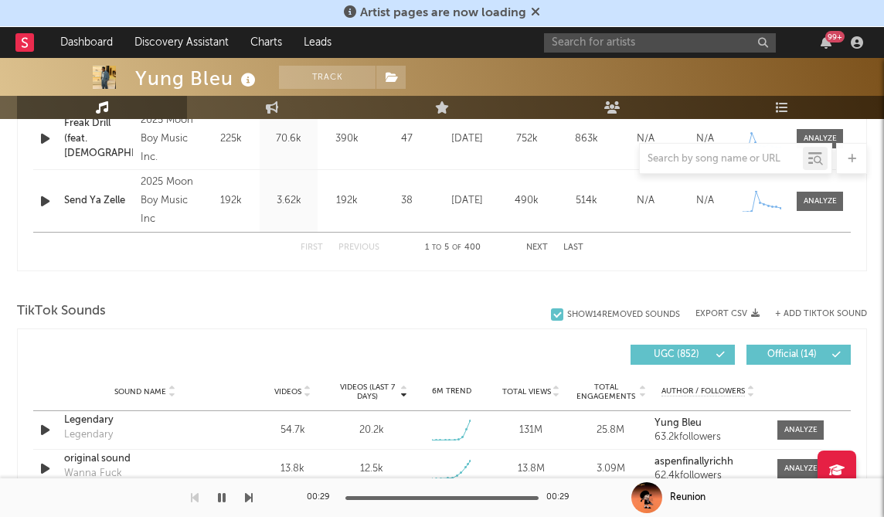
scroll to position [885, 0]
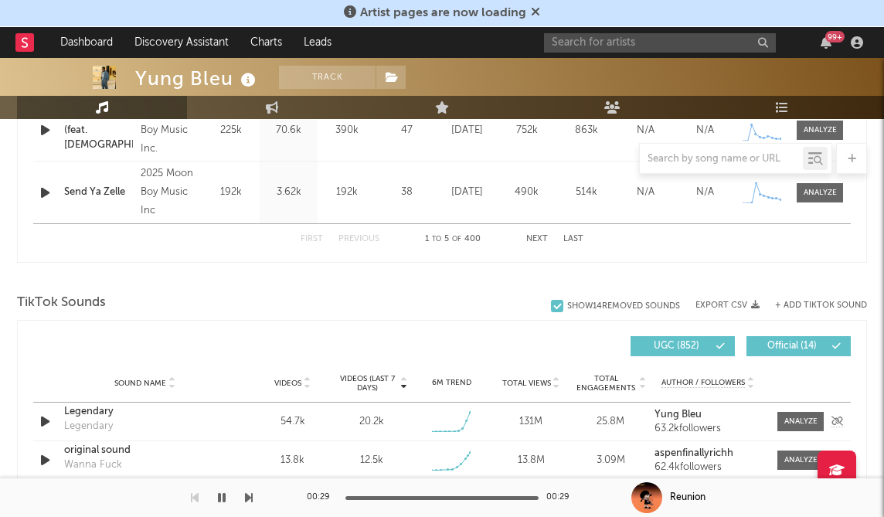
click at [46, 426] on icon "button" at bounding box center [45, 421] width 16 height 19
click at [410, 502] on div "00:02 01:00" at bounding box center [442, 498] width 271 height 39
click at [432, 496] on div at bounding box center [442, 498] width 193 height 4
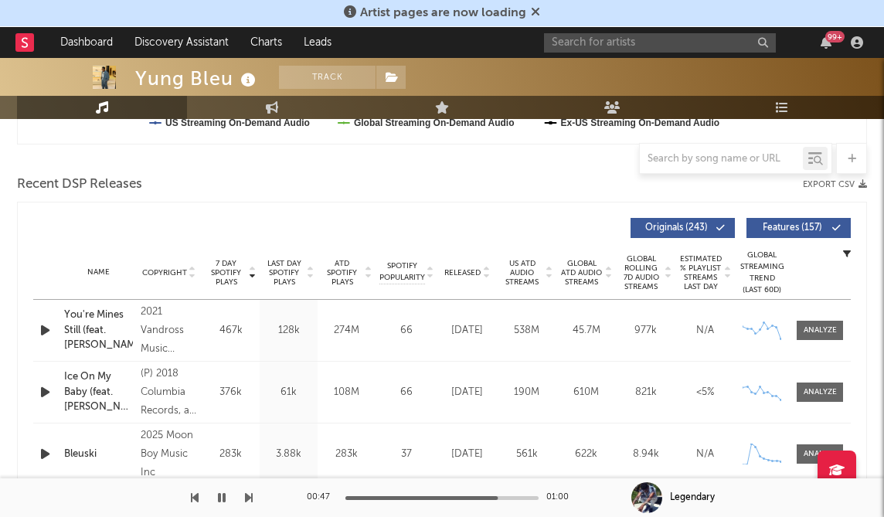
scroll to position [451, 0]
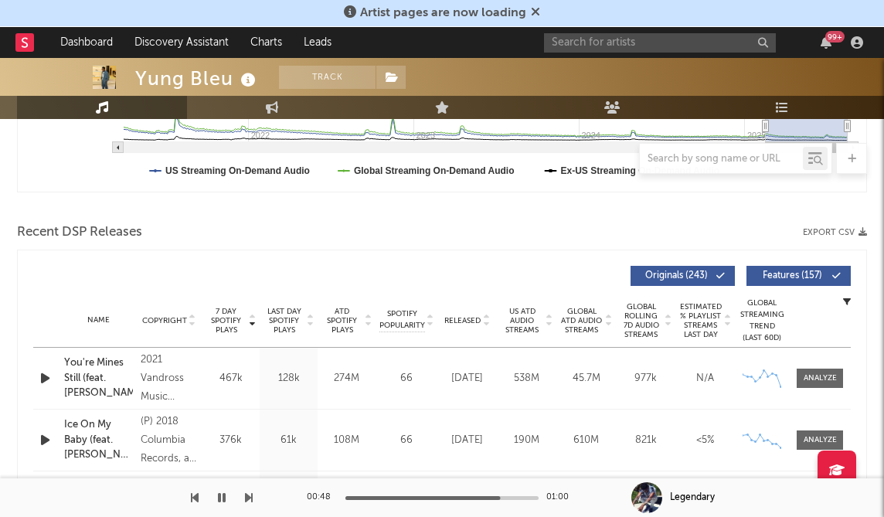
click at [465, 319] on span "Released" at bounding box center [463, 320] width 36 height 9
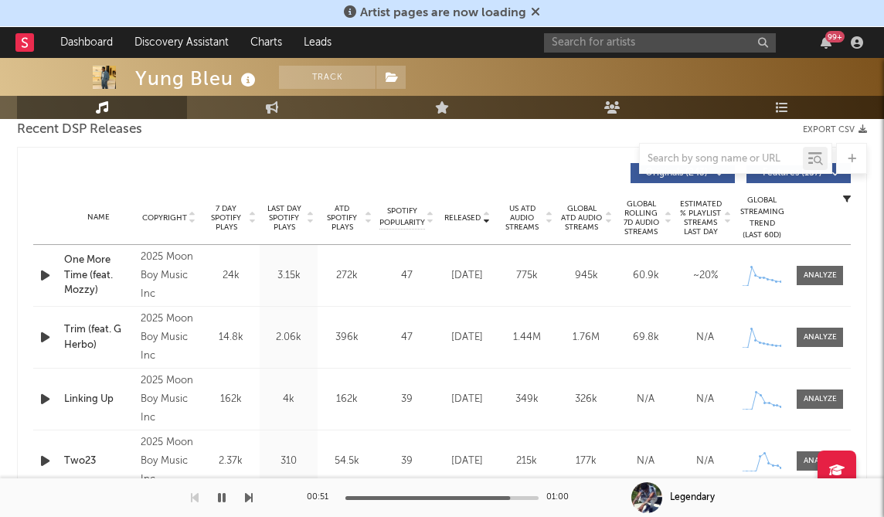
scroll to position [546, 0]
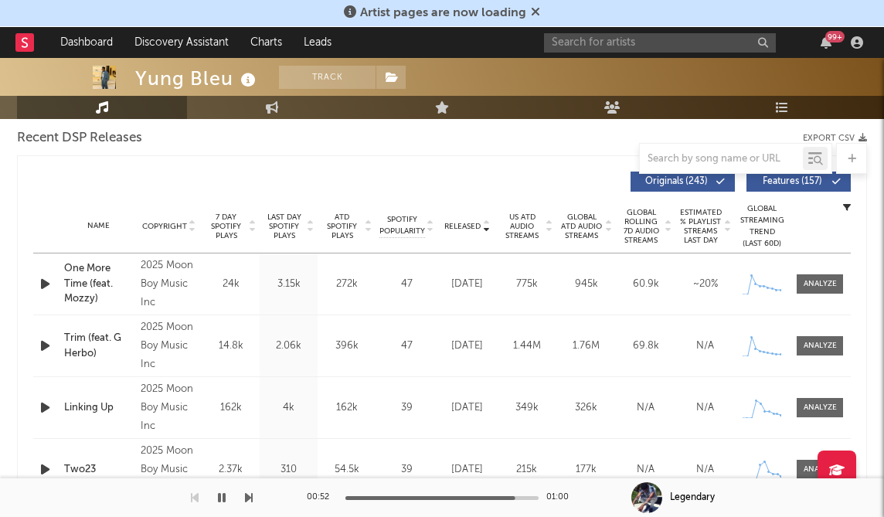
click at [228, 232] on span "7 Day Spotify Plays" at bounding box center [226, 227] width 41 height 28
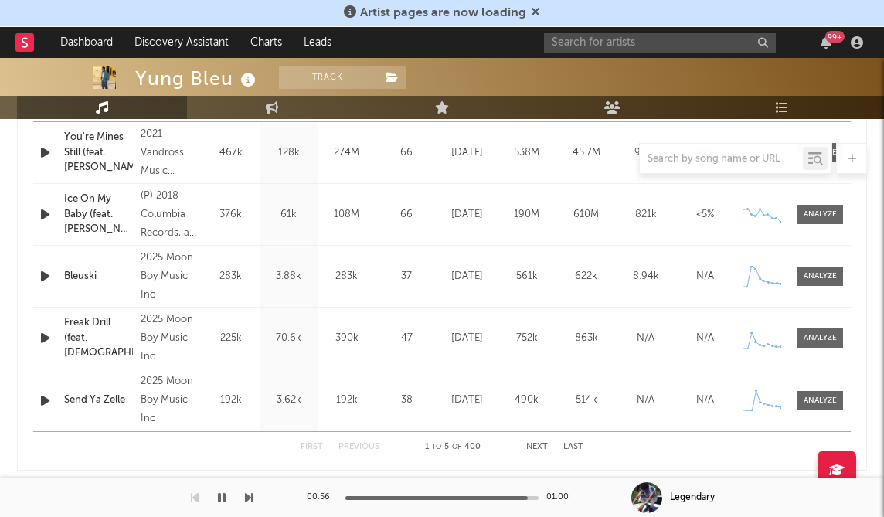
scroll to position [678, 0]
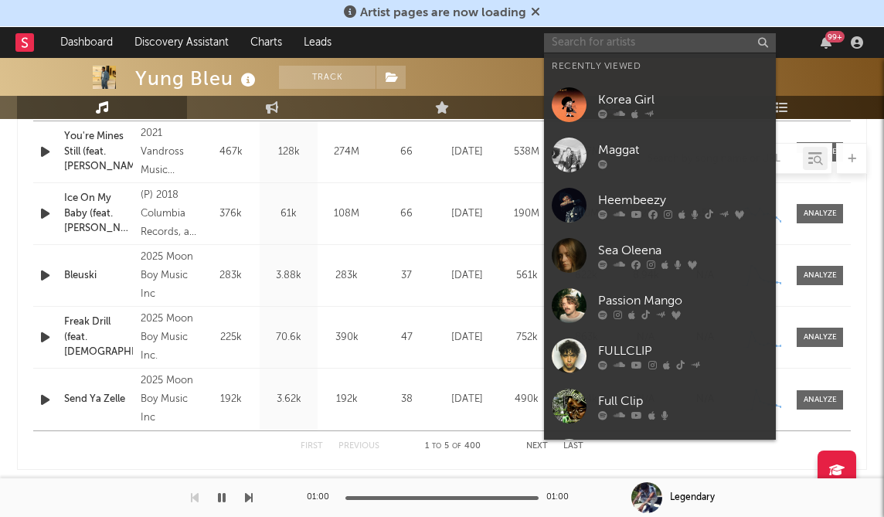
click at [668, 43] on input "text" at bounding box center [660, 42] width 232 height 19
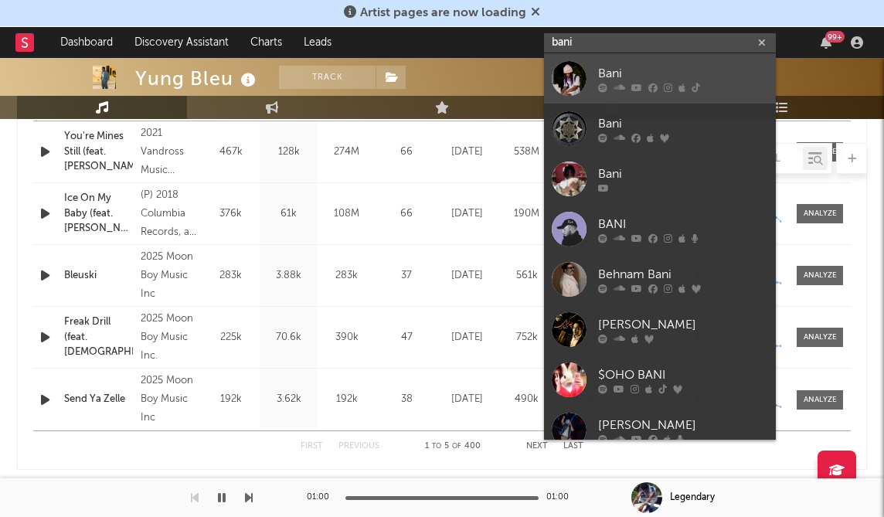
type input "bani"
click at [656, 73] on div "Bani" at bounding box center [683, 73] width 170 height 19
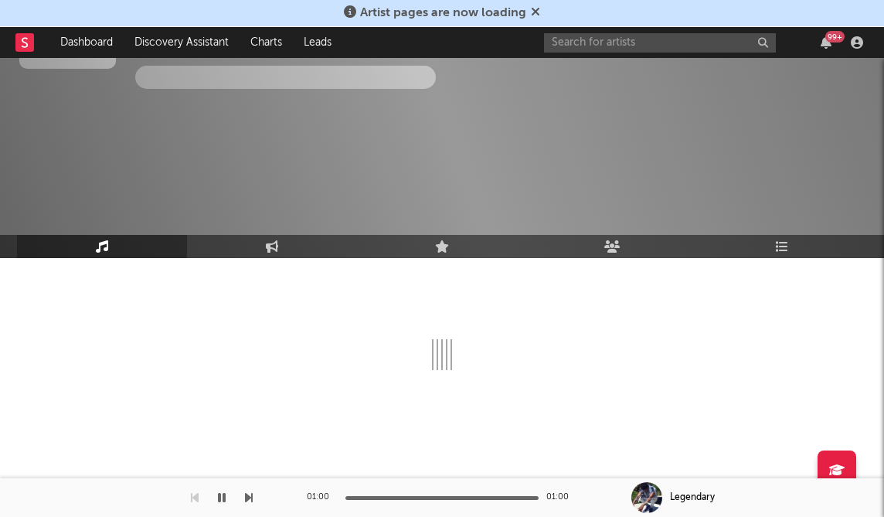
scroll to position [817, 0]
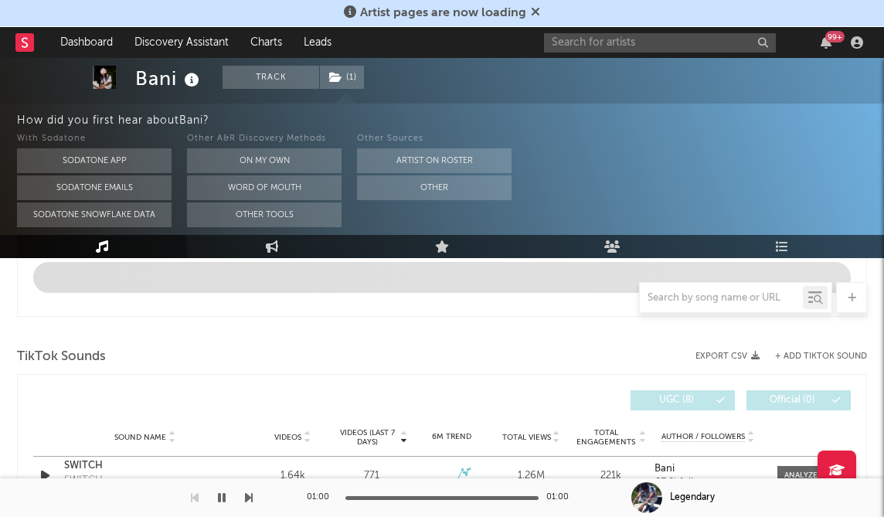
select select "6m"
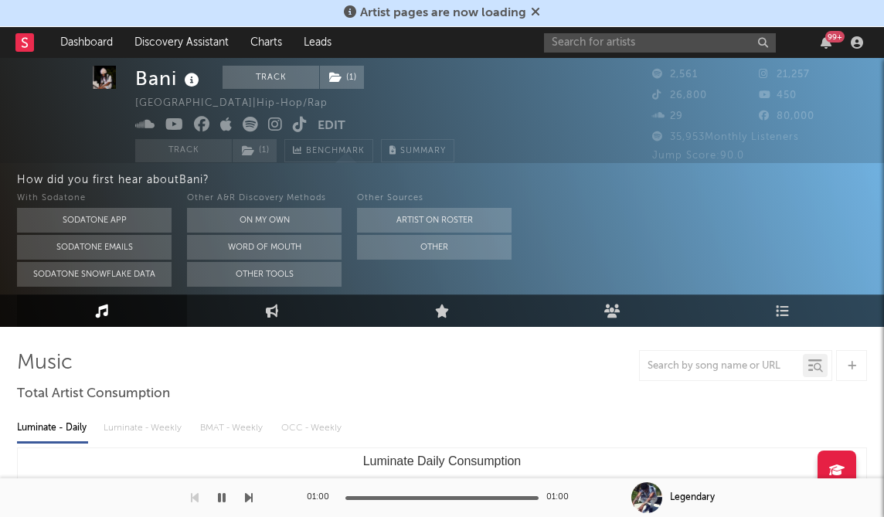
scroll to position [0, 0]
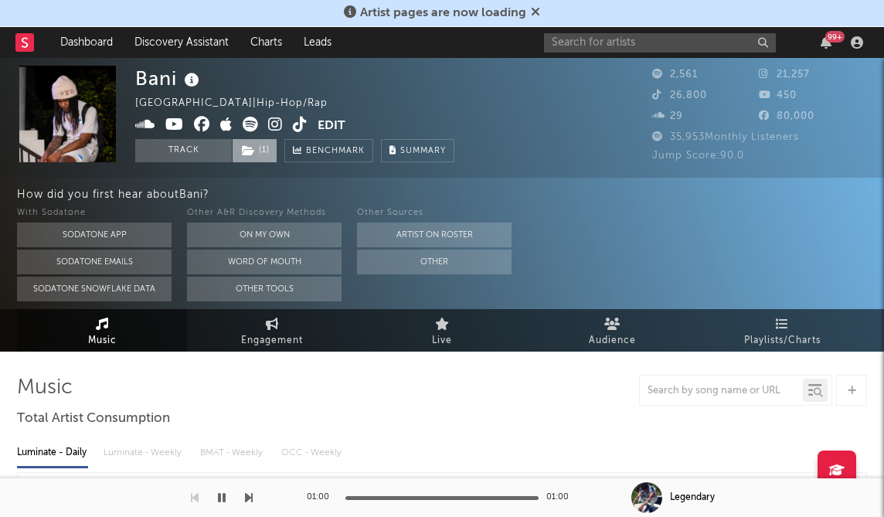
click at [260, 150] on span "( 1 )" at bounding box center [255, 150] width 46 height 23
click at [421, 110] on div "Bani United States | Hip-Hop/Rap Edit Track ( 1 ) Benchmark Summary" at bounding box center [294, 114] width 319 height 97
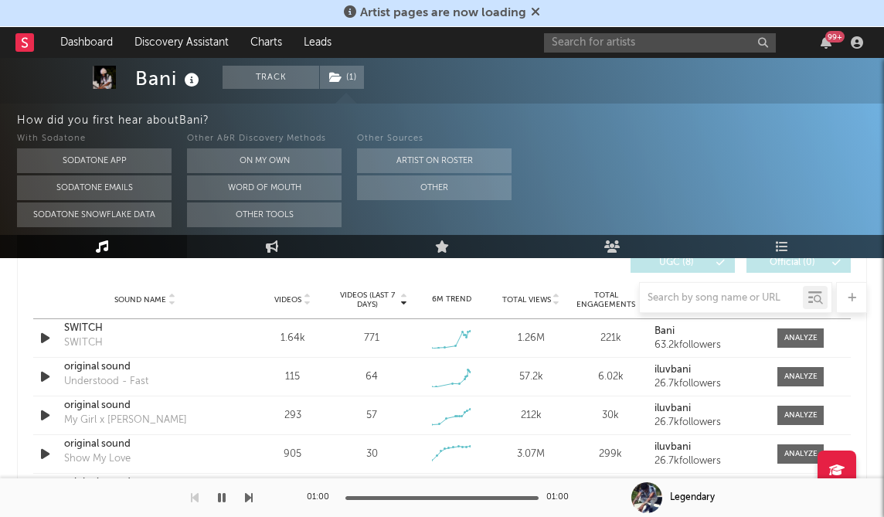
scroll to position [1107, 0]
click at [44, 341] on icon "button" at bounding box center [45, 338] width 16 height 19
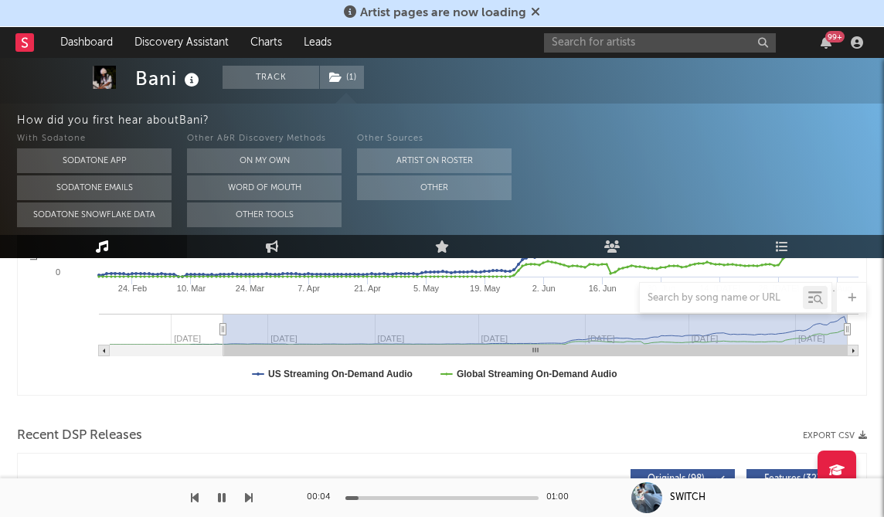
scroll to position [0, 0]
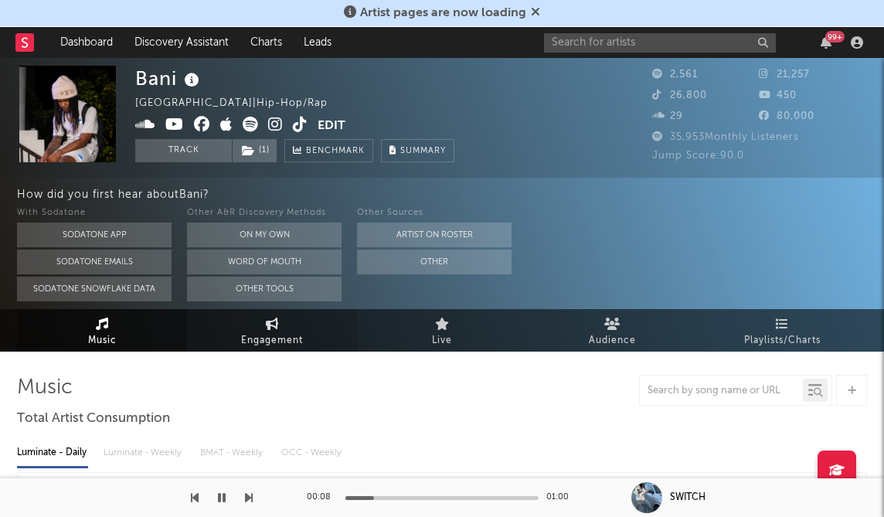
click at [265, 342] on span "Engagement" at bounding box center [272, 341] width 62 height 19
select select "1w"
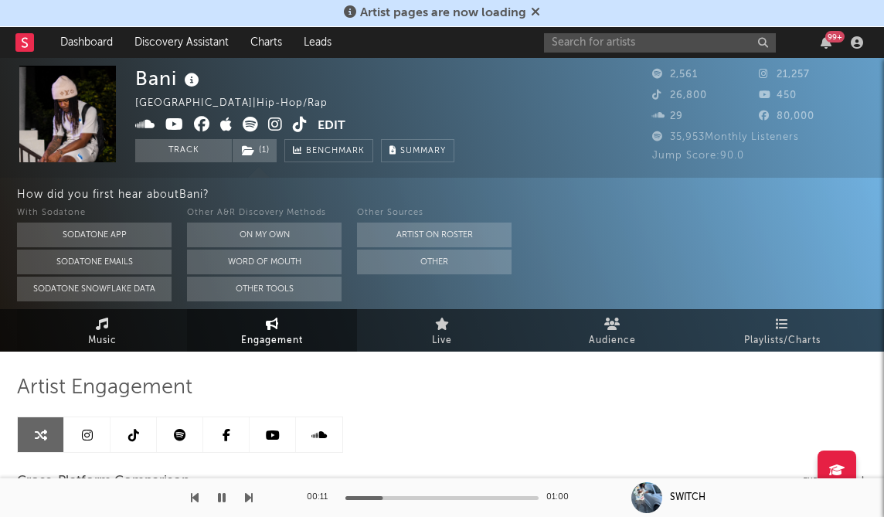
click at [130, 340] on link "Music" at bounding box center [102, 330] width 170 height 43
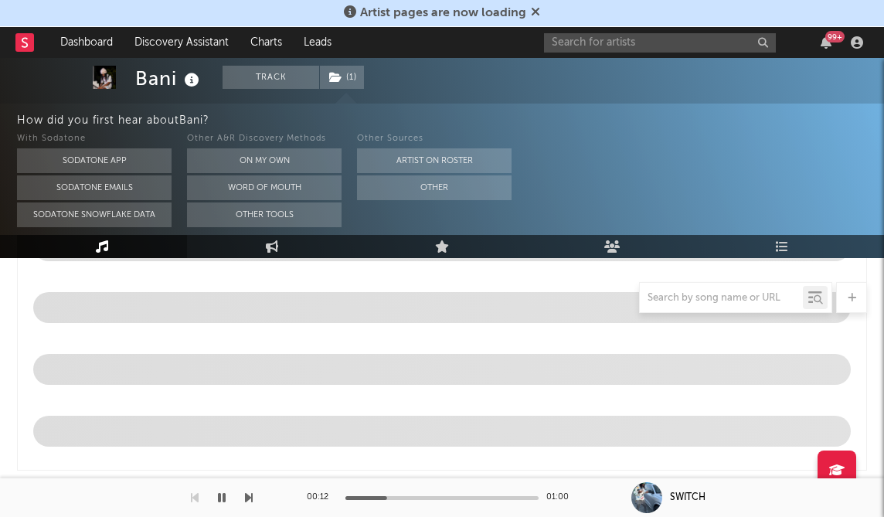
select select "6m"
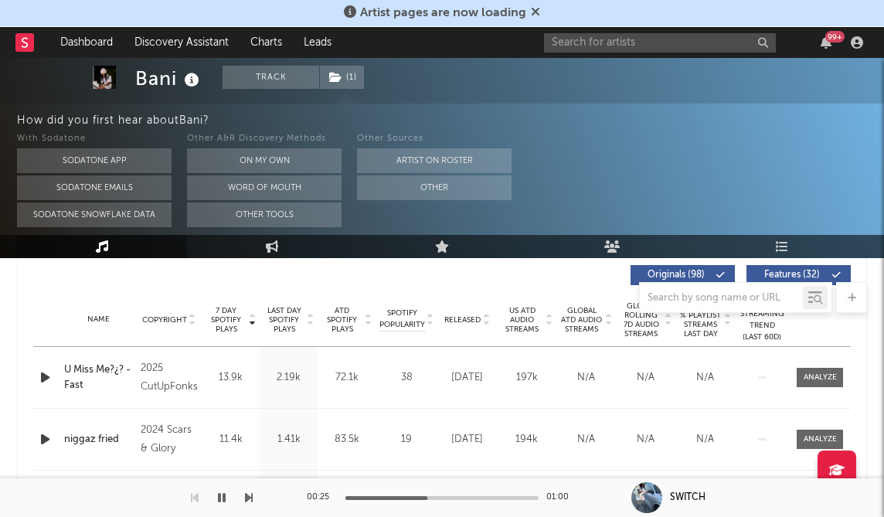
scroll to position [540, 0]
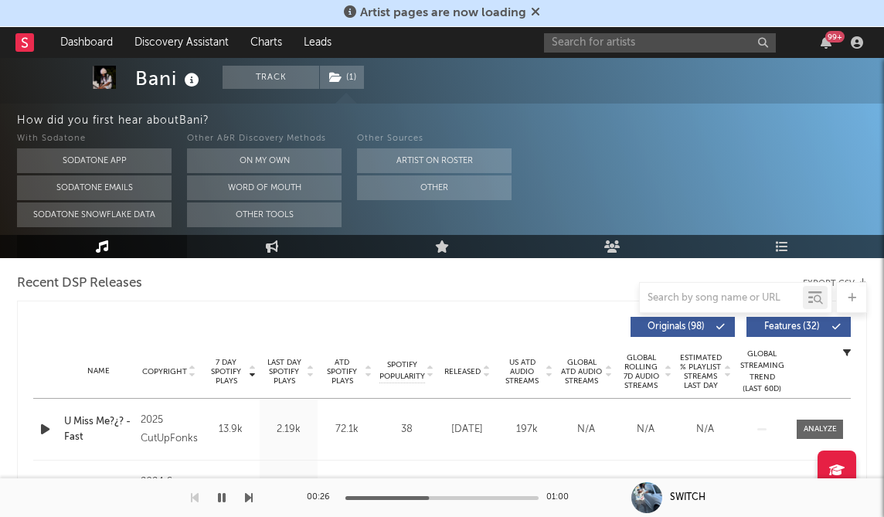
click at [229, 371] on span "7 Day Spotify Plays" at bounding box center [226, 372] width 41 height 28
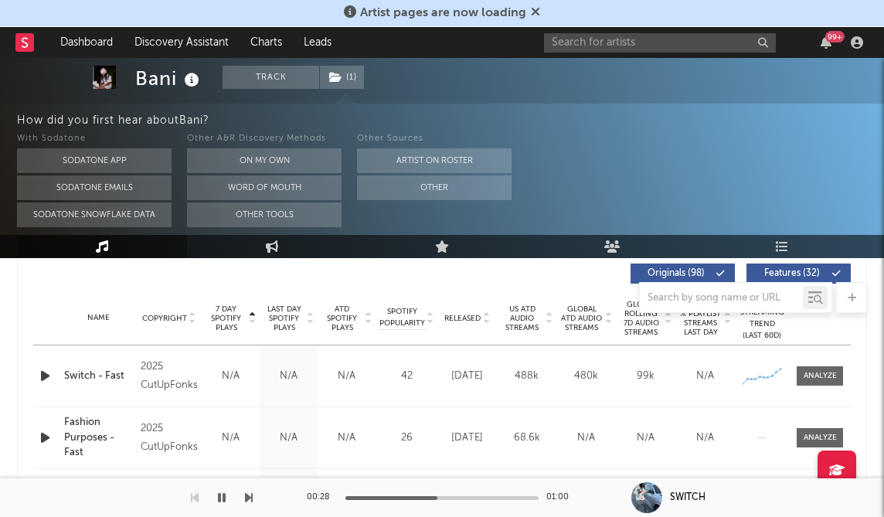
scroll to position [557, 0]
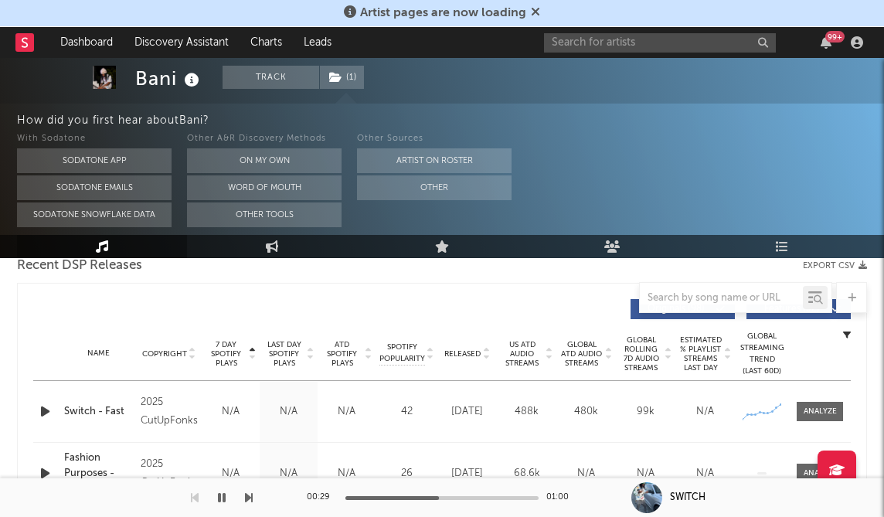
click at [226, 353] on span "7 Day Spotify Plays" at bounding box center [226, 354] width 41 height 28
click at [293, 353] on span "Last Day Spotify Plays" at bounding box center [284, 354] width 41 height 28
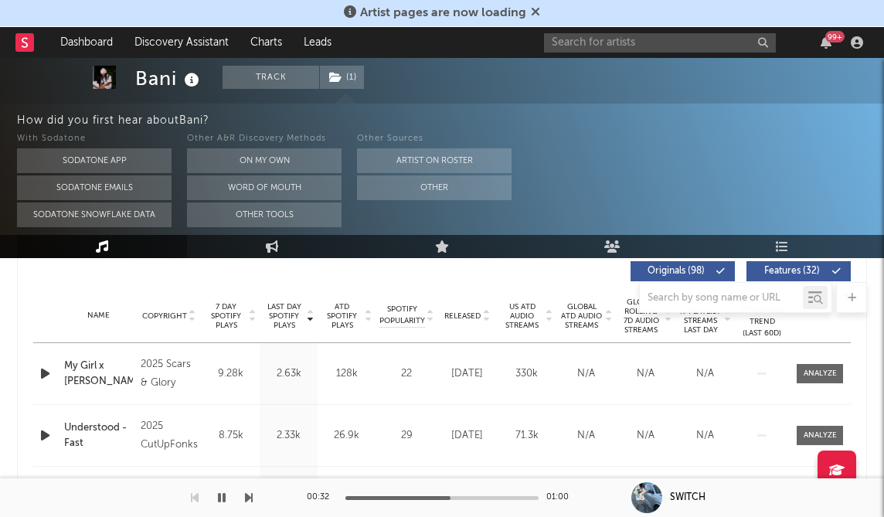
click at [231, 315] on span "7 Day Spotify Plays" at bounding box center [226, 316] width 41 height 28
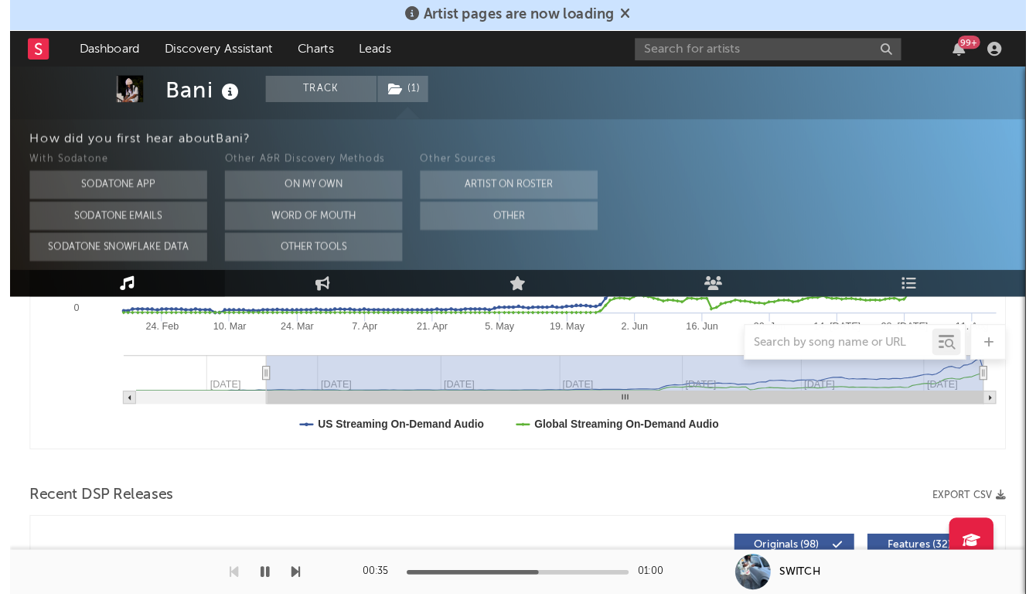
scroll to position [0, 0]
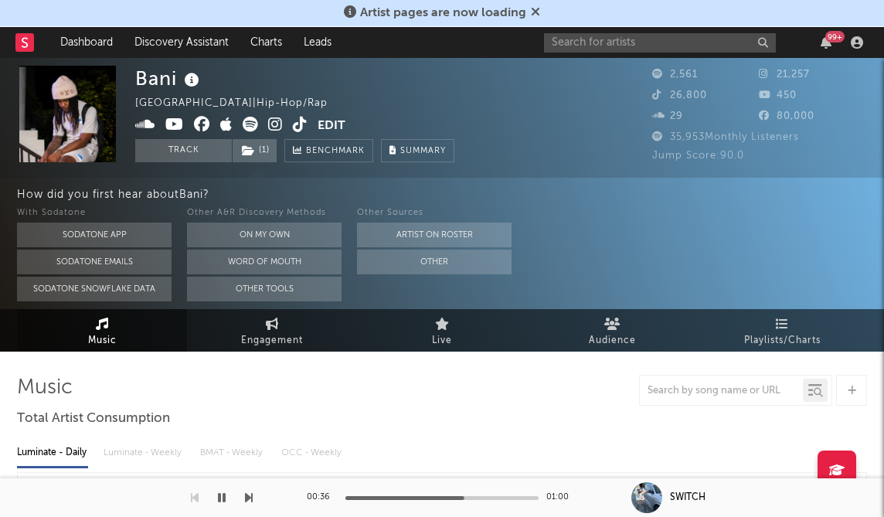
click at [247, 124] on icon at bounding box center [250, 124] width 15 height 15
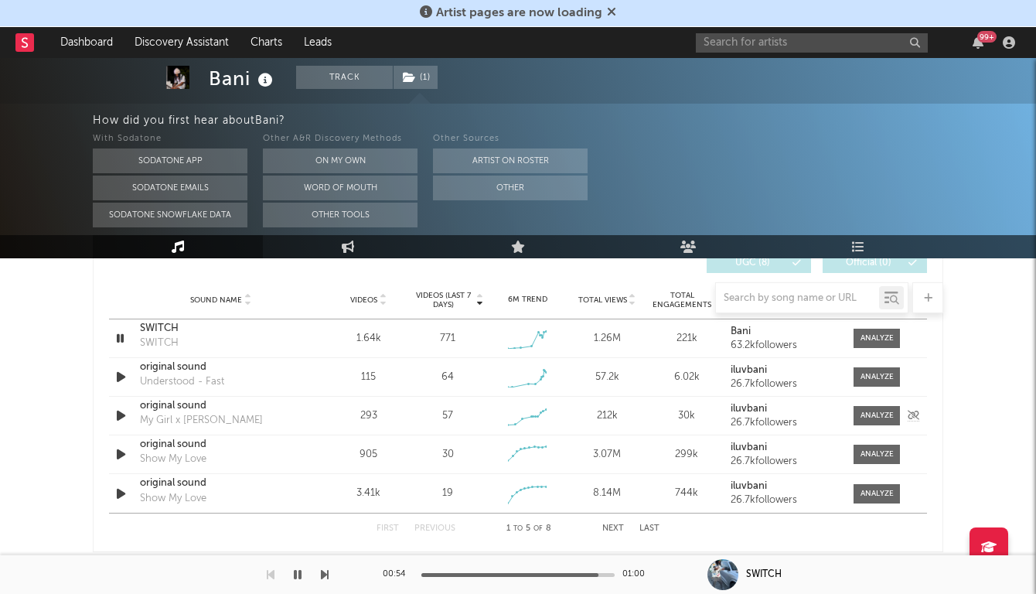
scroll to position [1100, 0]
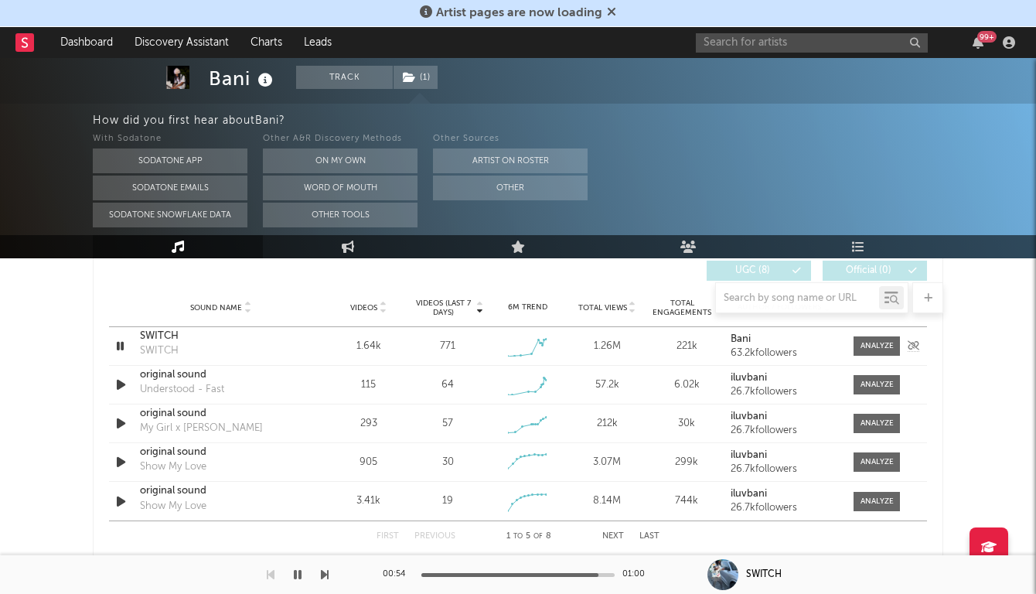
click at [119, 356] on div "Sound Name SWITCH SWITCH Videos 1.64k Videos (last 7 days) 771 Weekly Growth % …" at bounding box center [518, 346] width 818 height 38
click at [121, 347] on icon "button" at bounding box center [120, 345] width 15 height 19
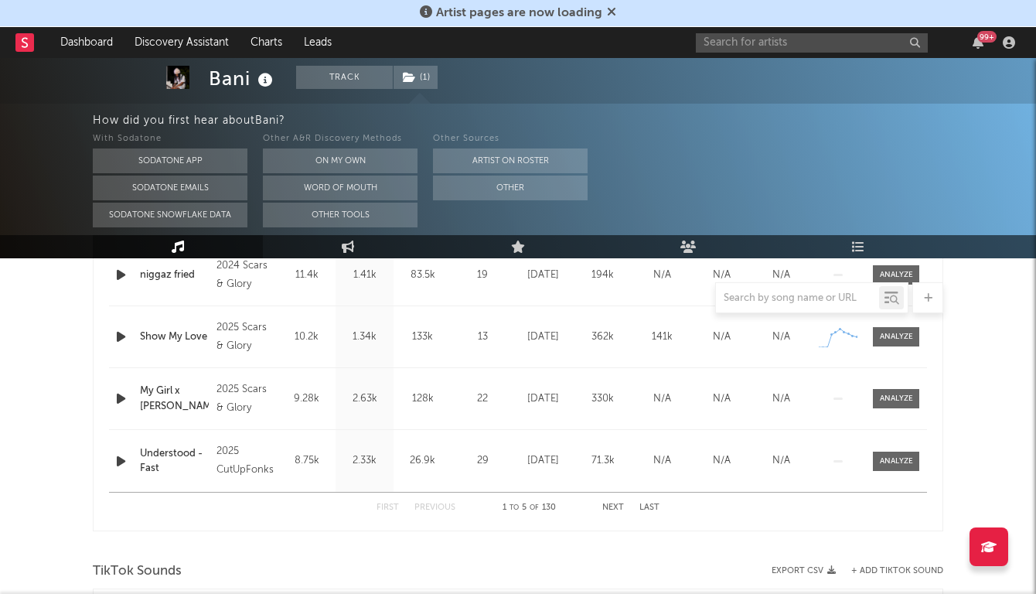
scroll to position [758, 0]
click at [612, 502] on button "Next" at bounding box center [613, 505] width 22 height 9
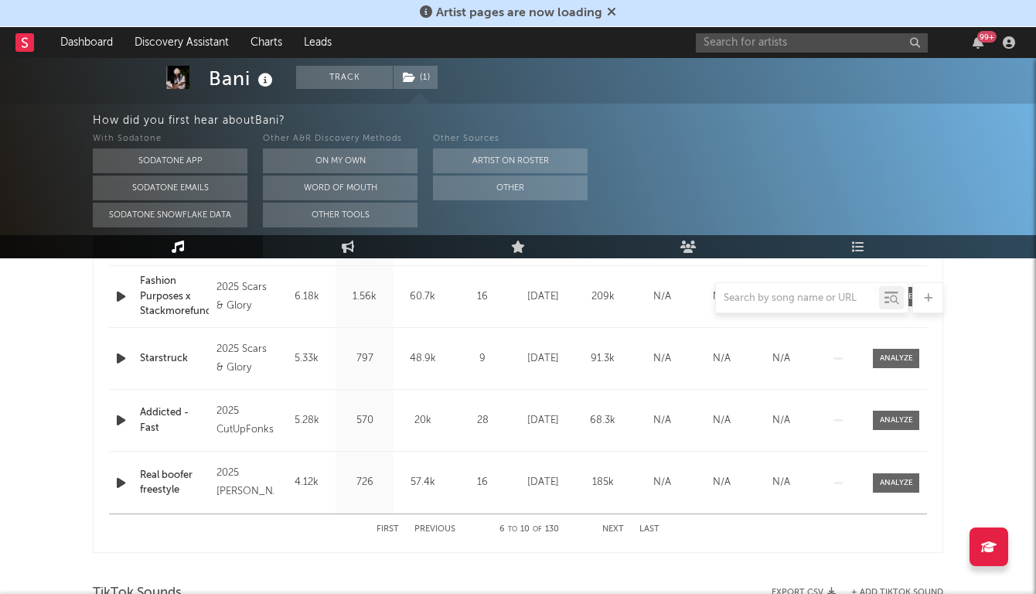
scroll to position [770, 0]
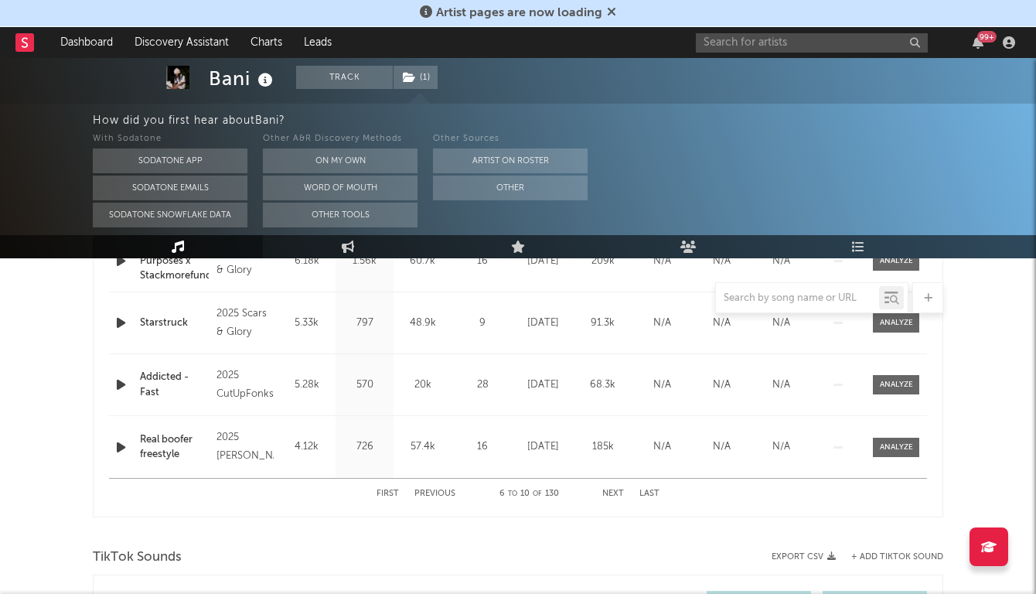
click at [611, 487] on div "First Previous 6 to 10 of 130 Next Last" at bounding box center [517, 494] width 283 height 30
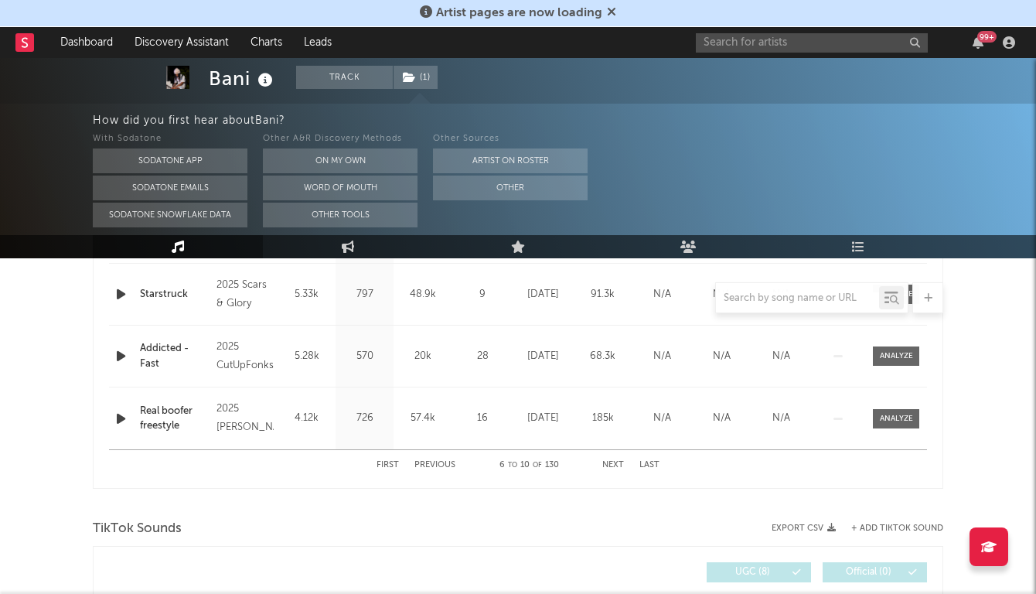
scroll to position [792, 0]
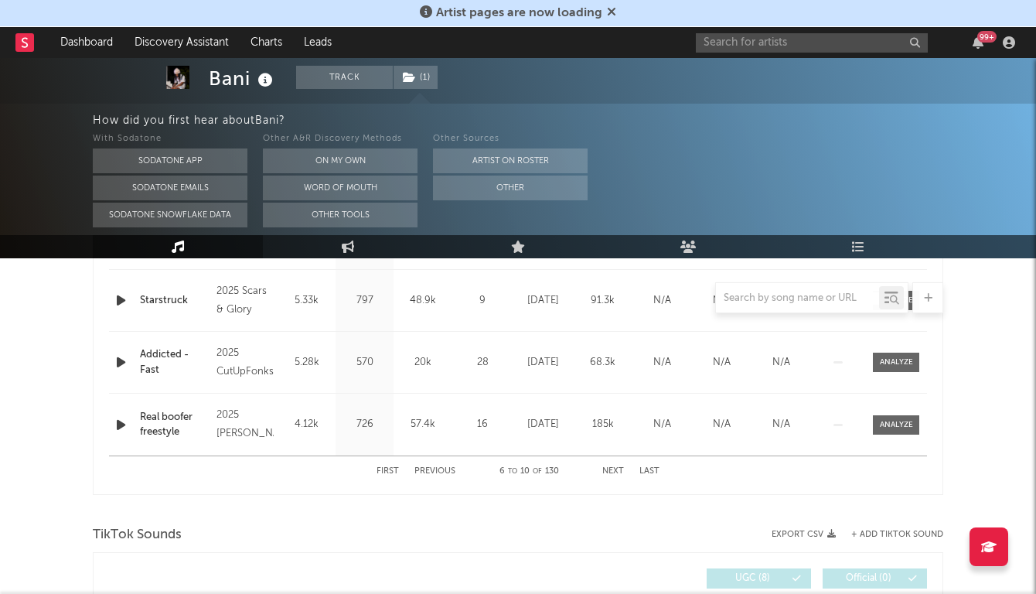
click at [613, 476] on div "First Previous 6 to 10 of 130 Next Last" at bounding box center [517, 471] width 283 height 30
click at [613, 473] on button "Next" at bounding box center [613, 471] width 22 height 9
click at [613, 468] on button "Next" at bounding box center [613, 471] width 22 height 9
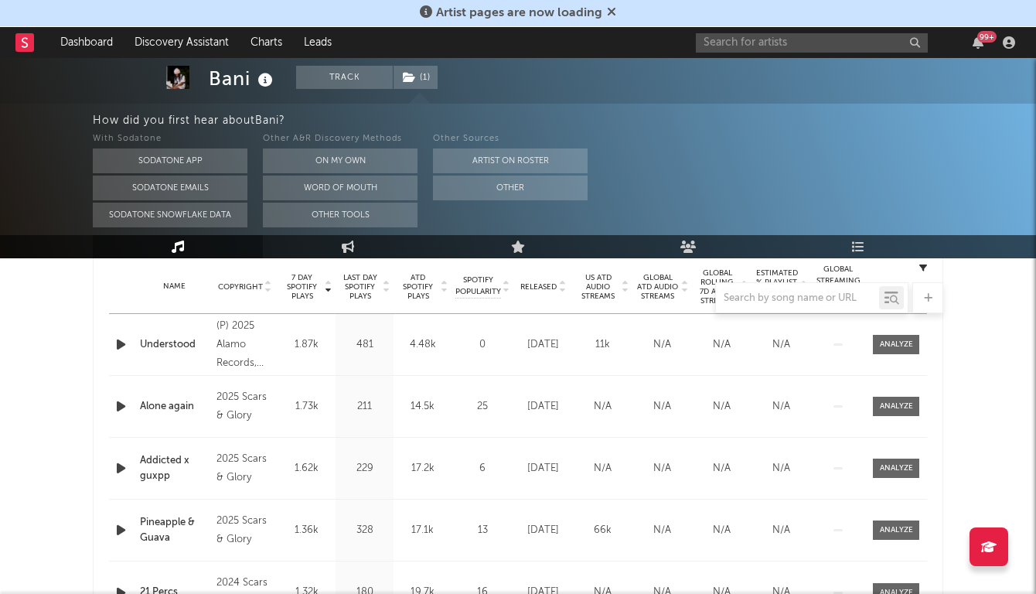
scroll to position [632, 0]
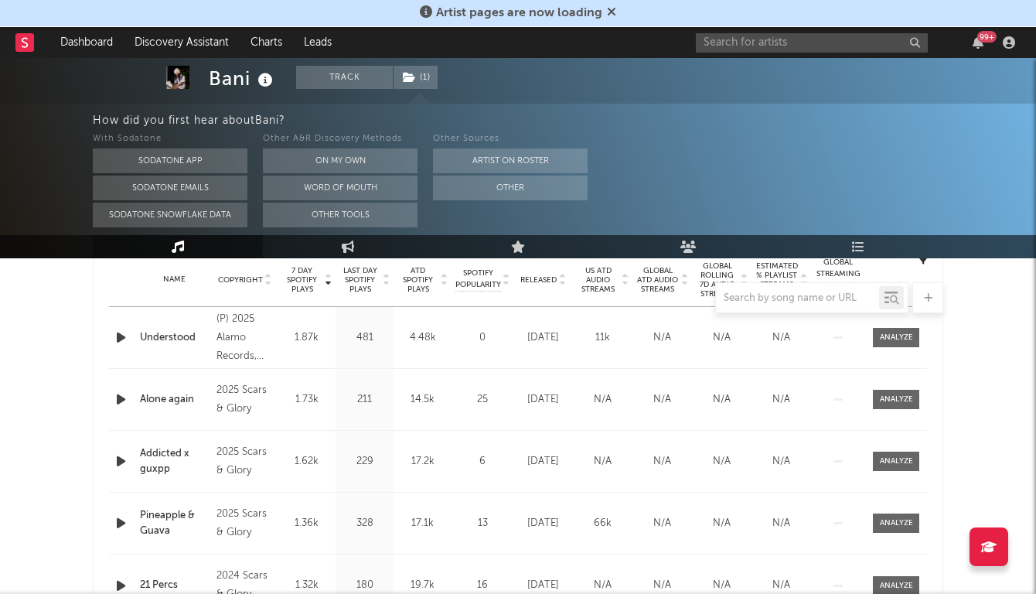
click at [744, 53] on div "99 +" at bounding box center [858, 42] width 325 height 31
click at [730, 48] on input "text" at bounding box center [812, 42] width 232 height 19
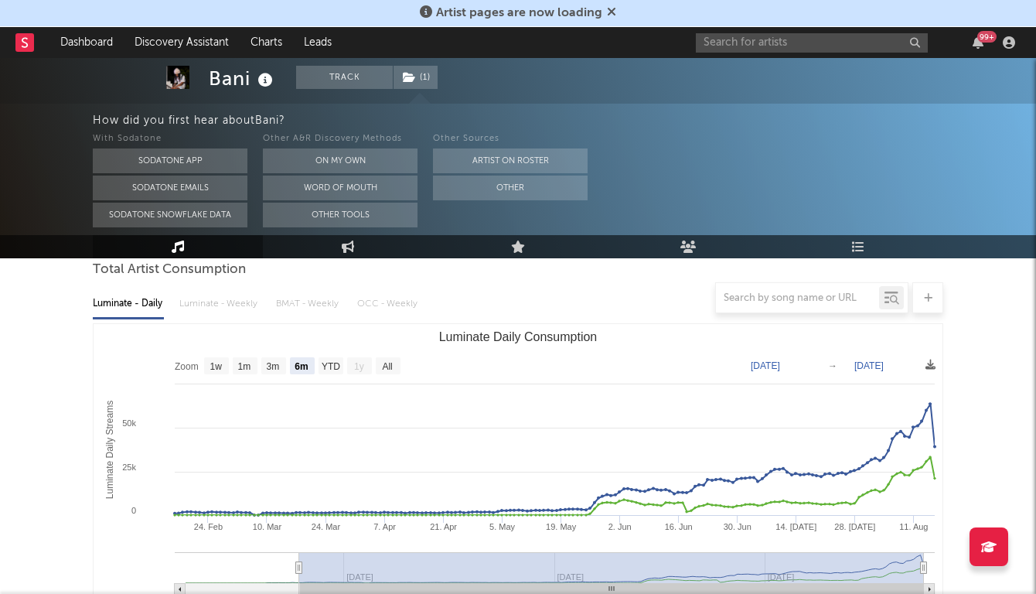
scroll to position [203, 0]
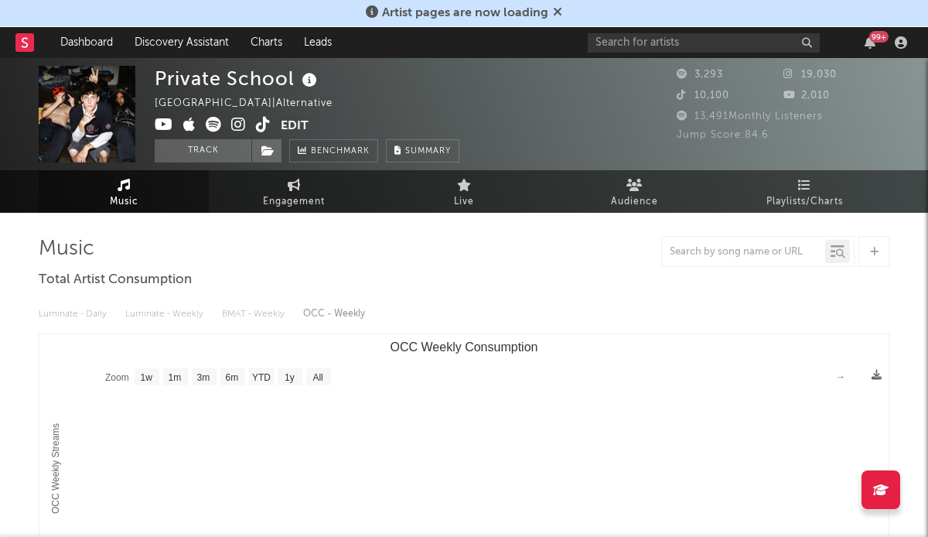
select select "1w"
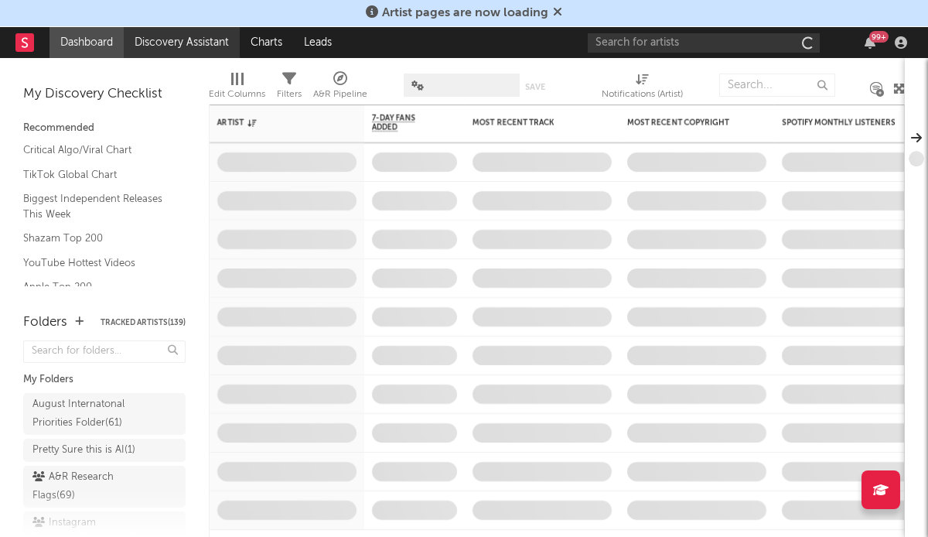
click at [164, 42] on link "Discovery Assistant" at bounding box center [182, 42] width 116 height 31
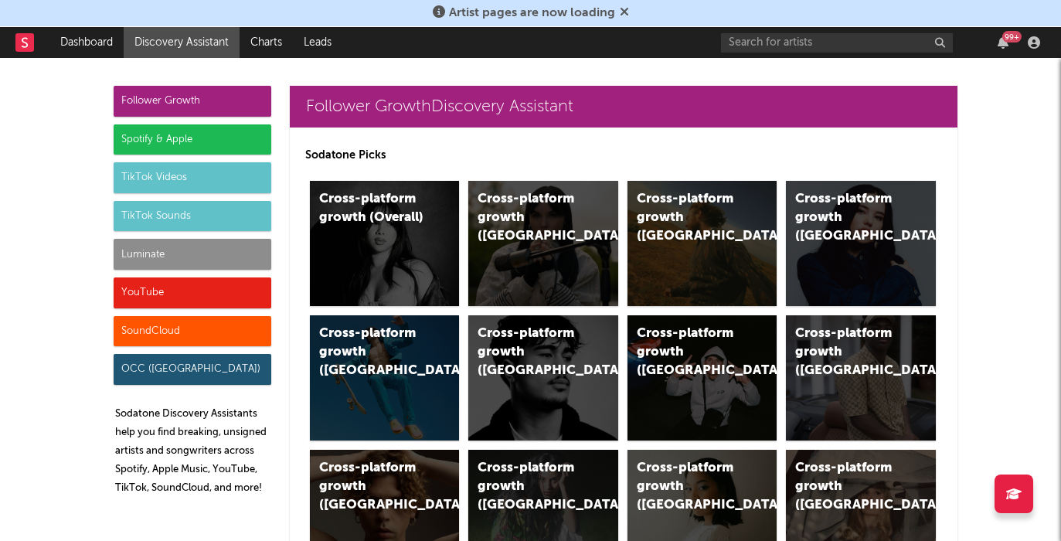
click at [240, 132] on div "Spotify & Apple" at bounding box center [193, 139] width 158 height 31
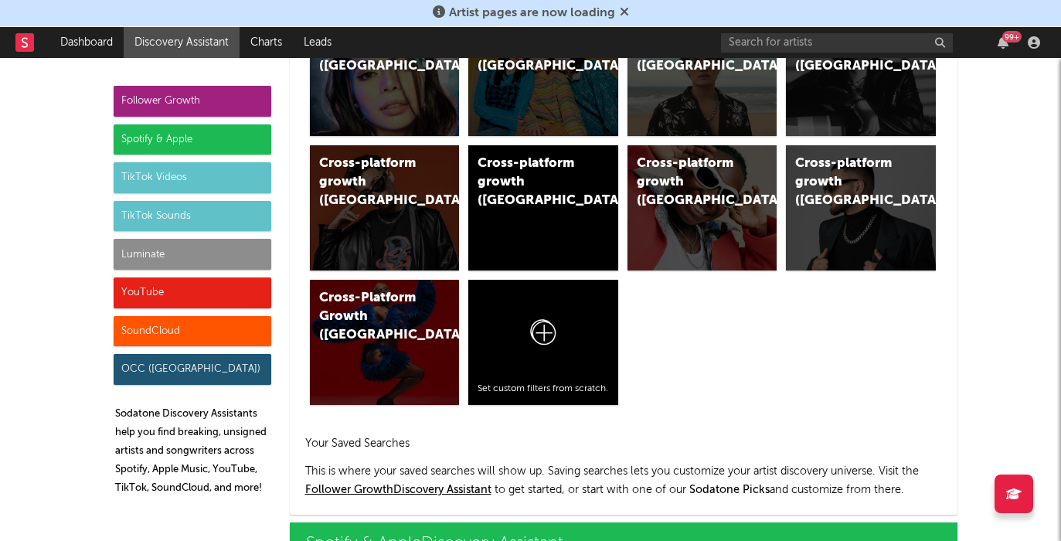
scroll to position [1545, 0]
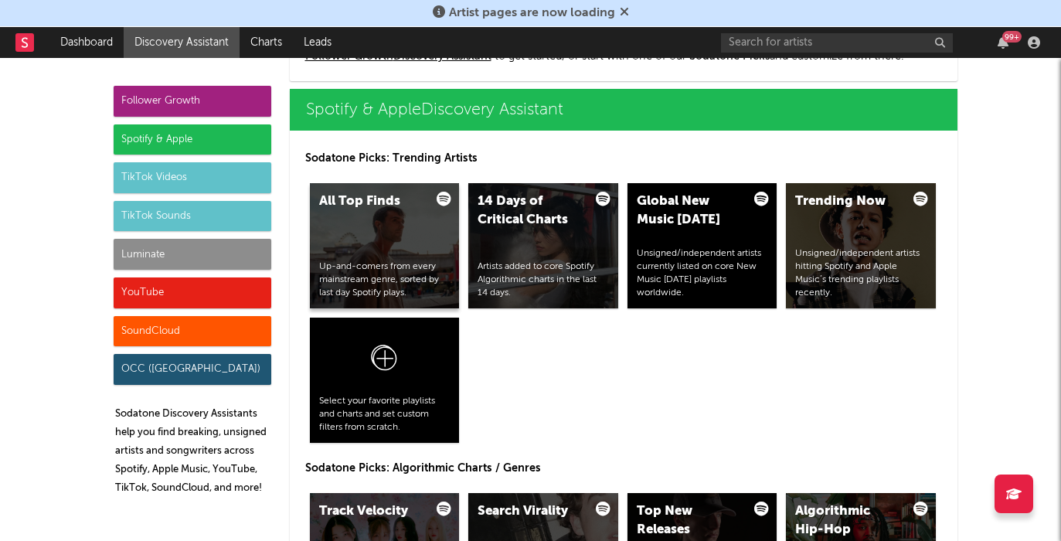
click at [417, 246] on div "All Top Finds Up-and-comers from every mainstream genre, sorted by last day Spo…" at bounding box center [385, 245] width 150 height 125
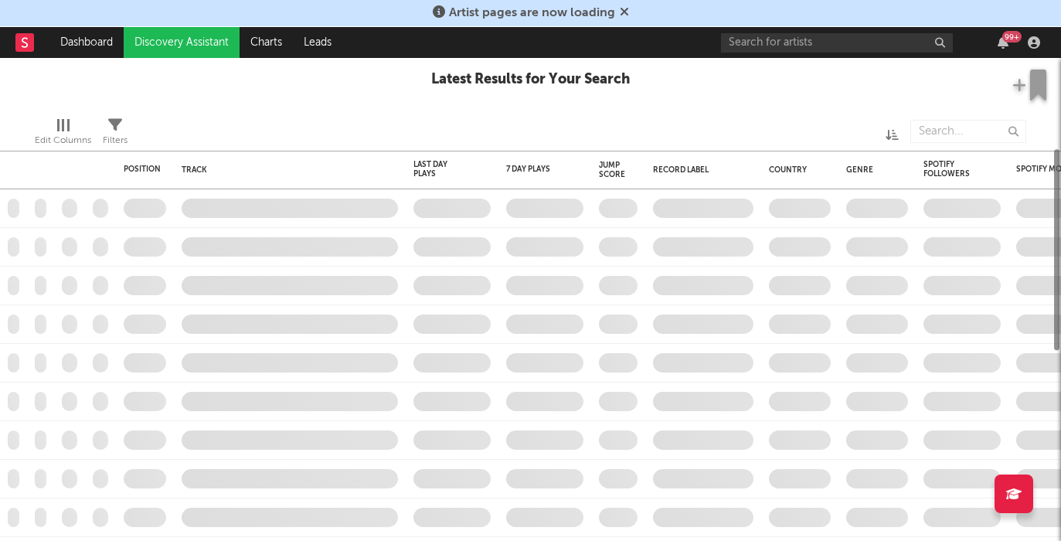
checkbox input "true"
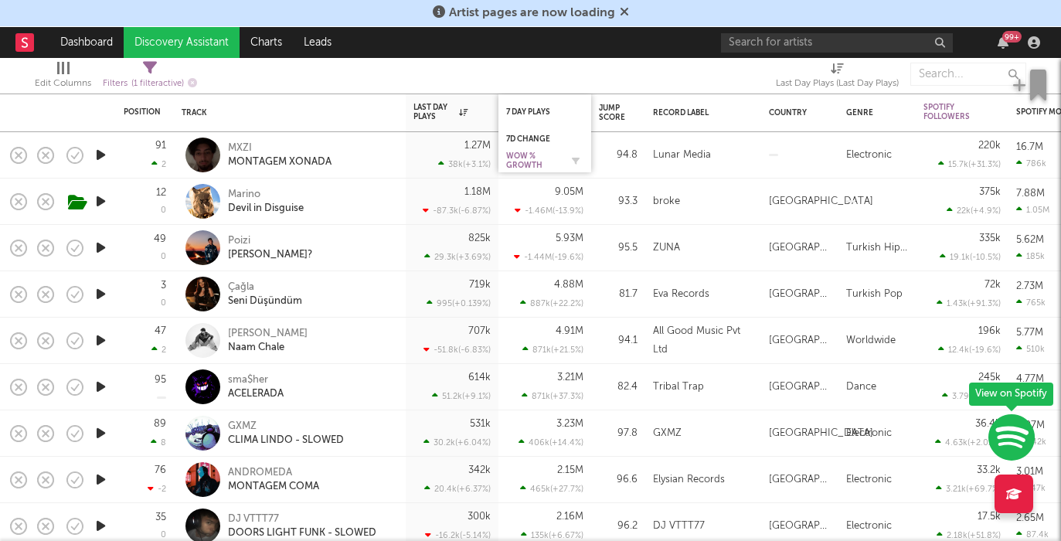
click at [543, 158] on div "WoW % Growth" at bounding box center [533, 161] width 54 height 19
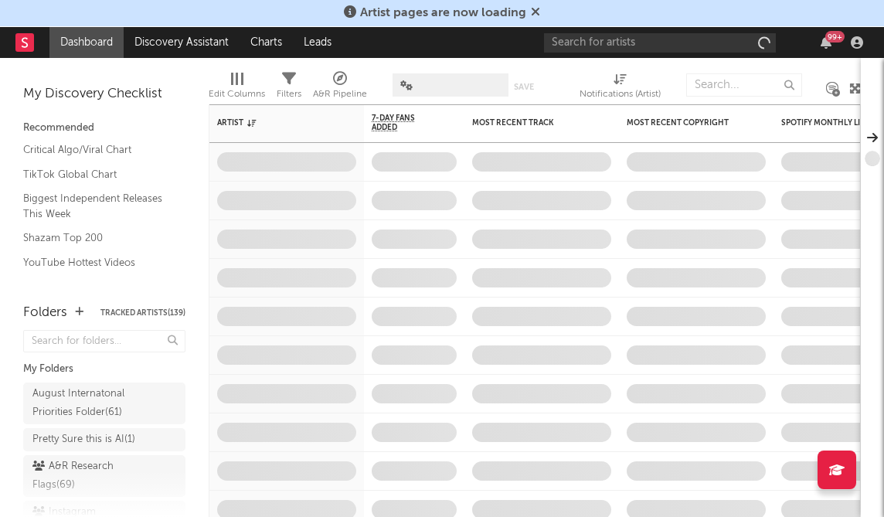
click at [678, 28] on div "99 +" at bounding box center [706, 42] width 325 height 31
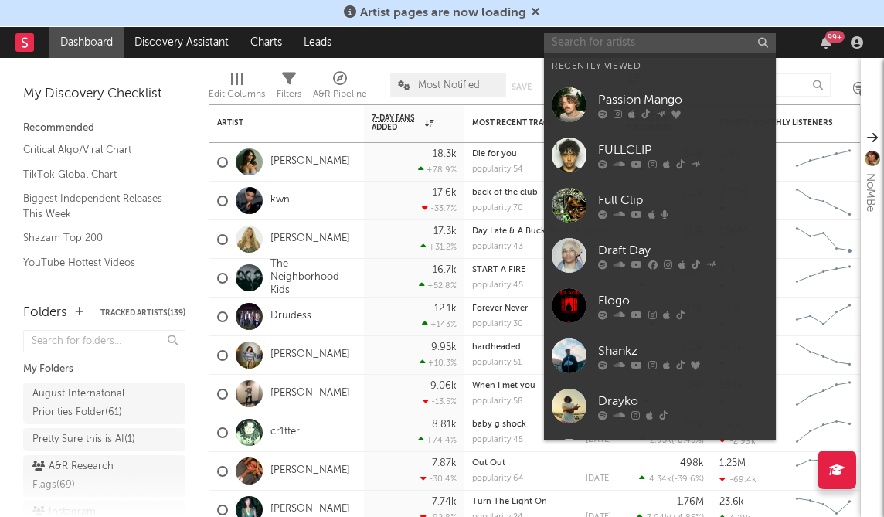
click at [663, 41] on input "text" at bounding box center [660, 42] width 232 height 19
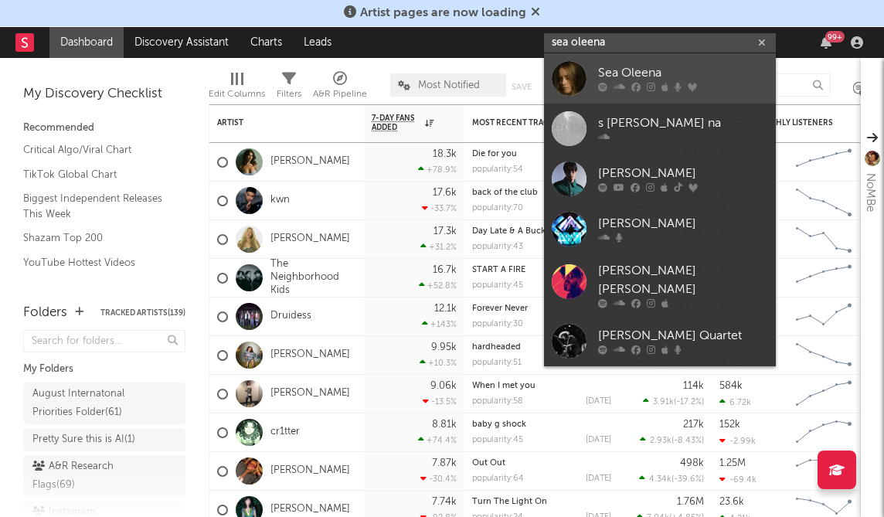
type input "sea oleena"
click at [568, 76] on div at bounding box center [569, 78] width 35 height 35
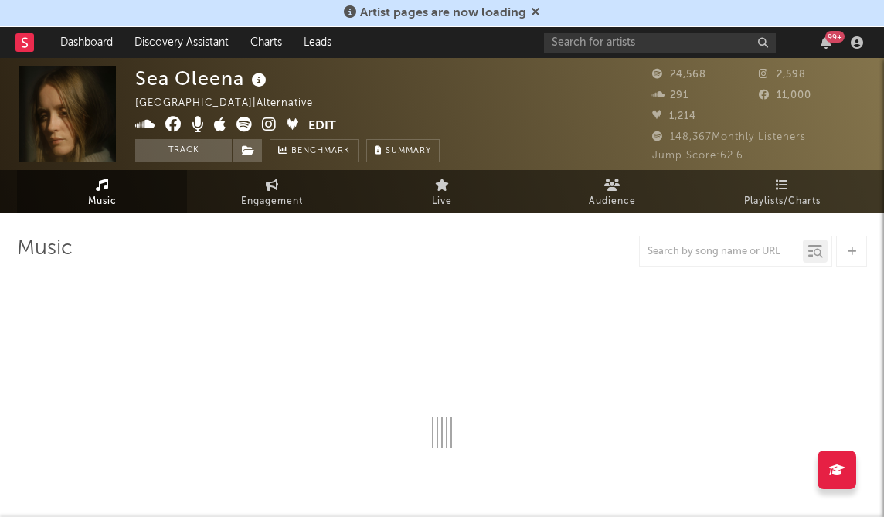
select select "6m"
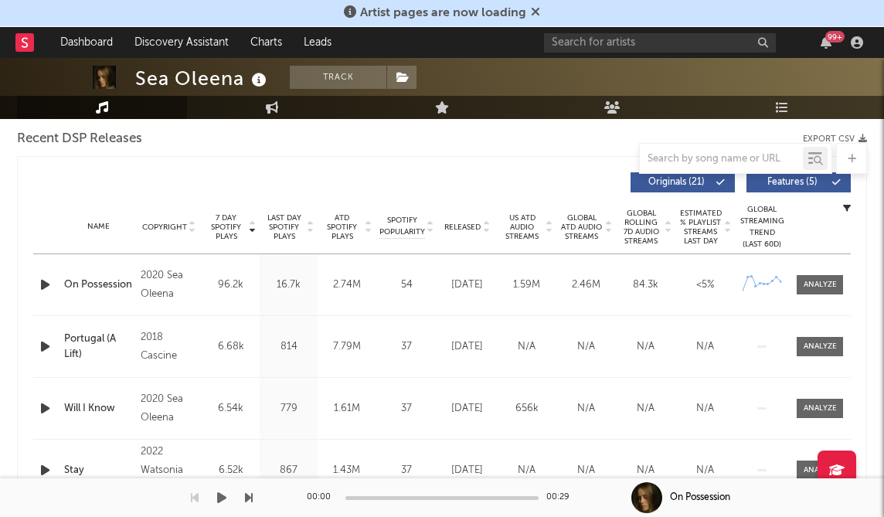
scroll to position [572, 0]
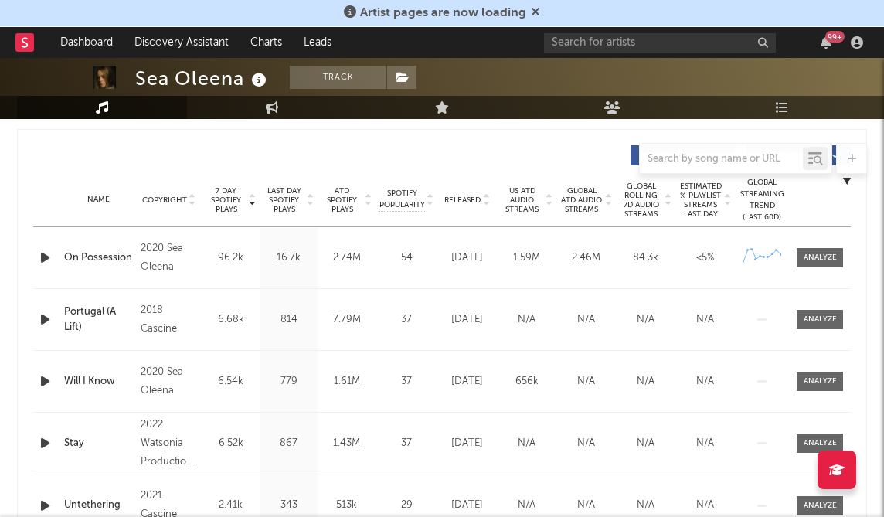
click at [40, 253] on icon "button" at bounding box center [45, 257] width 16 height 19
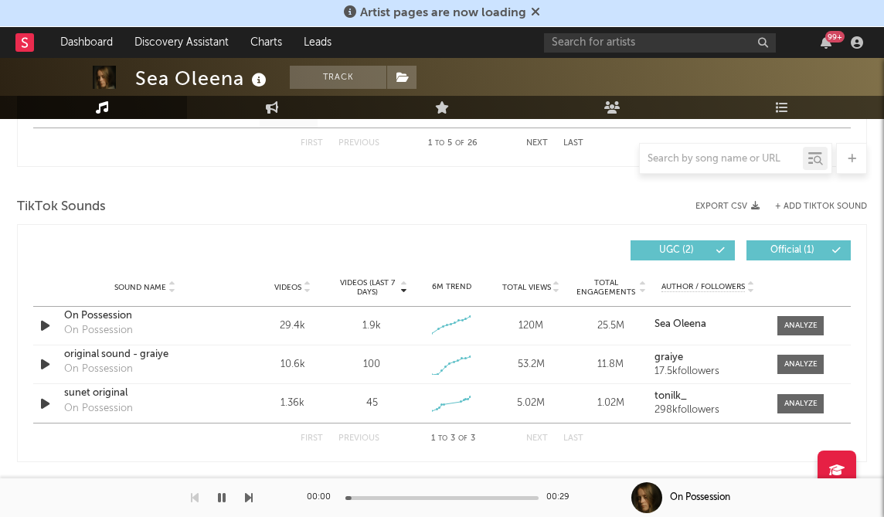
scroll to position [976, 0]
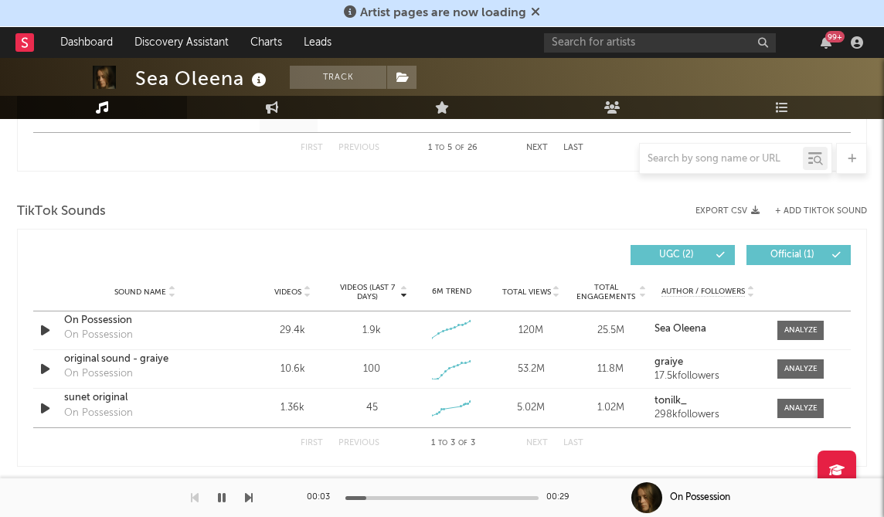
click at [471, 496] on div at bounding box center [442, 498] width 193 height 4
click at [502, 496] on div at bounding box center [442, 498] width 193 height 4
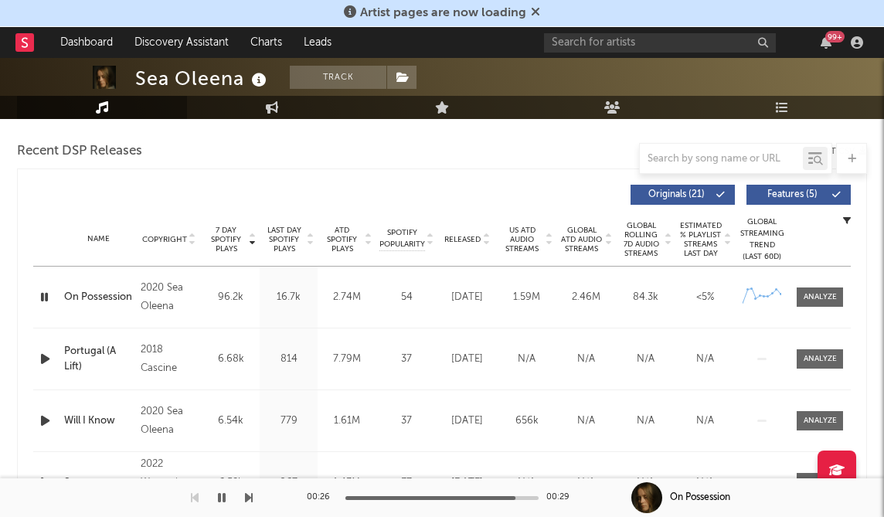
scroll to position [541, 0]
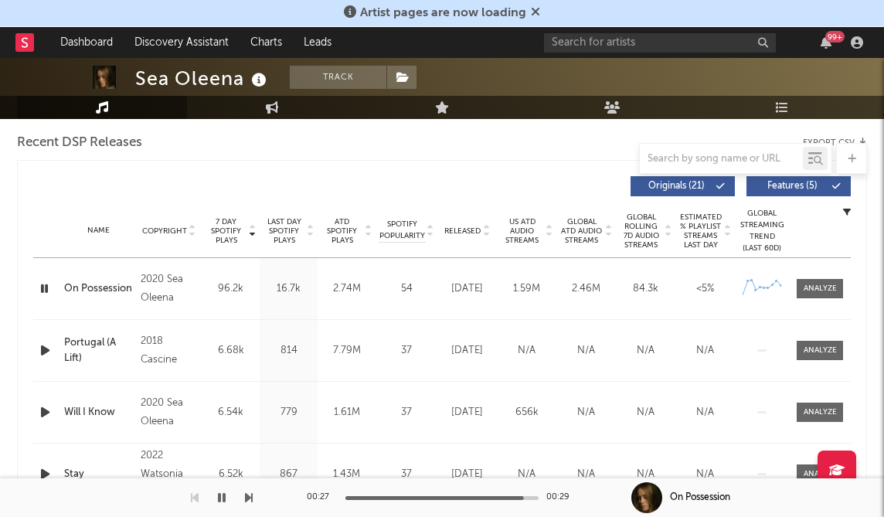
click at [463, 228] on span "Released" at bounding box center [463, 231] width 36 height 9
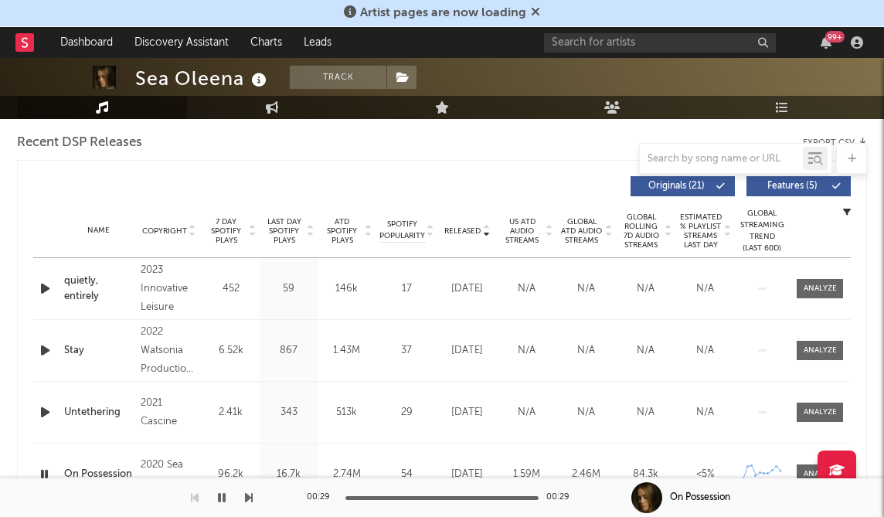
click at [222, 230] on span "7 Day Spotify Plays" at bounding box center [226, 231] width 41 height 28
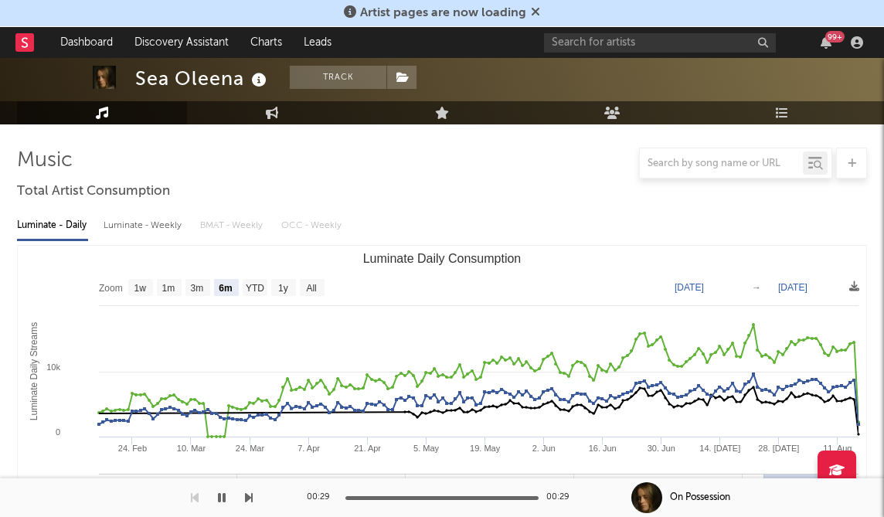
scroll to position [0, 0]
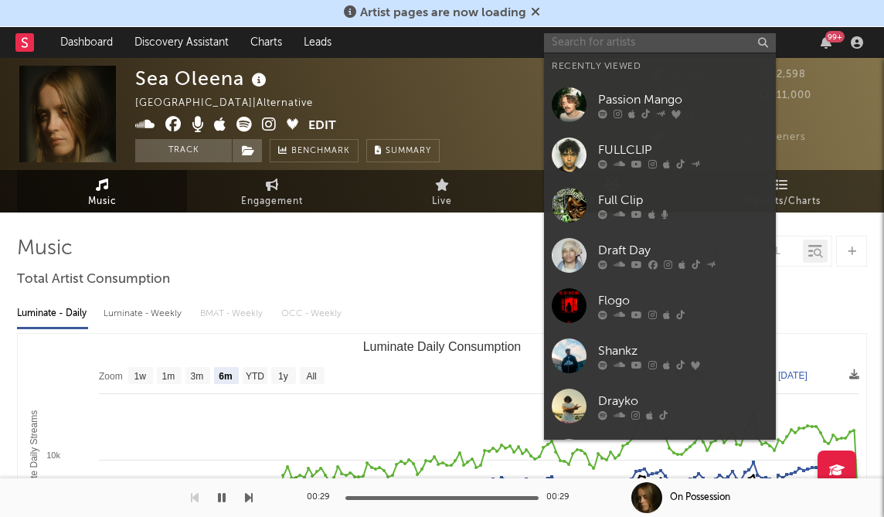
click at [621, 42] on input "text" at bounding box center [660, 42] width 232 height 19
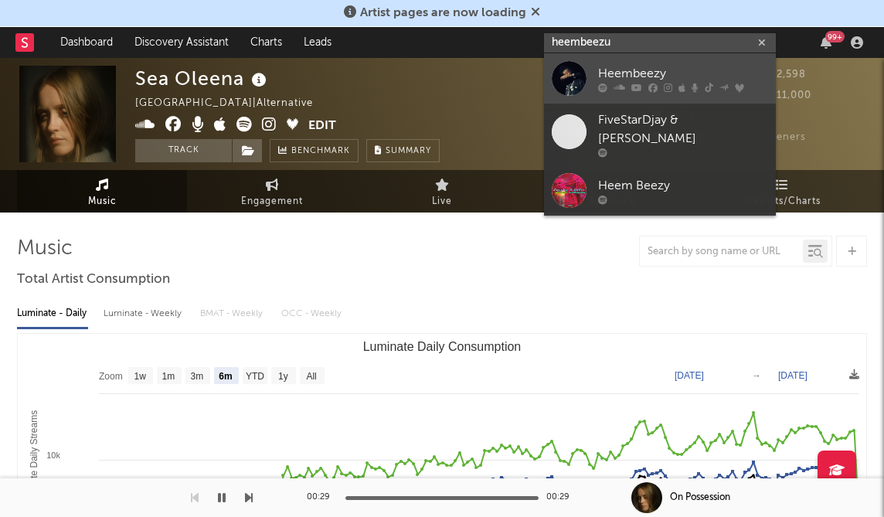
type input "heembeezu"
click at [577, 66] on div at bounding box center [569, 78] width 35 height 35
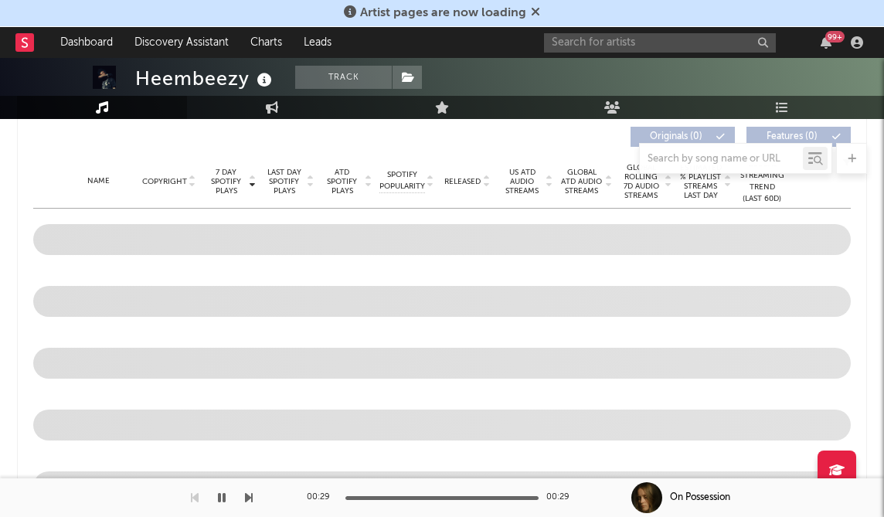
select select "6m"
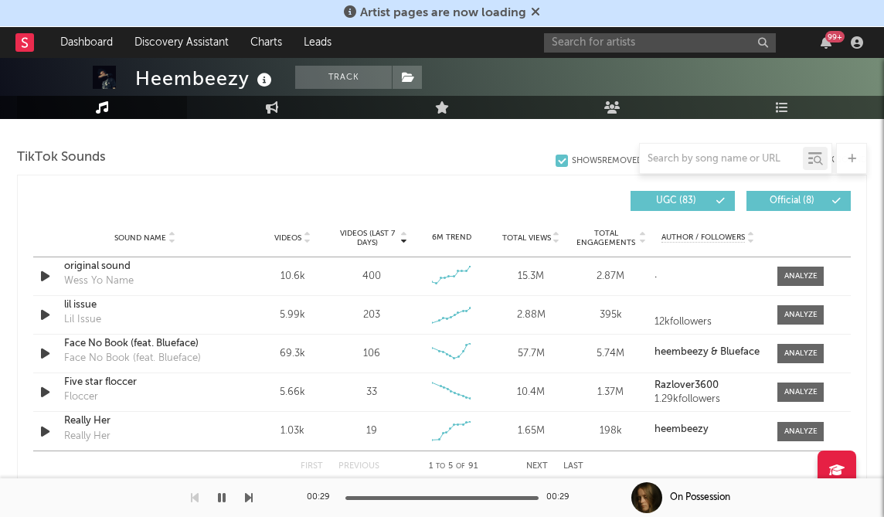
scroll to position [1034, 0]
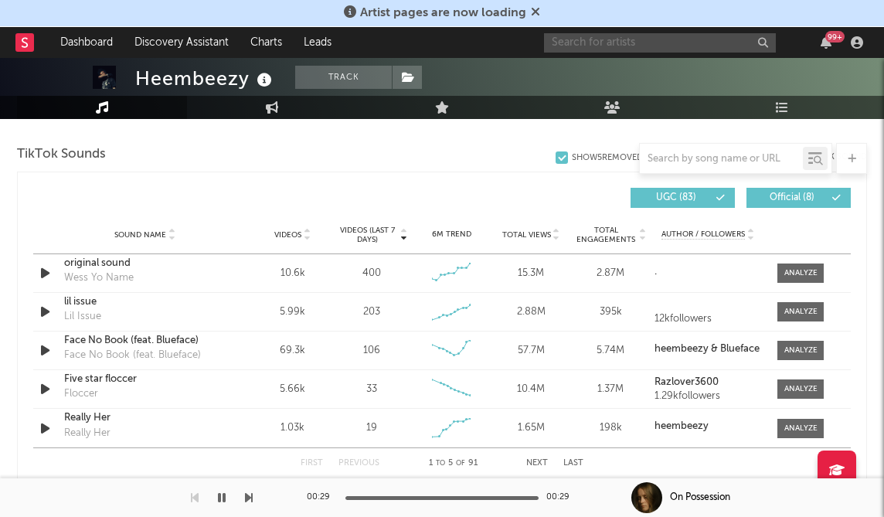
click at [569, 48] on input "text" at bounding box center [660, 42] width 232 height 19
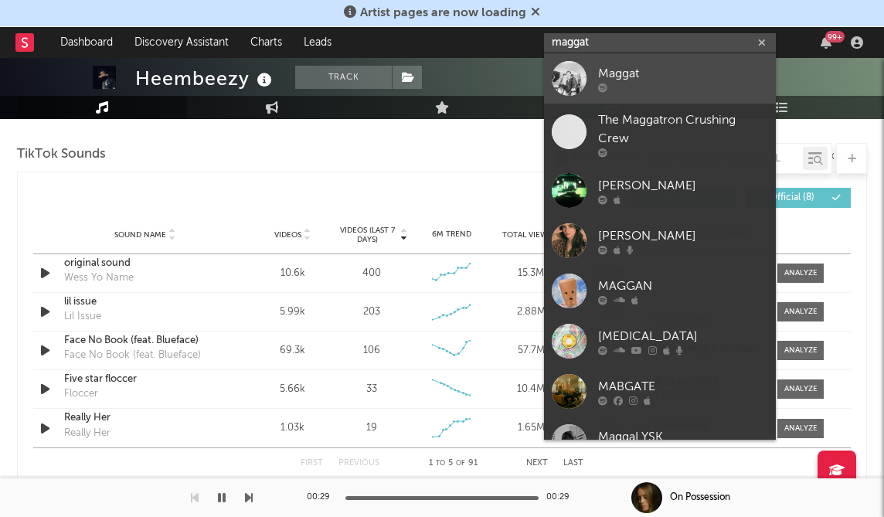
type input "maggat"
click at [667, 85] on div at bounding box center [683, 87] width 170 height 9
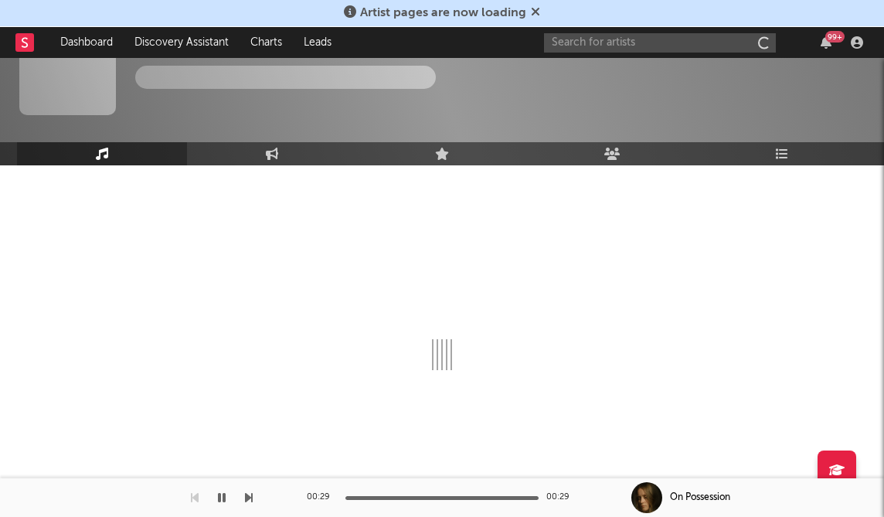
scroll to position [47, 0]
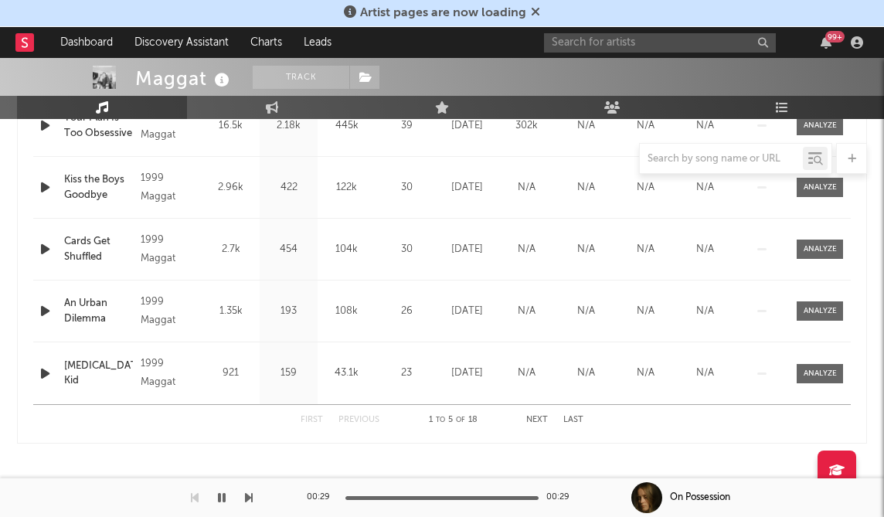
select select "1w"
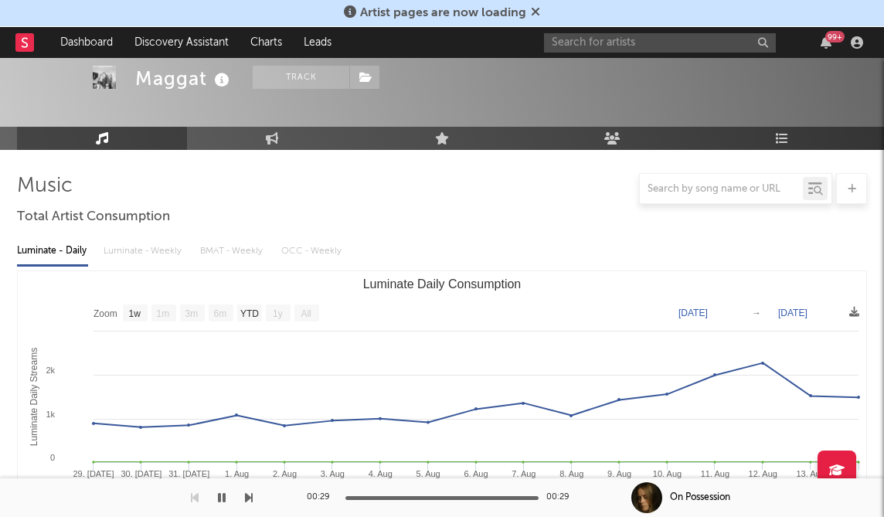
scroll to position [0, 0]
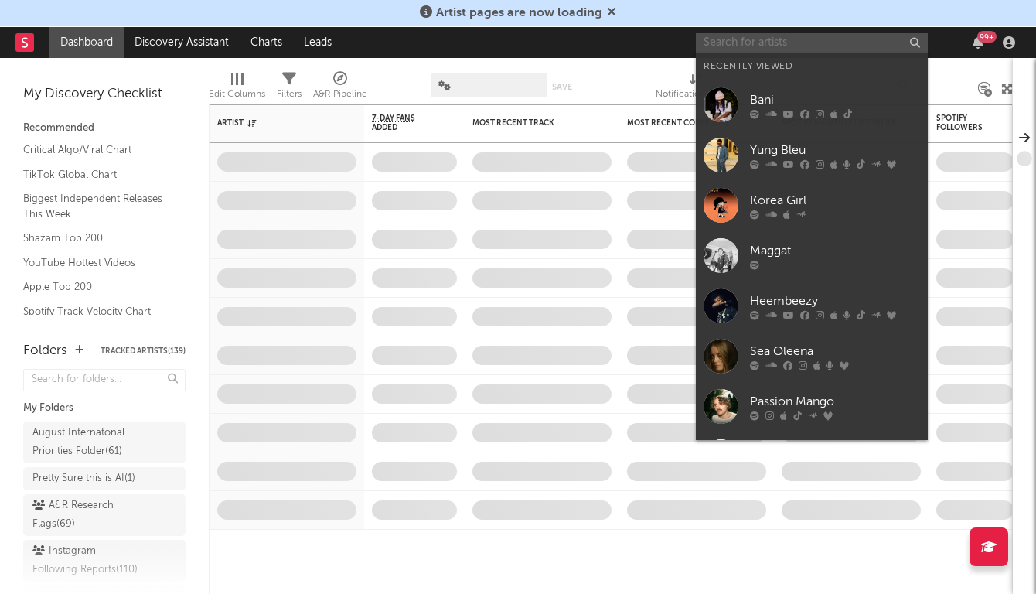
click at [818, 46] on input "text" at bounding box center [812, 42] width 232 height 19
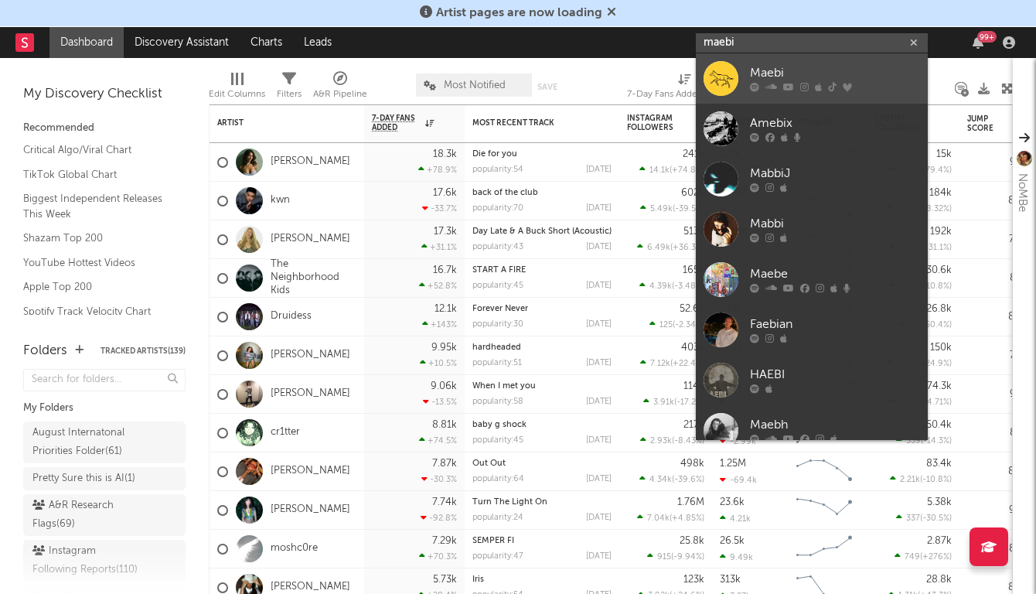
type input "maebi"
click at [836, 80] on div "Maebi" at bounding box center [835, 73] width 170 height 19
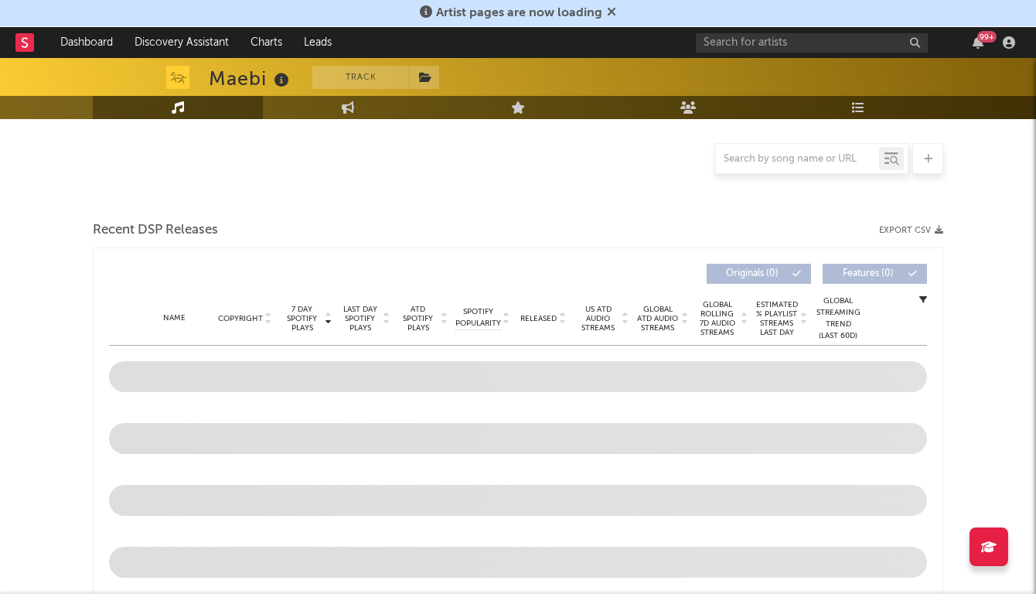
select select "6m"
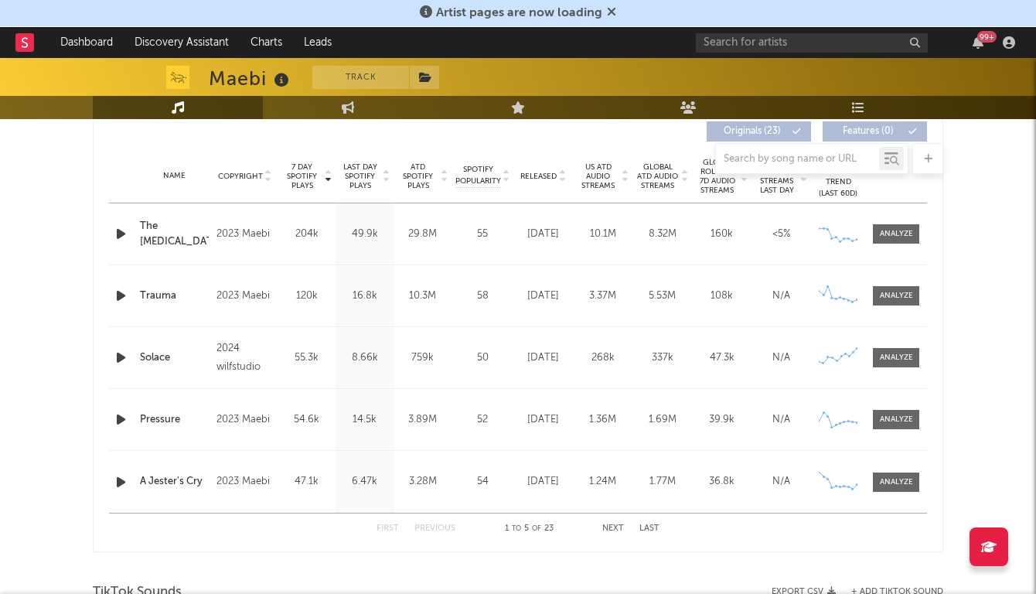
scroll to position [594, 0]
click at [533, 178] on span "Released" at bounding box center [538, 177] width 36 height 9
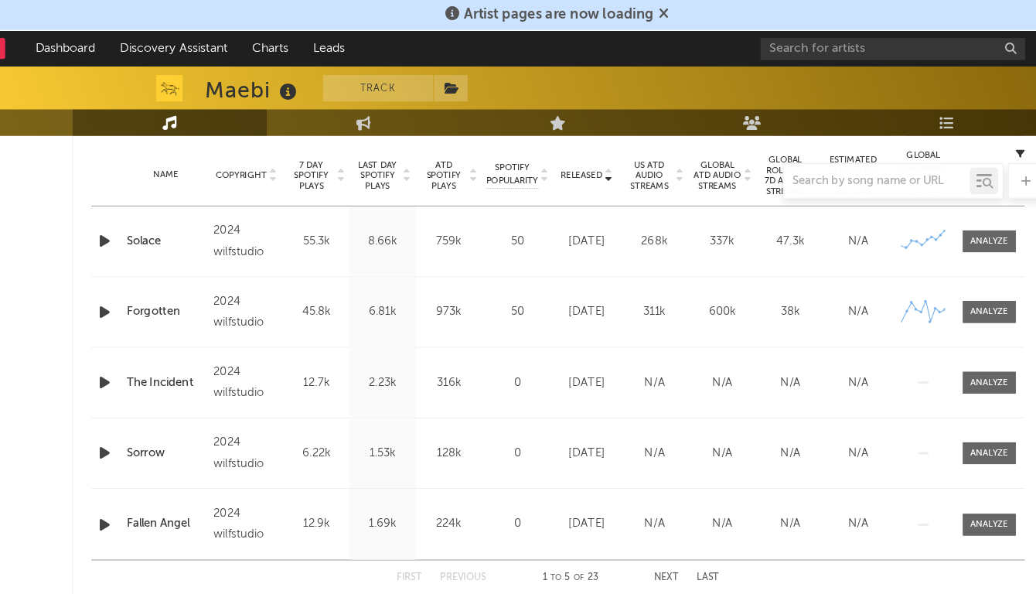
scroll to position [574, 0]
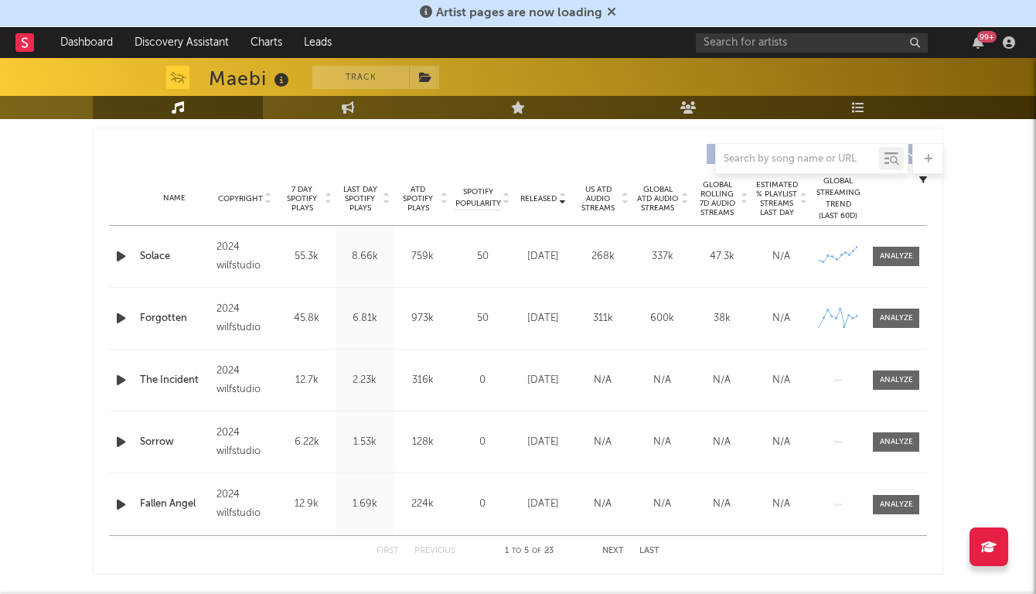
click at [290, 193] on span "7 Day Spotify Plays" at bounding box center [301, 199] width 41 height 28
click at [549, 200] on span "Released" at bounding box center [538, 198] width 36 height 9
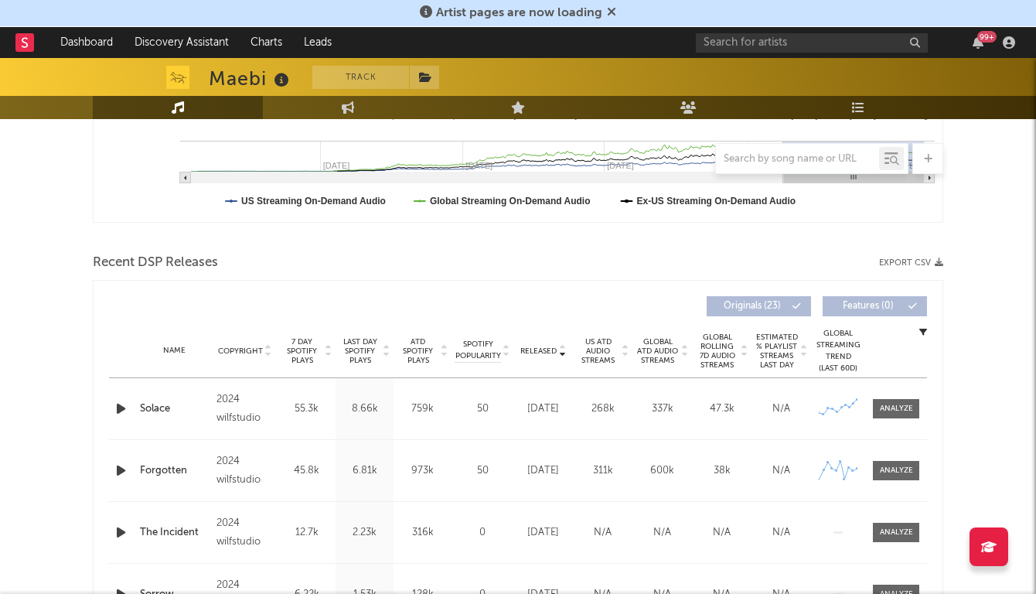
scroll to position [0, 0]
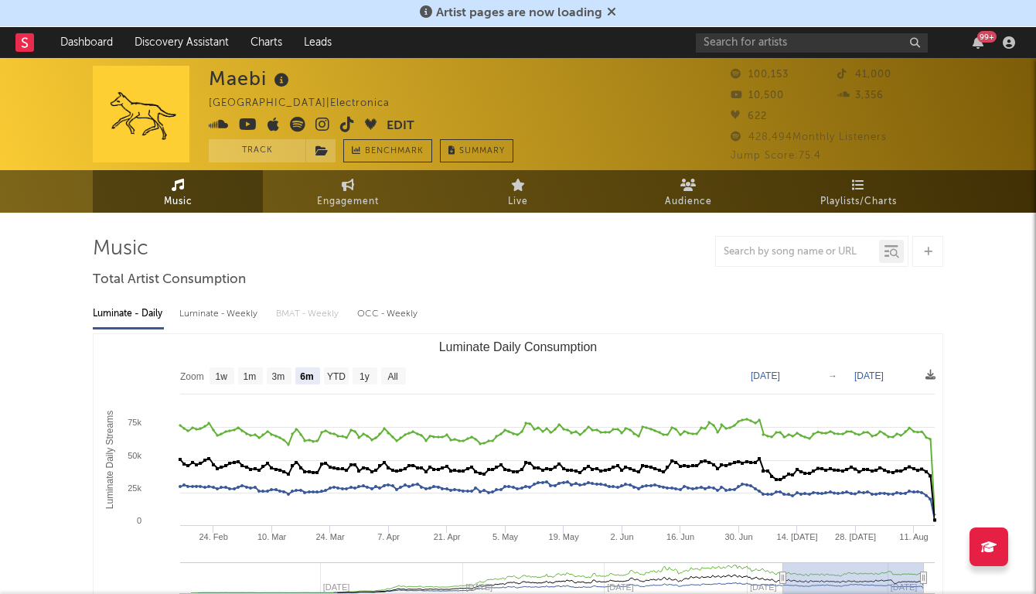
click at [349, 120] on icon at bounding box center [347, 124] width 15 height 15
click at [350, 179] on icon at bounding box center [348, 185] width 13 height 12
select select "1w"
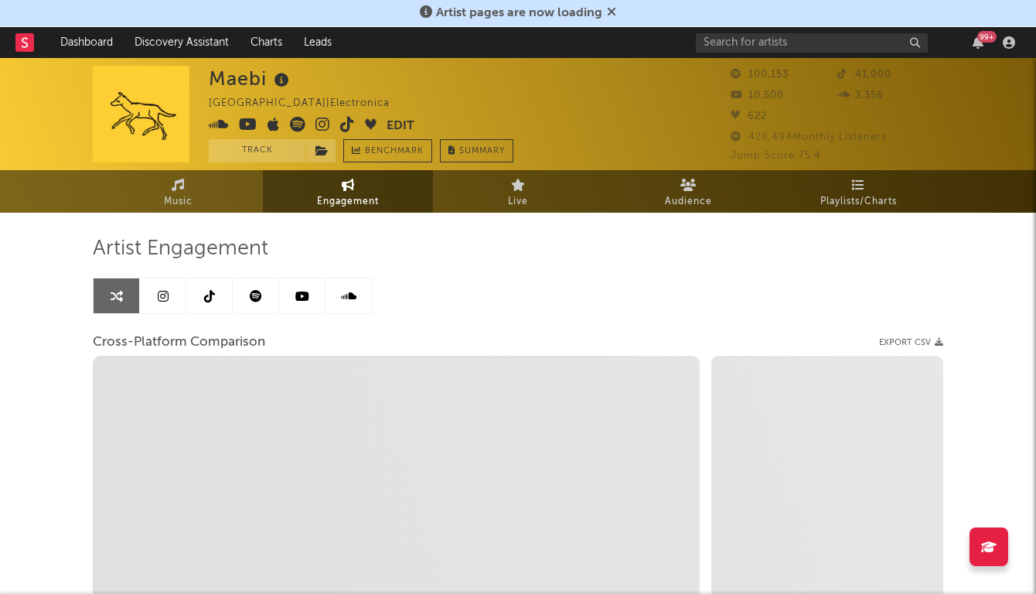
click at [186, 288] on link at bounding box center [209, 295] width 46 height 35
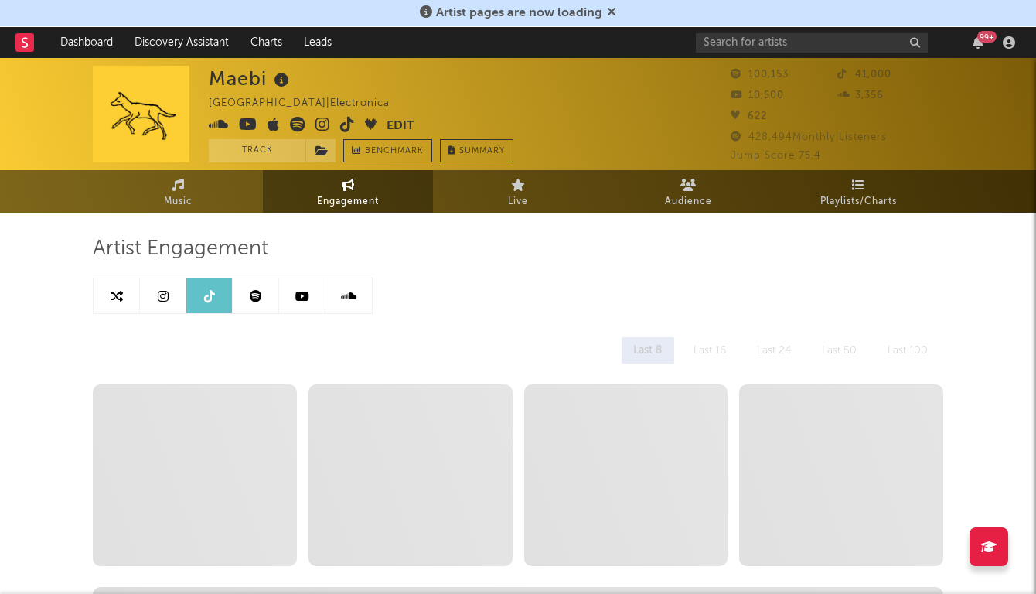
click at [223, 298] on link at bounding box center [209, 295] width 46 height 35
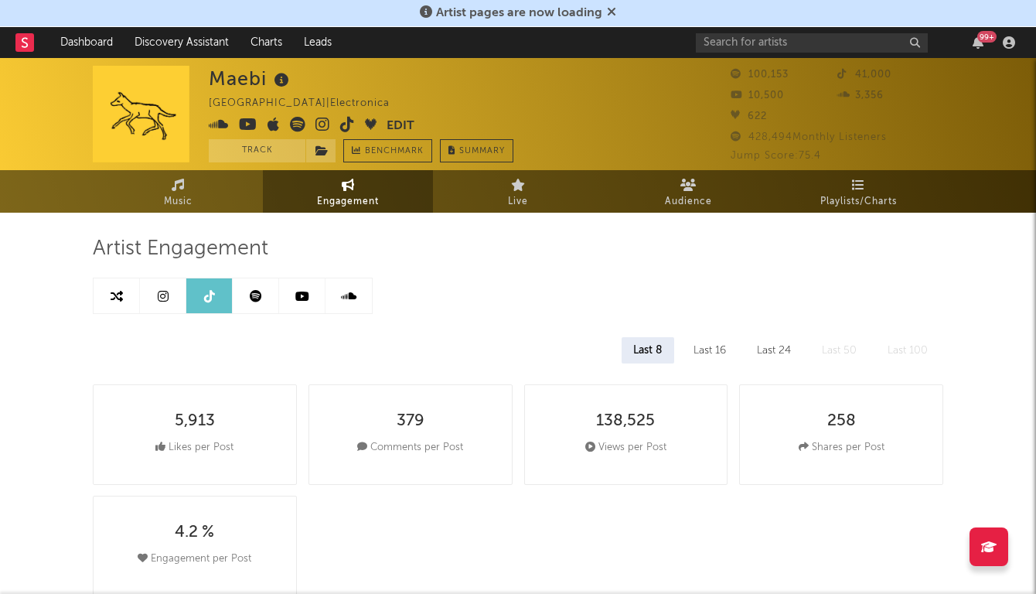
select select "6m"
click at [157, 284] on link at bounding box center [163, 295] width 46 height 35
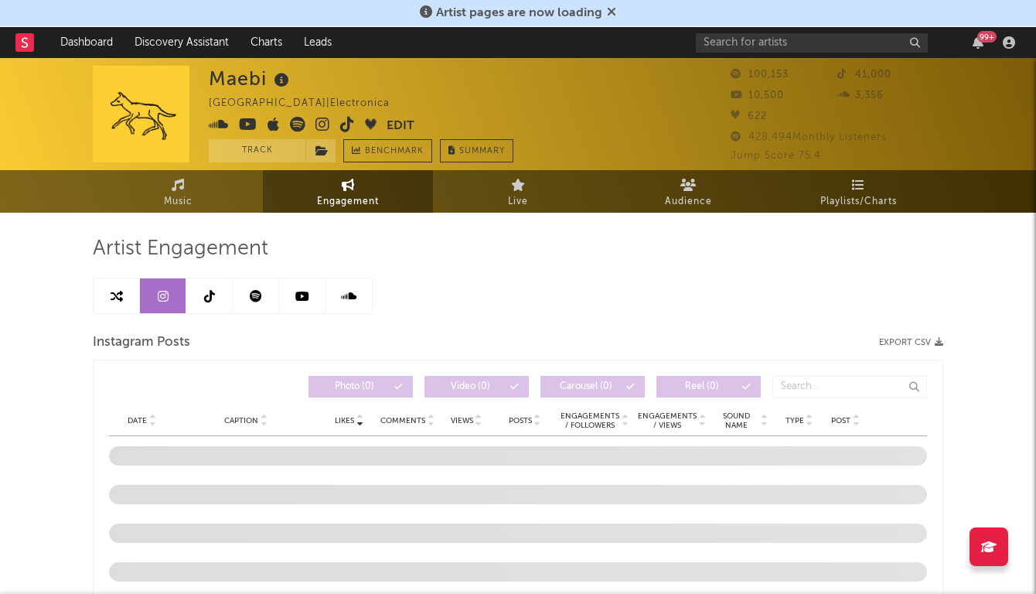
select select "1w"
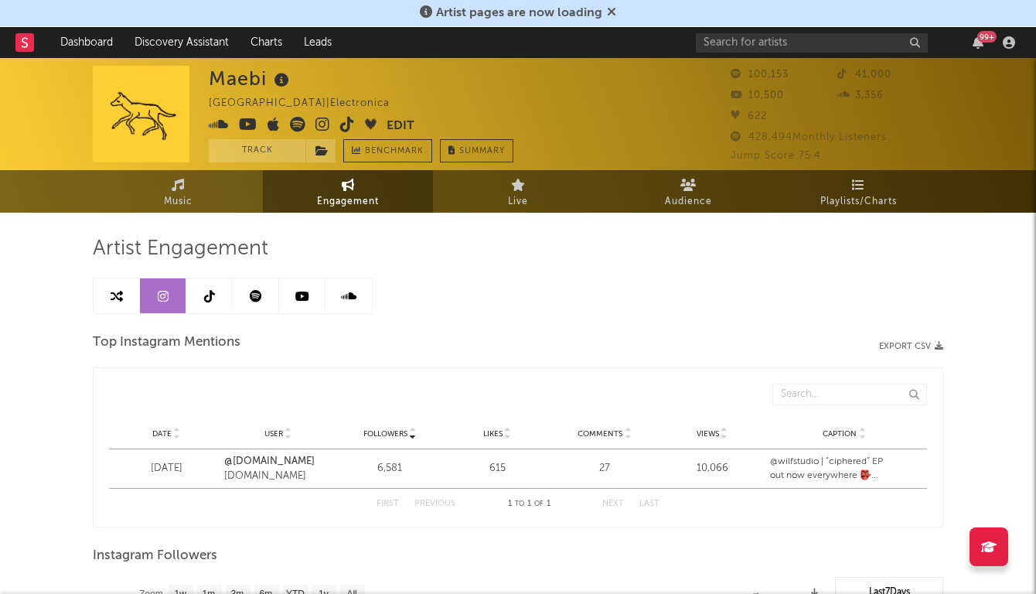
click at [312, 114] on div "Maebi [GEOGRAPHIC_DATA] | Electronica Edit Track Benchmark Summary" at bounding box center [361, 114] width 305 height 97
click at [242, 190] on link "Music" at bounding box center [178, 191] width 170 height 43
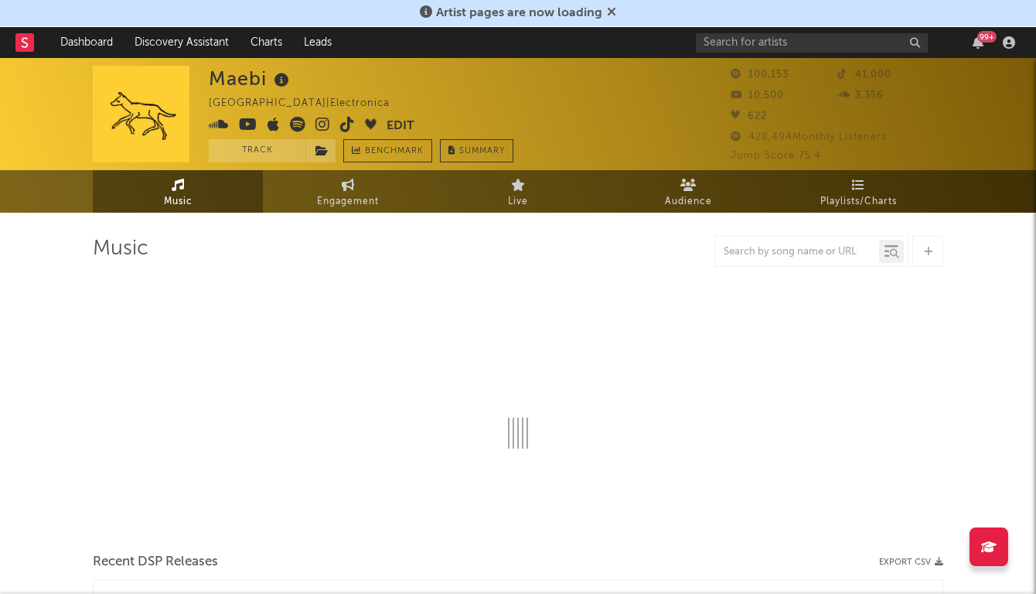
select select "6m"
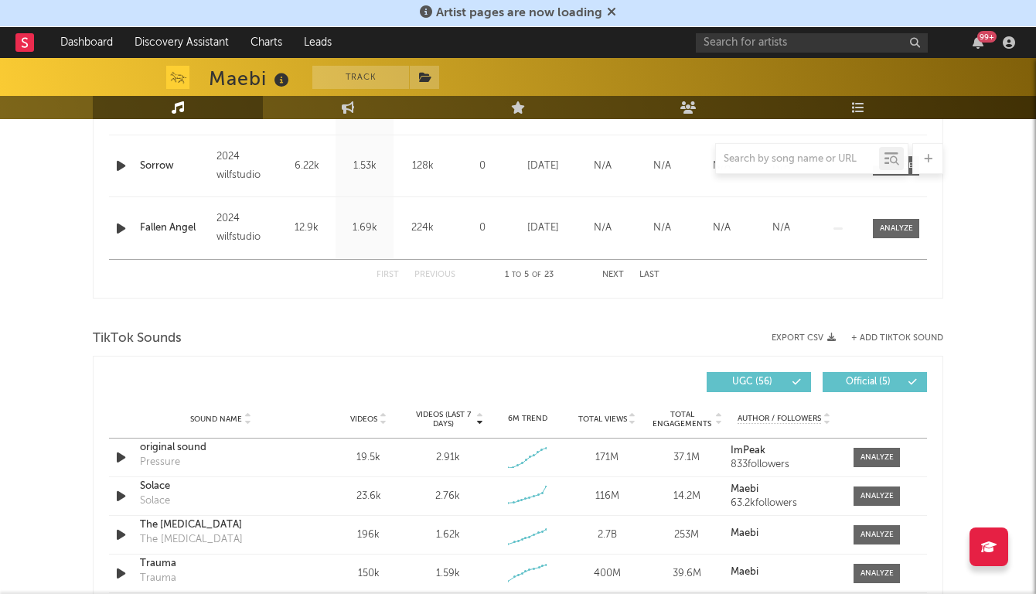
scroll to position [1061, 0]
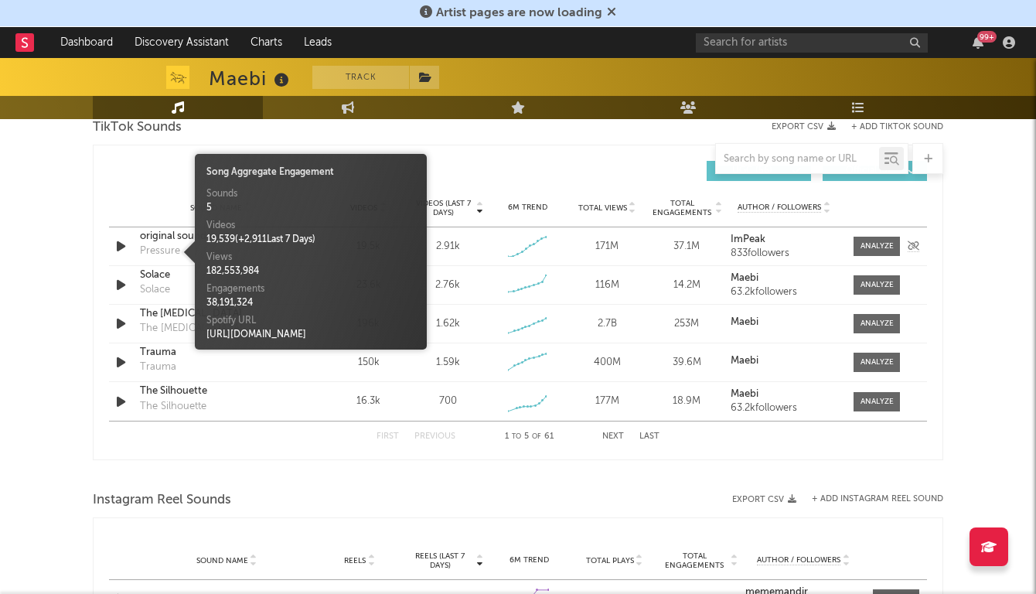
click at [160, 247] on div "Pressure" at bounding box center [160, 251] width 40 height 15
click at [164, 237] on div "original sound" at bounding box center [221, 236] width 162 height 15
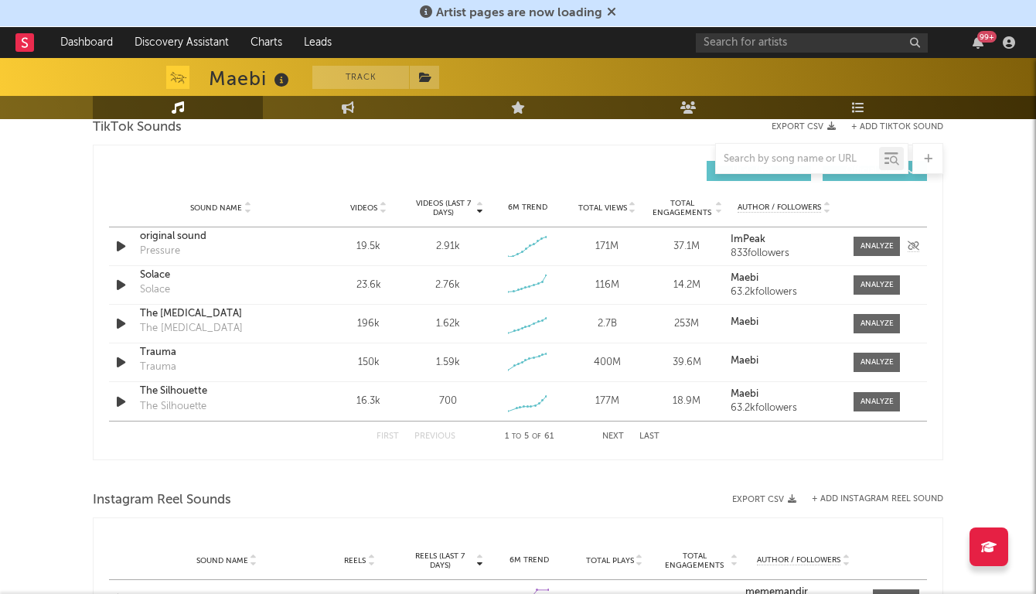
click at [125, 250] on icon "button" at bounding box center [121, 246] width 16 height 19
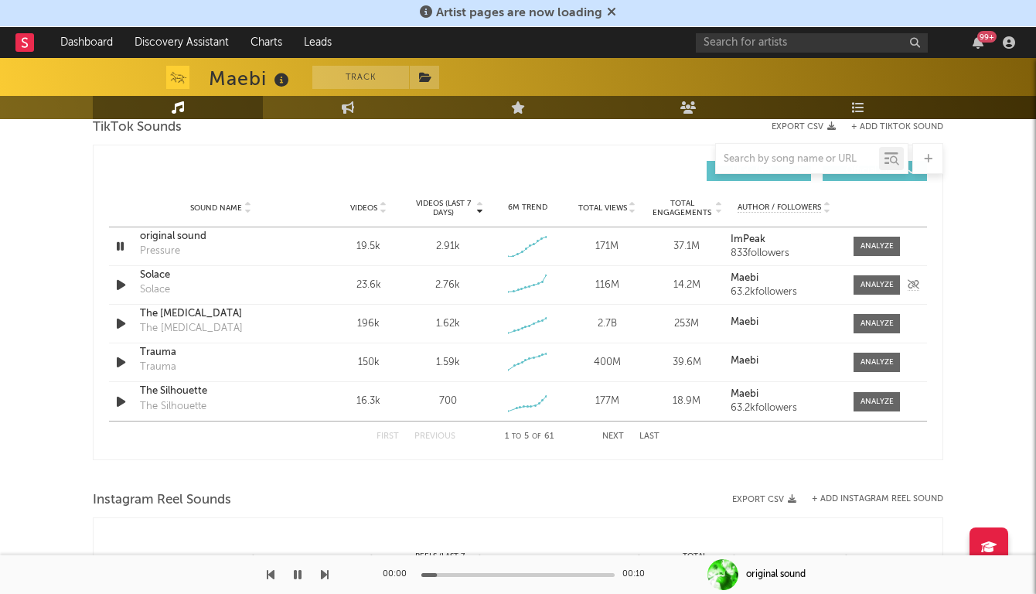
click at [121, 281] on icon "button" at bounding box center [121, 284] width 16 height 19
click at [499, 574] on div at bounding box center [517, 575] width 193 height 4
click at [545, 571] on div "00:24 01:00" at bounding box center [518, 574] width 271 height 39
click at [556, 573] on div at bounding box center [517, 575] width 193 height 4
click at [118, 319] on icon "button" at bounding box center [121, 323] width 16 height 19
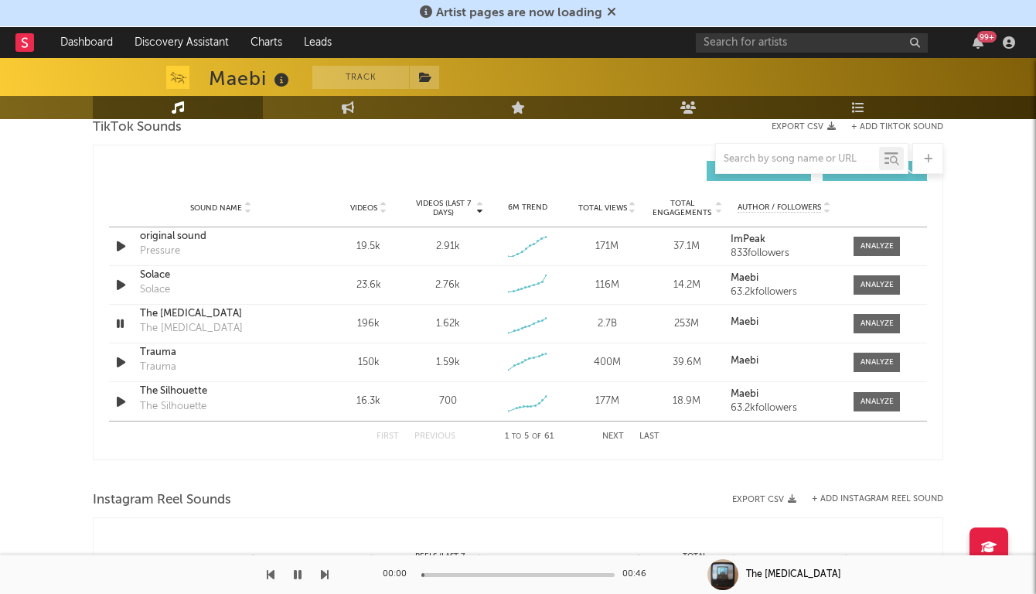
click at [520, 576] on div "00:00 00:46" at bounding box center [518, 574] width 271 height 39
click at [514, 573] on div at bounding box center [517, 575] width 193 height 4
click at [562, 575] on div at bounding box center [517, 575] width 193 height 4
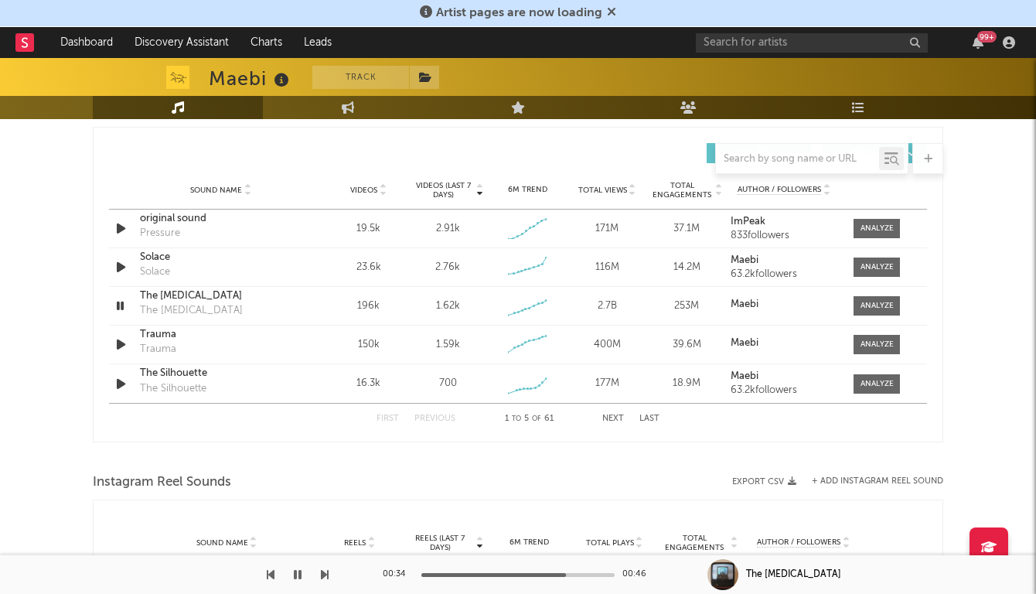
scroll to position [1079, 0]
click at [120, 339] on icon "button" at bounding box center [121, 343] width 16 height 19
click at [514, 576] on div at bounding box center [517, 575] width 193 height 4
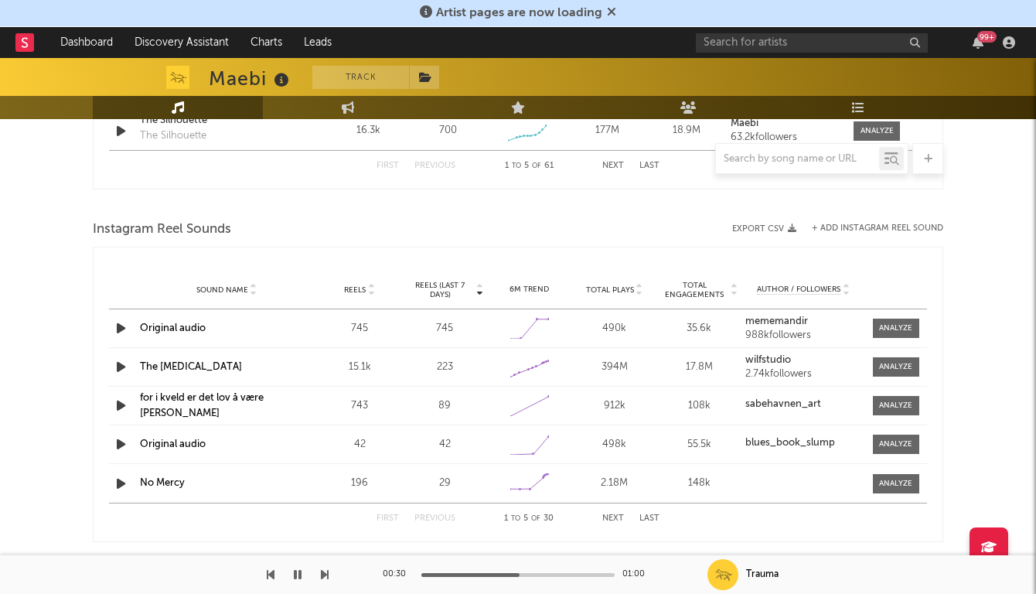
scroll to position [1112, 0]
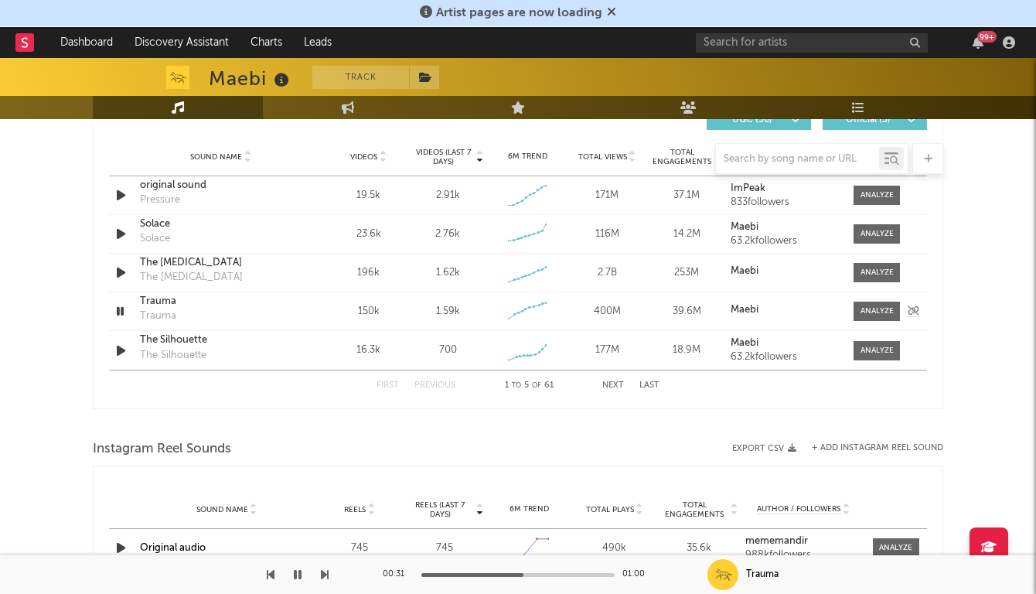
click at [125, 312] on icon "button" at bounding box center [120, 310] width 15 height 19
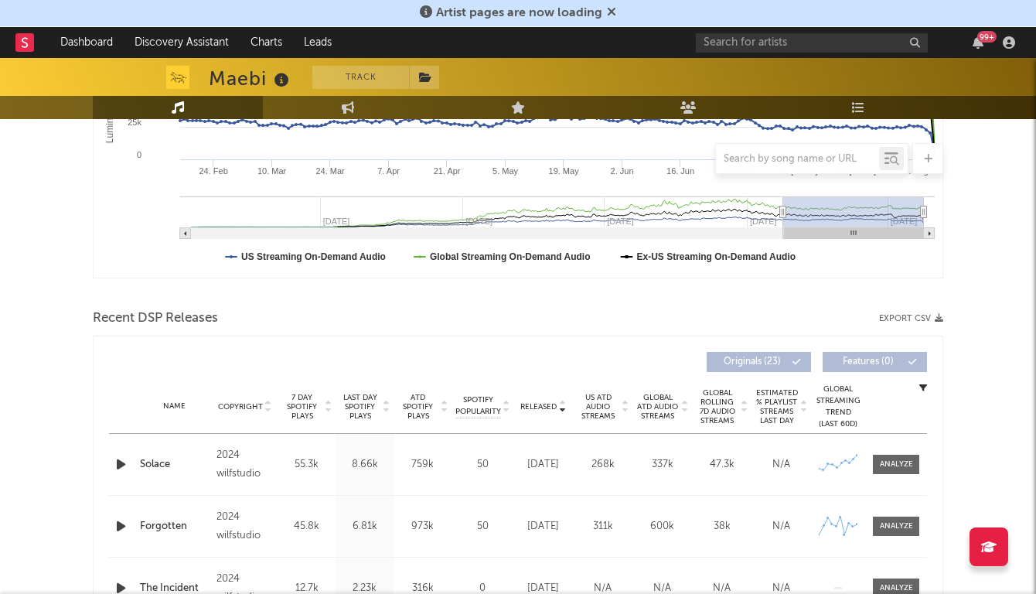
scroll to position [0, 0]
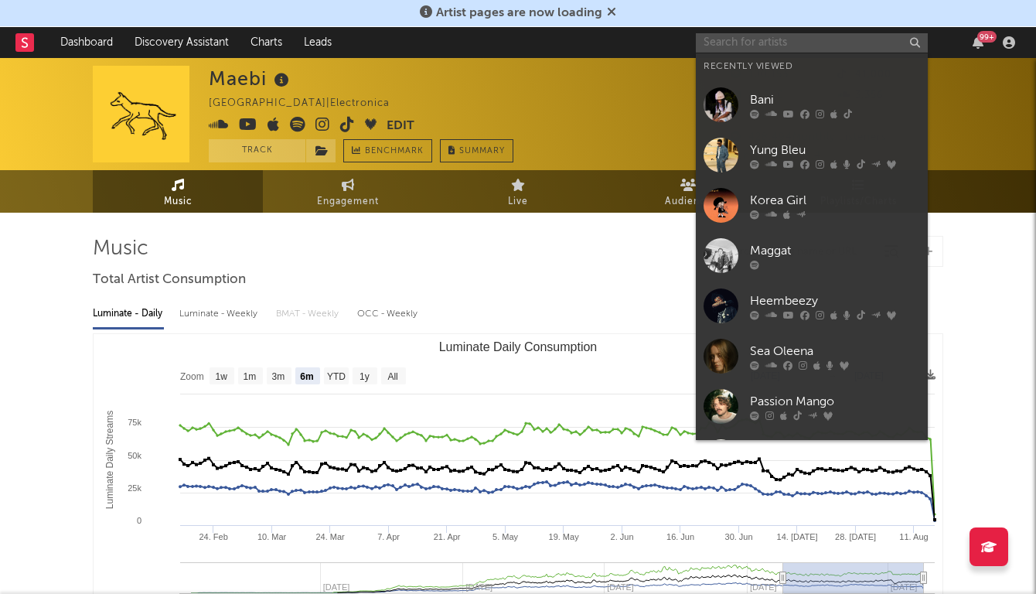
click at [802, 40] on input "text" at bounding box center [812, 42] width 232 height 19
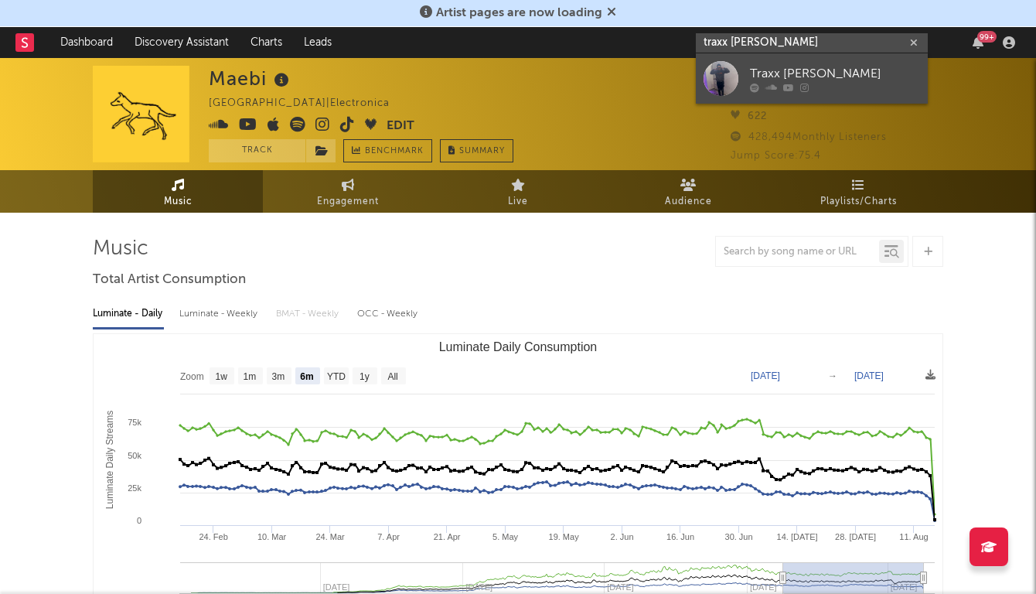
type input "traxx lou"
click at [715, 72] on div at bounding box center [720, 78] width 35 height 35
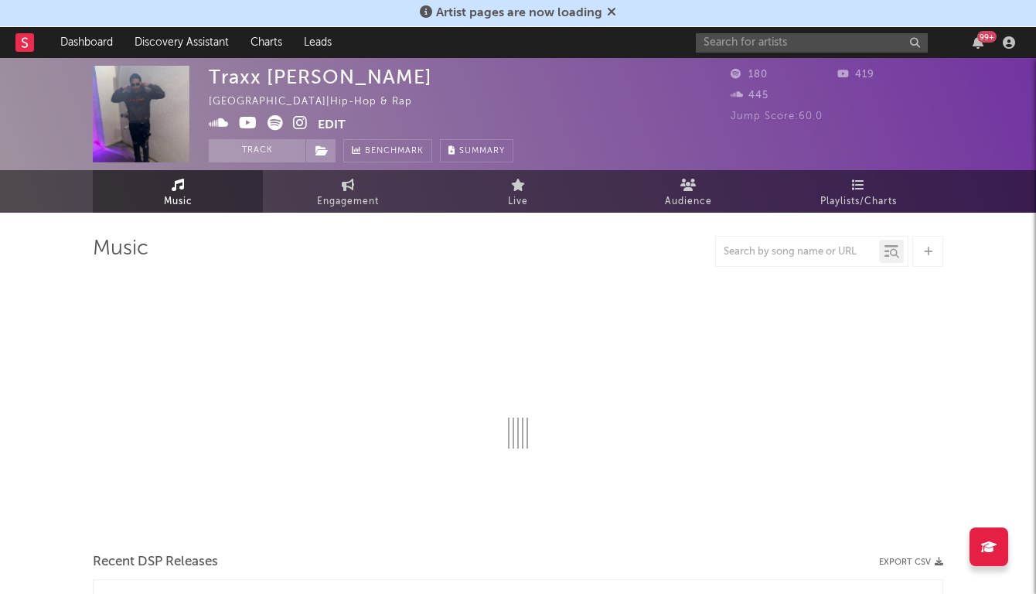
select select "1w"
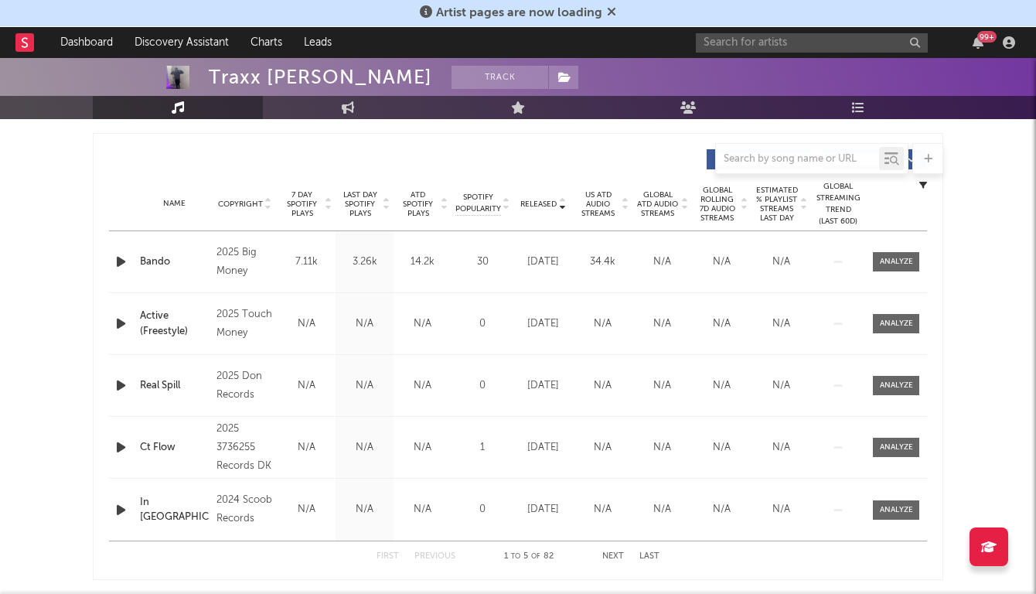
scroll to position [588, 0]
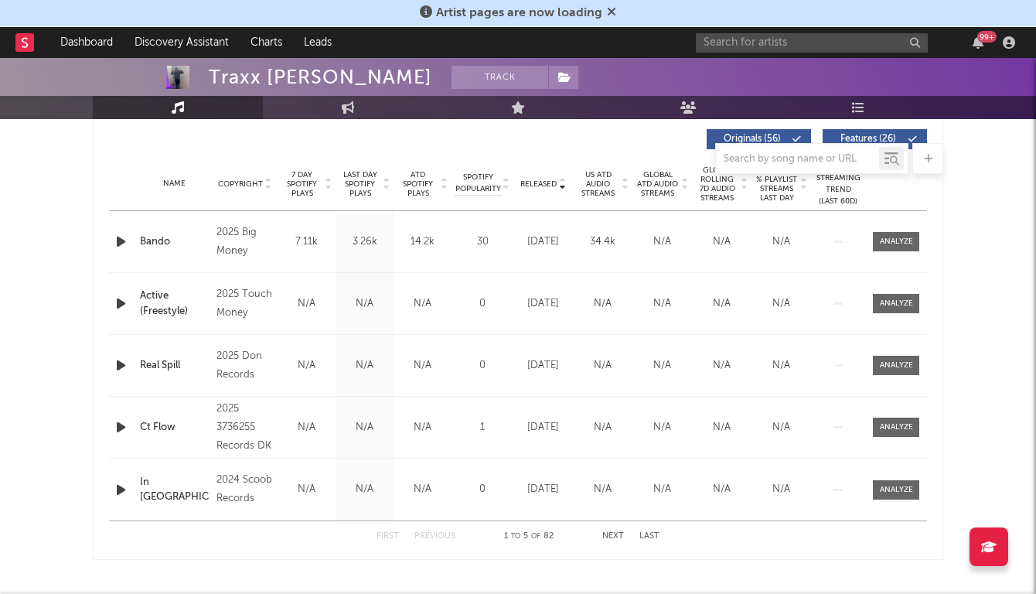
click at [298, 189] on span "7 Day Spotify Plays" at bounding box center [301, 184] width 41 height 28
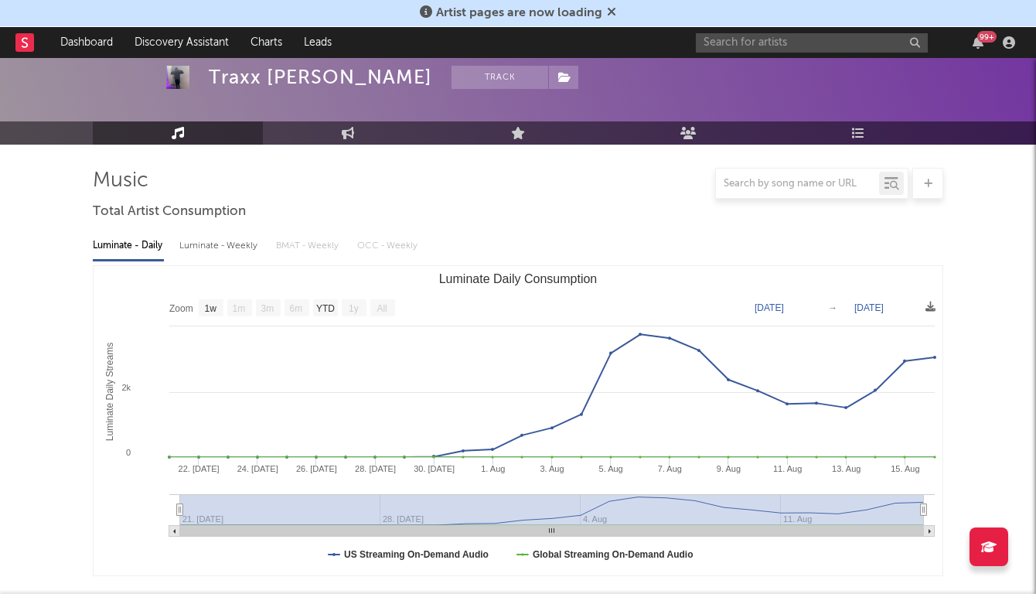
scroll to position [0, 0]
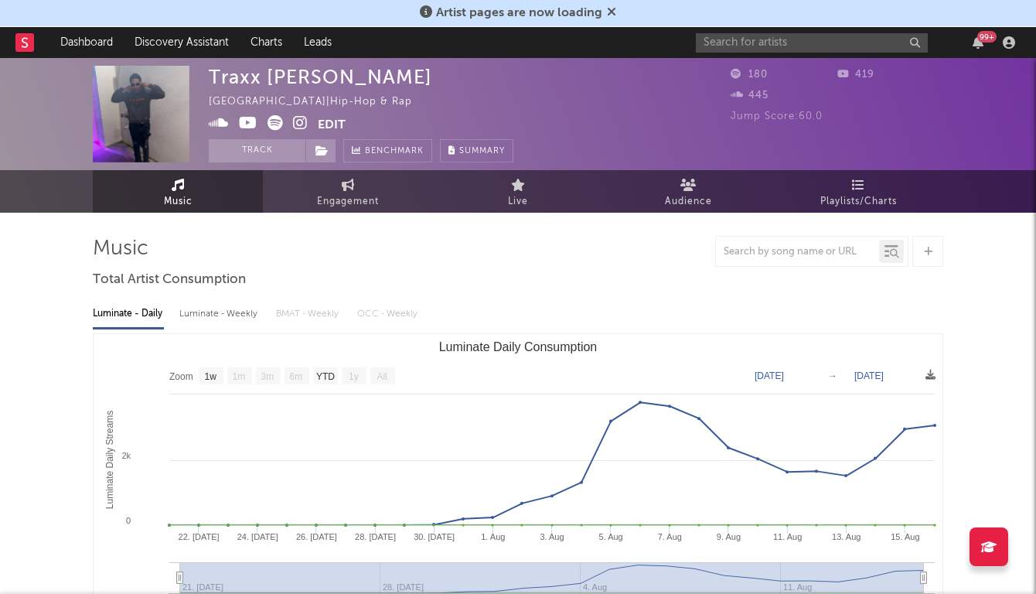
click at [917, 245] on div at bounding box center [927, 251] width 31 height 31
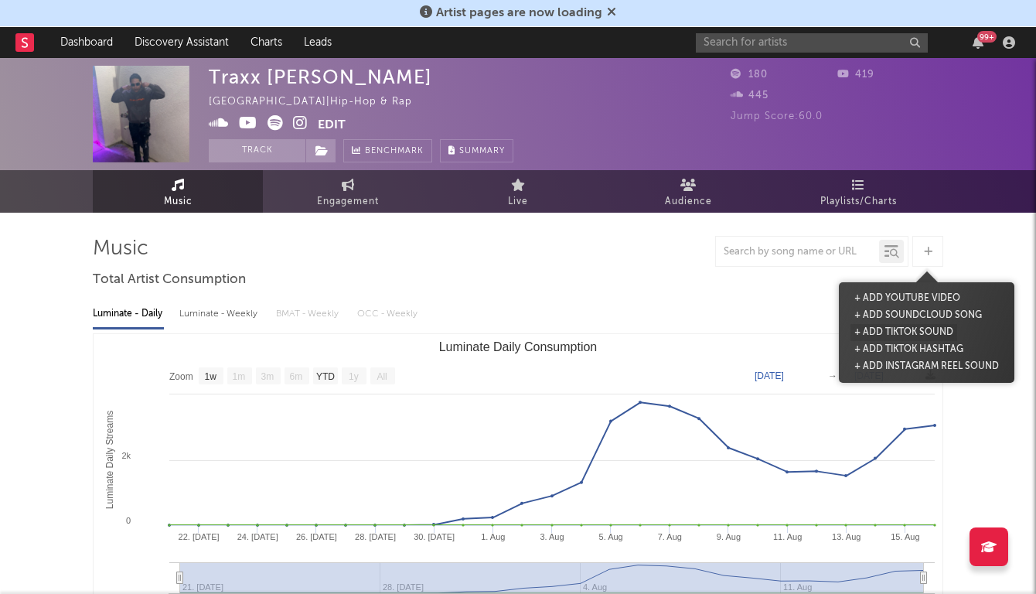
click at [902, 329] on button "+ Add TikTok Sound" at bounding box center [903, 332] width 107 height 17
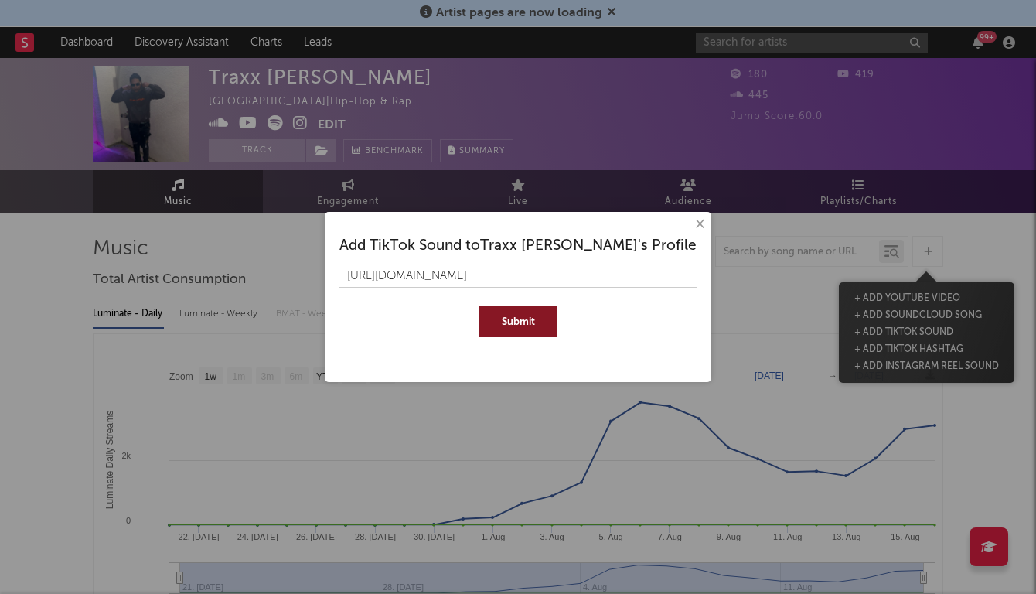
type input "https://www.tiktok.com/music/Bando-7532789003784767504"
click at [479, 306] on button "Submit" at bounding box center [518, 321] width 78 height 31
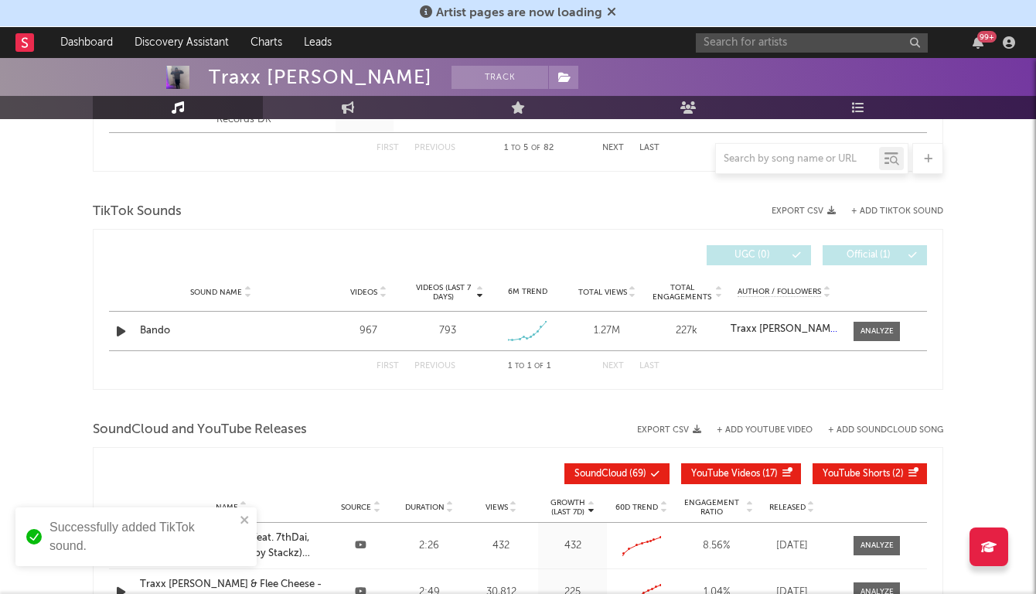
scroll to position [990, 0]
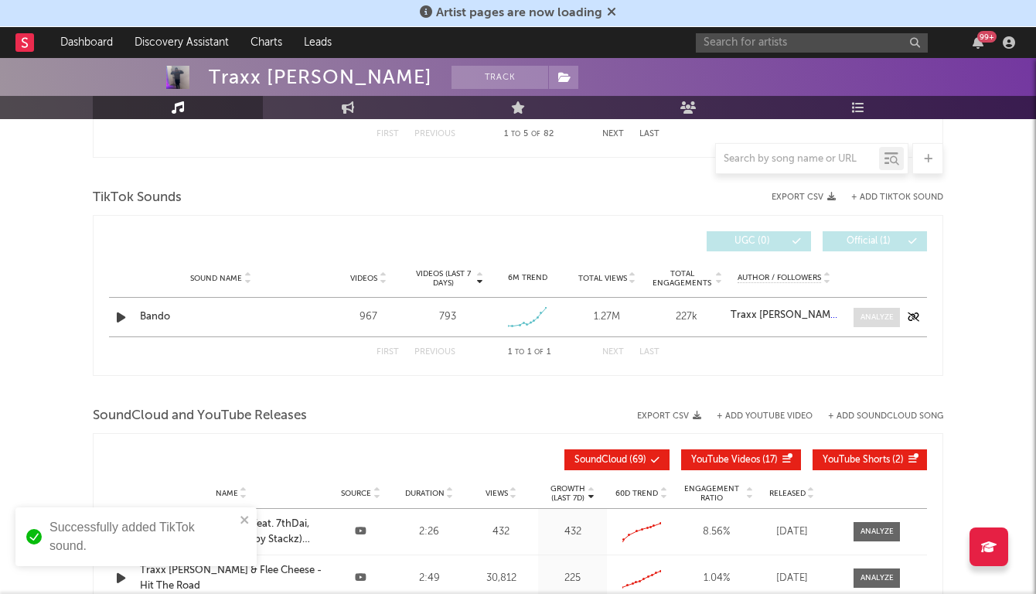
click at [870, 315] on div at bounding box center [876, 318] width 33 height 12
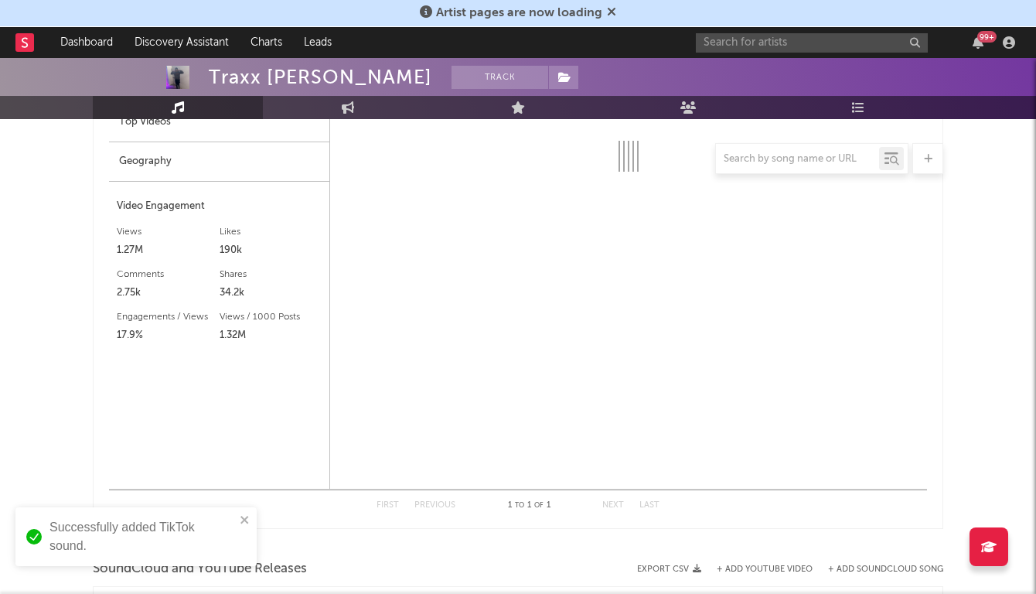
select select "1w"
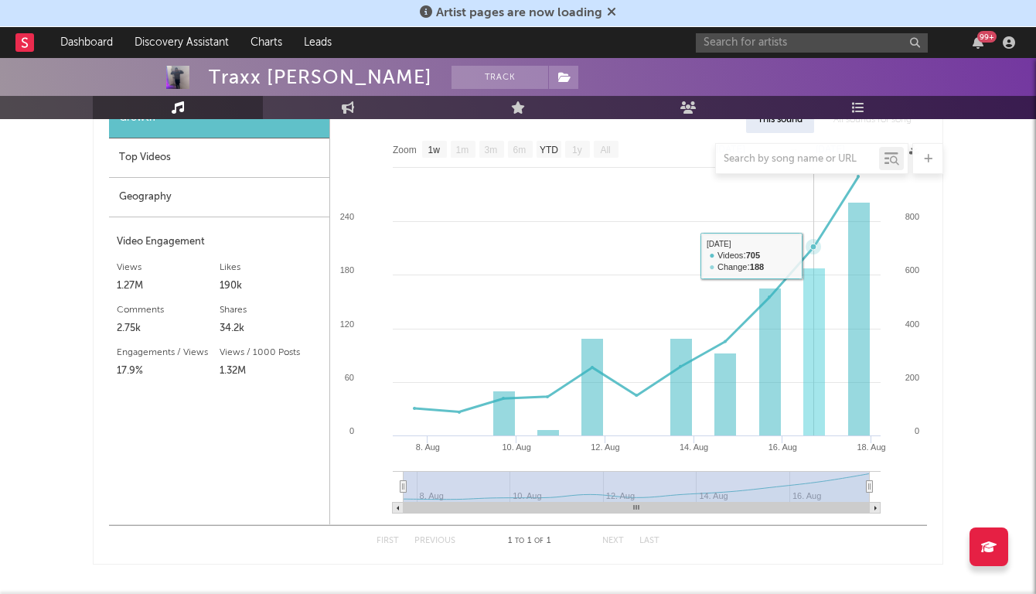
scroll to position [1006, 0]
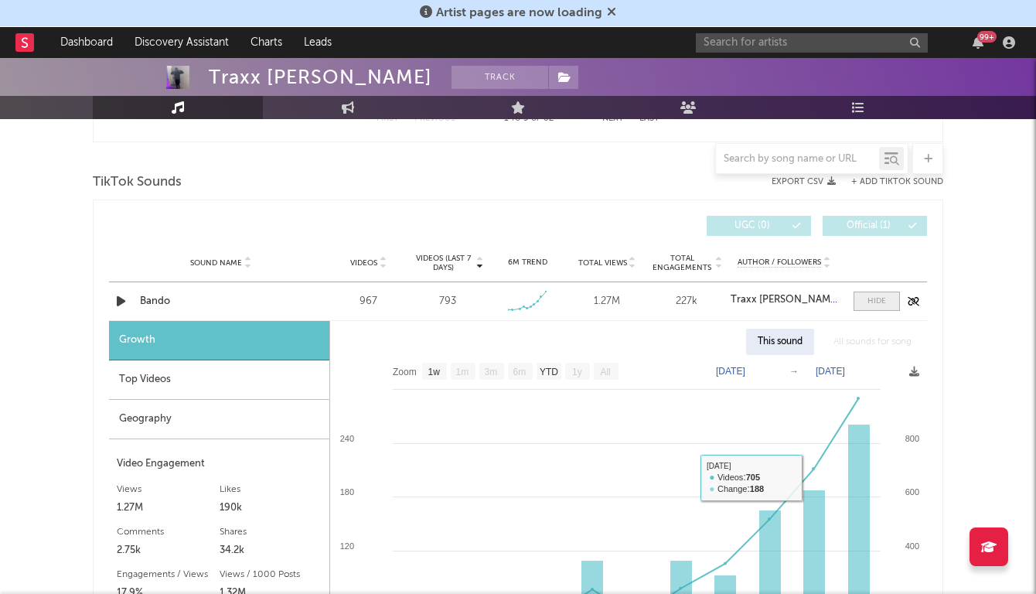
click at [861, 294] on span at bounding box center [876, 300] width 46 height 19
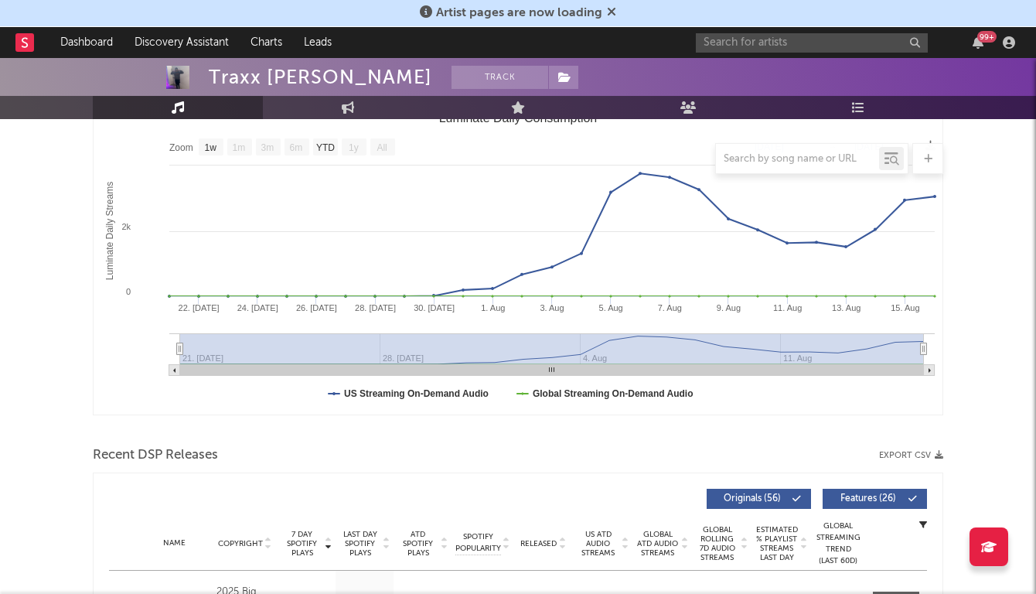
scroll to position [336, 0]
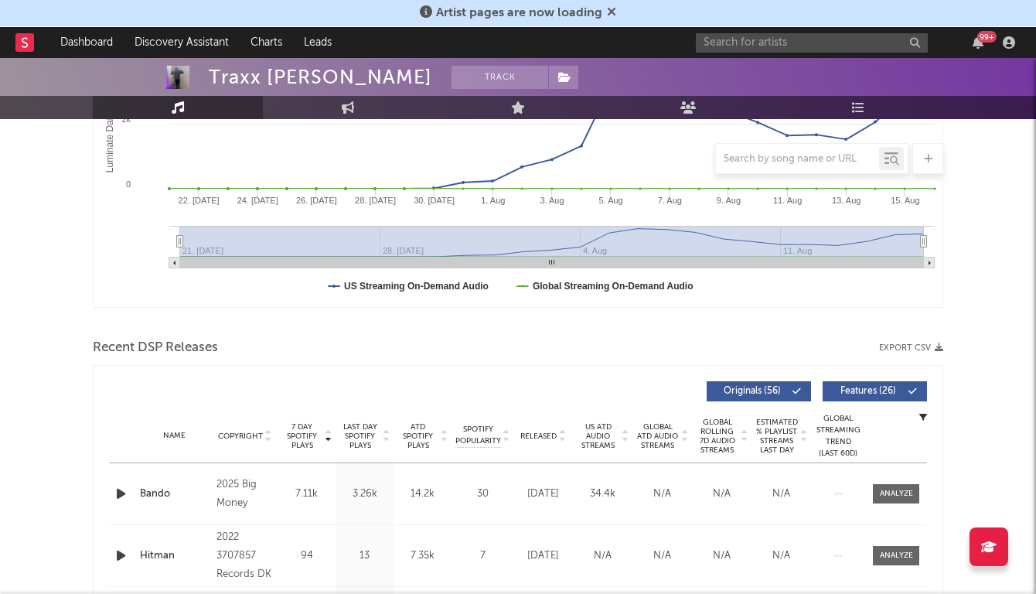
click at [110, 486] on div at bounding box center [122, 493] width 27 height 19
click at [123, 489] on icon "button" at bounding box center [121, 493] width 16 height 19
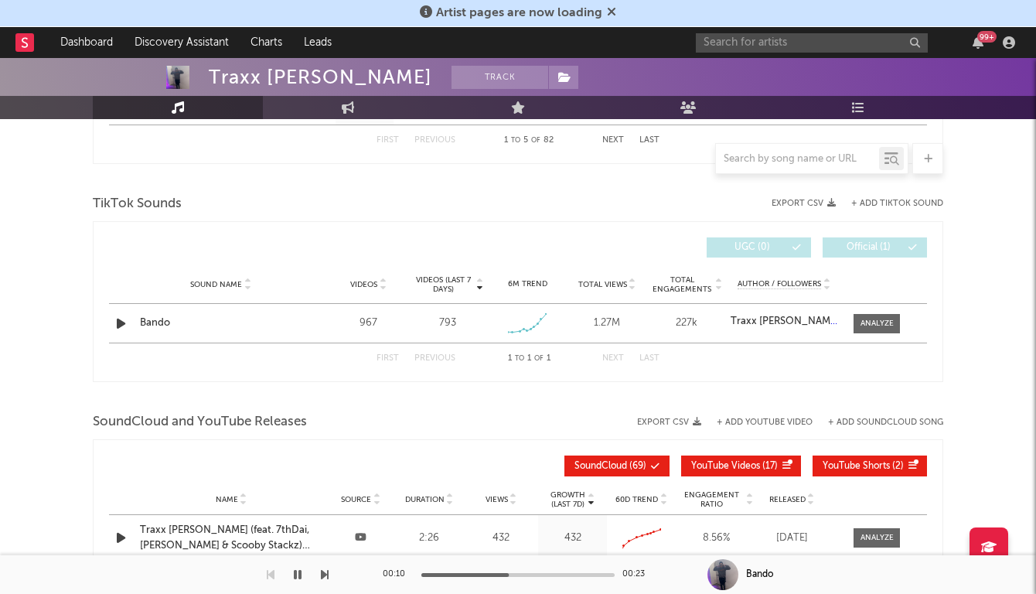
scroll to position [983, 0]
click at [121, 322] on icon "button" at bounding box center [121, 324] width 16 height 19
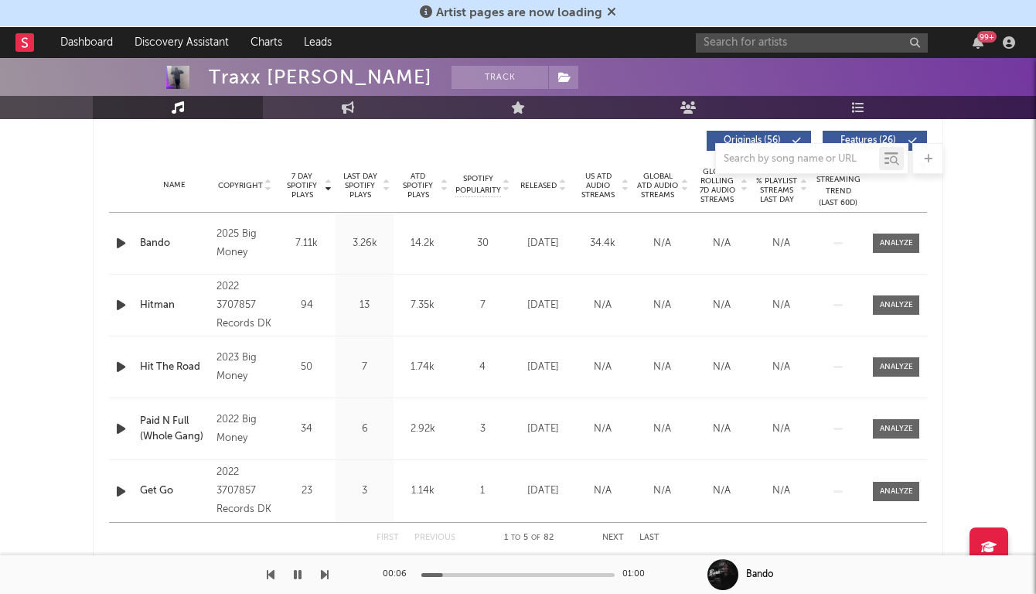
scroll to position [584, 0]
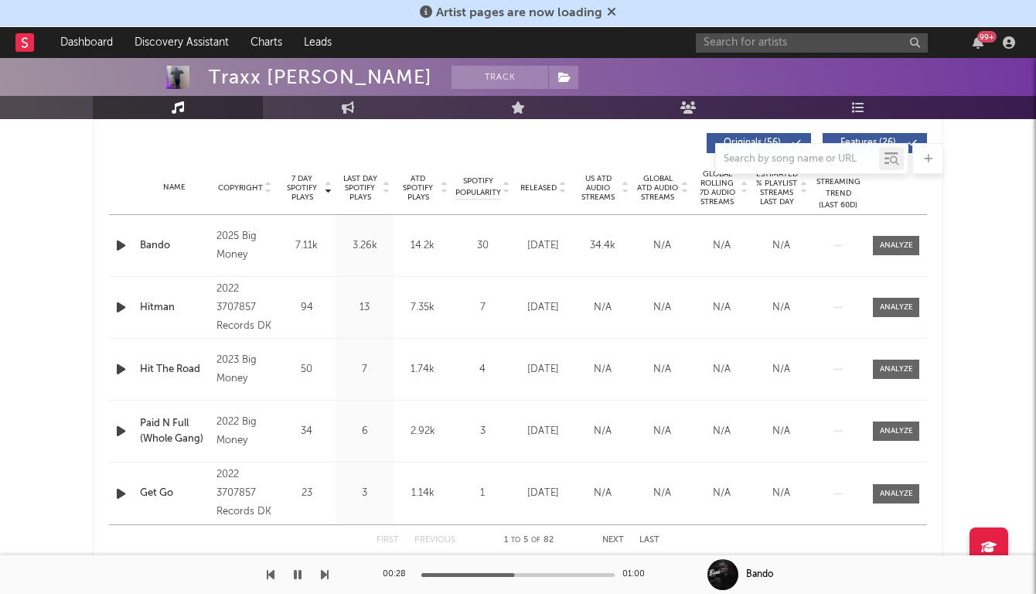
click at [710, 55] on div "99 +" at bounding box center [858, 42] width 325 height 31
click at [726, 45] on input "text" at bounding box center [812, 42] width 232 height 19
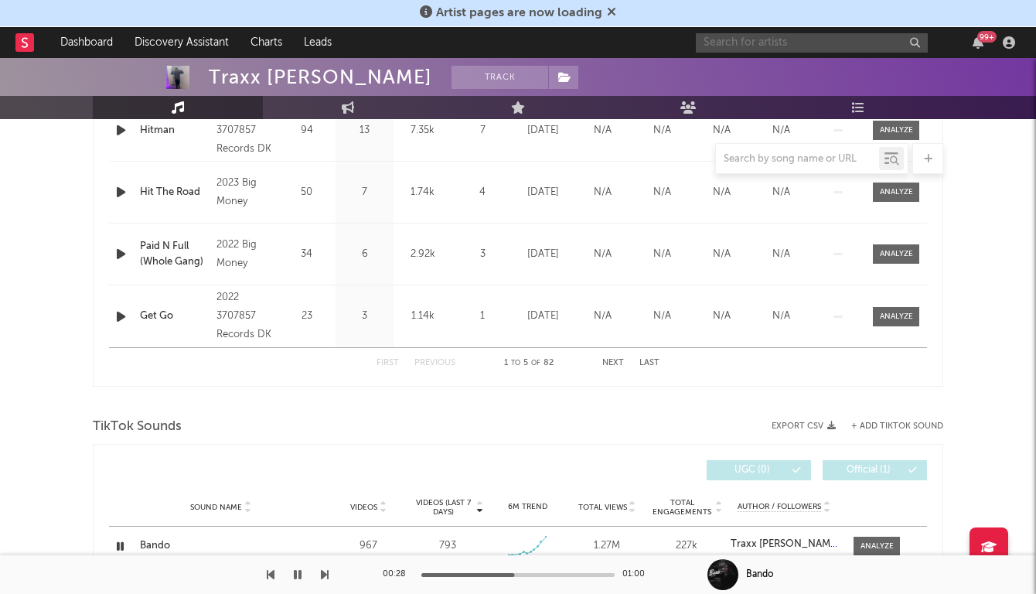
scroll to position [0, 0]
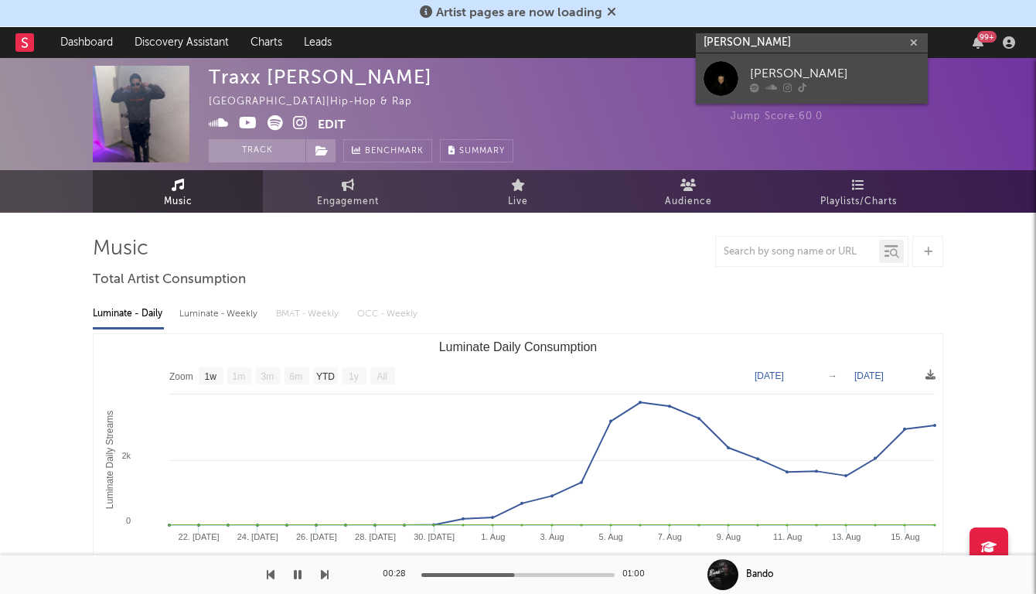
type input "alanis yuki"
click at [741, 75] on link "Alanis Yuki" at bounding box center [812, 78] width 232 height 50
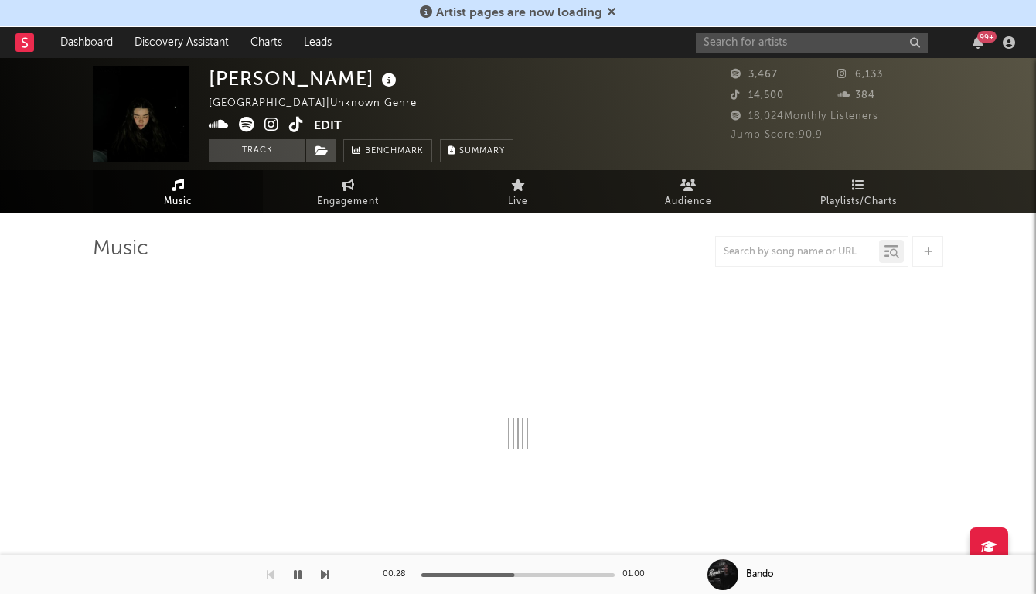
select select "1w"
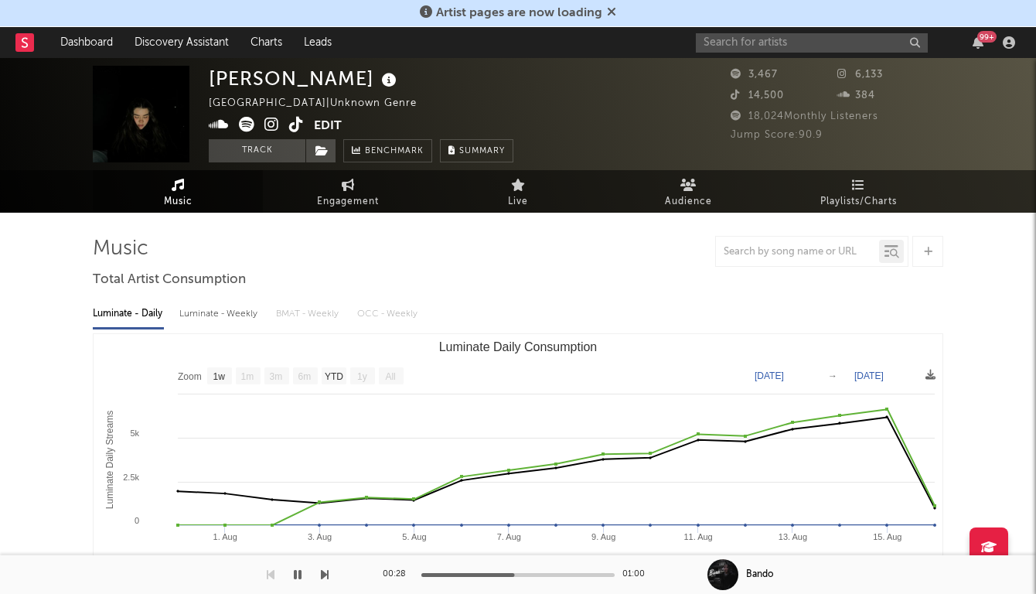
click at [641, 298] on div "Luminate - Daily Luminate - Weekly BMAT - Weekly OCC - Weekly Zoom 1w 1m 3m 6m …" at bounding box center [518, 470] width 850 height 355
click at [333, 196] on span "Engagement" at bounding box center [348, 201] width 62 height 19
select select "1w"
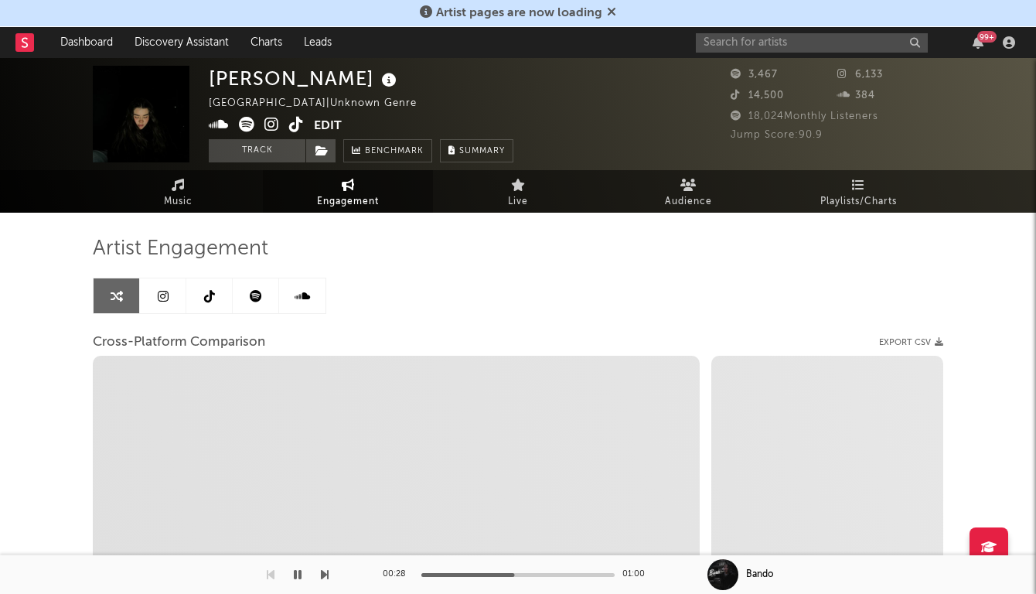
click at [199, 299] on link at bounding box center [209, 295] width 46 height 35
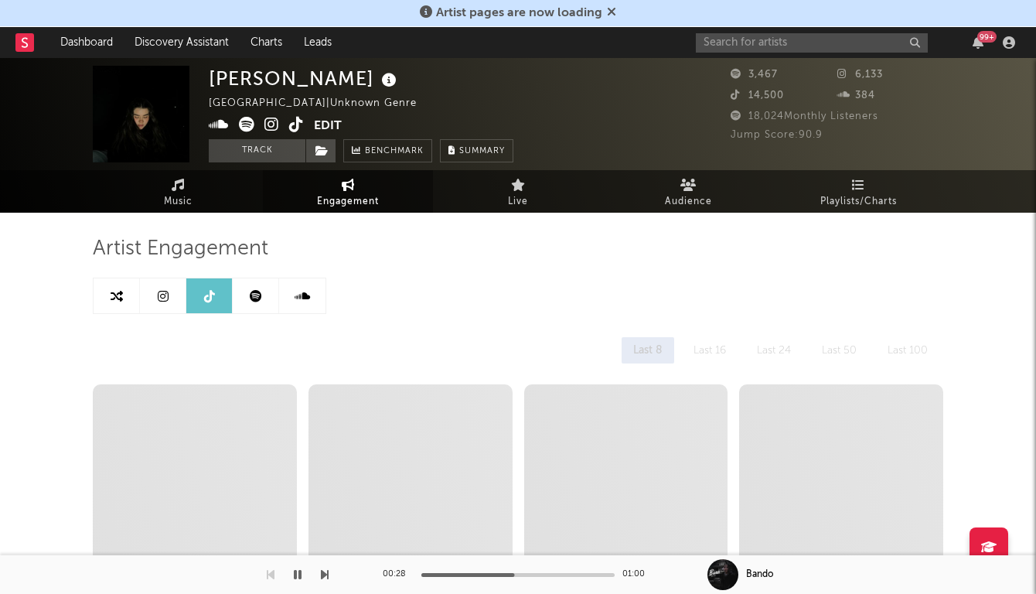
select select "1w"
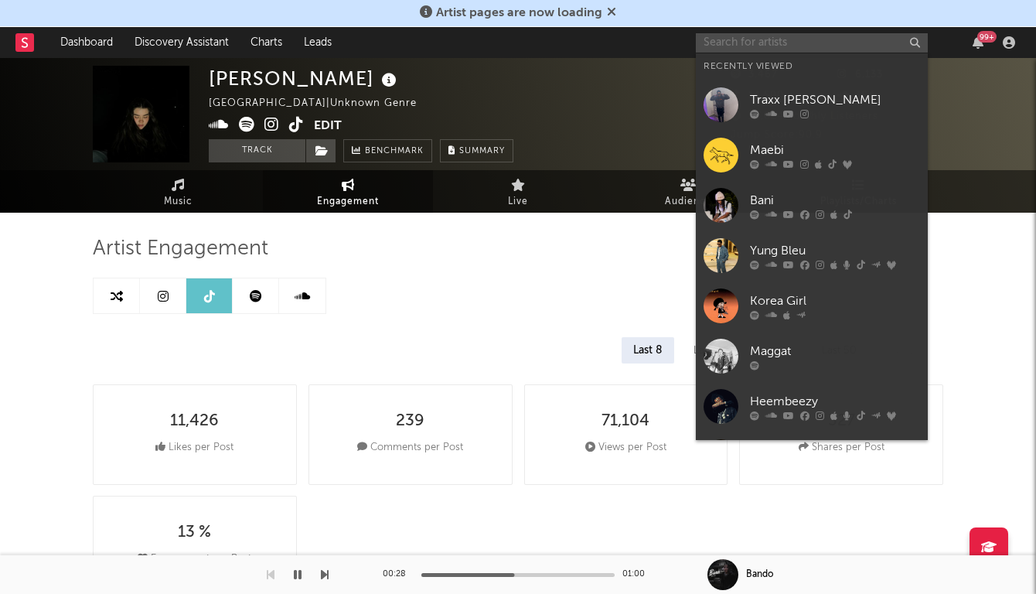
click at [737, 47] on input "text" at bounding box center [812, 42] width 232 height 19
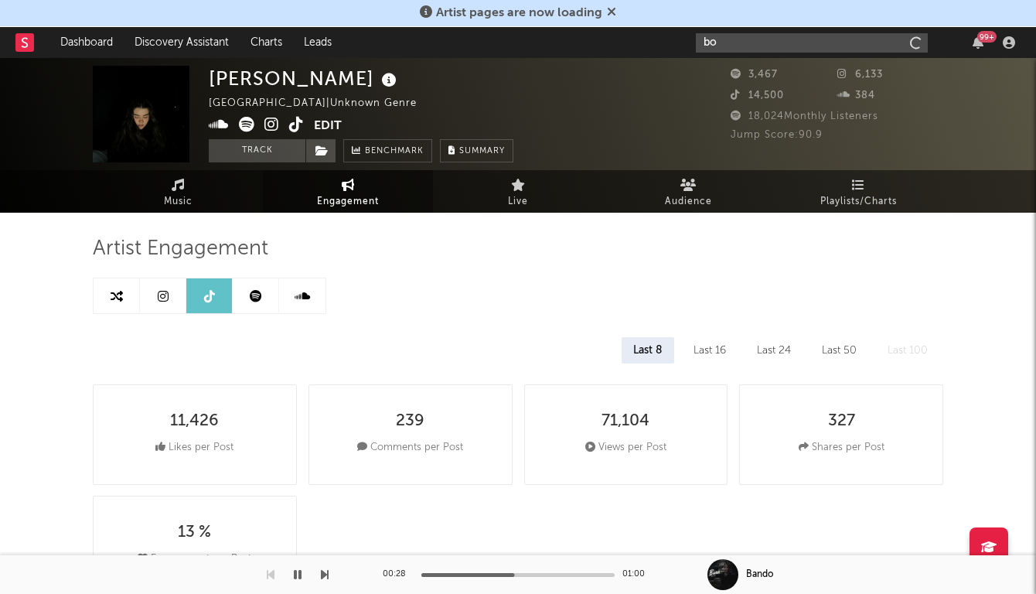
type input "b"
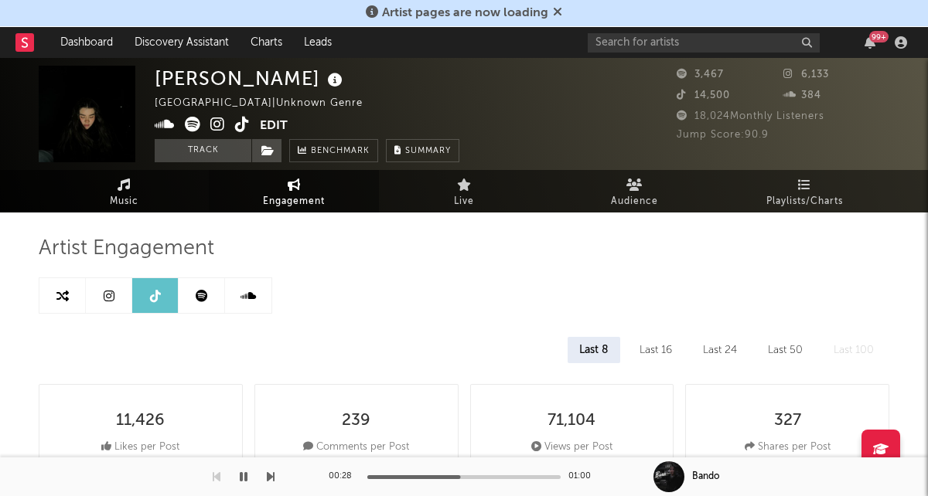
click at [130, 185] on icon at bounding box center [124, 185] width 13 height 12
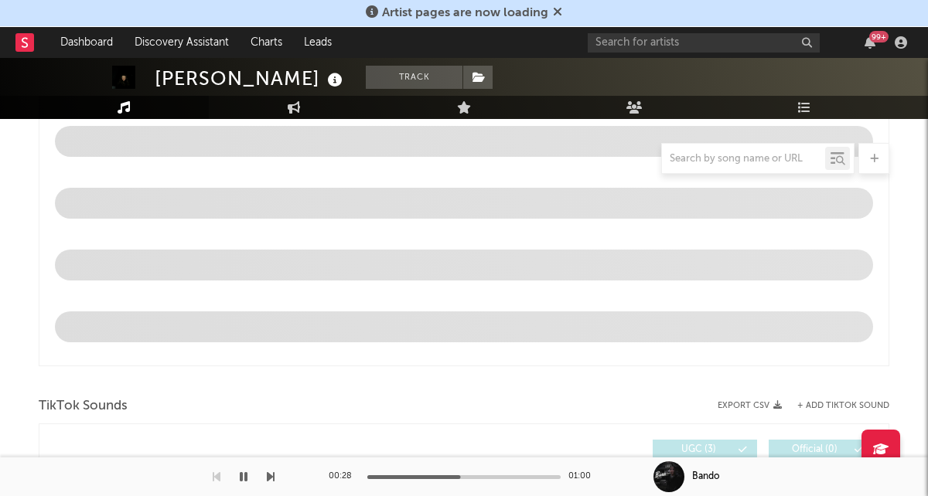
select select "1w"
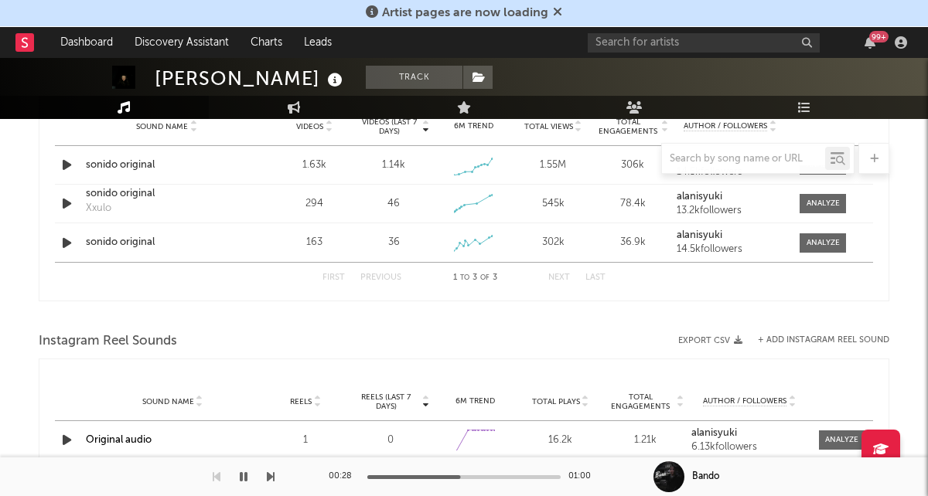
scroll to position [1014, 0]
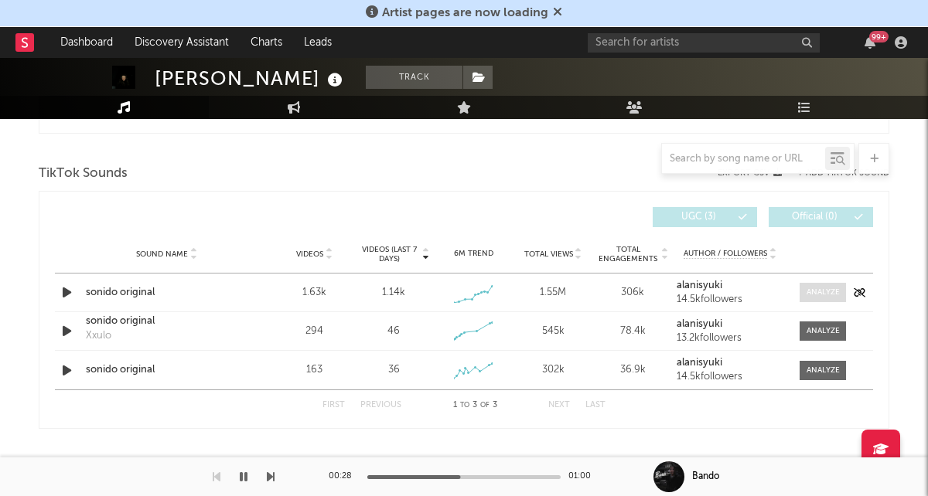
click at [810, 293] on div at bounding box center [822, 293] width 33 height 12
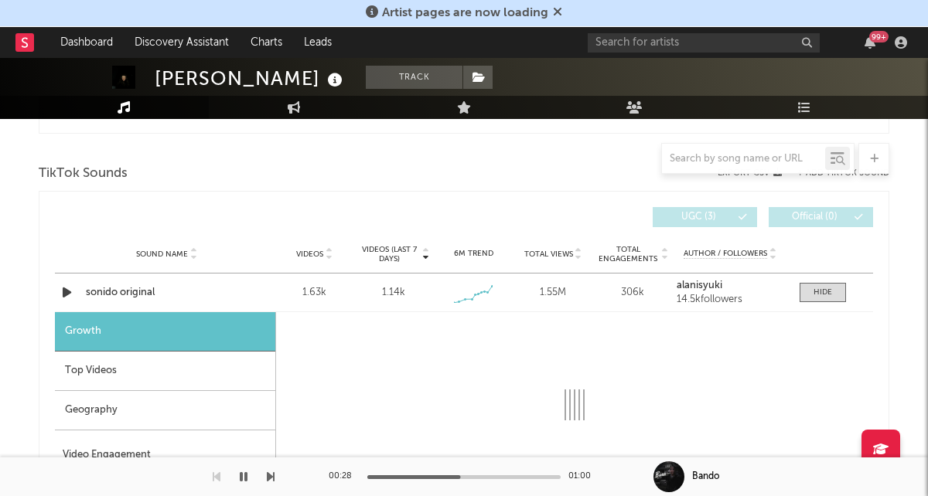
select select "1w"
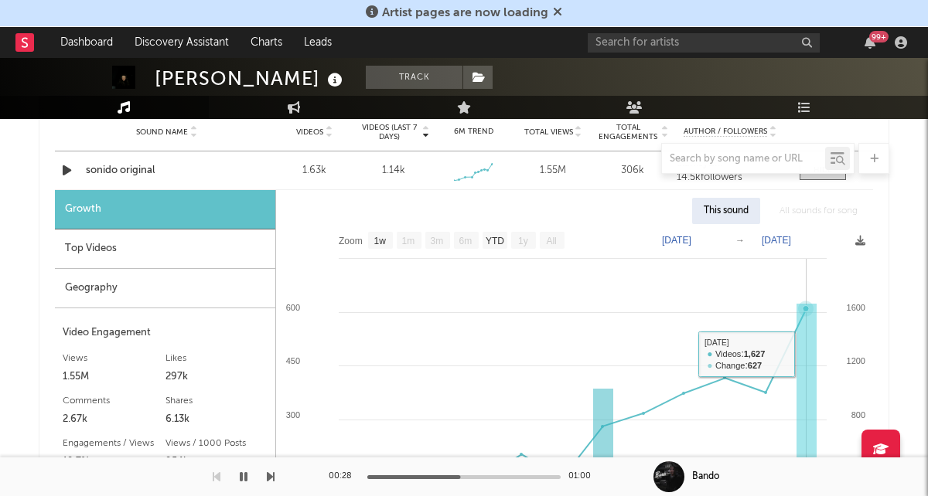
scroll to position [1147, 0]
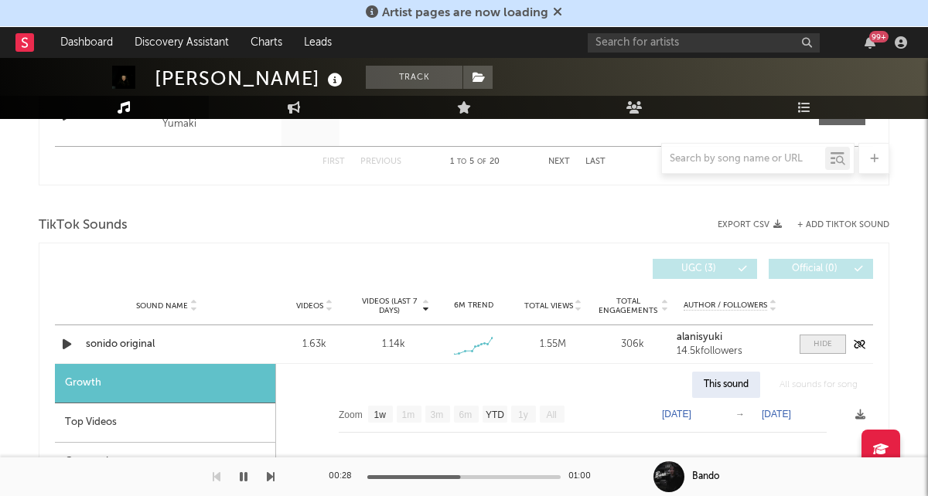
click at [817, 351] on span at bounding box center [822, 344] width 46 height 19
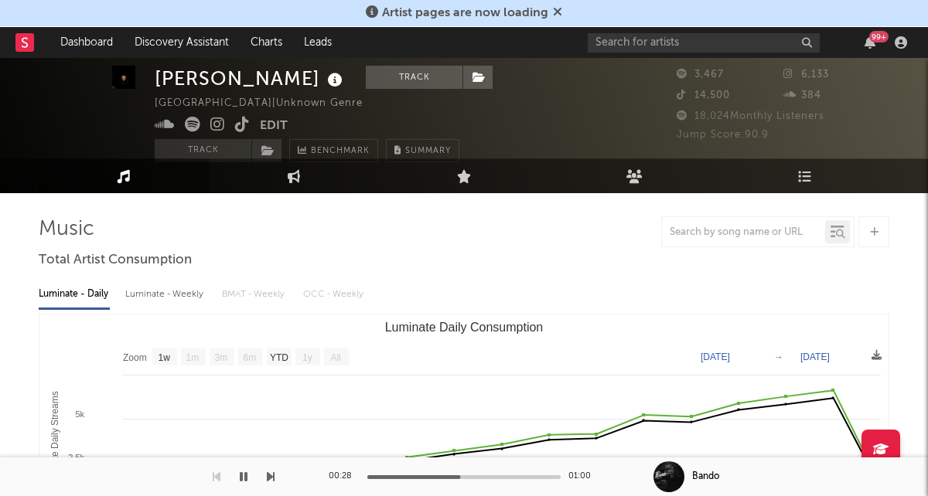
scroll to position [0, 0]
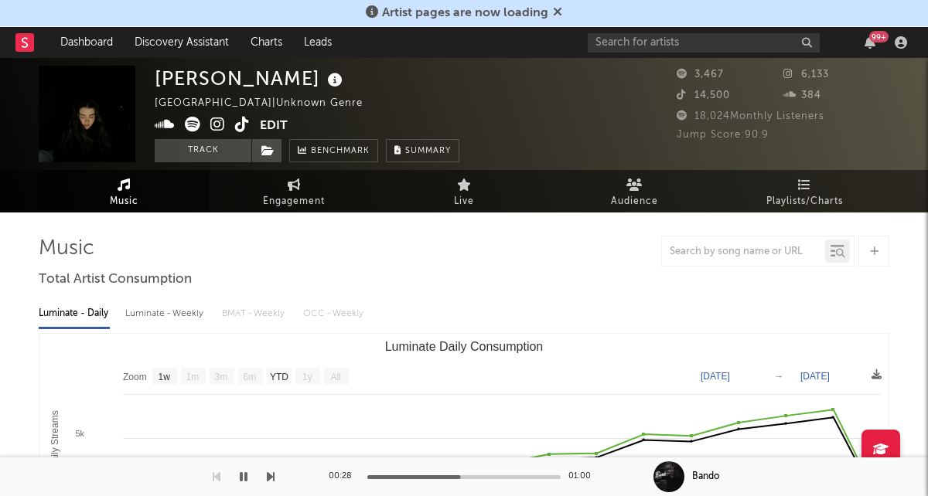
click at [213, 121] on icon at bounding box center [217, 124] width 15 height 15
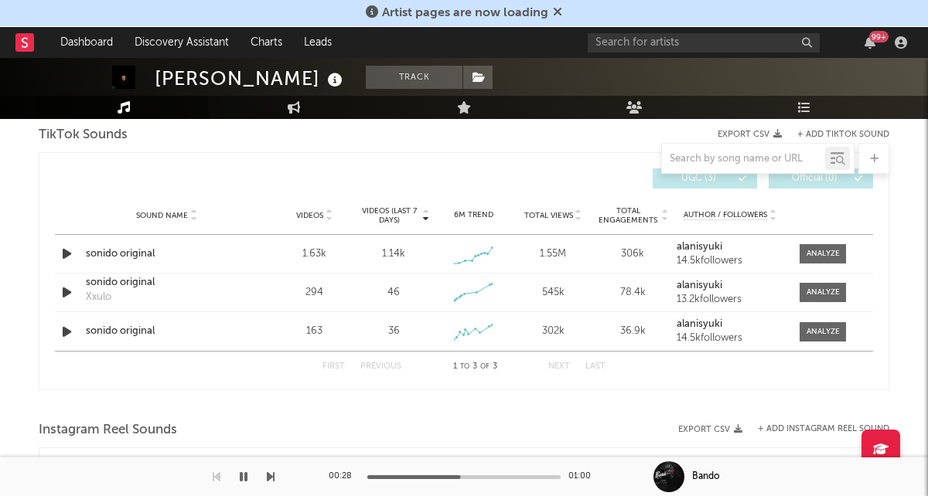
scroll to position [1081, 0]
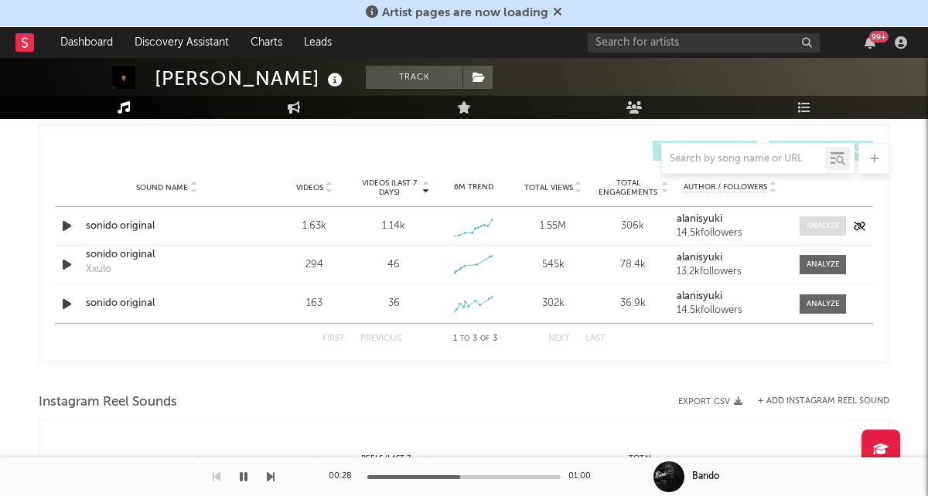
click at [806, 223] on div at bounding box center [822, 226] width 33 height 12
select select "1w"
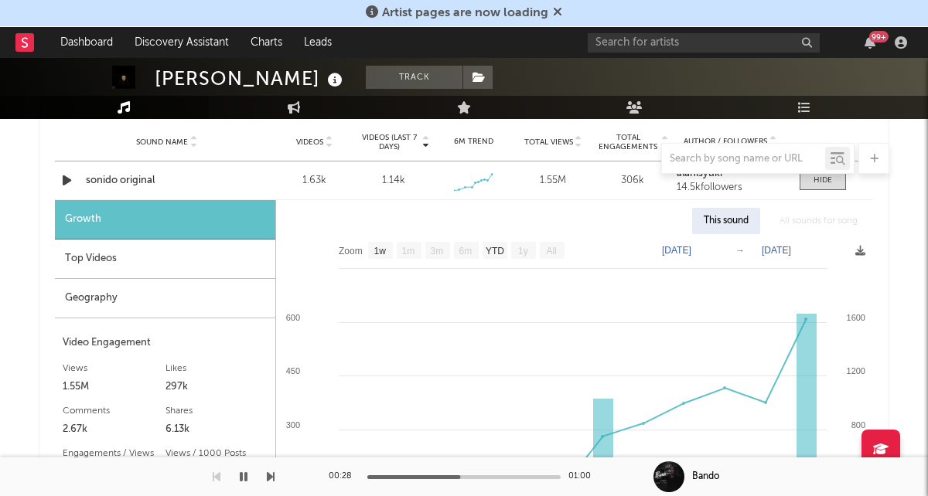
click at [234, 302] on div "Geography" at bounding box center [165, 298] width 220 height 39
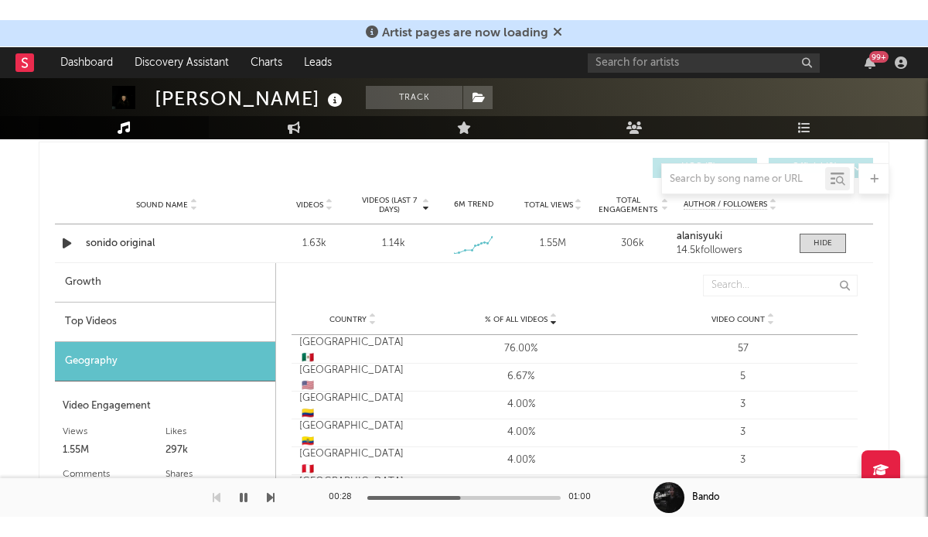
scroll to position [1079, 0]
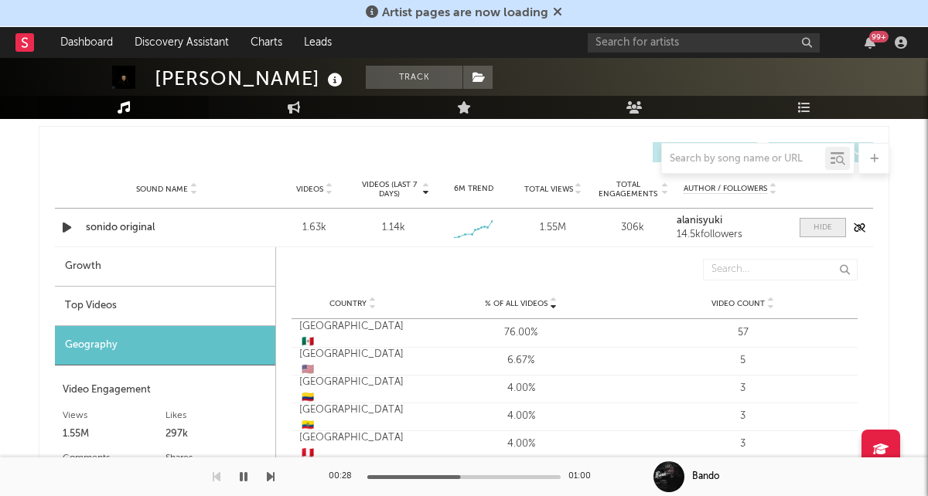
click at [806, 227] on span at bounding box center [822, 227] width 46 height 19
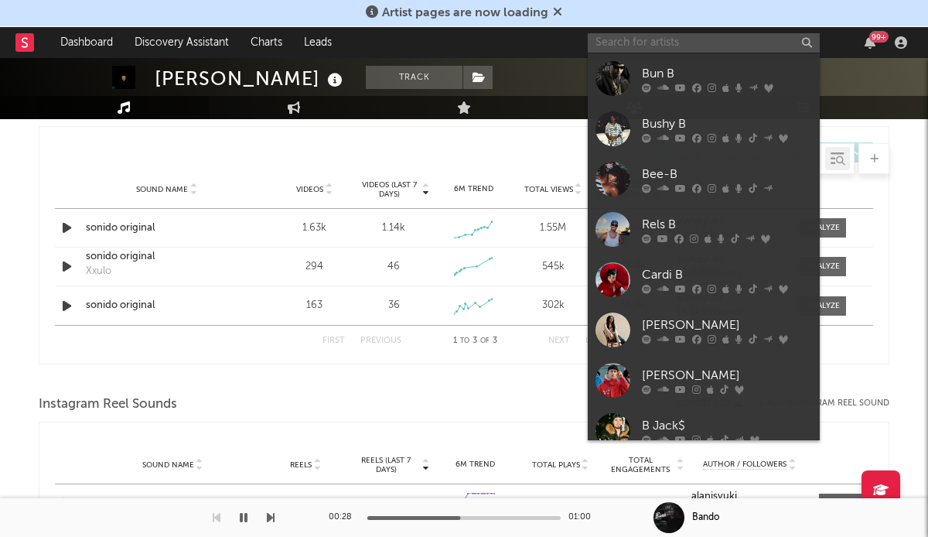
click at [615, 42] on input "text" at bounding box center [704, 42] width 232 height 19
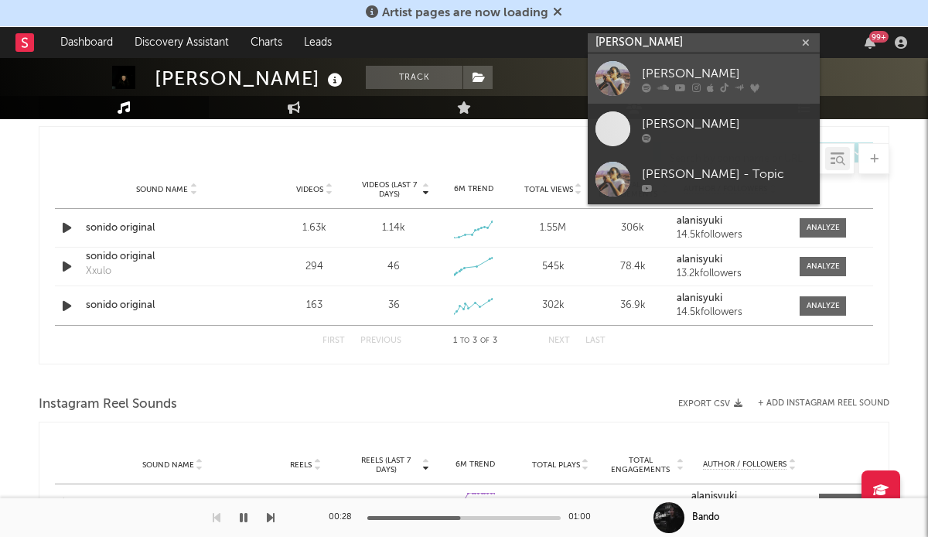
type input "chelsea jordan"
click at [635, 79] on link "Chelsea Jordan" at bounding box center [704, 78] width 232 height 50
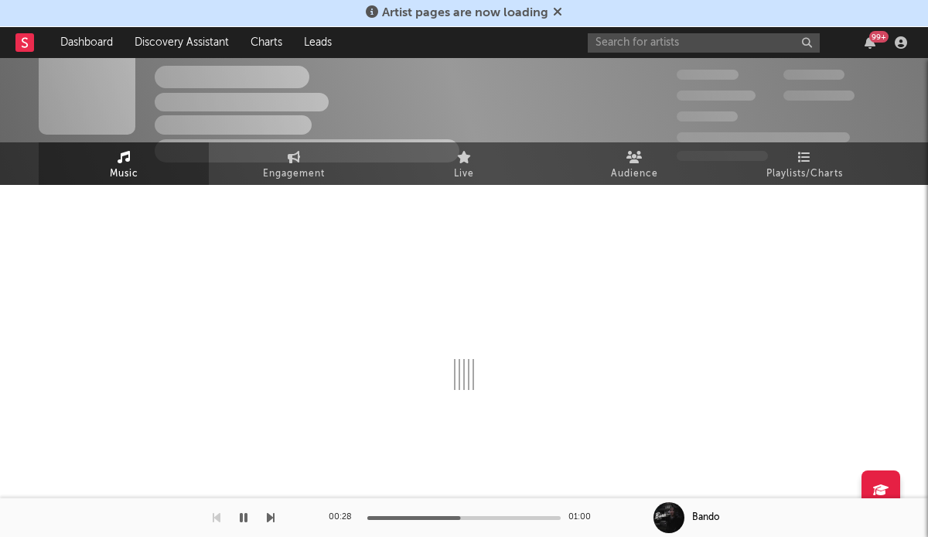
scroll to position [1079, 0]
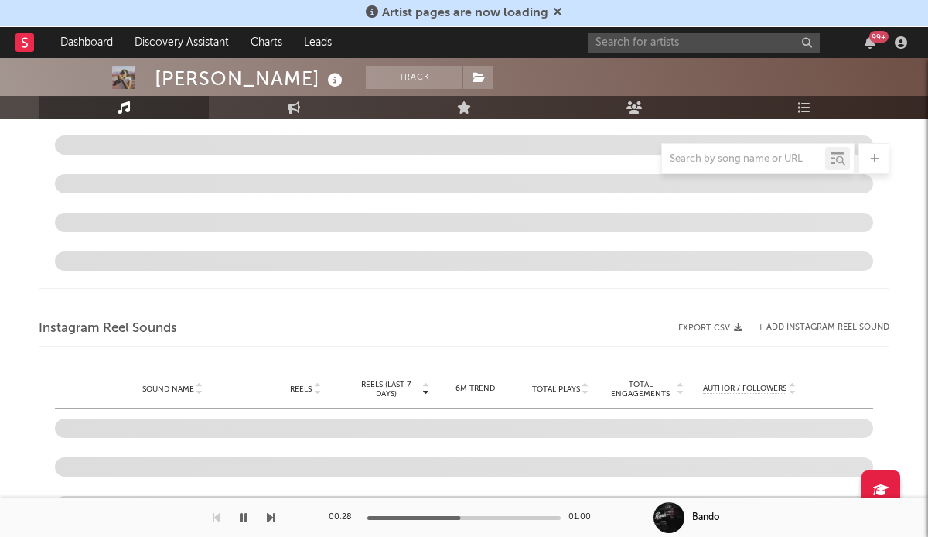
select select "1w"
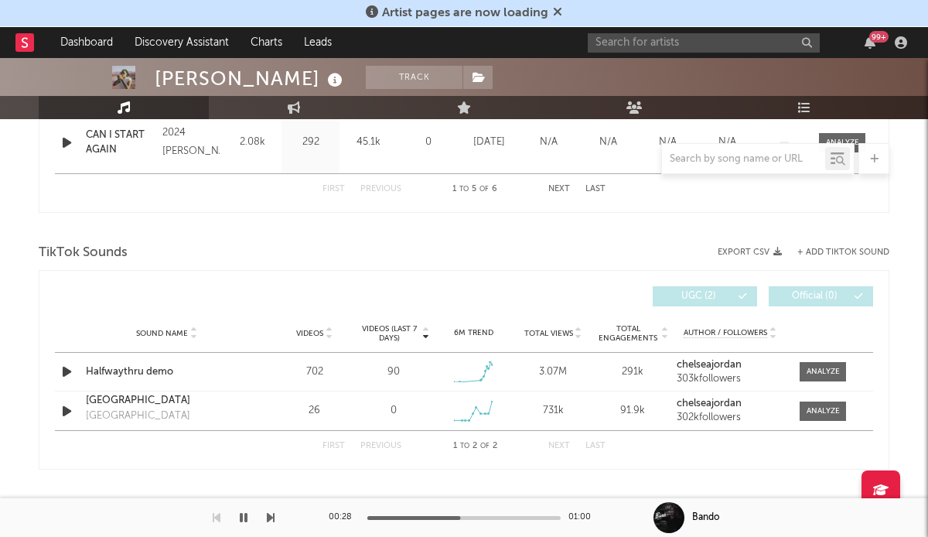
scroll to position [937, 0]
click at [814, 367] on div at bounding box center [822, 370] width 33 height 12
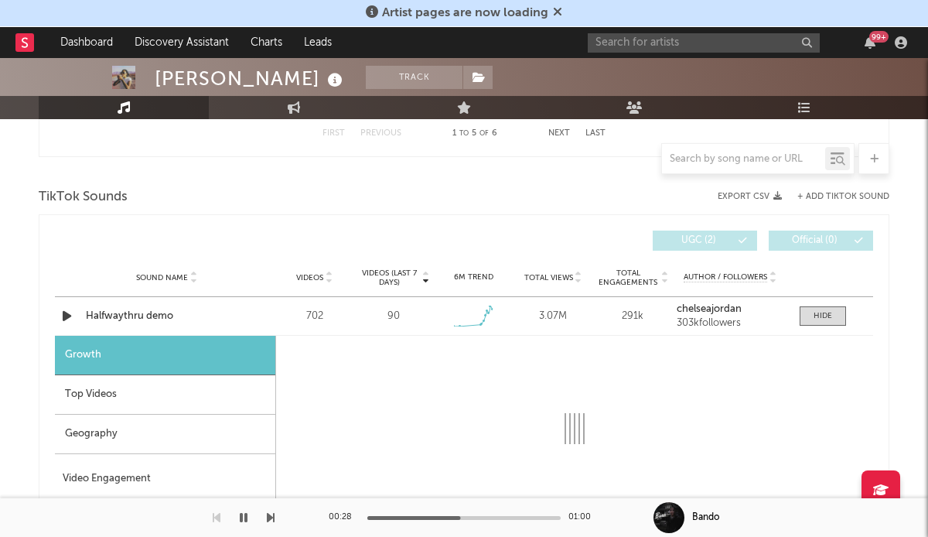
select select "1w"
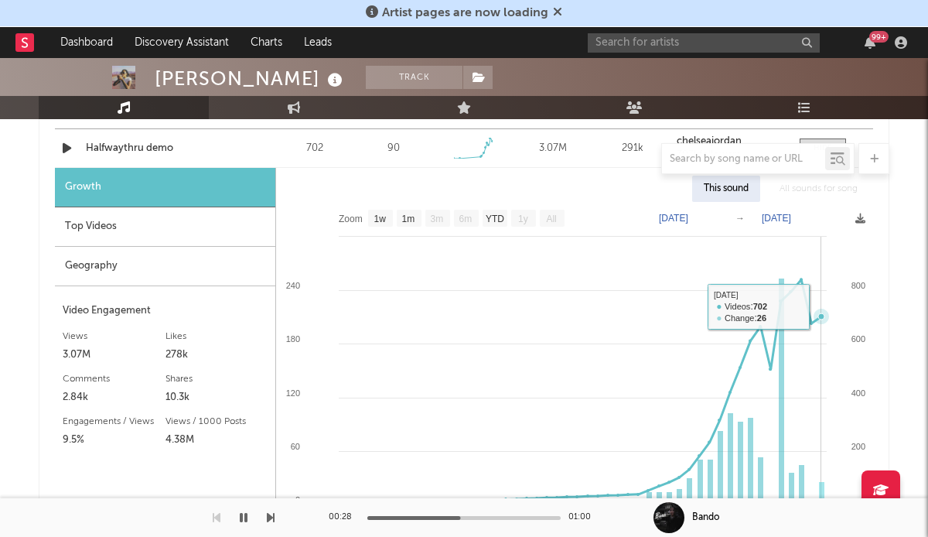
scroll to position [945, 0]
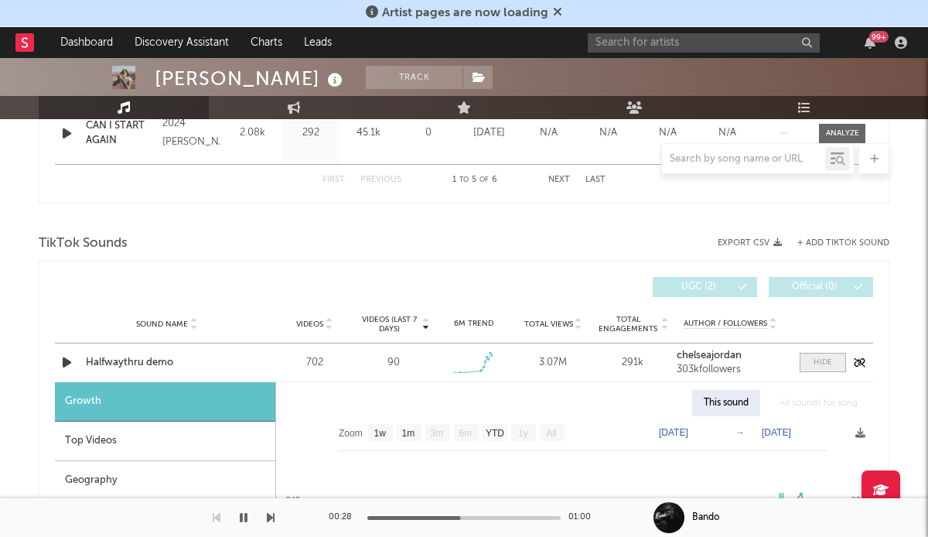
click at [823, 357] on div at bounding box center [822, 362] width 19 height 12
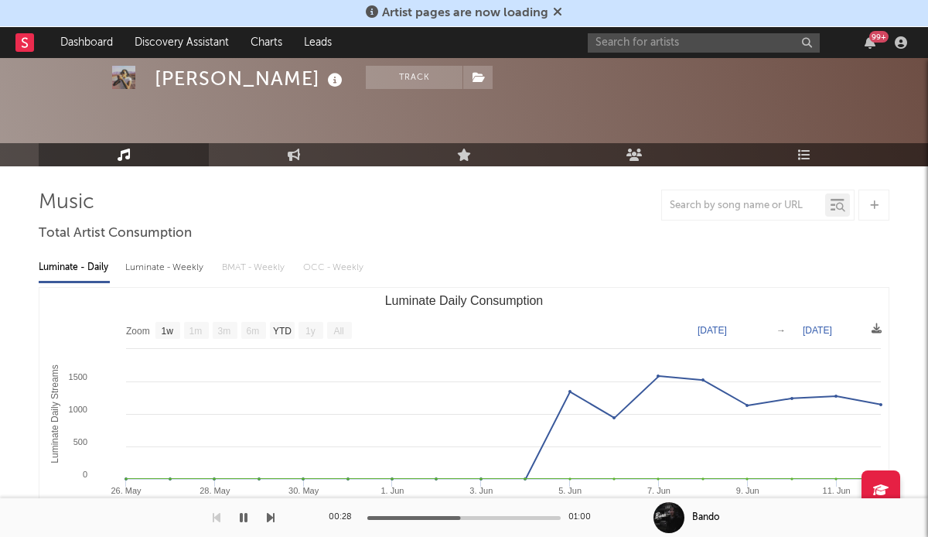
scroll to position [0, 0]
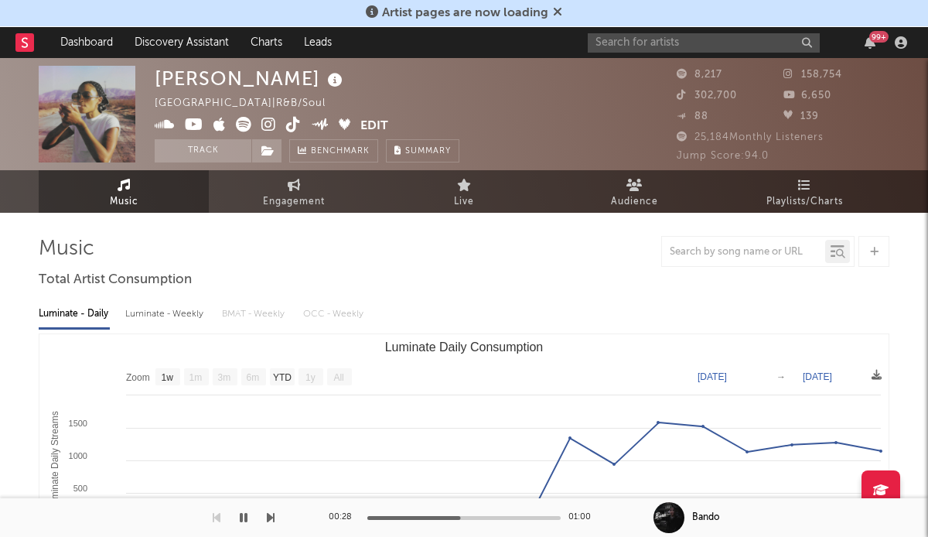
click at [651, 25] on div "Artist pages are now loading" at bounding box center [464, 13] width 928 height 27
click at [647, 41] on input "text" at bounding box center [704, 42] width 232 height 19
click at [690, 37] on input "text" at bounding box center [704, 42] width 232 height 19
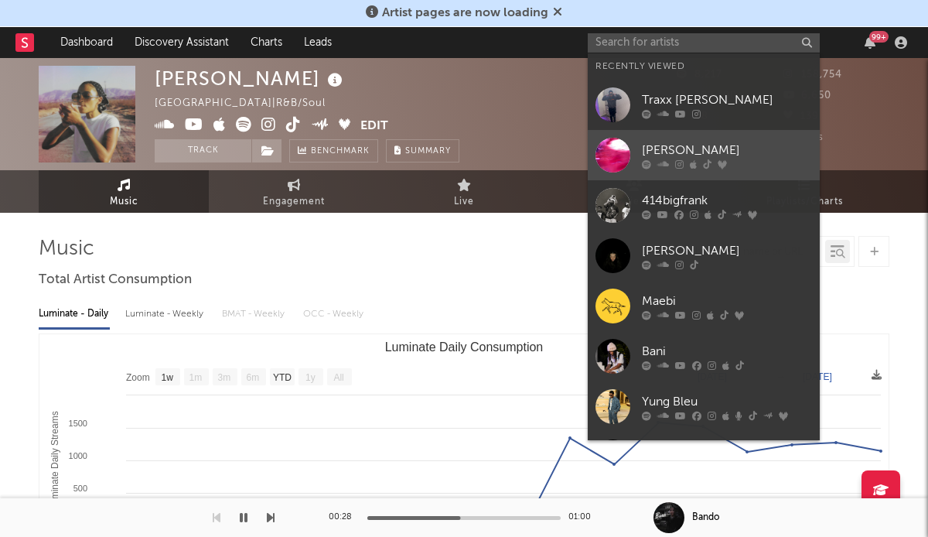
click at [714, 136] on link "Chase Djuan" at bounding box center [704, 155] width 232 height 50
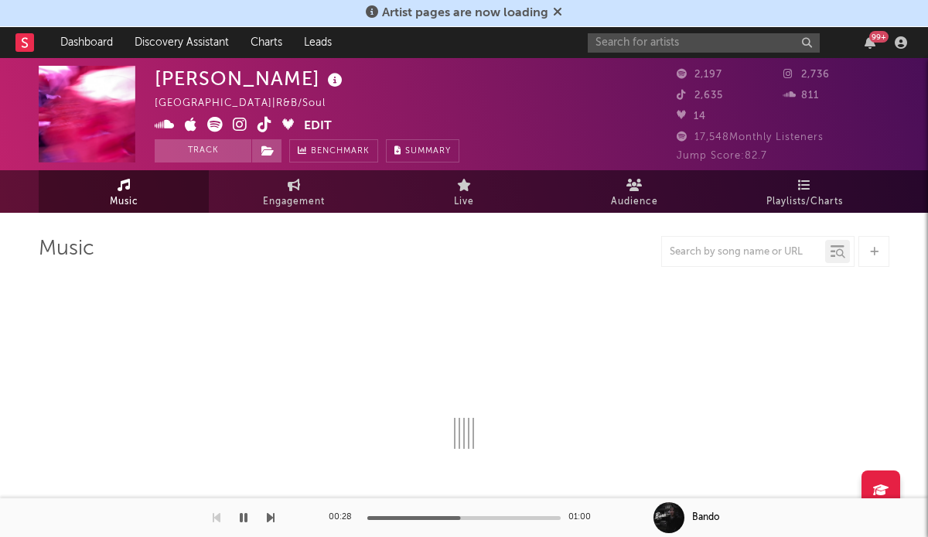
select select "1w"
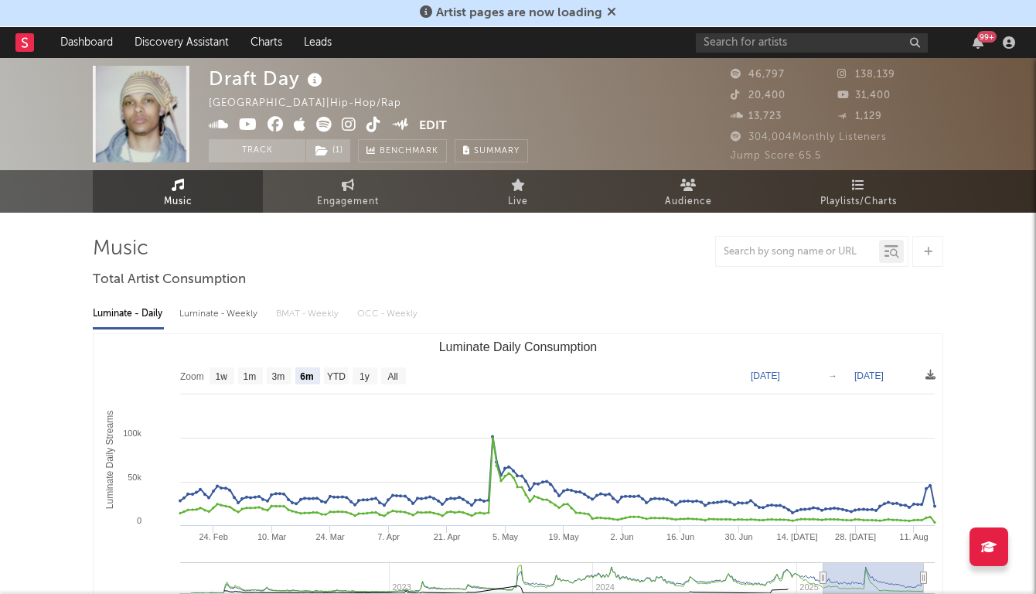
select select "6m"
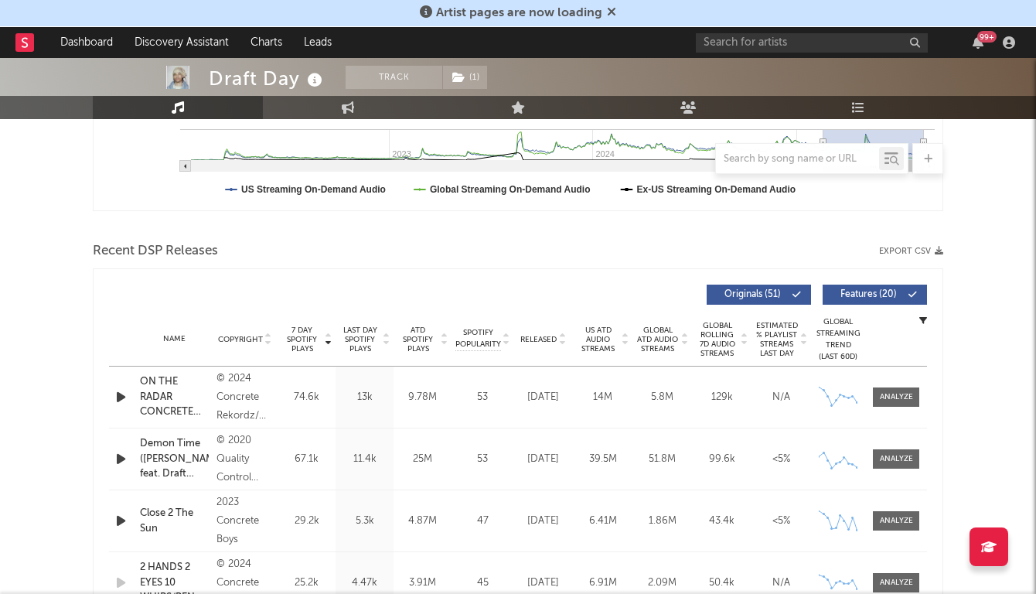
scroll to position [519, 0]
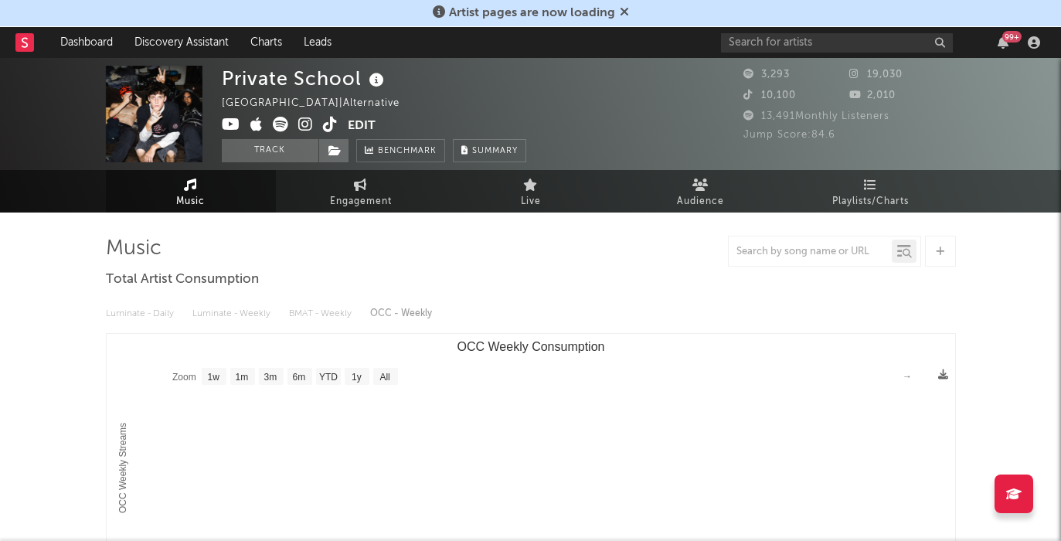
select select "1w"
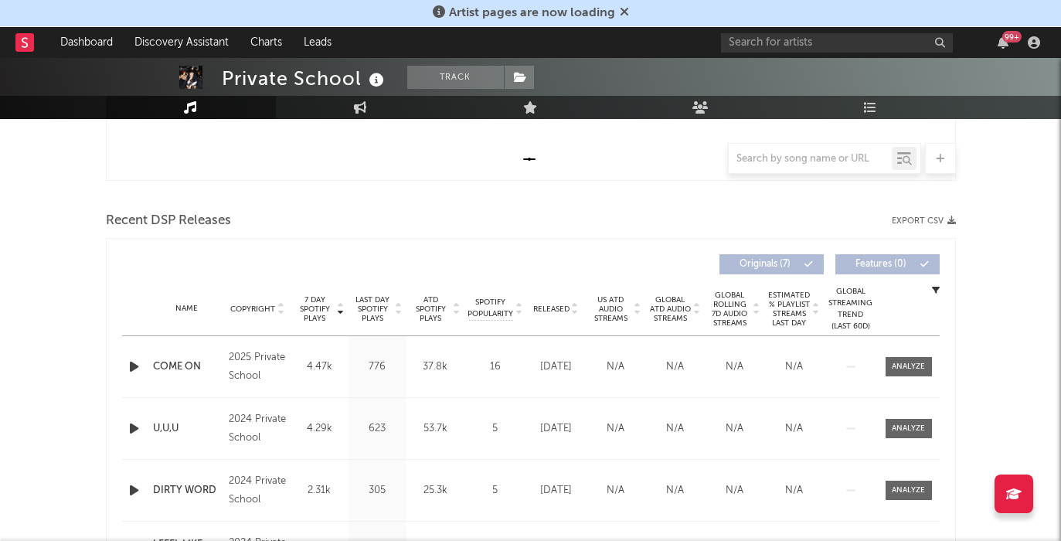
scroll to position [459, 0]
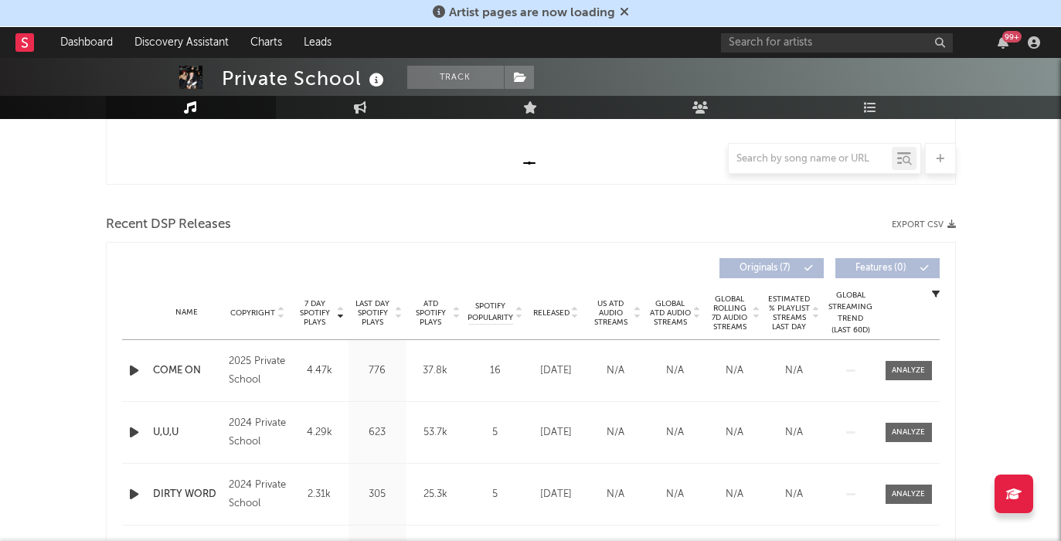
click at [665, 235] on div "Recent DSP Releases Export CSV" at bounding box center [531, 225] width 850 height 26
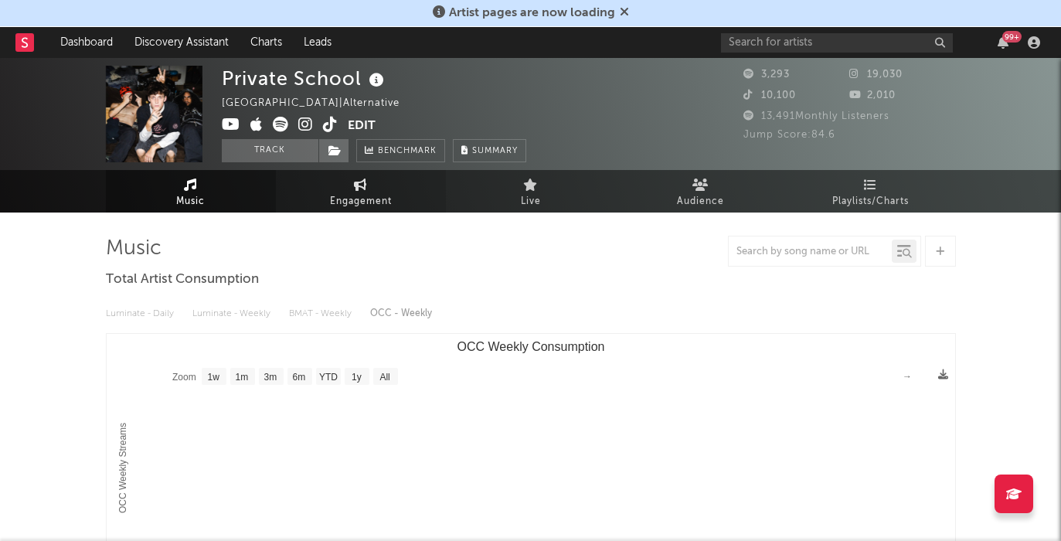
click at [344, 196] on span "Engagement" at bounding box center [361, 201] width 62 height 19
select select "1w"
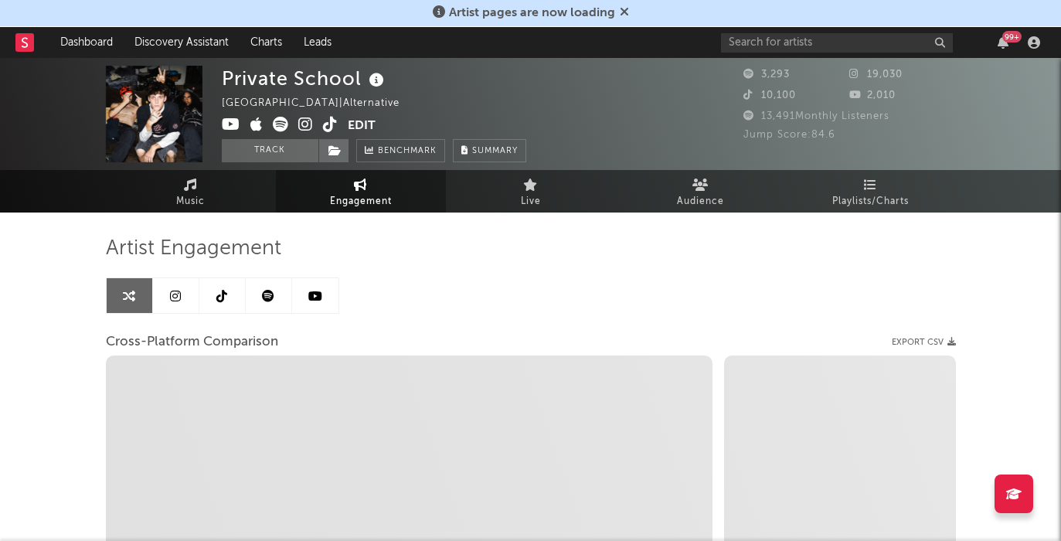
click at [230, 291] on link at bounding box center [222, 295] width 46 height 35
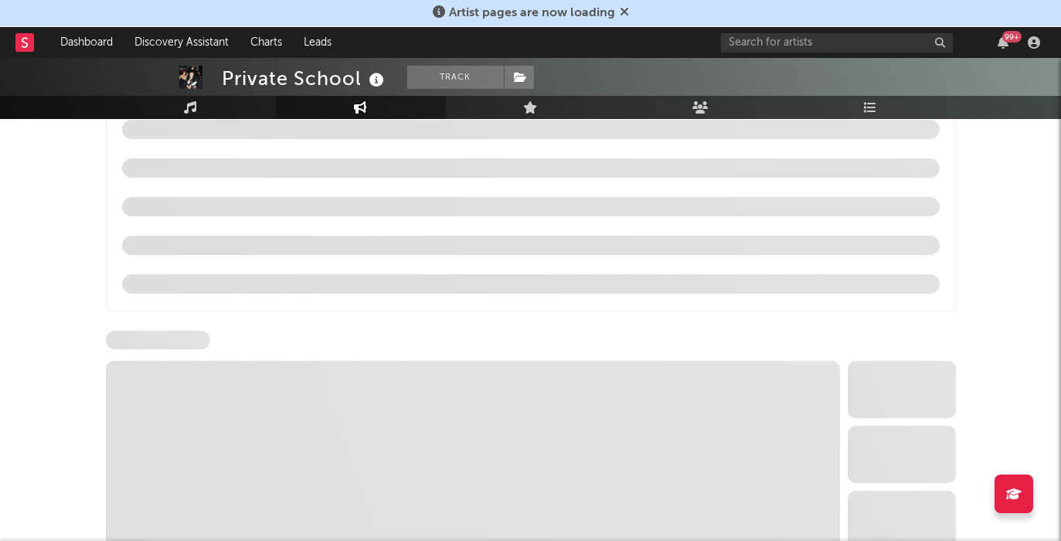
select select "1w"
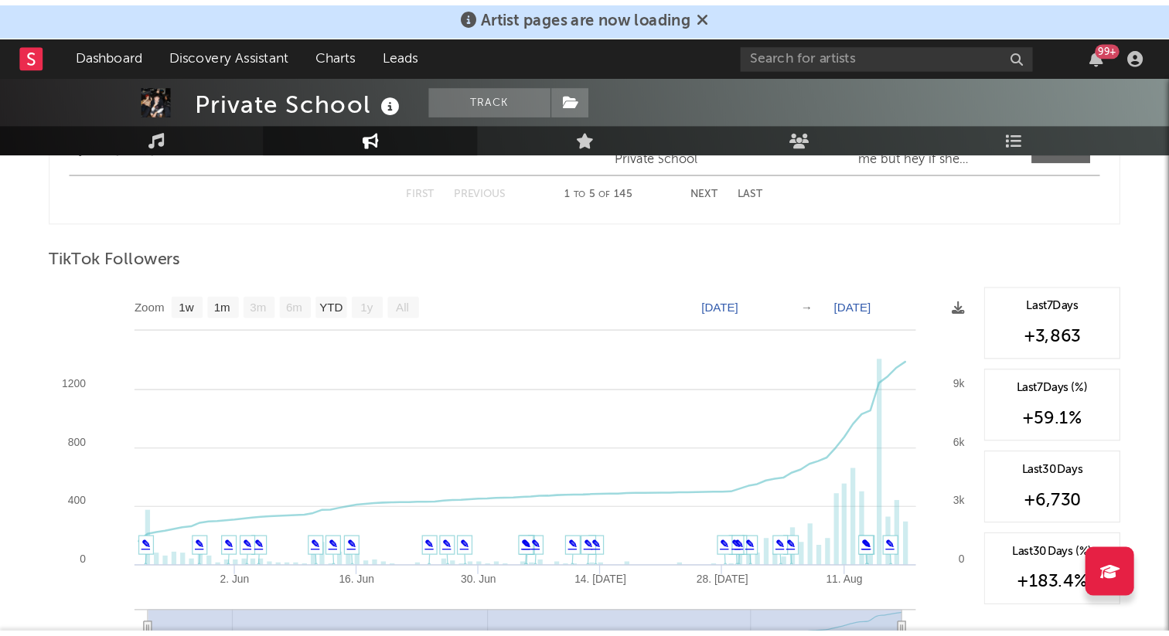
scroll to position [1059, 0]
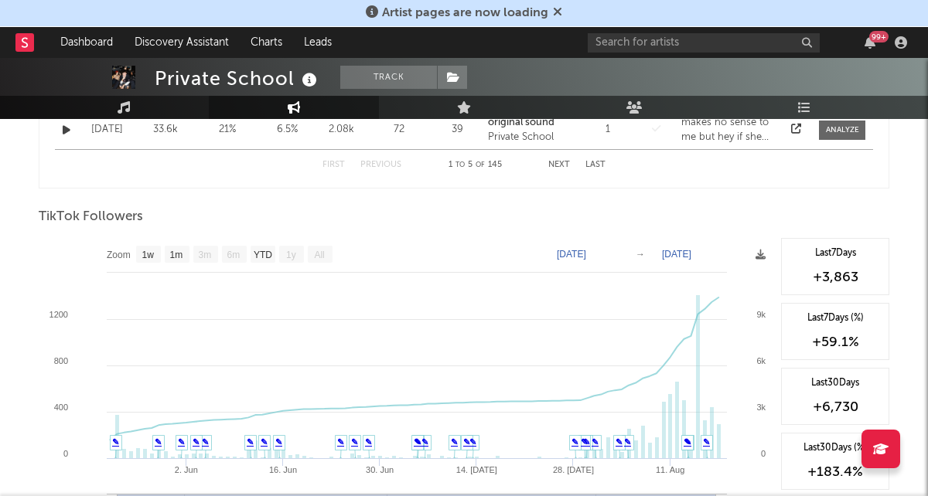
click at [679, 30] on div "99 +" at bounding box center [750, 42] width 325 height 31
click at [670, 35] on input "text" at bounding box center [704, 42] width 232 height 19
type input "bando"
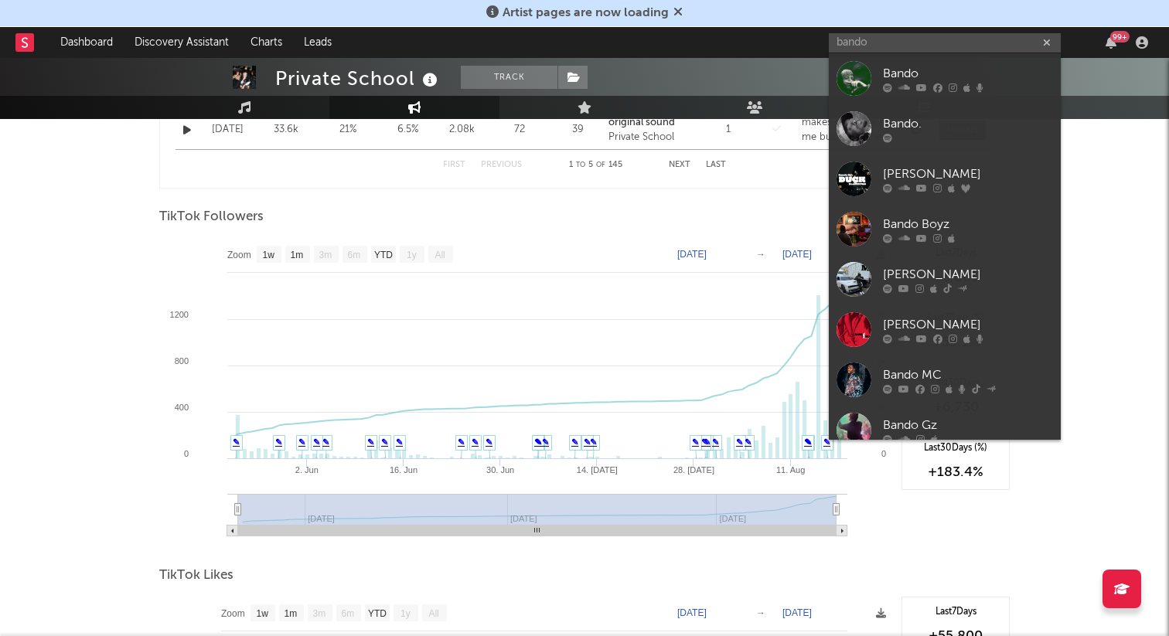
click at [622, 221] on div "TikTok Followers" at bounding box center [584, 217] width 850 height 26
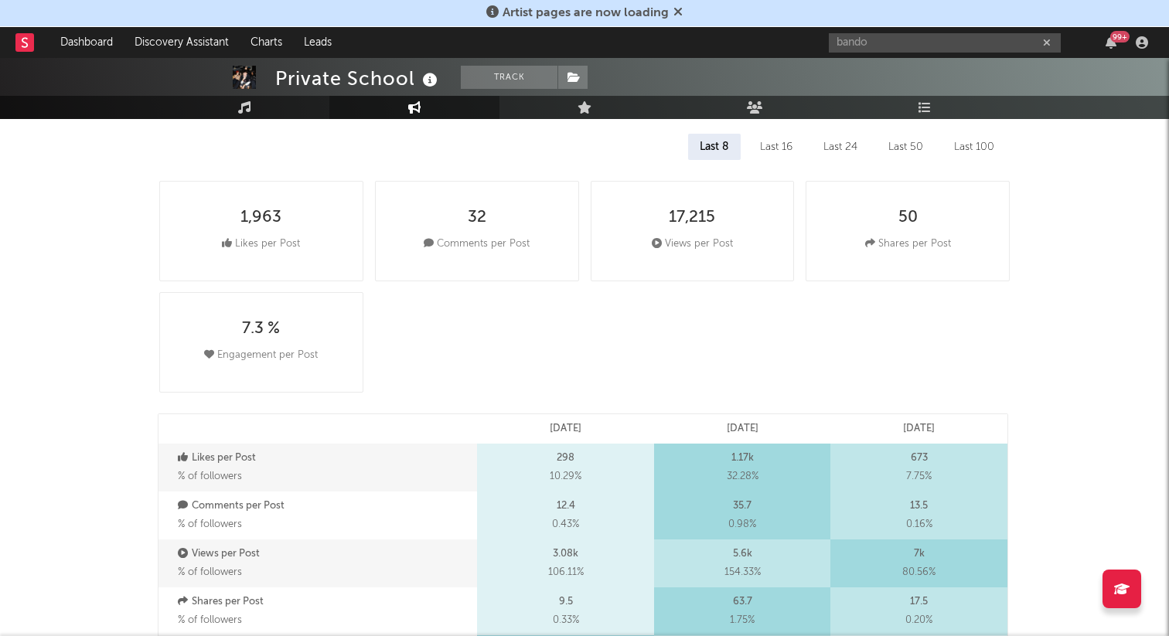
scroll to position [0, 0]
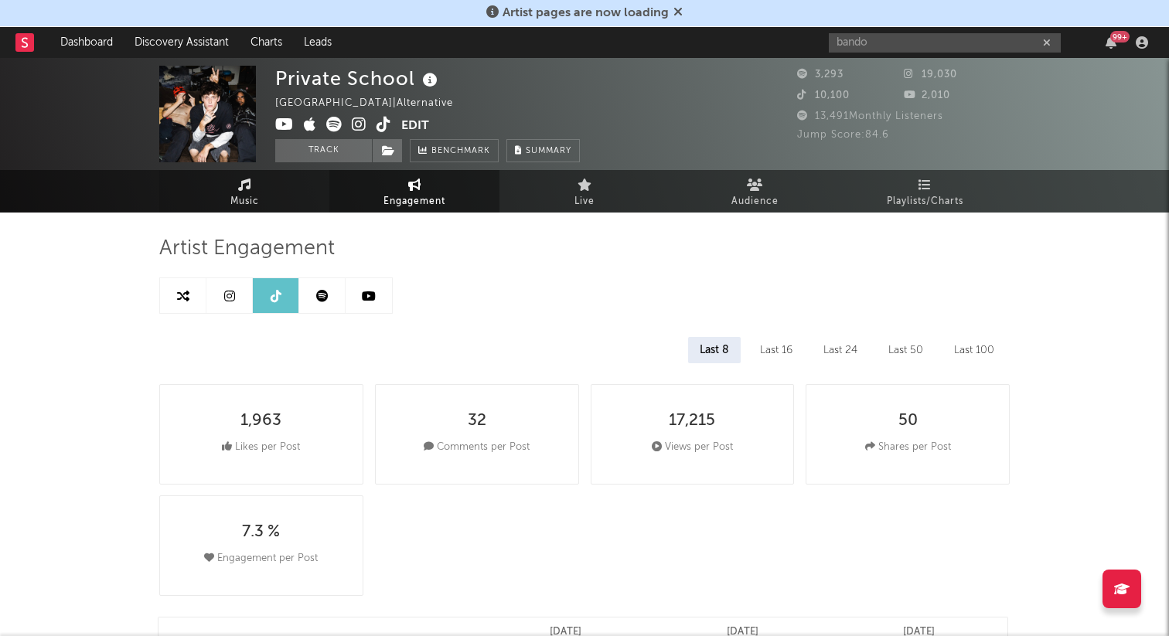
click at [264, 189] on link "Music" at bounding box center [244, 191] width 170 height 43
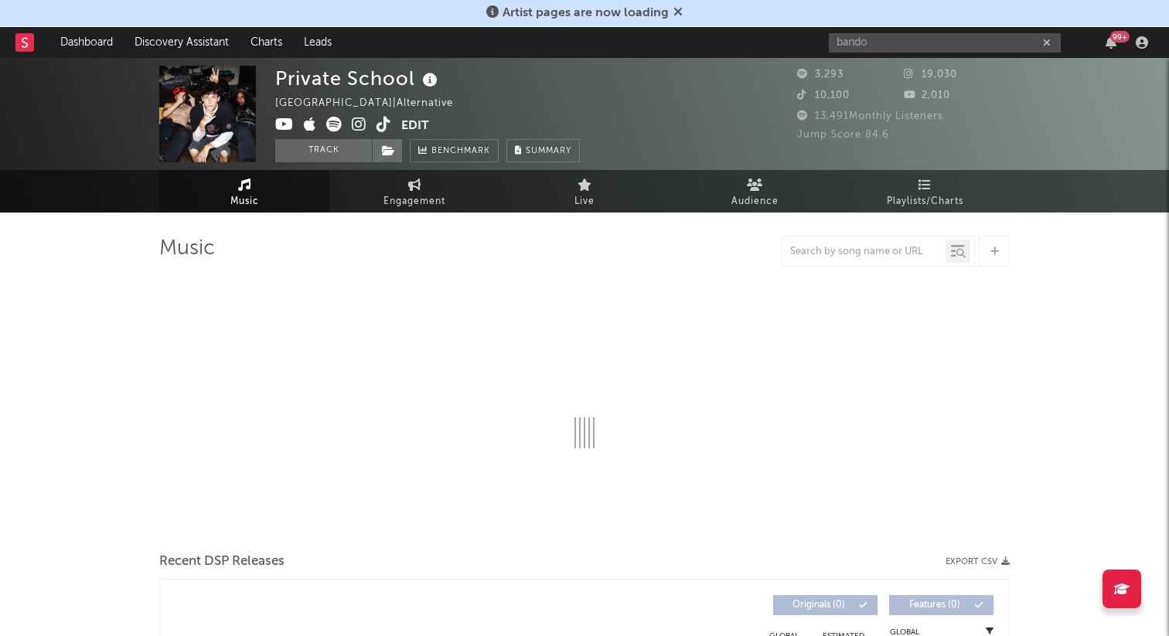
select select "1w"
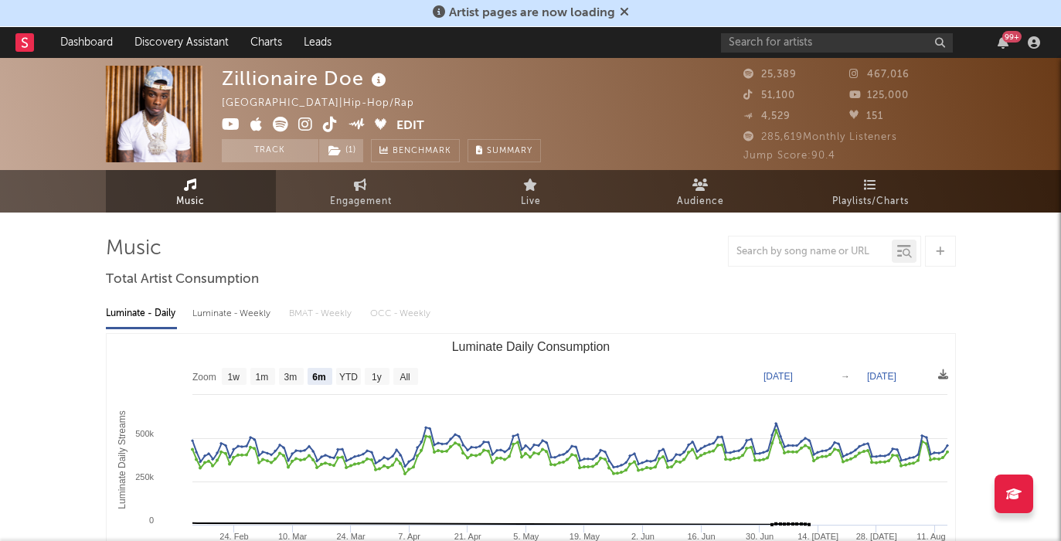
select select "6m"
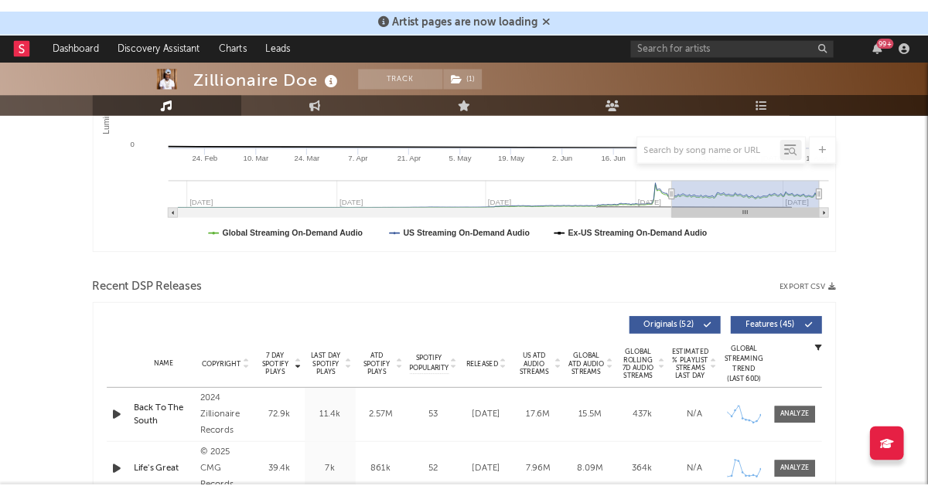
scroll to position [227, 0]
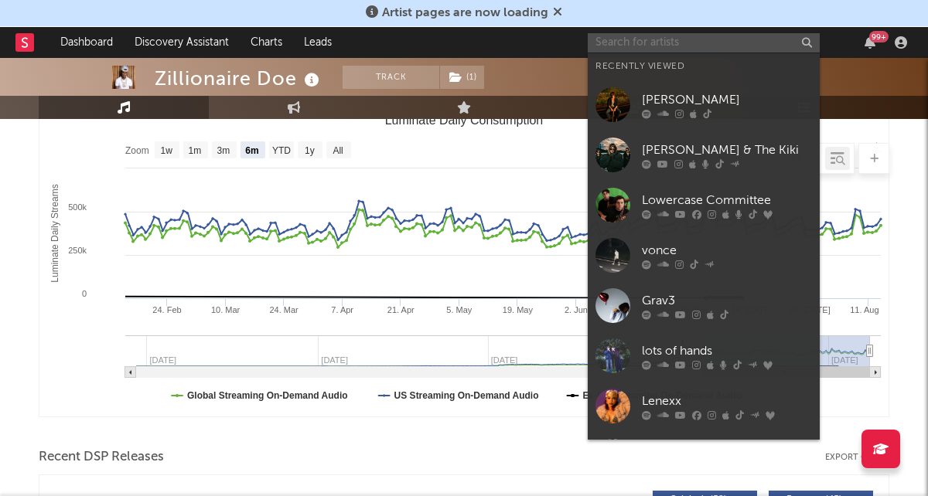
click at [696, 41] on input "text" at bounding box center [704, 42] width 232 height 19
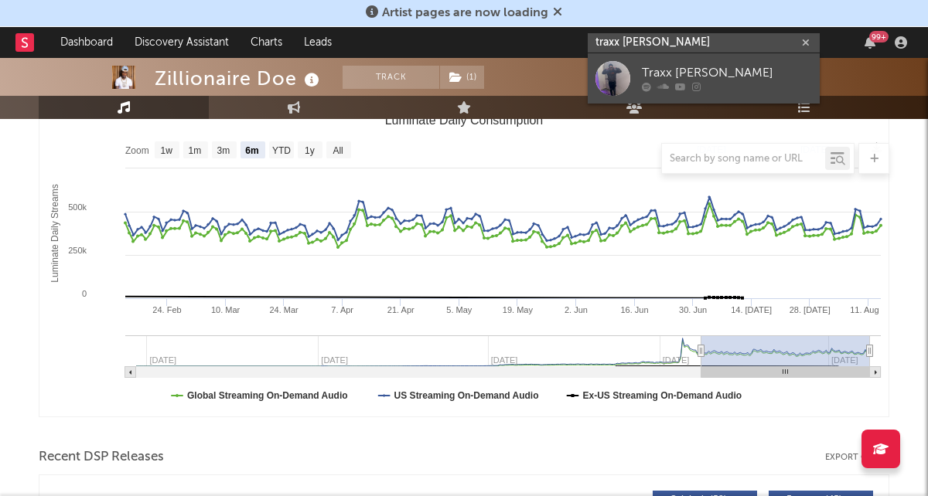
type input "traxx [PERSON_NAME]"
click at [684, 68] on div "Traxx [PERSON_NAME]" at bounding box center [727, 73] width 170 height 19
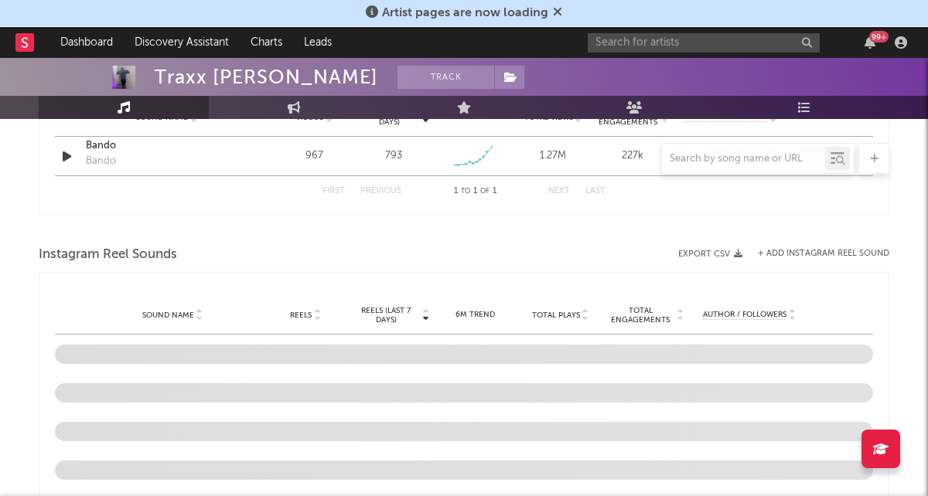
select select "1w"
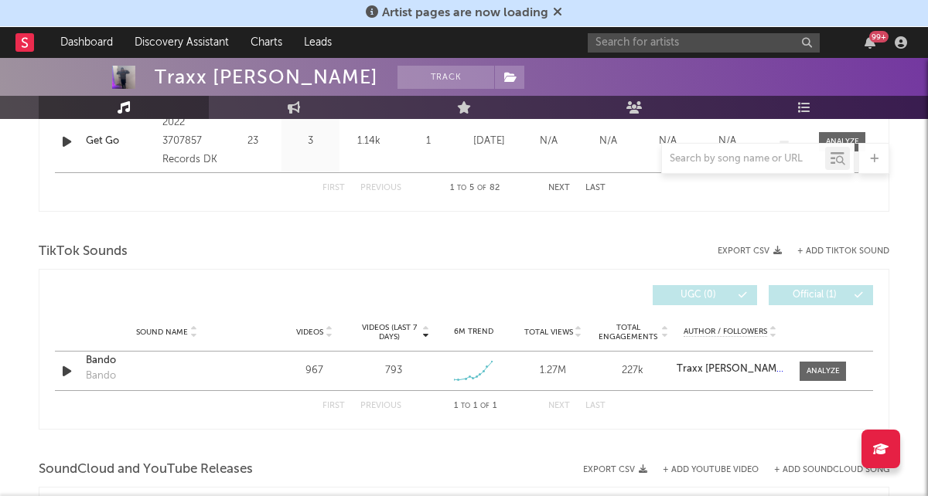
scroll to position [972, 0]
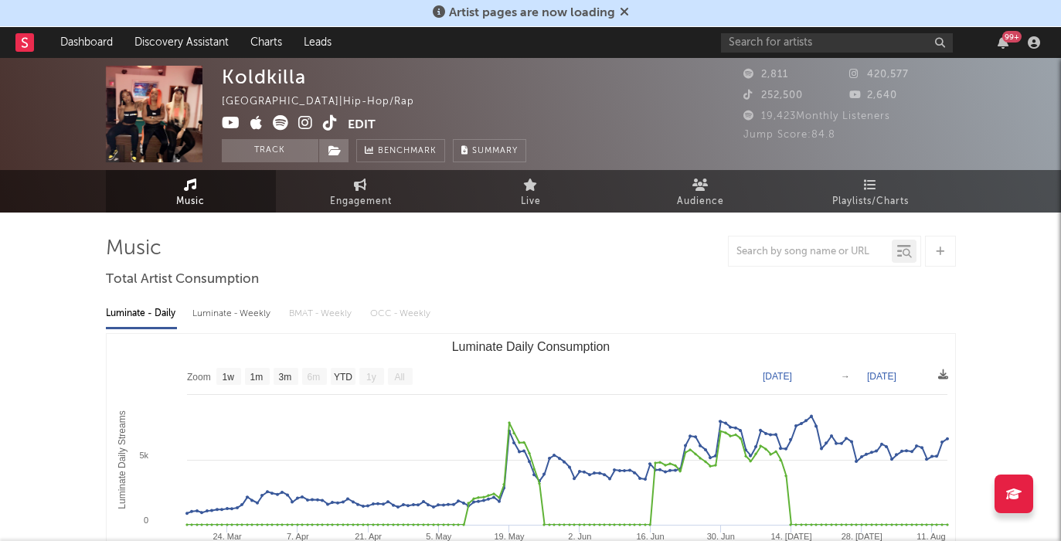
select select "1w"
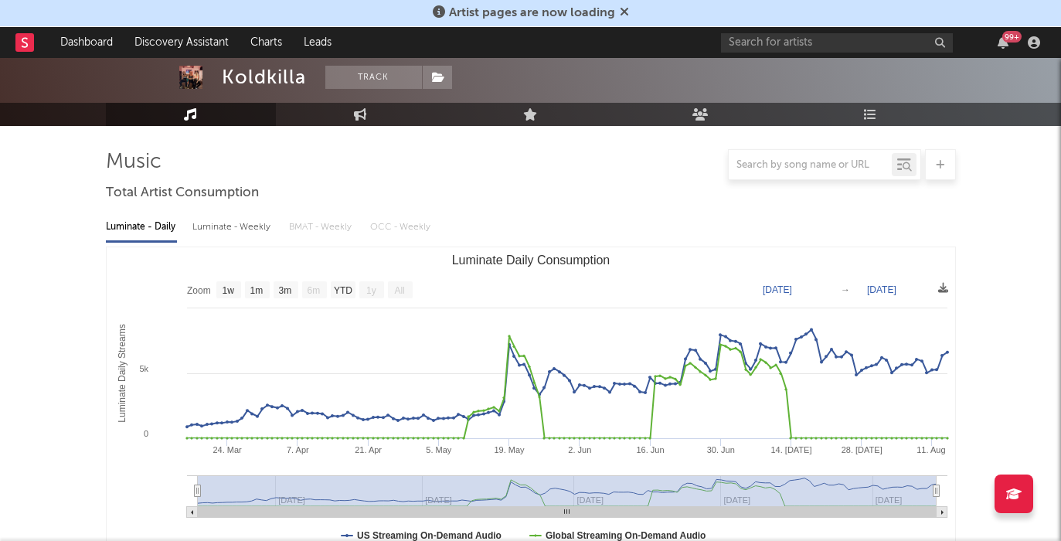
scroll to position [57, 0]
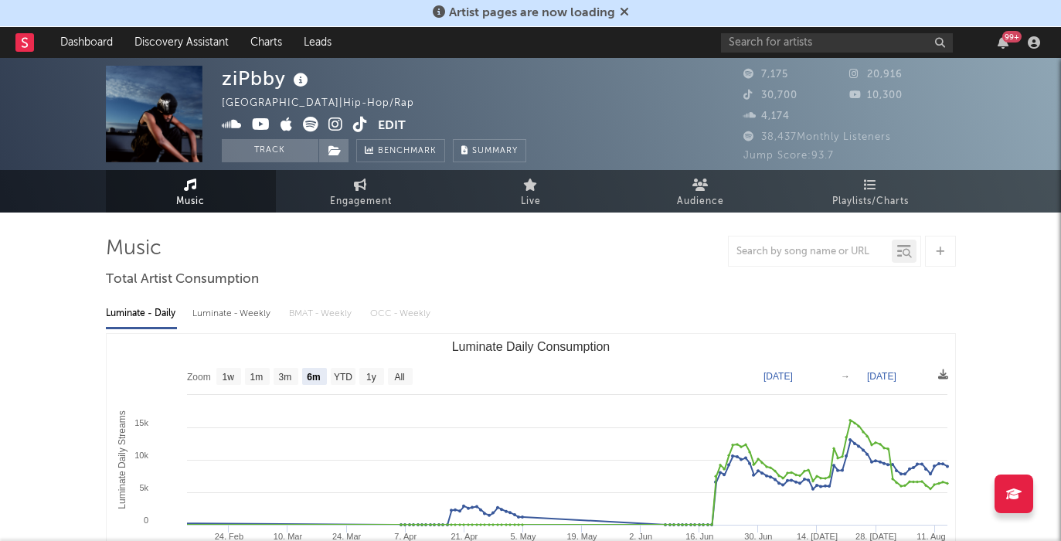
select select "6m"
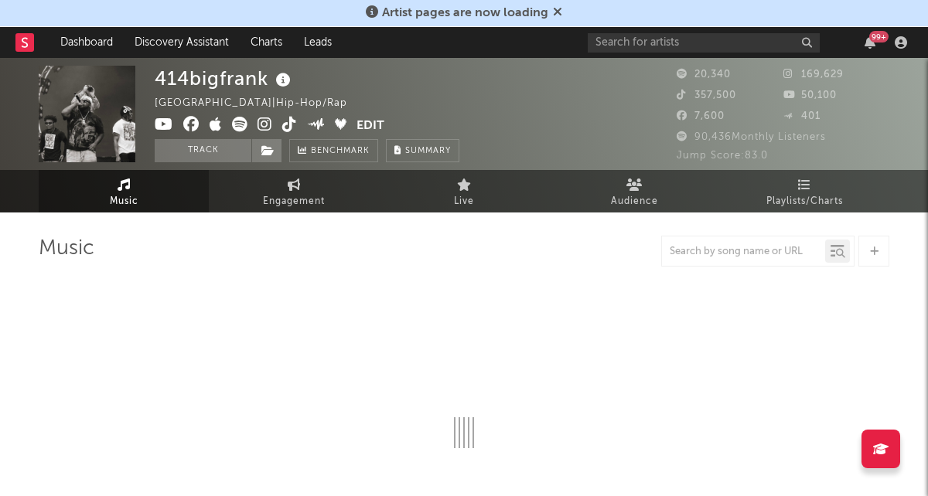
select select "6m"
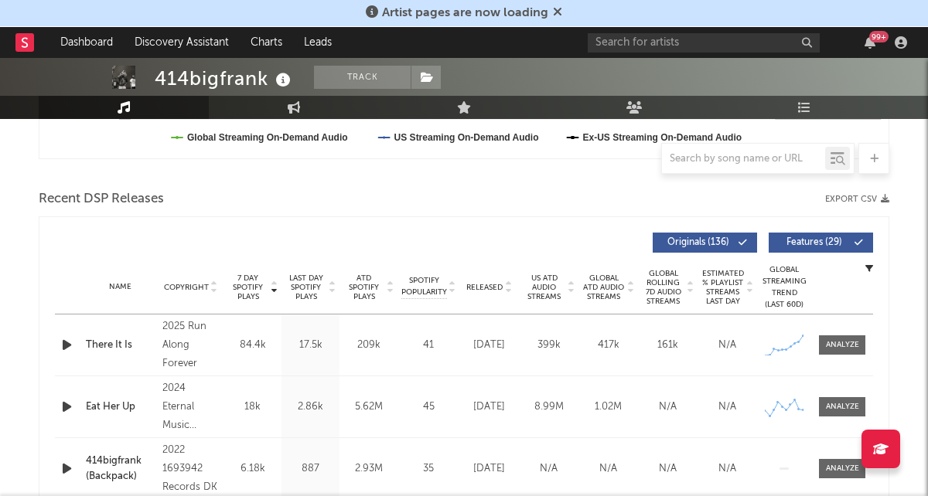
scroll to position [496, 0]
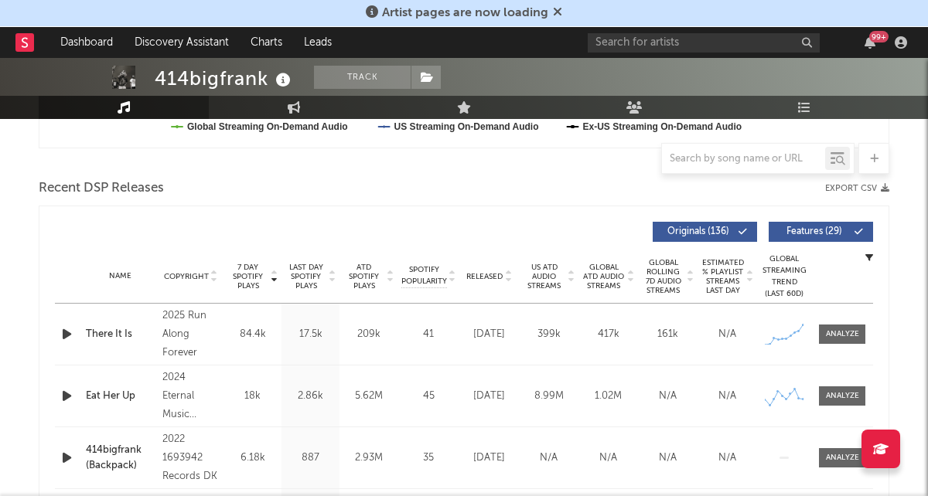
click at [840, 319] on div "Name There It Is Copyright 2025 Run Along Forever Label Run Along Forever Album…" at bounding box center [464, 334] width 818 height 61
click at [834, 325] on span at bounding box center [842, 334] width 46 height 19
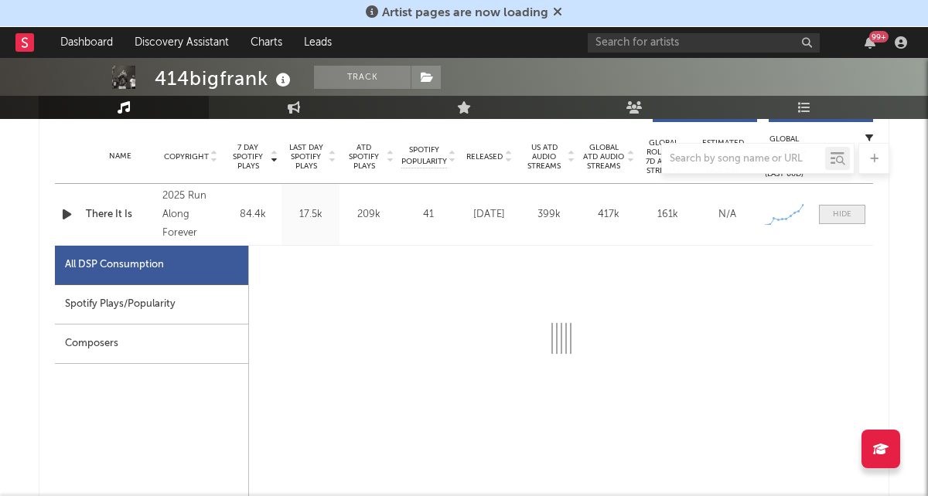
scroll to position [663, 0]
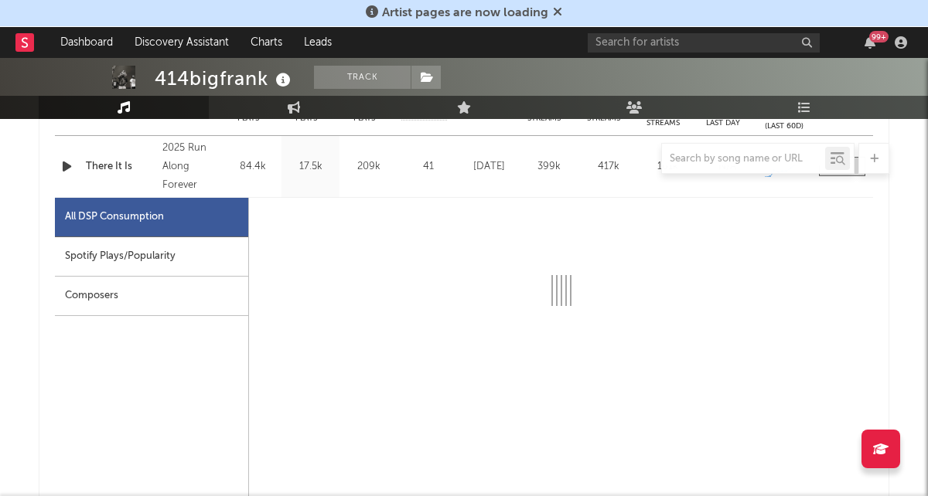
select select "1w"
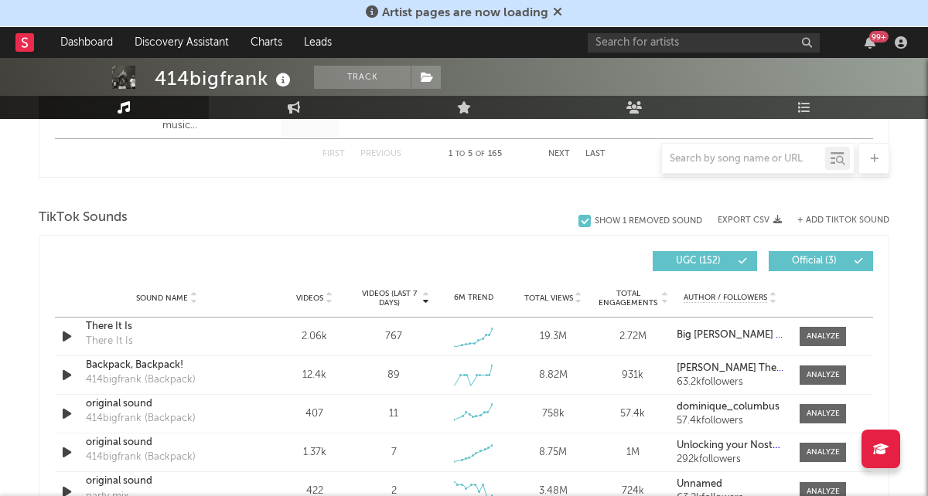
scroll to position [1729, 0]
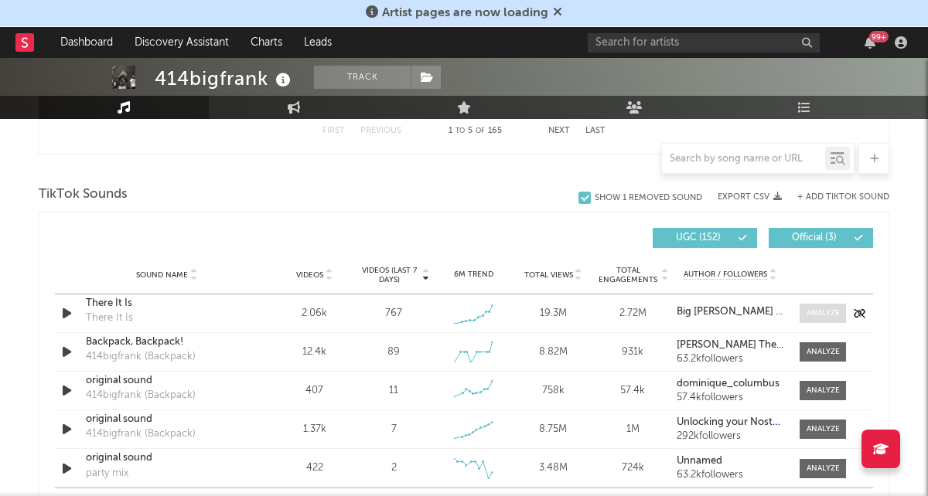
click at [844, 312] on span at bounding box center [822, 313] width 46 height 19
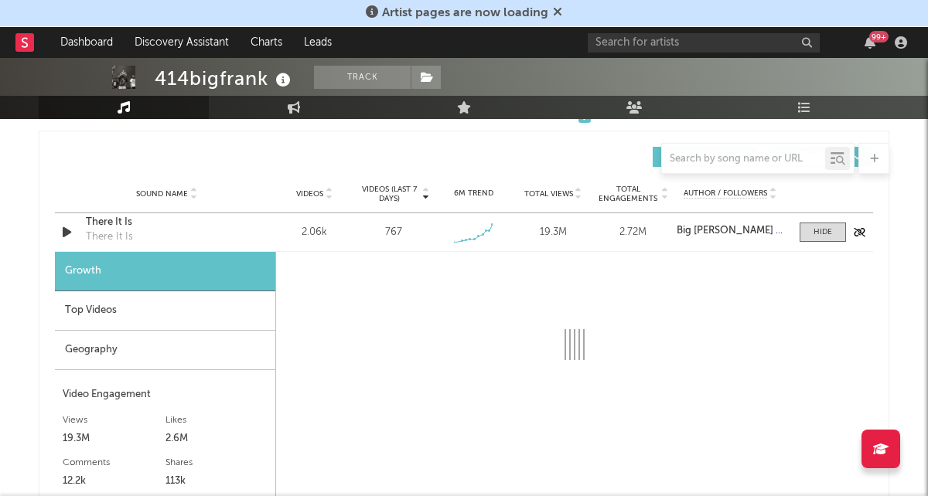
select select "1w"
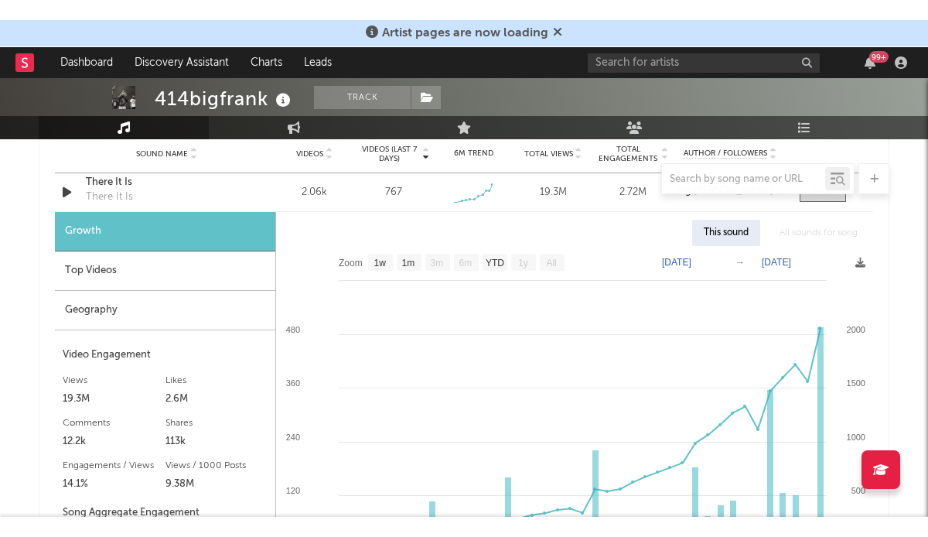
scroll to position [1889, 0]
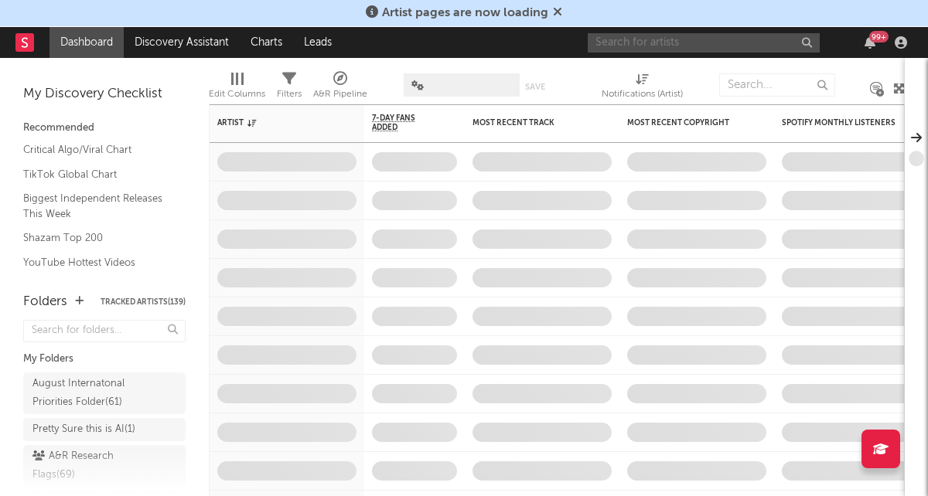
click at [678, 43] on input "text" at bounding box center [704, 42] width 232 height 19
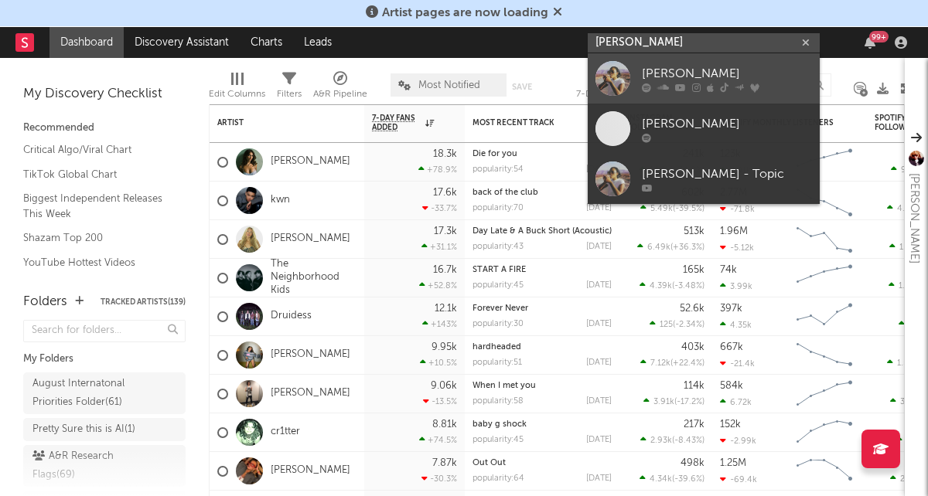
type input "chelsea jordan"
click at [617, 80] on div at bounding box center [612, 78] width 35 height 35
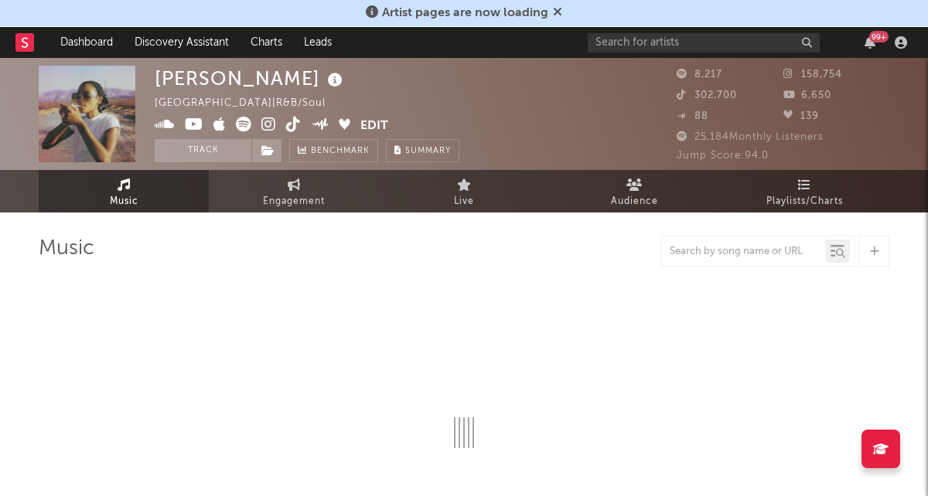
select select "1w"
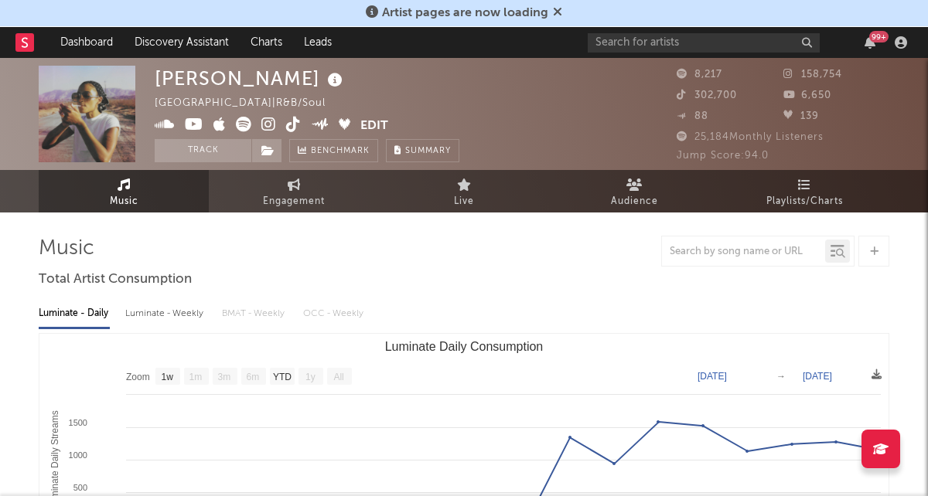
click at [294, 130] on icon at bounding box center [293, 124] width 15 height 15
click at [692, 42] on input "text" at bounding box center [704, 42] width 232 height 19
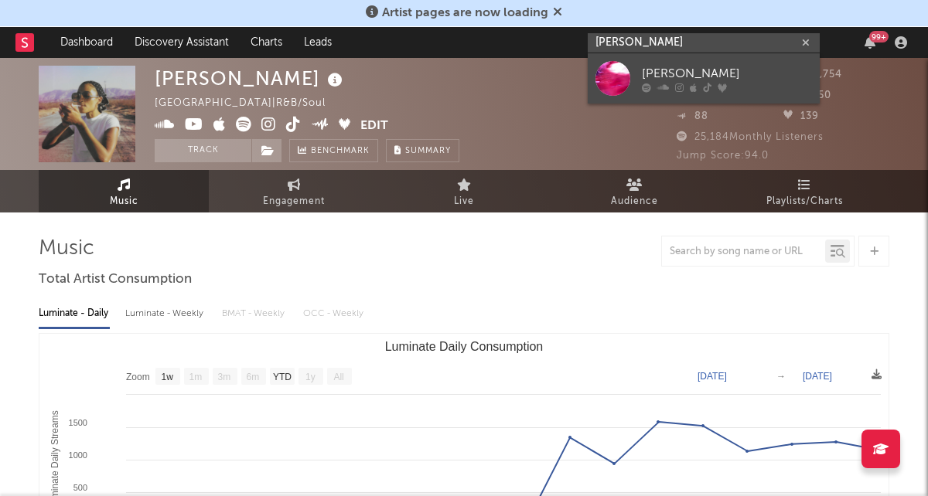
type input "chase djuan"
click at [634, 66] on link "Chase Djuan" at bounding box center [704, 78] width 232 height 50
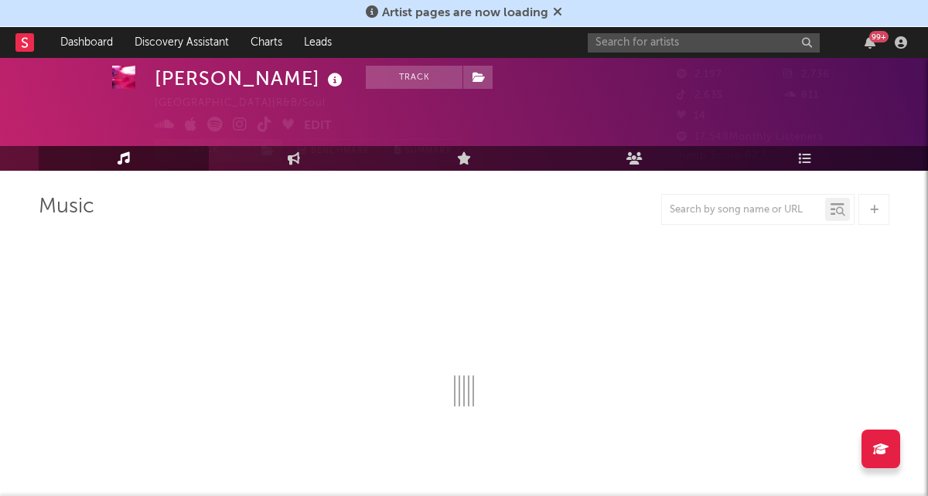
scroll to position [5, 0]
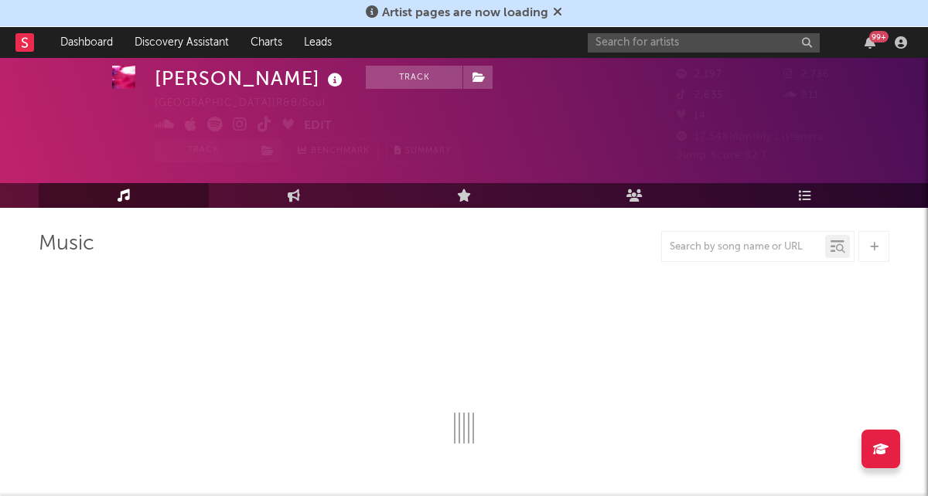
select select "1w"
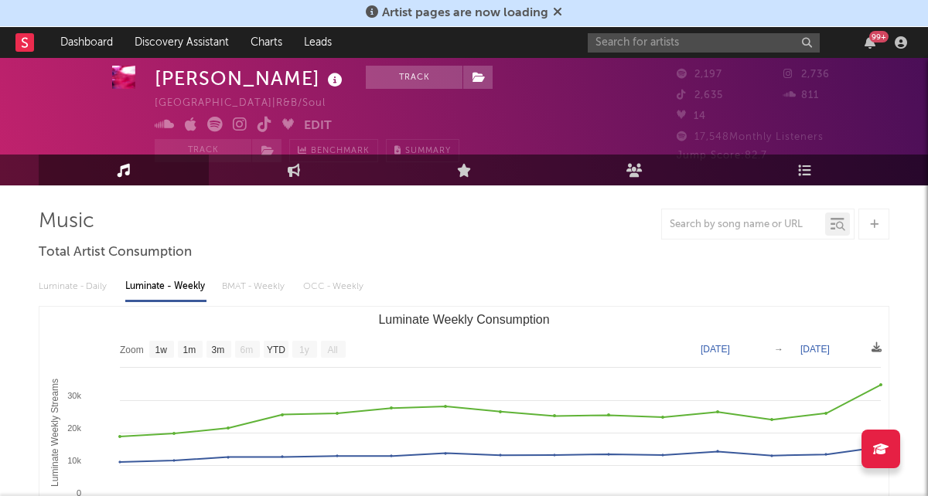
scroll to position [0, 0]
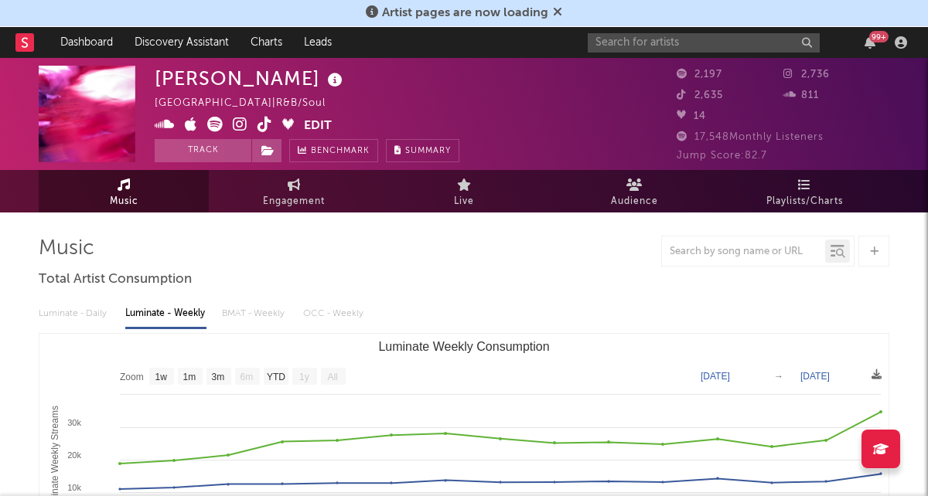
click at [263, 124] on icon at bounding box center [264, 124] width 15 height 15
click at [317, 195] on span "Engagement" at bounding box center [294, 201] width 62 height 19
select select "1w"
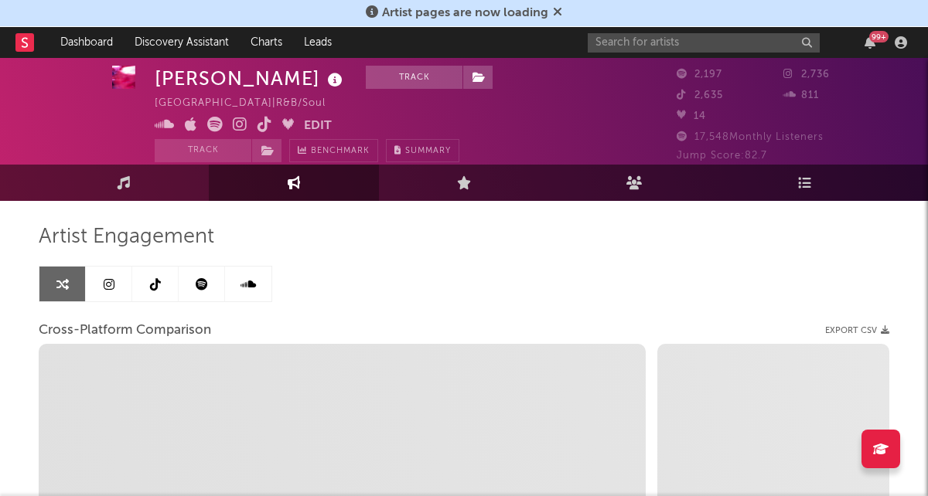
scroll to position [15, 0]
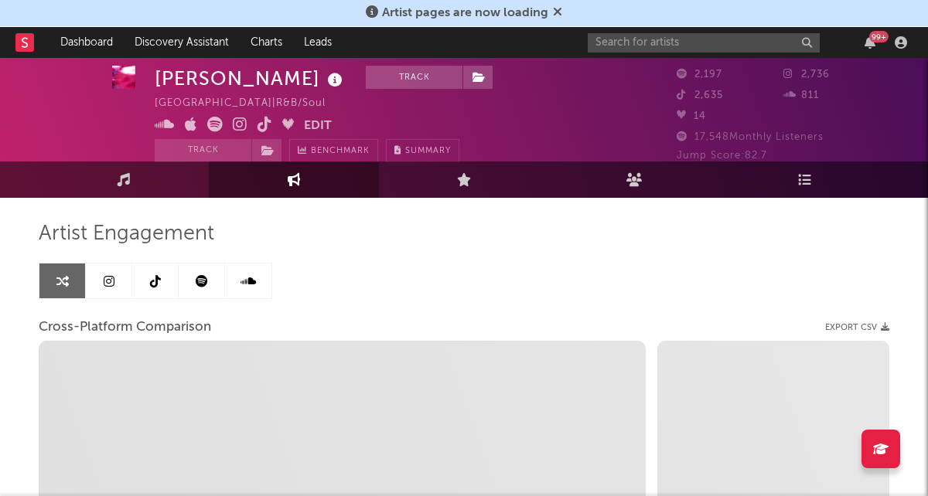
click at [148, 281] on link at bounding box center [155, 281] width 46 height 35
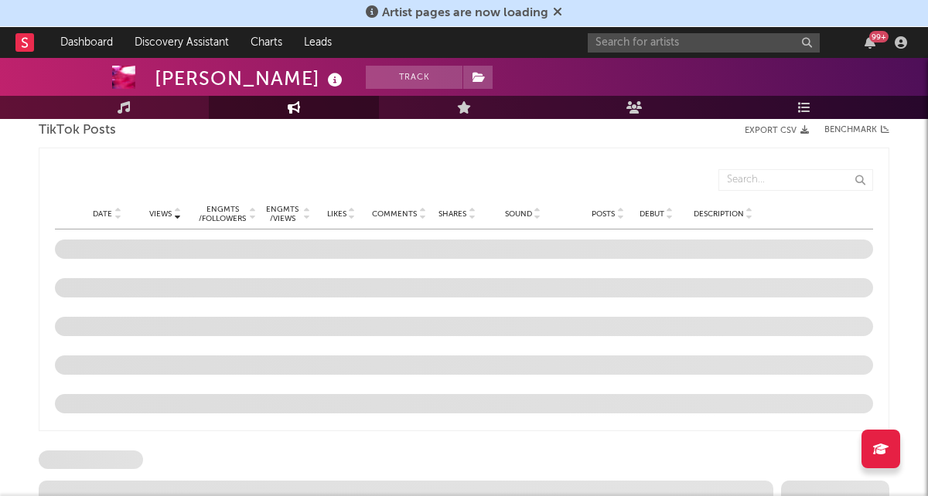
select select "6m"
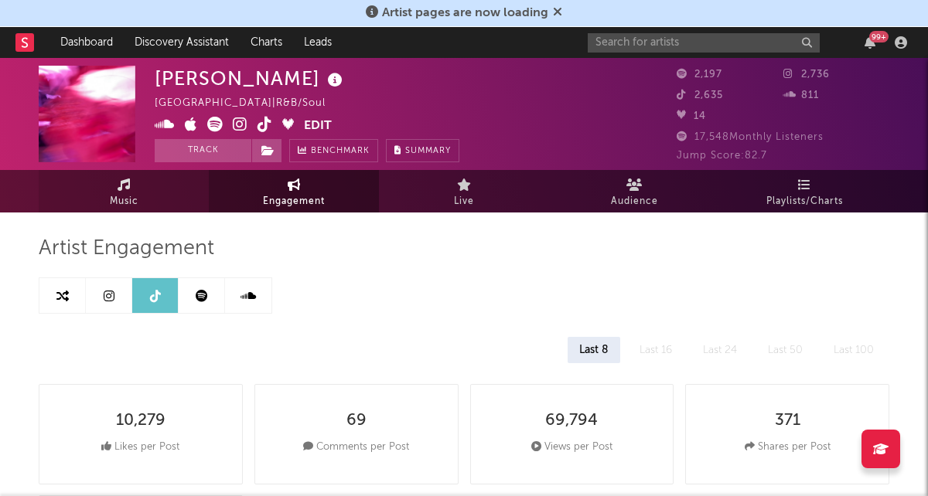
click at [148, 194] on link "Music" at bounding box center [124, 191] width 170 height 43
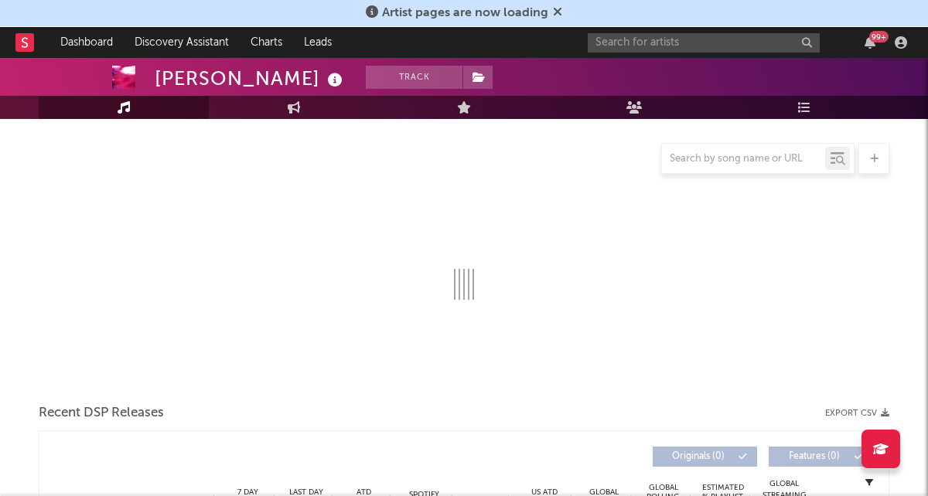
select select "1w"
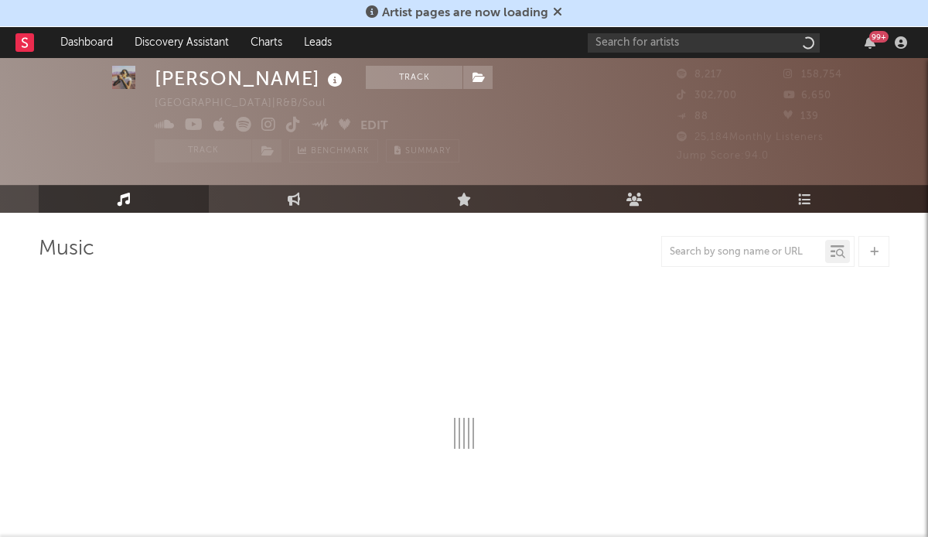
select select "1w"
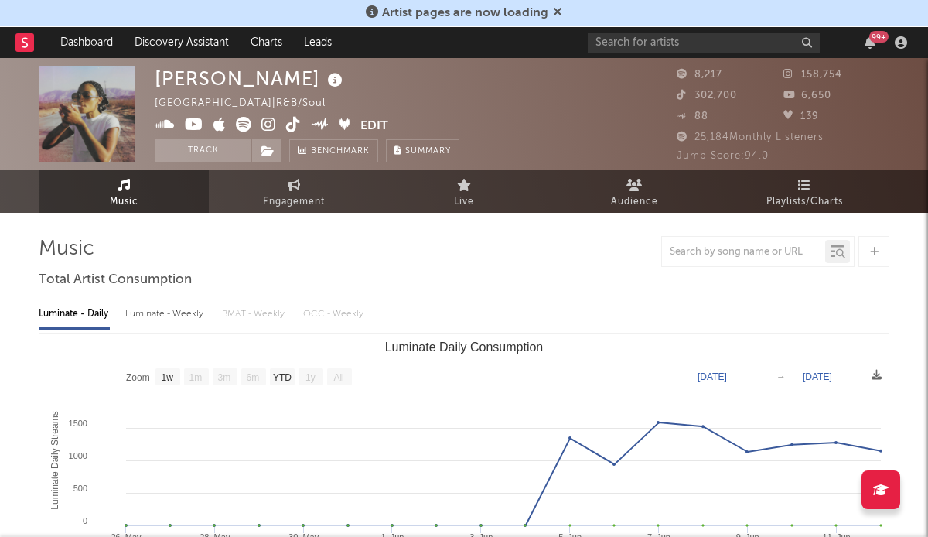
click at [666, 30] on div "99 +" at bounding box center [750, 42] width 325 height 31
click at [655, 46] on input "text" at bounding box center [704, 42] width 232 height 19
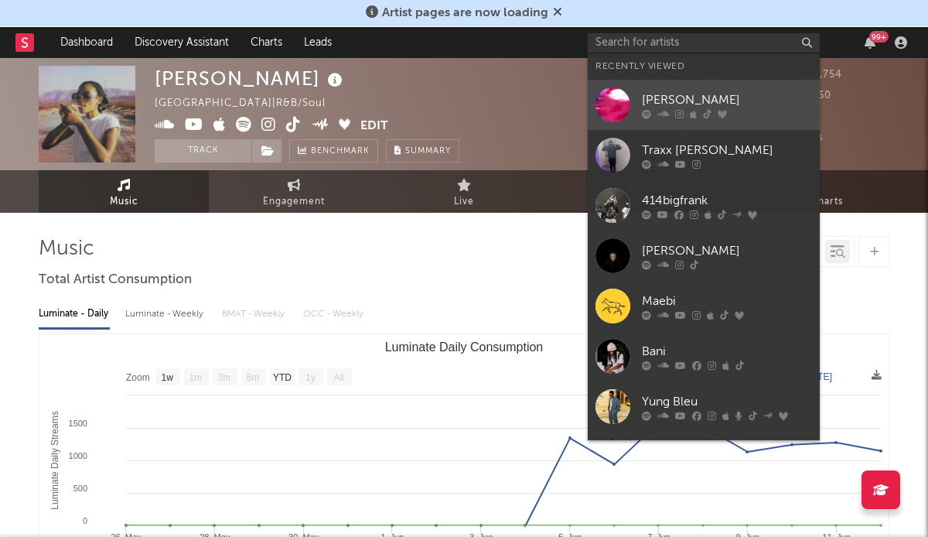
click at [629, 105] on div at bounding box center [612, 104] width 35 height 35
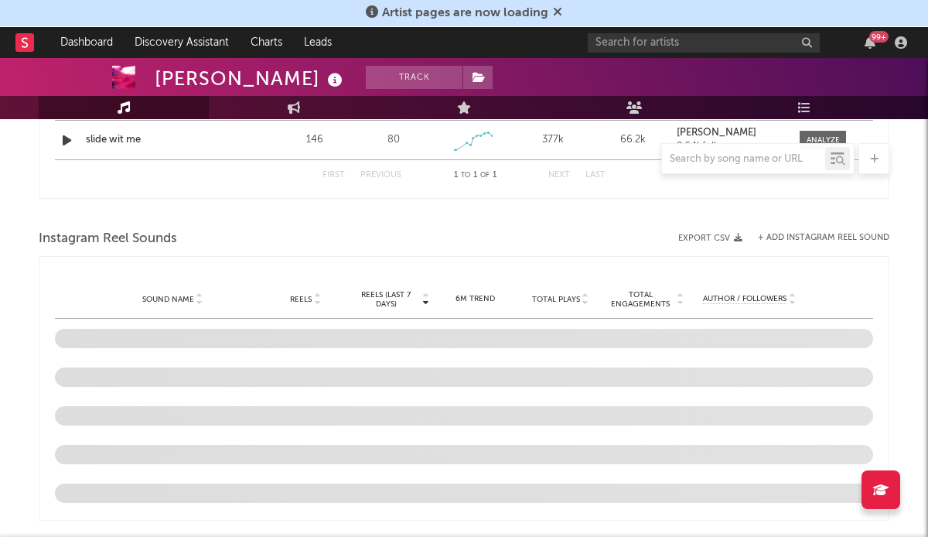
select select "1w"
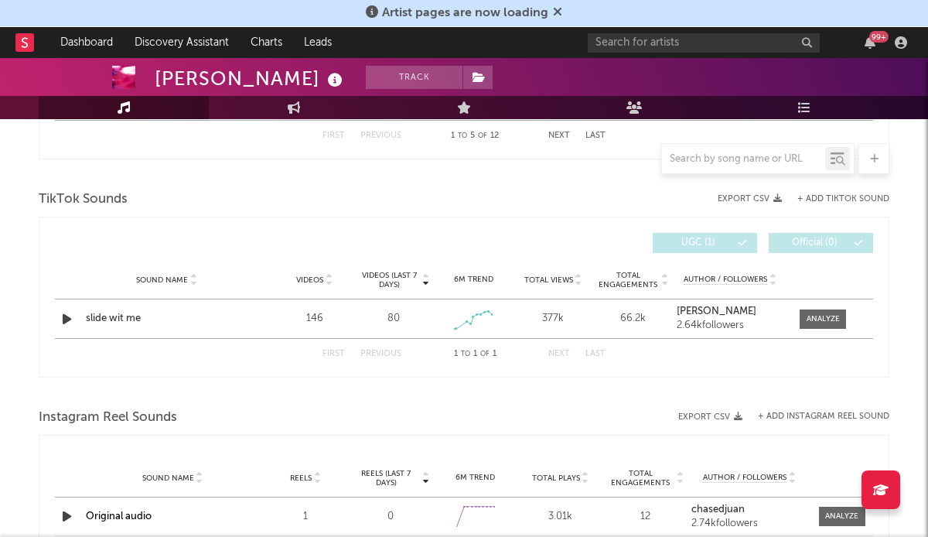
scroll to position [971, 0]
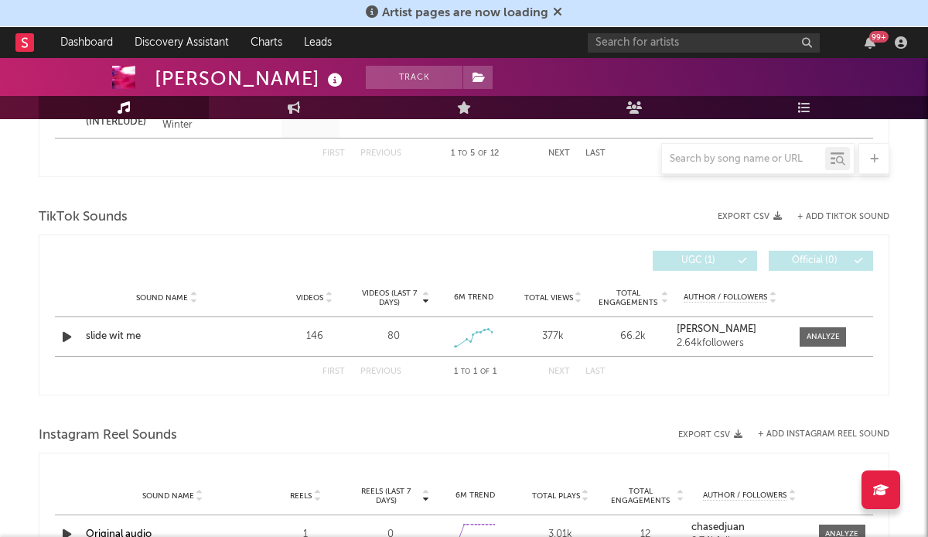
click at [53, 339] on div "Videos (last 7 days) Sound Name Videos Videos (last 7 days) Total Views Total E…" at bounding box center [464, 314] width 850 height 161
click at [87, 335] on div "slide wit me" at bounding box center [167, 336] width 162 height 15
click at [808, 337] on div at bounding box center [822, 337] width 33 height 12
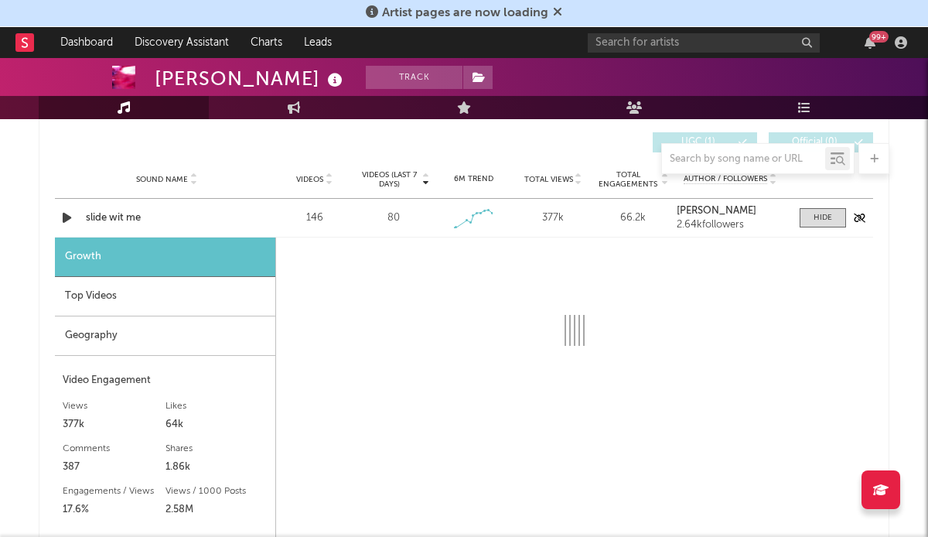
scroll to position [1140, 0]
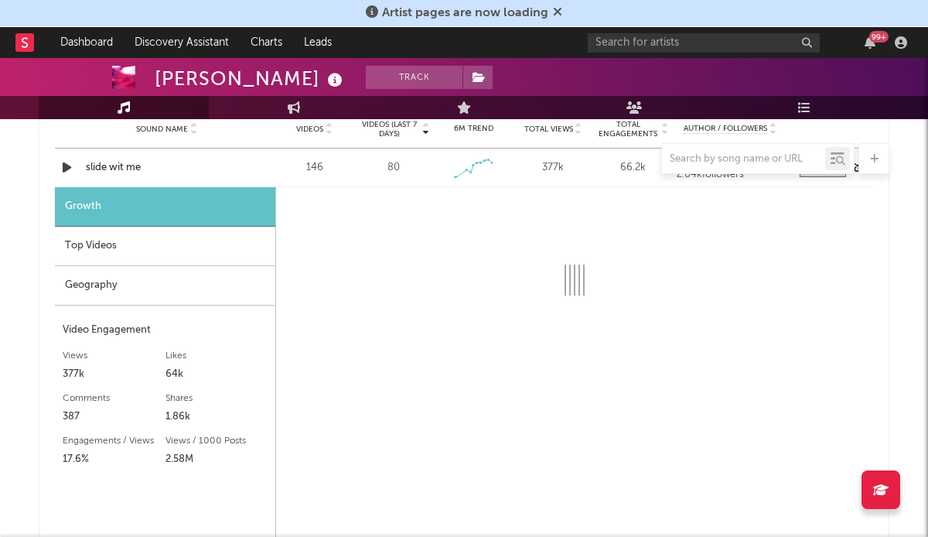
select select "1w"
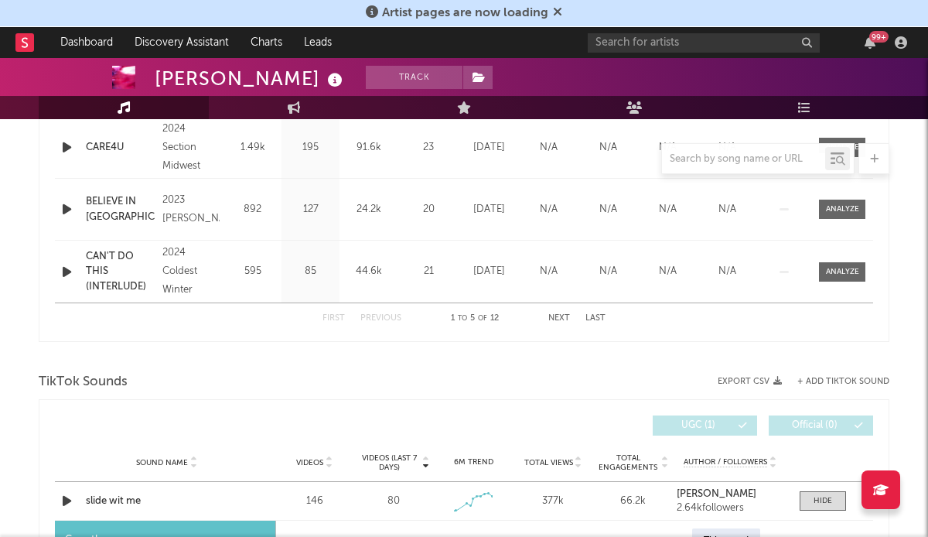
scroll to position [900, 0]
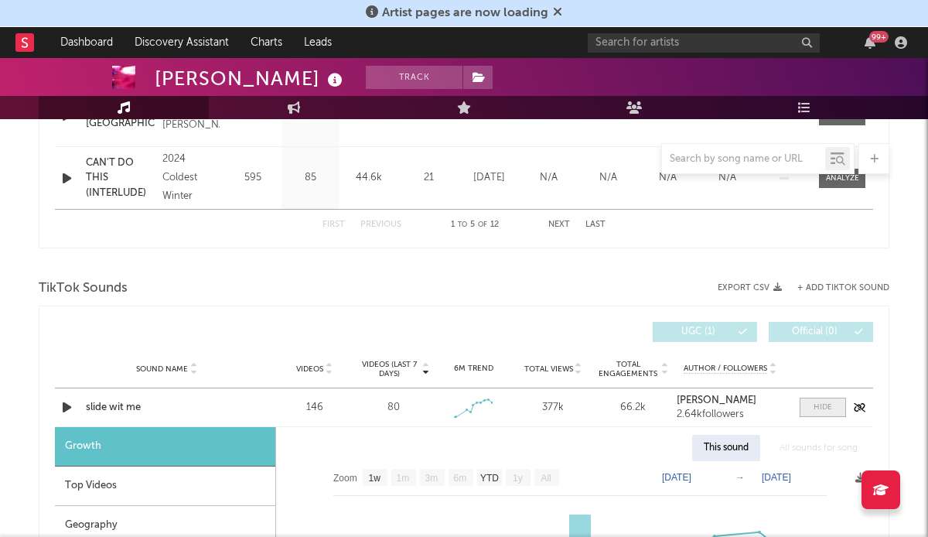
click at [809, 401] on span at bounding box center [822, 406] width 46 height 19
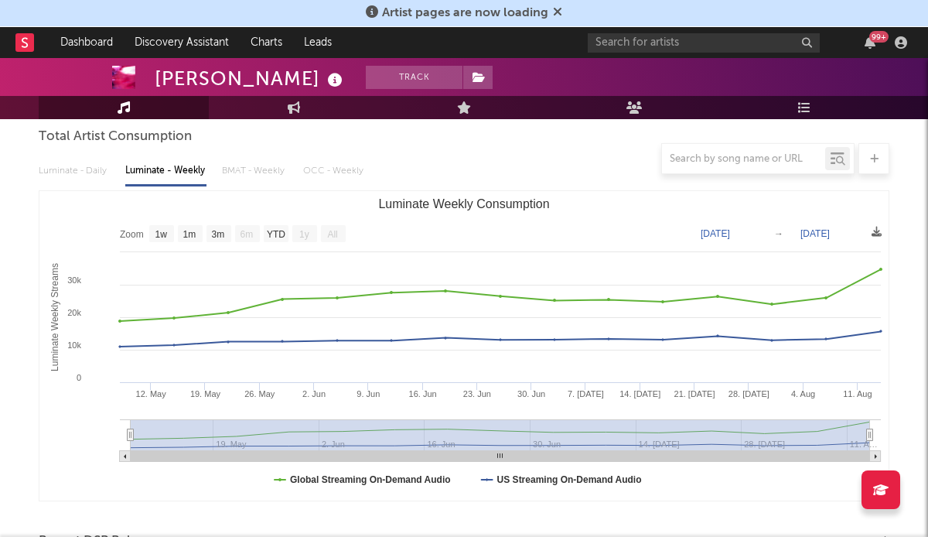
scroll to position [0, 0]
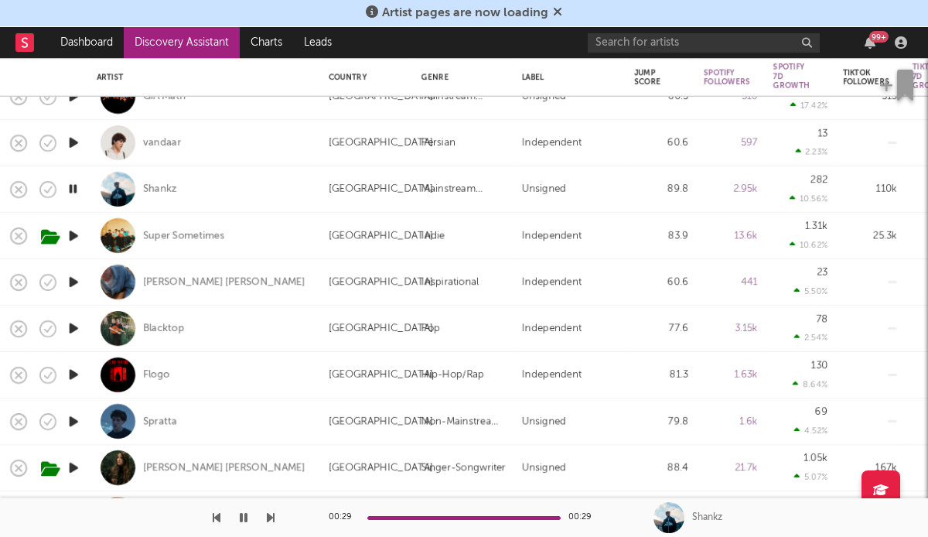
click at [76, 190] on icon "button" at bounding box center [73, 188] width 15 height 19
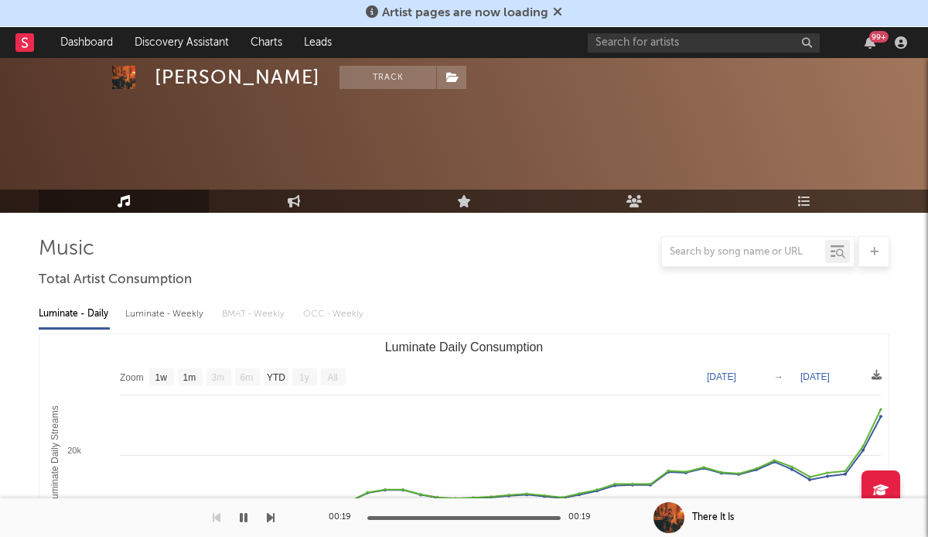
select select "1w"
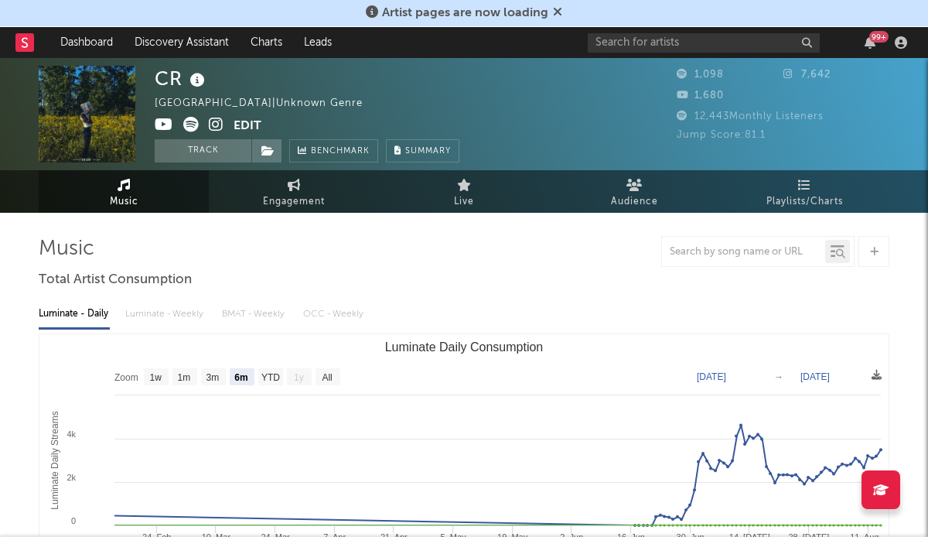
select select "6m"
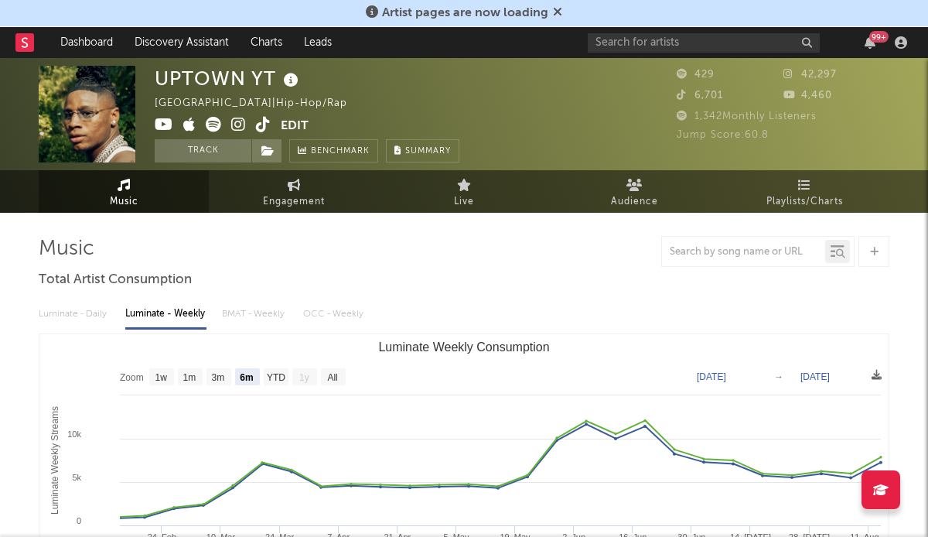
select select "6m"
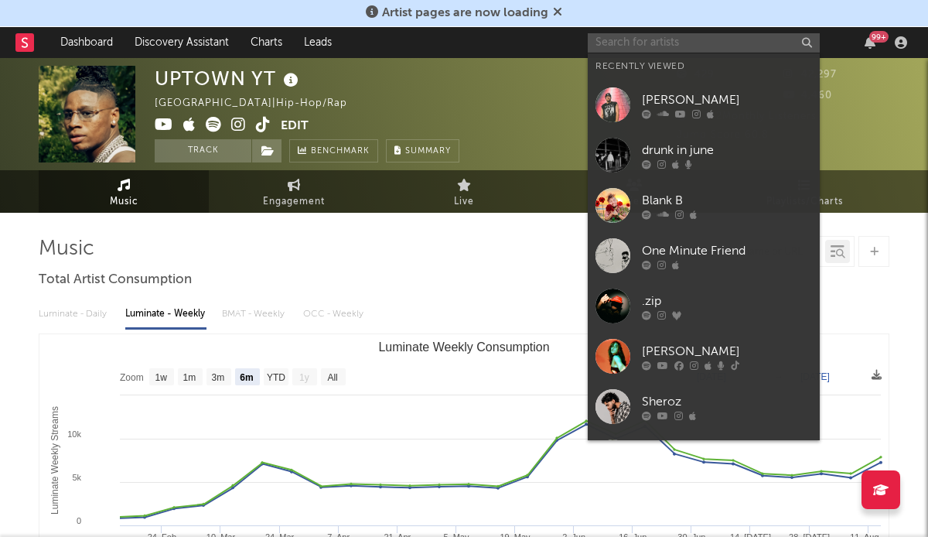
click at [710, 43] on input "text" at bounding box center [704, 42] width 232 height 19
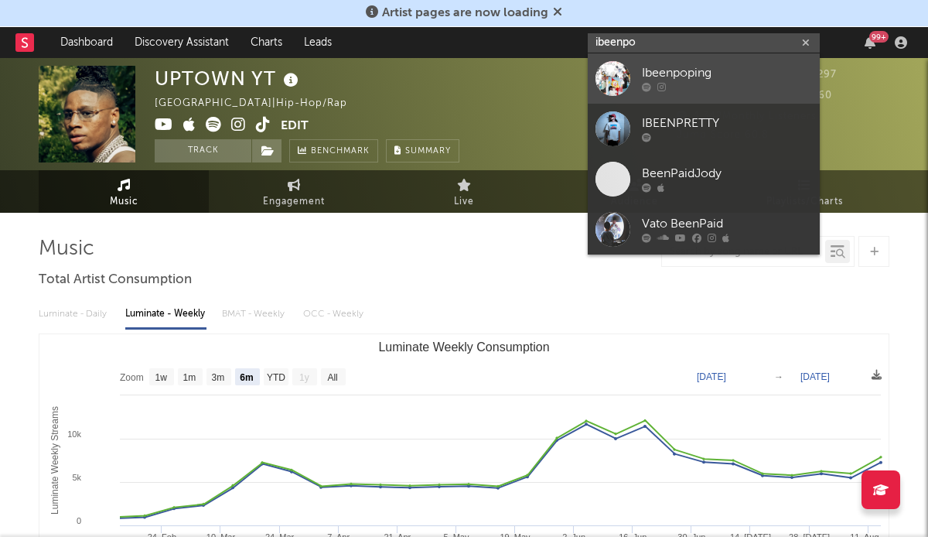
type input "ibeenpo"
click at [707, 76] on div "Ibeenpoping" at bounding box center [727, 73] width 170 height 19
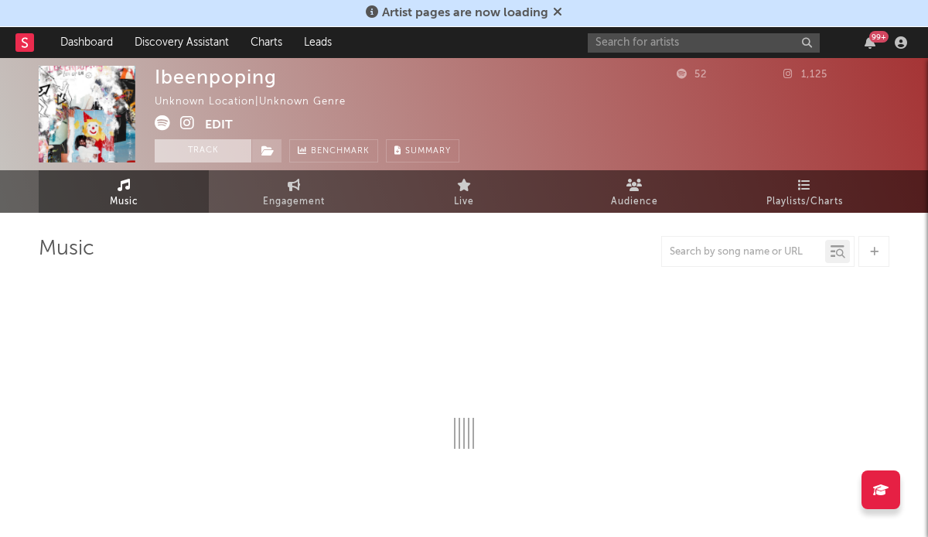
select select "1w"
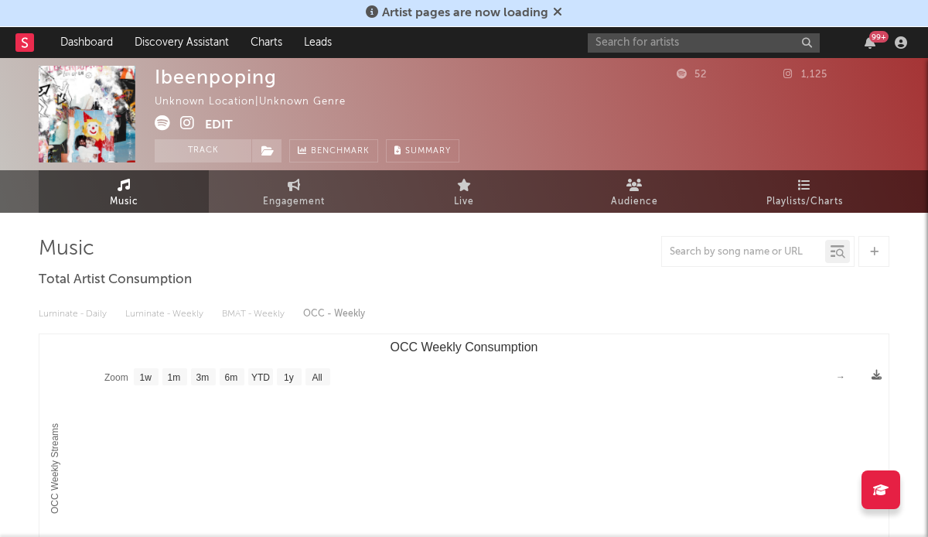
click at [161, 120] on icon at bounding box center [162, 122] width 15 height 15
click at [192, 124] on icon at bounding box center [187, 122] width 15 height 15
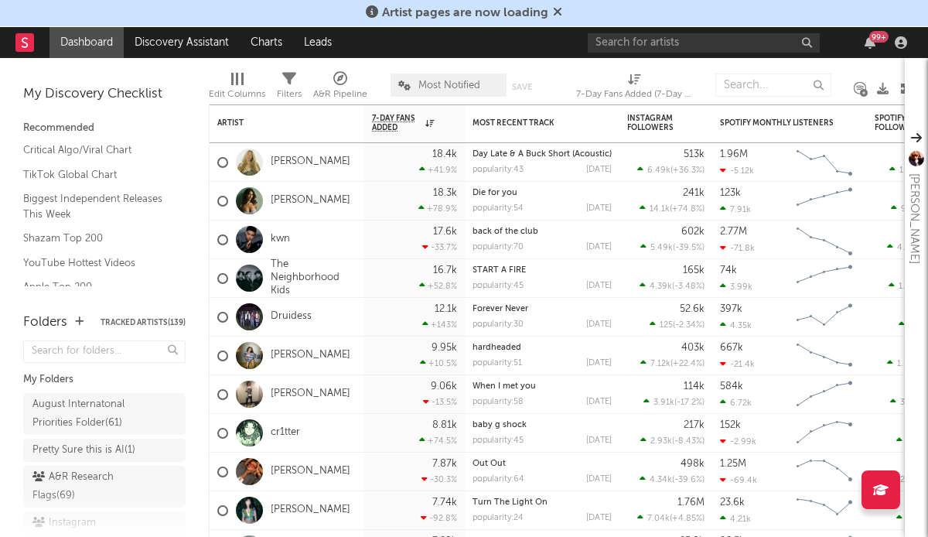
click at [659, 56] on div "99 +" at bounding box center [750, 42] width 325 height 31
click at [659, 52] on input "text" at bounding box center [704, 42] width 232 height 19
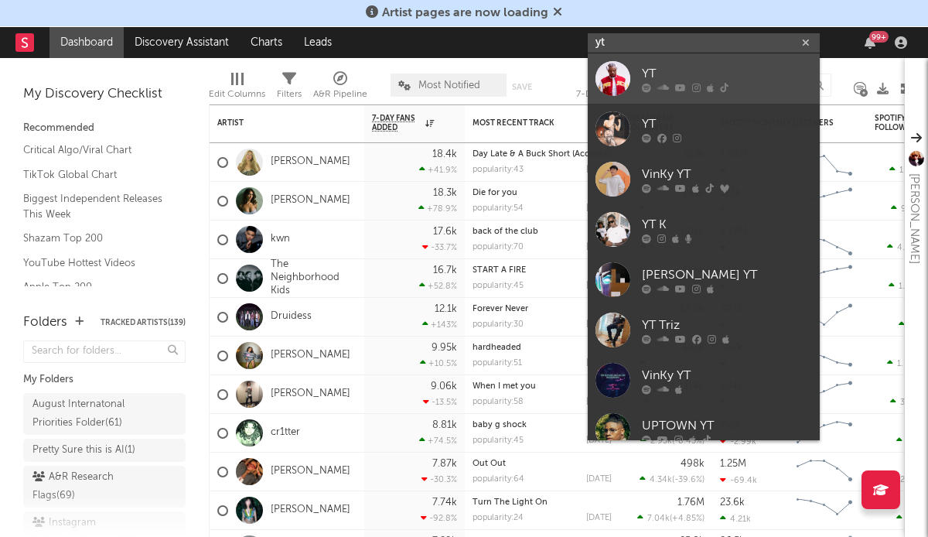
type input "yt"
click at [663, 94] on link "YT" at bounding box center [704, 78] width 232 height 50
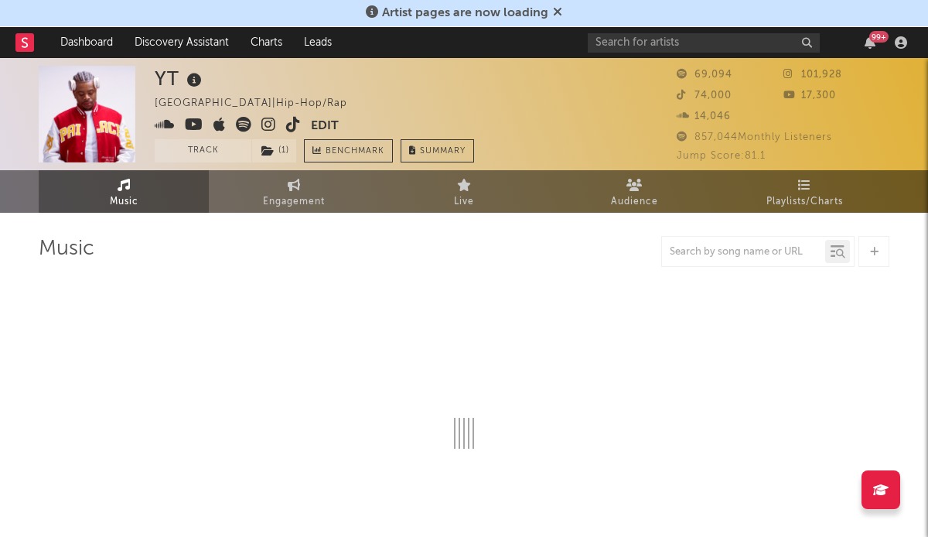
select select "6m"
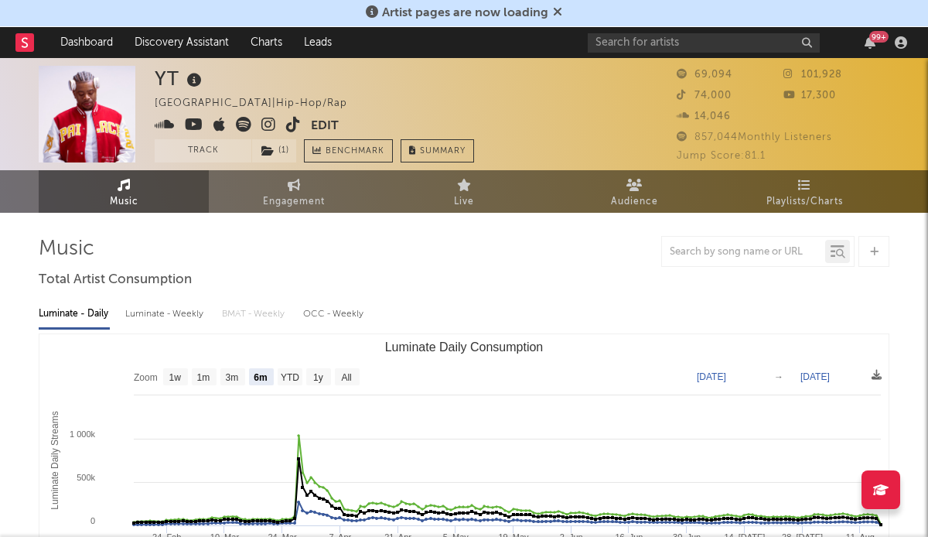
click at [299, 122] on icon at bounding box center [293, 124] width 15 height 15
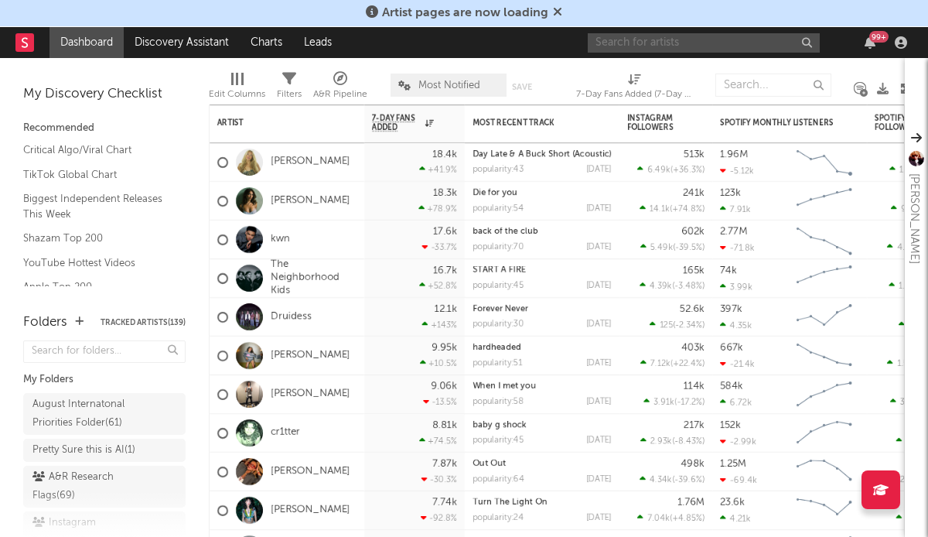
click at [704, 42] on input "text" at bounding box center [704, 42] width 232 height 19
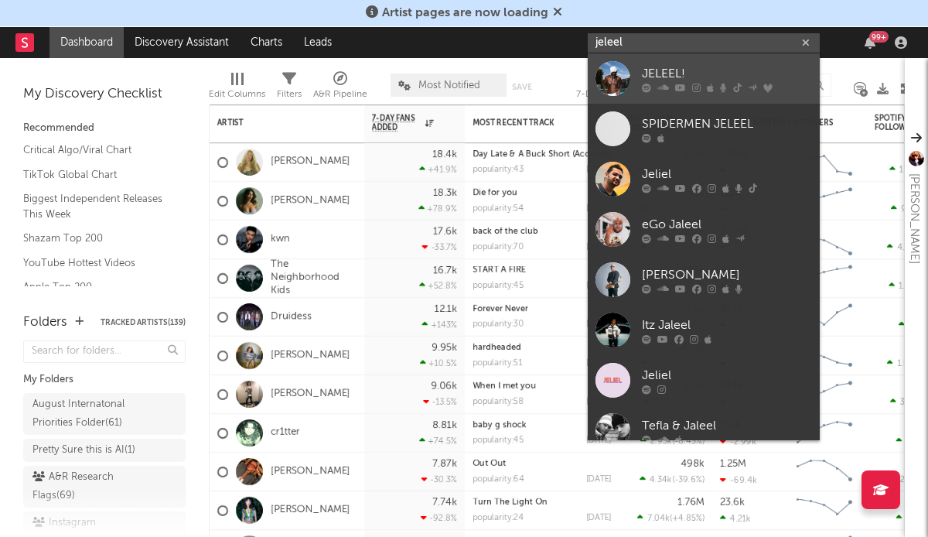
type input "jeleel"
click at [615, 73] on div at bounding box center [612, 78] width 35 height 35
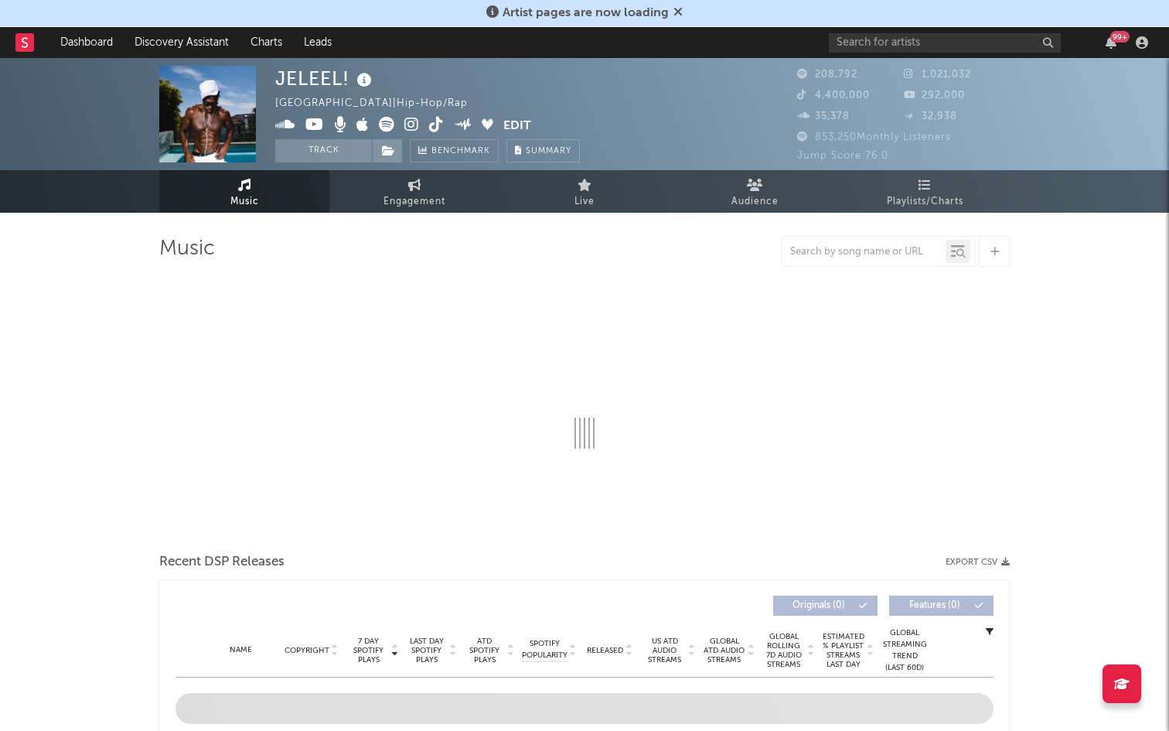
select select "6m"
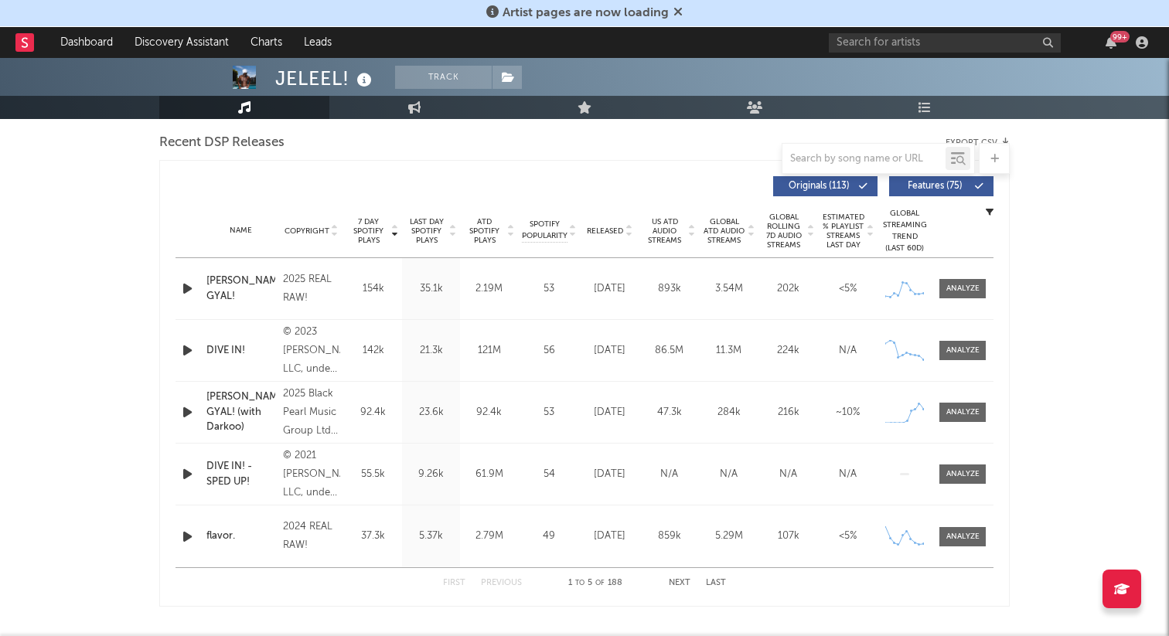
scroll to position [578, 0]
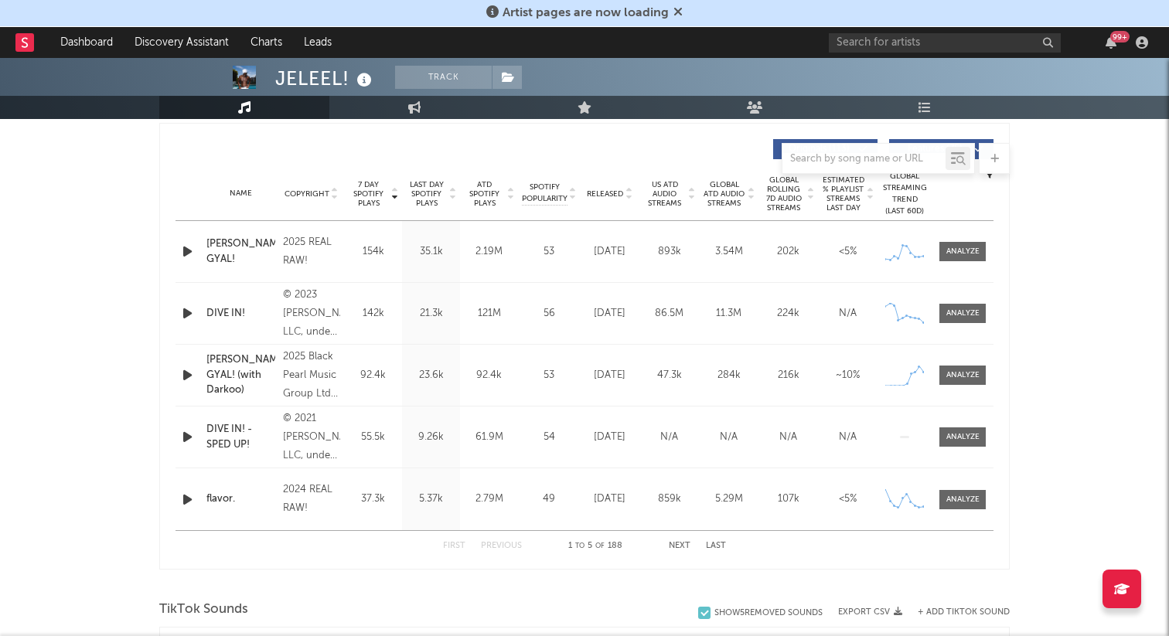
click at [673, 536] on button "Next" at bounding box center [680, 546] width 22 height 9
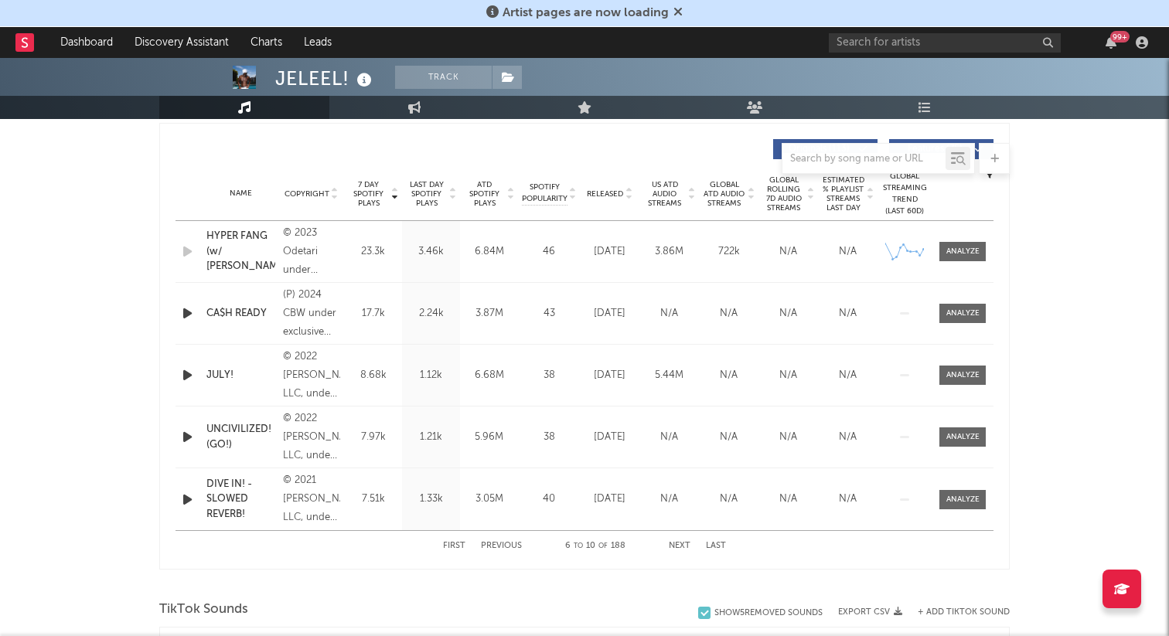
click at [673, 536] on button "Next" at bounding box center [680, 546] width 22 height 9
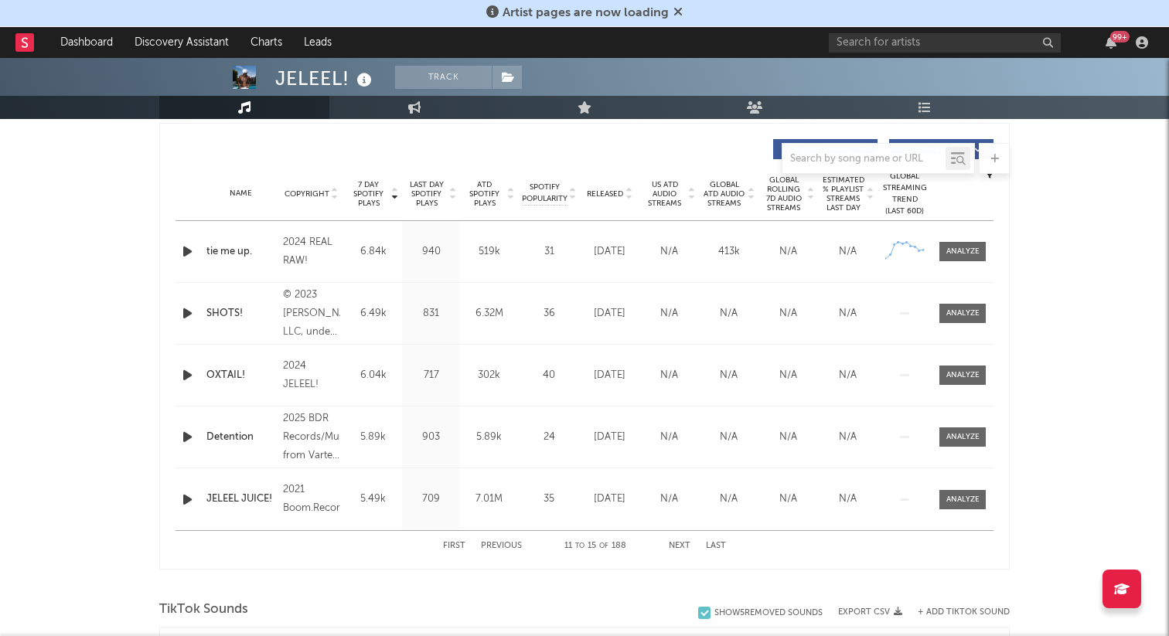
click at [489, 536] on div "First Previous 11 to 15 of 188 Next Last" at bounding box center [584, 546] width 283 height 30
click at [498, 536] on button "Previous" at bounding box center [501, 546] width 41 height 9
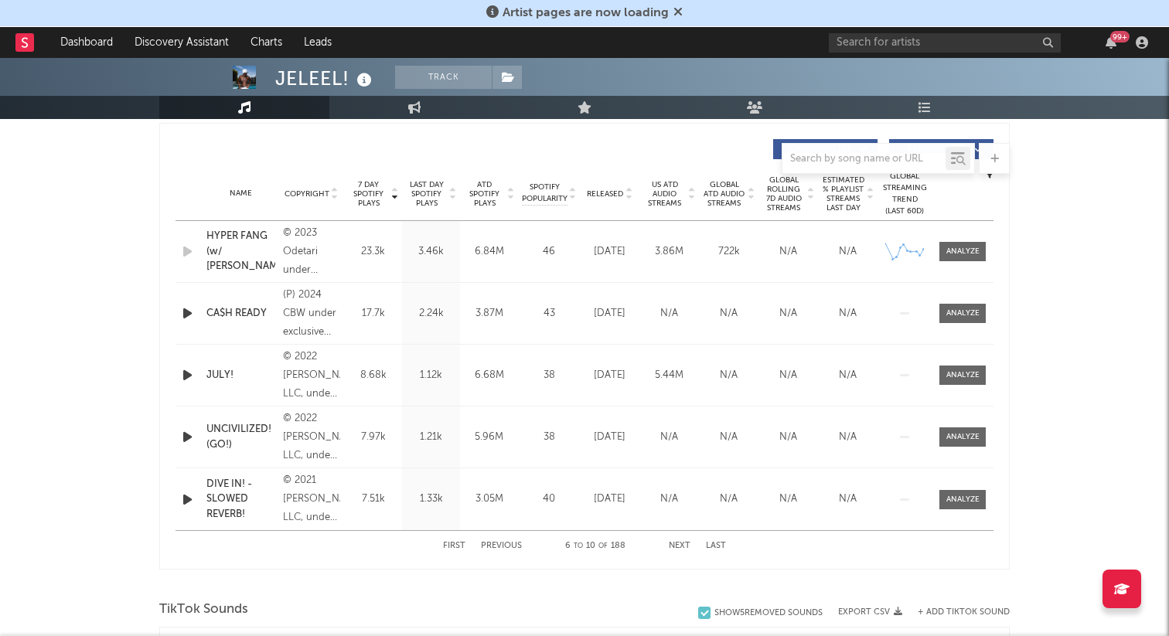
click at [193, 376] on icon "button" at bounding box center [187, 375] width 16 height 19
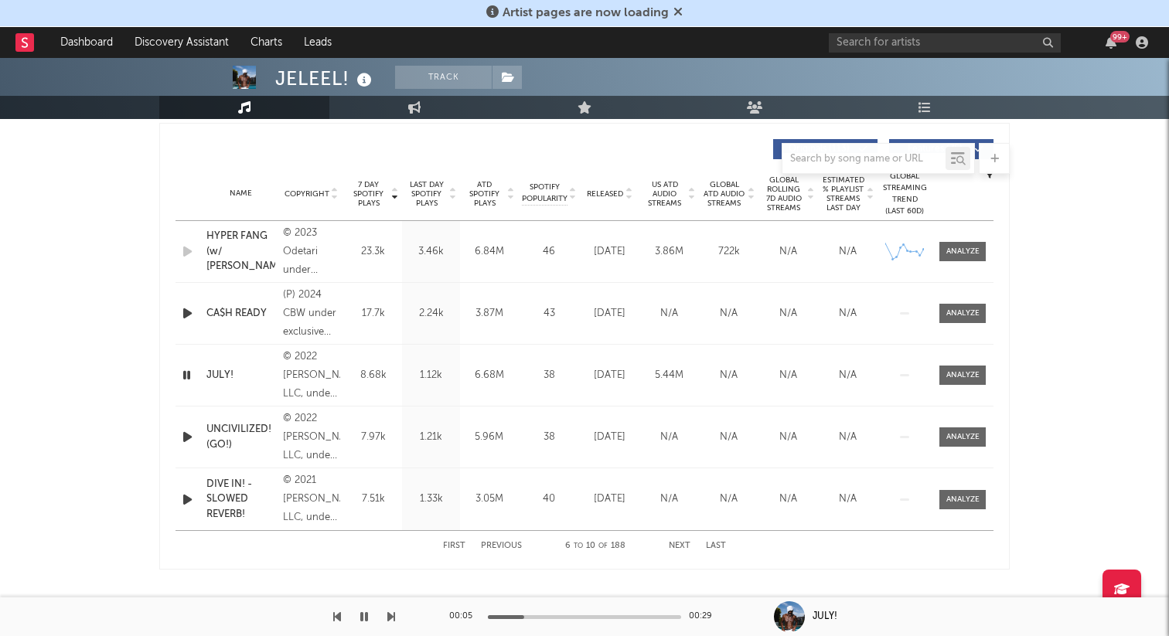
click at [455, 536] on button "First" at bounding box center [454, 546] width 22 height 9
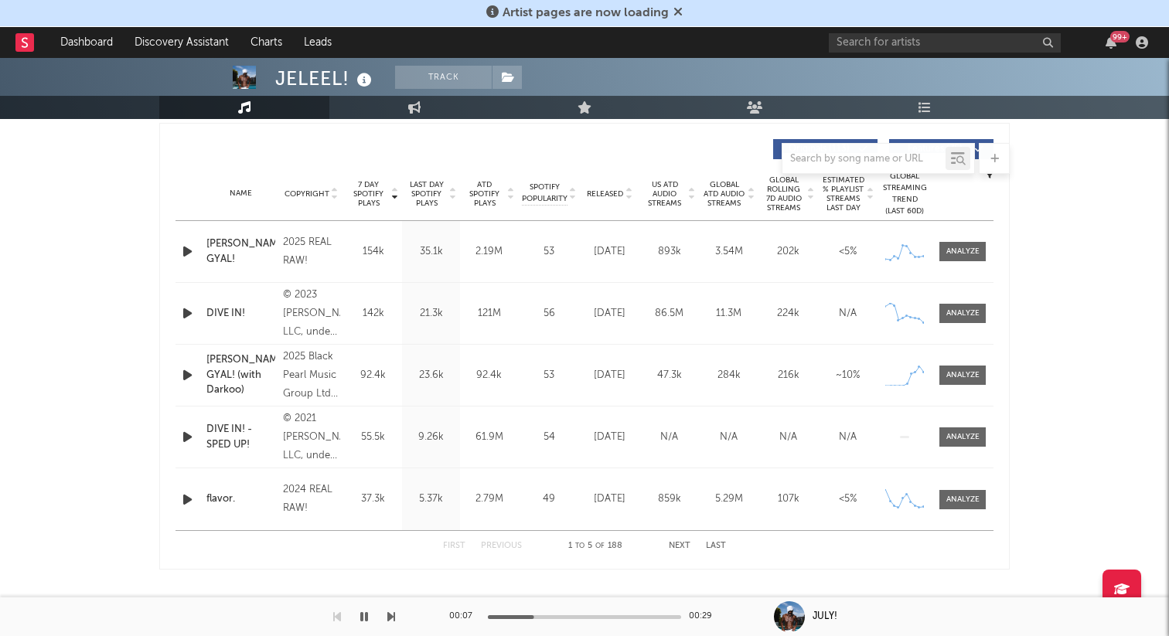
click at [186, 252] on icon "button" at bounding box center [187, 251] width 16 height 19
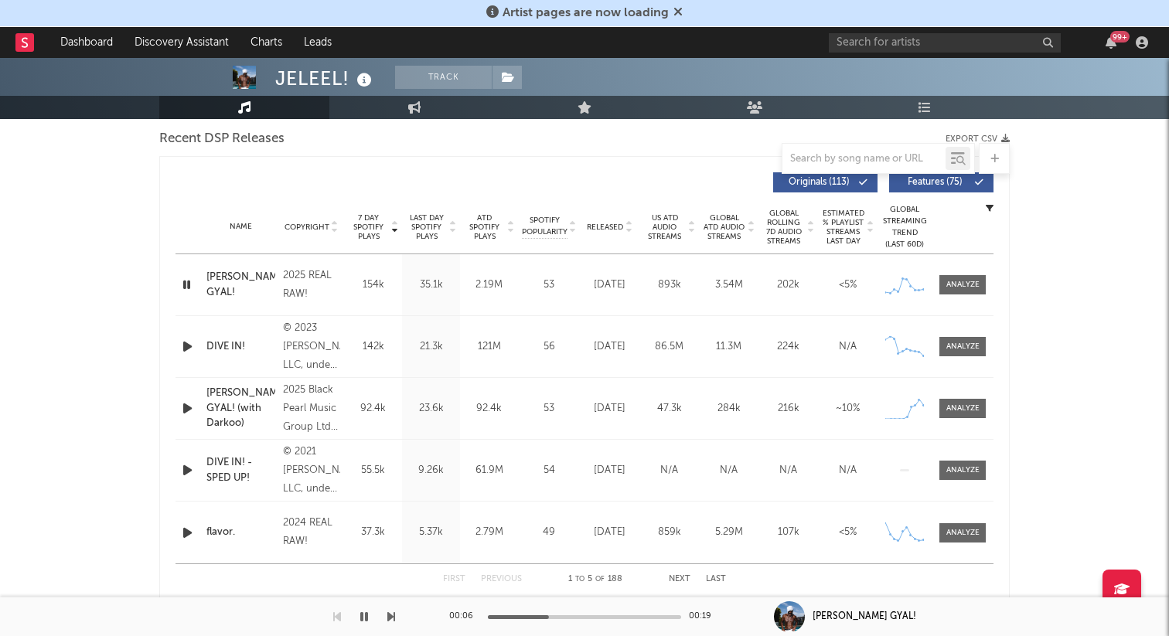
scroll to position [543, 0]
click at [927, 285] on div at bounding box center [962, 287] width 33 height 12
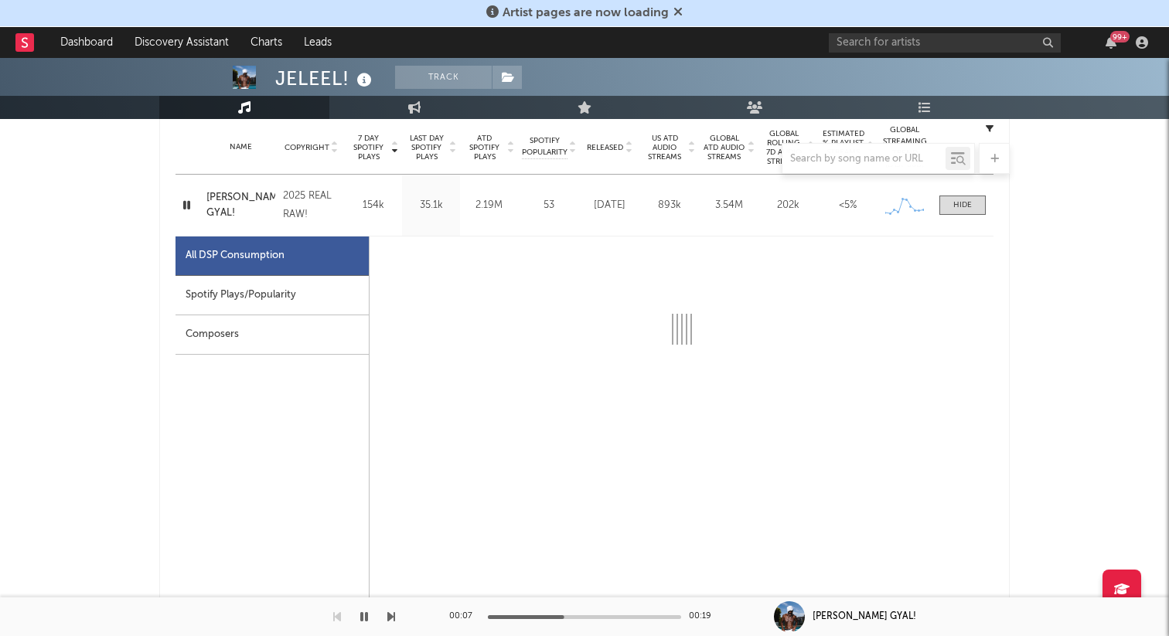
scroll to position [665, 0]
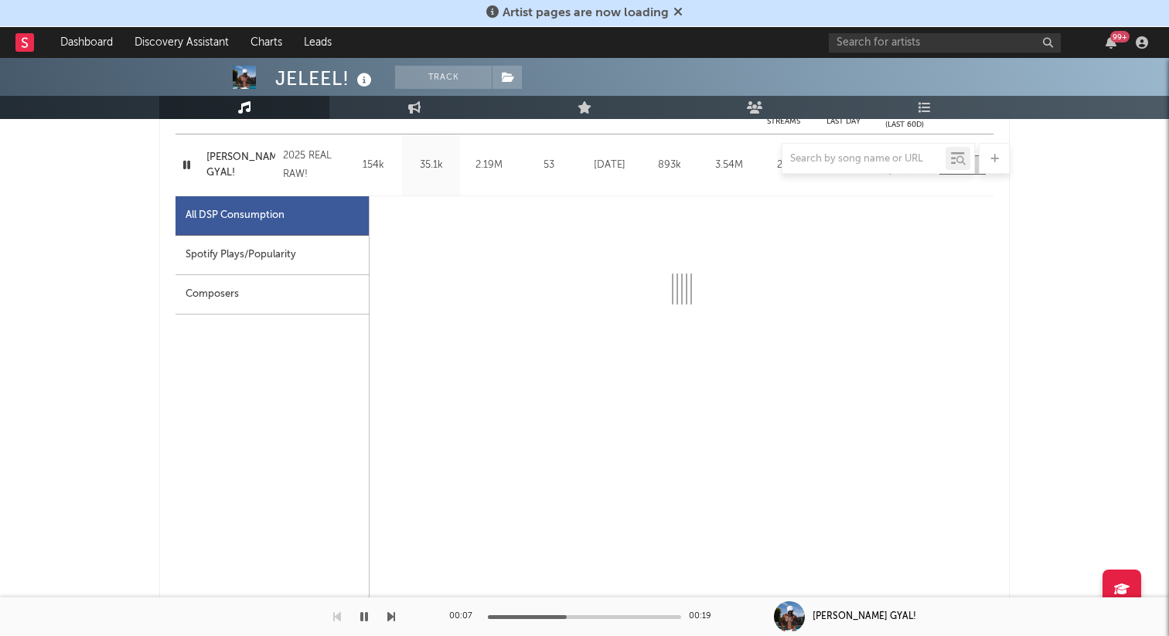
select select "1w"
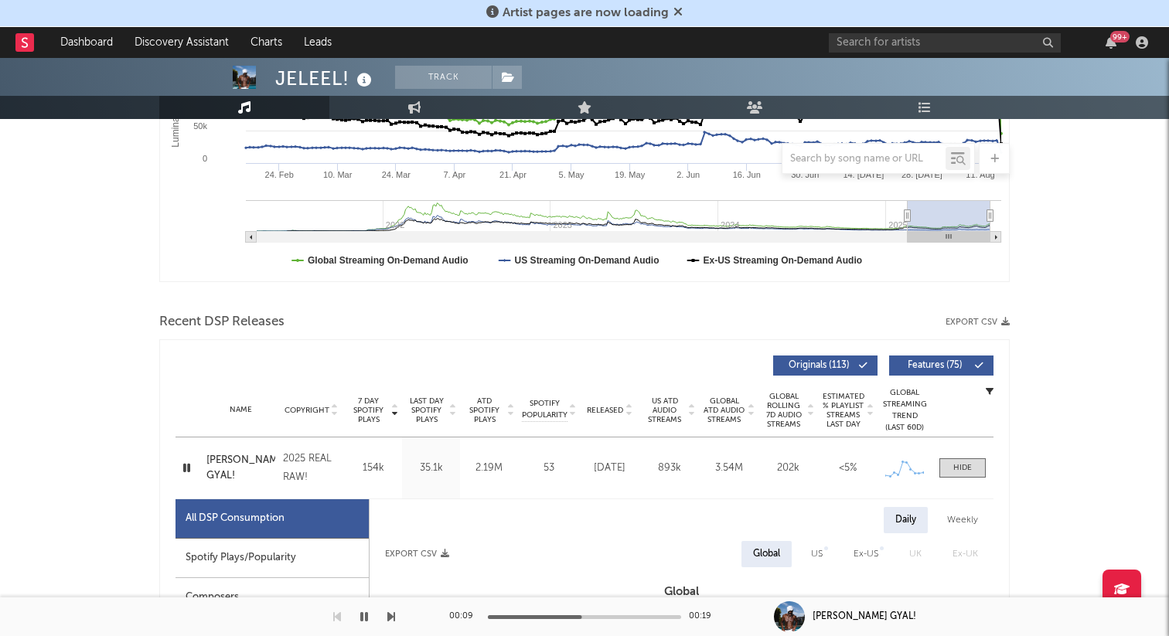
scroll to position [333, 0]
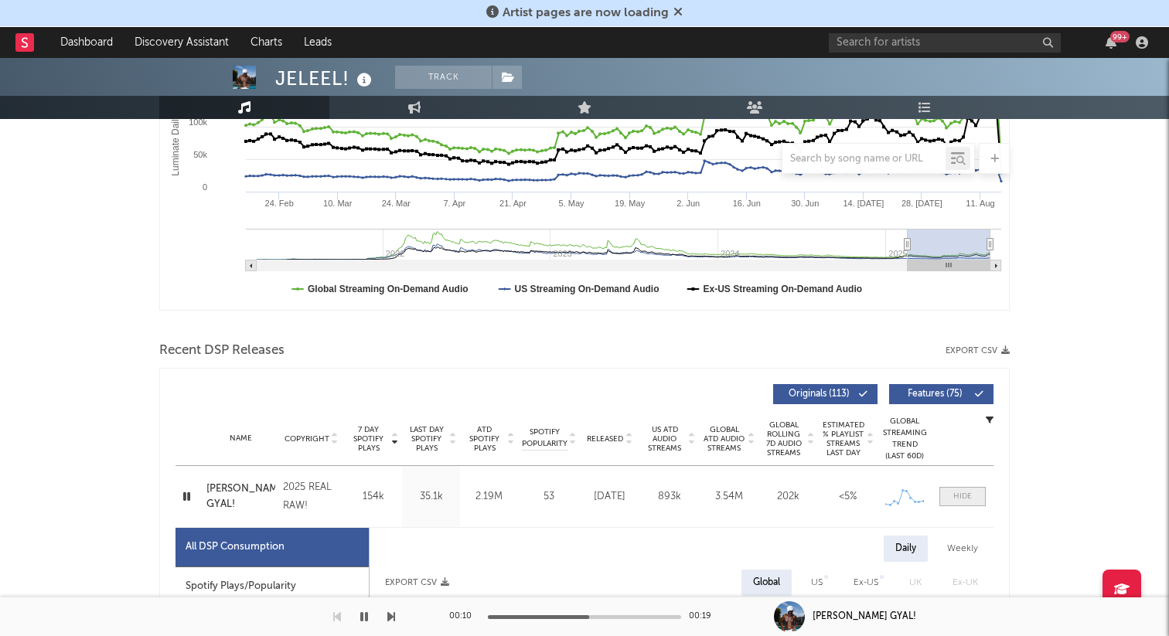
click at [927, 488] on span at bounding box center [962, 496] width 46 height 19
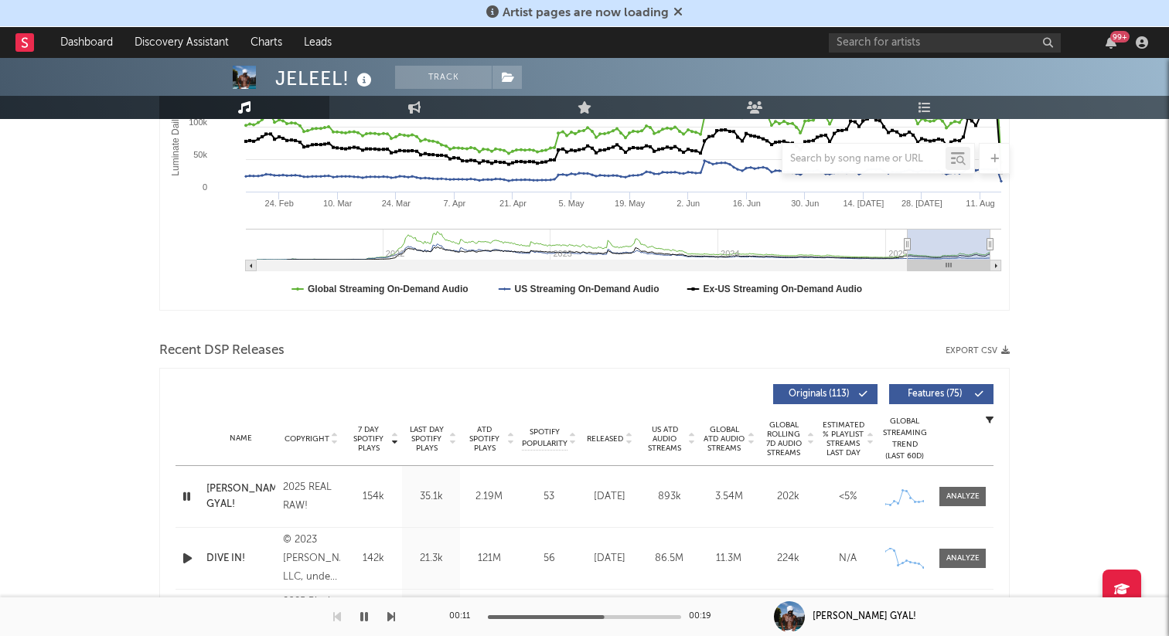
click at [361, 536] on icon "button" at bounding box center [364, 617] width 8 height 12
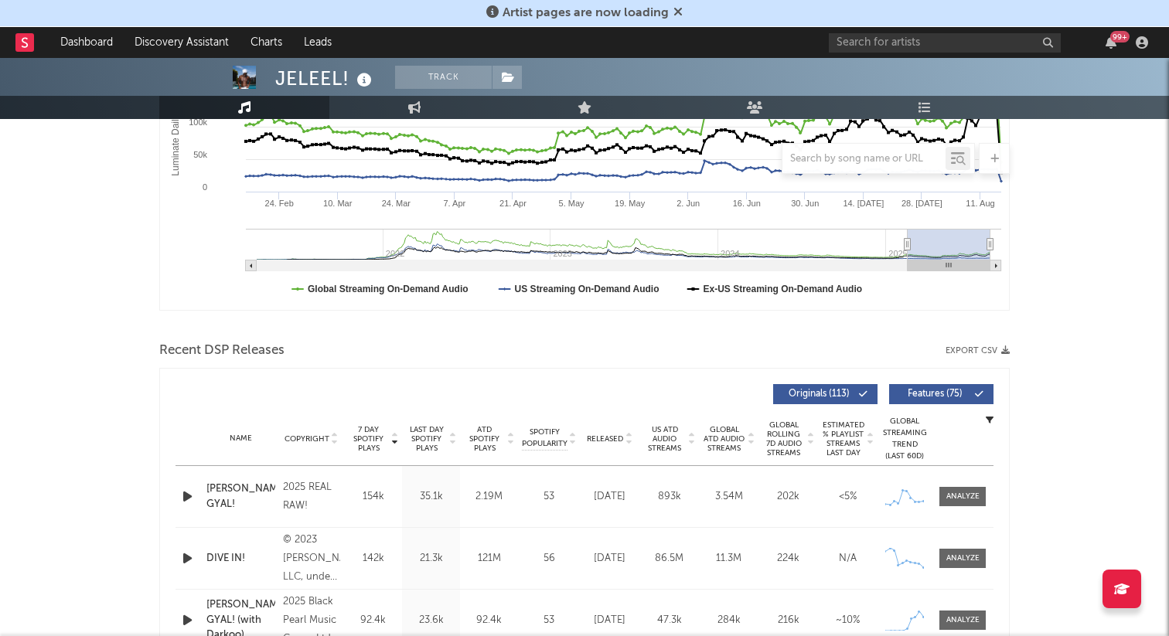
scroll to position [0, 0]
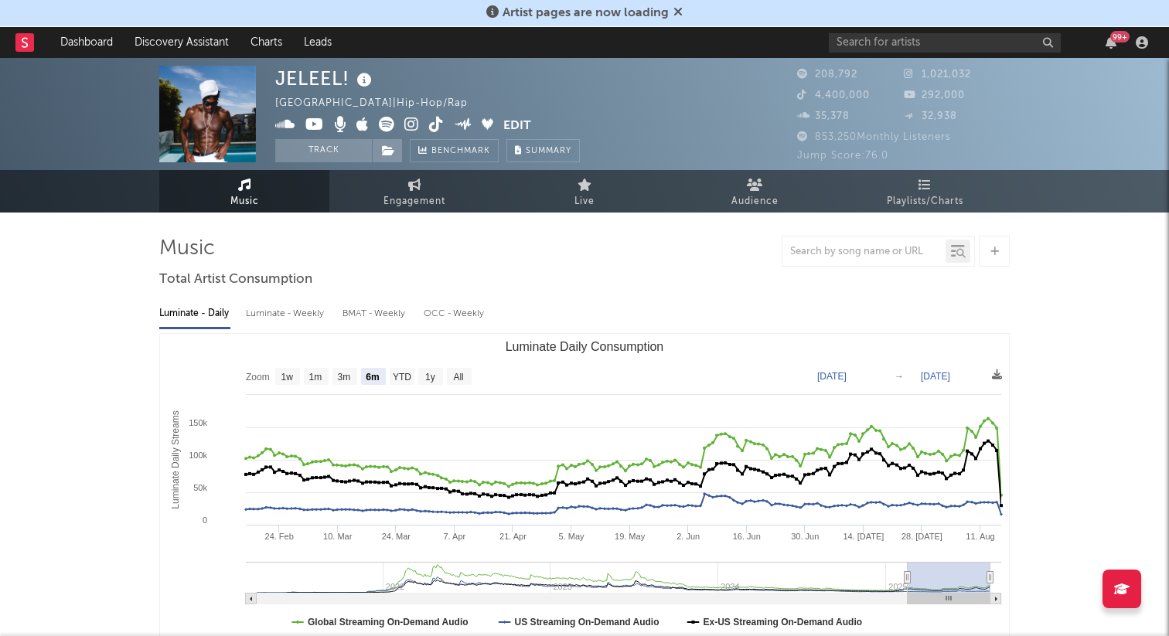
click at [439, 128] on icon at bounding box center [436, 124] width 15 height 15
